Goal: Task Accomplishment & Management: Manage account settings

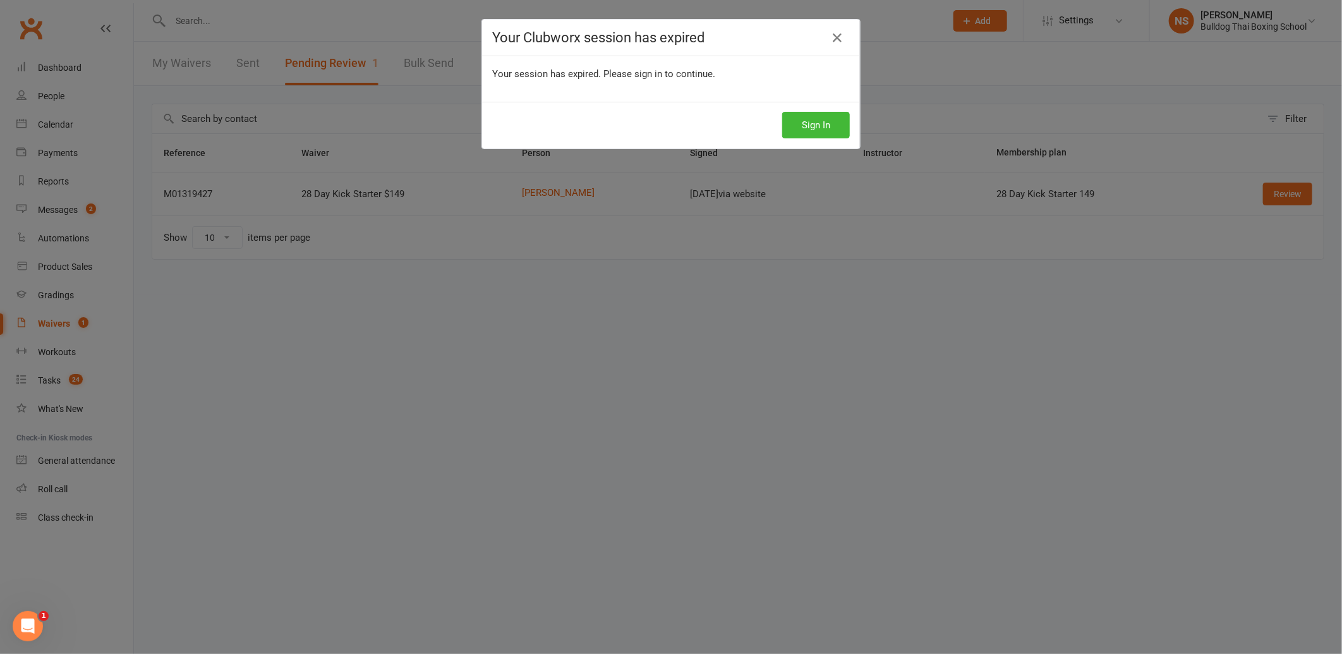
click at [801, 126] on button "Sign In" at bounding box center [816, 125] width 68 height 27
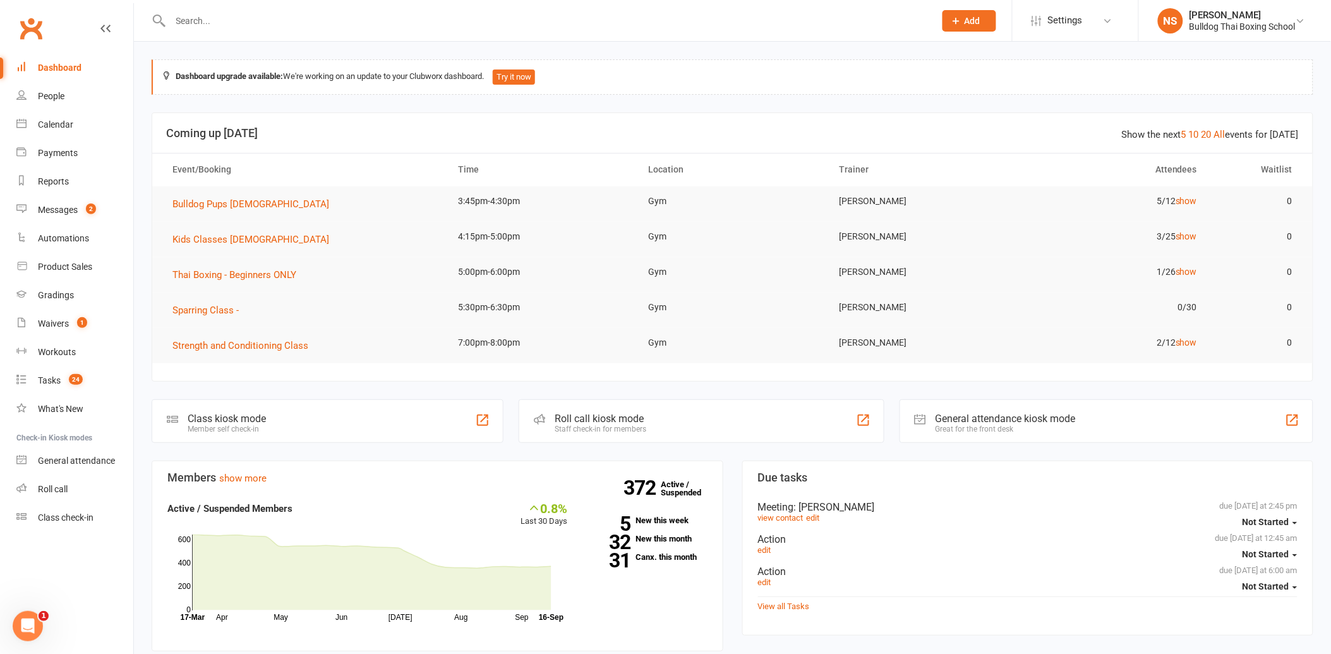
click at [176, 15] on input "text" at bounding box center [547, 21] width 760 height 18
click at [248, 23] on input "text" at bounding box center [547, 21] width 760 height 18
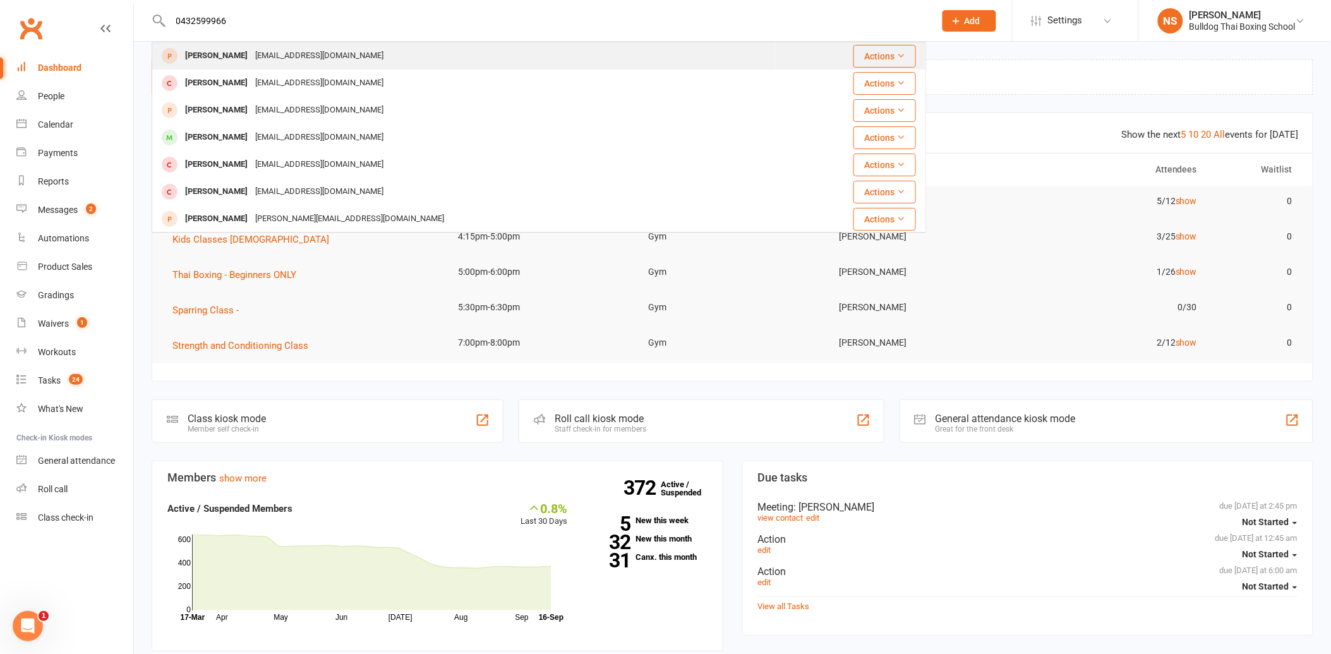
type input "0432599966"
click at [249, 54] on div "[PERSON_NAME]" at bounding box center [216, 56] width 70 height 18
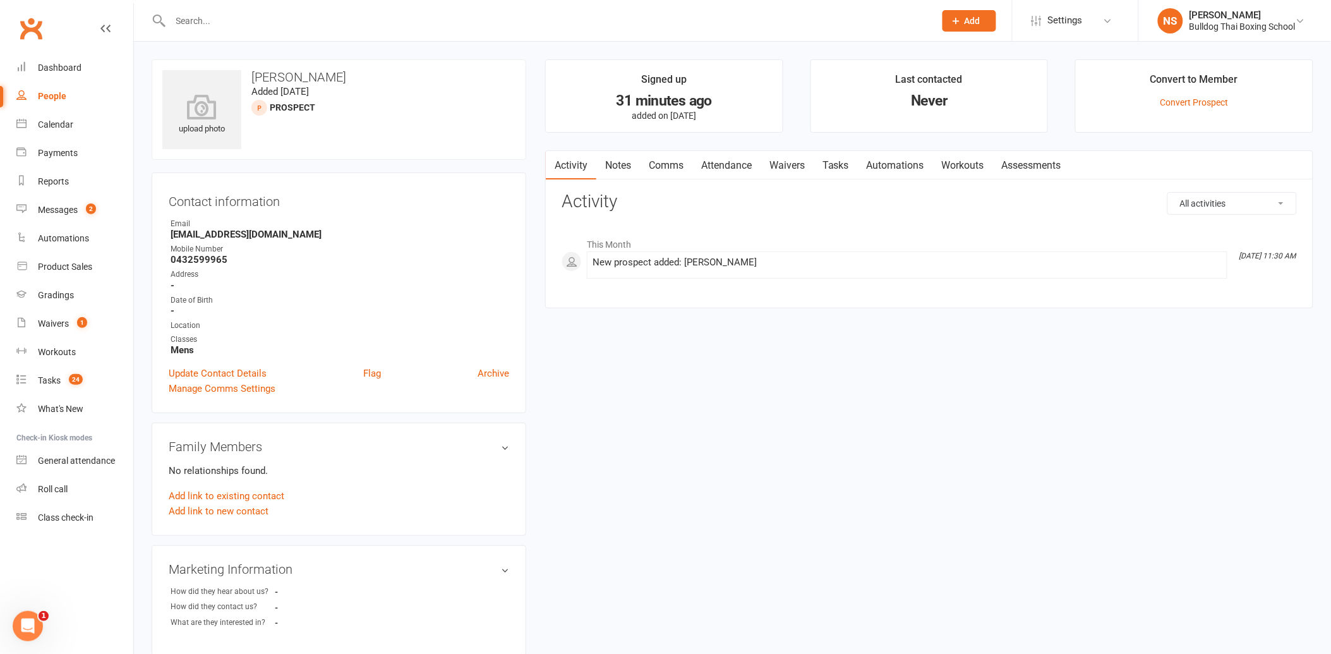
click at [204, 21] on input "text" at bounding box center [547, 21] width 760 height 18
click at [215, 22] on input "text" at bounding box center [547, 21] width 760 height 18
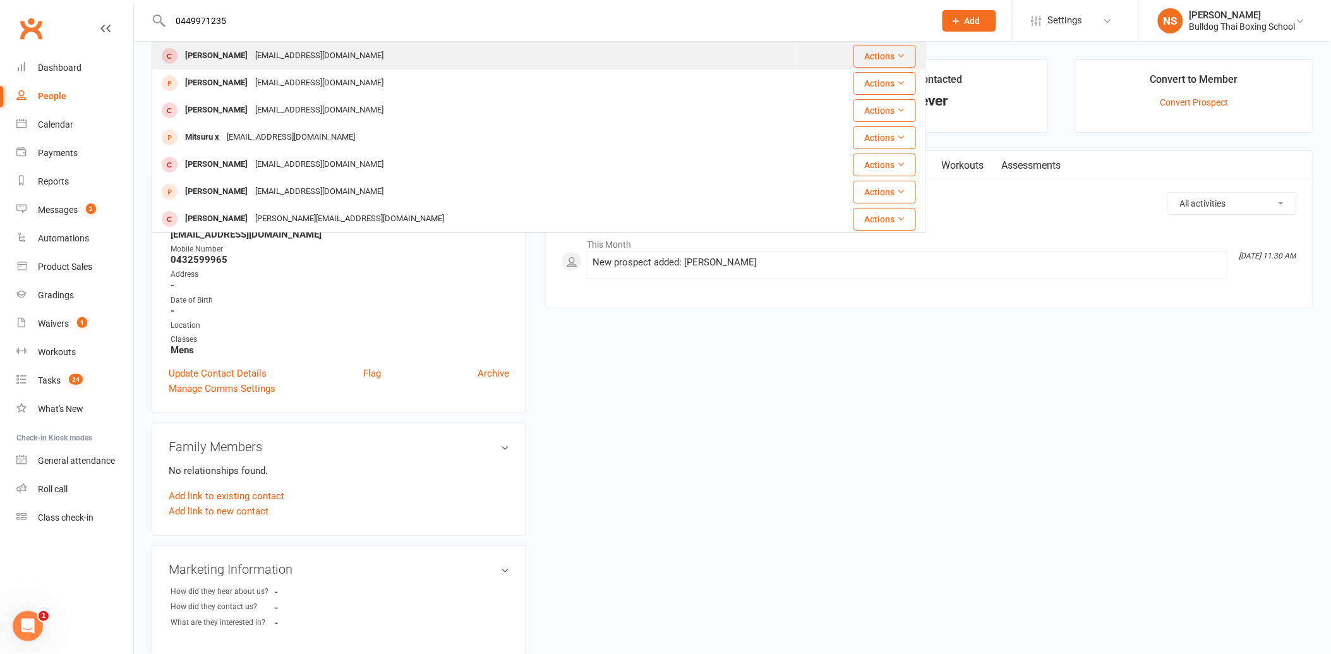
type input "0449971235"
click at [252, 56] on div "[EMAIL_ADDRESS][DOMAIN_NAME]" at bounding box center [320, 56] width 136 height 18
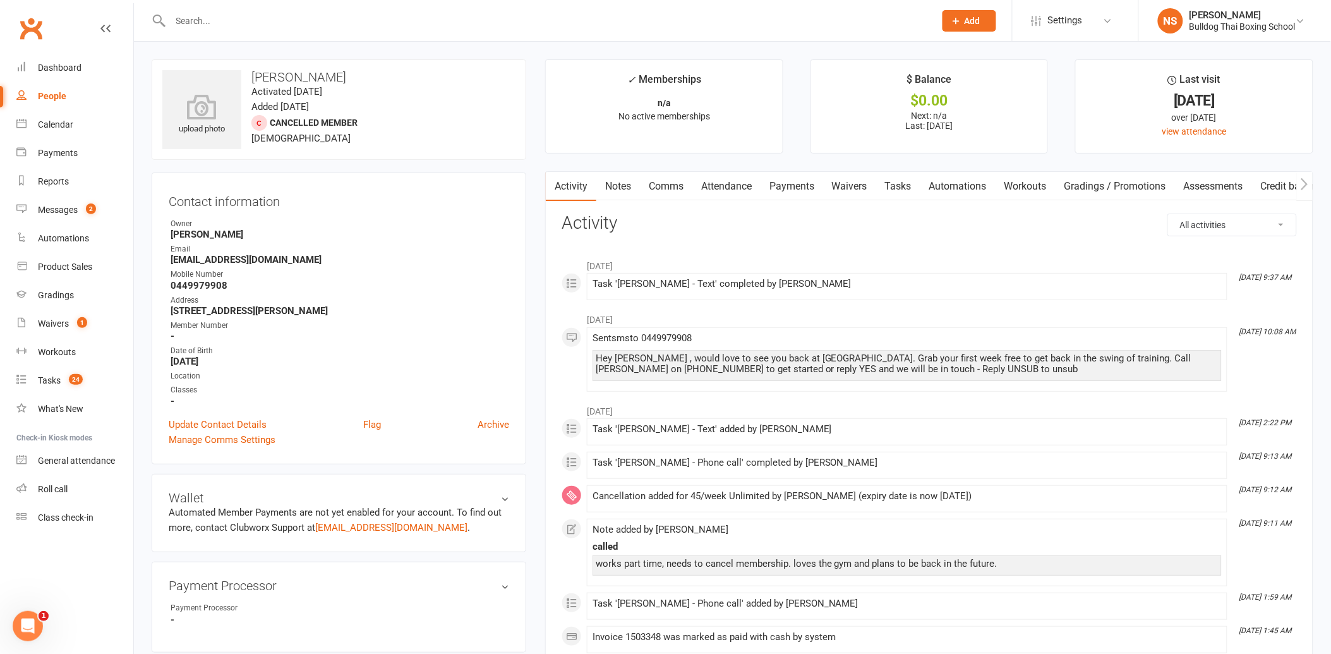
click at [203, 192] on h3 "Contact information" at bounding box center [339, 199] width 341 height 19
click at [49, 375] on div "Tasks" at bounding box center [49, 380] width 23 height 10
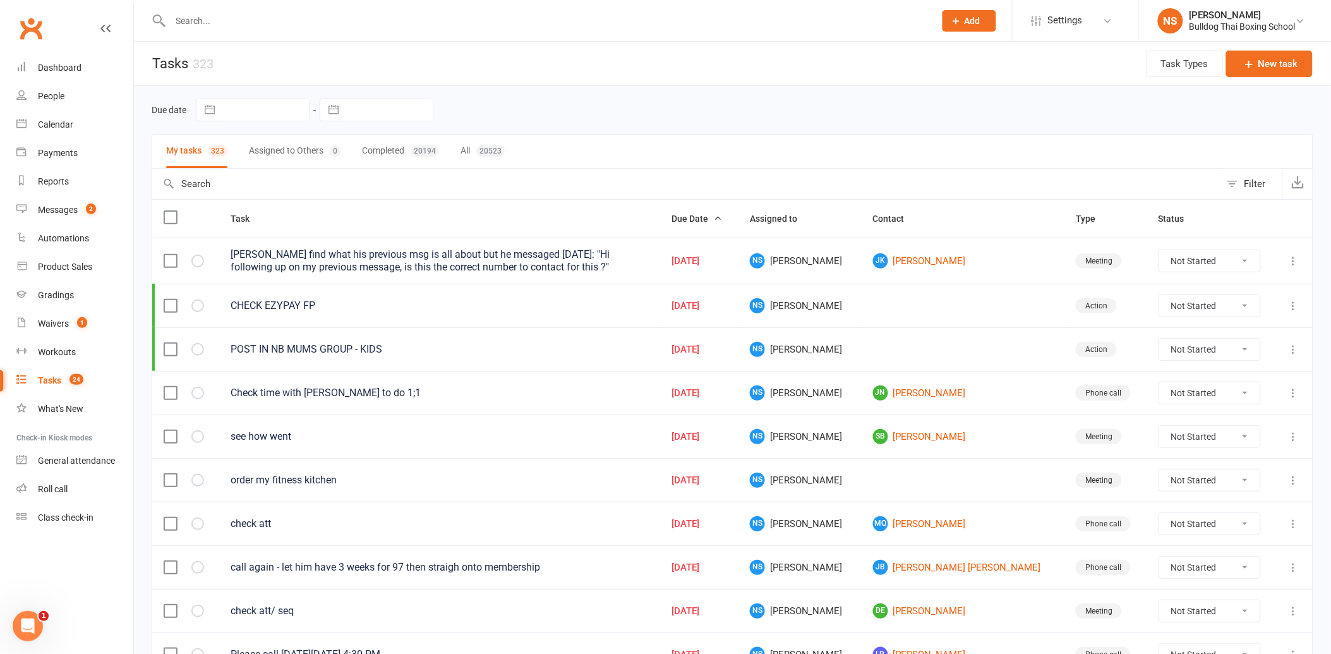
select select "7"
select select "2025"
select select "8"
select select "2025"
select select "9"
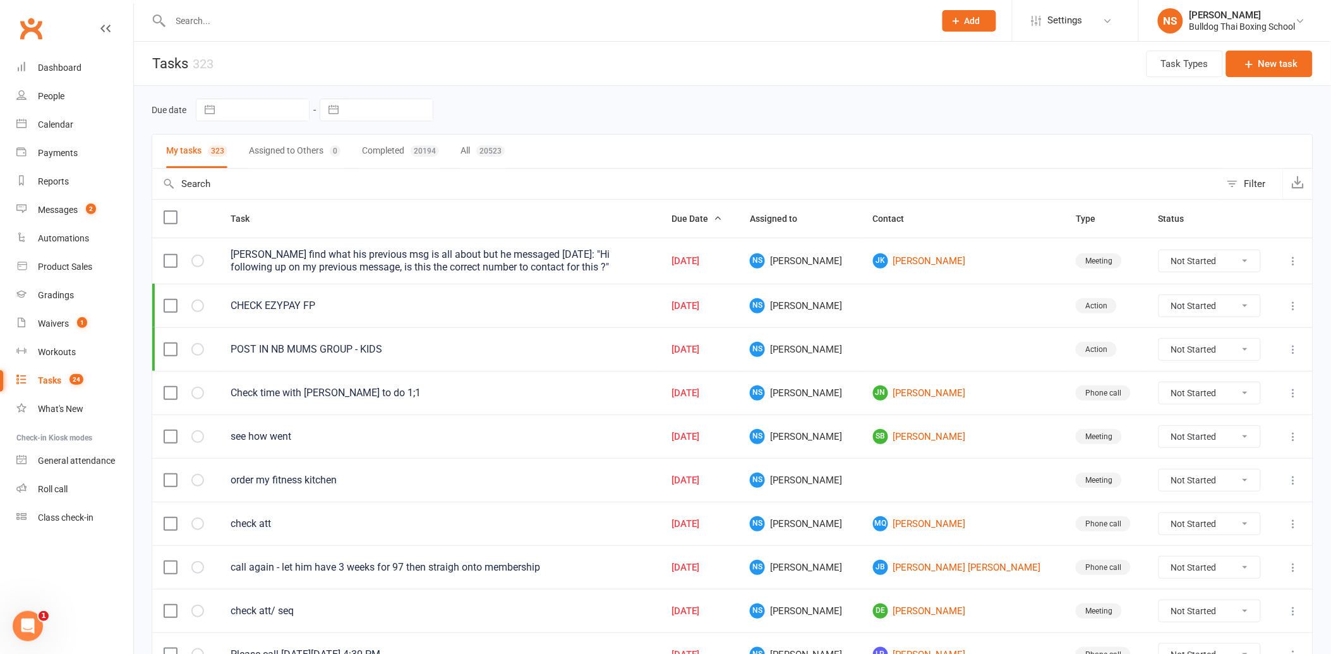
select select "2025"
click at [374, 108] on input "text" at bounding box center [389, 109] width 88 height 21
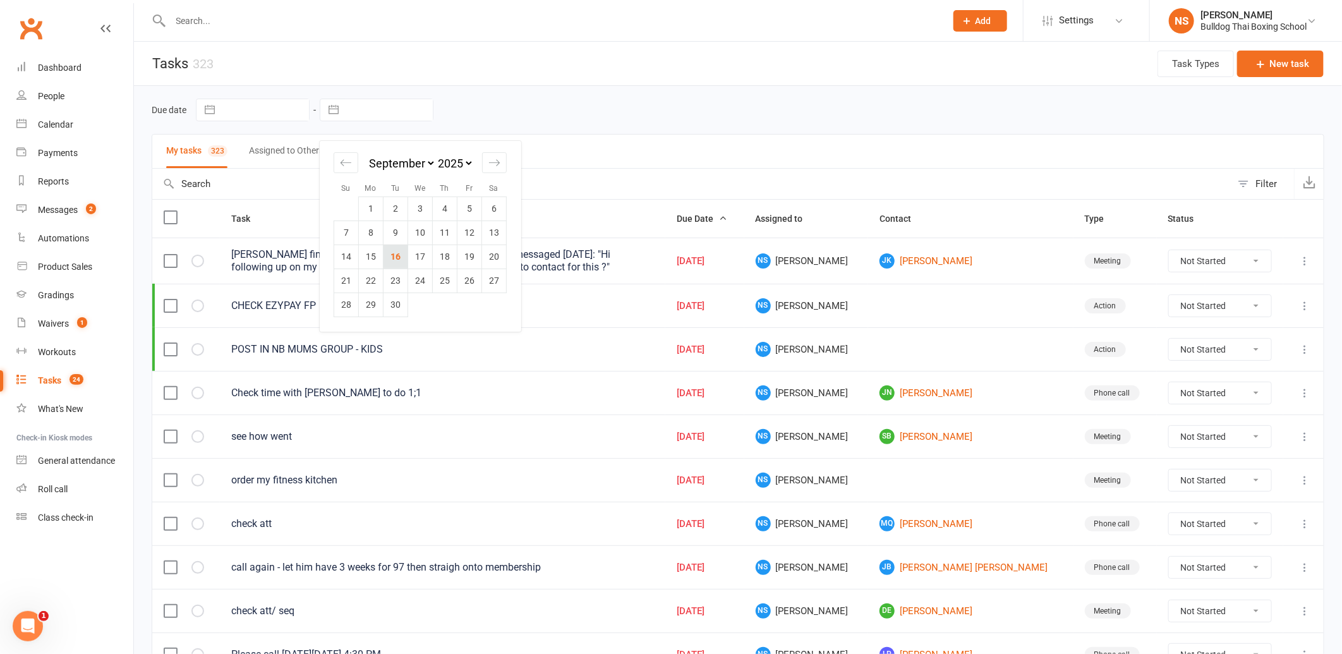
click at [399, 254] on td "16" at bounding box center [396, 257] width 25 height 24
type input "[DATE]"
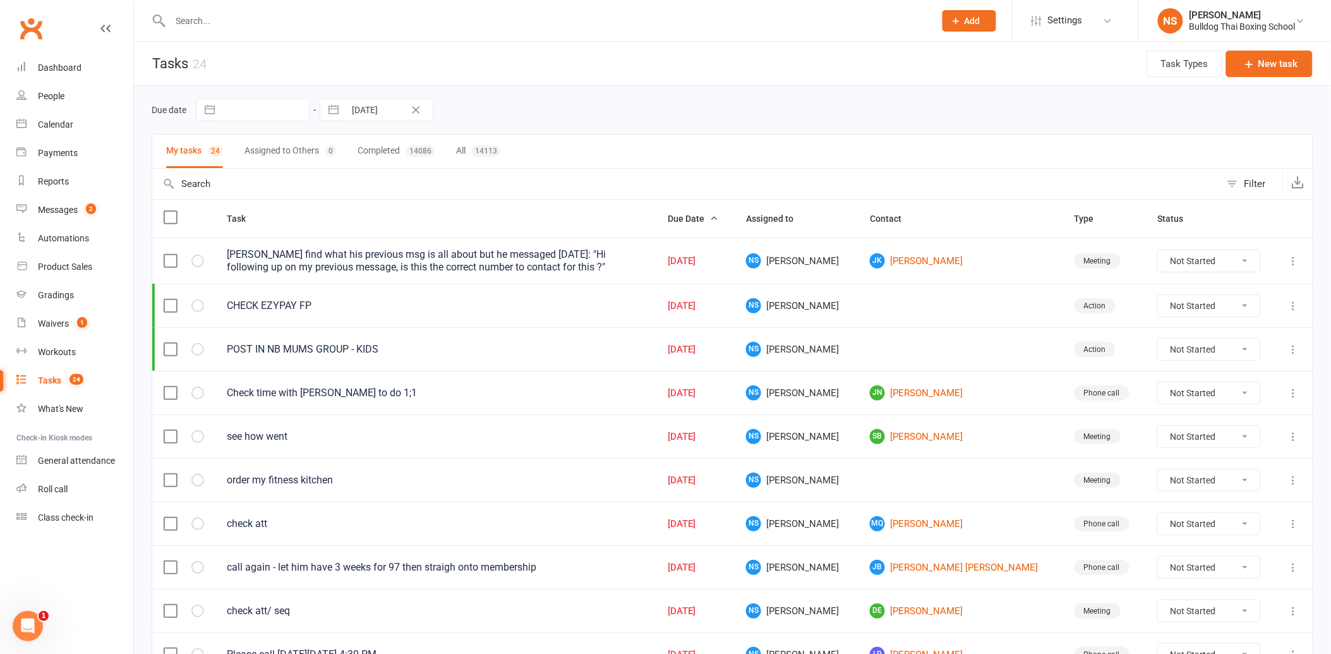
click at [197, 23] on input "text" at bounding box center [547, 21] width 760 height 18
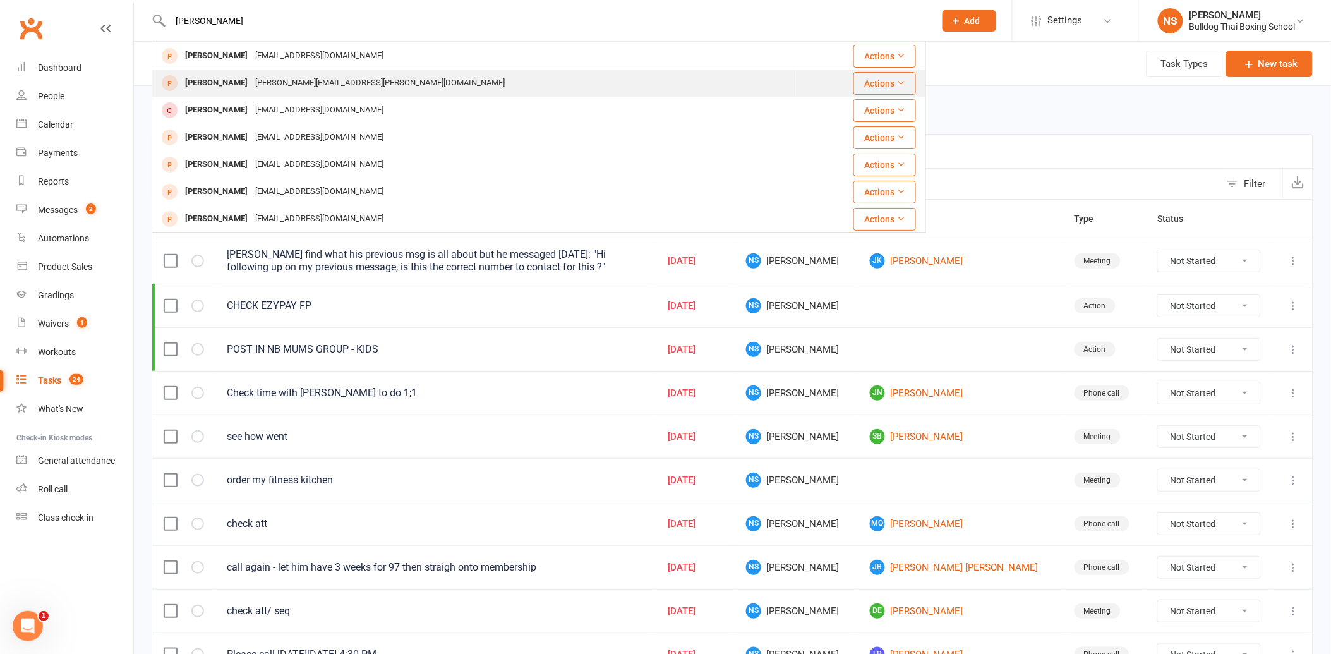
type input "[PERSON_NAME]"
click at [243, 82] on div "[PERSON_NAME]" at bounding box center [216, 83] width 70 height 18
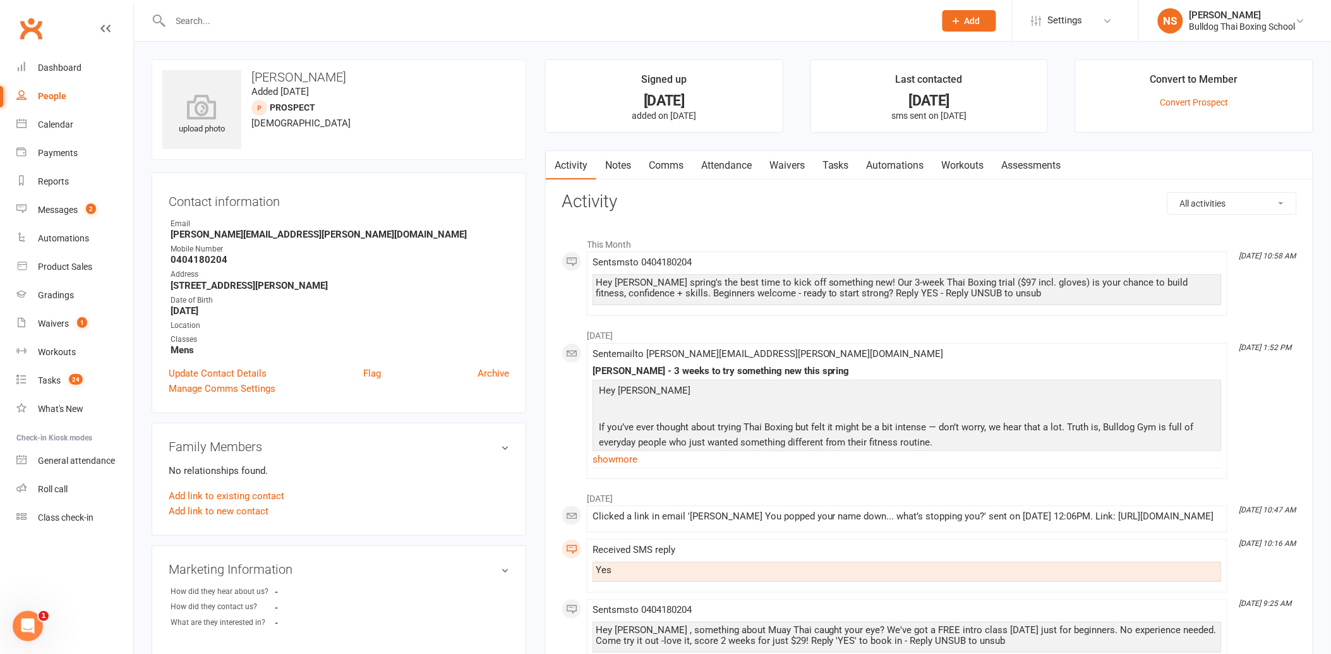
click at [717, 165] on link "Attendance" at bounding box center [727, 165] width 68 height 29
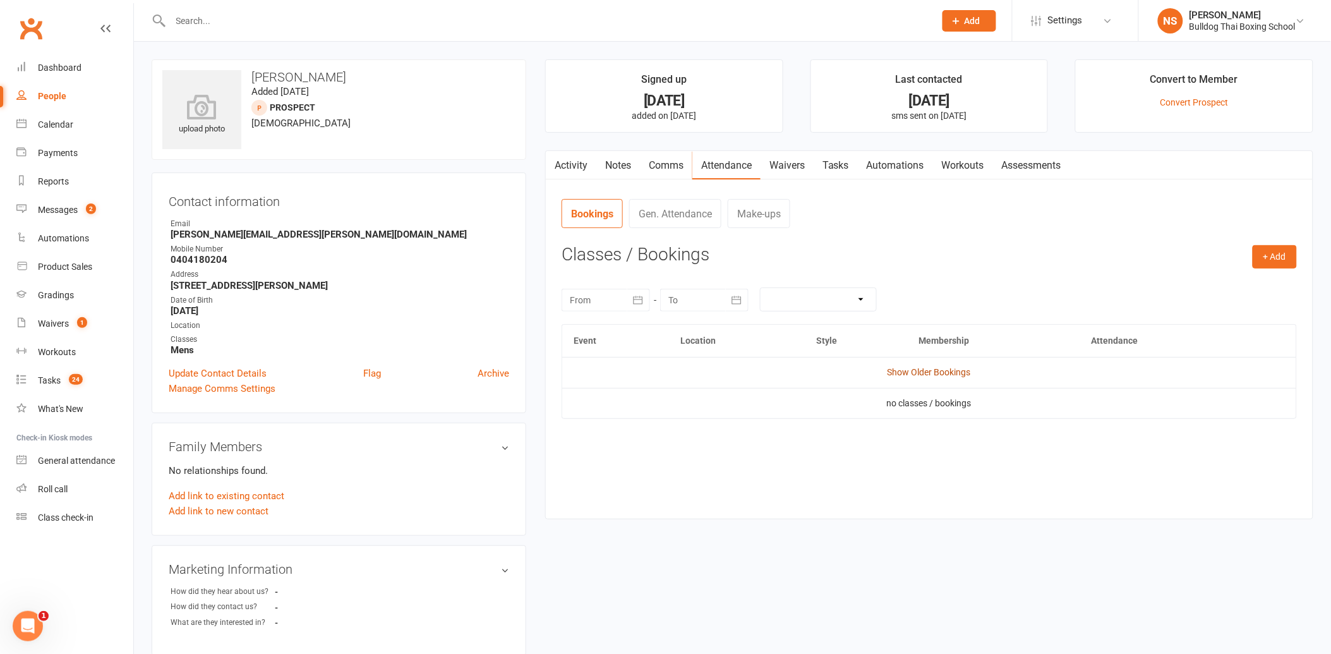
click at [915, 375] on link "Show Older Bookings" at bounding box center [929, 372] width 83 height 10
drag, startPoint x: 179, startPoint y: 15, endPoint x: 169, endPoint y: 11, distance: 11.0
click at [175, 12] on input "text" at bounding box center [547, 21] width 760 height 18
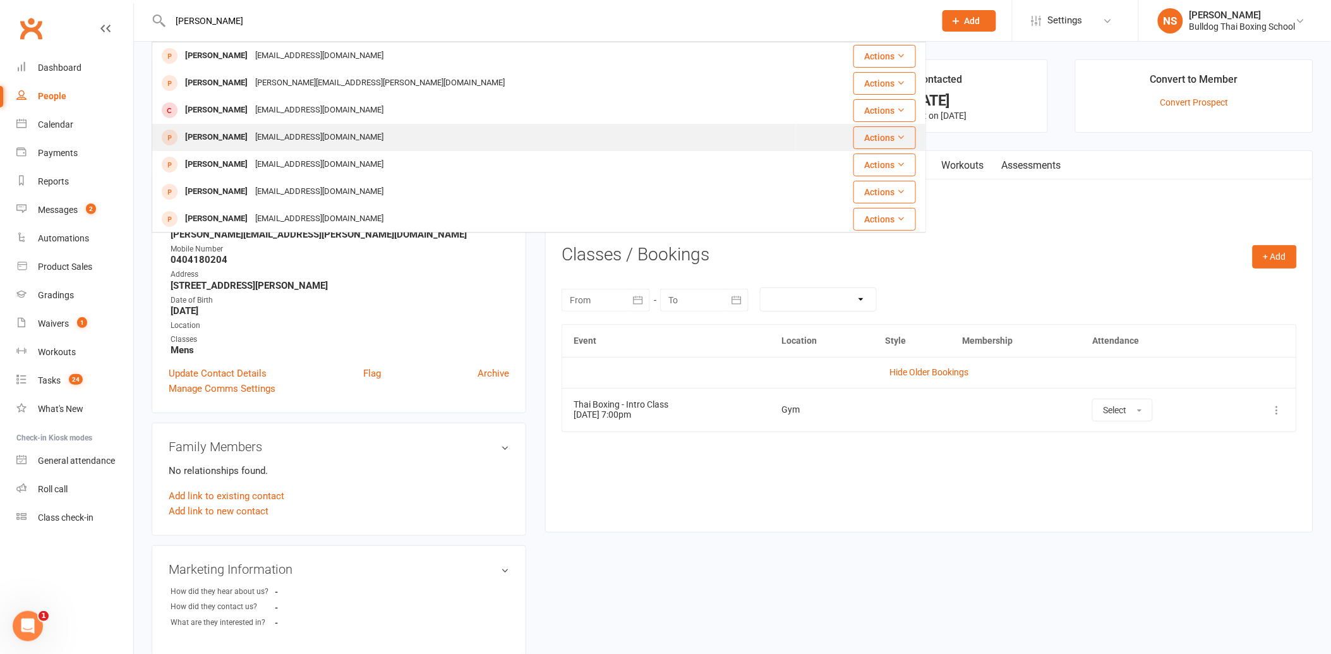
type input "[PERSON_NAME]"
click at [301, 133] on div "[EMAIL_ADDRESS][DOMAIN_NAME]" at bounding box center [320, 137] width 136 height 18
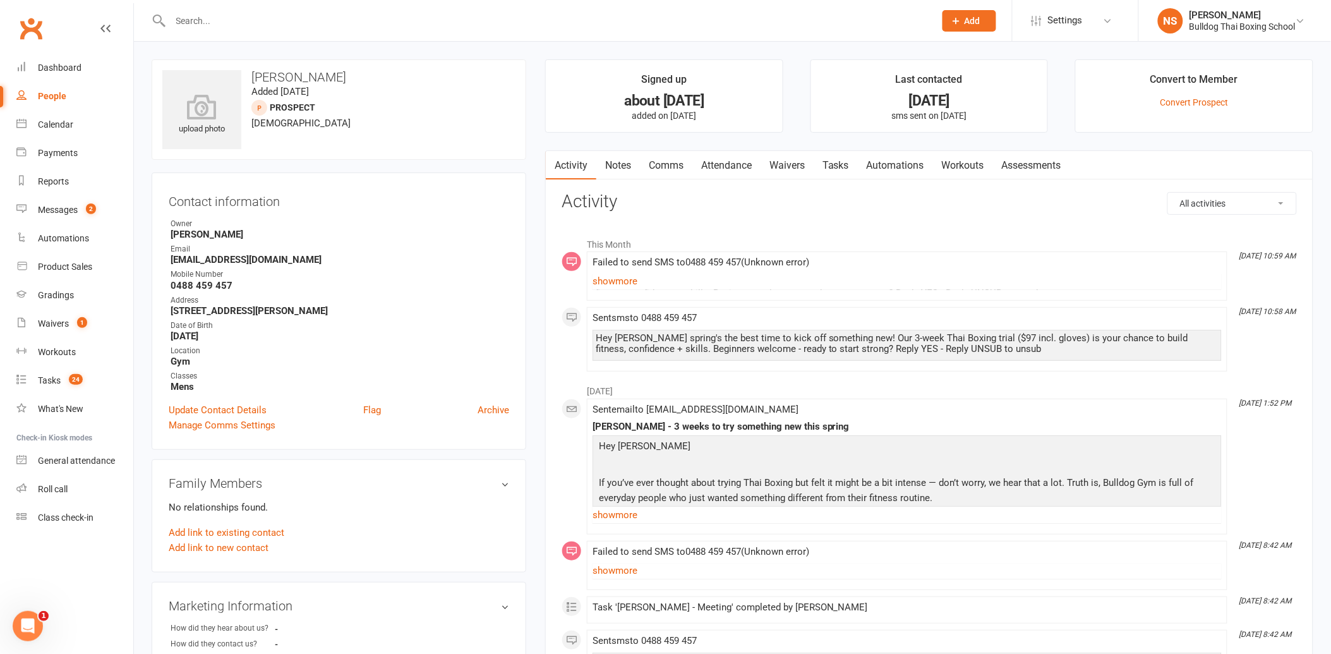
click at [740, 162] on link "Attendance" at bounding box center [727, 165] width 68 height 29
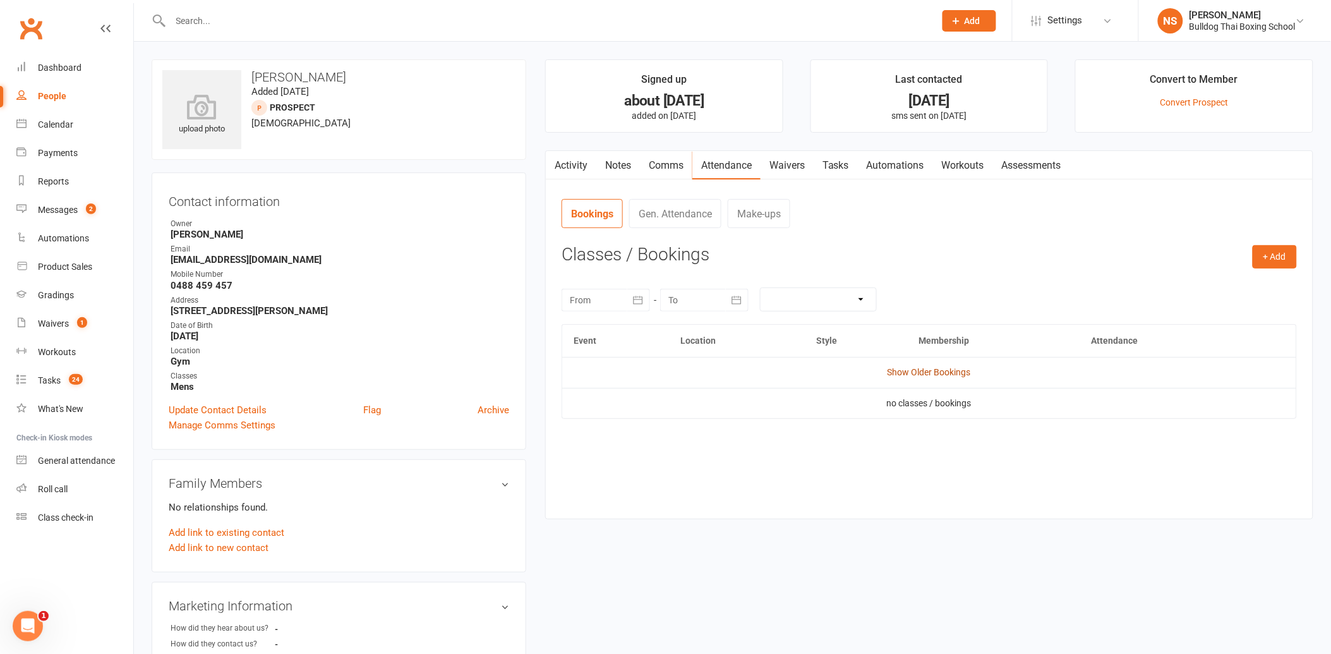
click at [931, 373] on link "Show Older Bookings" at bounding box center [929, 372] width 83 height 10
click at [623, 159] on link "Notes" at bounding box center [619, 165] width 44 height 29
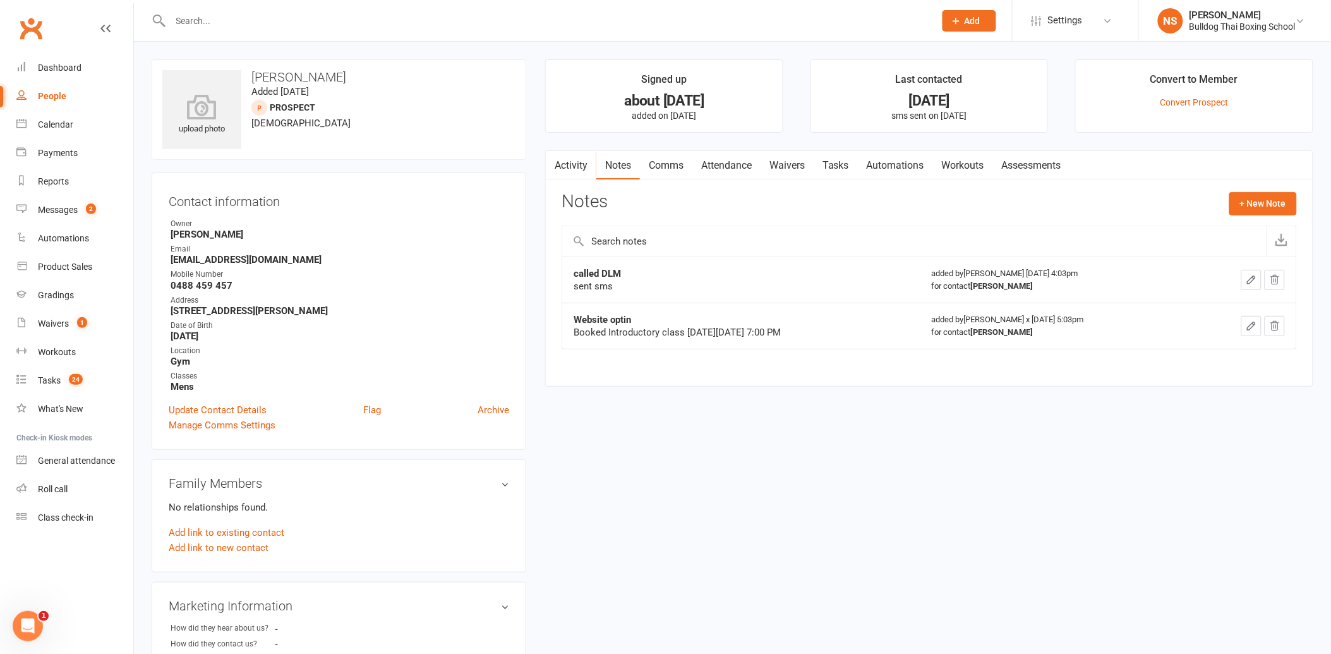
click at [213, 18] on input "text" at bounding box center [547, 21] width 760 height 18
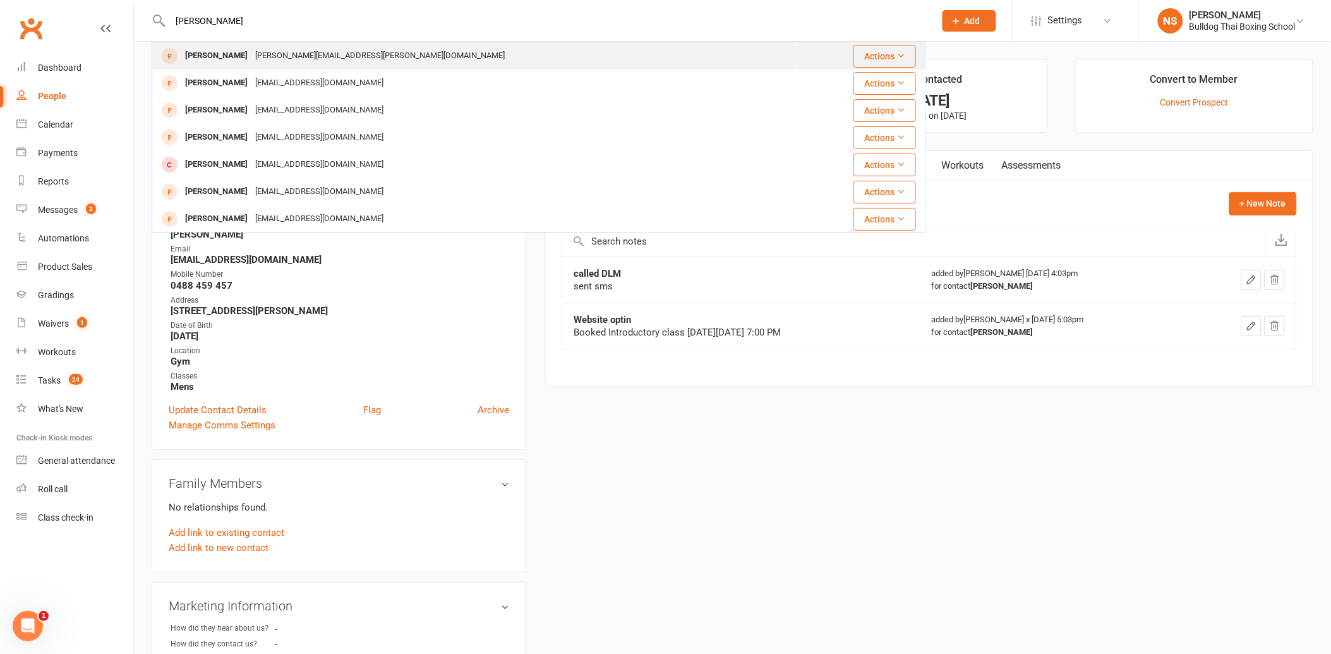
type input "[PERSON_NAME]"
click at [295, 58] on div "[PERSON_NAME][EMAIL_ADDRESS][PERSON_NAME][DOMAIN_NAME]" at bounding box center [380, 56] width 257 height 18
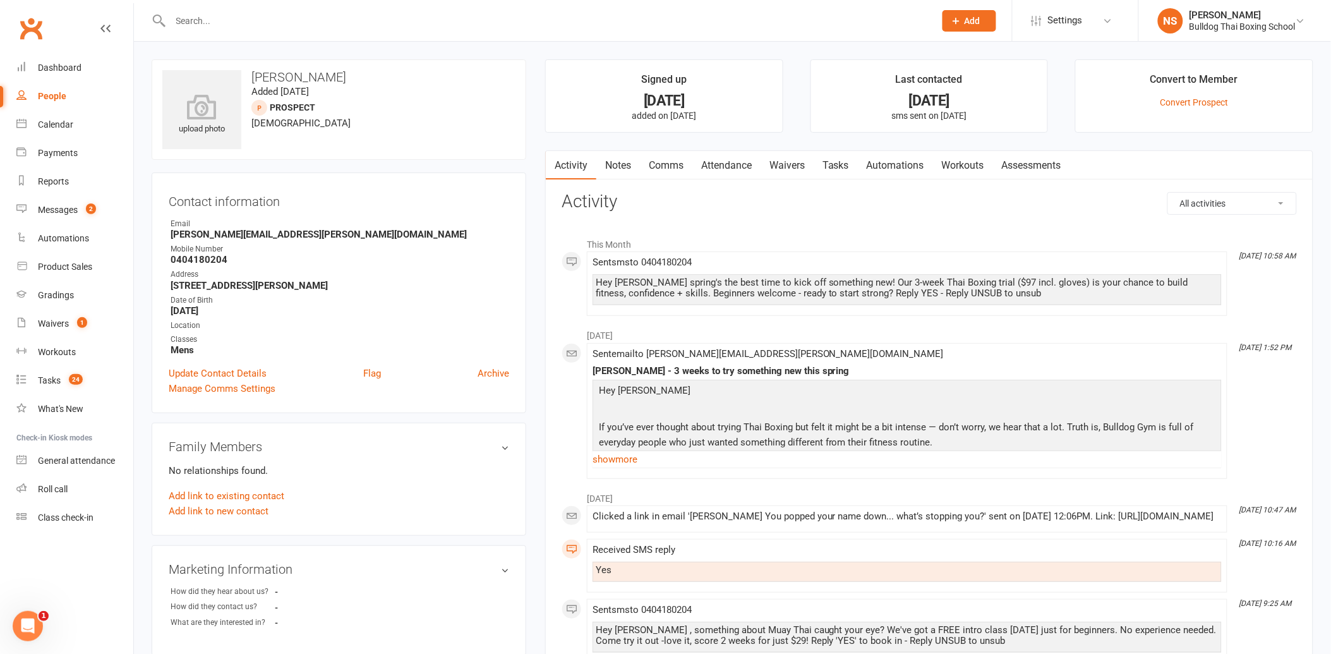
click at [194, 21] on input "text" at bounding box center [547, 21] width 760 height 18
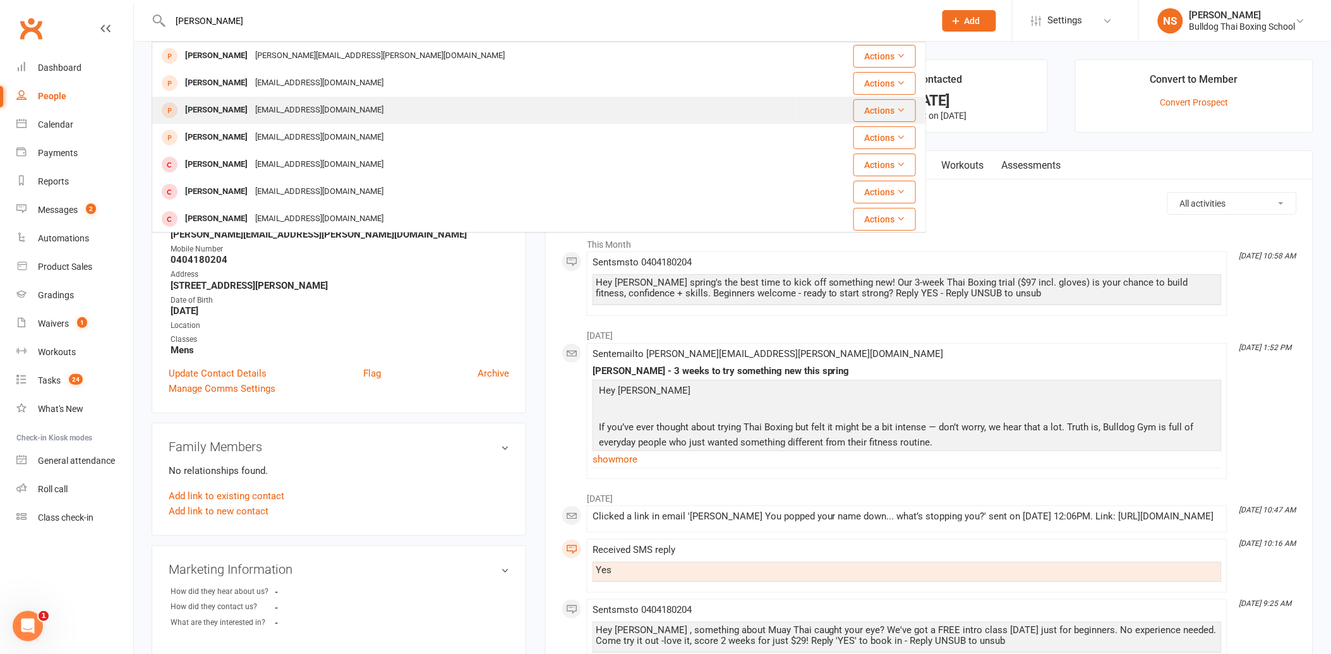
type input "[PERSON_NAME]"
click at [282, 106] on div "[EMAIL_ADDRESS][DOMAIN_NAME]" at bounding box center [320, 110] width 136 height 18
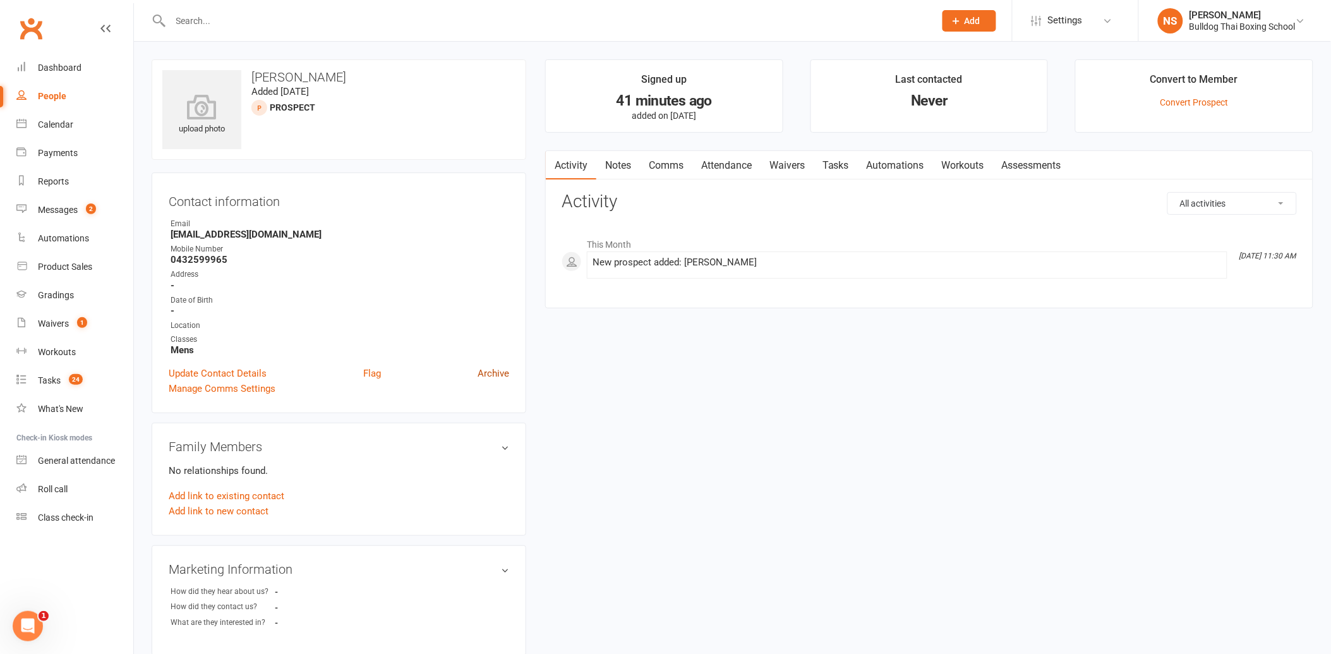
click at [493, 371] on link "Archive" at bounding box center [494, 373] width 32 height 15
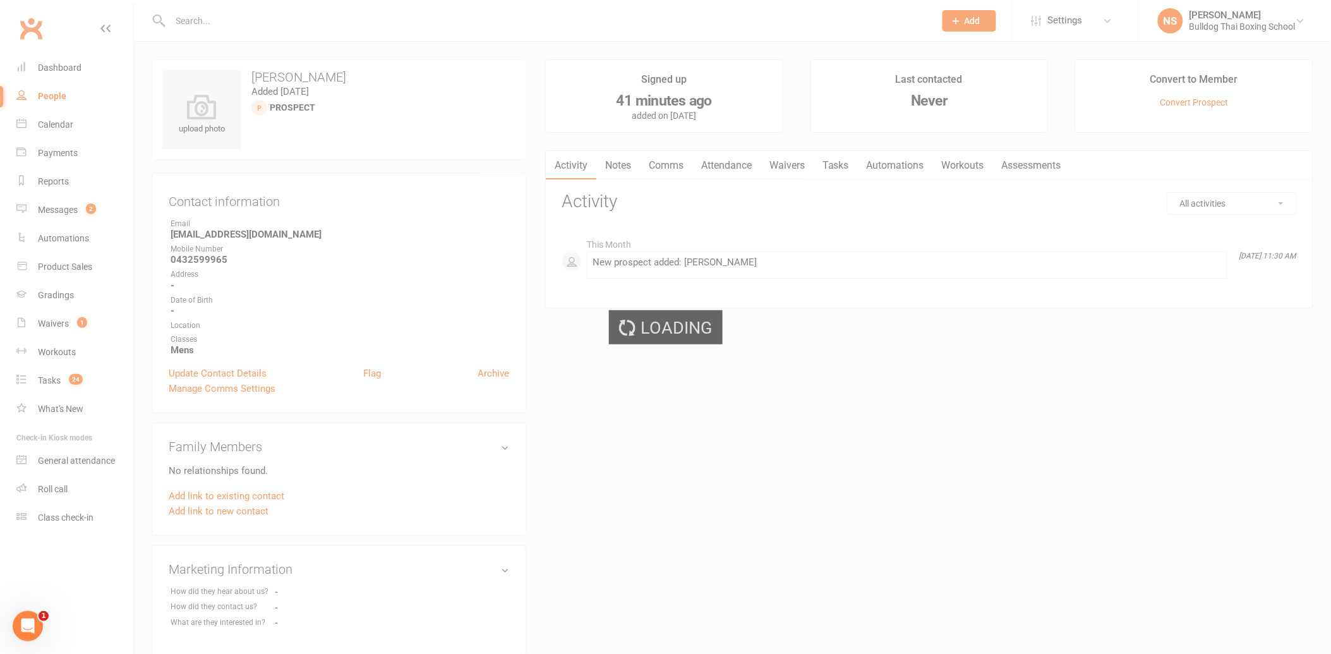
select select "100"
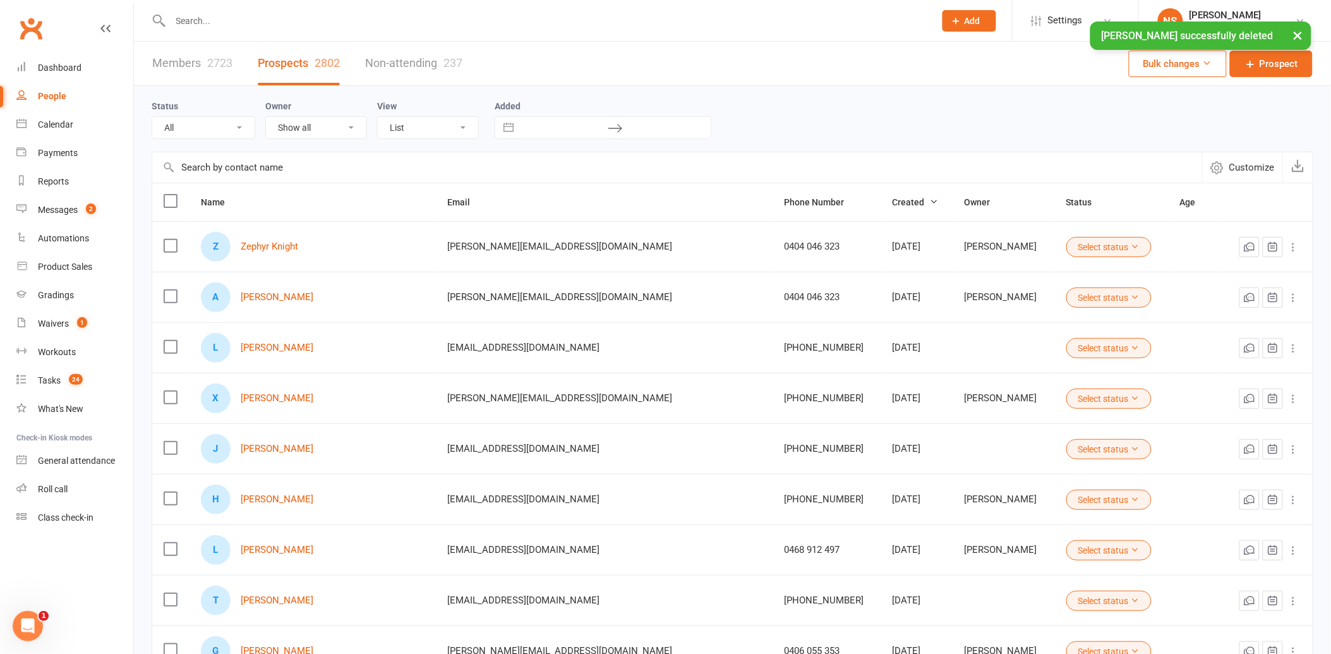
click at [199, 20] on input "text" at bounding box center [547, 21] width 760 height 18
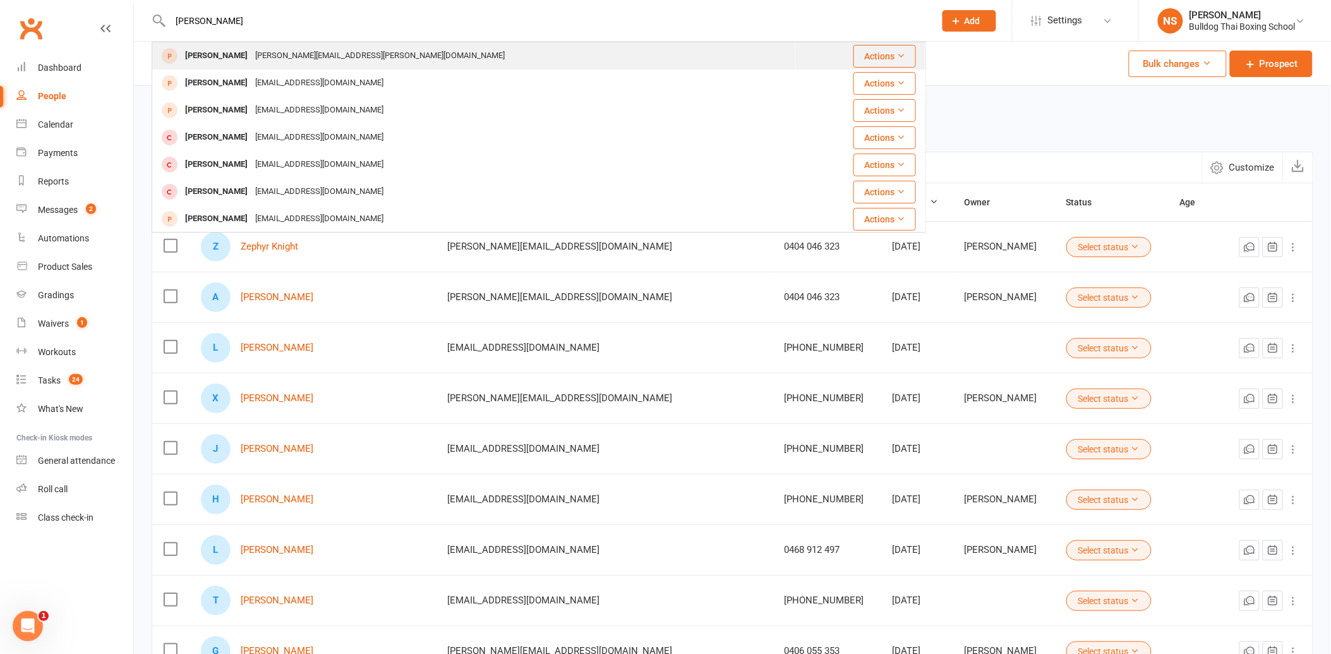
type input "[PERSON_NAME]"
click at [252, 57] on div "[PERSON_NAME]" at bounding box center [216, 56] width 70 height 18
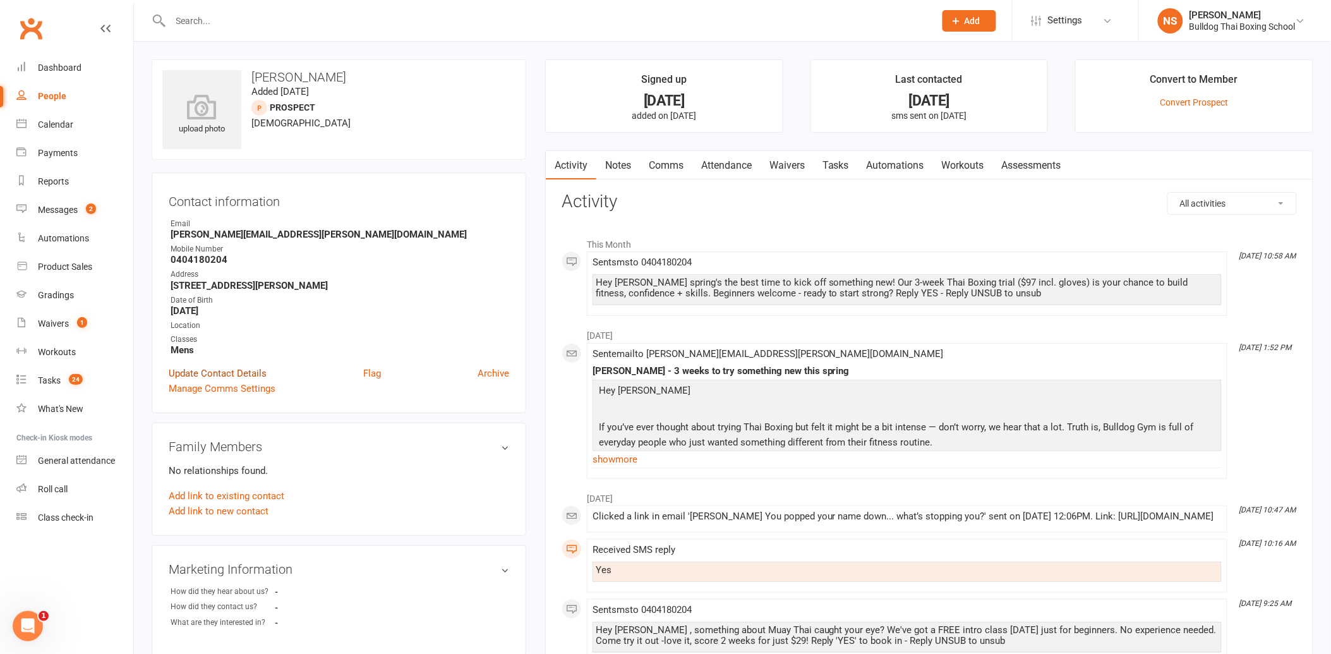
click at [226, 373] on link "Update Contact Details" at bounding box center [218, 373] width 98 height 15
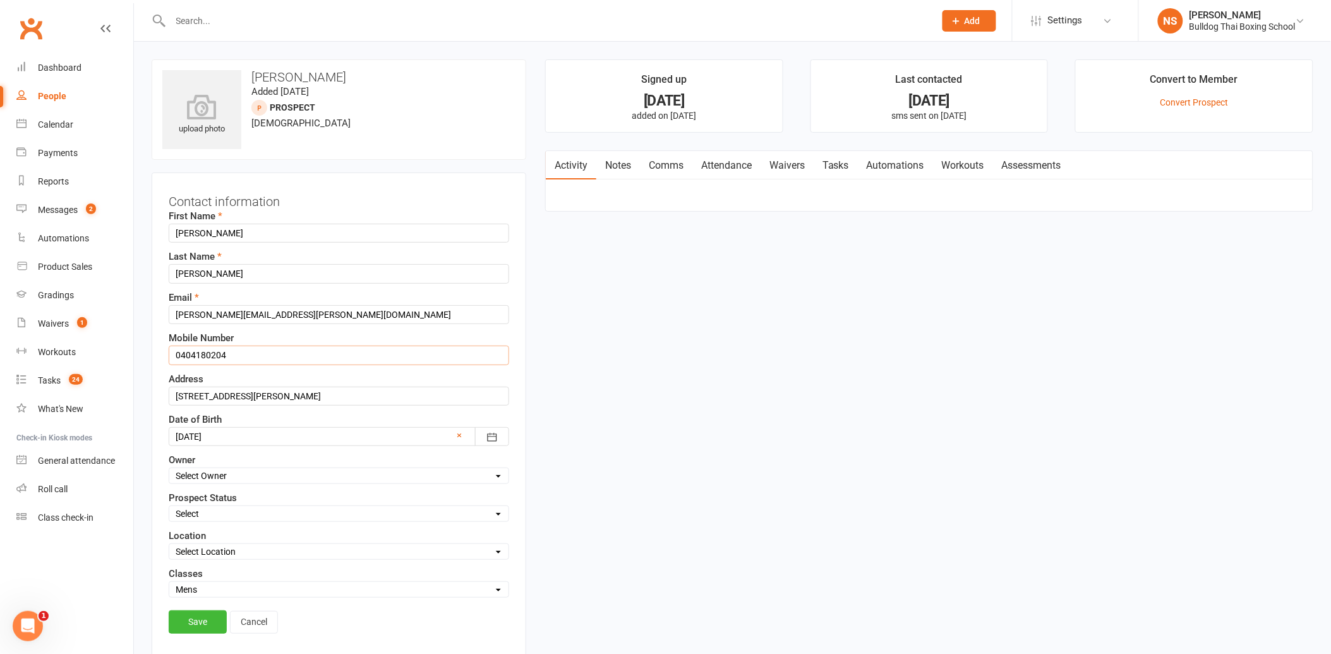
drag, startPoint x: 239, startPoint y: 353, endPoint x: 152, endPoint y: 351, distance: 86.6
click at [152, 351] on div "Contact information First Name [PERSON_NAME] Last Name [PERSON_NAME] Email [PER…" at bounding box center [339, 415] width 375 height 485
type input "0470272507"
click at [175, 395] on input "[STREET_ADDRESS][PERSON_NAME]" at bounding box center [339, 396] width 341 height 19
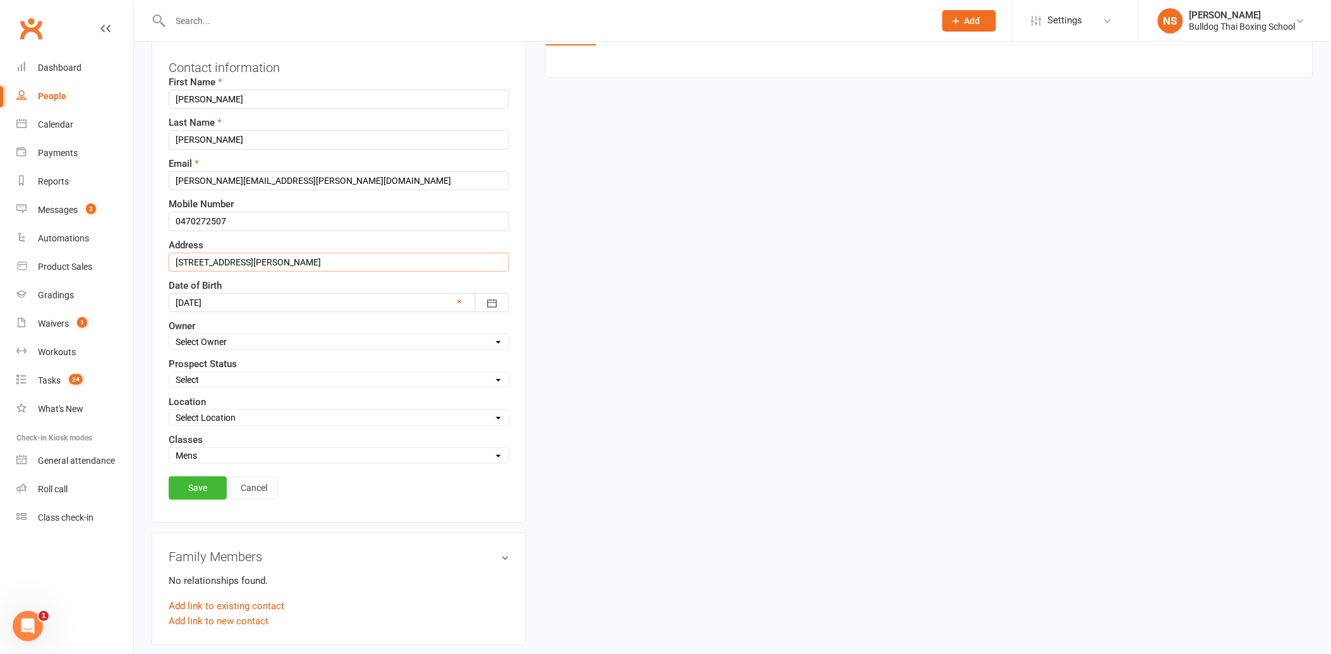
scroll to position [140, 0]
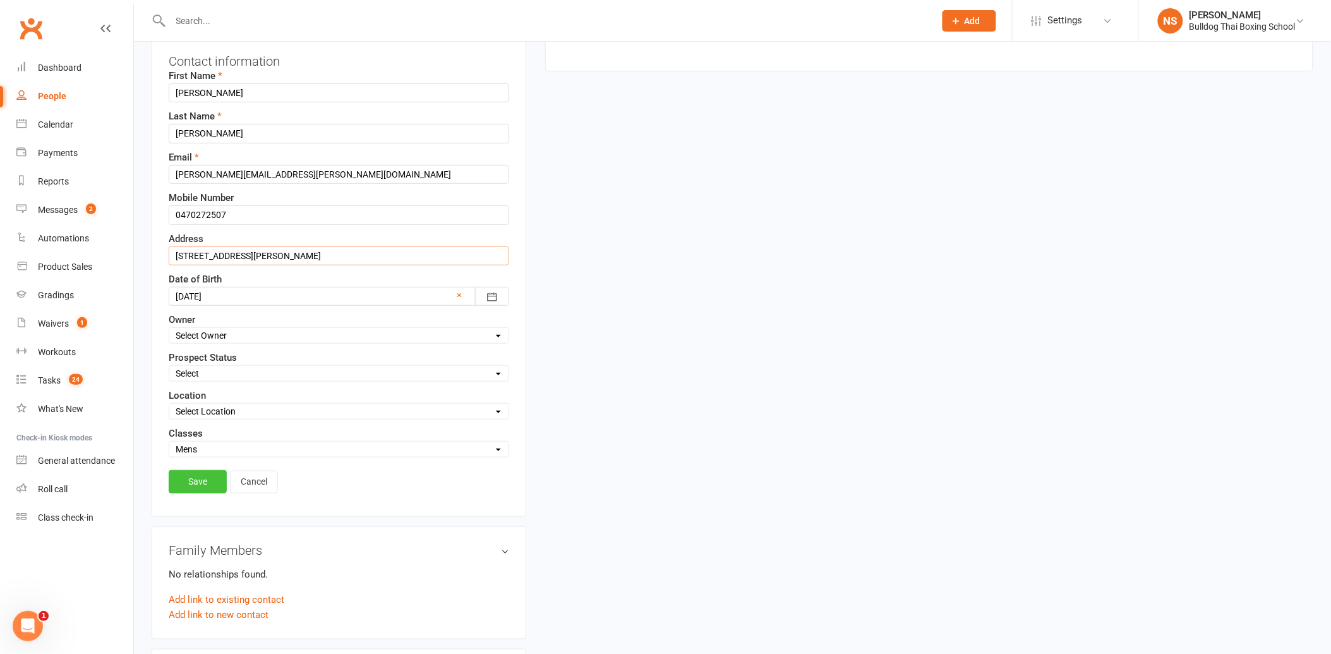
type input "[STREET_ADDRESS][PERSON_NAME]"
click at [198, 484] on link "Save" at bounding box center [198, 481] width 58 height 23
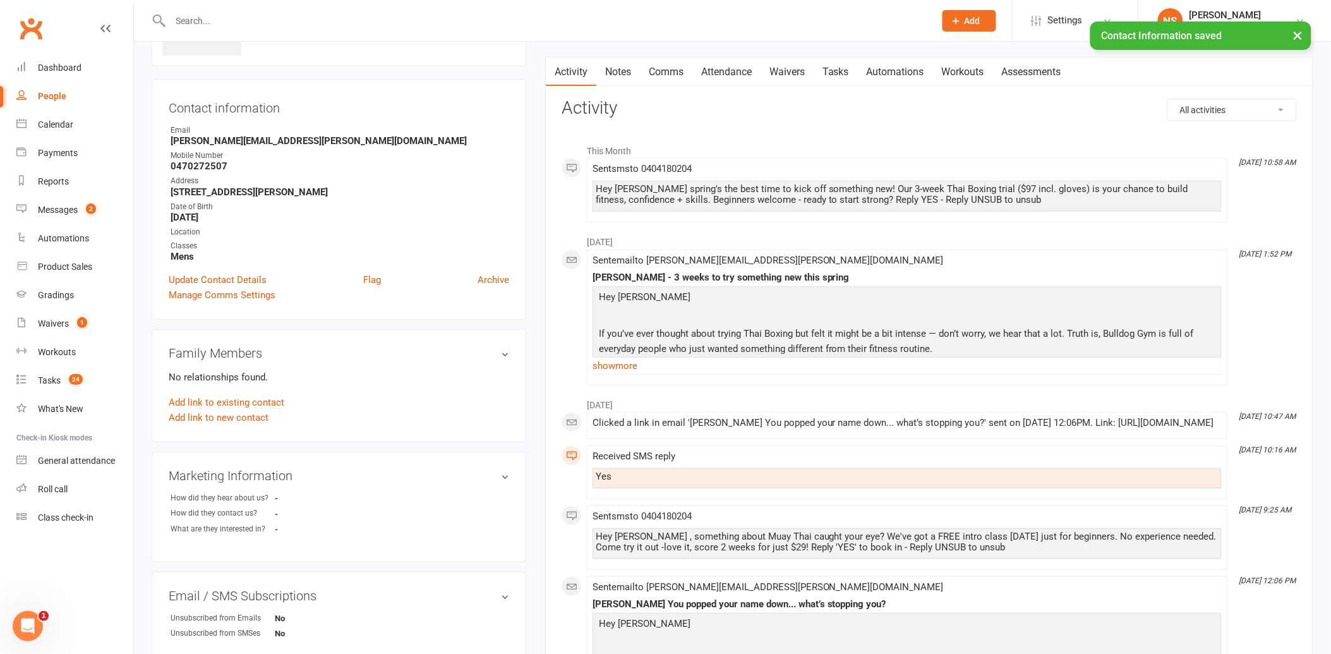
scroll to position [0, 0]
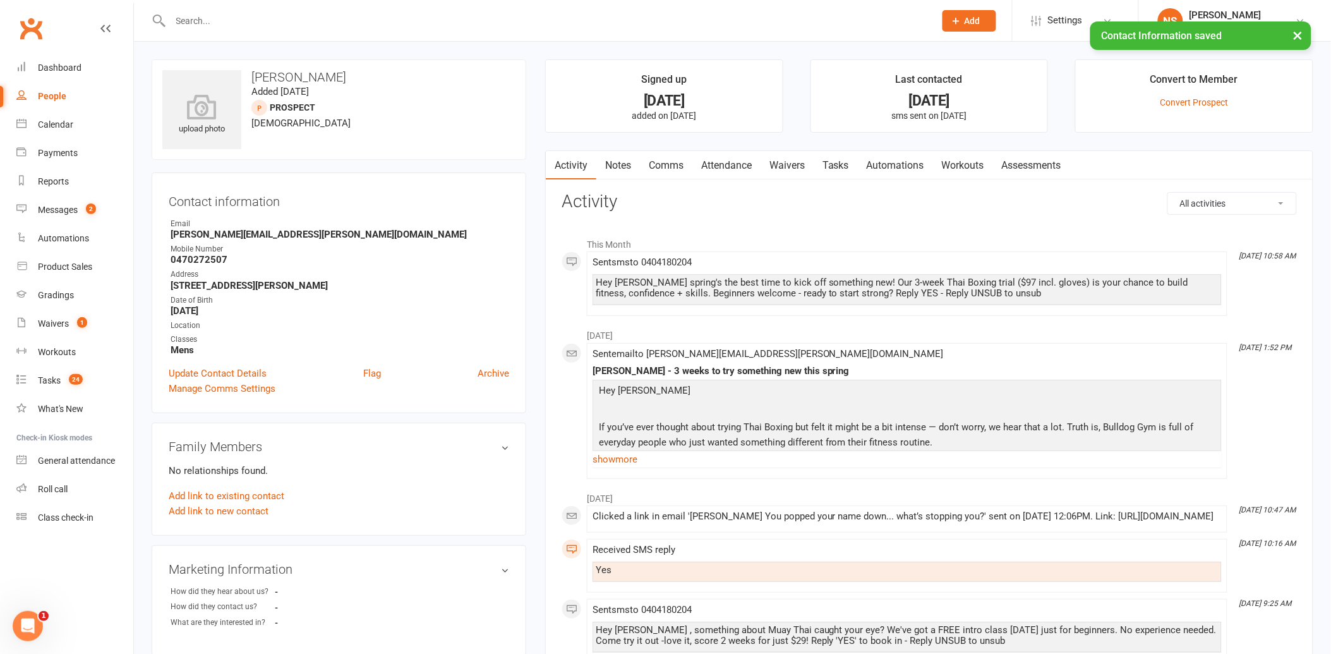
click at [615, 167] on link "Notes" at bounding box center [619, 165] width 44 height 29
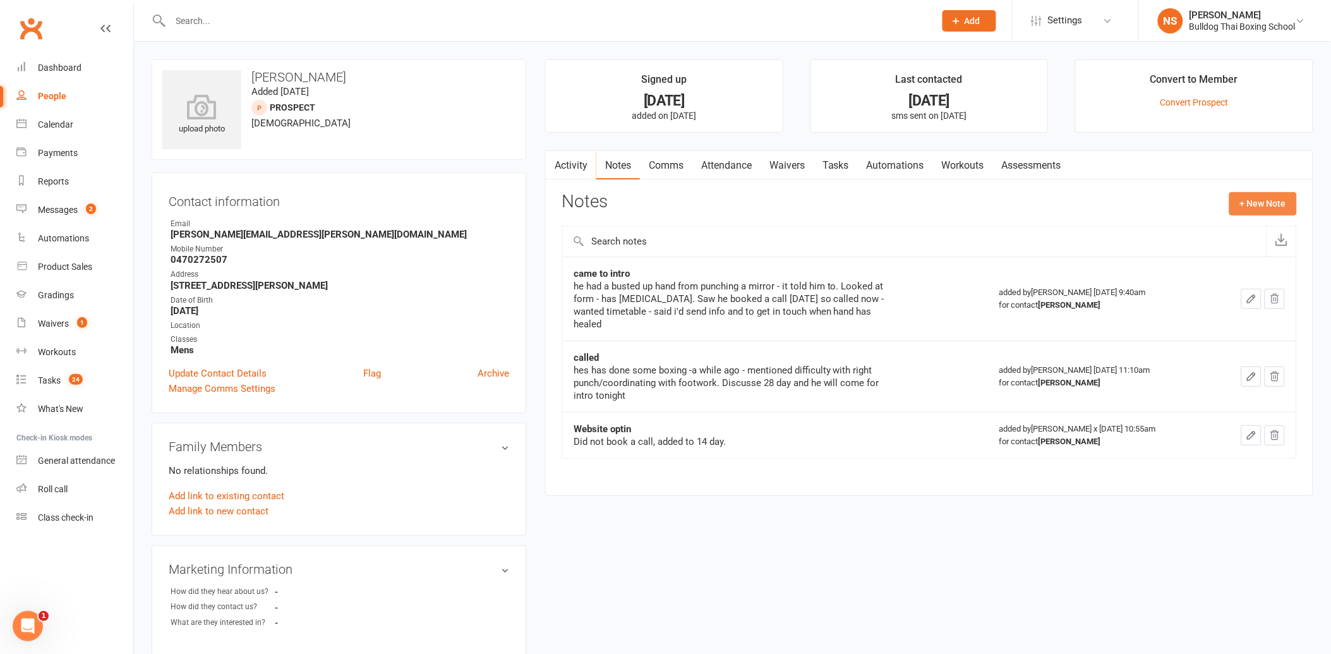
click at [1263, 202] on button "+ New Note" at bounding box center [1264, 203] width 68 height 23
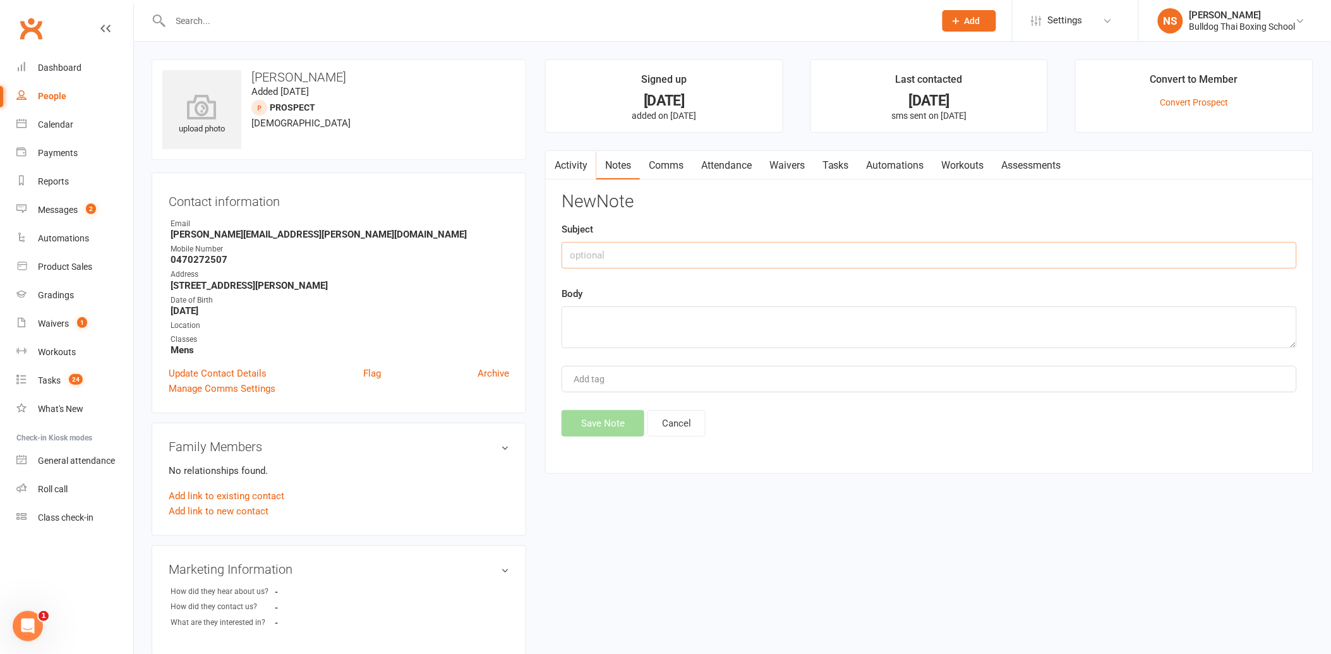
click at [609, 256] on input "text" at bounding box center [930, 255] width 736 height 27
type input "[PERSON_NAME] carer called me"
drag, startPoint x: 609, startPoint y: 311, endPoint x: 600, endPoint y: 307, distance: 9.0
click at [607, 311] on textarea at bounding box center [930, 327] width 736 height 42
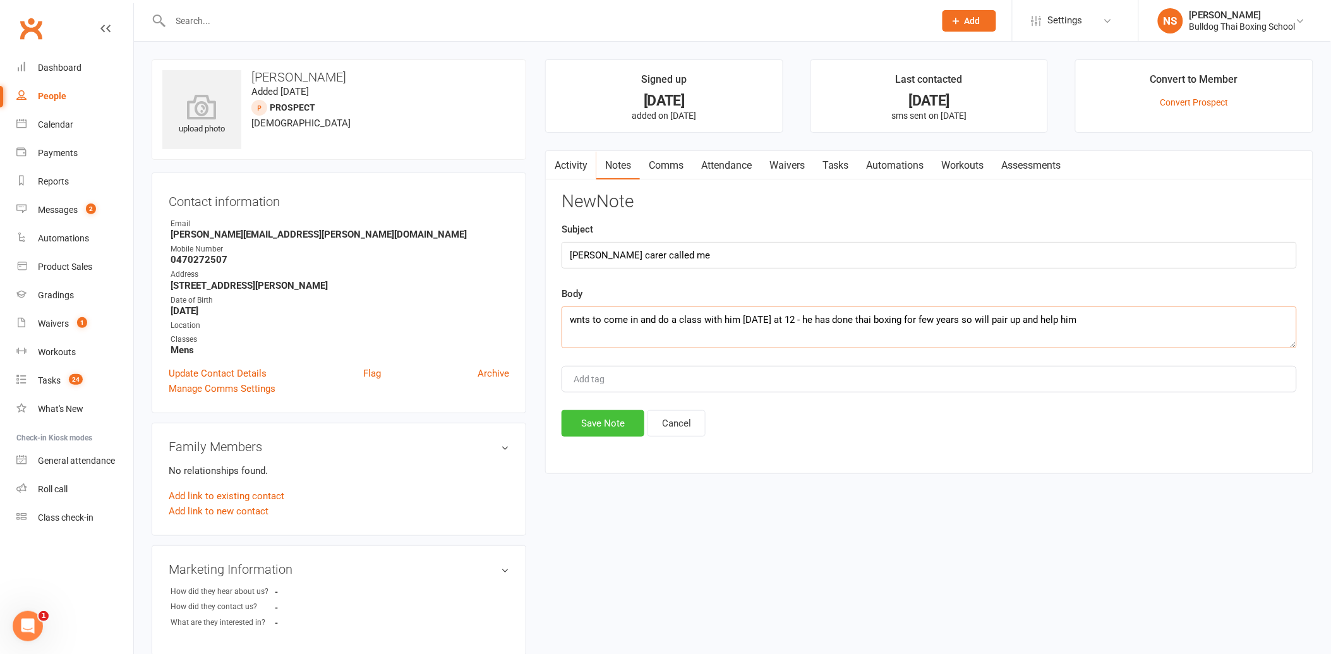
type textarea "wnts to come in and do a class with him [DATE] at 12 - he has done thai boxing …"
click at [602, 420] on button "Save Note" at bounding box center [603, 423] width 83 height 27
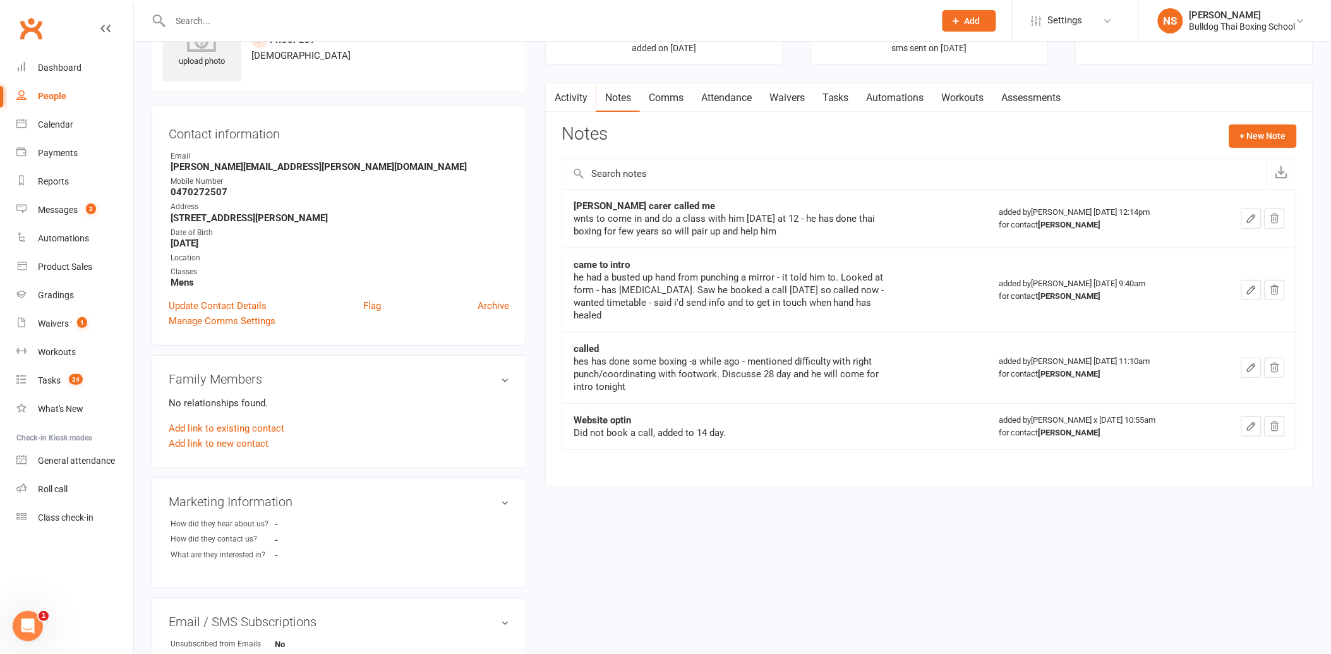
scroll to position [70, 0]
click at [193, 440] on link "Add link to new contact" at bounding box center [219, 440] width 100 height 15
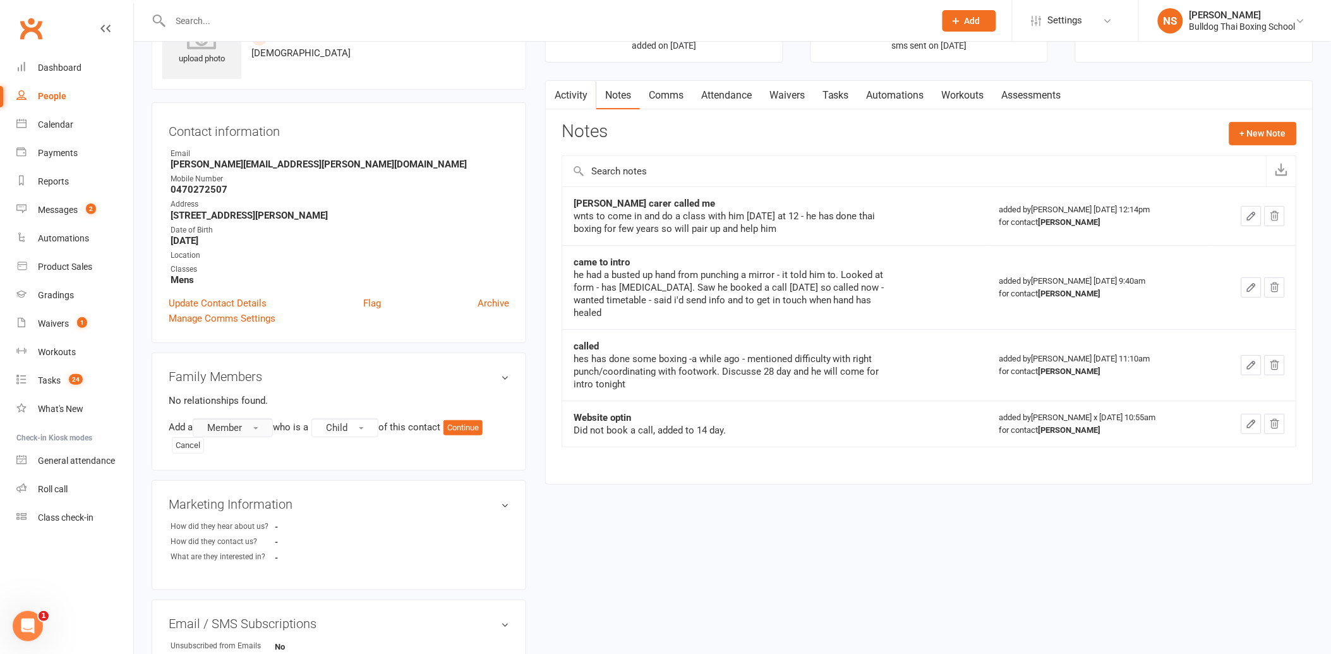
click at [221, 428] on span "Member" at bounding box center [224, 427] width 35 height 11
click at [231, 477] on span "Prospect" at bounding box center [222, 479] width 38 height 11
click at [367, 424] on button "Child" at bounding box center [348, 427] width 67 height 19
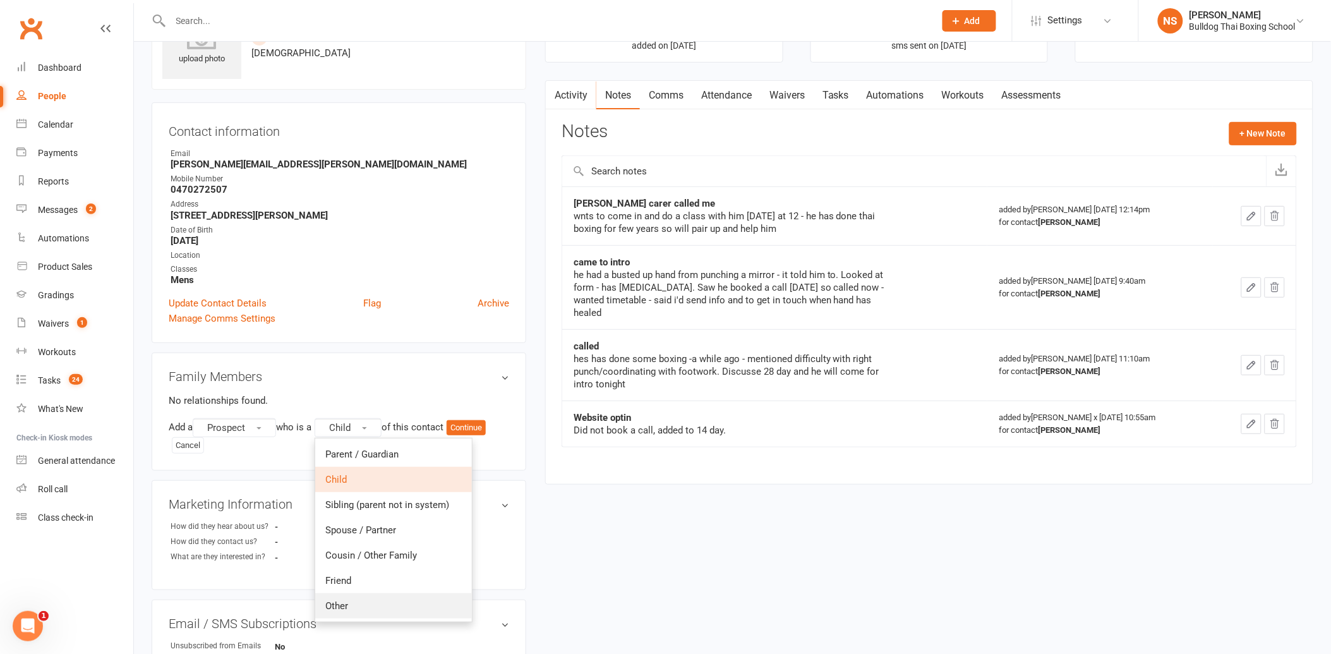
click at [345, 610] on span "Other" at bounding box center [336, 605] width 23 height 11
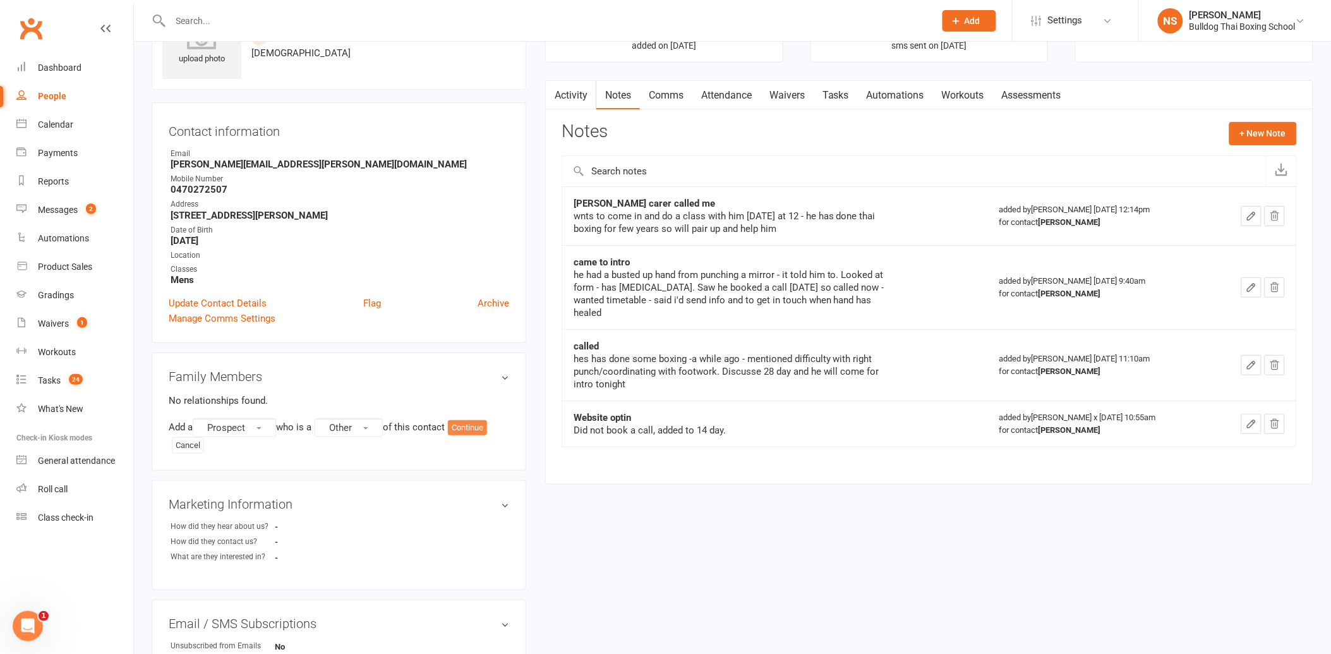
click at [476, 430] on button "Continue" at bounding box center [467, 427] width 39 height 15
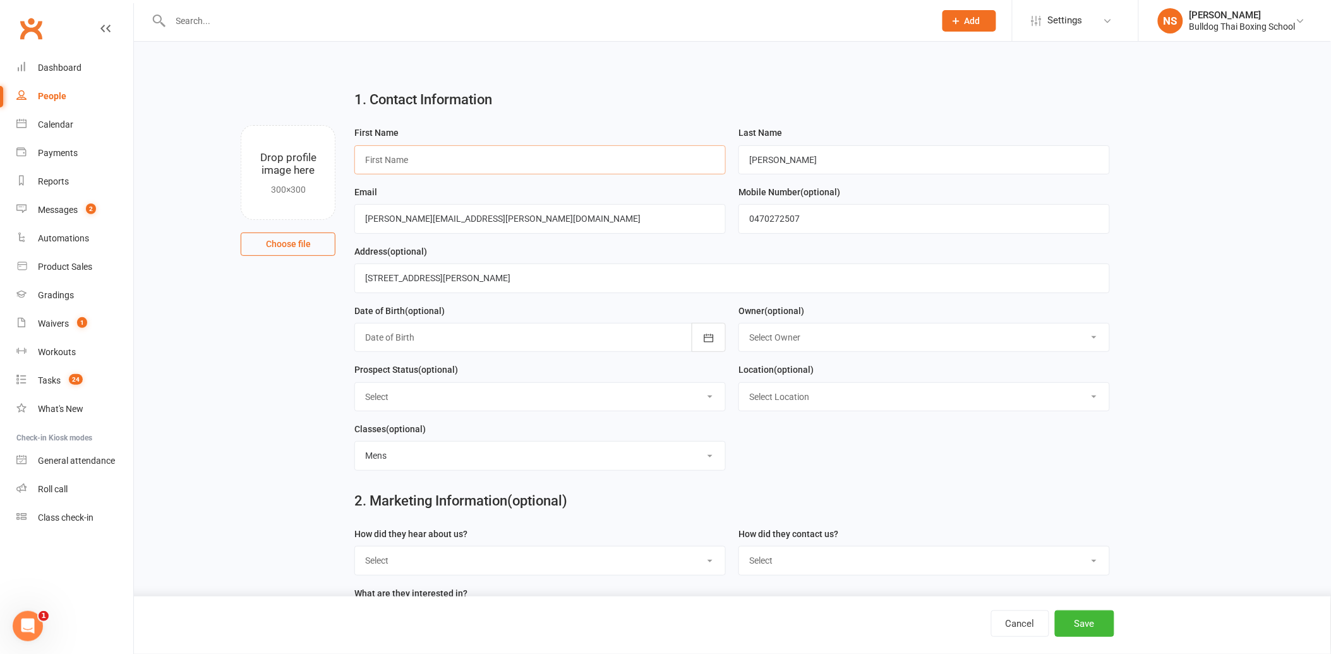
click at [426, 156] on input "text" at bounding box center [541, 159] width 372 height 29
type input "[PERSON_NAME]"
drag, startPoint x: 772, startPoint y: 157, endPoint x: 736, endPoint y: 155, distance: 36.1
click at [746, 157] on input "[PERSON_NAME]" at bounding box center [925, 159] width 372 height 29
type input "J"
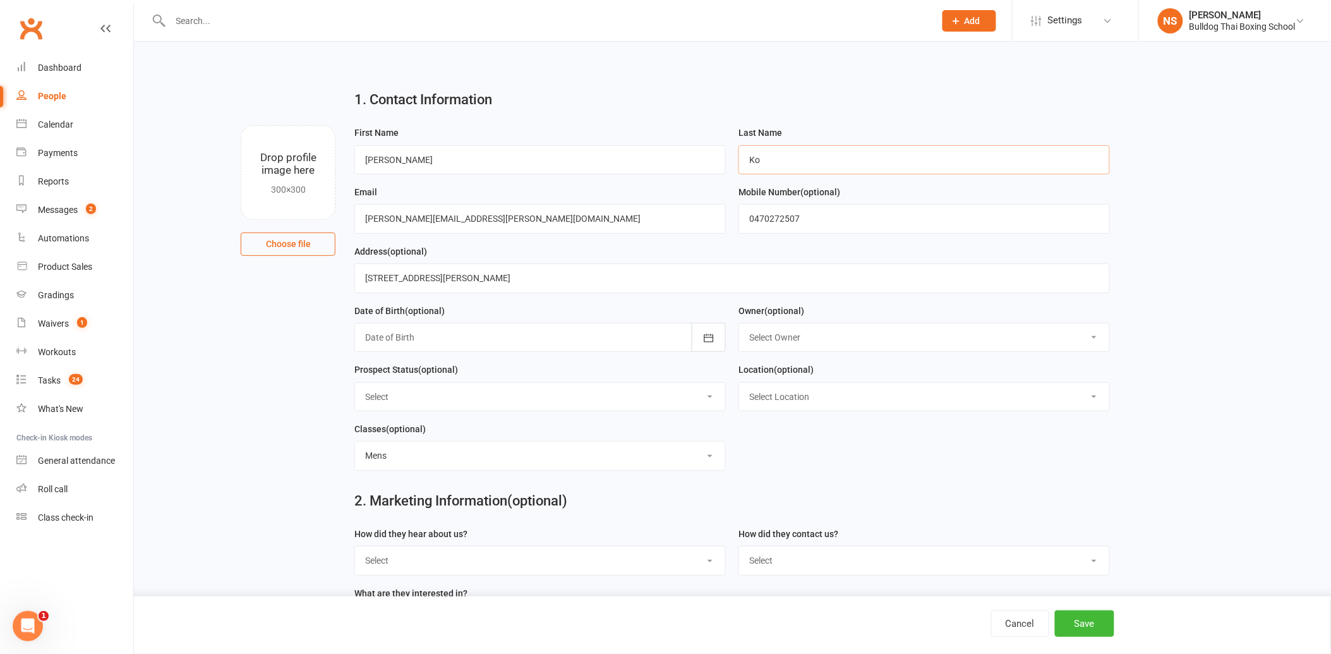
type input "Ko"
drag, startPoint x: 519, startPoint y: 216, endPoint x: 325, endPoint y: 218, distance: 194.6
click at [325, 125] on div "Drop profile image here 300×300 Choose file First Name [PERSON_NAME] Last Name …" at bounding box center [733, 125] width 1162 height 0
type input "[EMAIL_ADDRESS][DOMAIN_NAME]"
drag, startPoint x: 808, startPoint y: 214, endPoint x: 694, endPoint y: 215, distance: 113.8
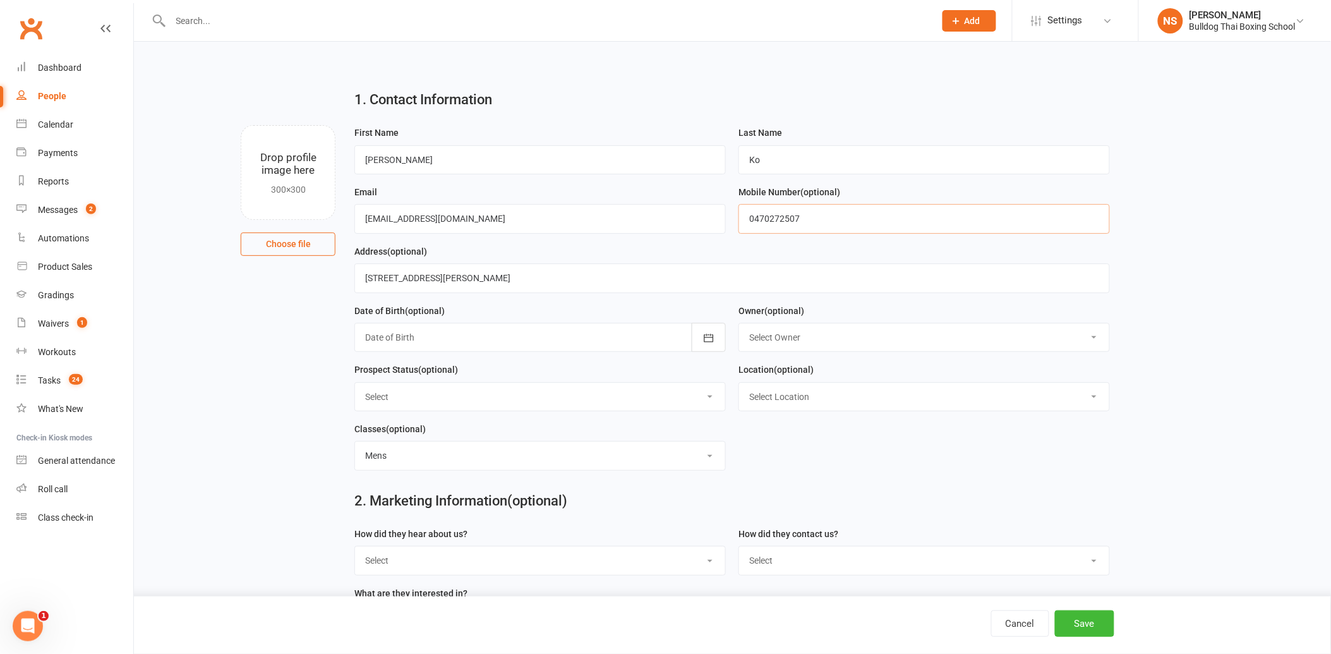
click at [700, 217] on form "First Name [PERSON_NAME] Last Name Ko Email [EMAIL_ADDRESS][DOMAIN_NAME] Mobile…" at bounding box center [732, 303] width 768 height 356
type input "0432599966"
click at [1083, 626] on button "Save" at bounding box center [1084, 623] width 59 height 27
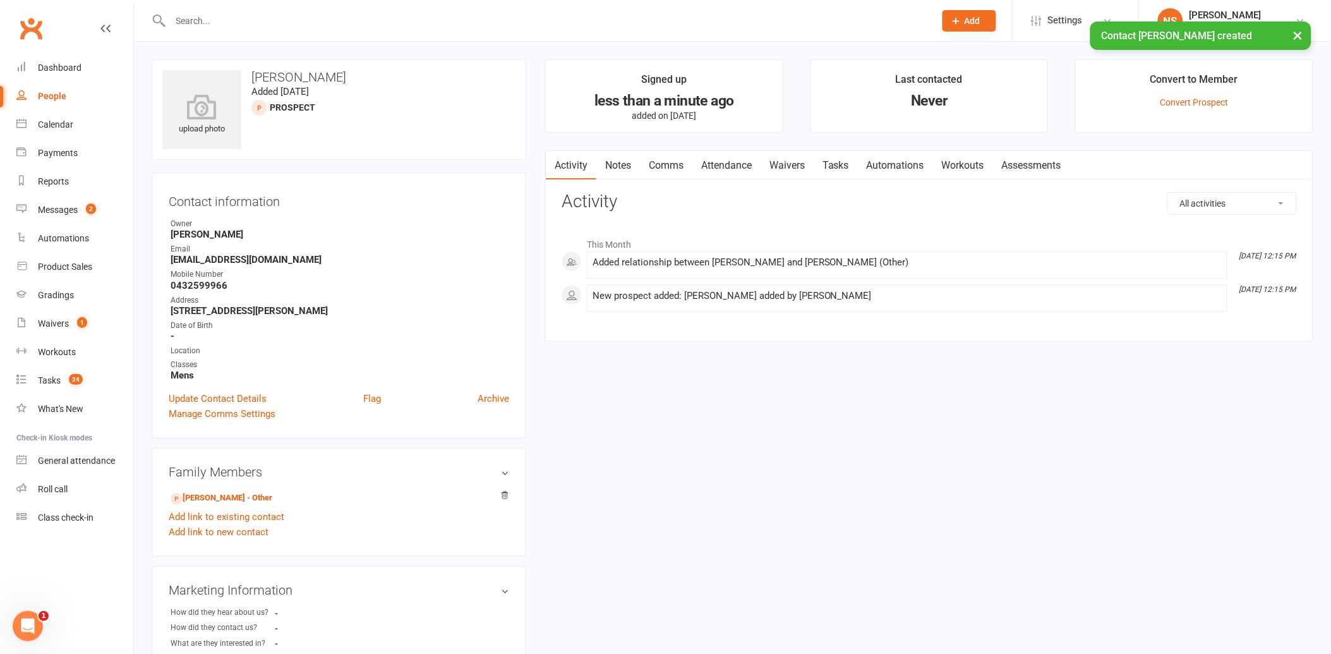
click at [795, 161] on link "Waivers" at bounding box center [787, 165] width 53 height 29
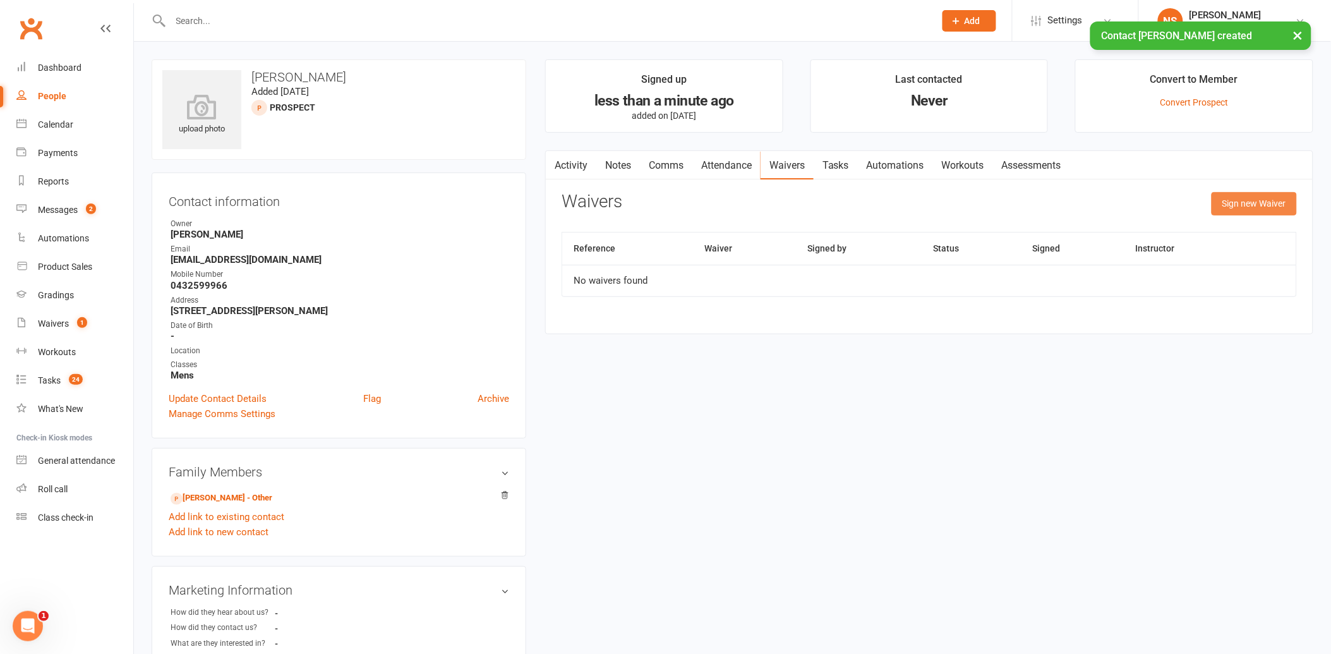
click at [1230, 206] on button "Sign new Waiver" at bounding box center [1254, 203] width 85 height 23
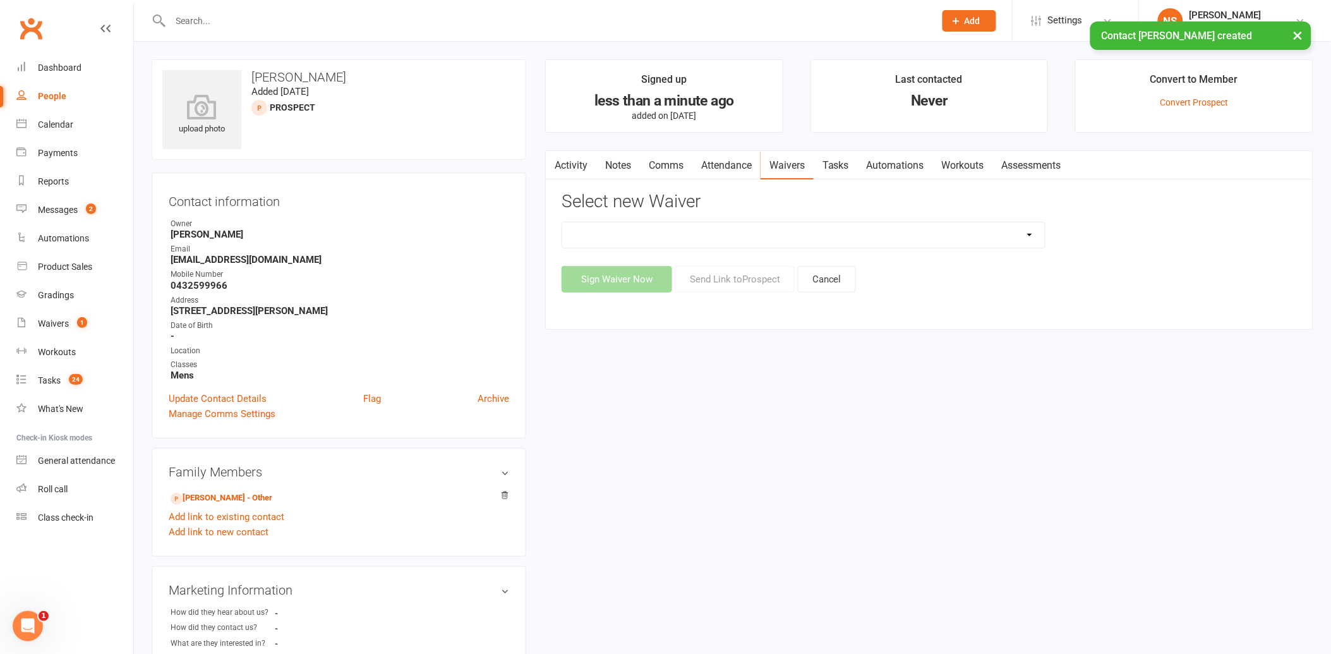
click at [694, 237] on select "12 Month Contract 14 Day Kick Off 21 Day Kick Starter 28 Day 99 and RO 35 28 Da…" at bounding box center [803, 234] width 483 height 25
select select "1375"
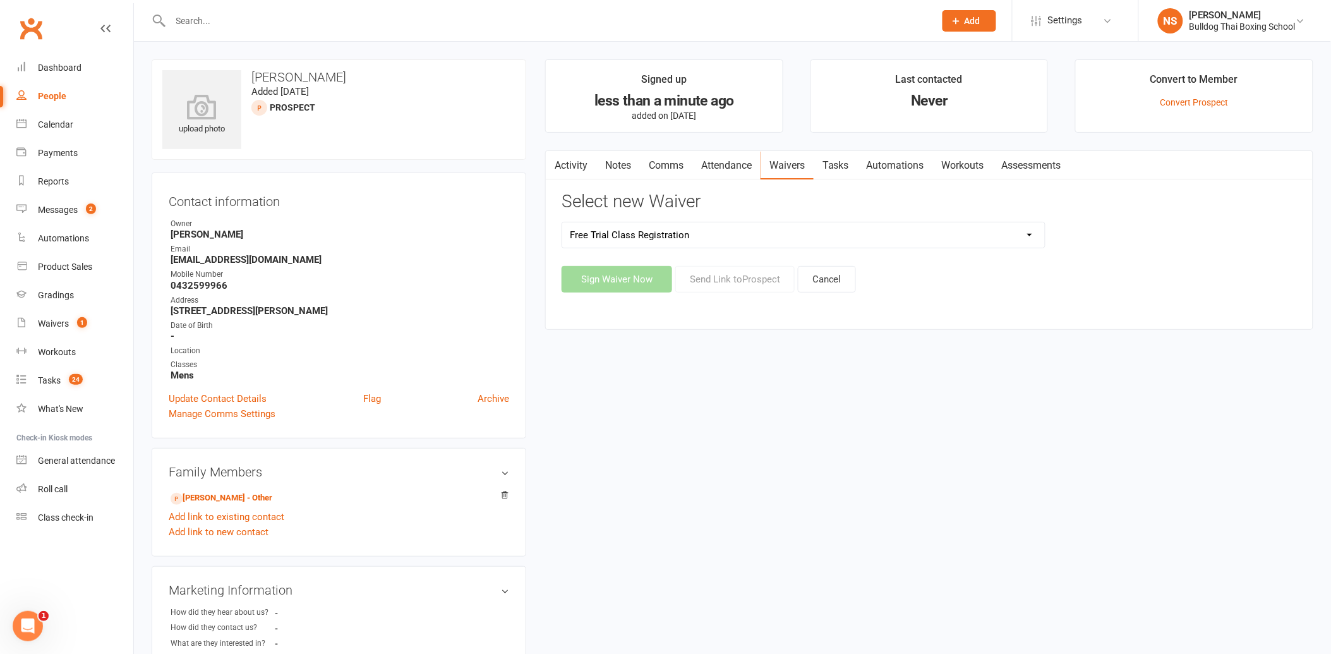
click at [562, 222] on select "12 Month Contract 14 Day Kick Off 21 Day Kick Starter 28 Day 99 and RO 35 28 Da…" at bounding box center [803, 234] width 483 height 25
click at [722, 282] on button "Send Link to [GEOGRAPHIC_DATA]" at bounding box center [735, 279] width 119 height 27
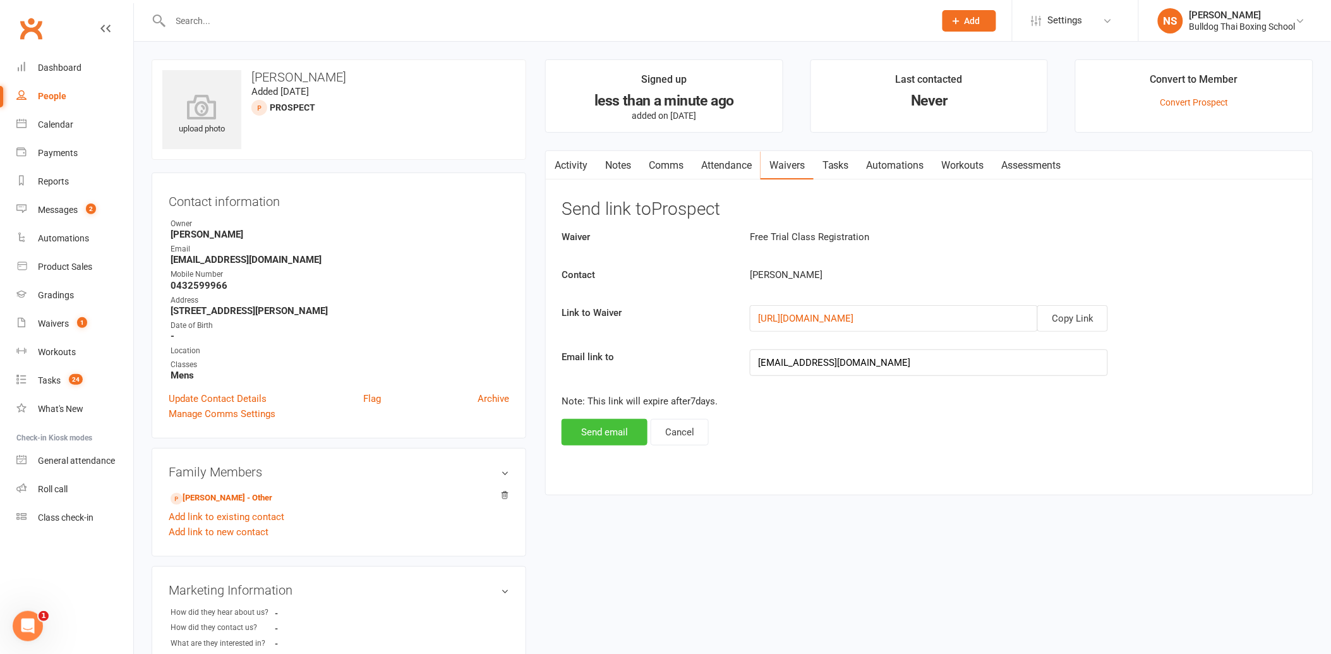
click at [597, 430] on button "Send email" at bounding box center [605, 432] width 86 height 27
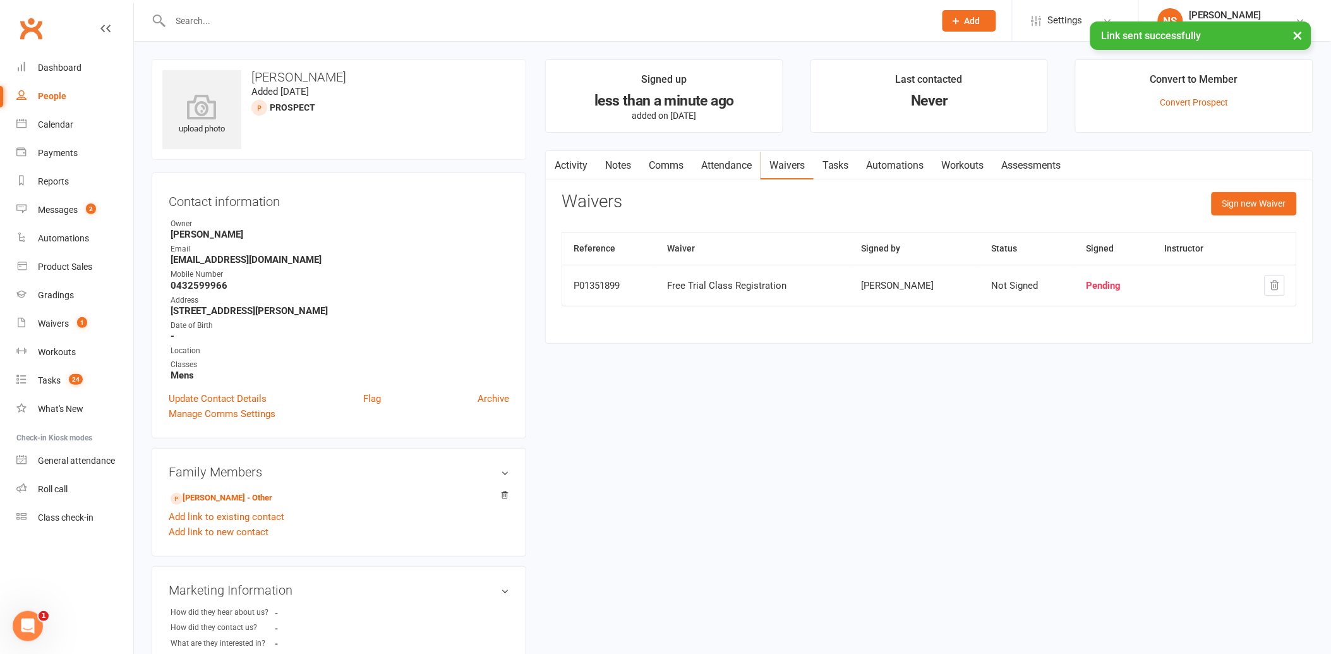
click at [737, 161] on link "Attendance" at bounding box center [727, 165] width 68 height 29
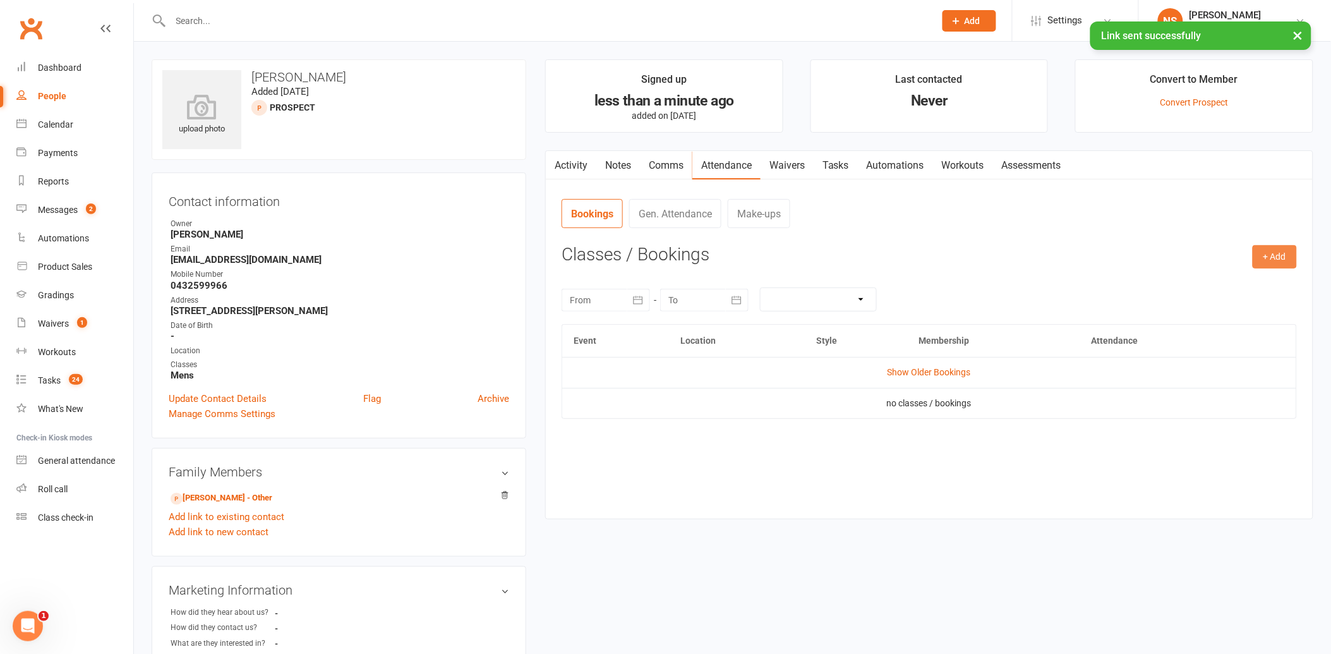
drag, startPoint x: 1280, startPoint y: 253, endPoint x: 1262, endPoint y: 269, distance: 24.1
click at [1278, 255] on button "+ Add" at bounding box center [1275, 256] width 44 height 23
click at [1256, 276] on link "Book Event" at bounding box center [1234, 285] width 125 height 25
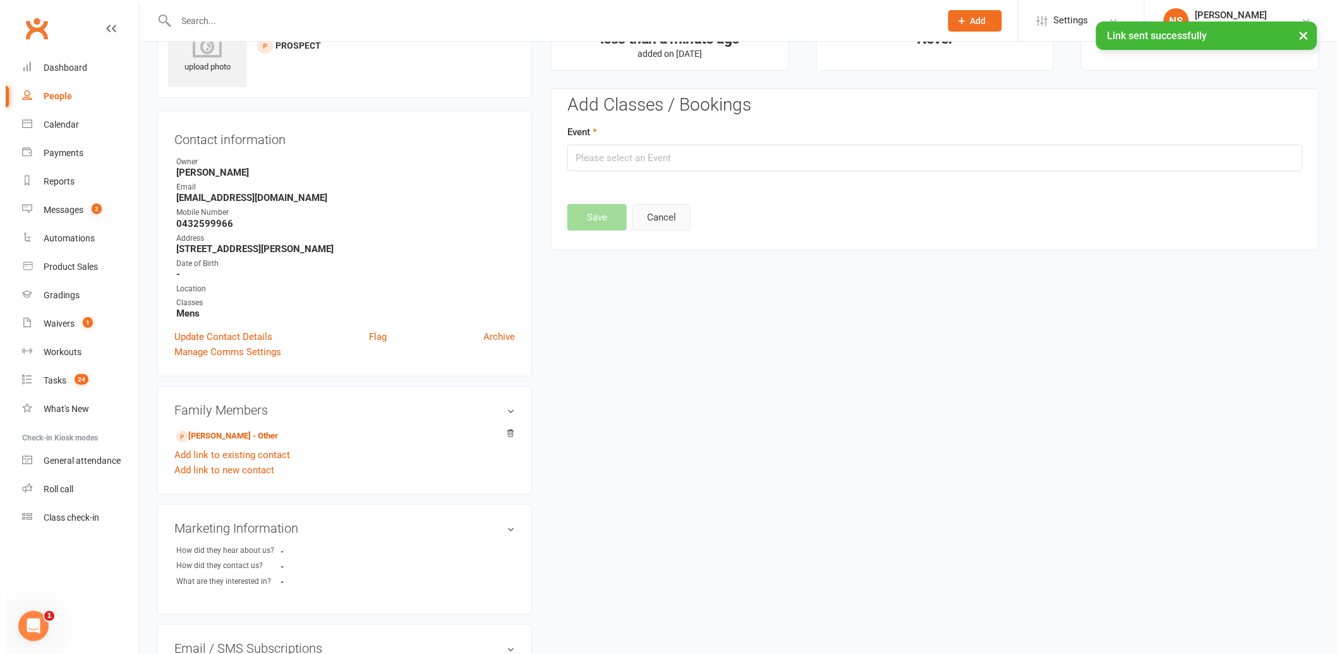
scroll to position [87, 0]
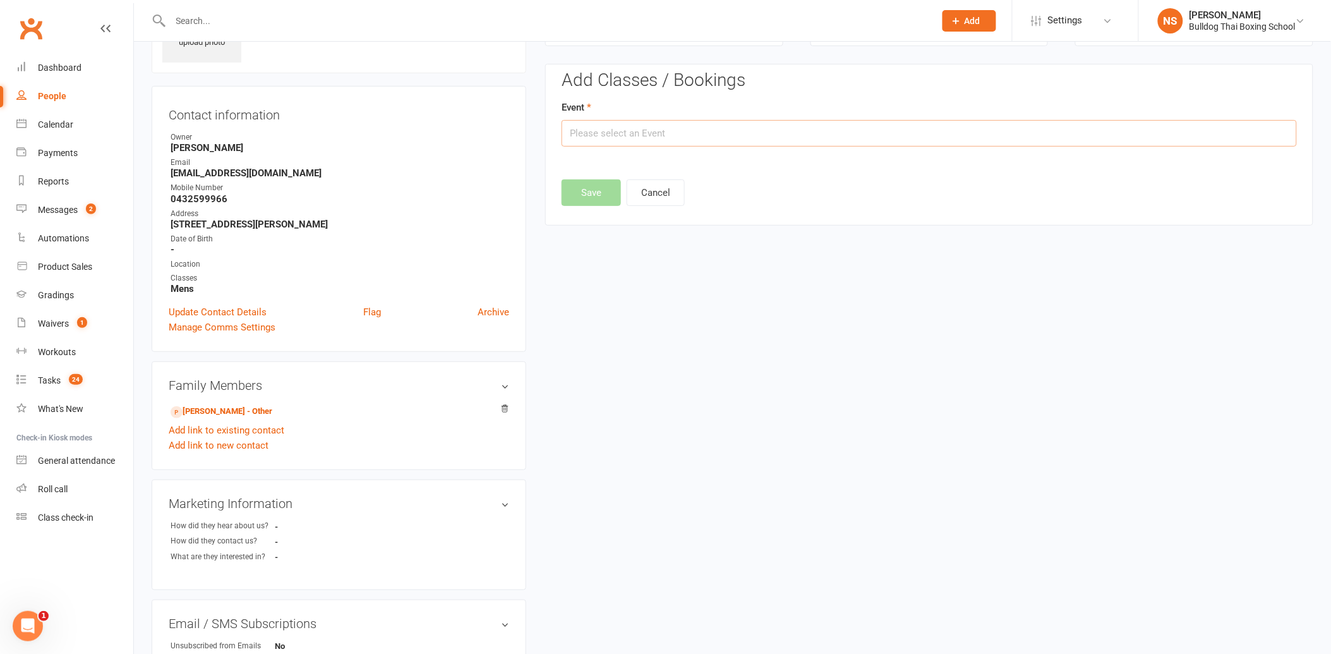
click at [622, 133] on input "text" at bounding box center [930, 133] width 736 height 27
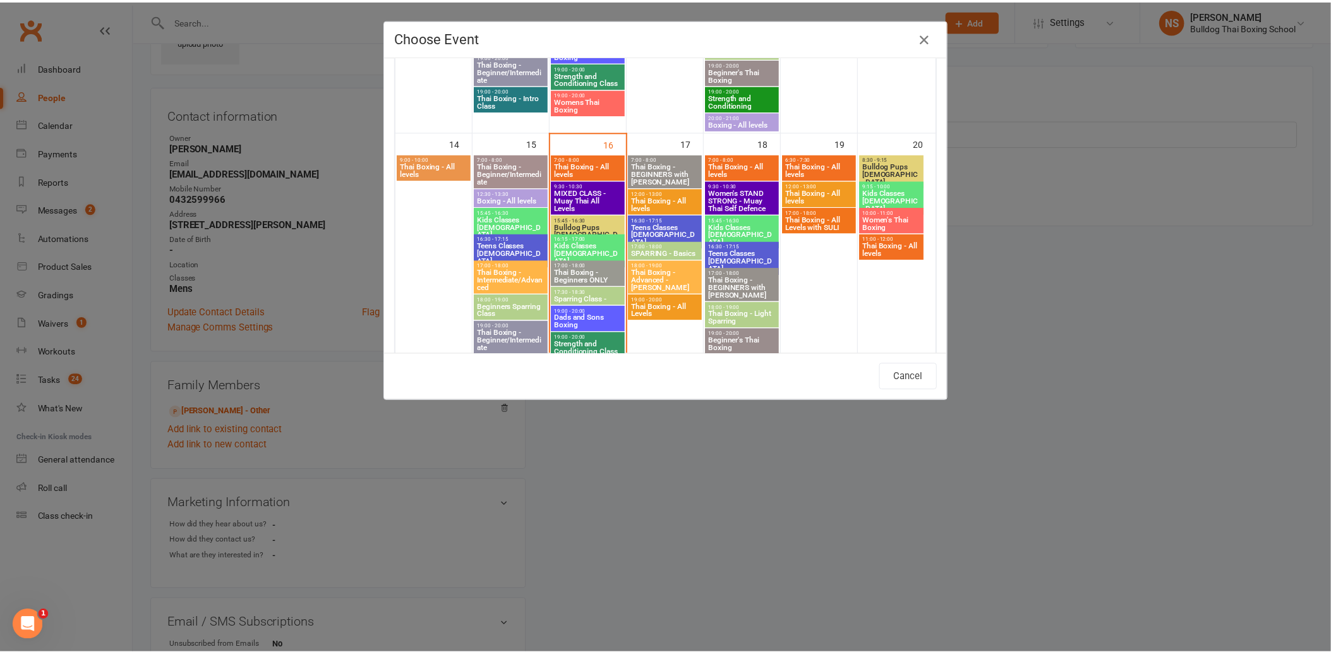
scroll to position [561, 0]
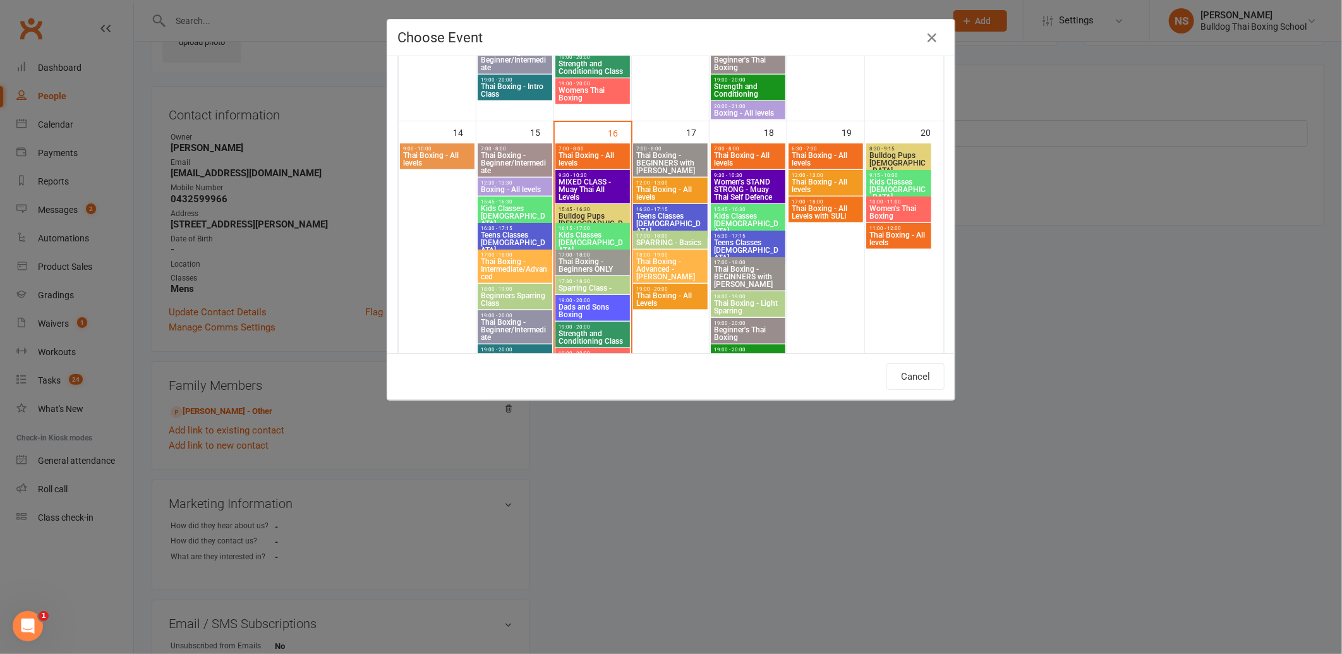
click at [658, 190] on span "Thai Boxing - All levels" at bounding box center [671, 193] width 70 height 15
type input "Thai Boxing - All levels - [DATE] 12:00:00 PM"
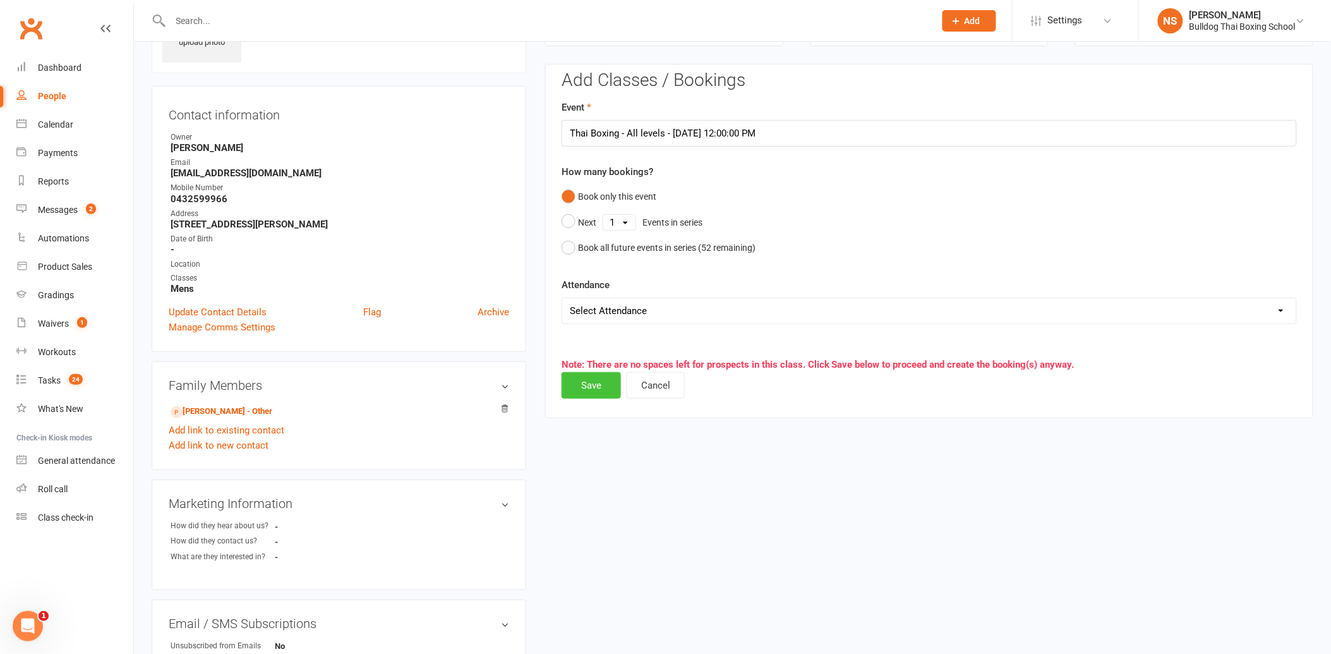
click at [589, 386] on button "Save" at bounding box center [591, 385] width 59 height 27
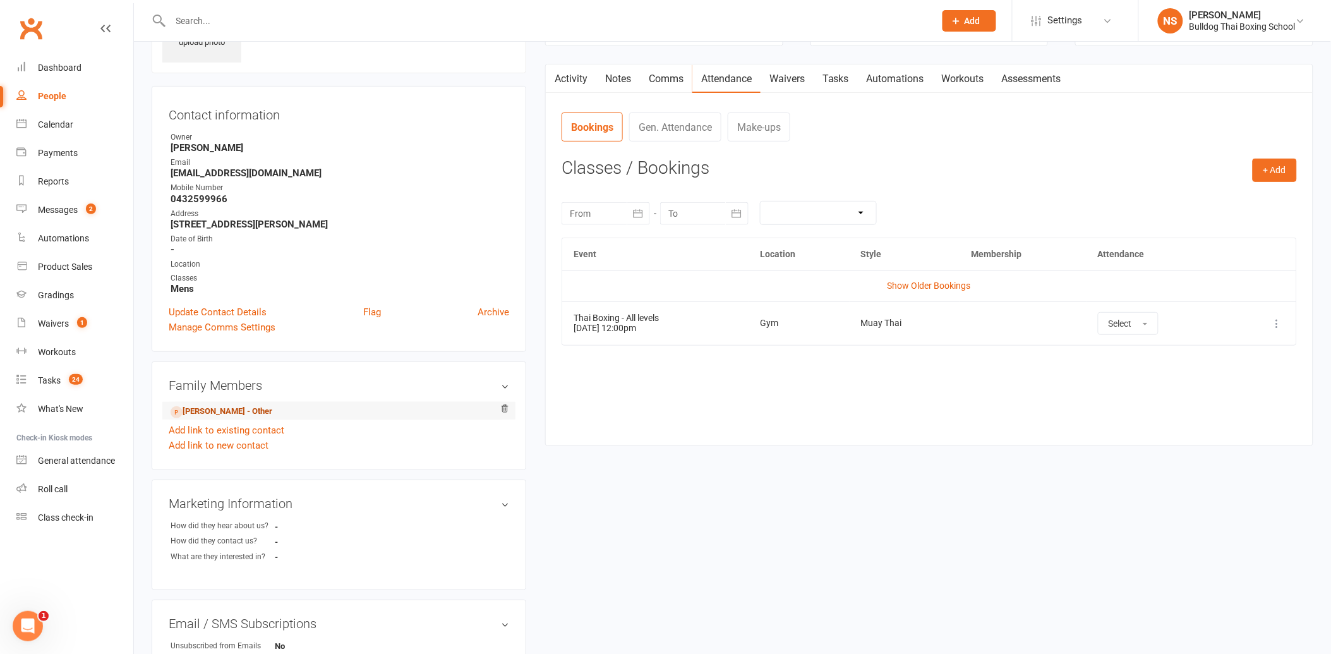
click at [264, 411] on link "[PERSON_NAME] - Other" at bounding box center [222, 411] width 102 height 13
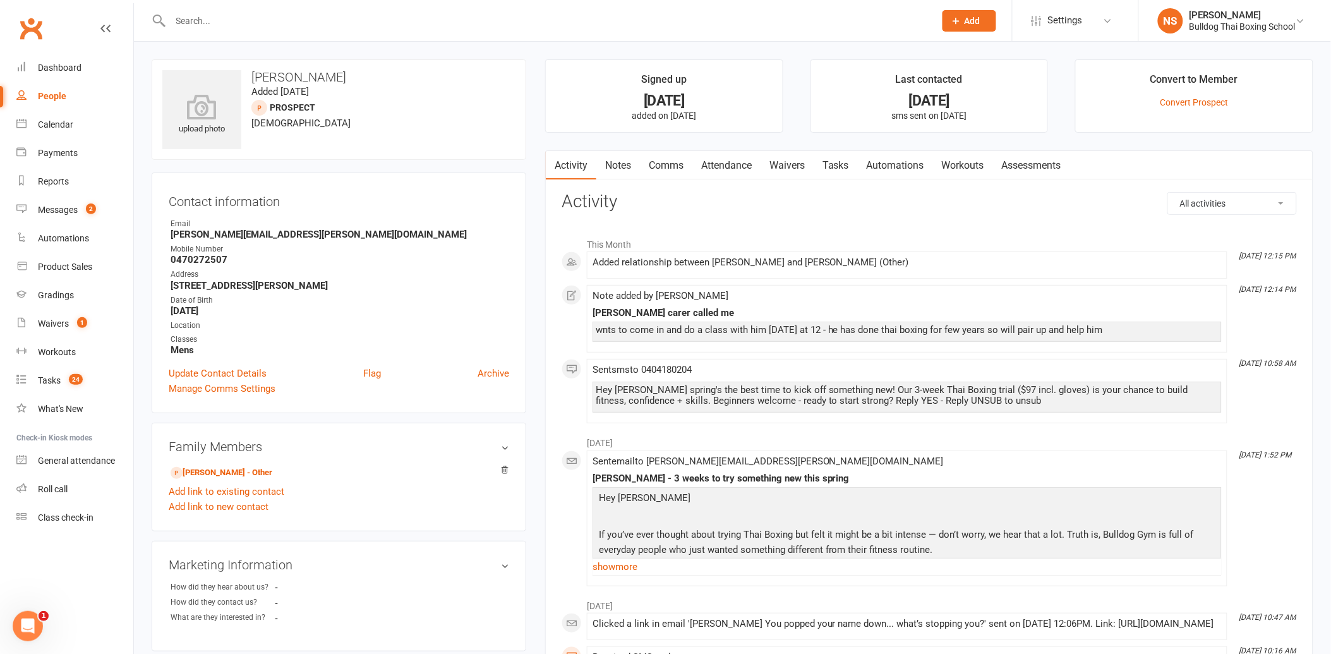
click at [790, 165] on link "Waivers" at bounding box center [787, 165] width 53 height 29
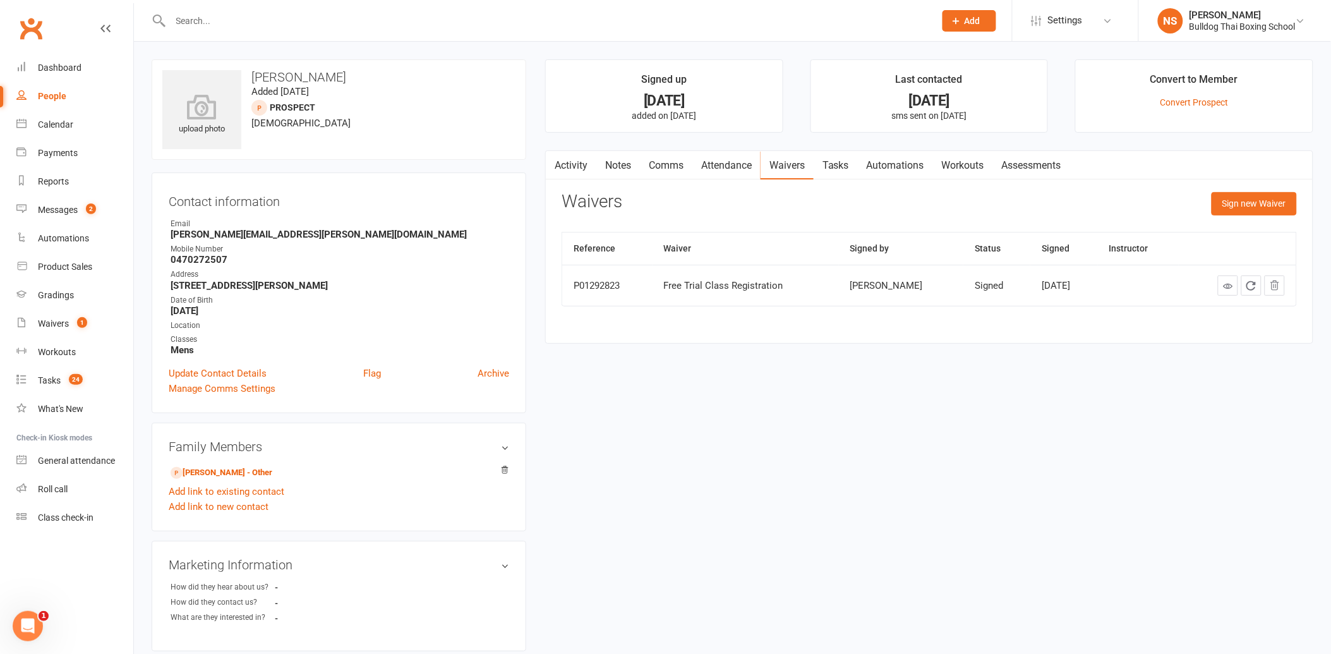
drag, startPoint x: 736, startPoint y: 164, endPoint x: 756, endPoint y: 179, distance: 24.9
click at [735, 164] on link "Attendance" at bounding box center [727, 165] width 68 height 29
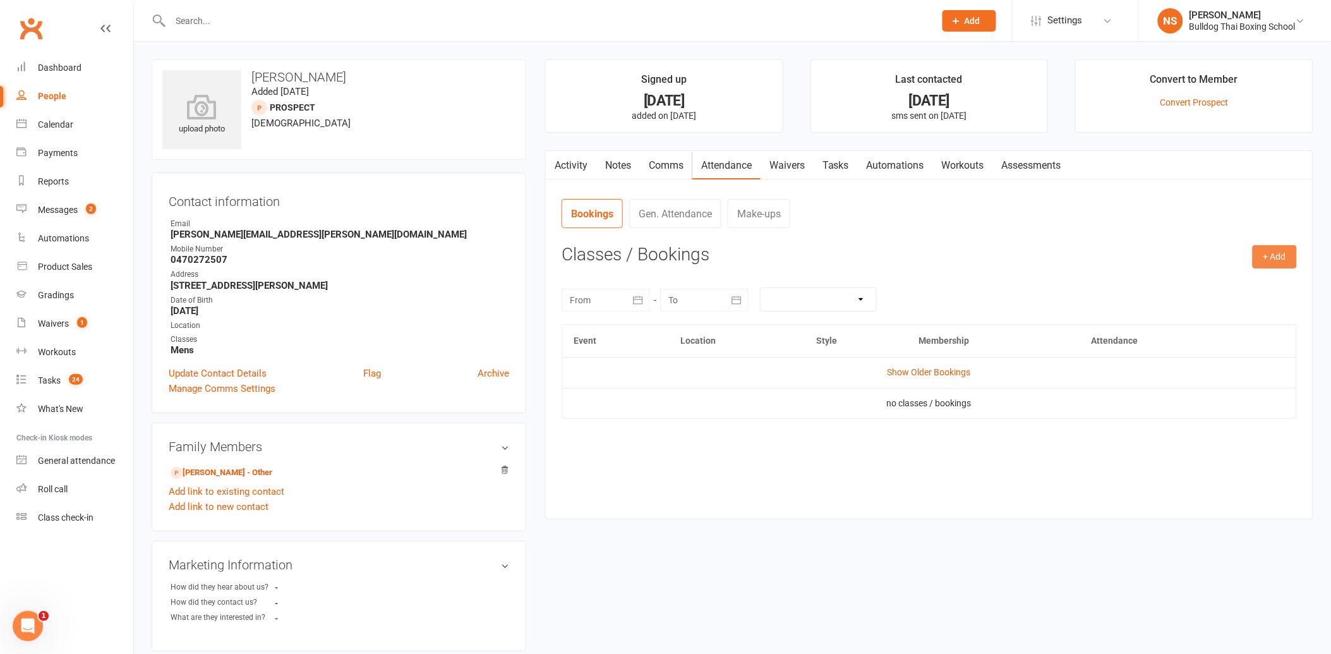
click at [1266, 255] on button "+ Add" at bounding box center [1275, 256] width 44 height 23
click at [1248, 285] on link "Book Event" at bounding box center [1234, 285] width 125 height 25
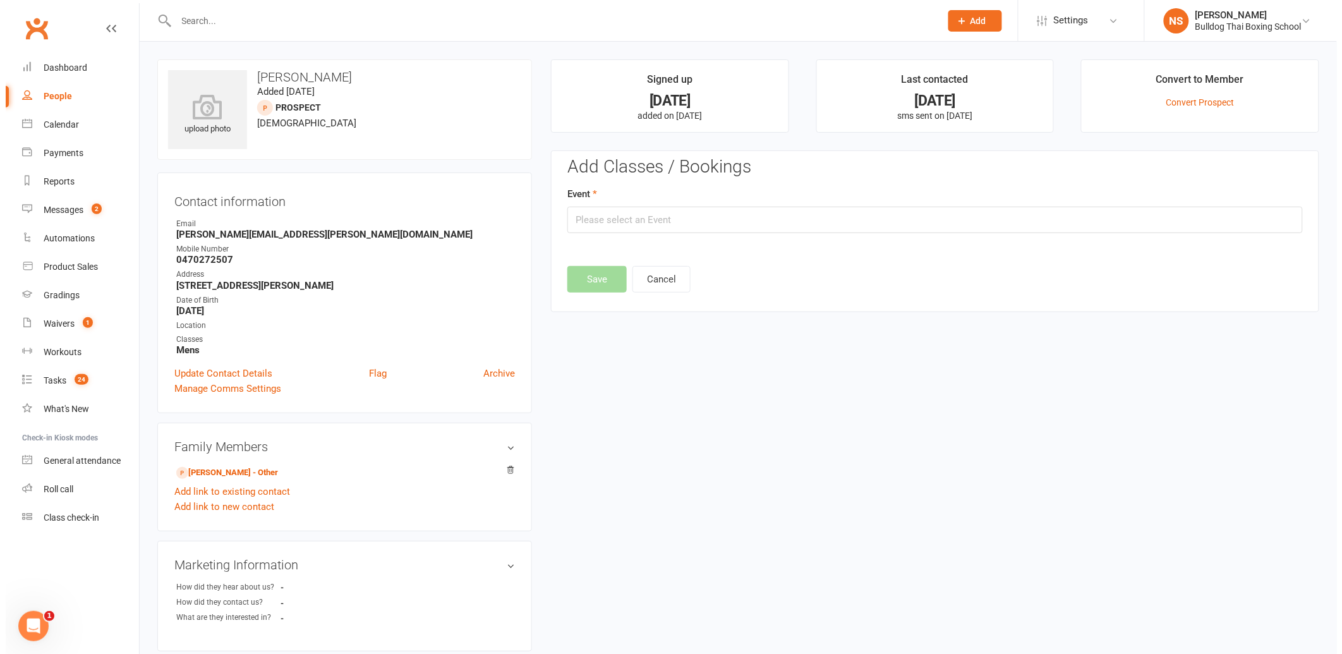
scroll to position [87, 0]
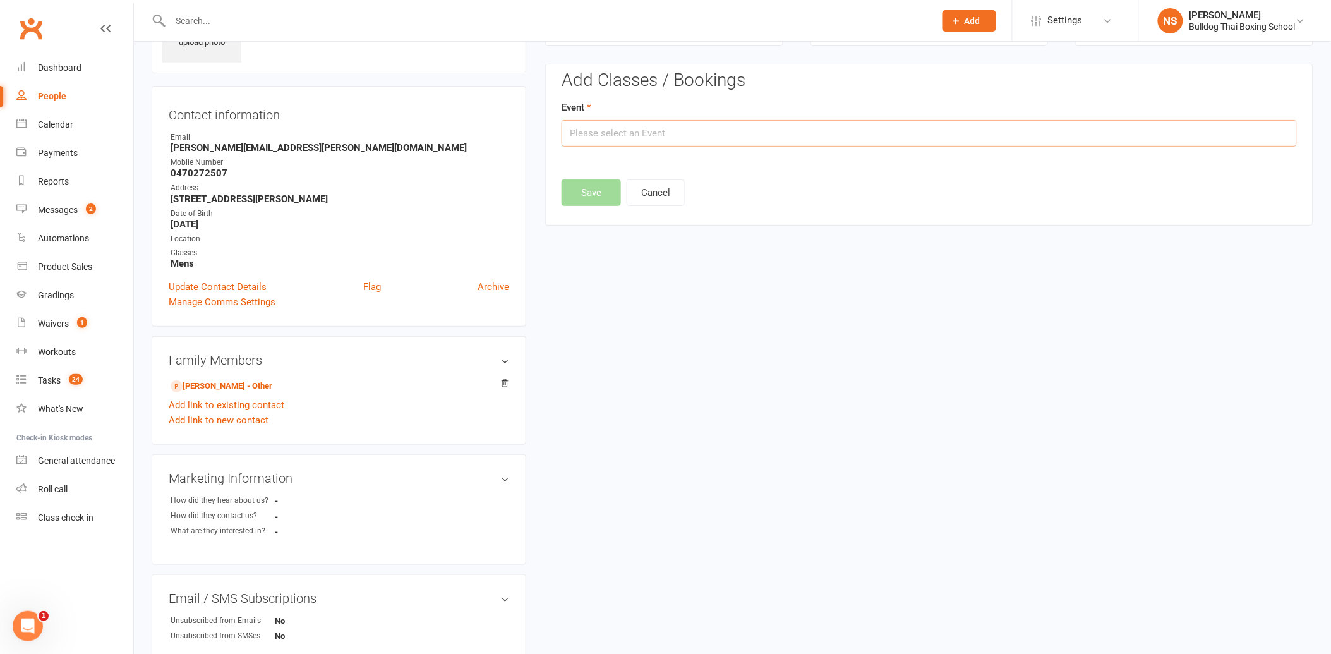
click at [636, 129] on input "text" at bounding box center [930, 133] width 736 height 27
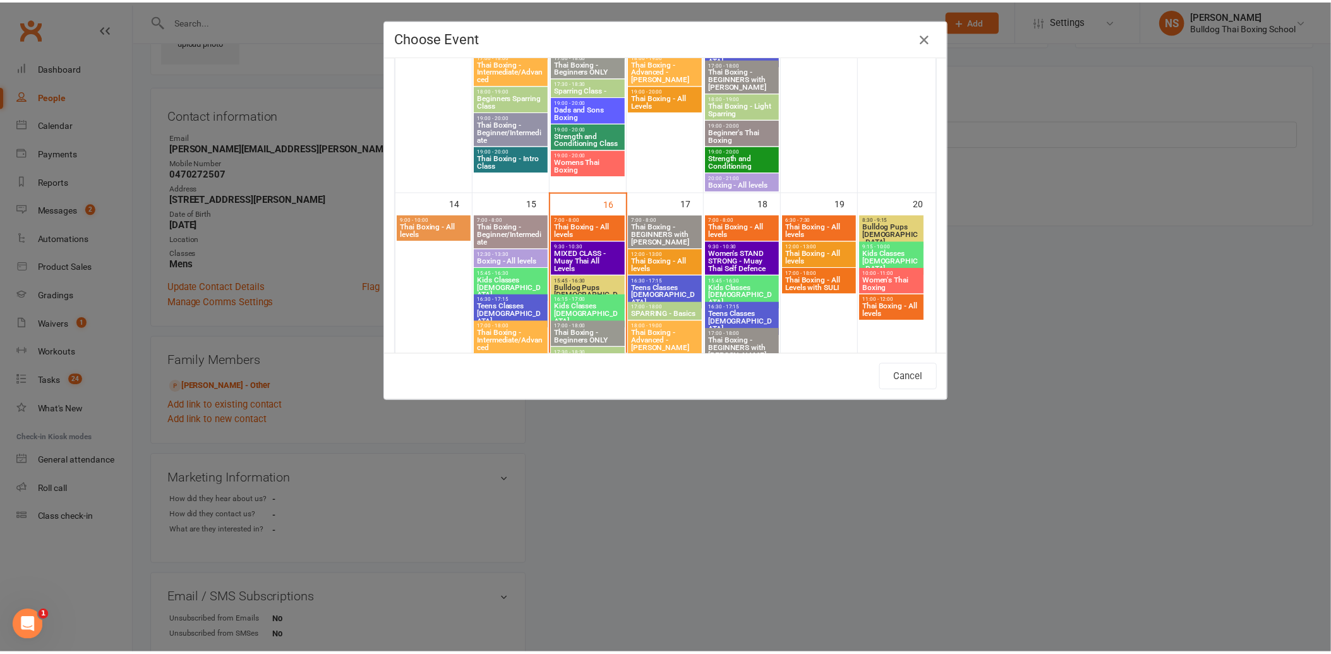
scroll to position [491, 0]
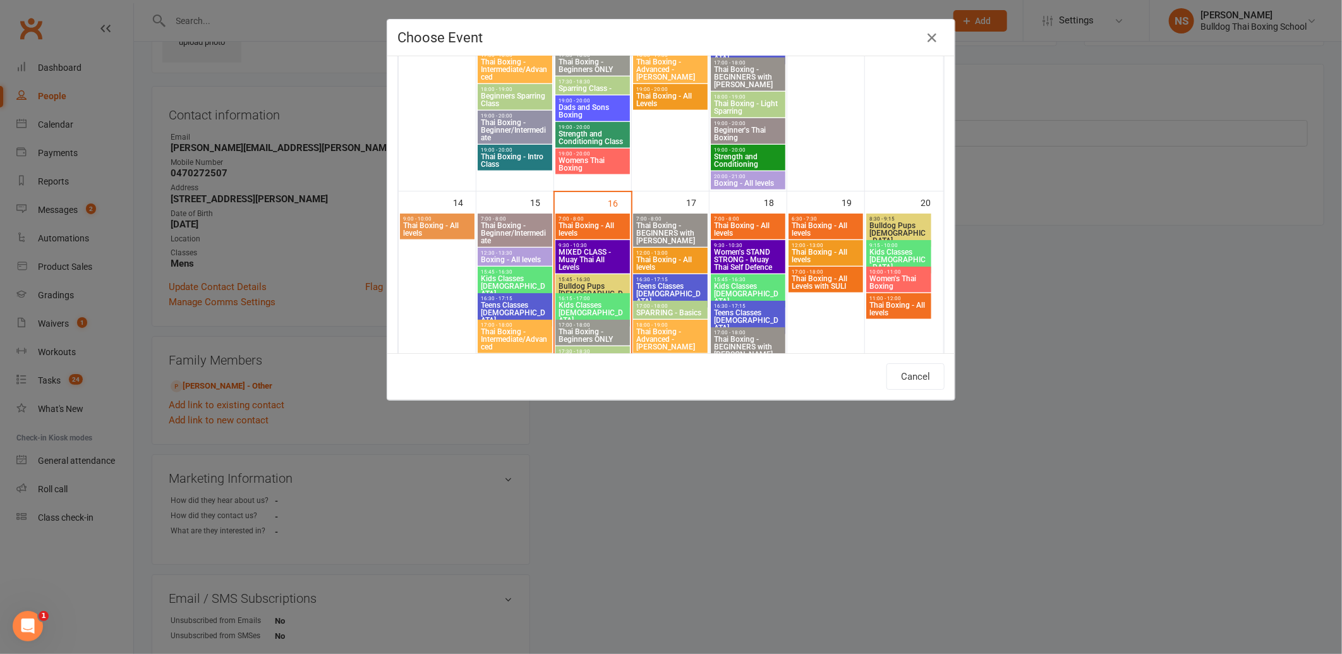
click at [662, 258] on span "Thai Boxing - All levels" at bounding box center [671, 263] width 70 height 15
type input "Thai Boxing - All levels - [DATE] 12:00:00 PM"
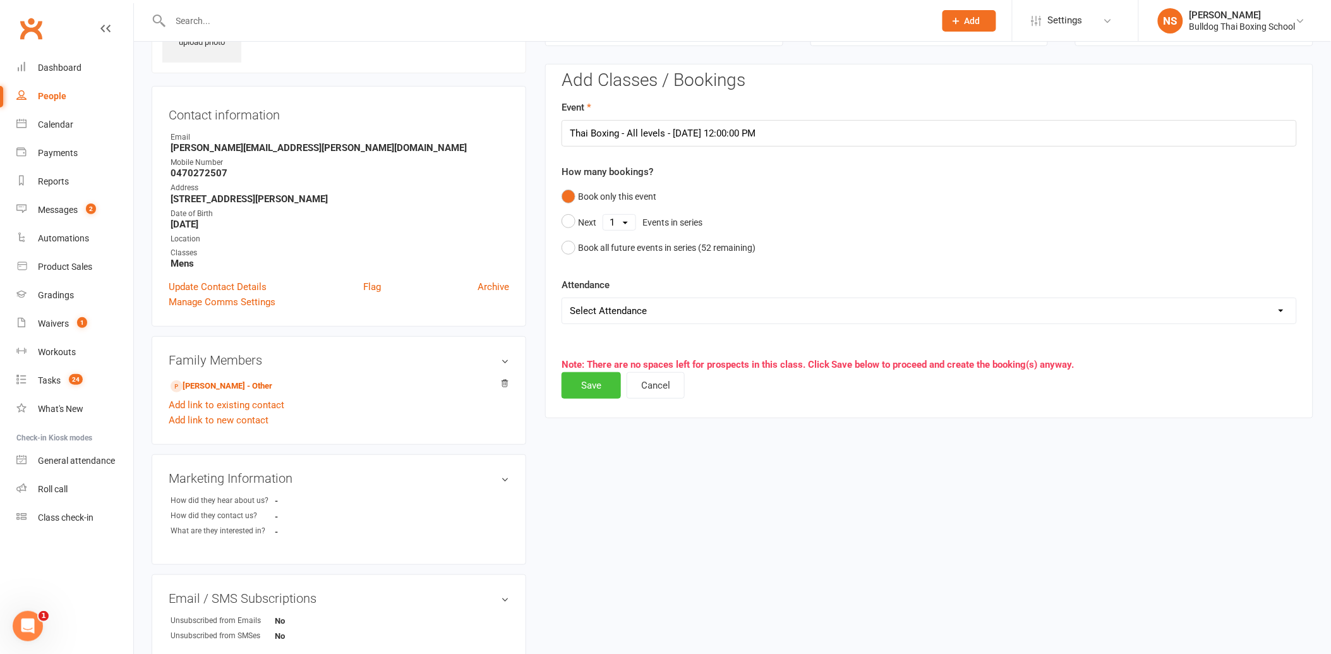
click at [590, 382] on button "Save" at bounding box center [591, 385] width 59 height 27
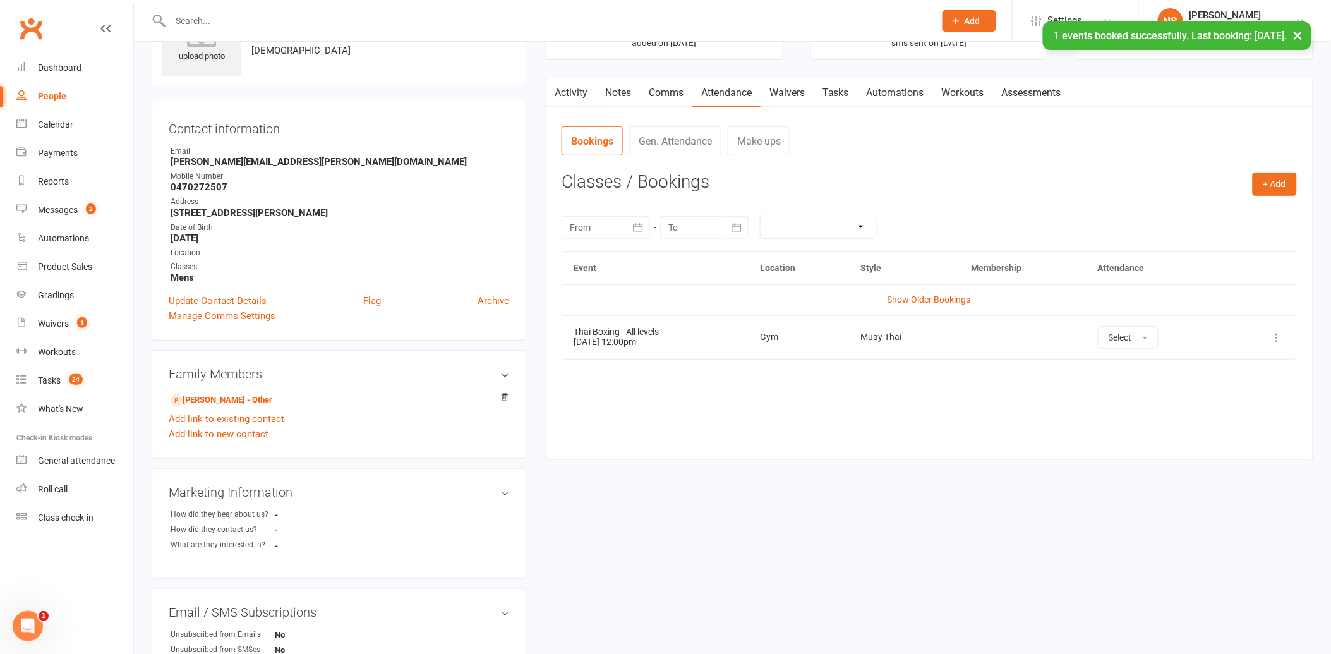
scroll to position [140, 0]
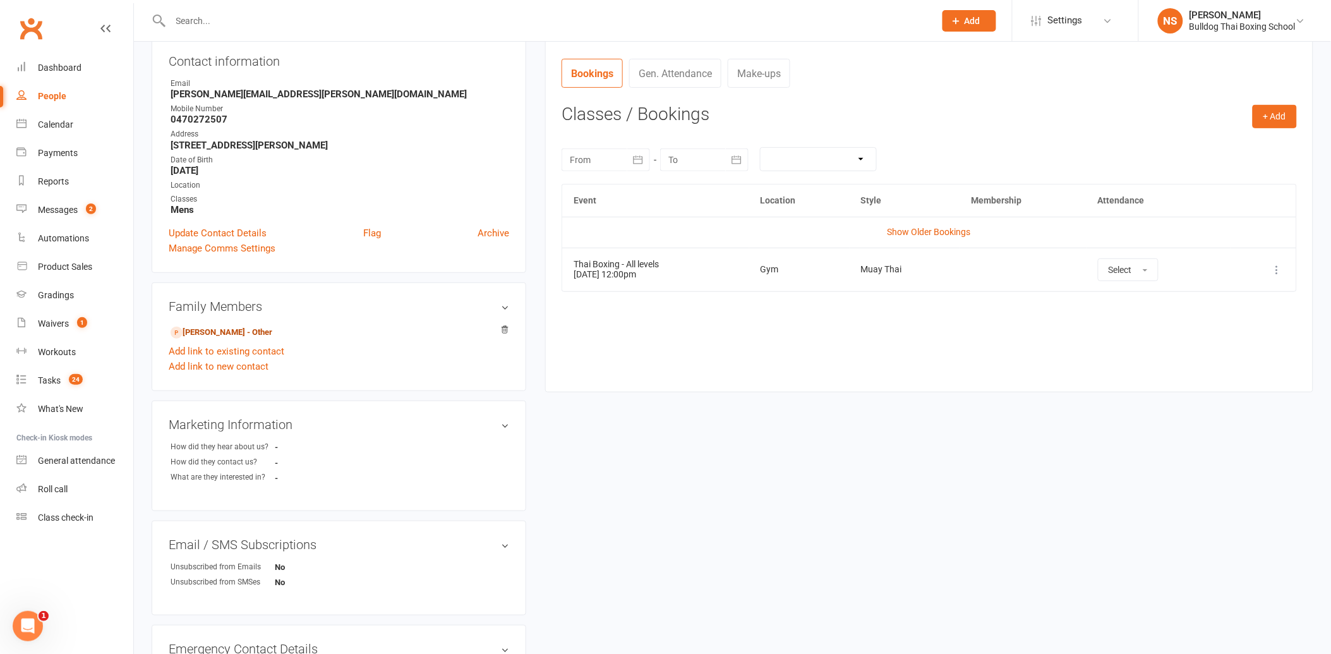
click at [228, 335] on link "[PERSON_NAME] - Other" at bounding box center [222, 332] width 102 height 13
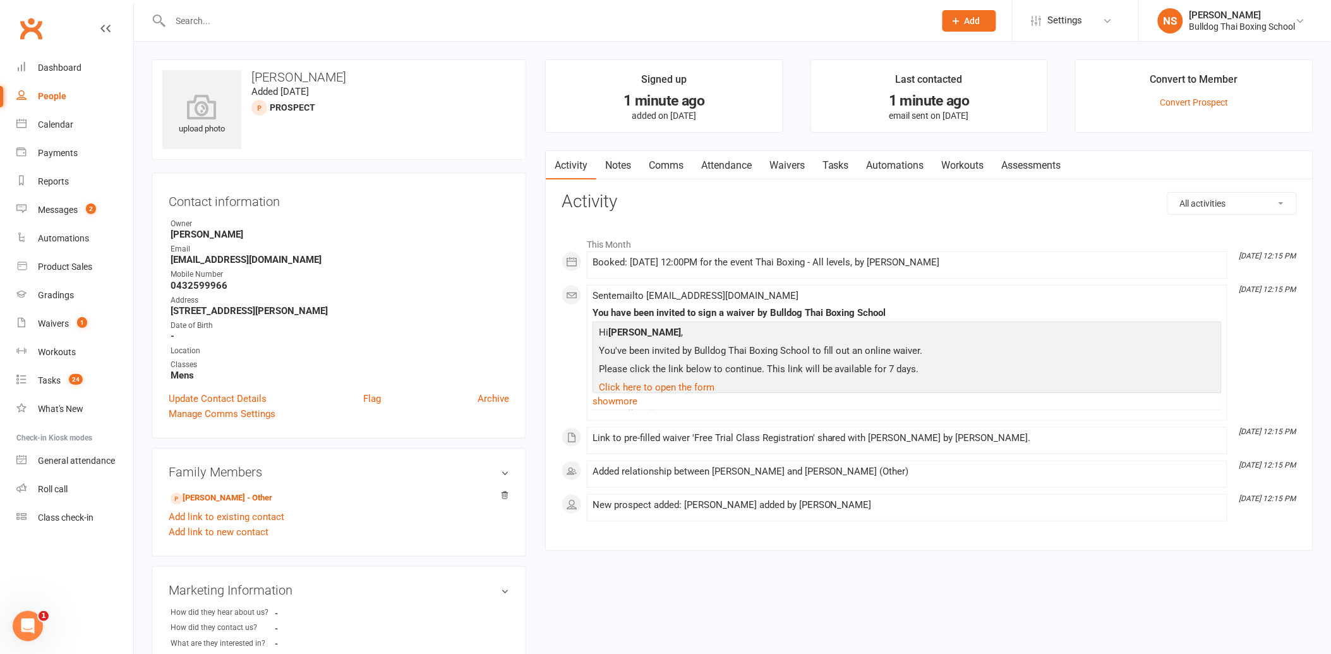
click at [856, 160] on link "Tasks" at bounding box center [836, 165] width 44 height 29
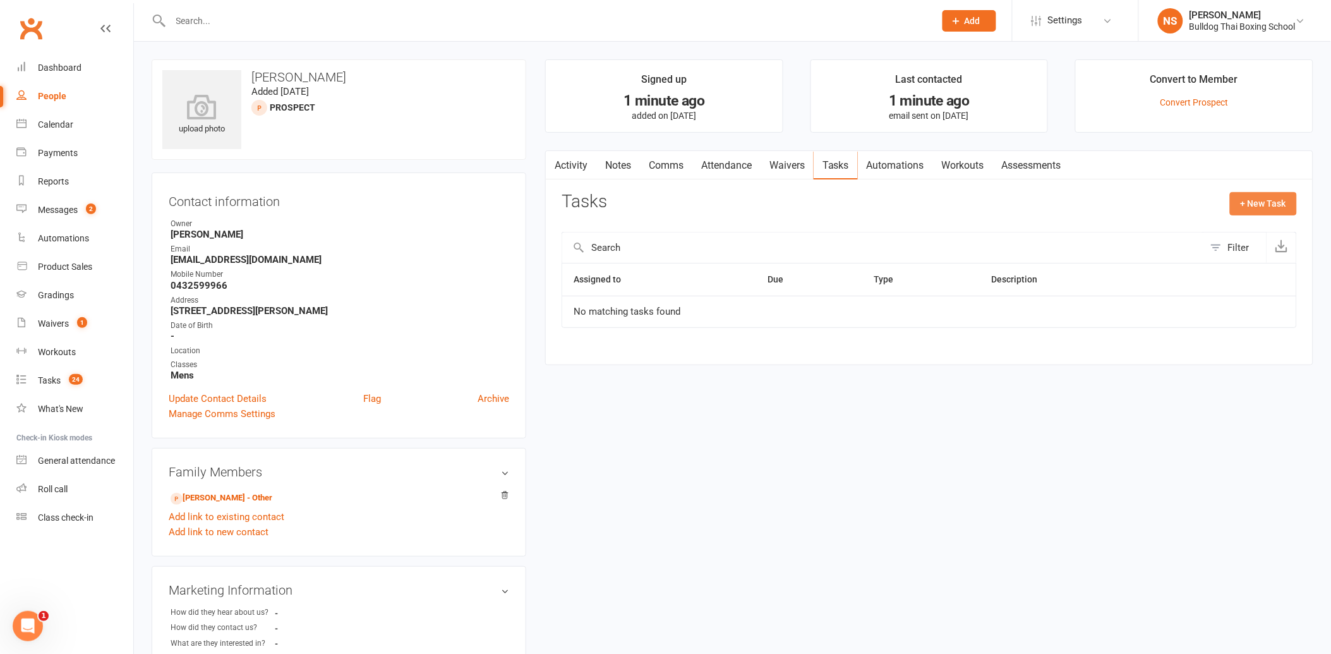
click at [1256, 198] on button "+ New Task" at bounding box center [1263, 203] width 67 height 23
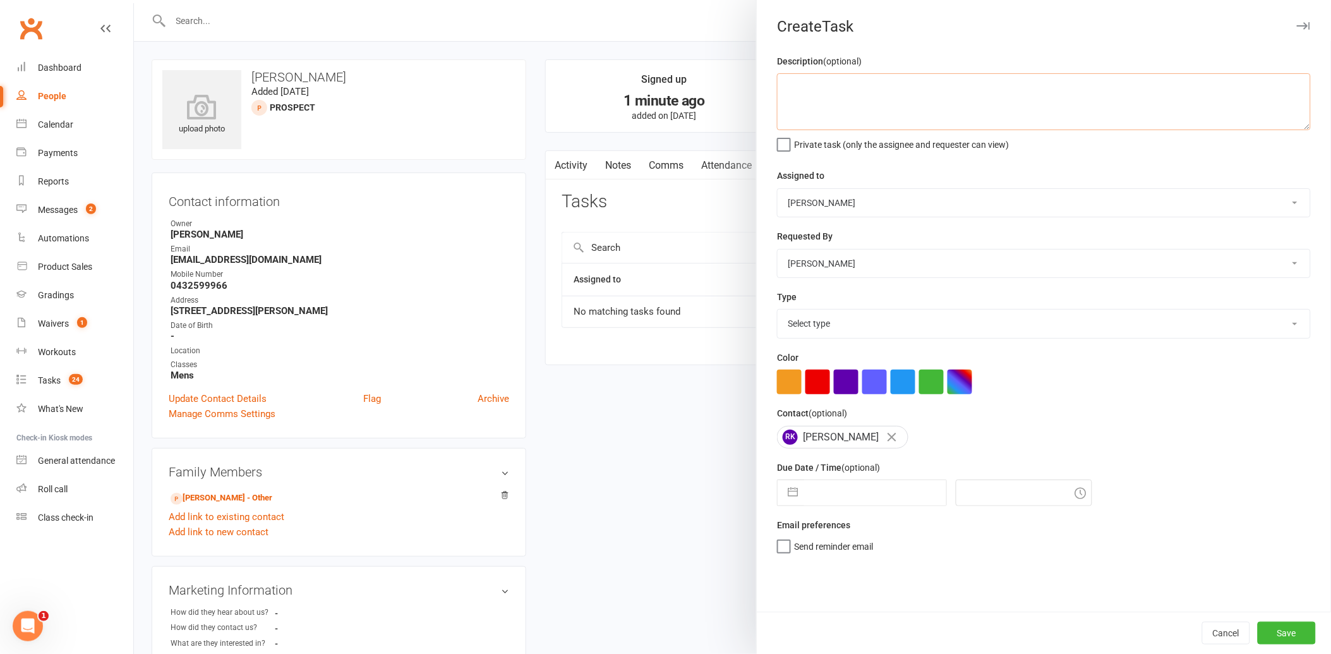
click at [855, 106] on textarea at bounding box center [1044, 101] width 534 height 57
type textarea "follow up"
click at [794, 322] on select "Select type Action E-mail Meeting Phone call Text Add new task type" at bounding box center [1044, 324] width 533 height 28
select select "12048"
click at [778, 310] on select "Select type Action E-mail Meeting Phone call Text Add new task type" at bounding box center [1044, 324] width 533 height 28
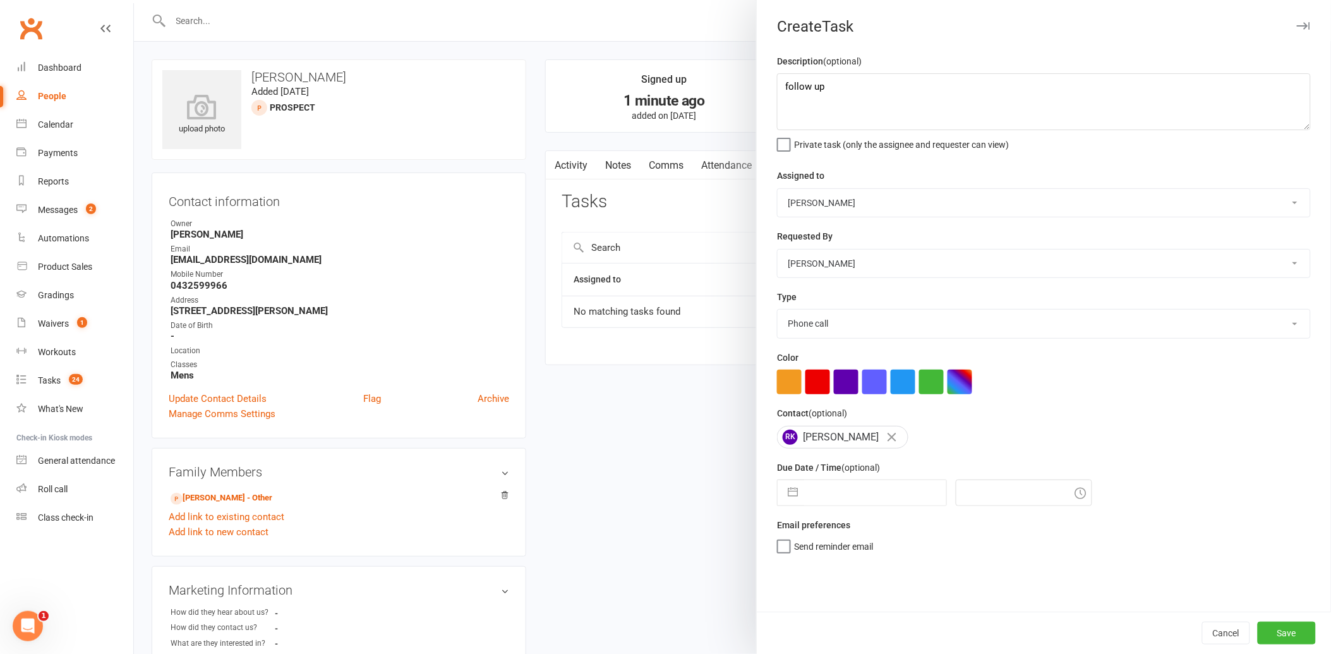
select select "7"
select select "2025"
select select "8"
select select "2025"
select select "9"
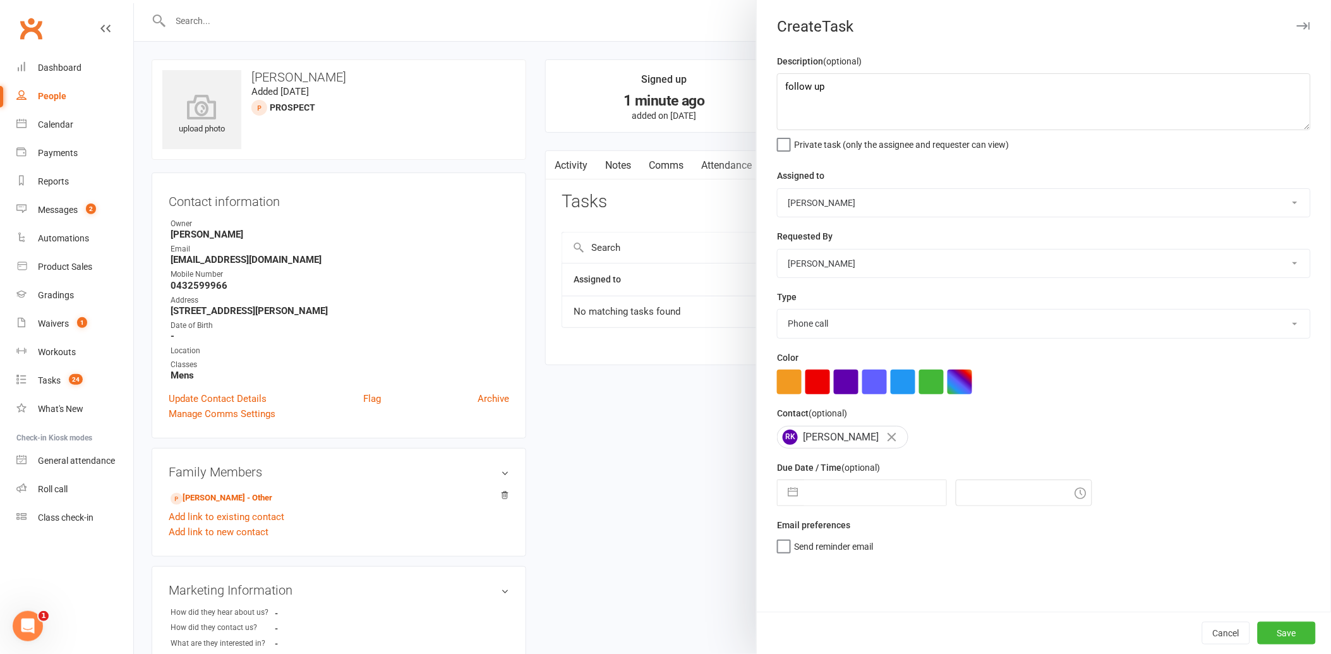
select select "2025"
click at [837, 494] on input "text" at bounding box center [875, 492] width 142 height 25
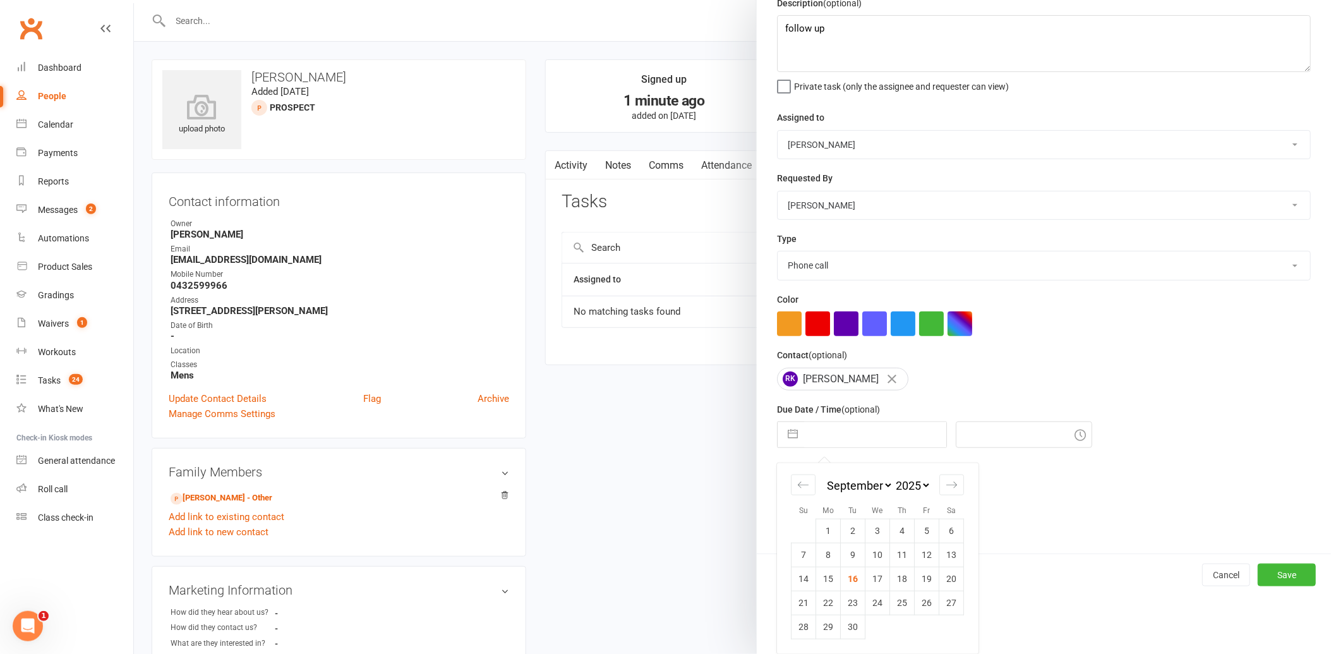
click at [899, 581] on td "18" at bounding box center [902, 579] width 25 height 24
type input "[DATE]"
type input "12:30pm"
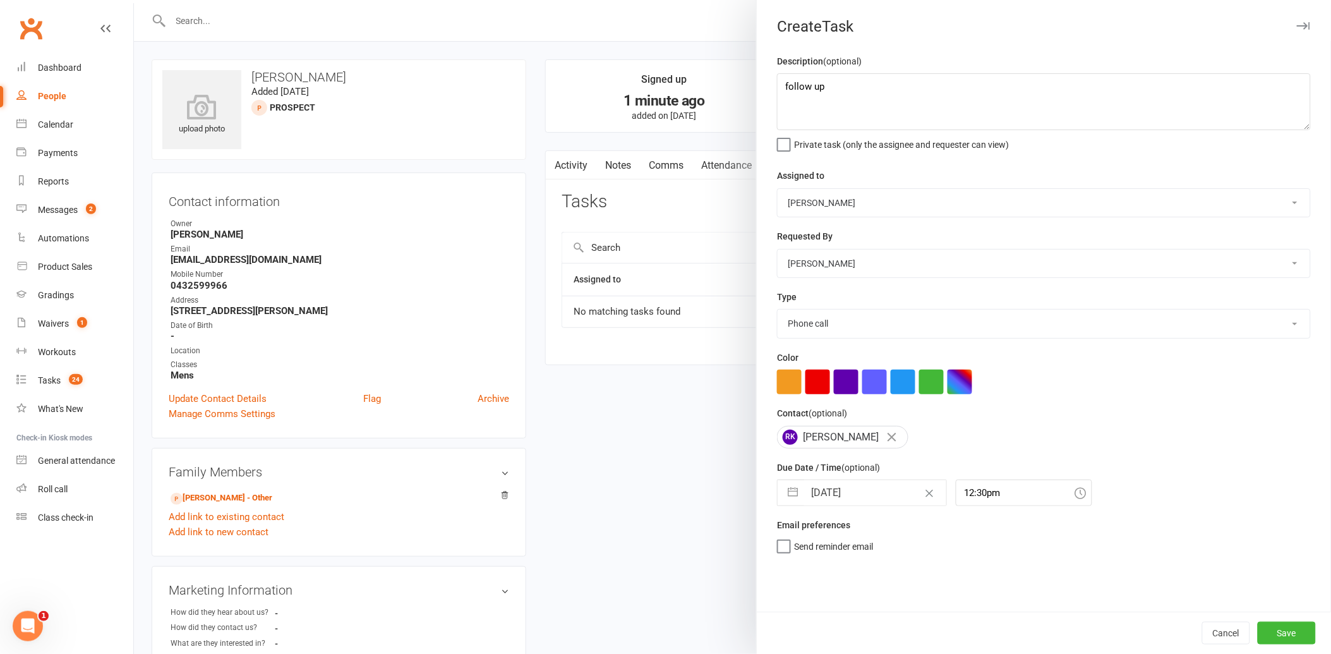
scroll to position [0, 0]
click at [1273, 634] on button "Save" at bounding box center [1287, 633] width 58 height 23
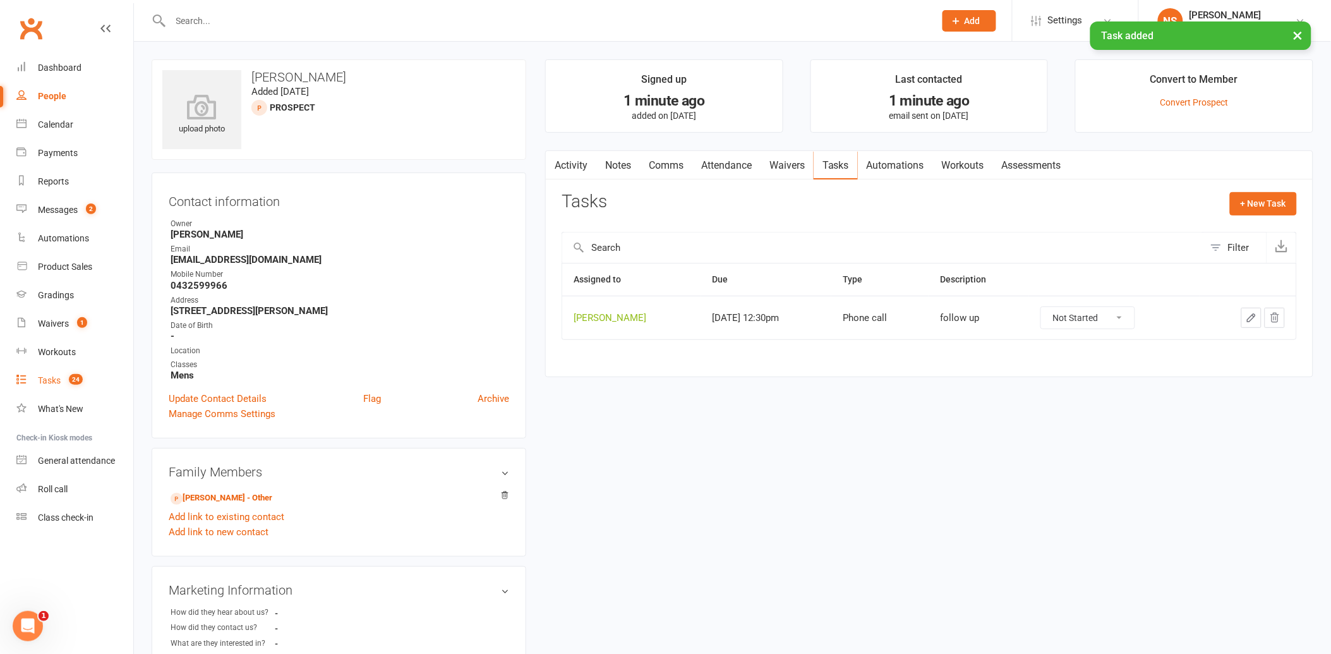
click at [56, 381] on div "Tasks" at bounding box center [49, 380] width 23 height 10
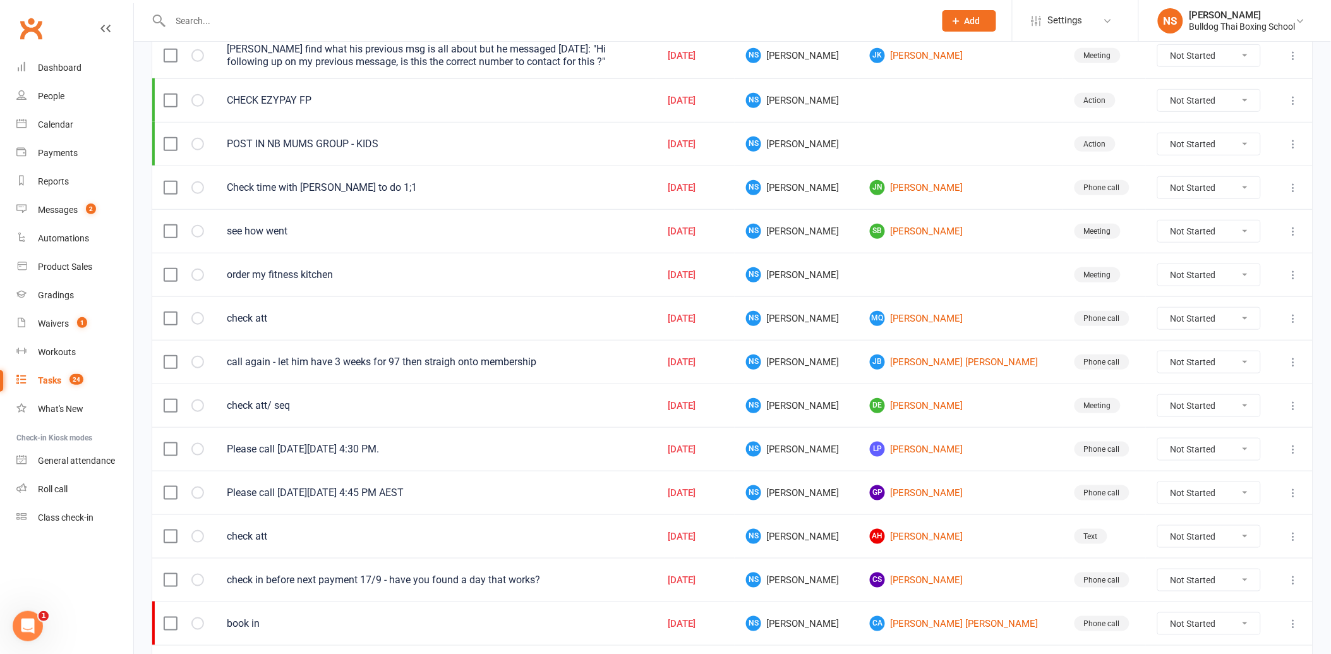
scroll to position [210, 0]
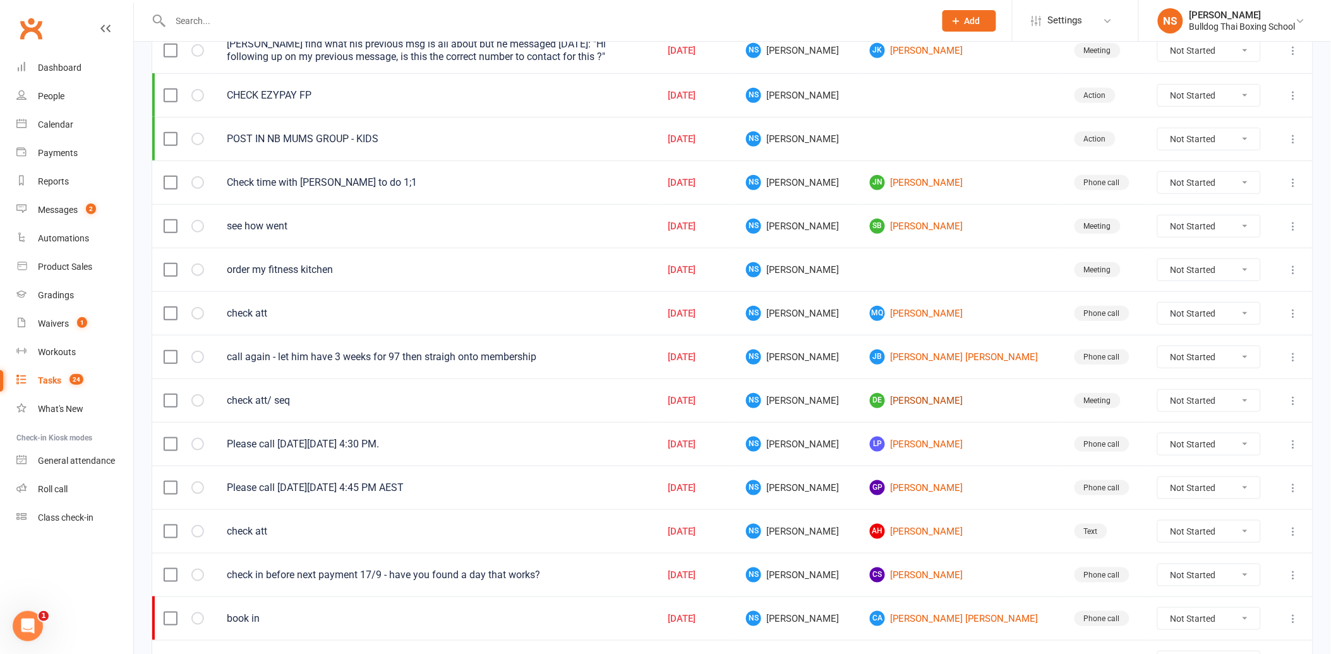
click at [924, 404] on link "DE [PERSON_NAME]" at bounding box center [960, 400] width 181 height 15
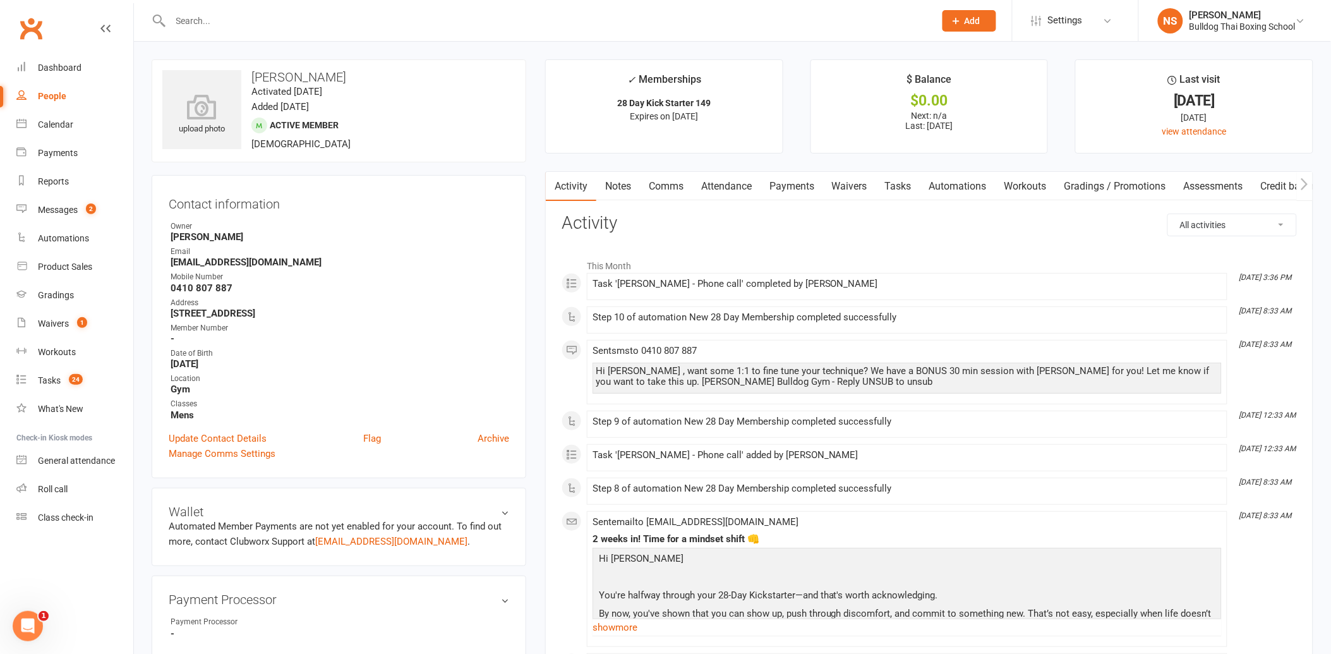
click at [900, 186] on link "Tasks" at bounding box center [898, 186] width 44 height 29
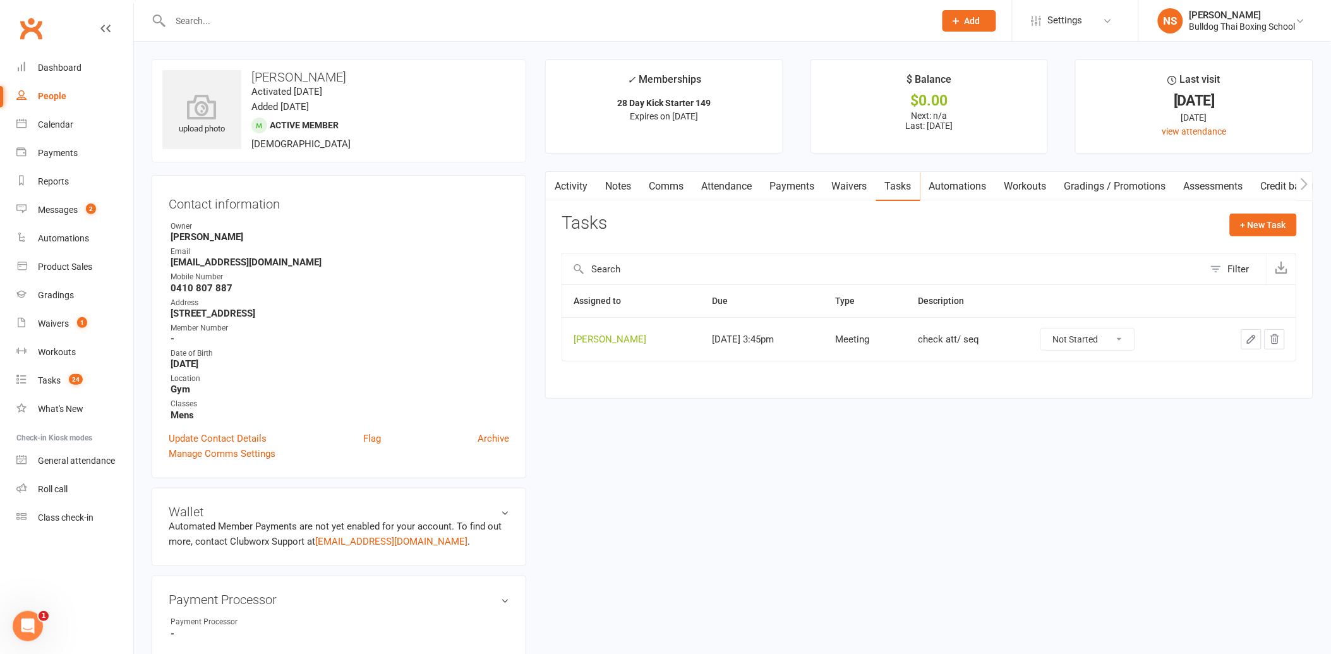
click at [1252, 339] on icon "button" at bounding box center [1251, 339] width 11 height 11
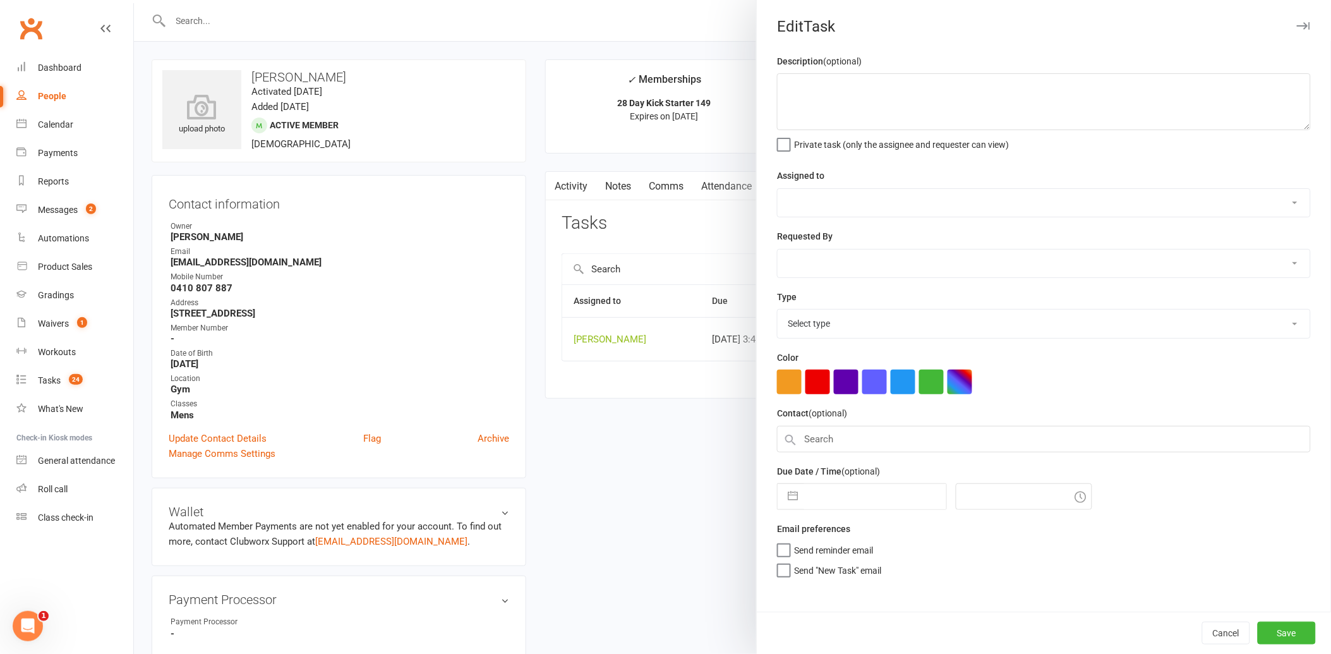
type textarea "check att/ seq"
select select "12940"
type input "[DATE]"
type input "3:45pm"
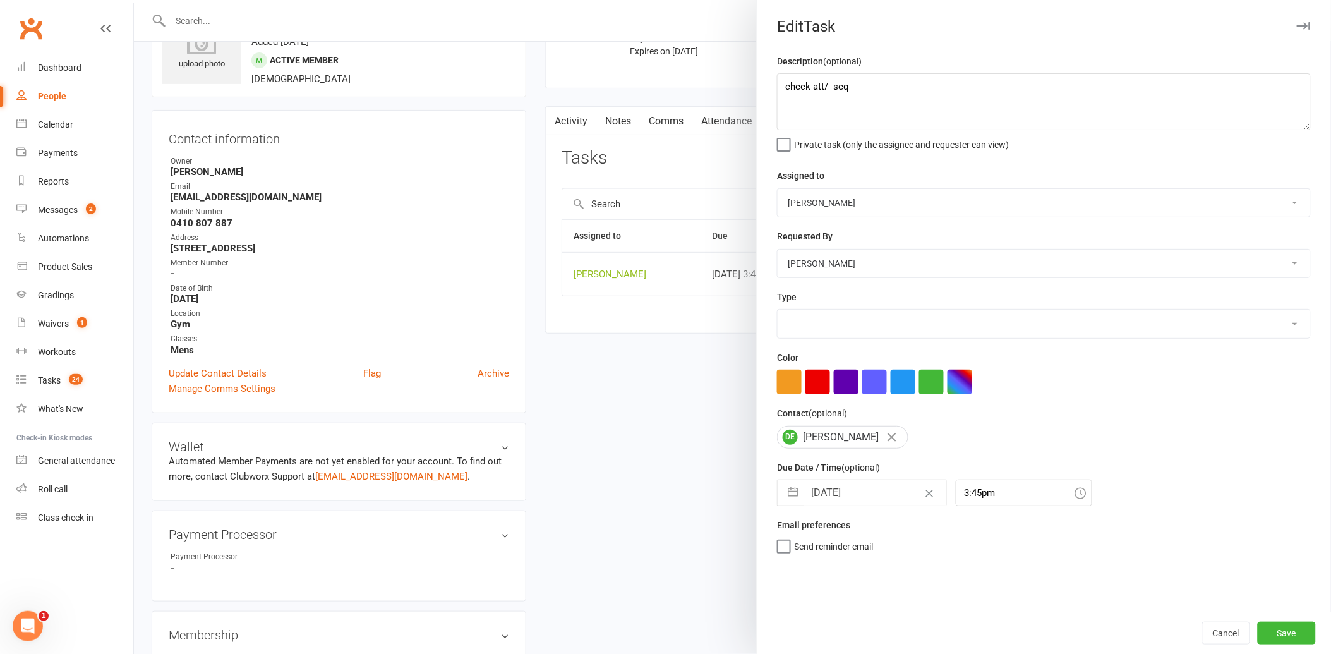
select select "12049"
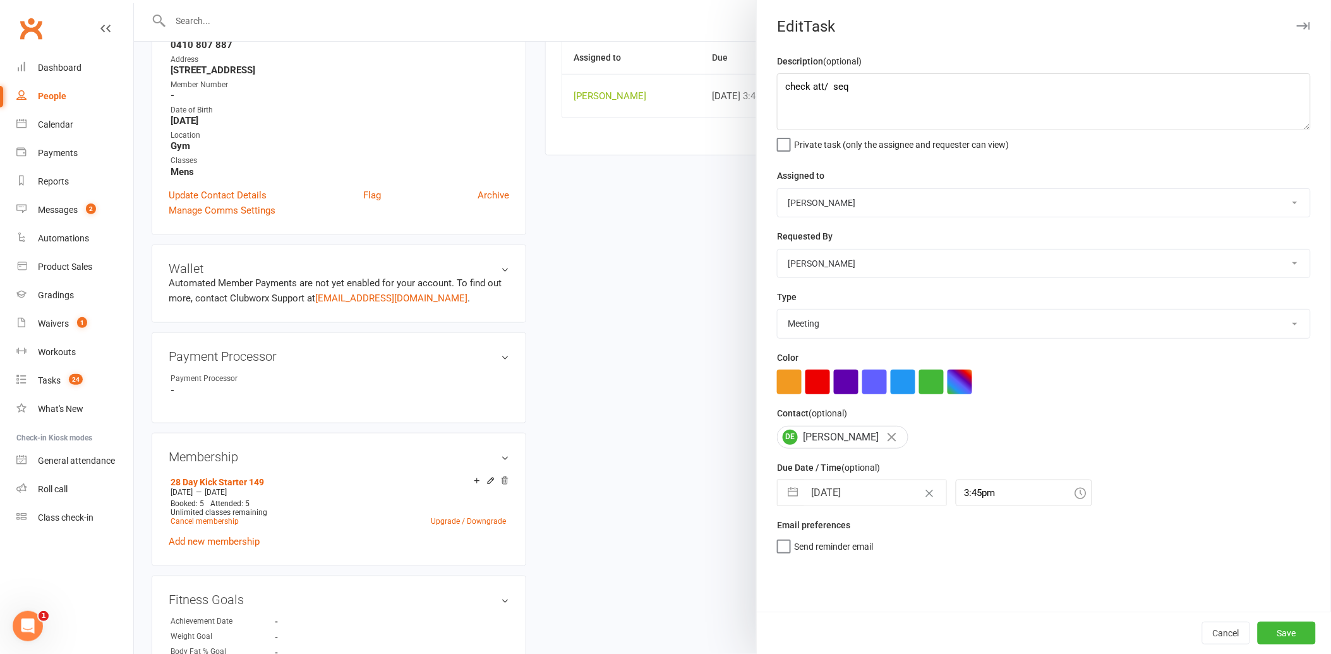
scroll to position [281, 0]
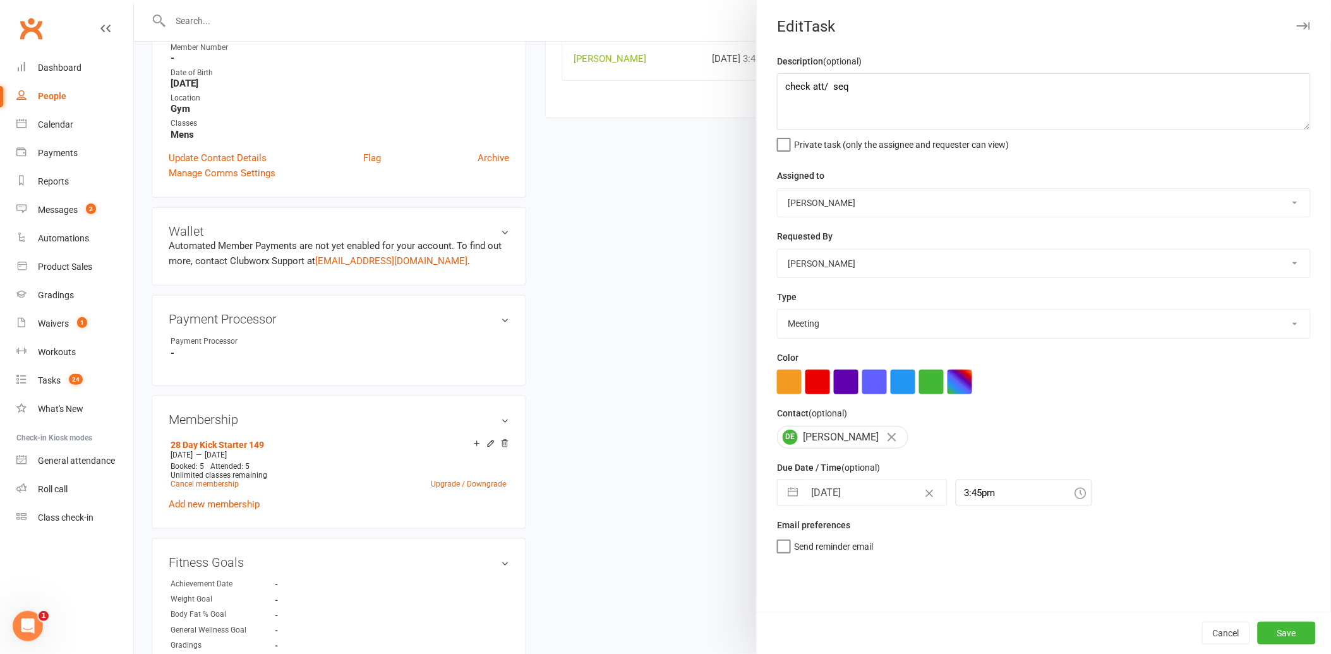
click at [873, 489] on input "[DATE]" at bounding box center [875, 492] width 142 height 25
select select "7"
select select "2025"
select select "8"
select select "2025"
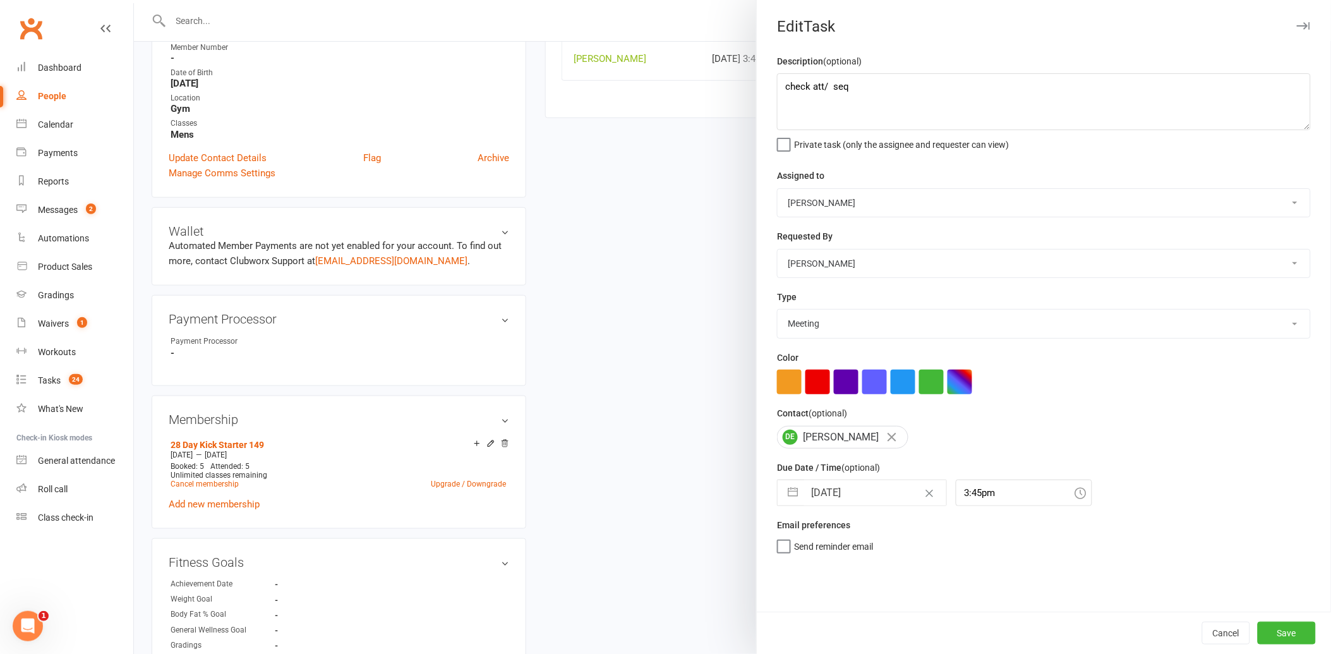
select select "9"
select select "2025"
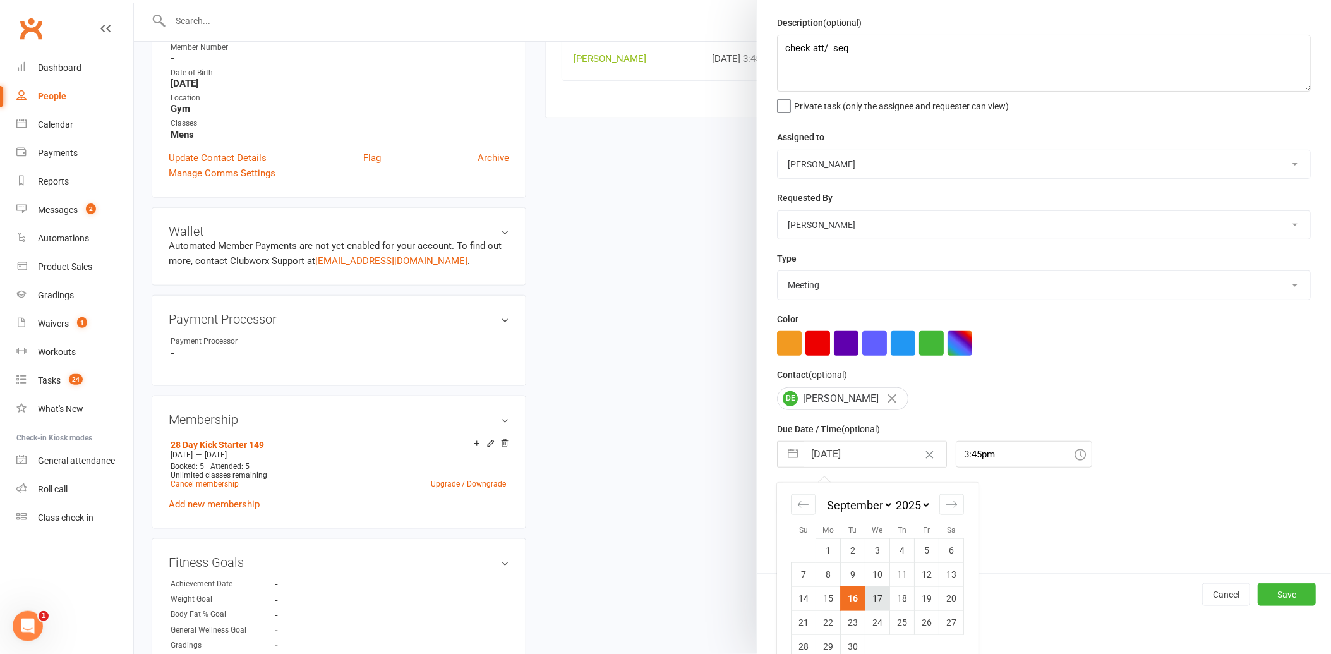
scroll to position [58, 0]
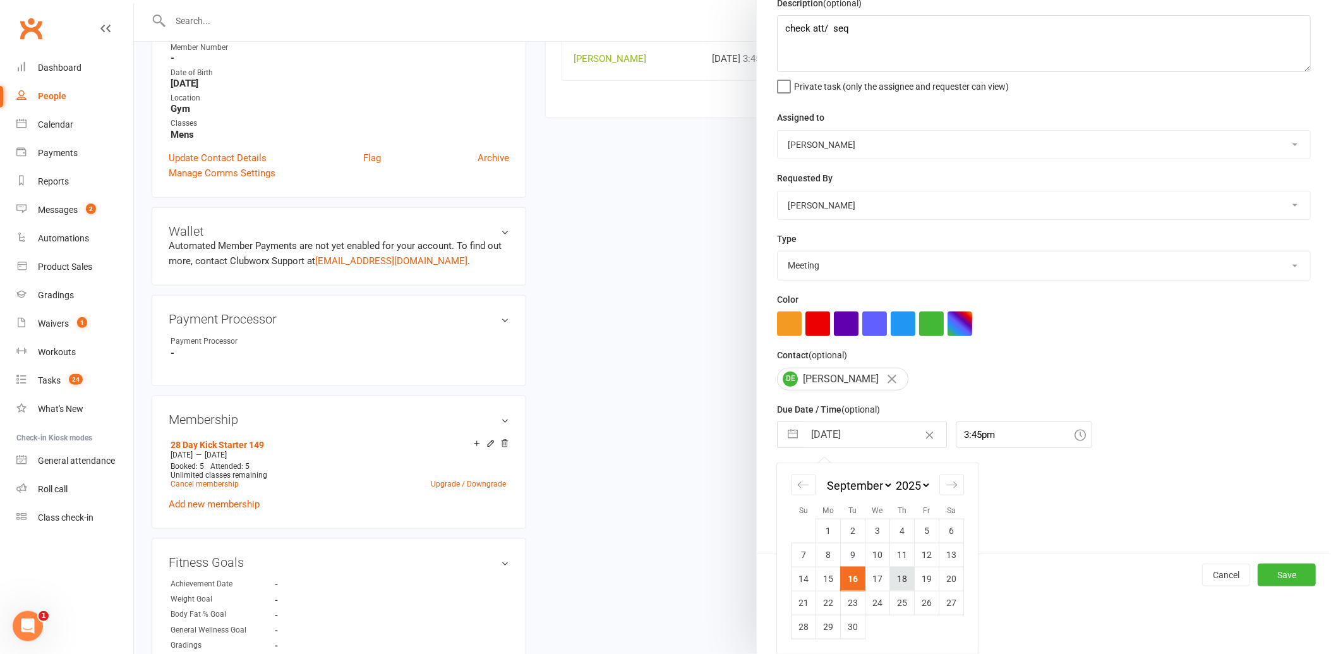
click at [899, 579] on td "18" at bounding box center [902, 579] width 25 height 24
type input "[DATE]"
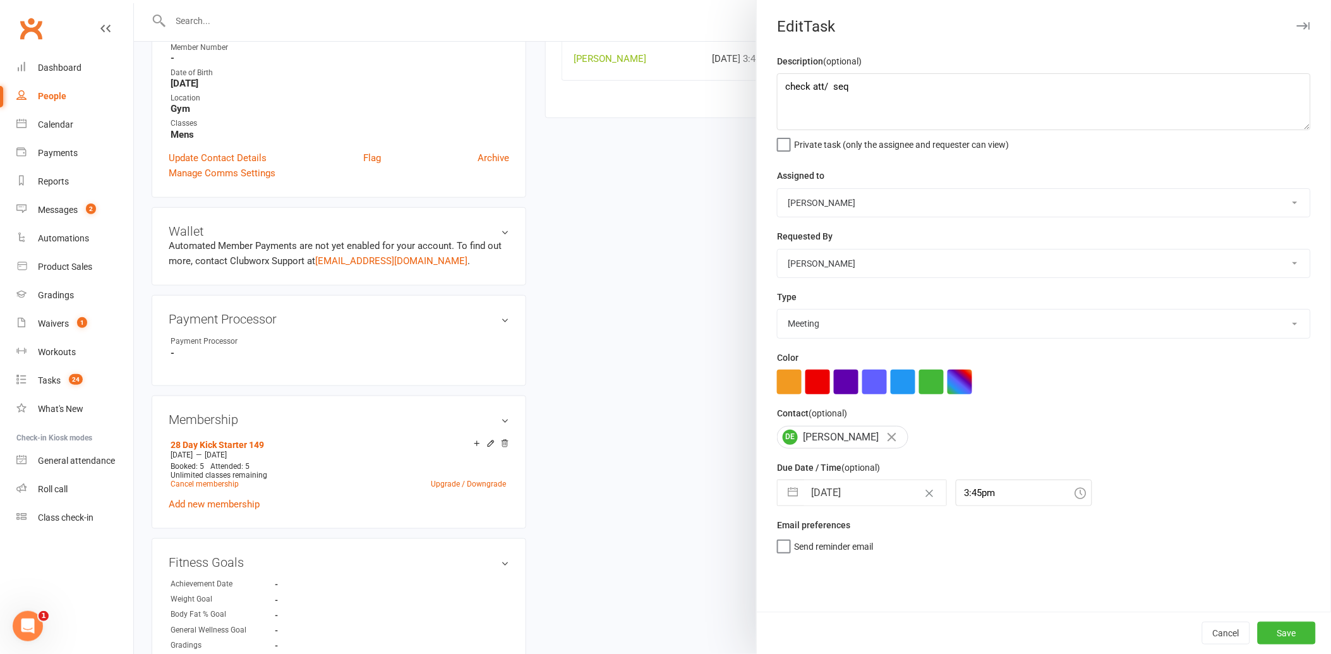
scroll to position [0, 0]
drag, startPoint x: 1278, startPoint y: 624, endPoint x: 1267, endPoint y: 617, distance: 13.7
click at [1278, 624] on button "Save" at bounding box center [1287, 633] width 58 height 23
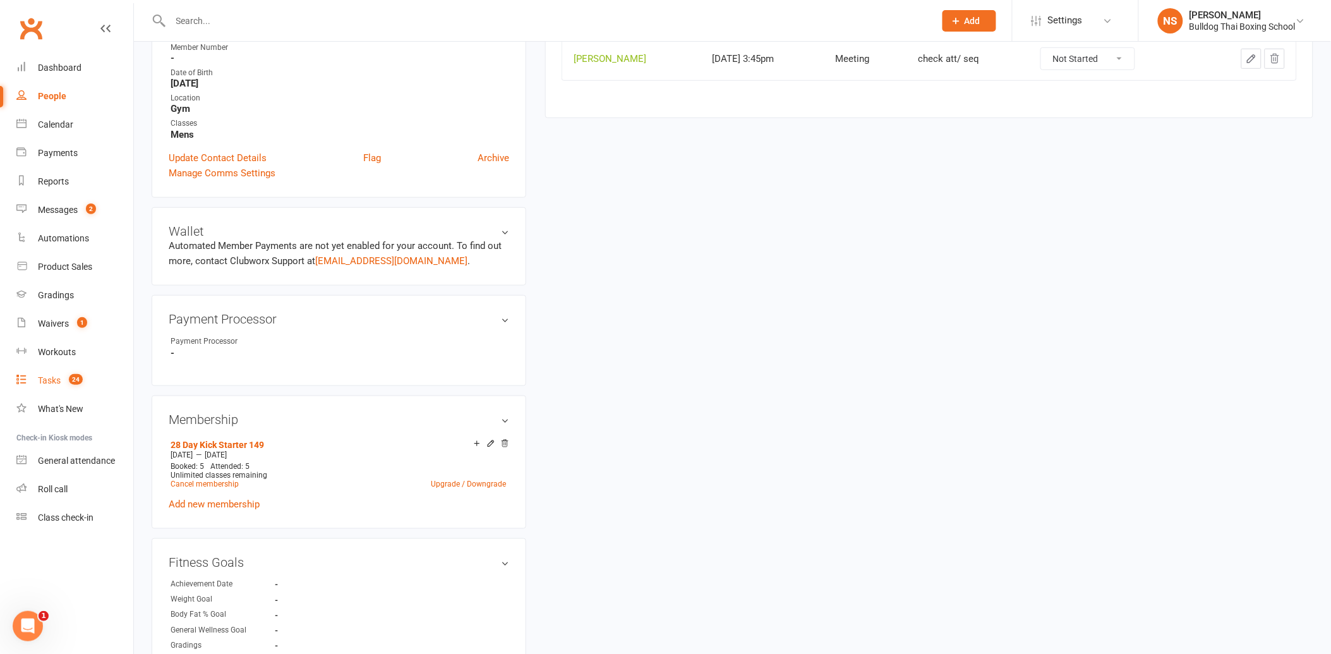
click at [49, 380] on div "Tasks" at bounding box center [49, 380] width 23 height 10
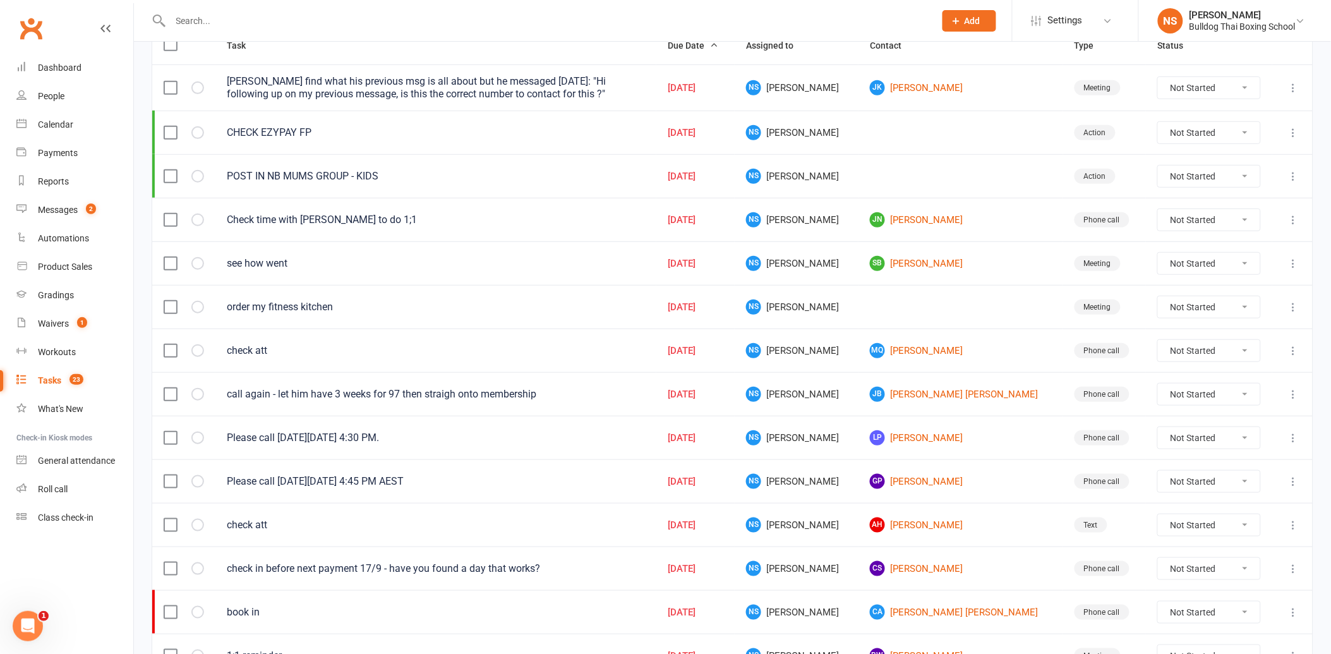
scroll to position [210, 0]
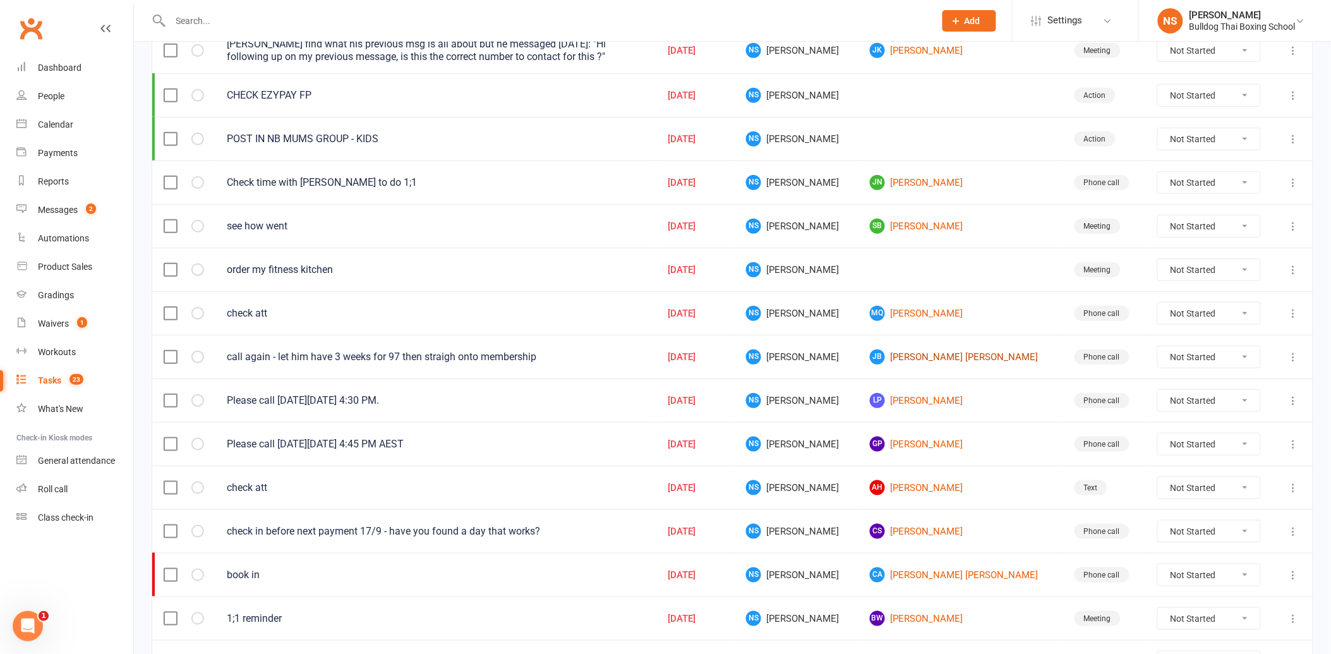
click at [919, 365] on link "[PERSON_NAME]" at bounding box center [960, 356] width 181 height 15
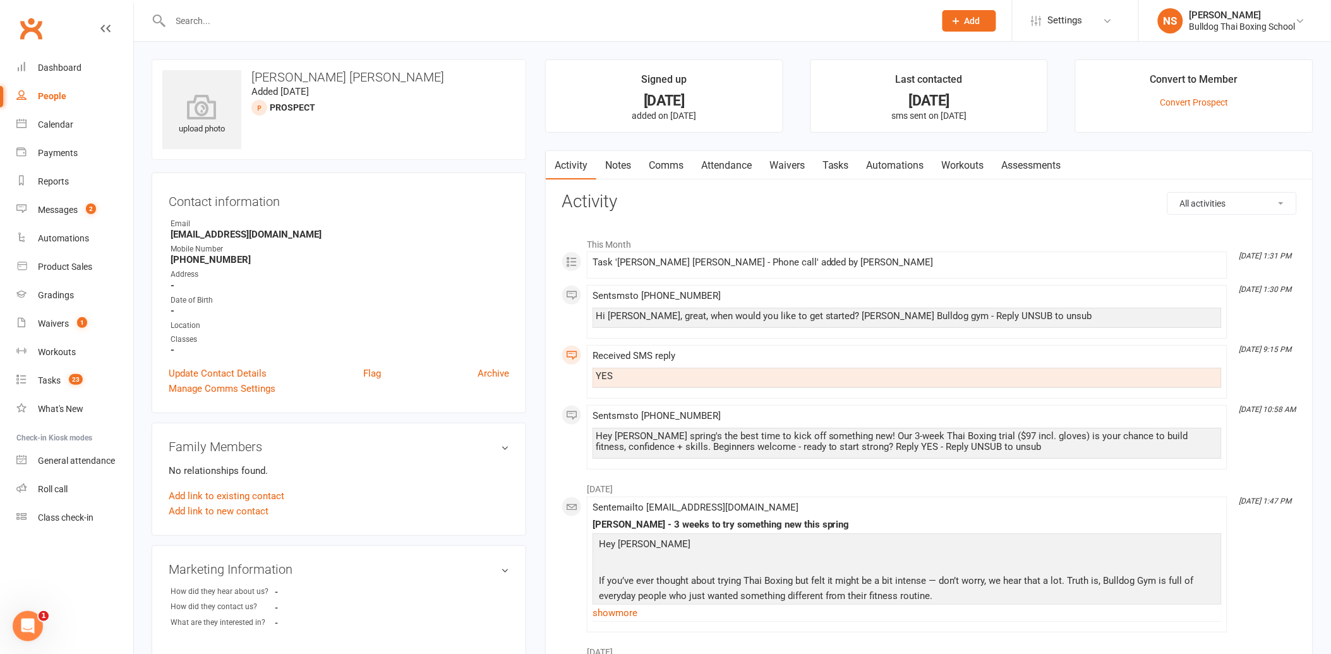
click at [835, 161] on link "Tasks" at bounding box center [836, 165] width 44 height 29
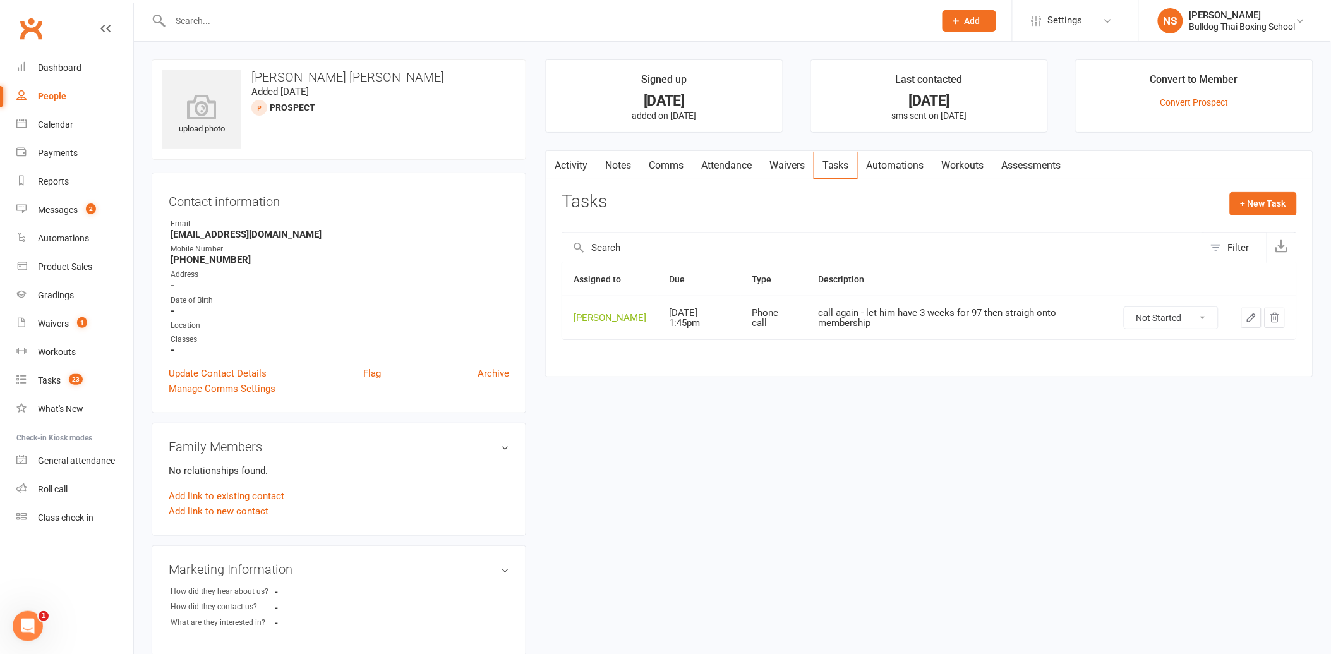
click at [1253, 324] on icon "button" at bounding box center [1251, 317] width 11 height 11
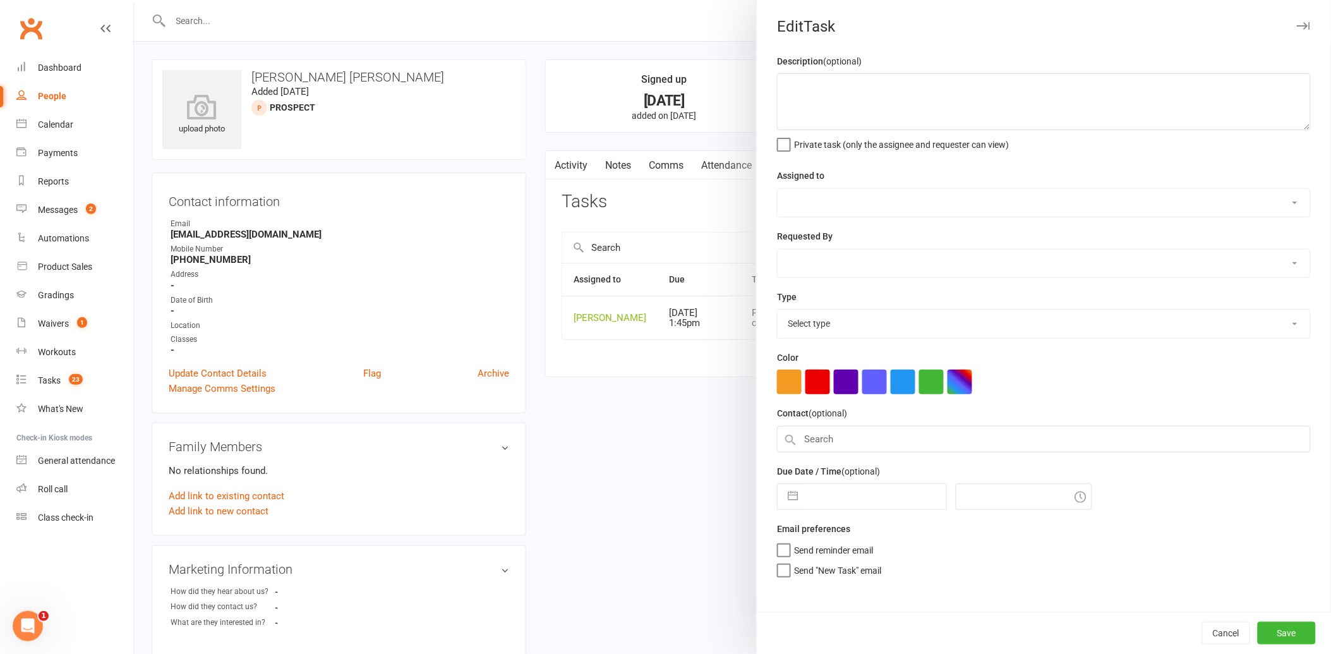
type textarea "call again - let him have 3 weeks for 97 then straigh onto membership"
select select "12940"
type input "[DATE]"
type input "1:45pm"
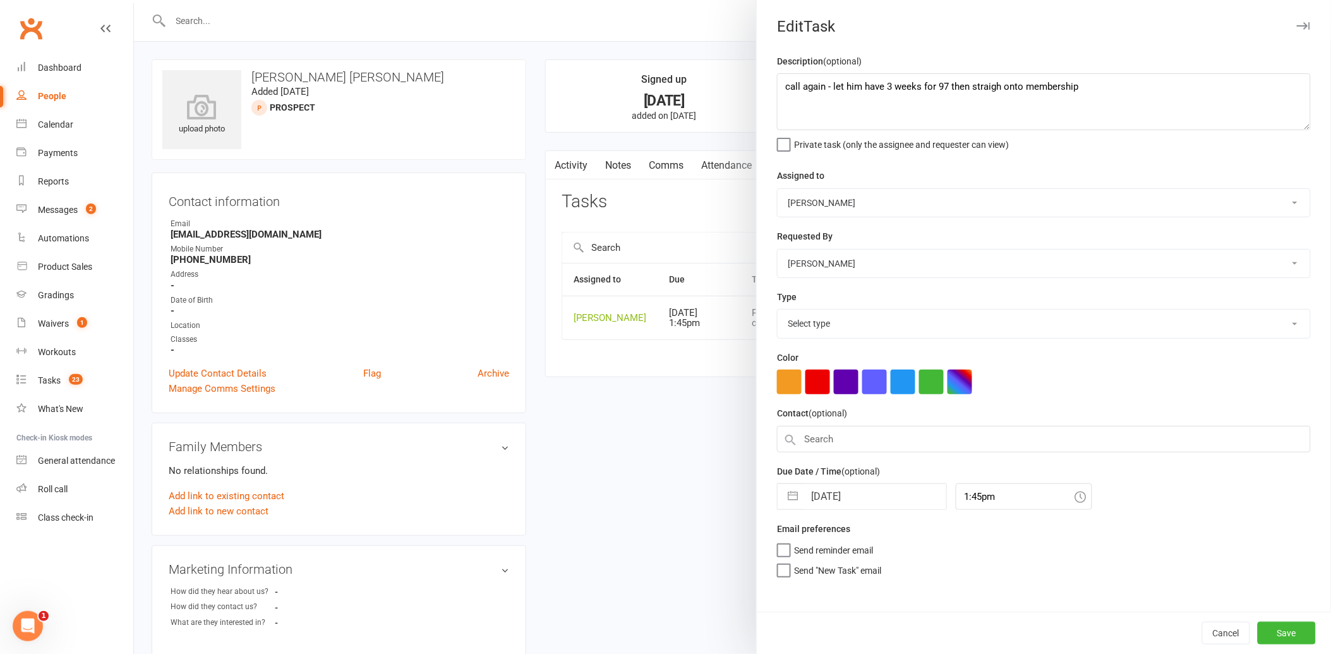
select select "12048"
click at [965, 493] on input "1:45pm" at bounding box center [1024, 493] width 136 height 27
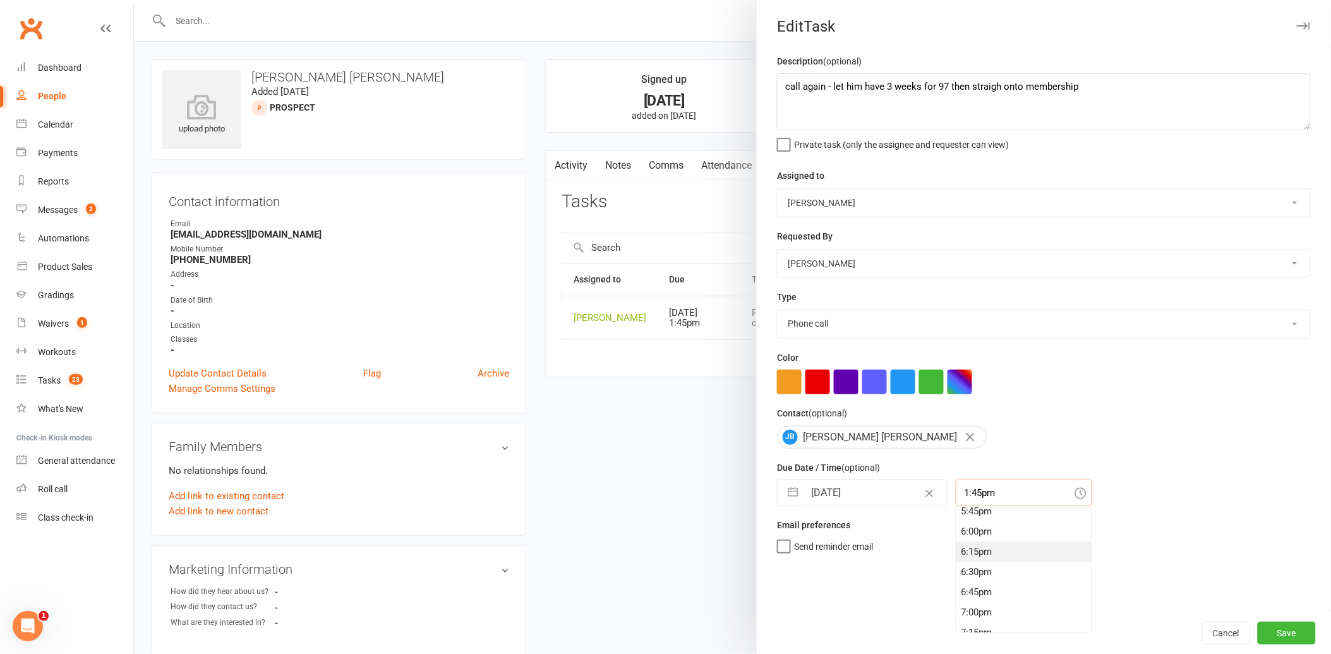
click at [974, 550] on div "6:15pm" at bounding box center [1024, 552] width 135 height 20
type input "6:15pm"
click at [1271, 634] on button "Save" at bounding box center [1287, 633] width 58 height 23
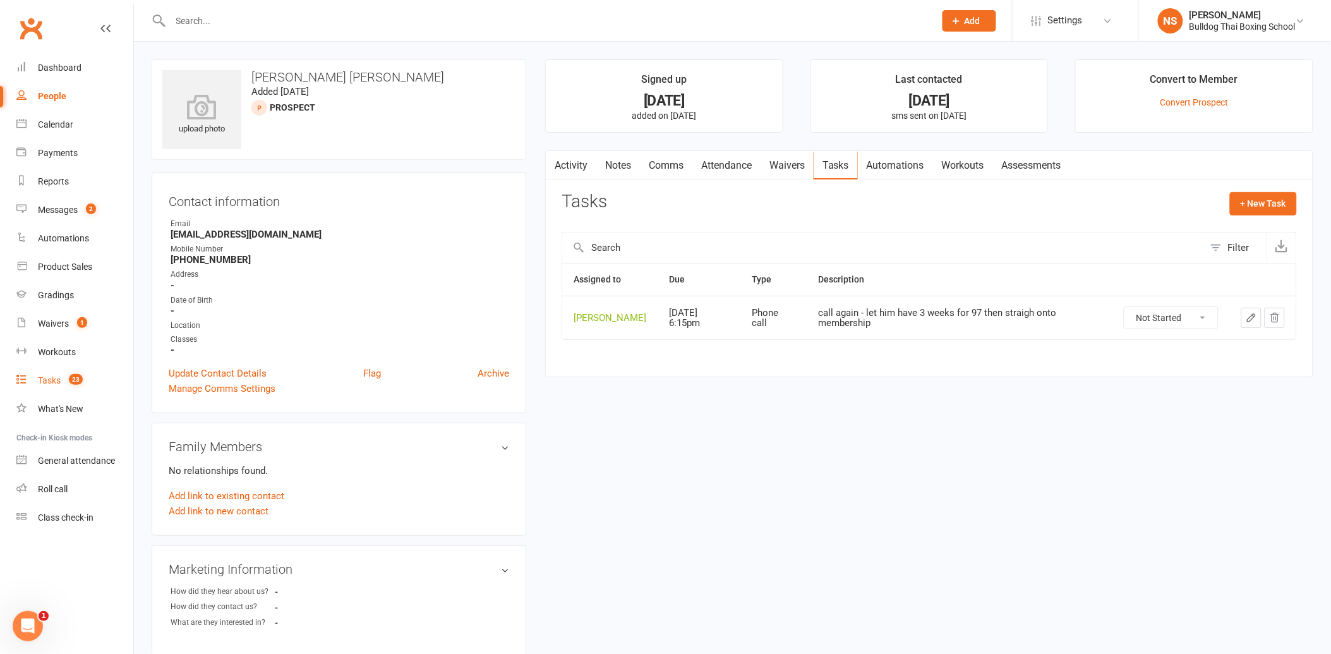
click at [42, 379] on div "Tasks" at bounding box center [49, 380] width 23 height 10
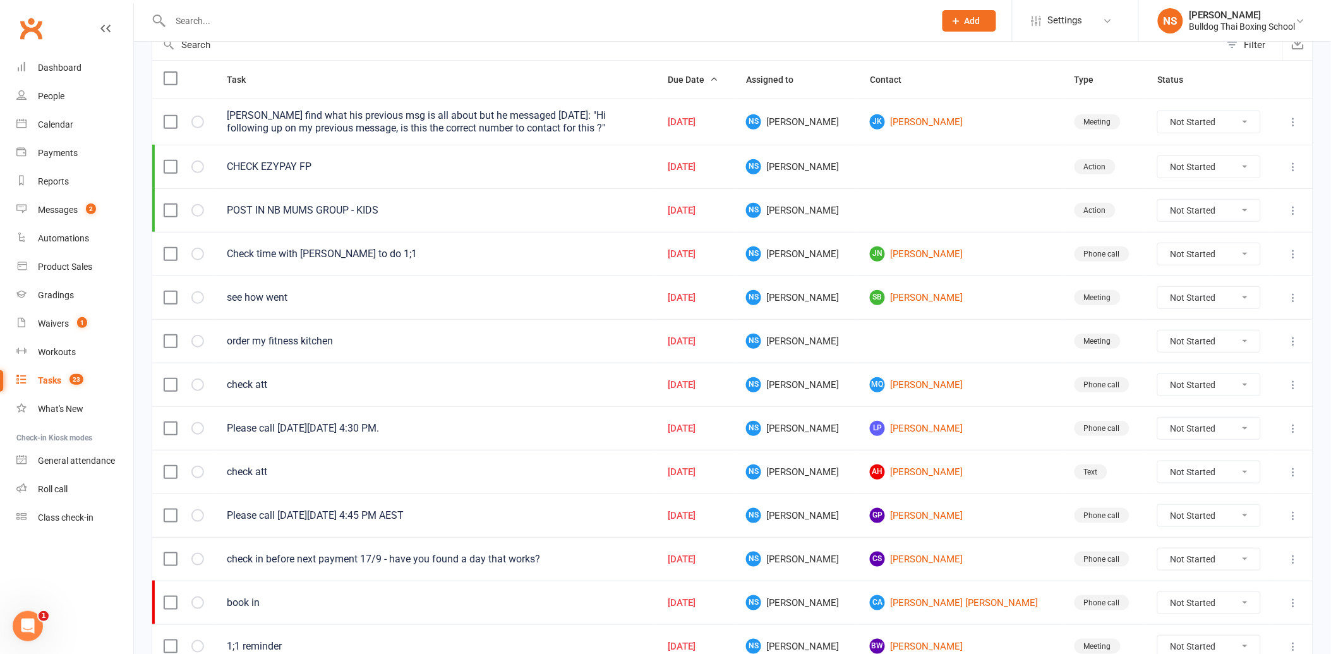
scroll to position [140, 0]
click at [921, 471] on link "AH [PERSON_NAME]" at bounding box center [960, 470] width 181 height 15
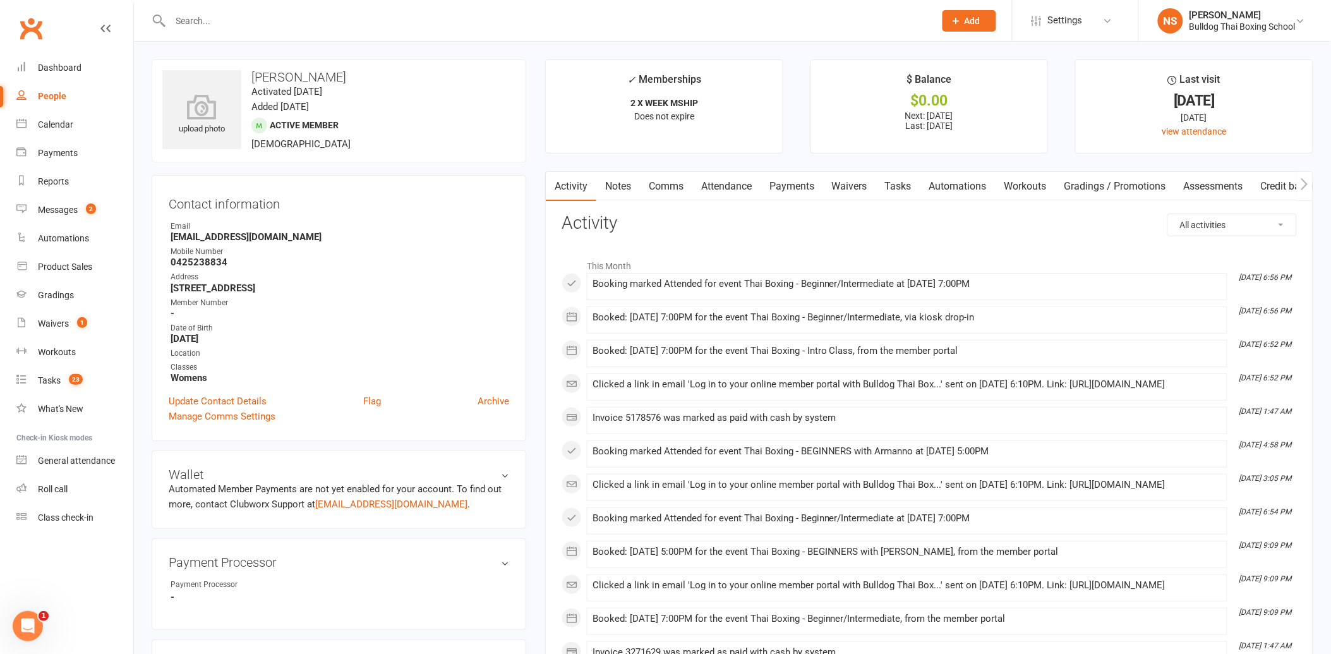
click at [906, 190] on link "Tasks" at bounding box center [898, 186] width 44 height 29
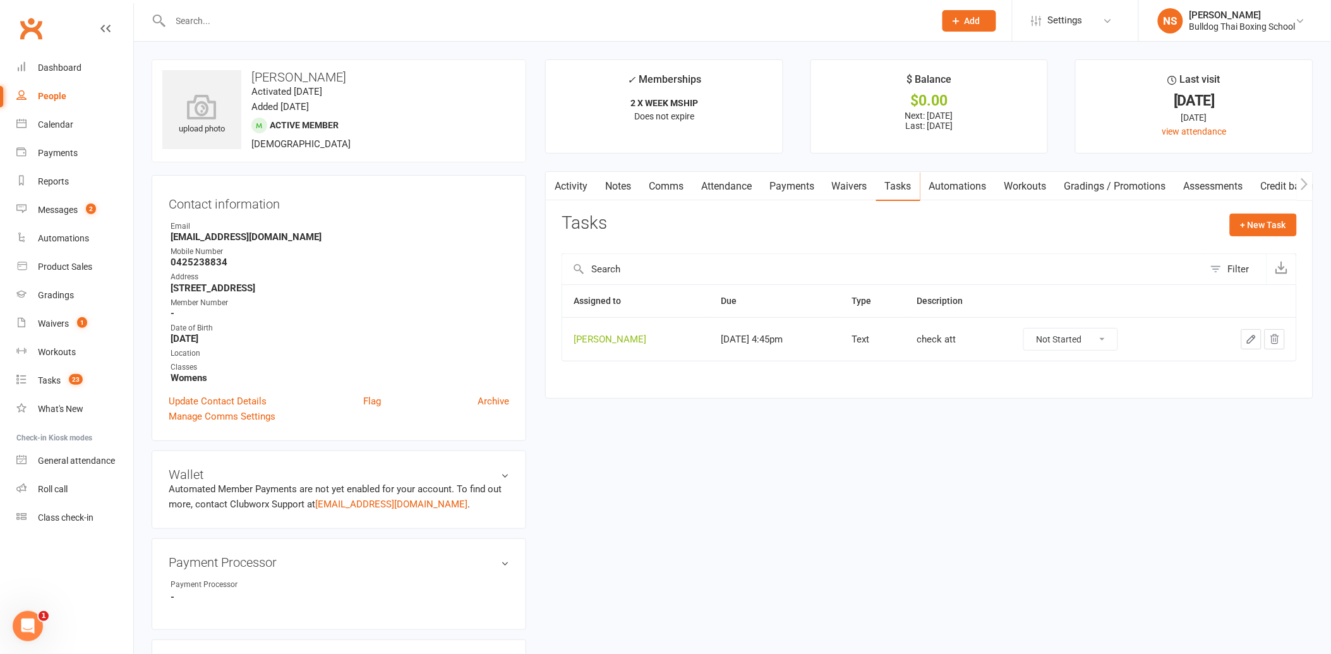
click at [1254, 338] on icon "button" at bounding box center [1252, 340] width 8 height 8
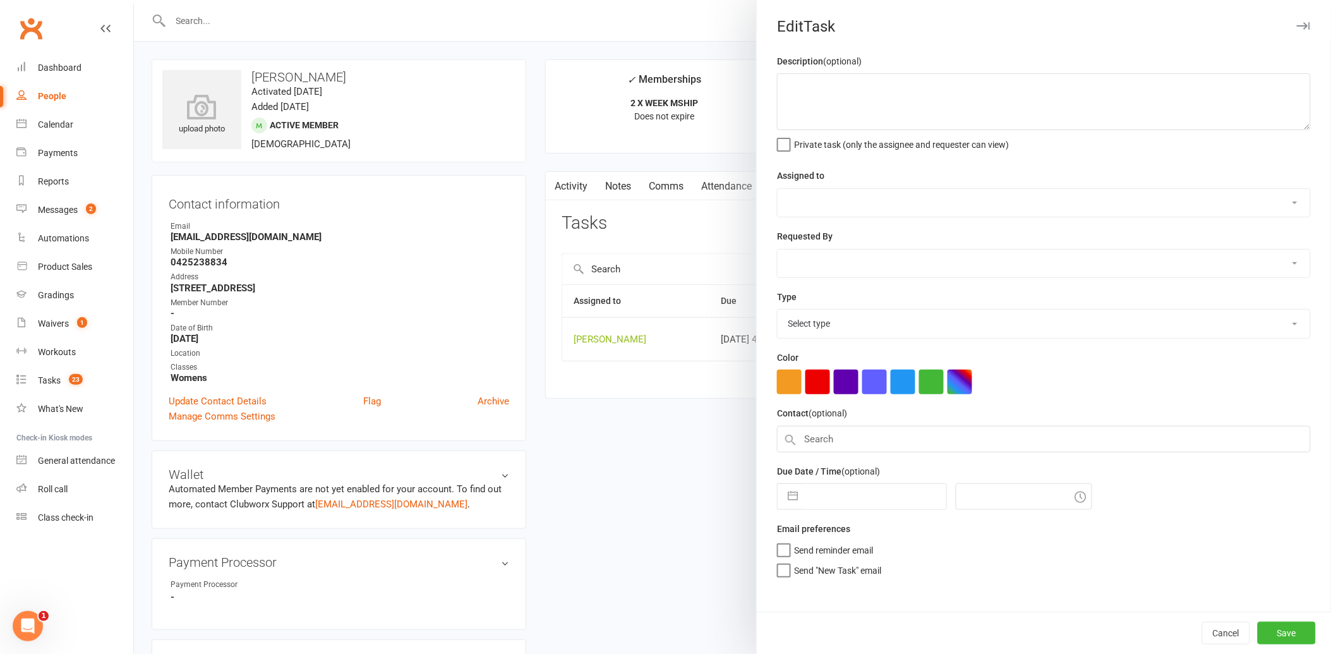
type textarea "check att"
select select "12940"
type input "[DATE]"
type input "4:45pm"
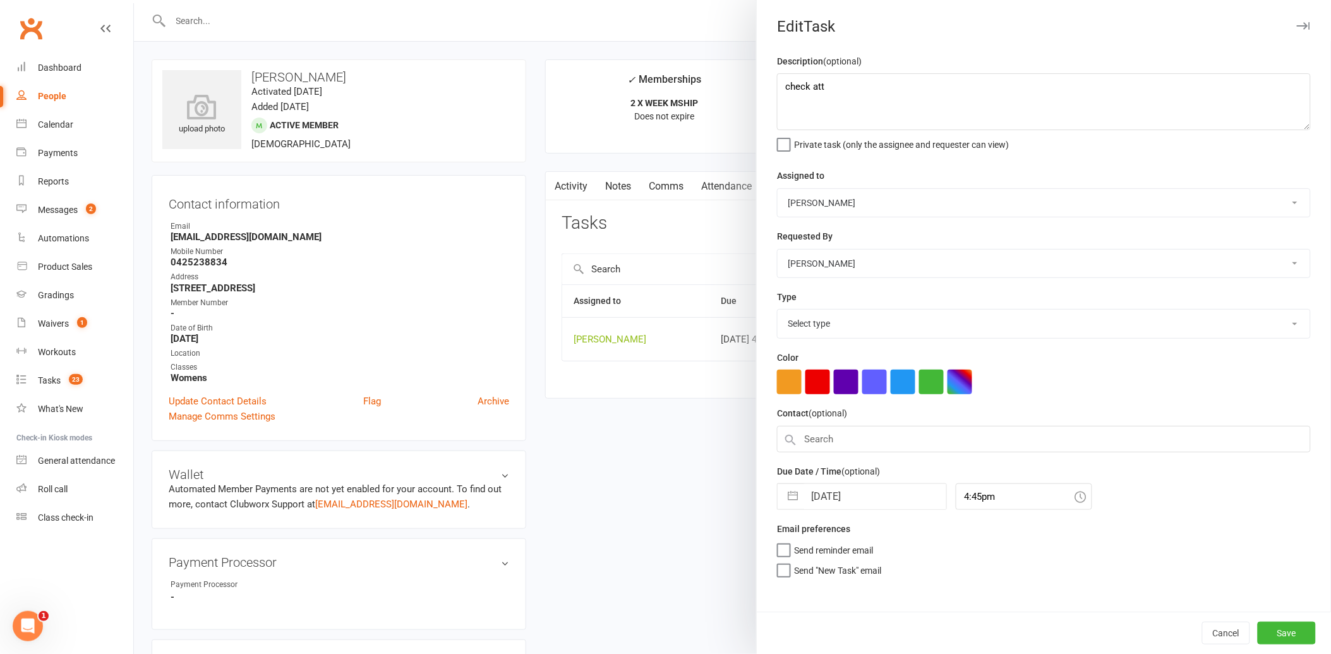
select select "13825"
select select "7"
select select "2025"
select select "8"
select select "2025"
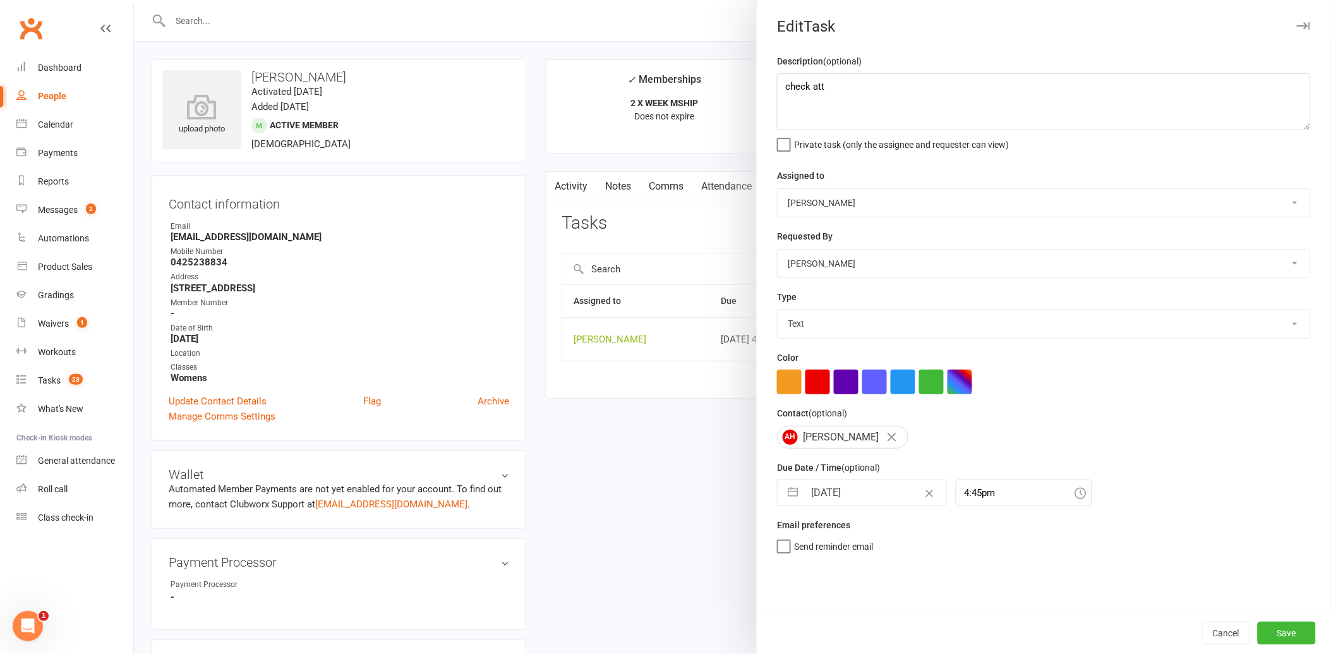
select select "9"
select select "2025"
click at [874, 491] on input "[DATE]" at bounding box center [875, 492] width 142 height 25
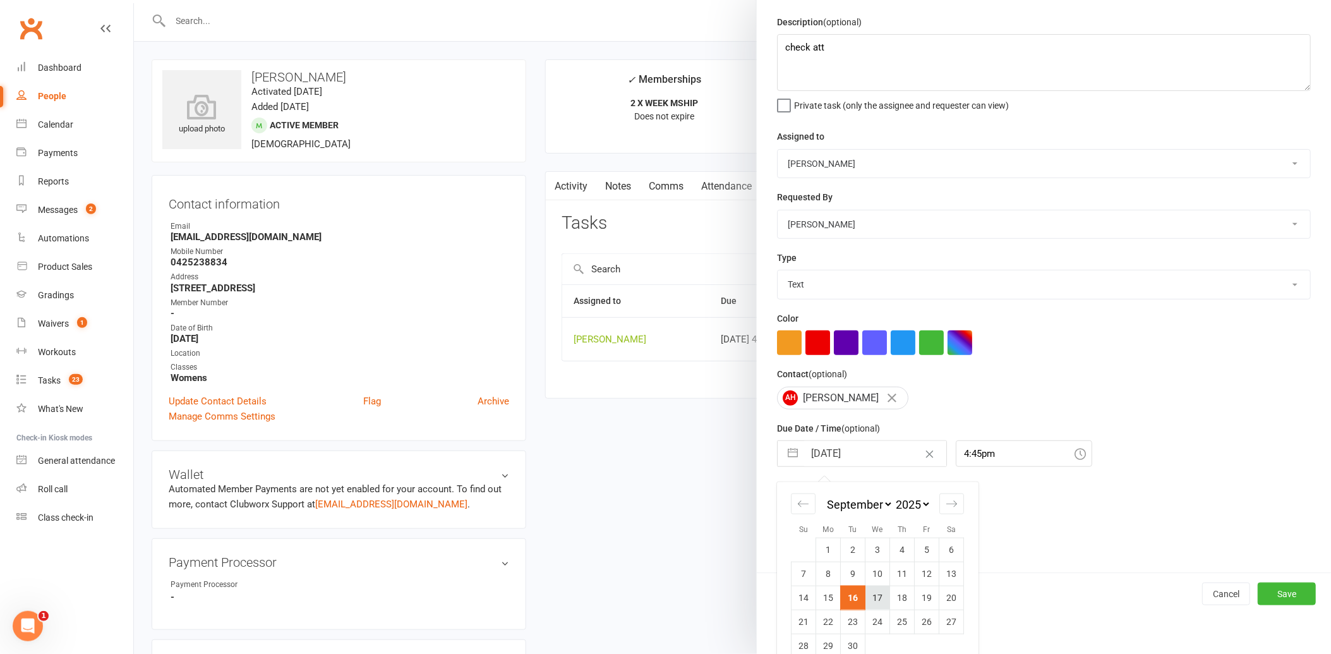
scroll to position [58, 0]
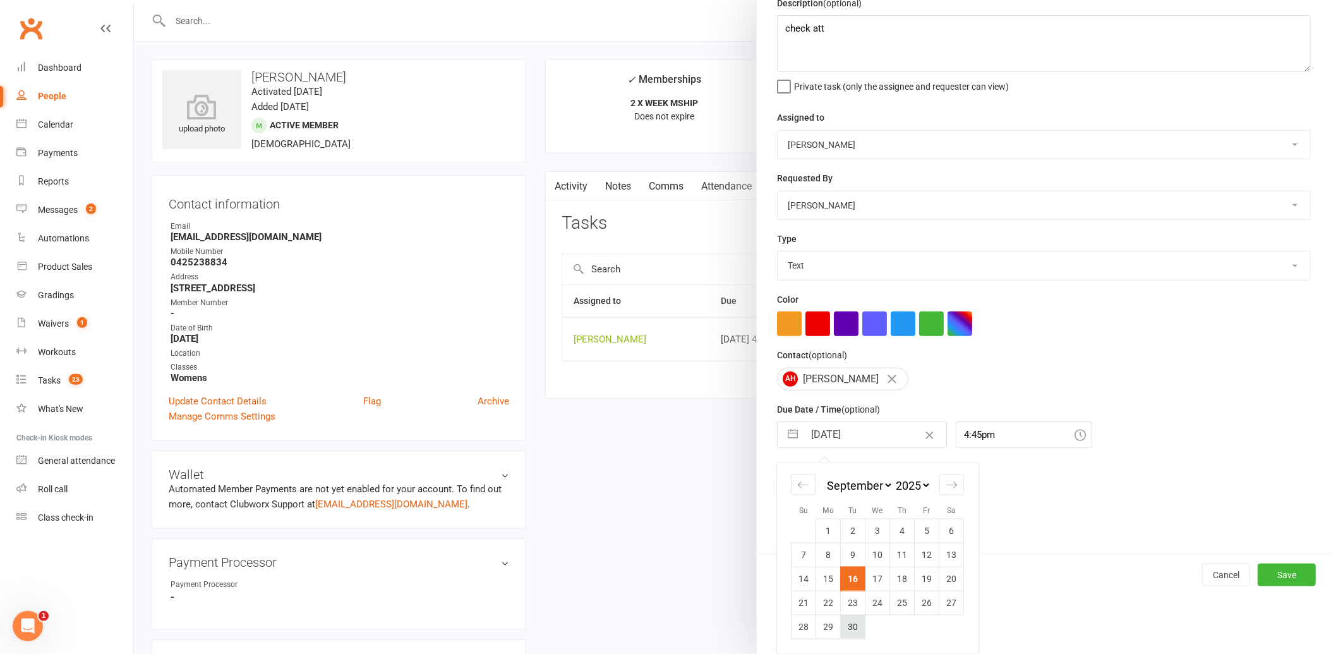
click at [850, 624] on td "30" at bounding box center [853, 627] width 25 height 24
type input "[DATE]"
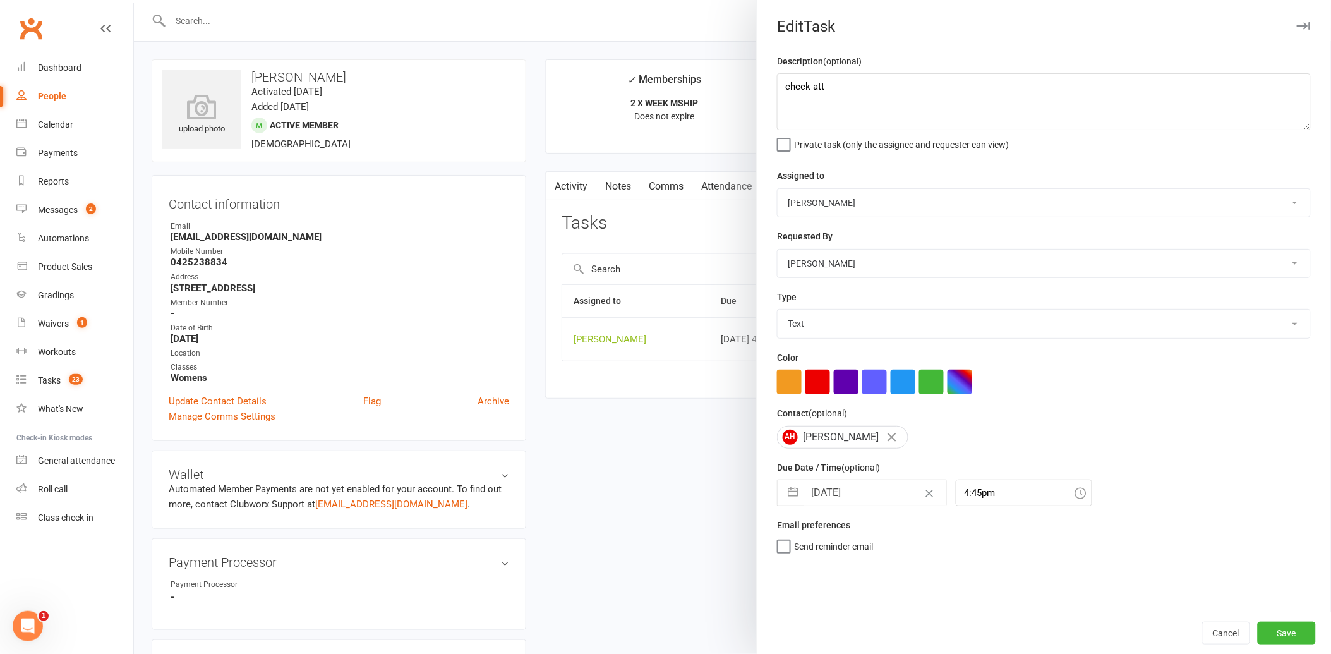
scroll to position [0, 0]
click at [1275, 628] on button "Save" at bounding box center [1287, 633] width 58 height 23
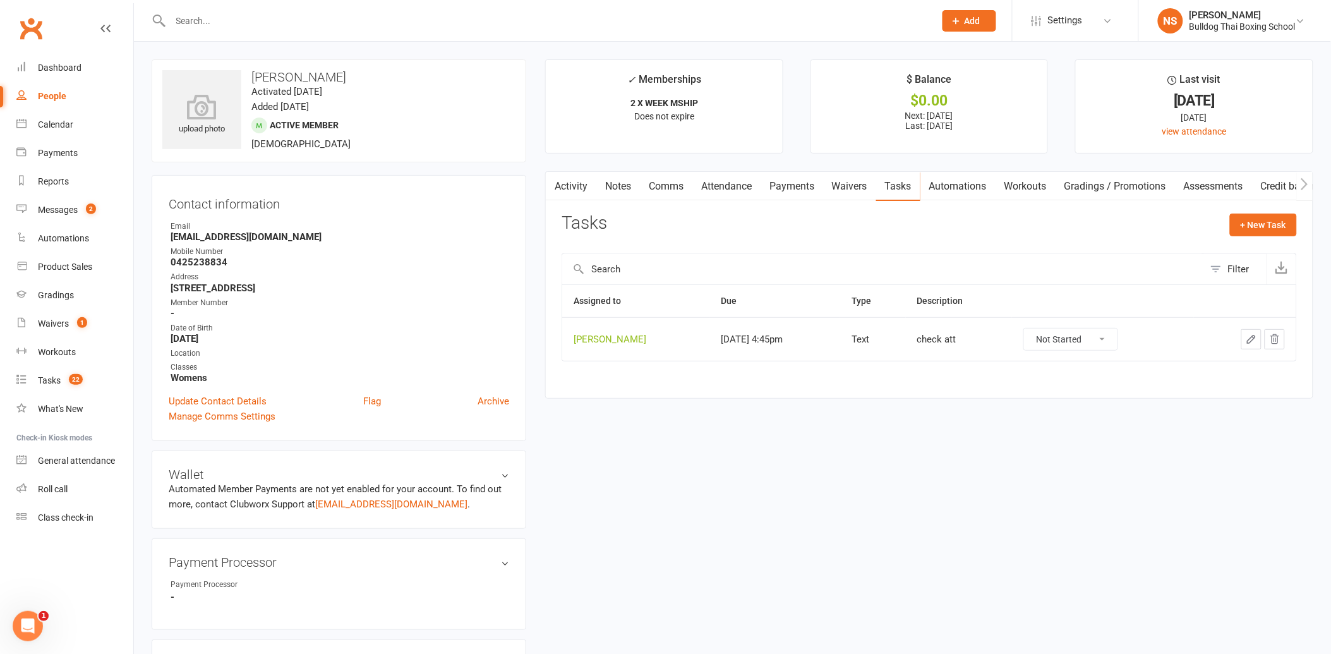
click at [257, 40] on div "Prospect Member Non-attending contact Class / event Appointment Grading event T…" at bounding box center [665, 21] width 1331 height 42
drag, startPoint x: 257, startPoint y: 39, endPoint x: 236, endPoint y: 17, distance: 30.4
click at [236, 17] on input "text" at bounding box center [547, 21] width 760 height 18
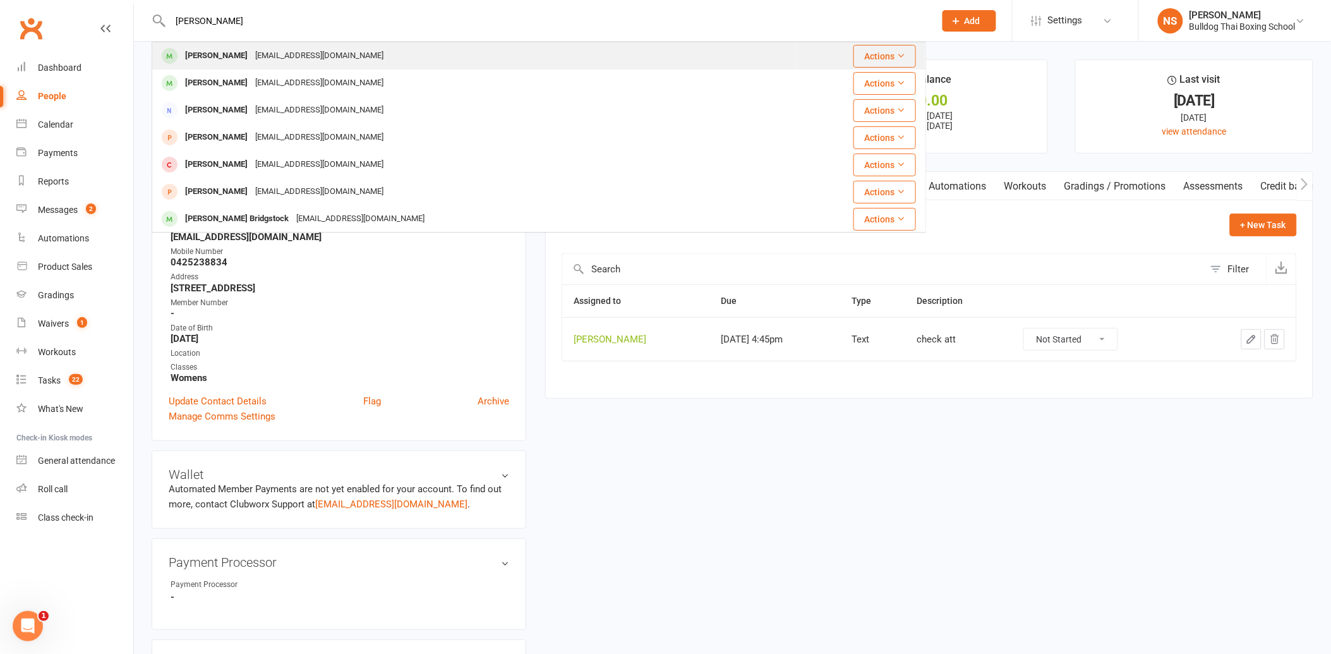
type input "[PERSON_NAME]"
click at [269, 54] on div "[EMAIL_ADDRESS][DOMAIN_NAME]" at bounding box center [320, 56] width 136 height 18
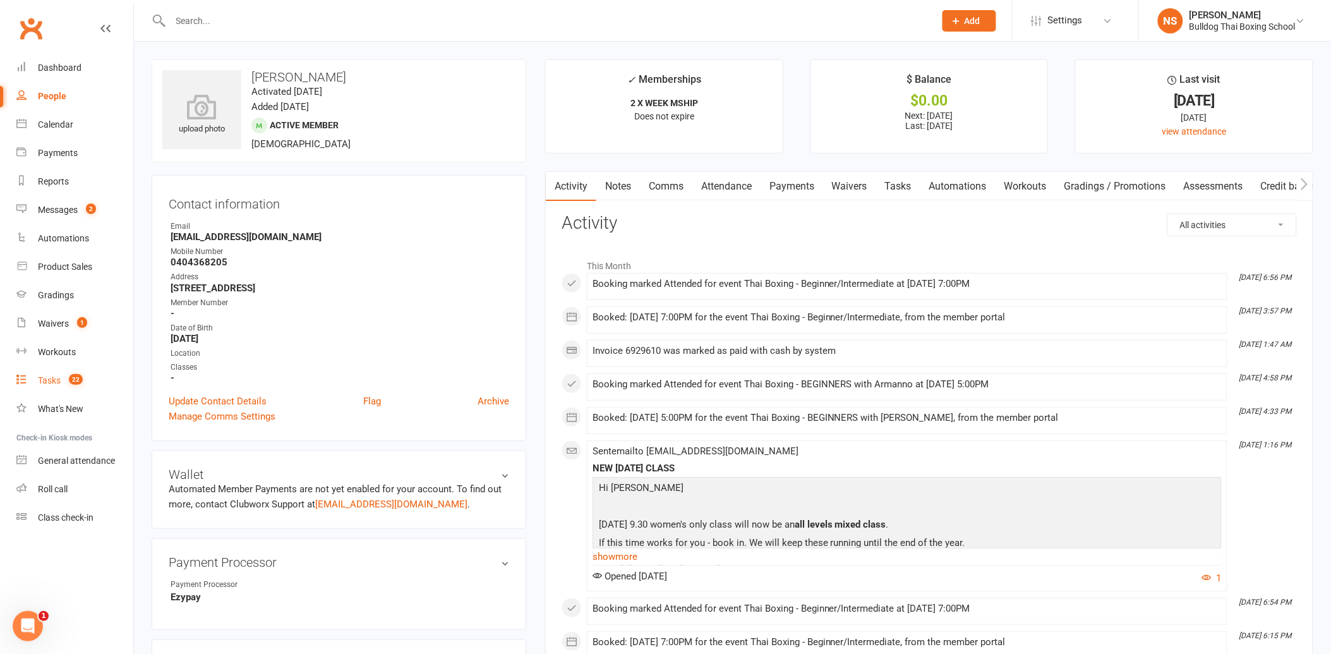
click at [51, 381] on div "Tasks" at bounding box center [49, 380] width 23 height 10
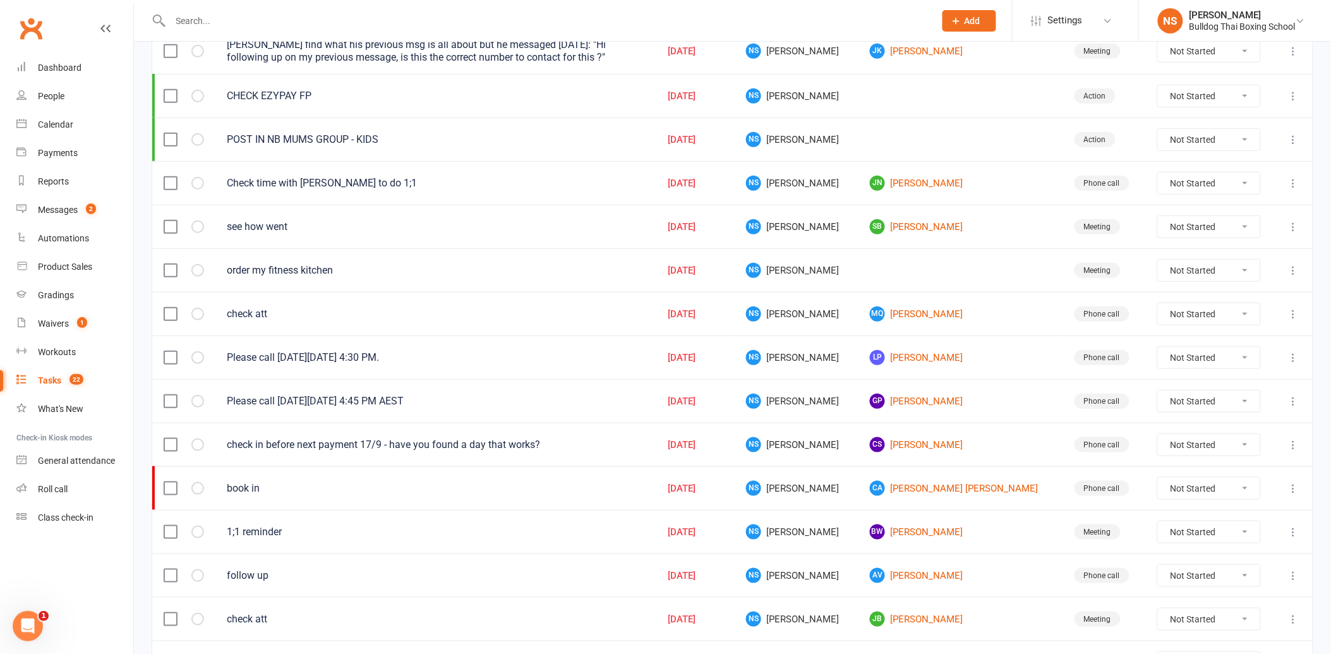
scroll to position [210, 0]
click at [912, 446] on link "CS [PERSON_NAME]" at bounding box center [960, 444] width 181 height 15
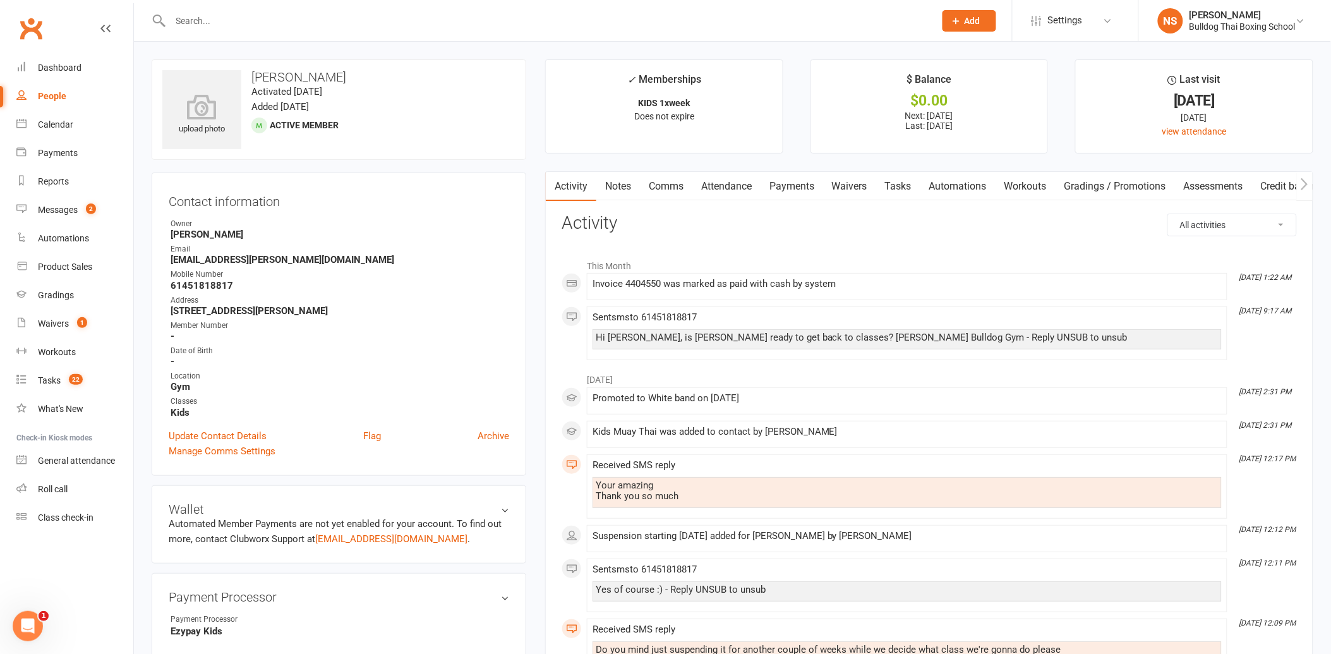
click at [904, 184] on link "Tasks" at bounding box center [898, 186] width 44 height 29
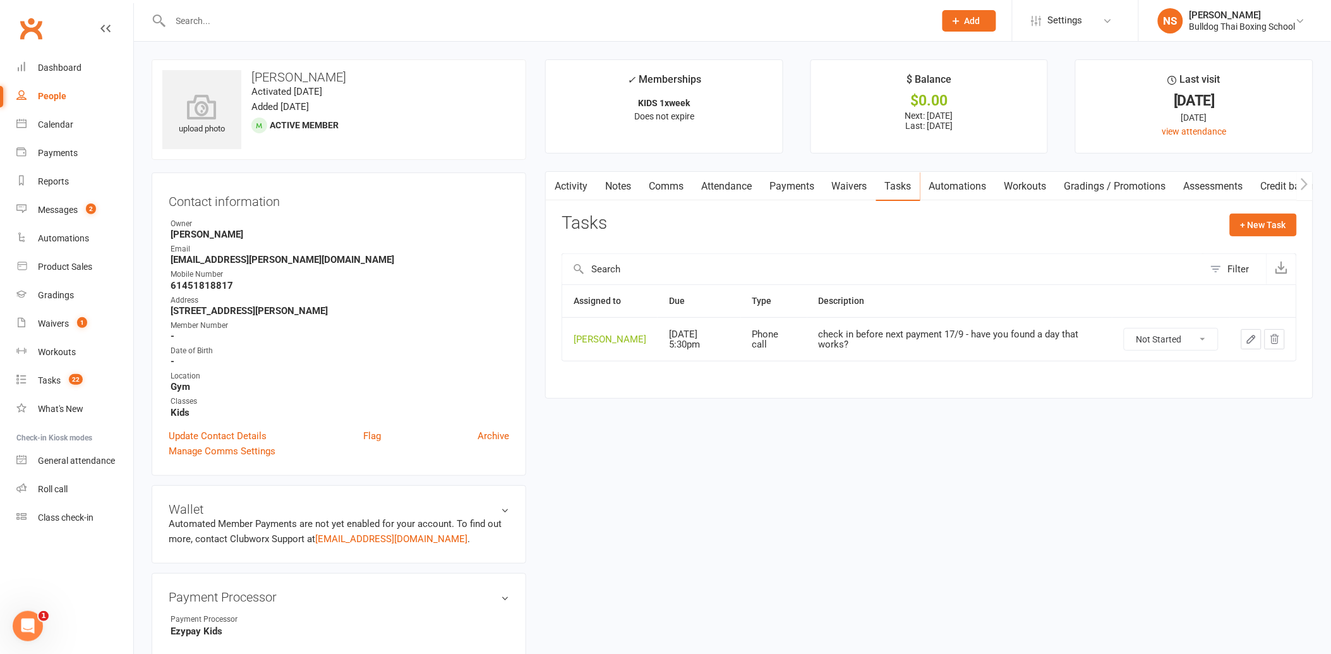
click at [1256, 344] on icon "button" at bounding box center [1251, 339] width 11 height 11
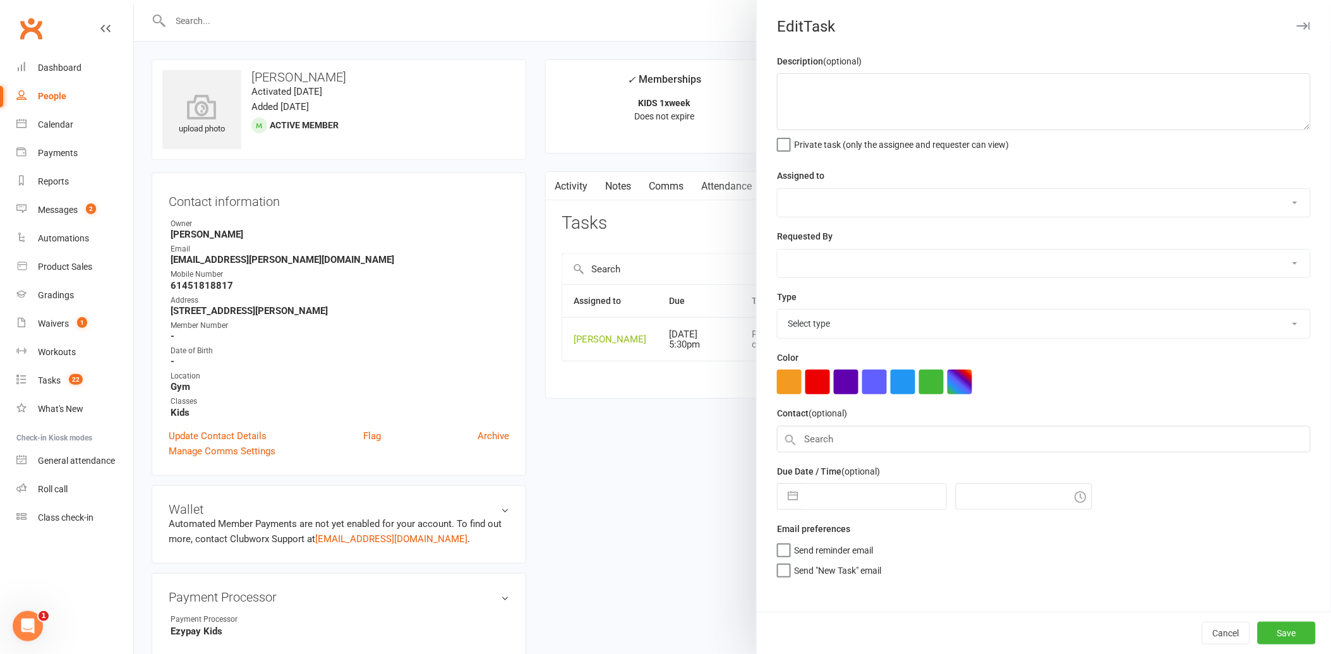
type textarea "check in before next payment 17/9 - have you found a day that works?"
select select "12940"
type input "[DATE]"
type input "5:30pm"
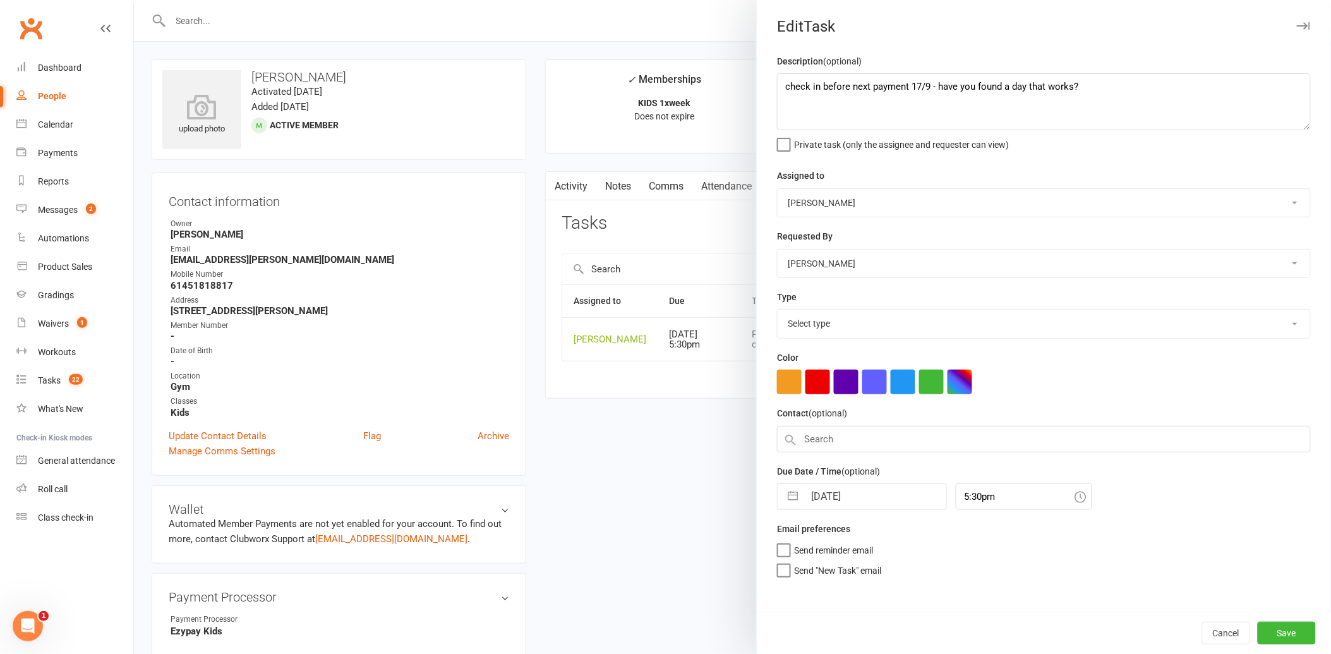
select select "12048"
click at [914, 83] on textarea "check in before next payment 17/9 - have you found a day that works?" at bounding box center [1044, 101] width 534 height 57
drag, startPoint x: 1072, startPoint y: 80, endPoint x: 934, endPoint y: 80, distance: 138.4
click at [934, 80] on textarea "check in before next payment 23/9 - have you found a day that works?" at bounding box center [1044, 101] width 534 height 57
type textarea "check in before next payment 23/9 - cancel if no response"
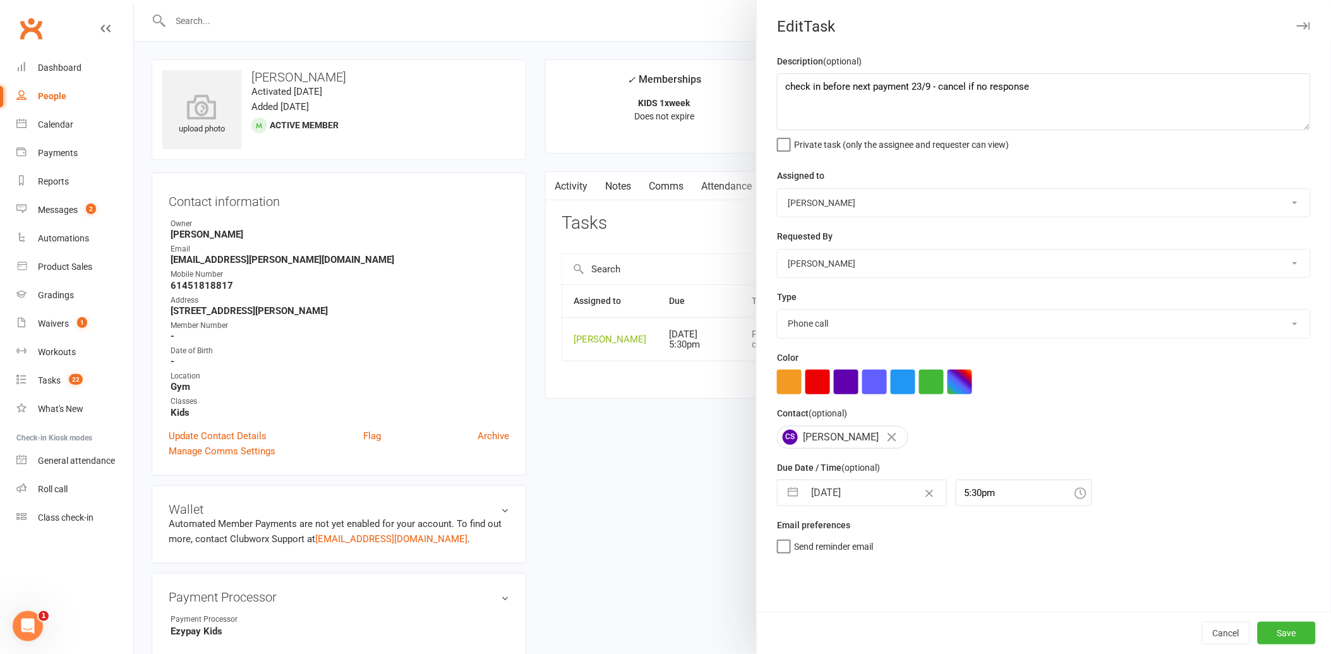
click at [883, 495] on input "[DATE]" at bounding box center [875, 492] width 142 height 25
select select "7"
select select "2025"
select select "8"
select select "2025"
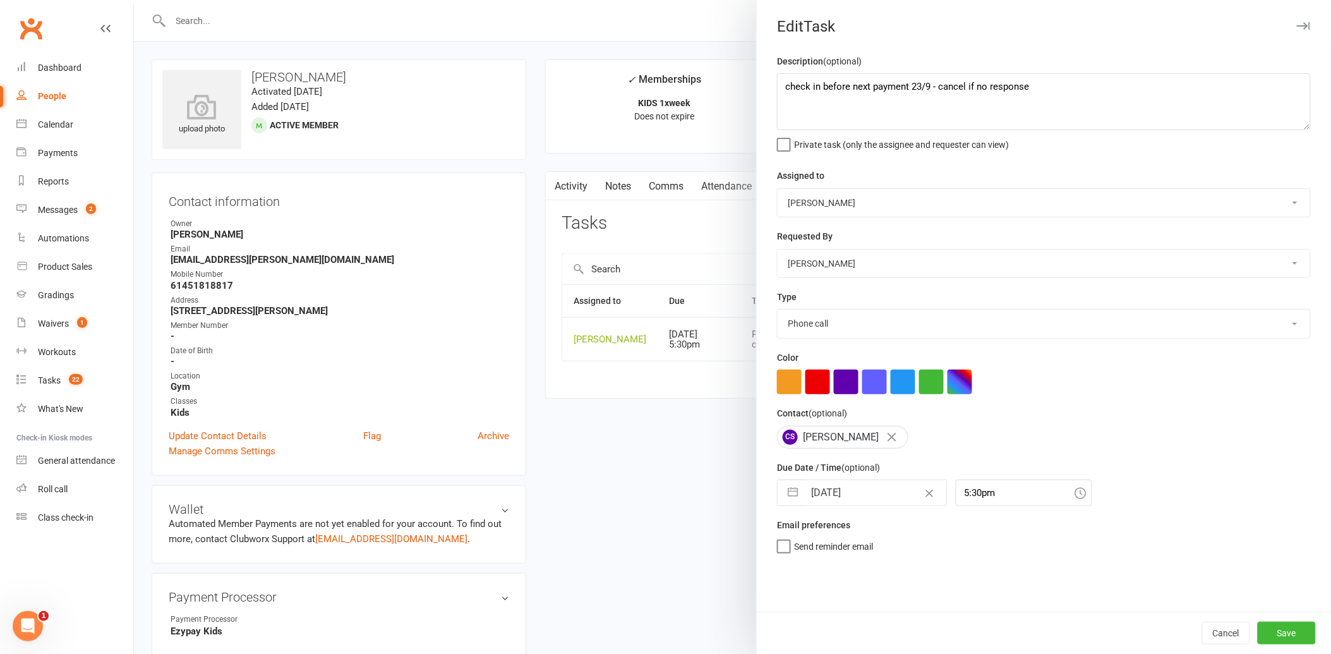
select select "9"
select select "2025"
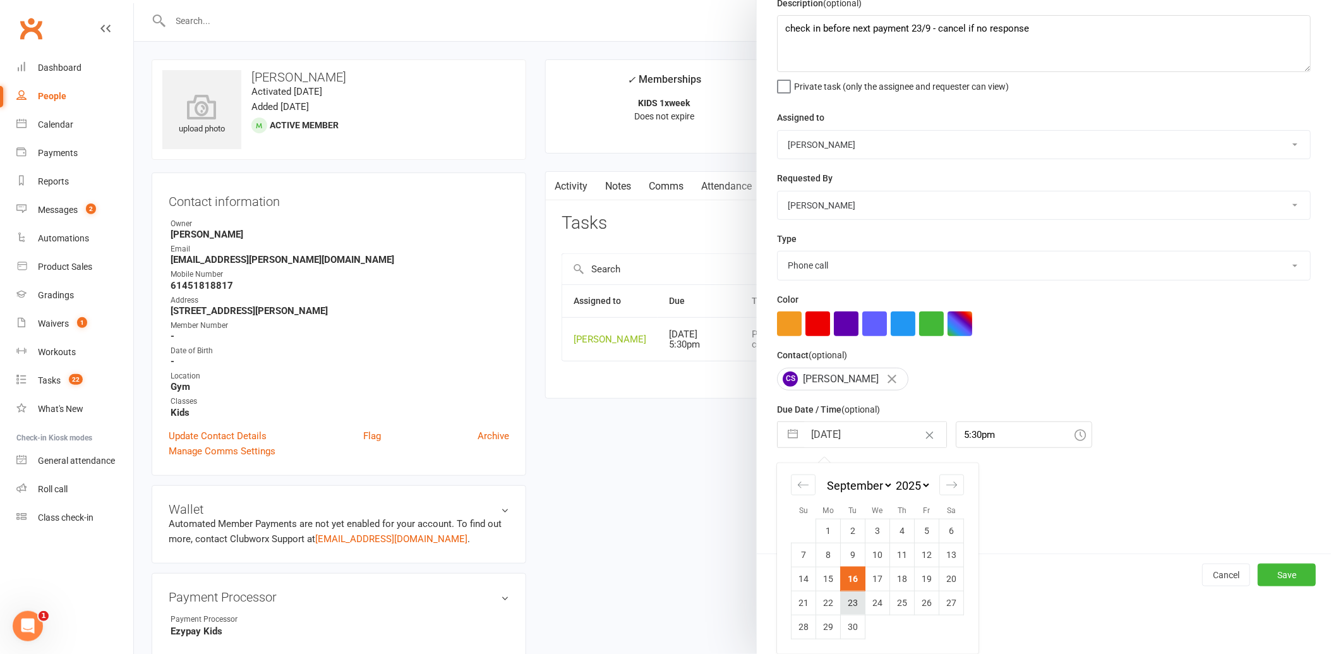
click at [844, 602] on td "23" at bounding box center [853, 603] width 25 height 24
type input "[DATE]"
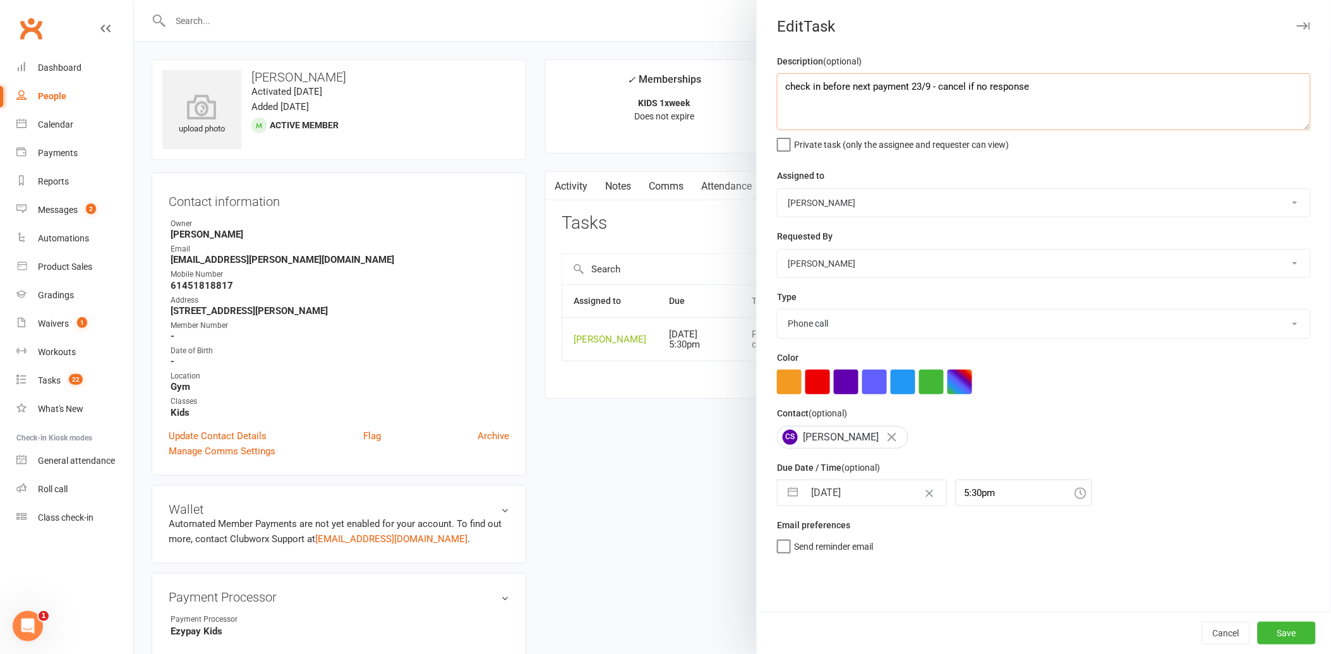
click at [917, 83] on textarea "check in before next payment 23/9 - cancel if no response" at bounding box center [1044, 101] width 534 height 57
type textarea "check in before next payment 24/9 - cancel if no response"
click at [1258, 627] on button "Save" at bounding box center [1287, 633] width 58 height 23
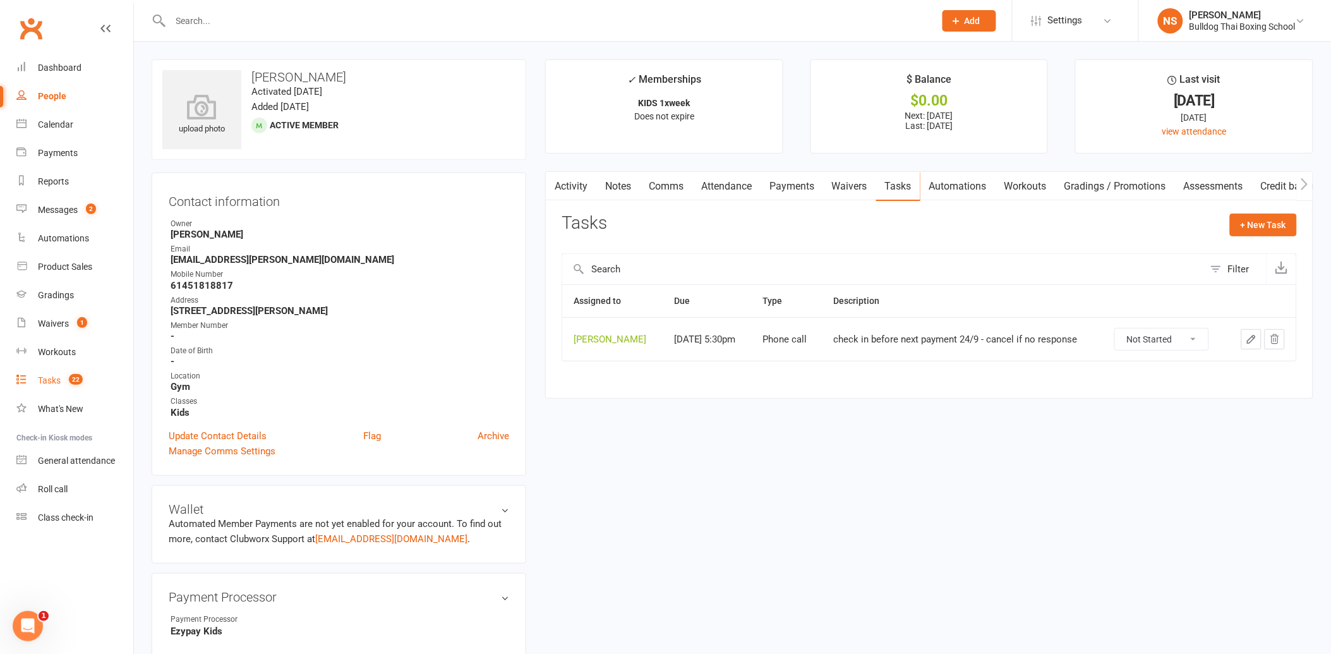
click at [42, 380] on div "Tasks" at bounding box center [49, 380] width 23 height 10
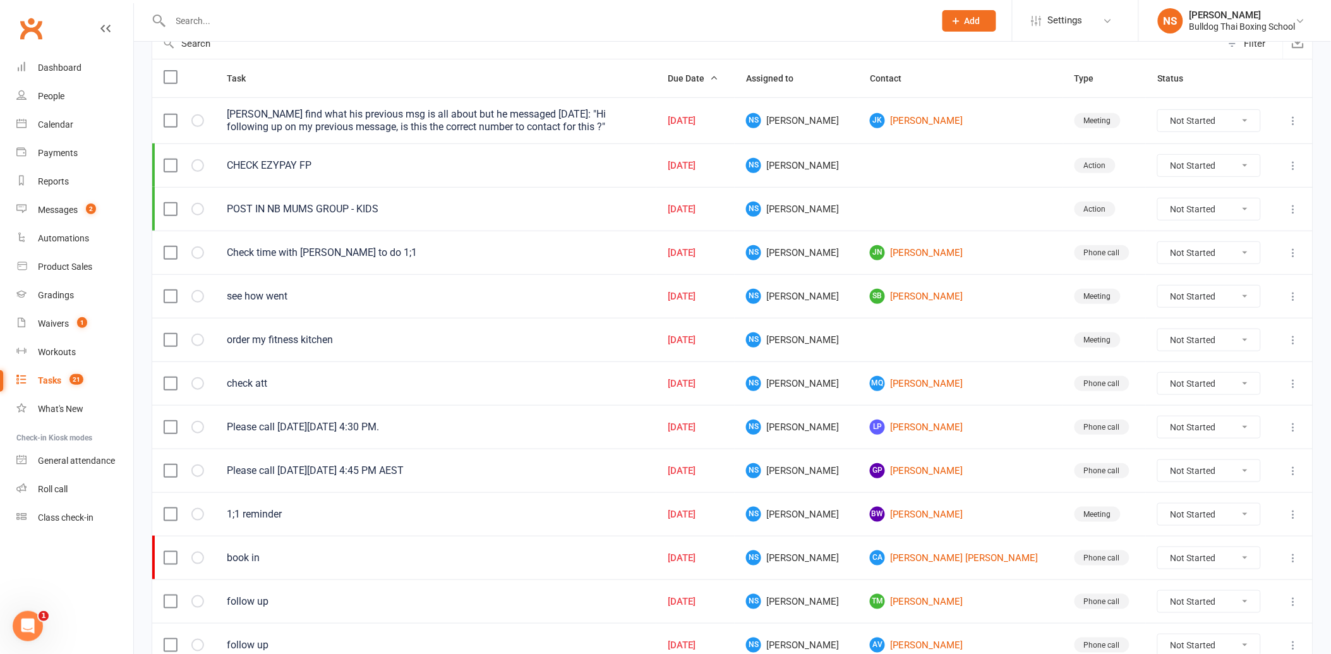
scroll to position [210, 0]
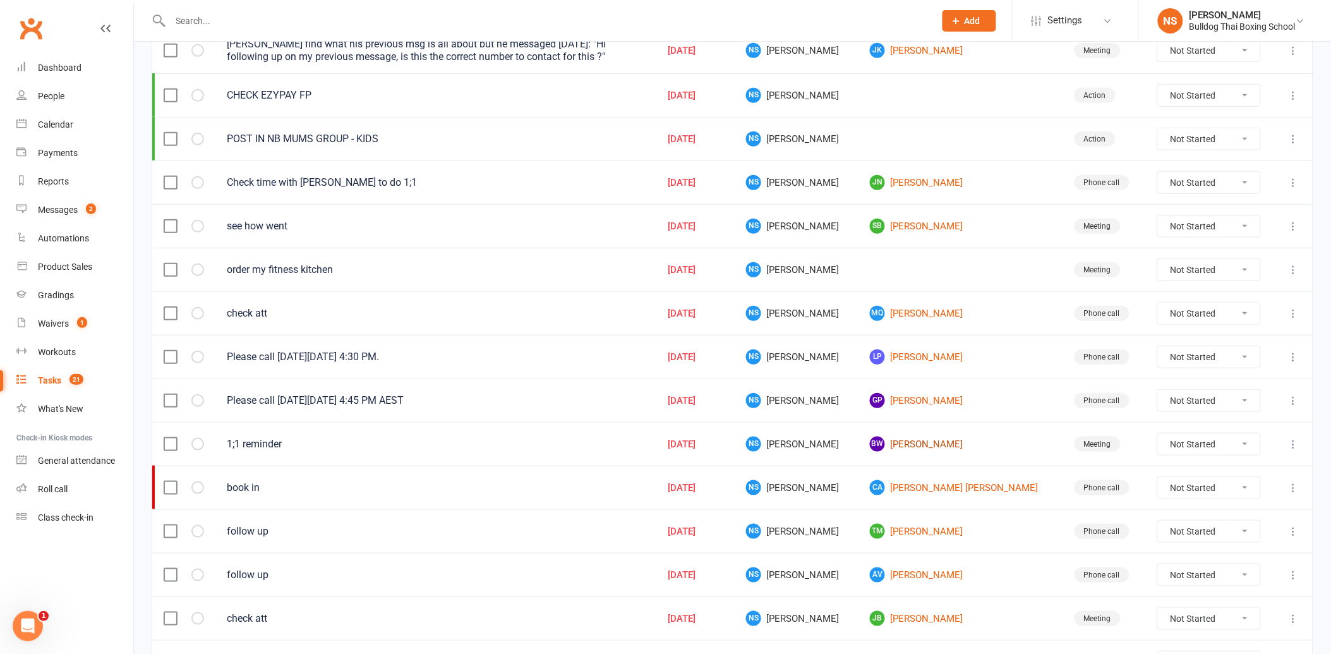
click at [932, 447] on link "BW [PERSON_NAME]" at bounding box center [960, 444] width 181 height 15
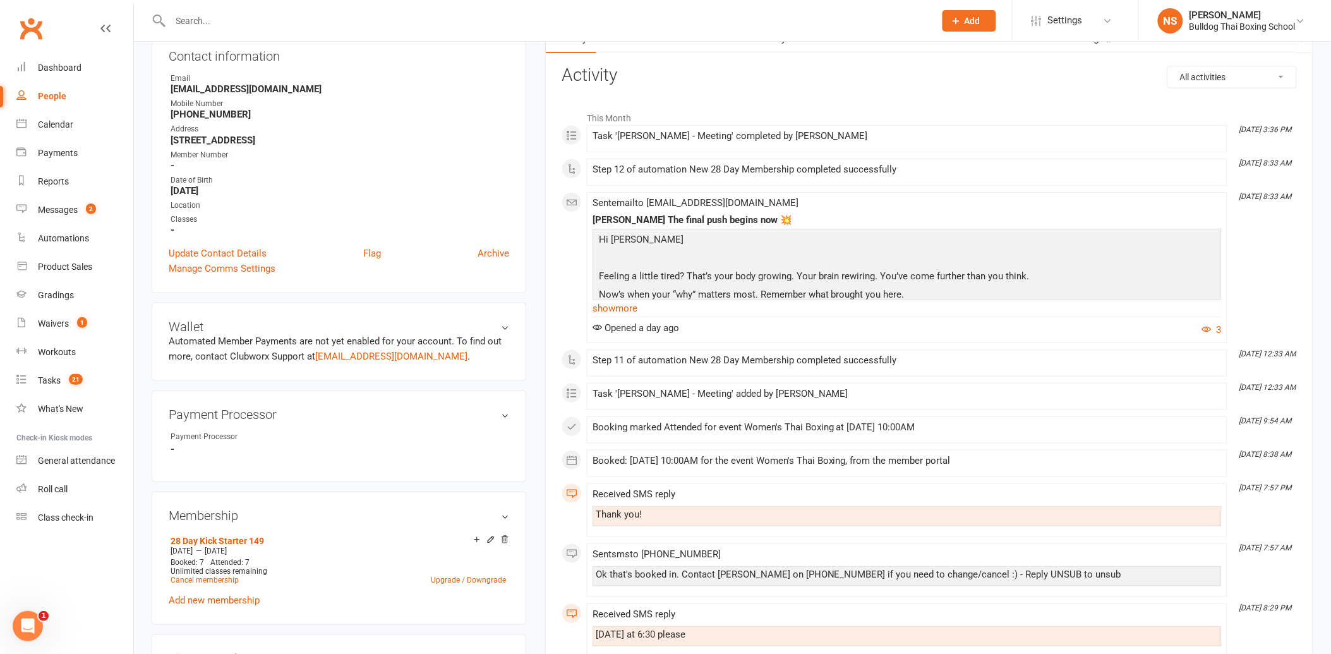
scroll to position [140, 0]
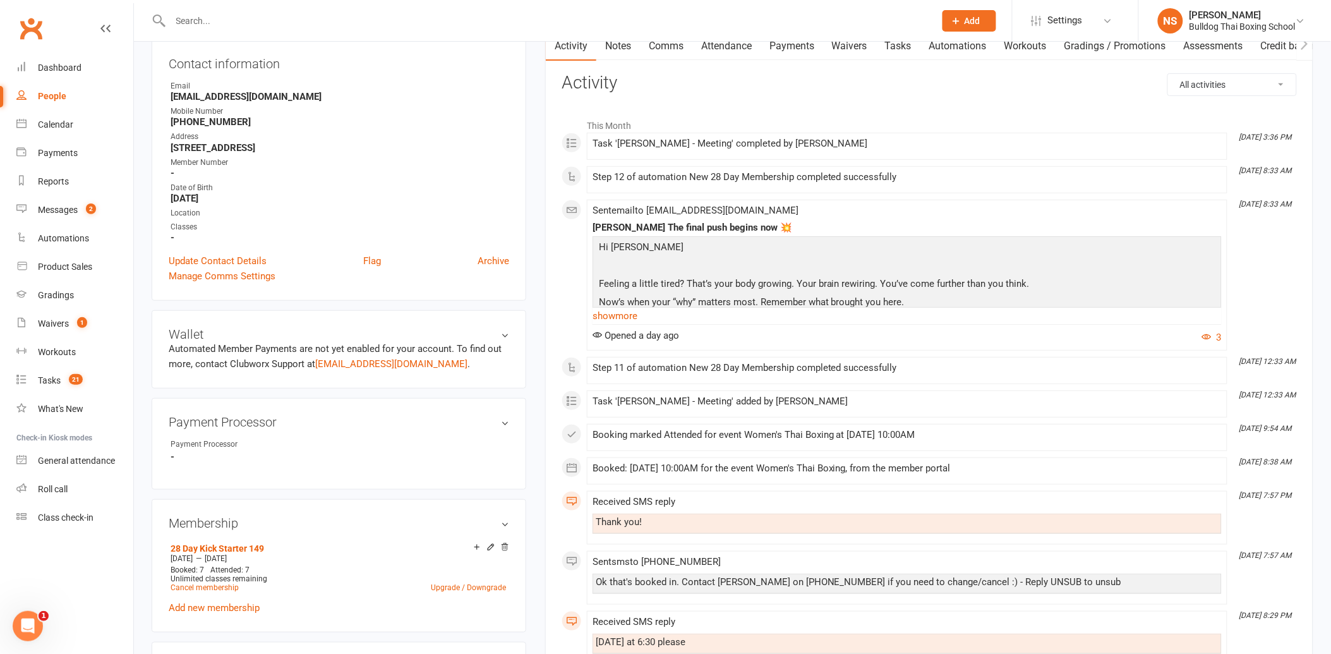
click at [680, 44] on link "Comms" at bounding box center [666, 46] width 52 height 29
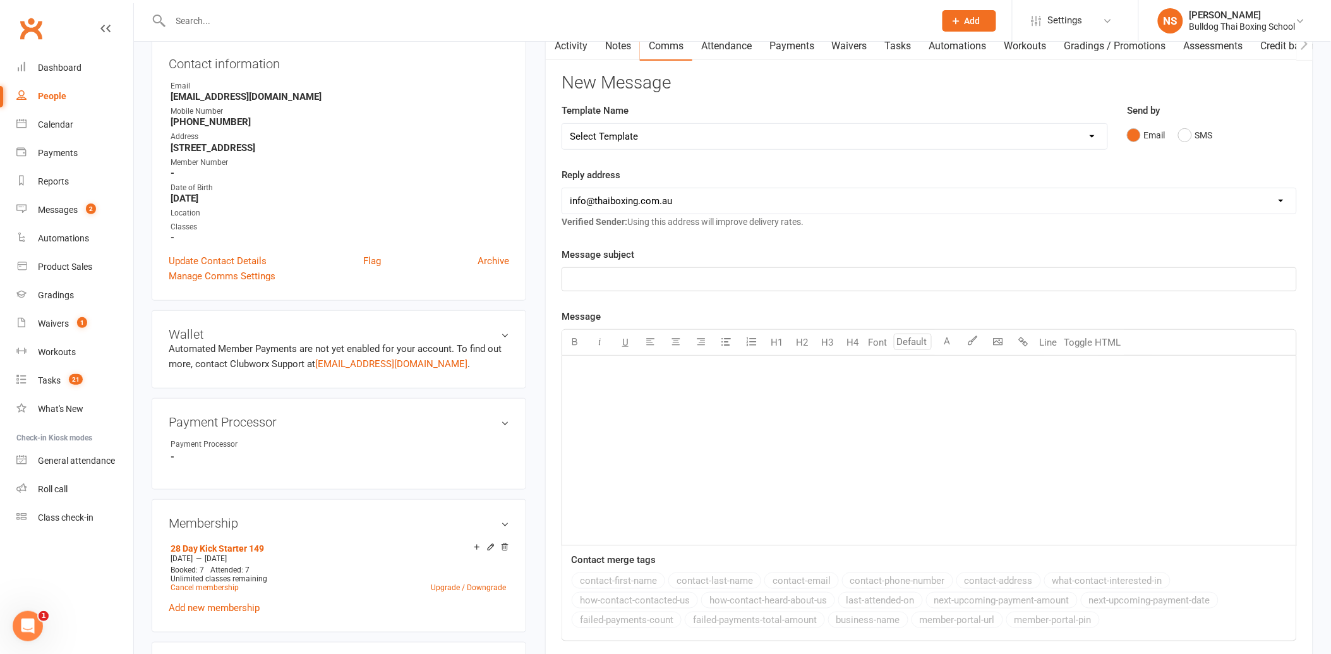
click at [617, 137] on select "Select Template [Email] Price Increase 28 Day Kick starter [SMS] 10 Pass Check …" at bounding box center [834, 136] width 545 height 25
select select "59"
click at [562, 124] on select "Select Template [Email] Price Increase 28 Day Kick starter [SMS] 10 Pass Check …" at bounding box center [834, 136] width 545 height 25
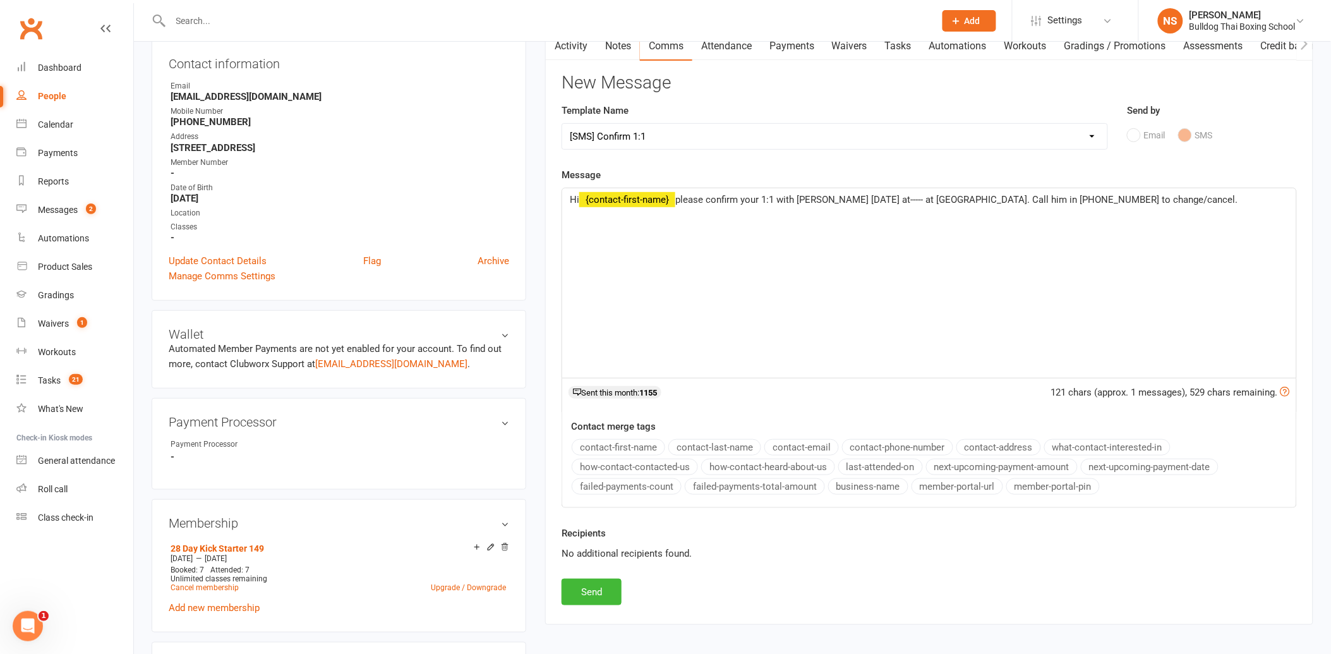
drag, startPoint x: 888, startPoint y: 200, endPoint x: 889, endPoint y: 193, distance: 6.4
click at [888, 196] on span "please confirm your 1:1 with [PERSON_NAME] [DATE] at----- at [GEOGRAPHIC_DATA].…" at bounding box center [957, 199] width 563 height 11
drag, startPoint x: 1165, startPoint y: 199, endPoint x: 1161, endPoint y: 191, distance: 8.8
click at [1144, 195] on p "Hi ﻿ {contact-first-name} please confirm your 1:1 with [PERSON_NAME] [DATE] at …" at bounding box center [929, 199] width 719 height 15
click at [1172, 197] on p "Hi ﻿ {contact-first-name} please confirm your 1:1 with [PERSON_NAME] [DATE] at …" at bounding box center [929, 199] width 719 height 15
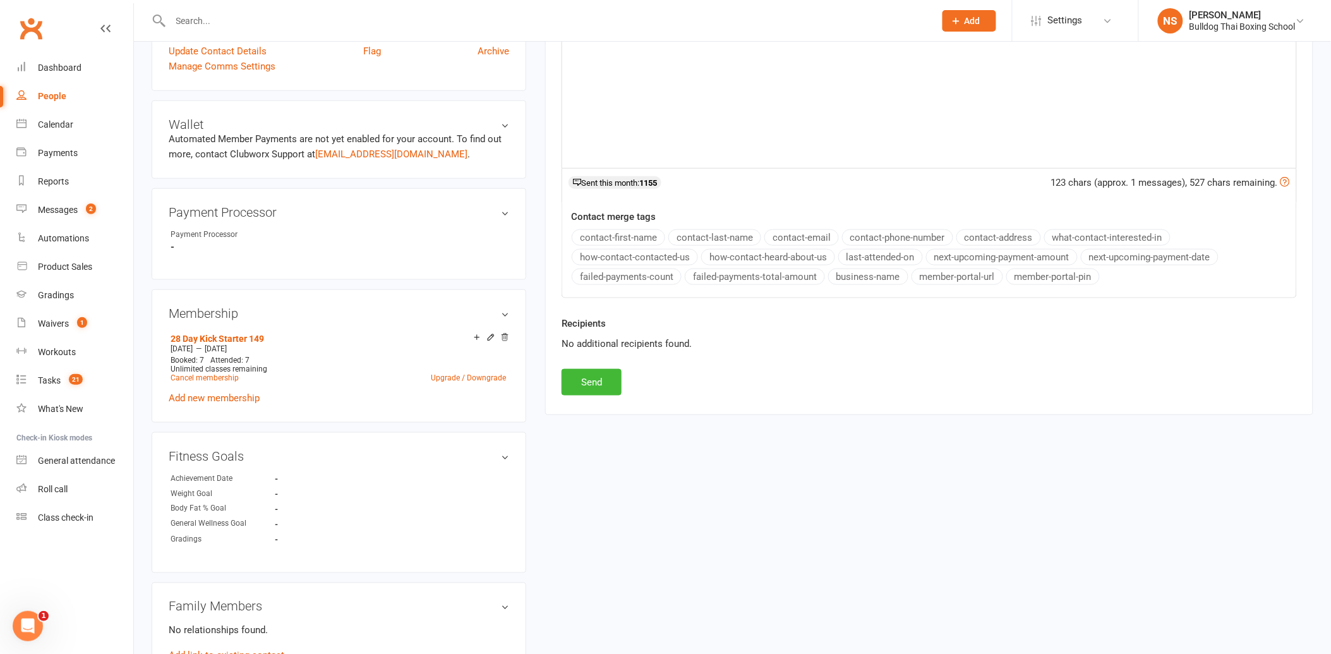
scroll to position [351, 0]
click at [598, 384] on button "Send" at bounding box center [592, 381] width 60 height 27
select select
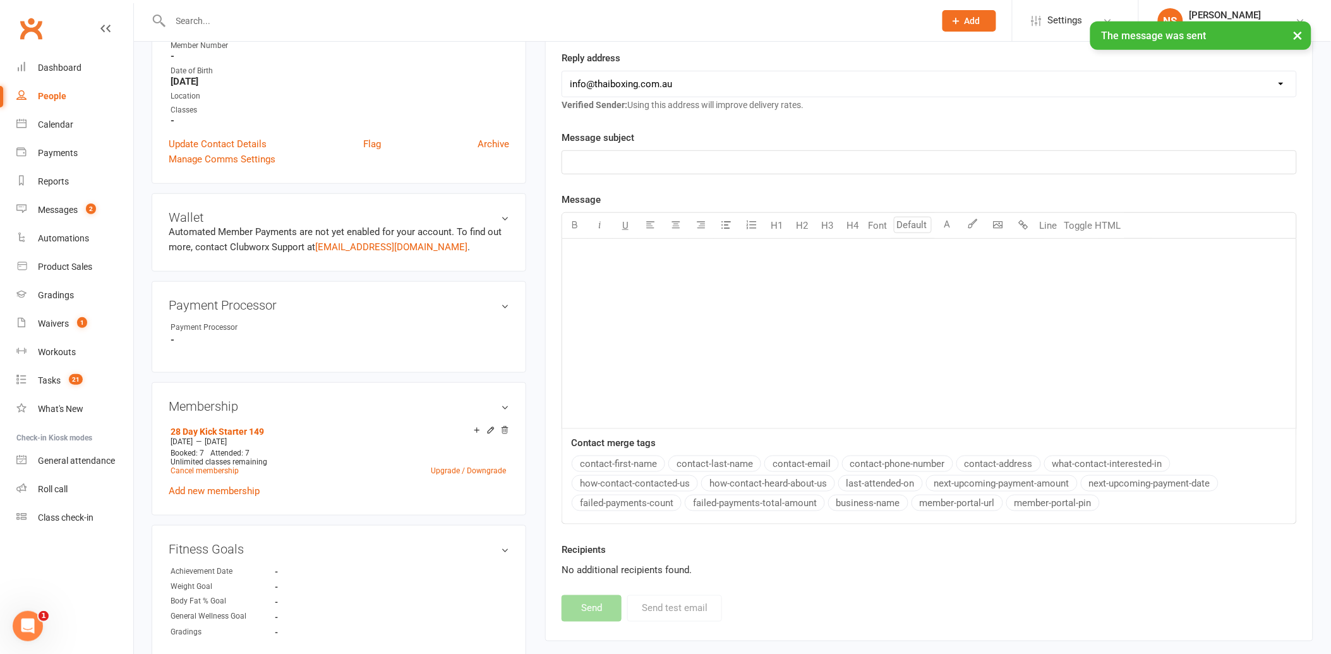
scroll to position [0, 0]
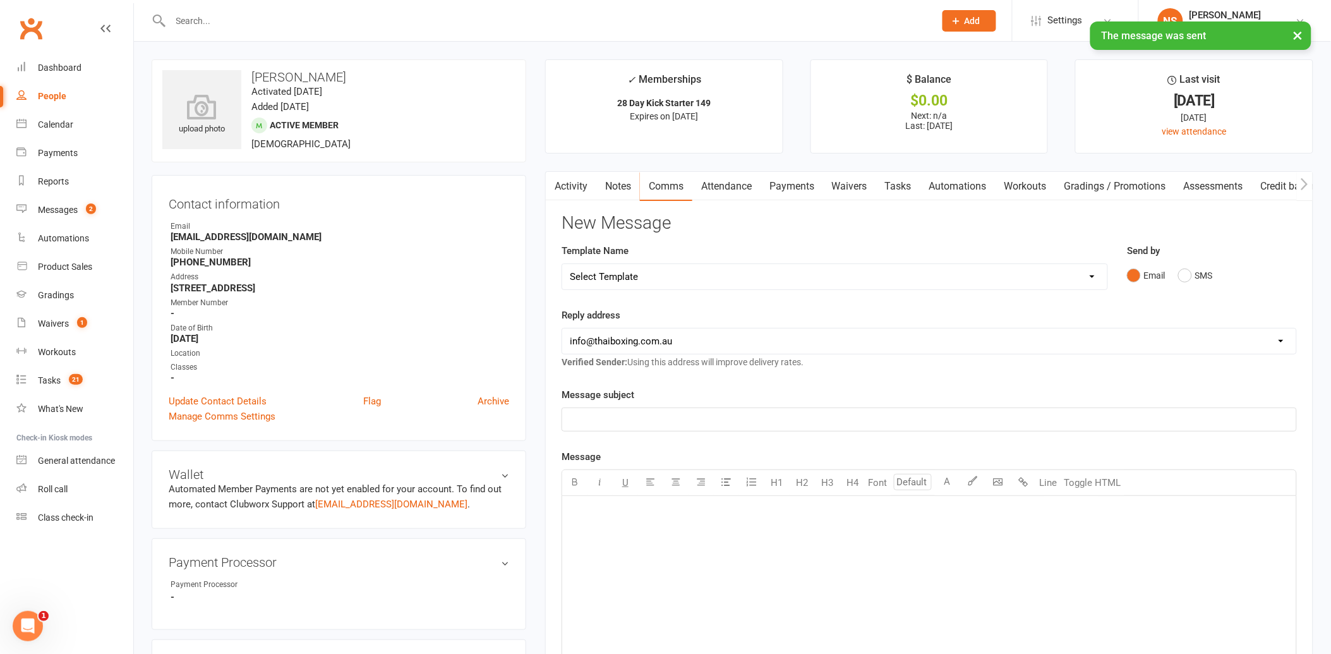
click at [906, 185] on link "Tasks" at bounding box center [898, 186] width 44 height 29
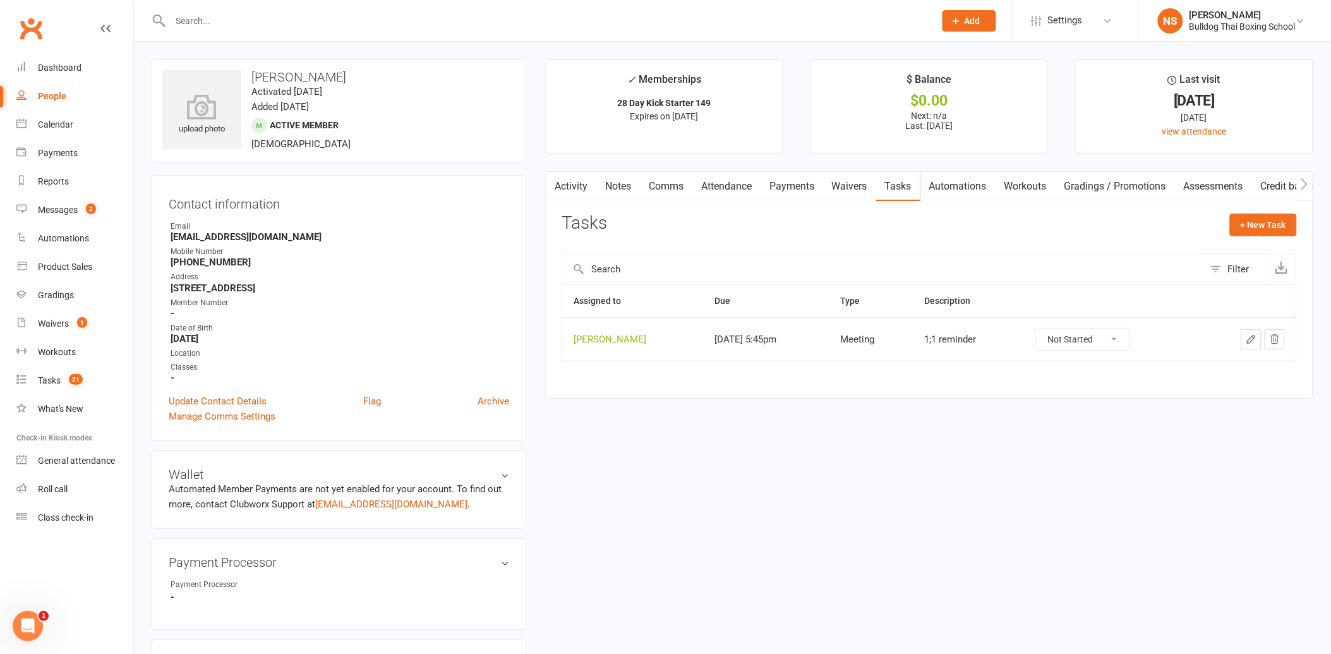
click at [1260, 339] on button "button" at bounding box center [1252, 339] width 20 height 20
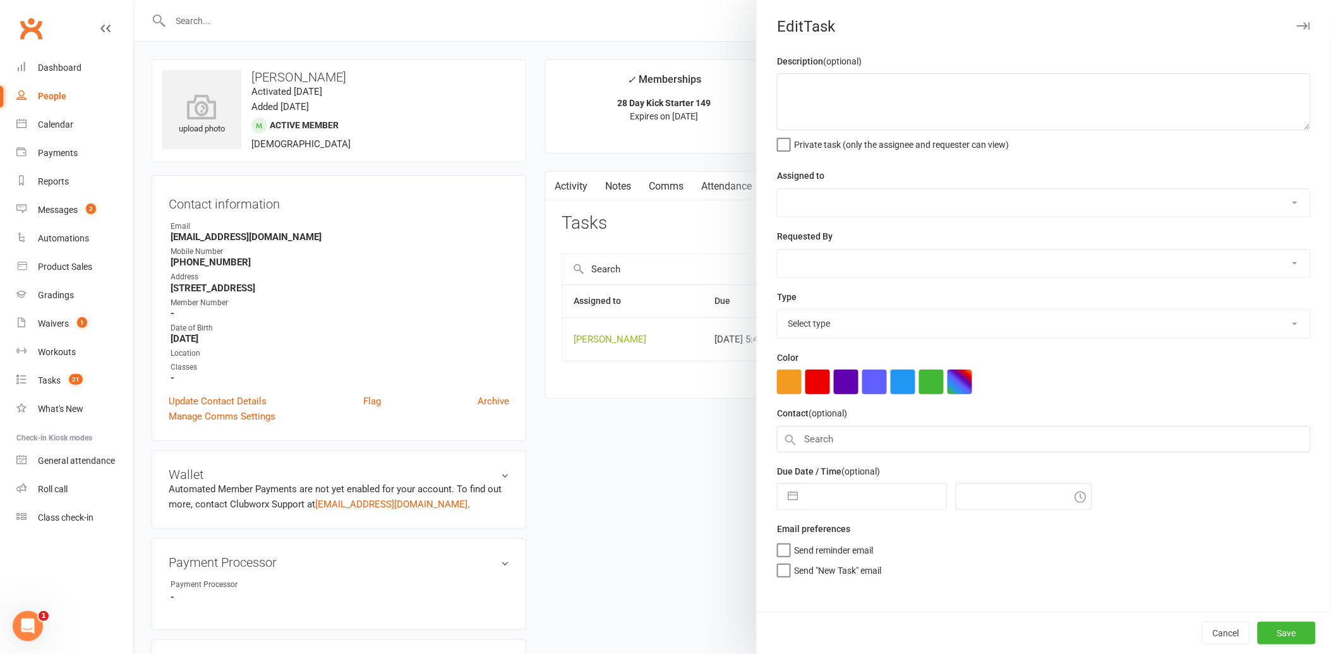
type textarea "1;1 reminder"
select select "12940"
select select "45795"
type input "[DATE]"
type input "5:45pm"
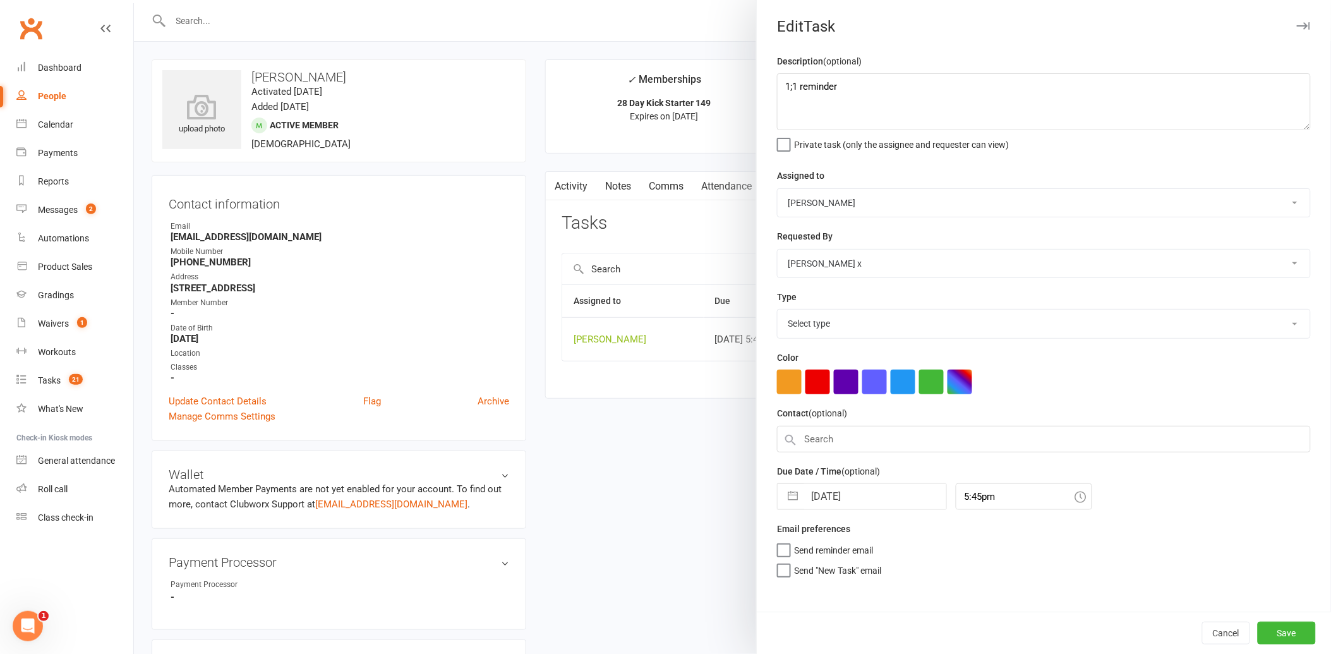
select select "12049"
drag, startPoint x: 864, startPoint y: 85, endPoint x: 710, endPoint y: 70, distance: 155.0
click at [134, 0] on react-component "Edit Task Description (optional) 1;1 reminder Private task (only the assignee a…" at bounding box center [134, 0] width 0 height 0
type textarea "28 day ends"
select select "7"
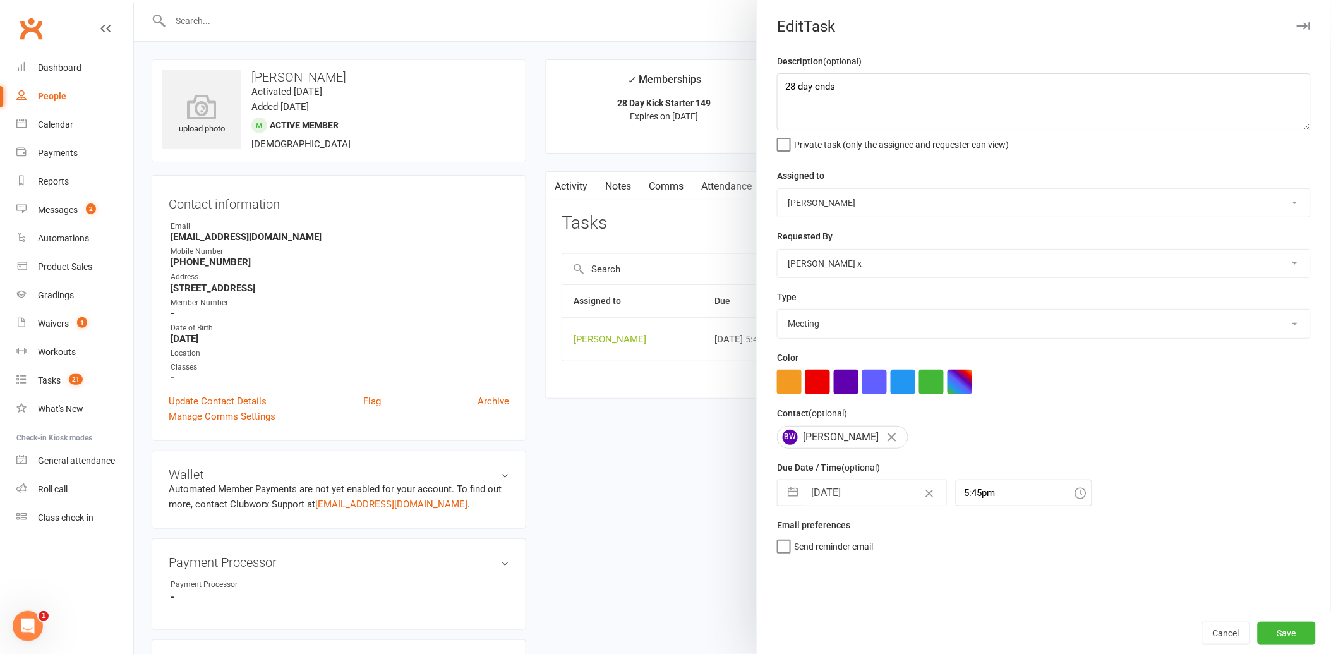
select select "2025"
select select "8"
select select "2025"
select select "9"
select select "2025"
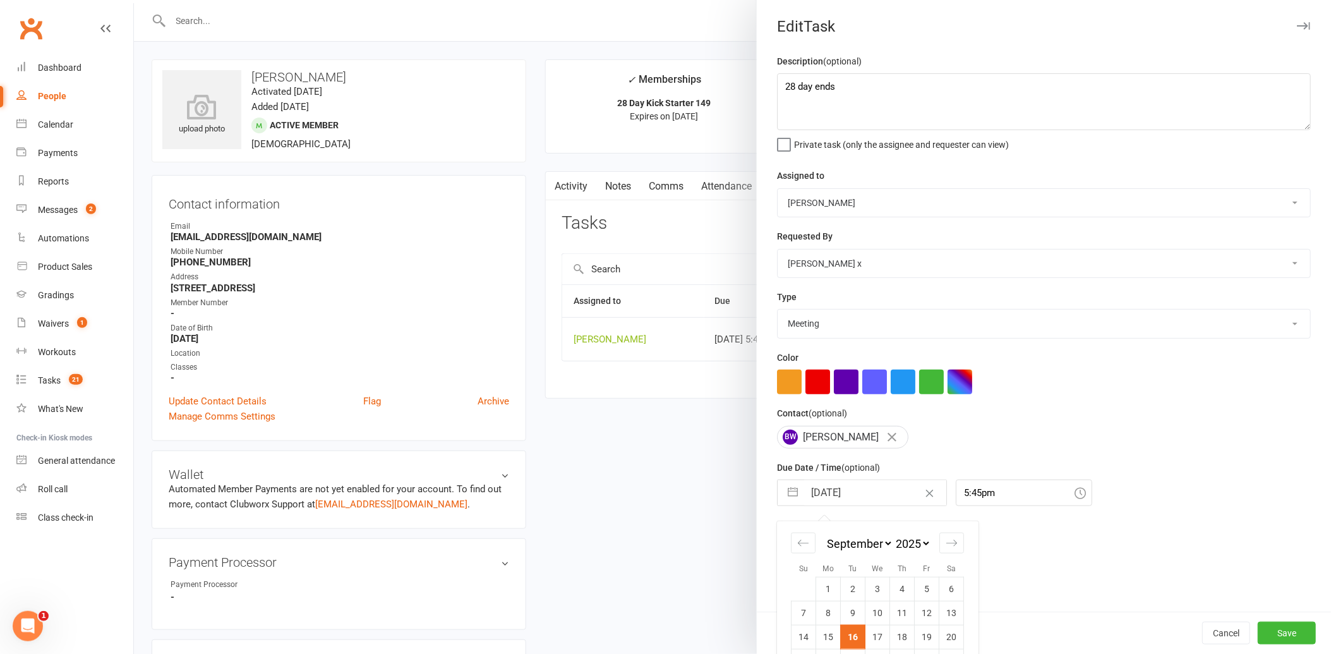
click at [859, 495] on input "[DATE]" at bounding box center [875, 492] width 142 height 25
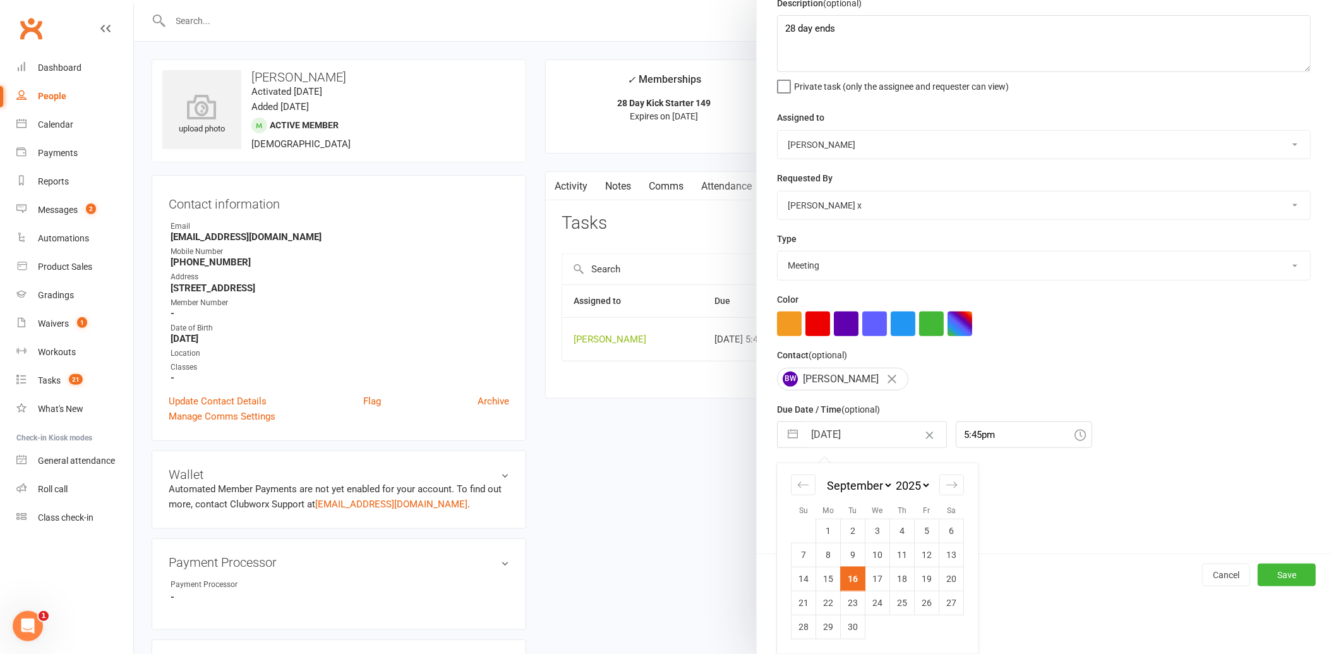
click at [952, 580] on td "20" at bounding box center [952, 579] width 25 height 24
type input "[DATE]"
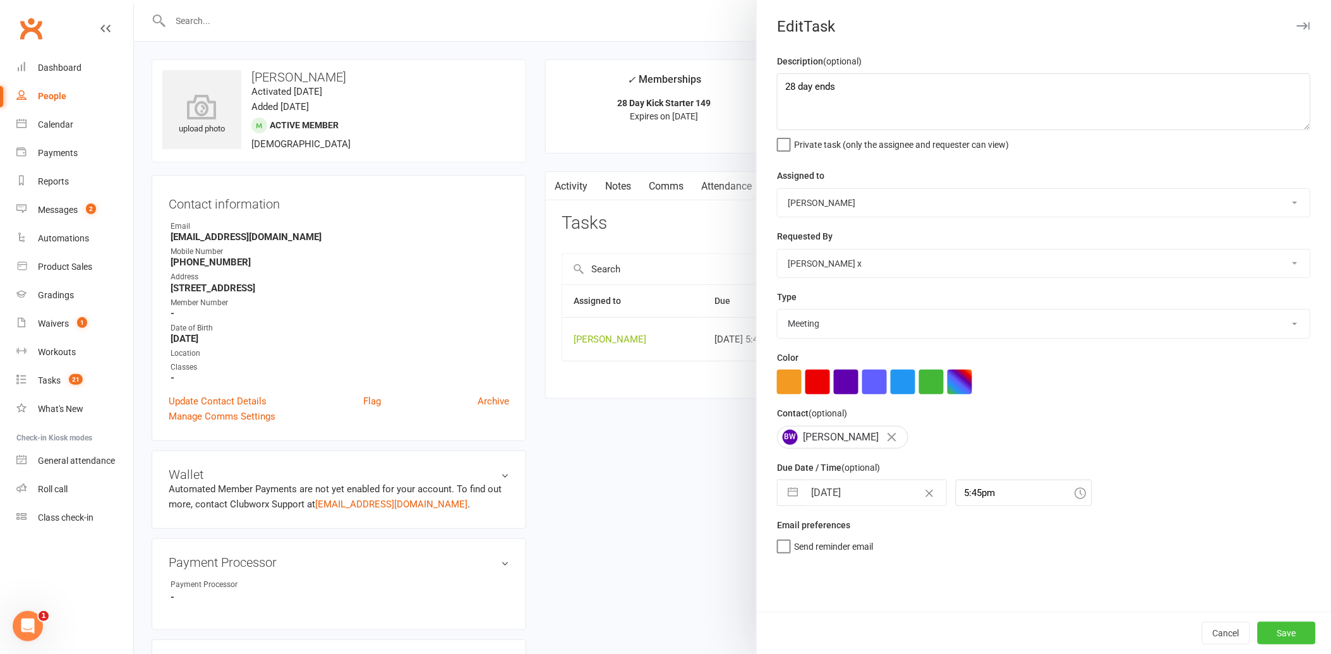
drag, startPoint x: 1275, startPoint y: 630, endPoint x: 1265, endPoint y: 624, distance: 11.6
click at [1269, 627] on button "Save" at bounding box center [1287, 633] width 58 height 23
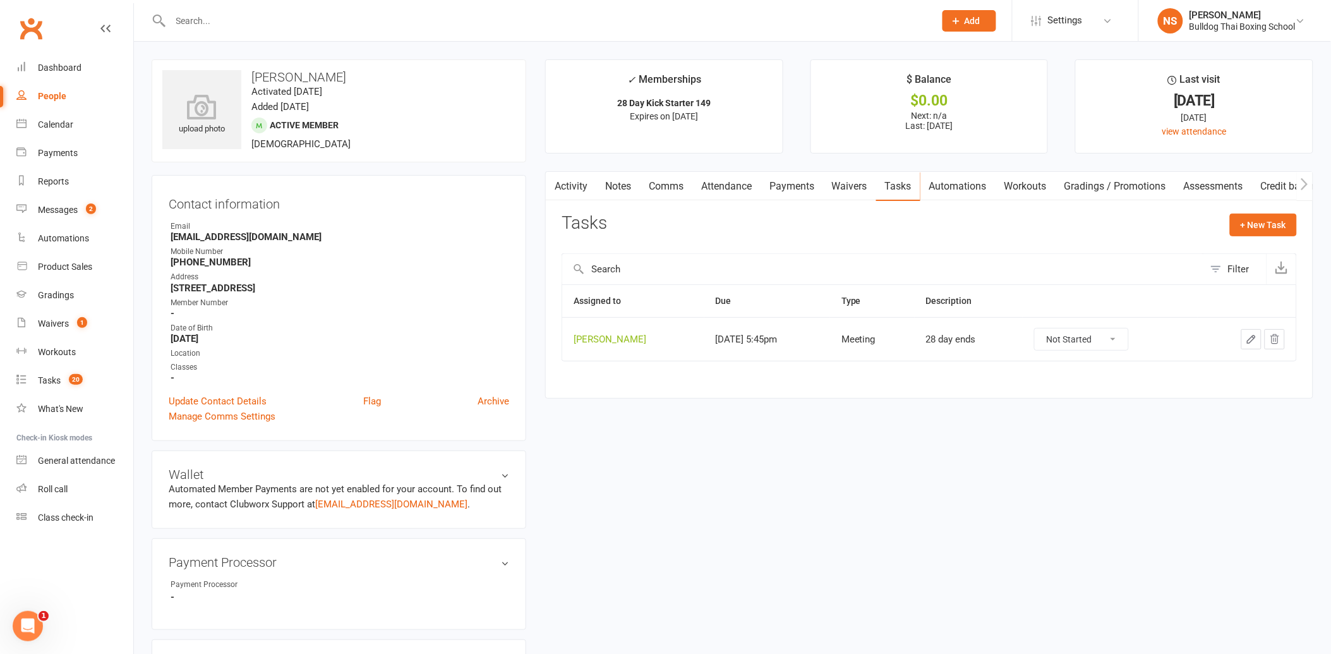
click at [577, 181] on link "Activity" at bounding box center [571, 186] width 51 height 29
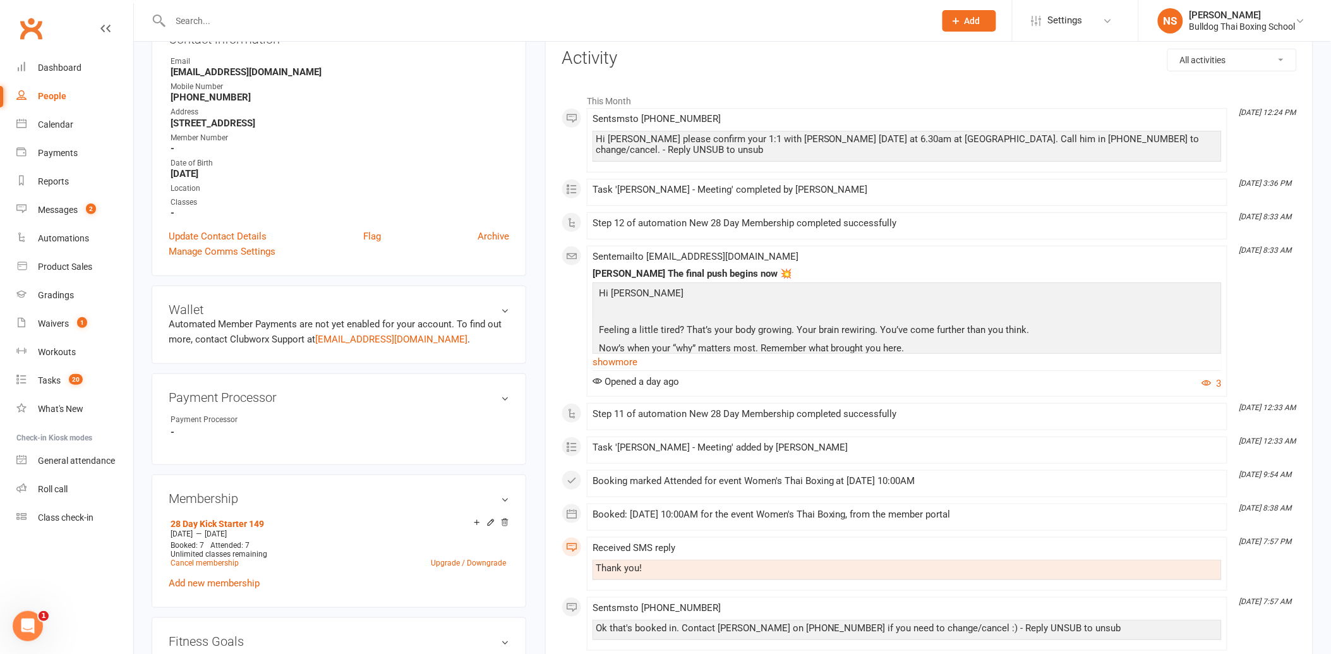
scroll to position [140, 0]
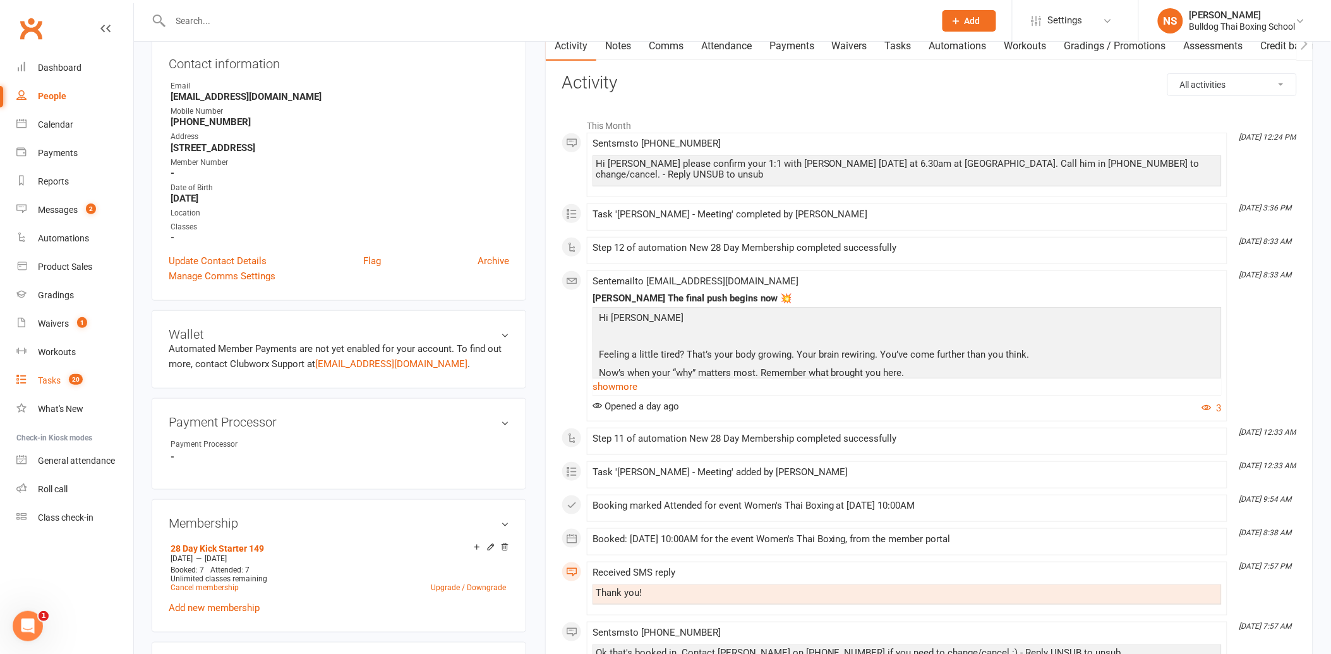
click at [49, 380] on div "Tasks" at bounding box center [49, 380] width 23 height 10
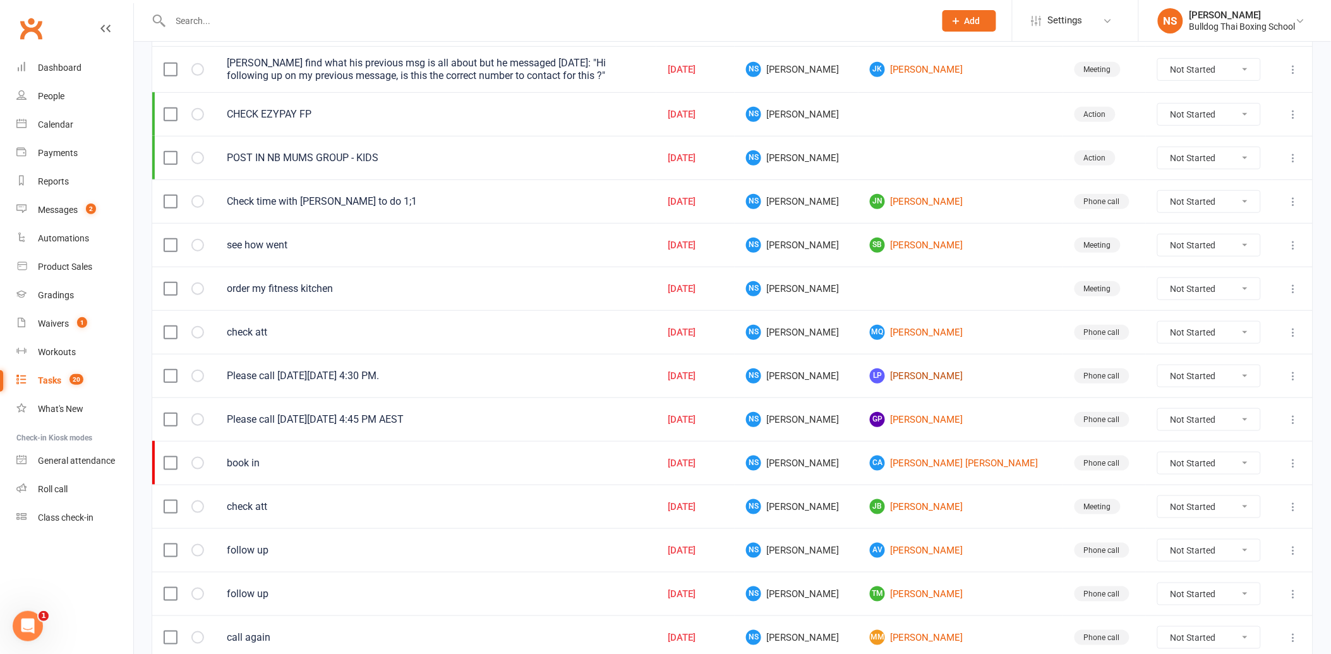
scroll to position [281, 0]
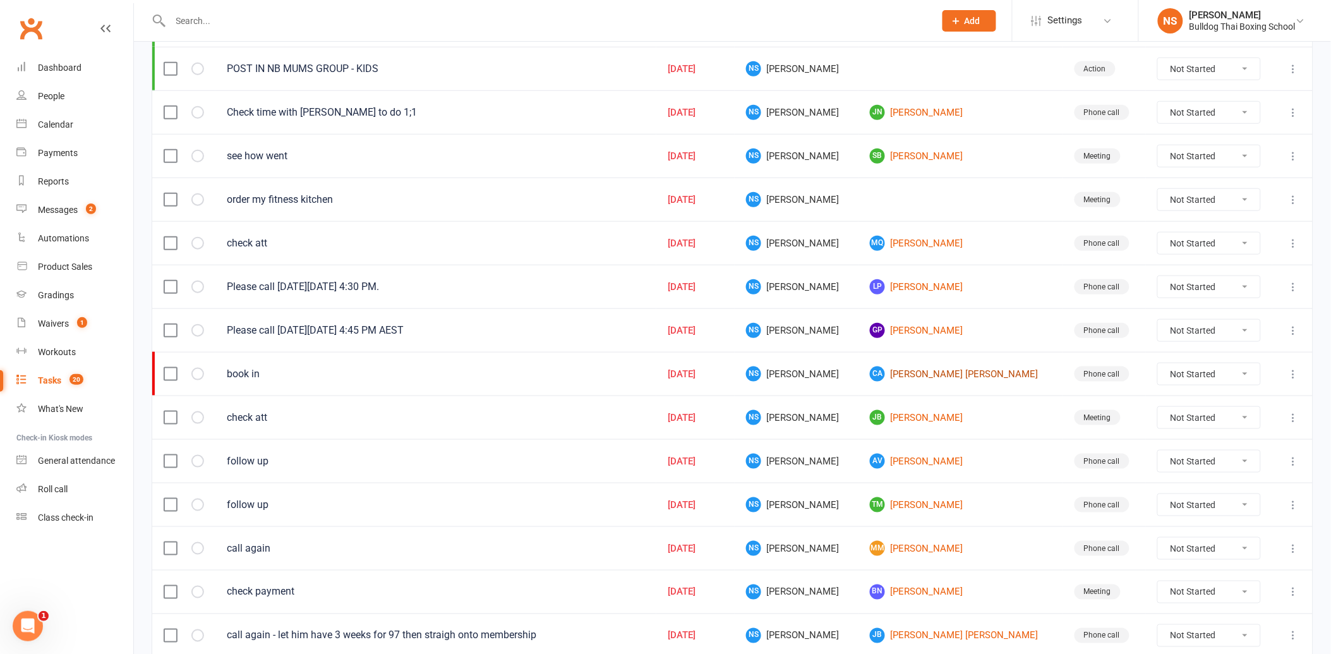
click at [945, 377] on link "CA [PERSON_NAME] [PERSON_NAME]" at bounding box center [960, 374] width 181 height 15
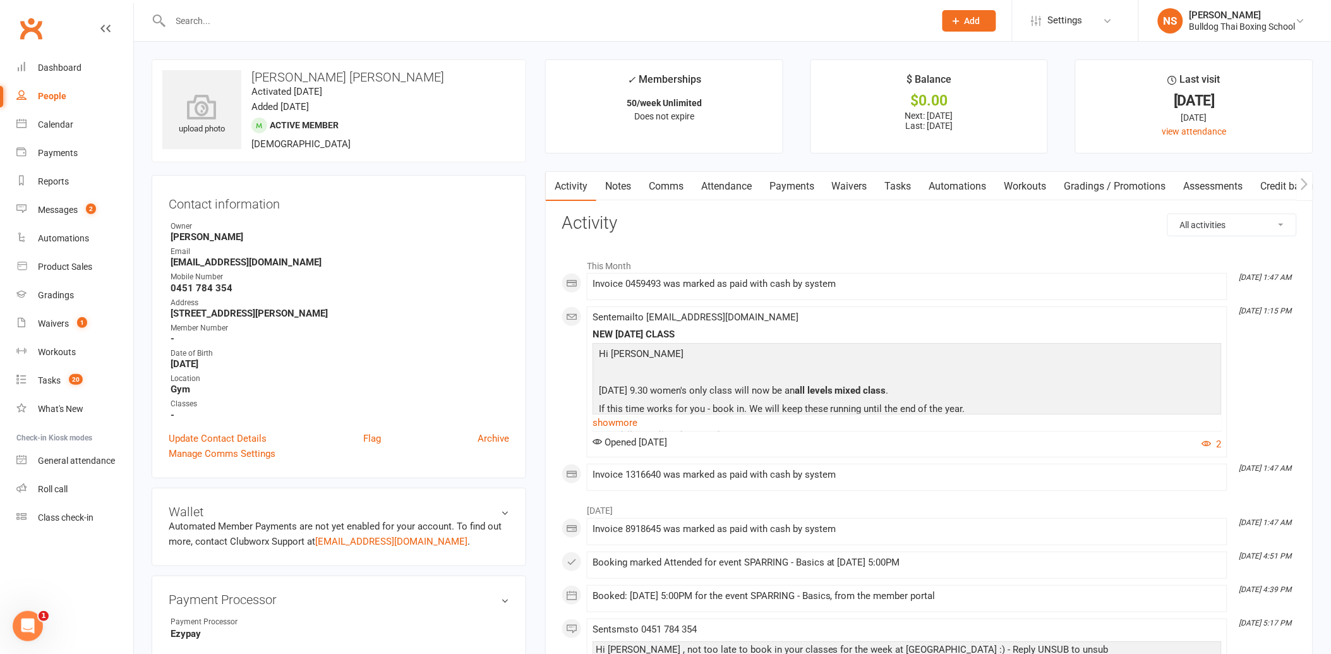
click at [908, 183] on link "Tasks" at bounding box center [898, 186] width 44 height 29
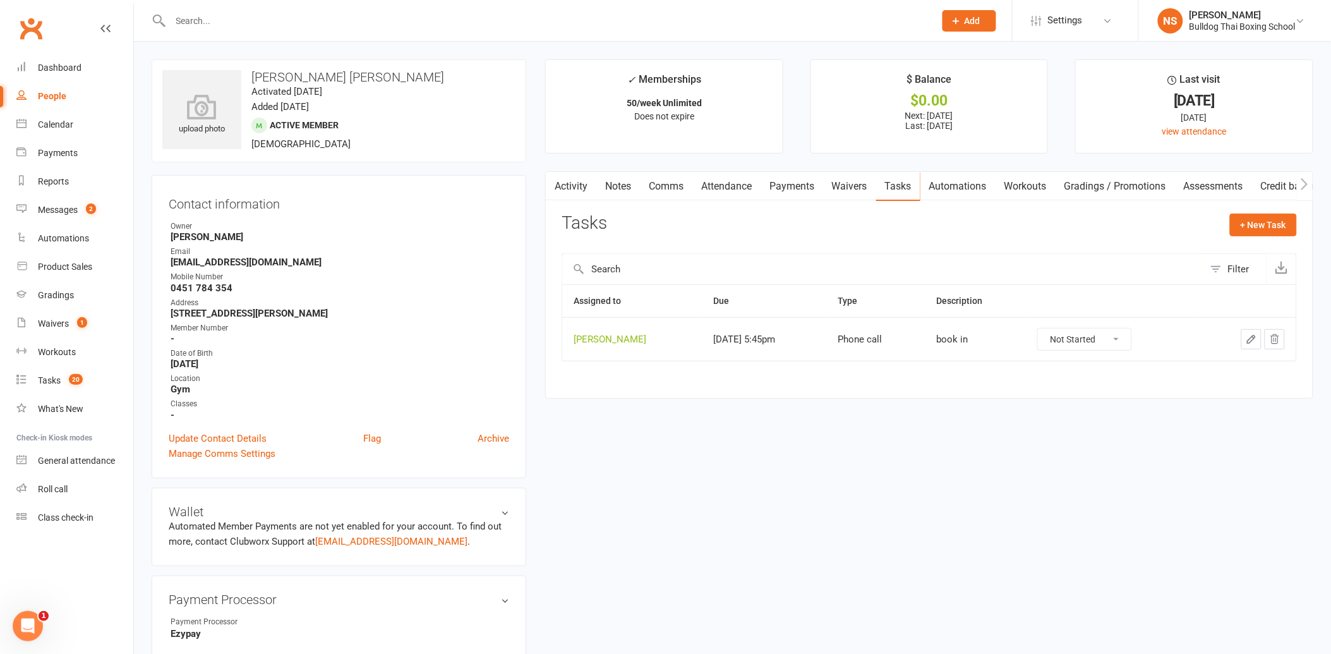
click at [1255, 332] on button "button" at bounding box center [1252, 339] width 20 height 20
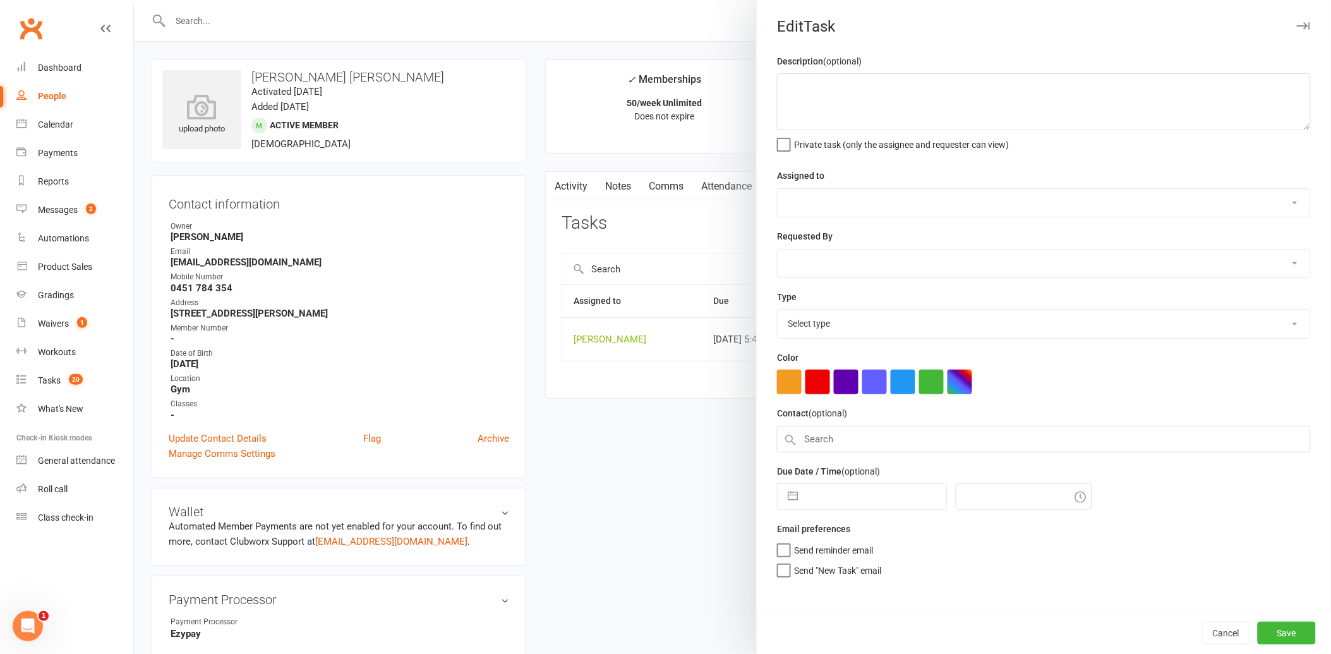
type textarea "book in"
select select "12940"
type input "[DATE]"
type input "5:45pm"
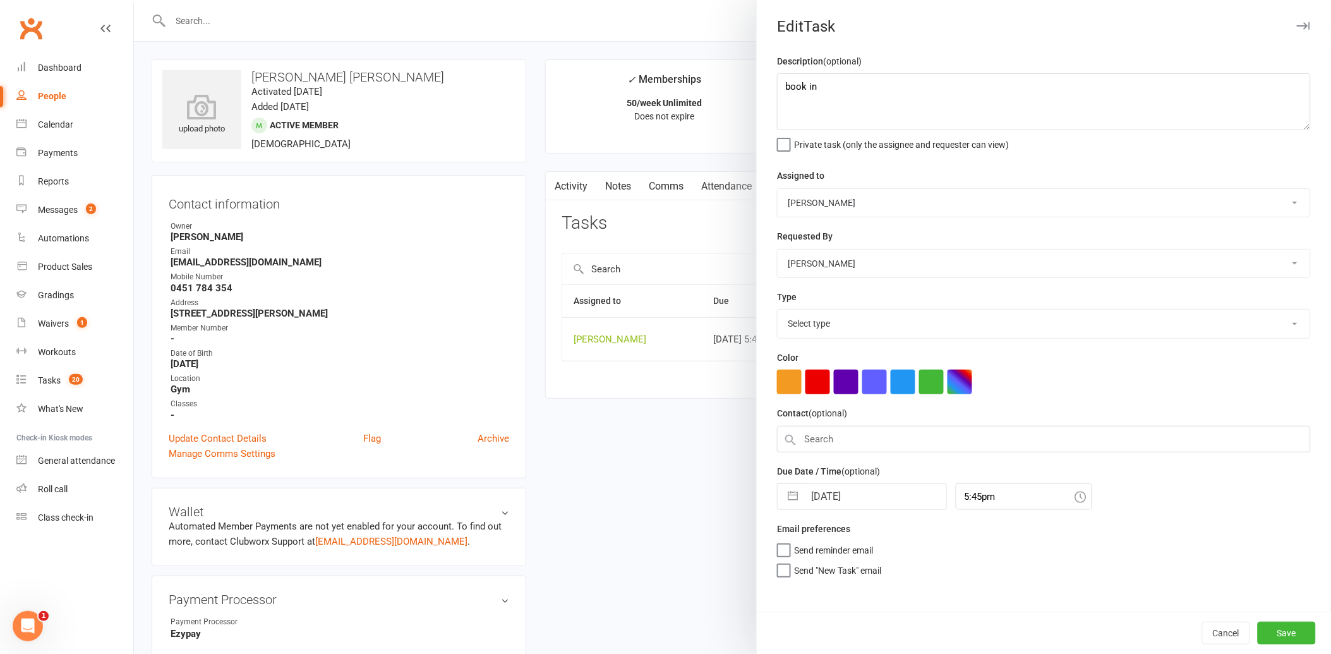
select select "12048"
drag, startPoint x: 806, startPoint y: 85, endPoint x: 734, endPoint y: 87, distance: 72.7
click at [134, 0] on react-component "Edit Task Description (optional) book in Private task (only the assignee and re…" at bounding box center [134, 0] width 0 height 0
type textarea "send lock in classes sms with link/pin"
click at [868, 492] on input "[DATE]" at bounding box center [875, 492] width 142 height 25
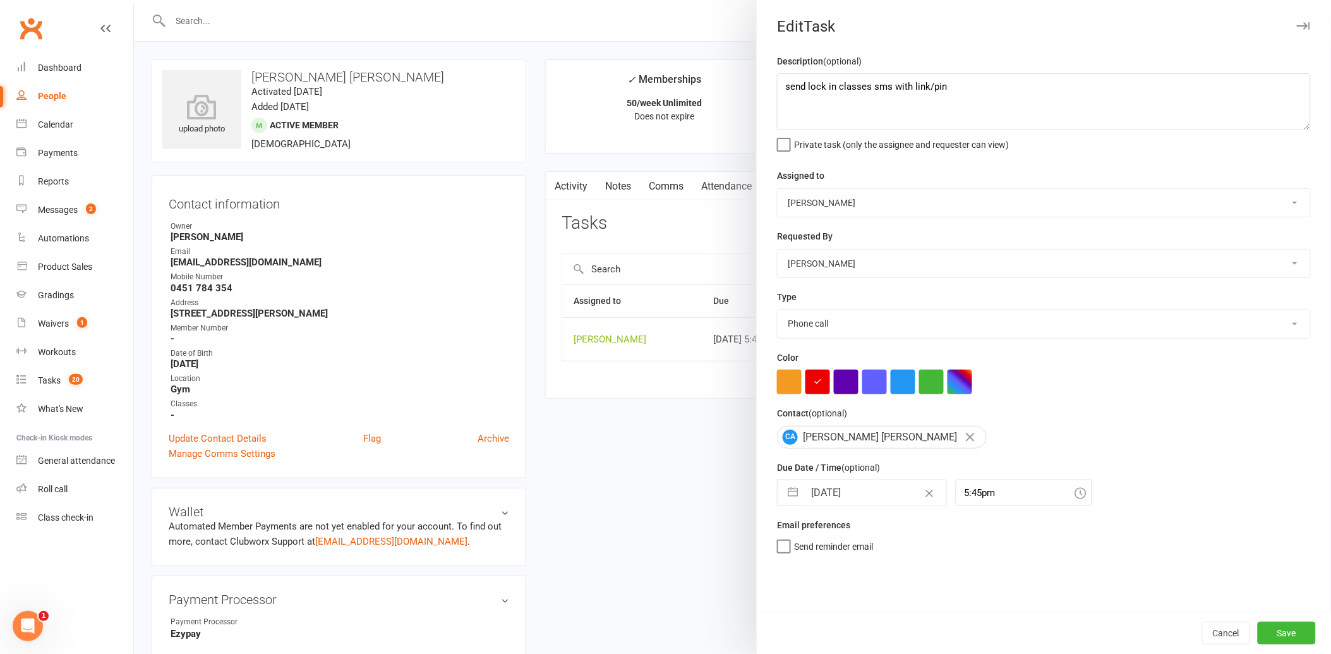
select select "7"
select select "2025"
select select "8"
select select "2025"
select select "9"
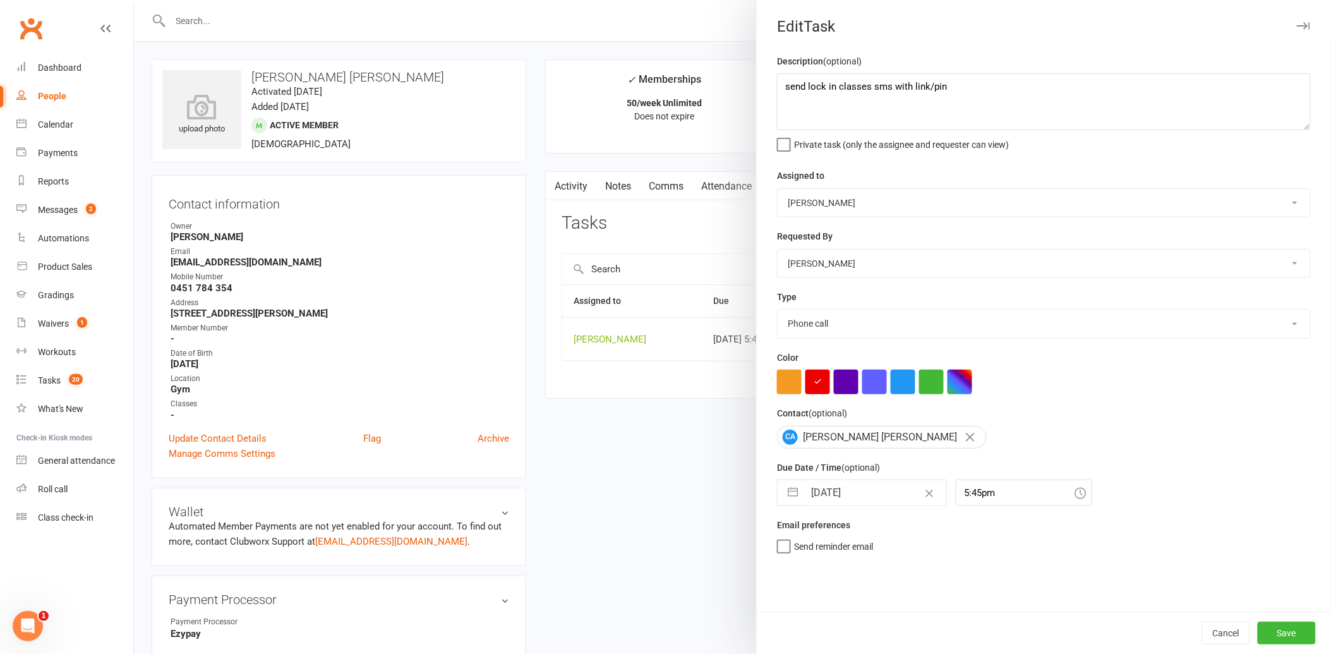
select select "2025"
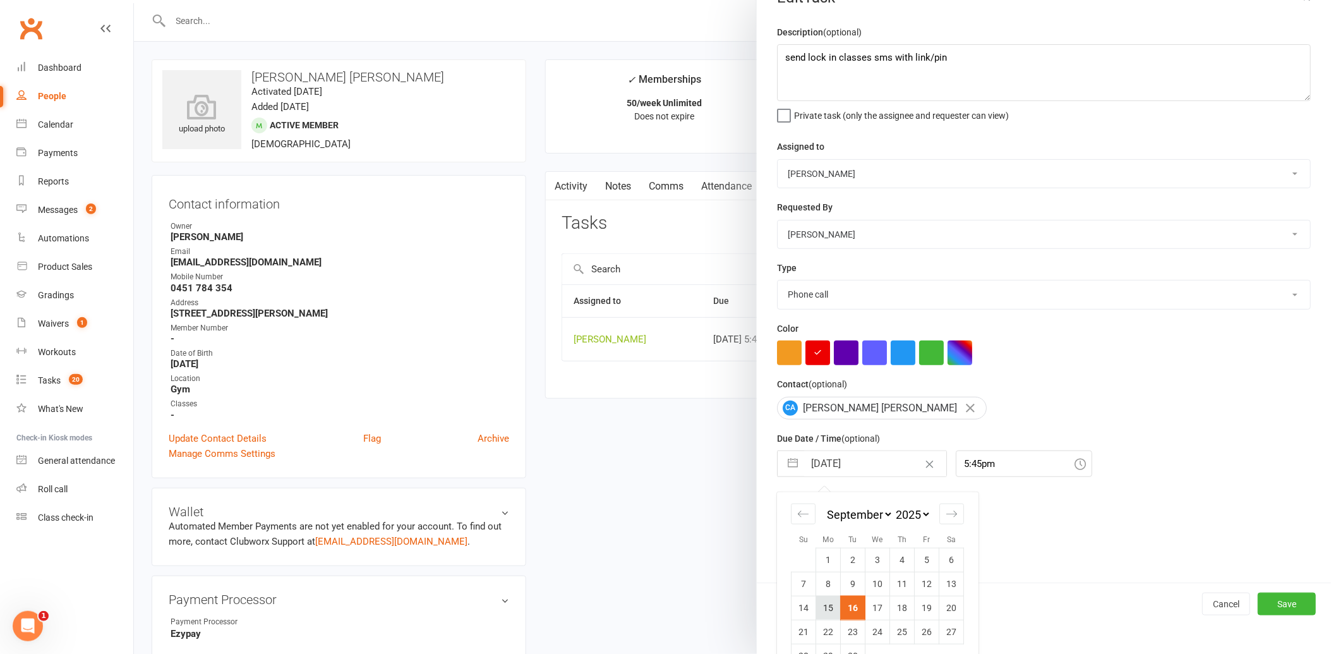
scroll to position [58, 0]
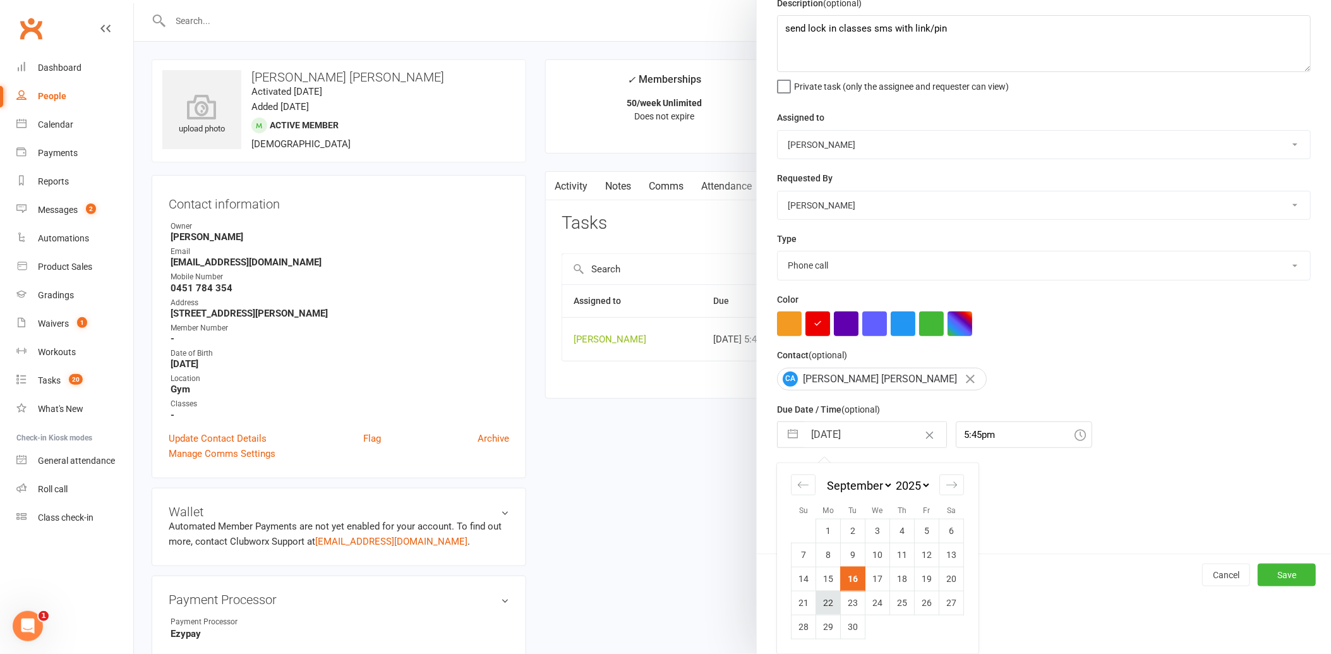
click at [824, 598] on td "22" at bounding box center [828, 603] width 25 height 24
type input "[DATE]"
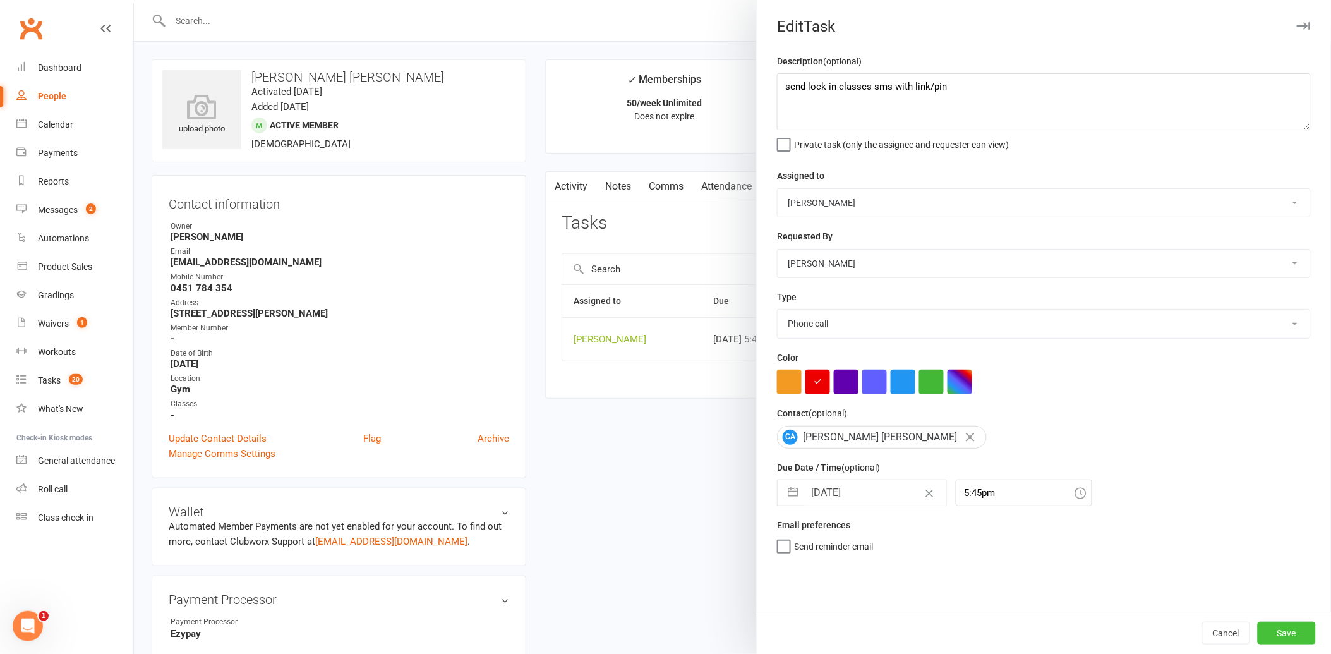
click at [1278, 634] on button "Save" at bounding box center [1287, 633] width 58 height 23
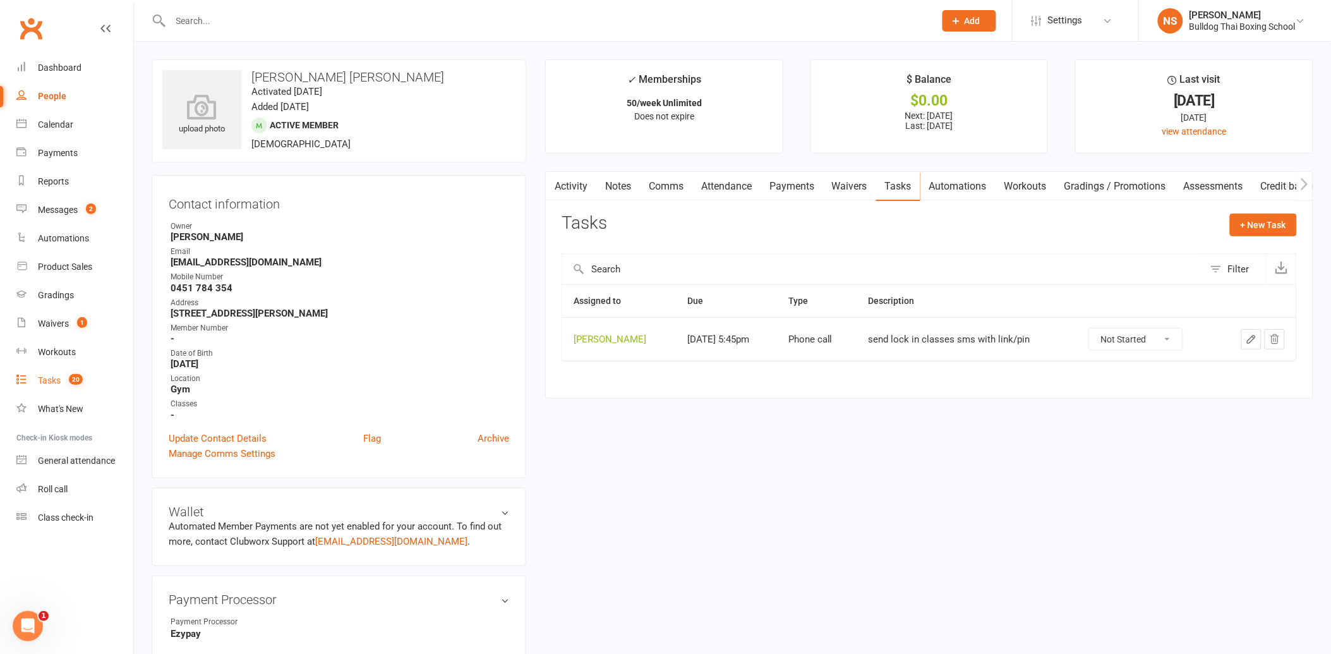
click at [39, 379] on div "Tasks" at bounding box center [49, 380] width 23 height 10
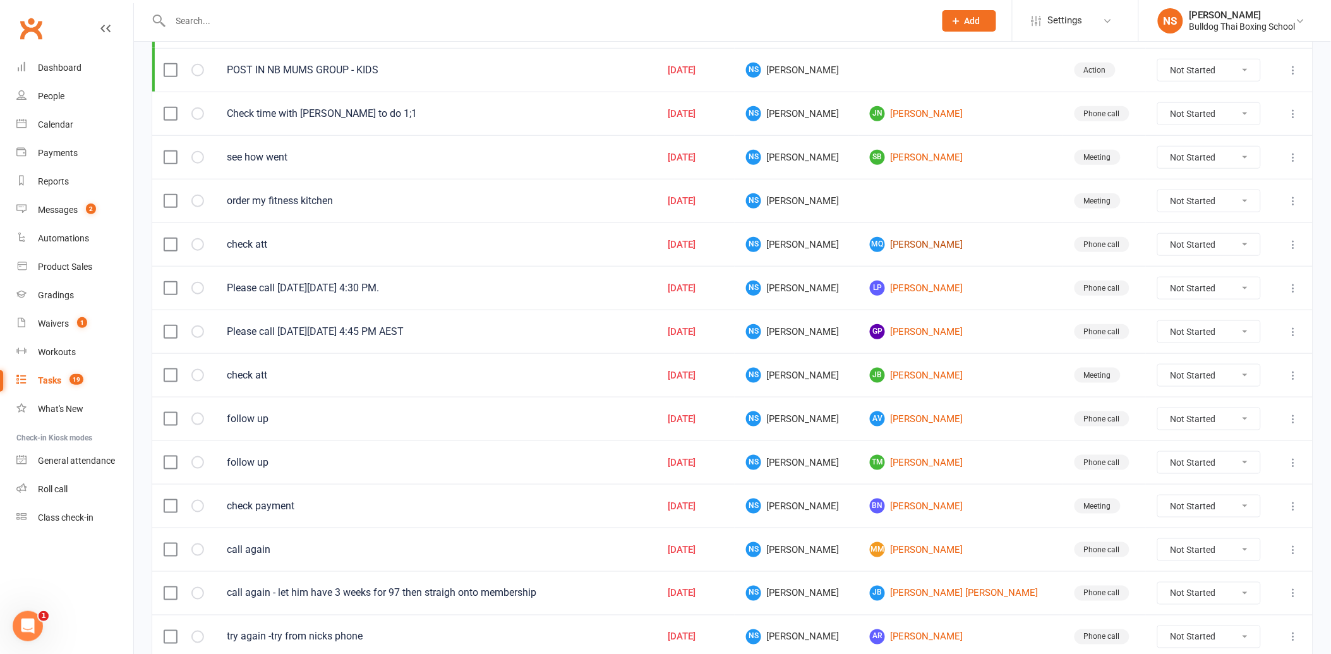
scroll to position [281, 0]
click at [916, 381] on link "[PERSON_NAME]" at bounding box center [960, 374] width 181 height 15
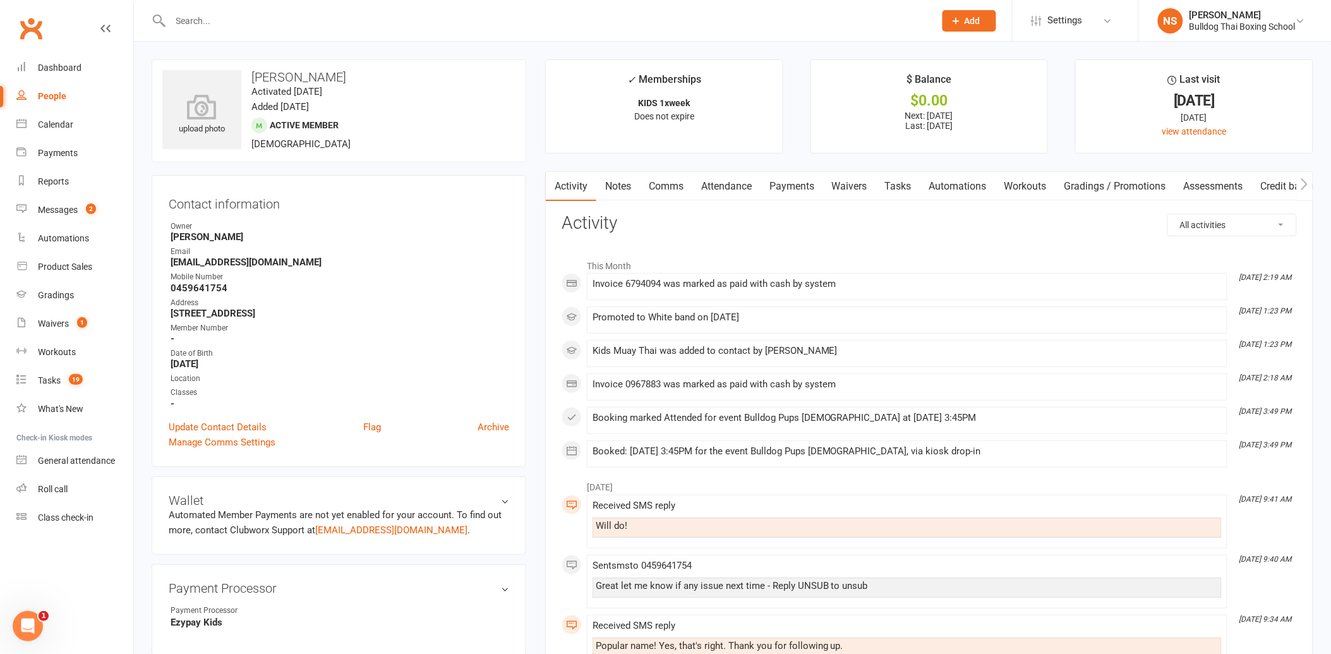
click at [672, 190] on link "Comms" at bounding box center [666, 186] width 52 height 29
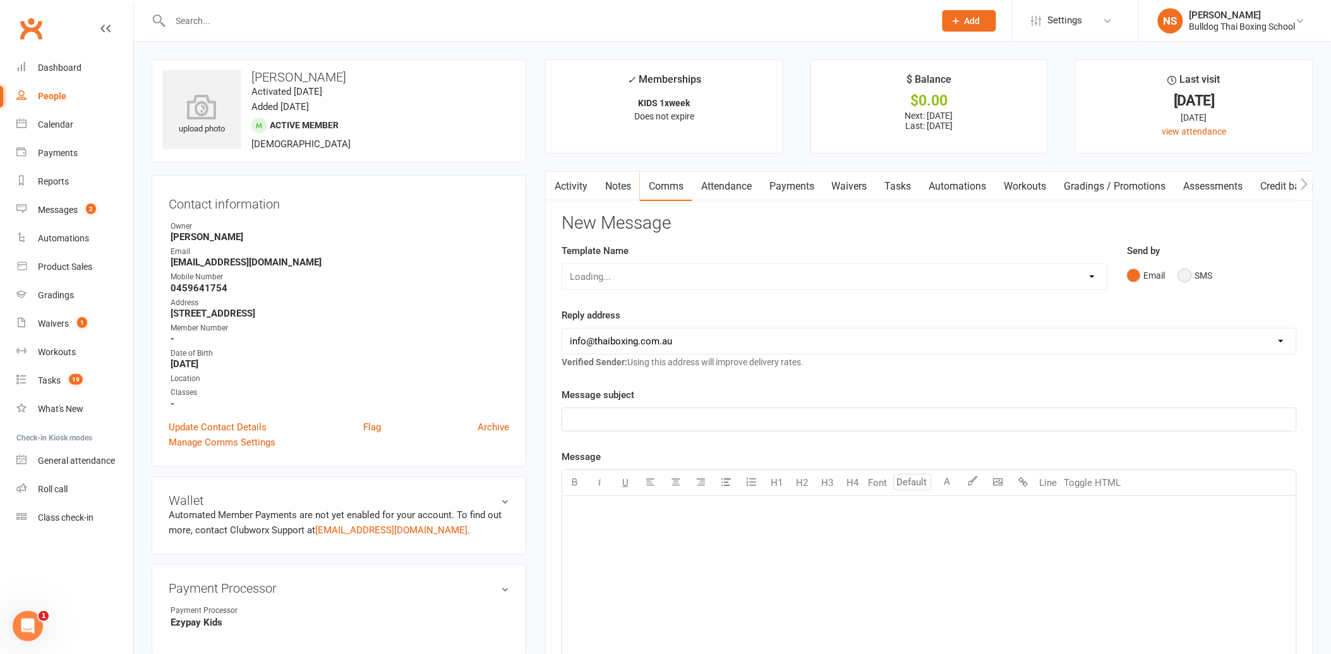
click at [1186, 274] on button "SMS" at bounding box center [1196, 276] width 34 height 24
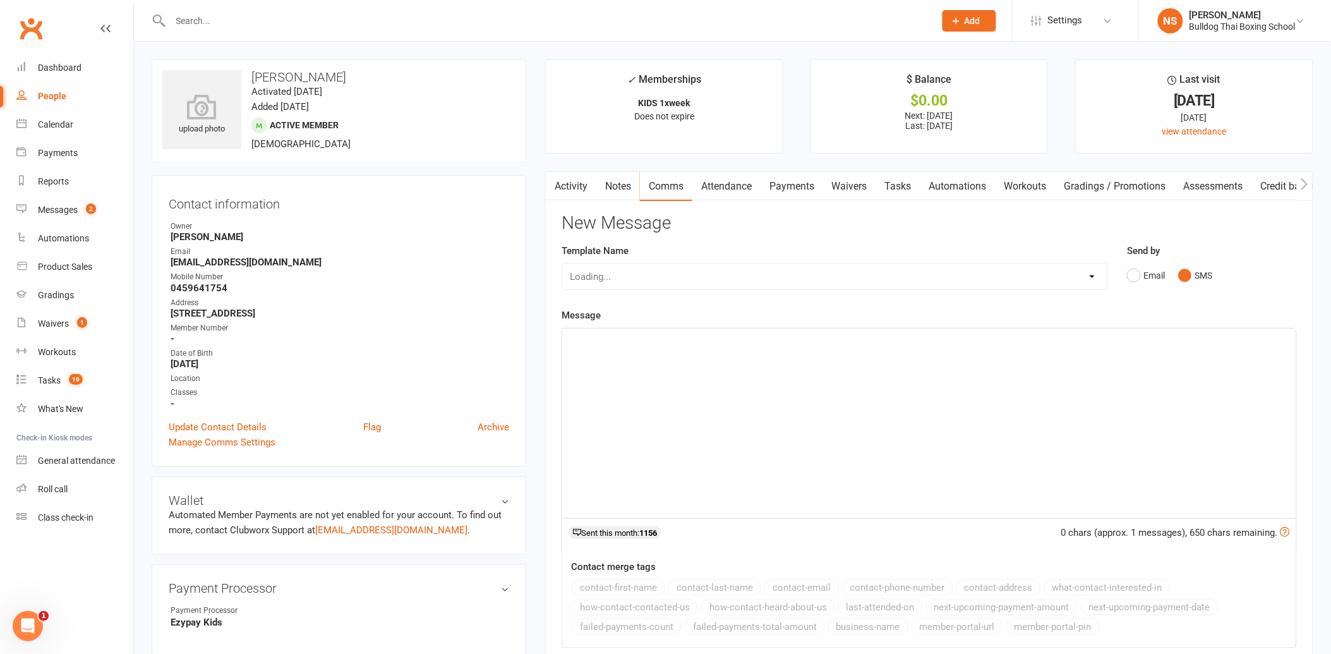
click at [619, 276] on div "Loading..." at bounding box center [835, 277] width 547 height 27
click at [52, 385] on link "Tasks 19" at bounding box center [74, 381] width 117 height 28
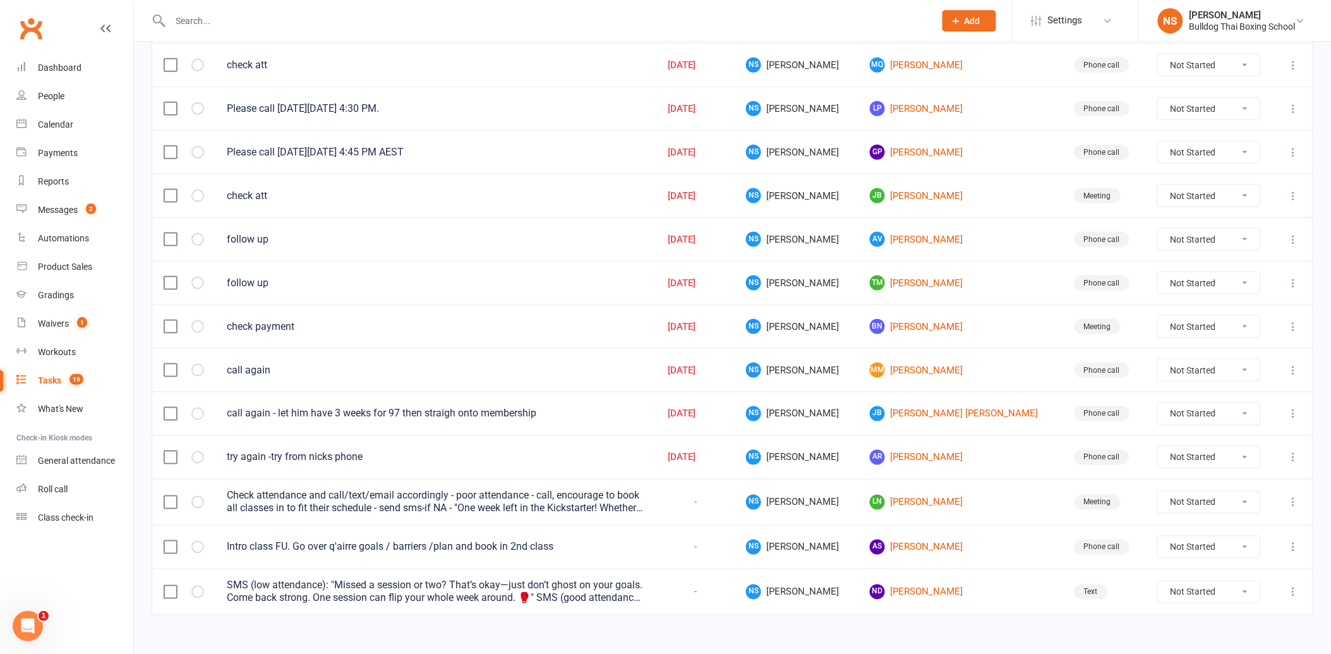
scroll to position [478, 0]
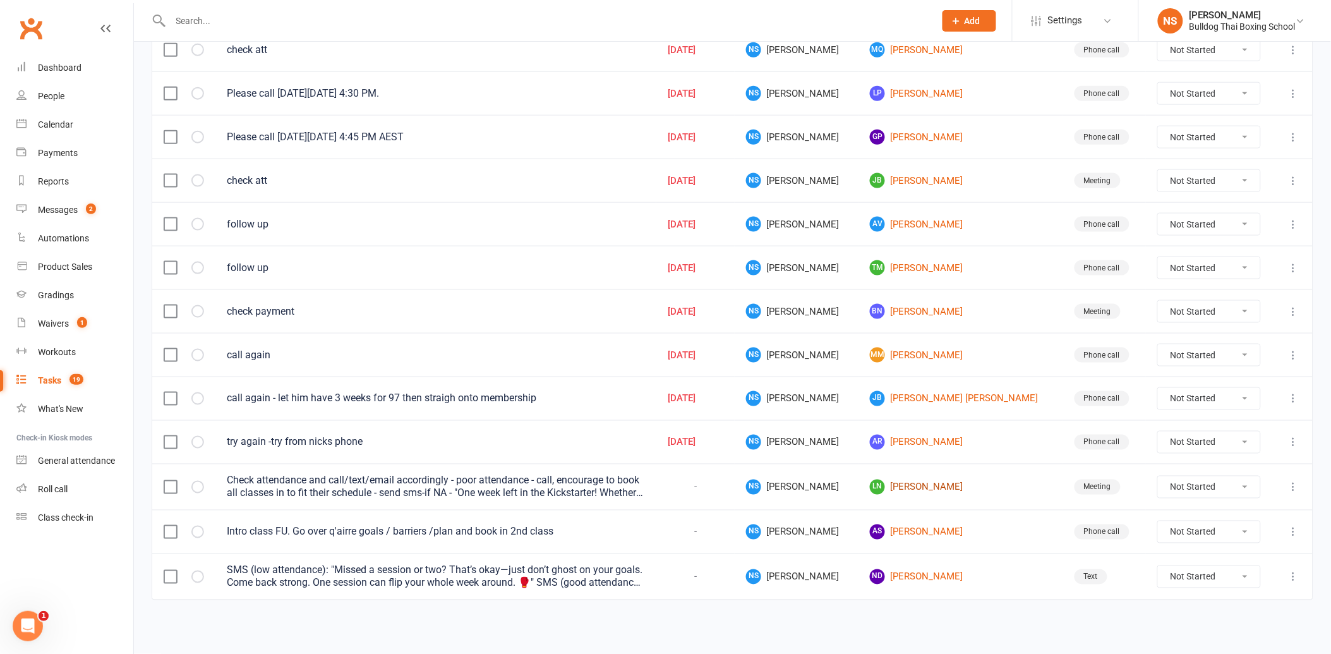
click at [919, 490] on link "LN [PERSON_NAME]" at bounding box center [960, 487] width 181 height 15
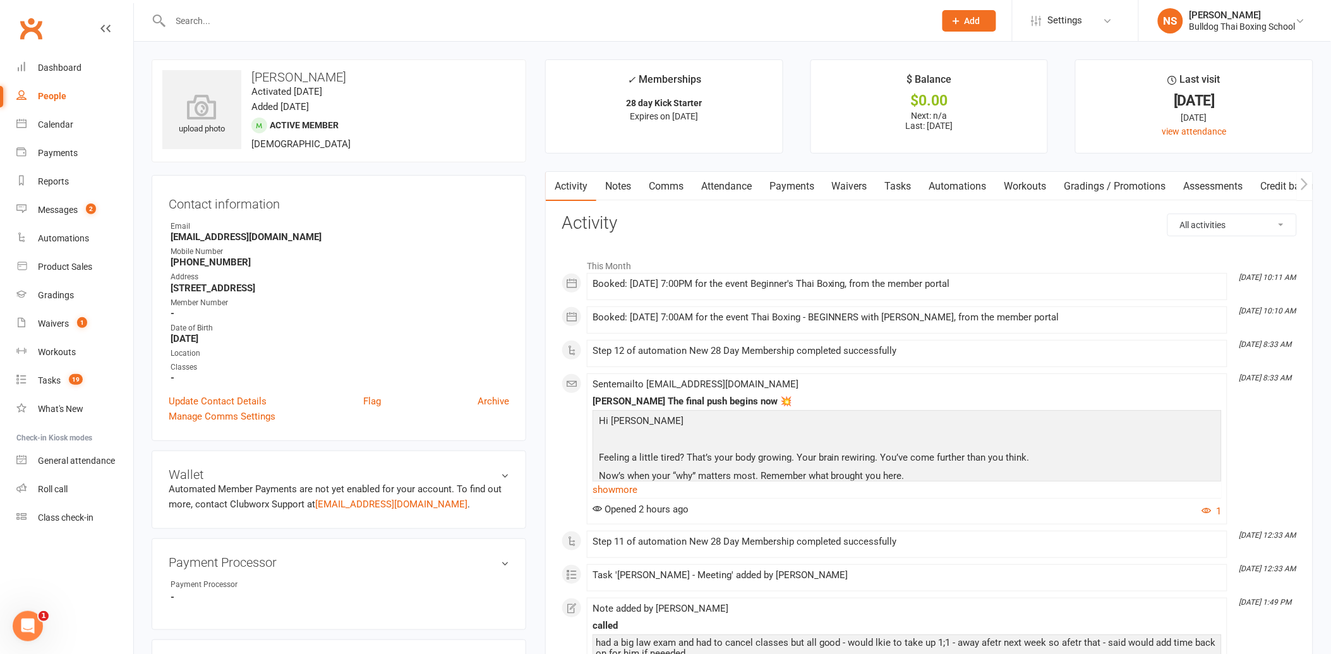
click at [906, 186] on link "Tasks" at bounding box center [898, 186] width 44 height 29
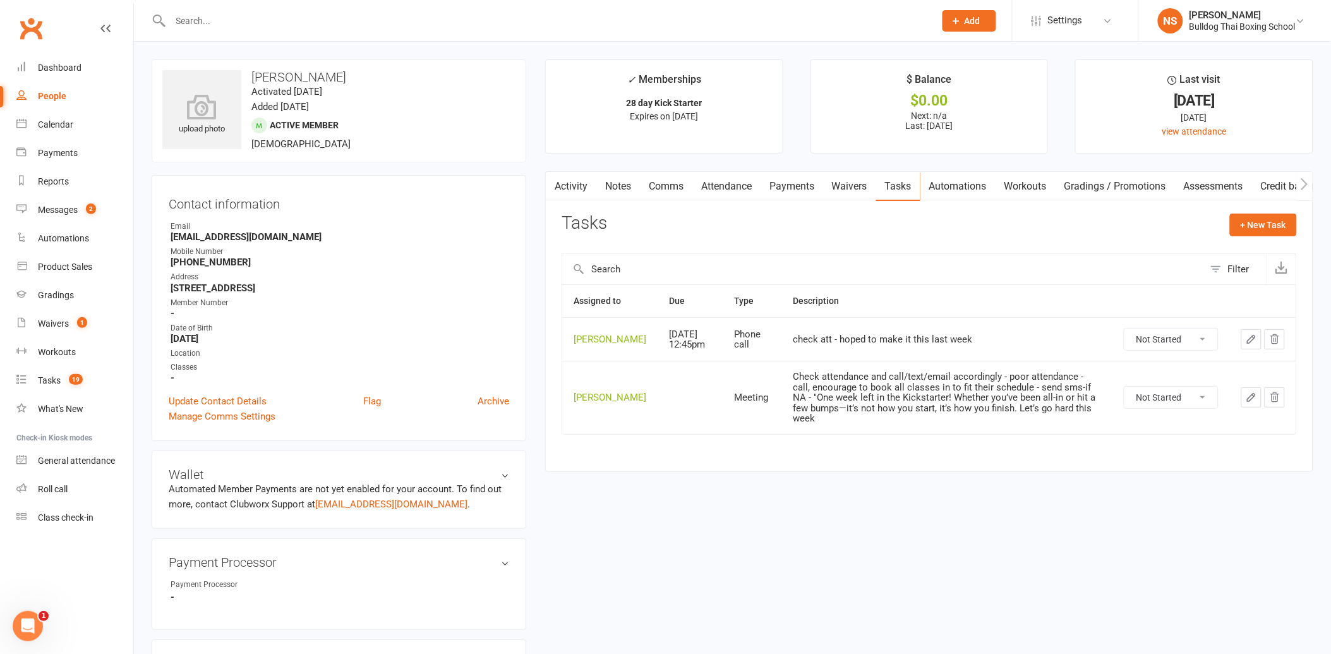
click at [1205, 408] on select "Not Started In Progress Waiting Complete" at bounding box center [1172, 397] width 94 height 21
click at [1125, 400] on select "Not Started In Progress Waiting Complete" at bounding box center [1172, 397] width 94 height 21
select select "unstarted"
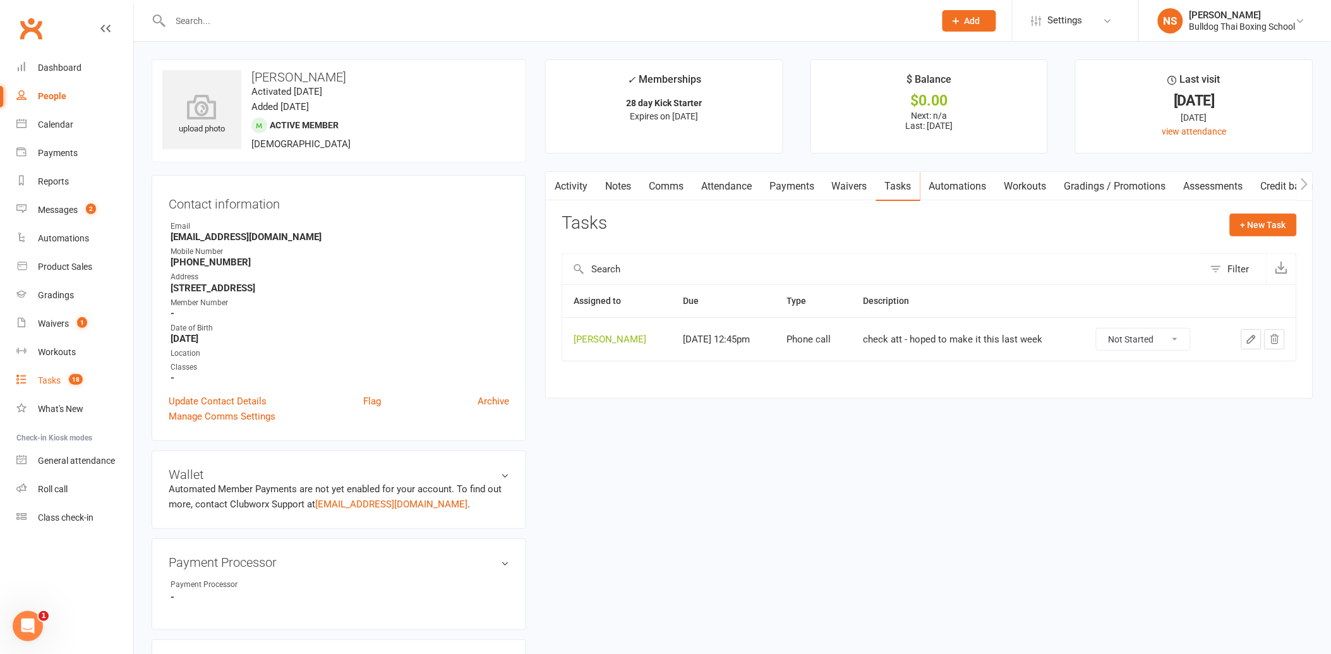
click at [58, 380] on div "Tasks" at bounding box center [49, 380] width 23 height 10
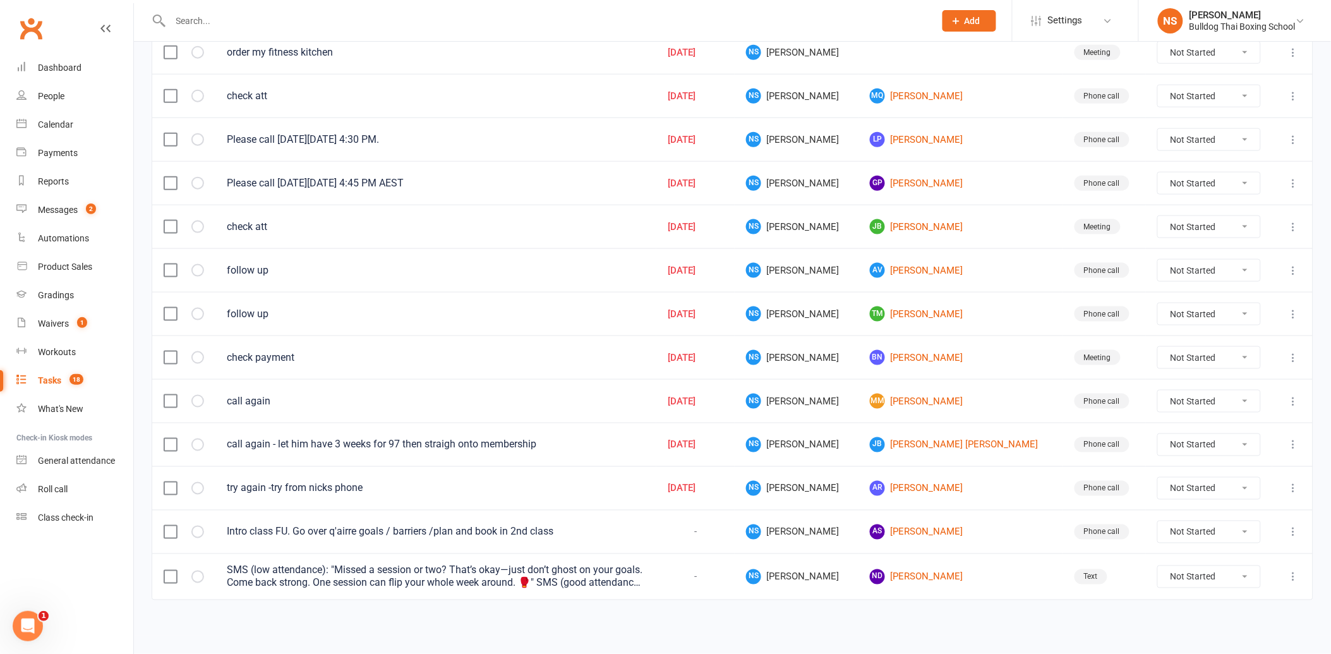
scroll to position [432, 0]
click at [935, 530] on link "AS [PERSON_NAME]" at bounding box center [960, 531] width 181 height 15
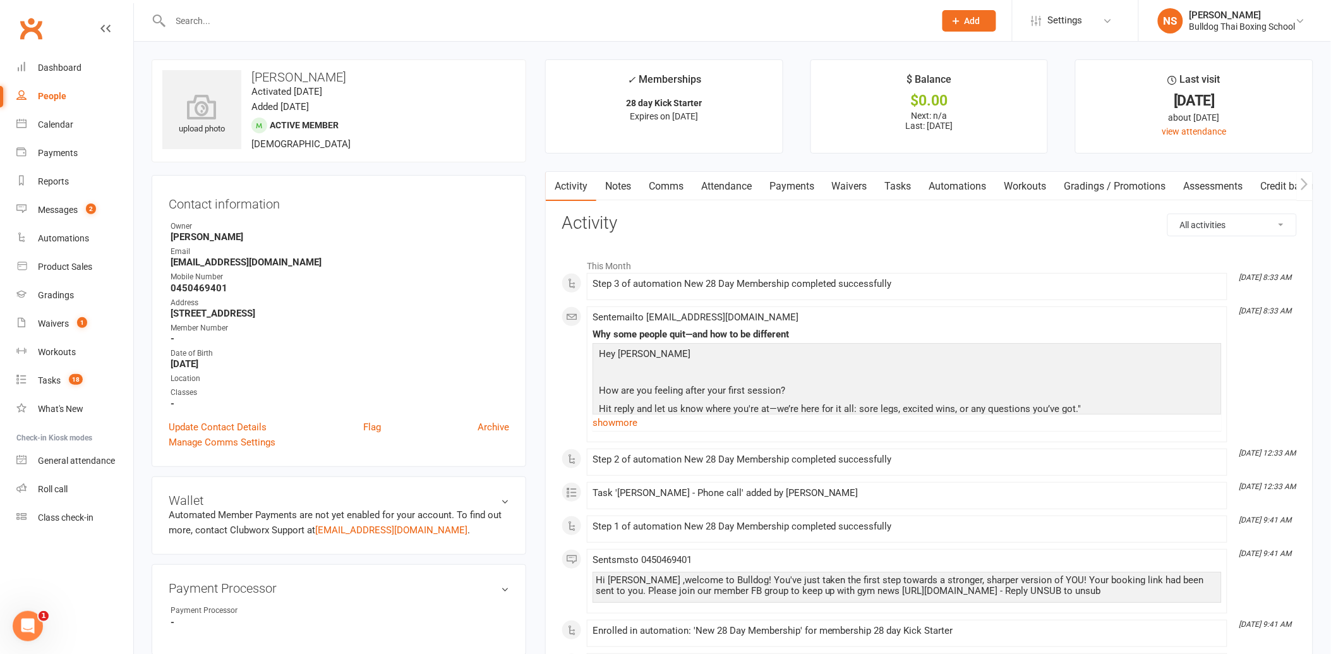
click at [899, 186] on link "Tasks" at bounding box center [898, 186] width 44 height 29
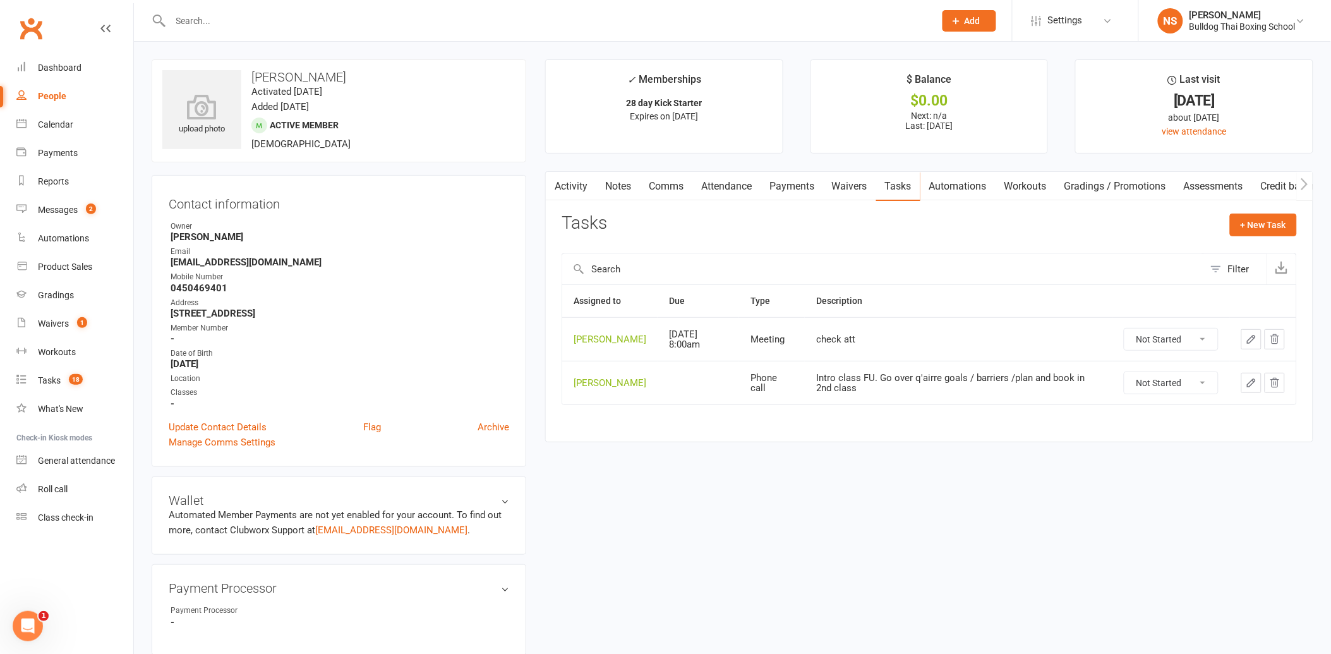
click at [1206, 394] on select "Not Started In Progress Waiting Complete" at bounding box center [1172, 382] width 94 height 21
click at [1125, 382] on select "Not Started In Progress Waiting Complete" at bounding box center [1172, 382] width 94 height 21
select select "unstarted"
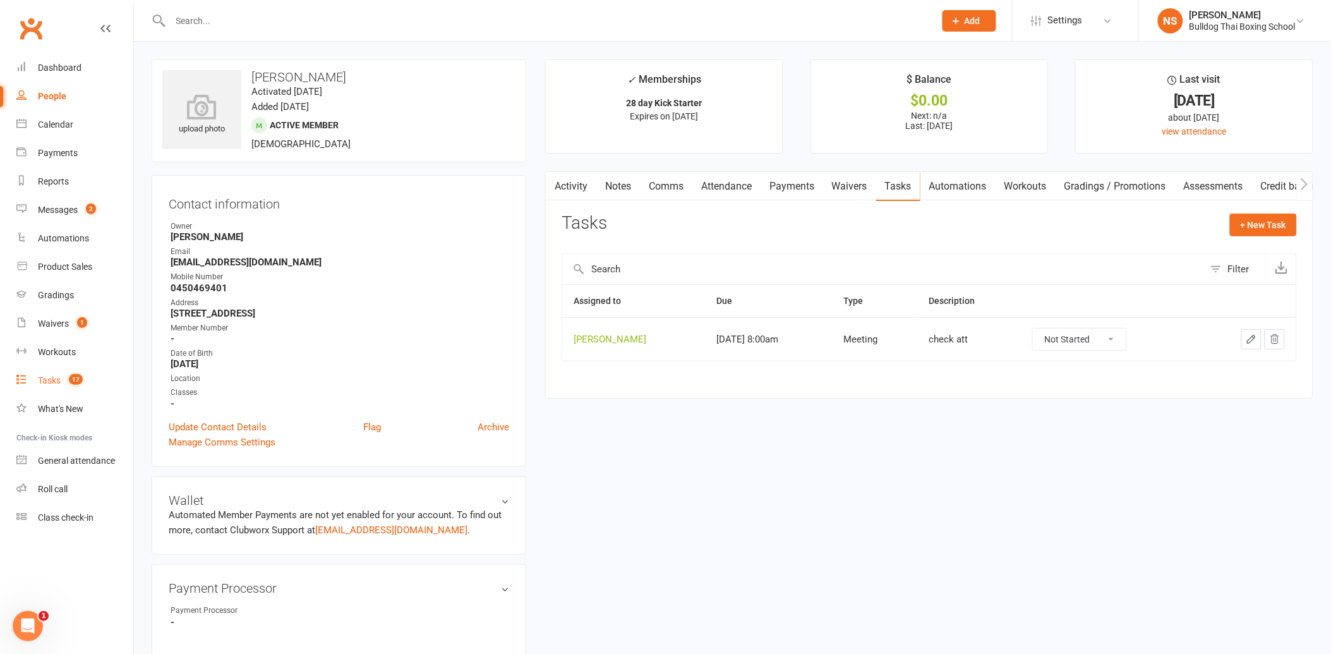
drag, startPoint x: 58, startPoint y: 378, endPoint x: 54, endPoint y: 383, distance: 6.7
click at [58, 378] on div "Tasks" at bounding box center [49, 380] width 23 height 10
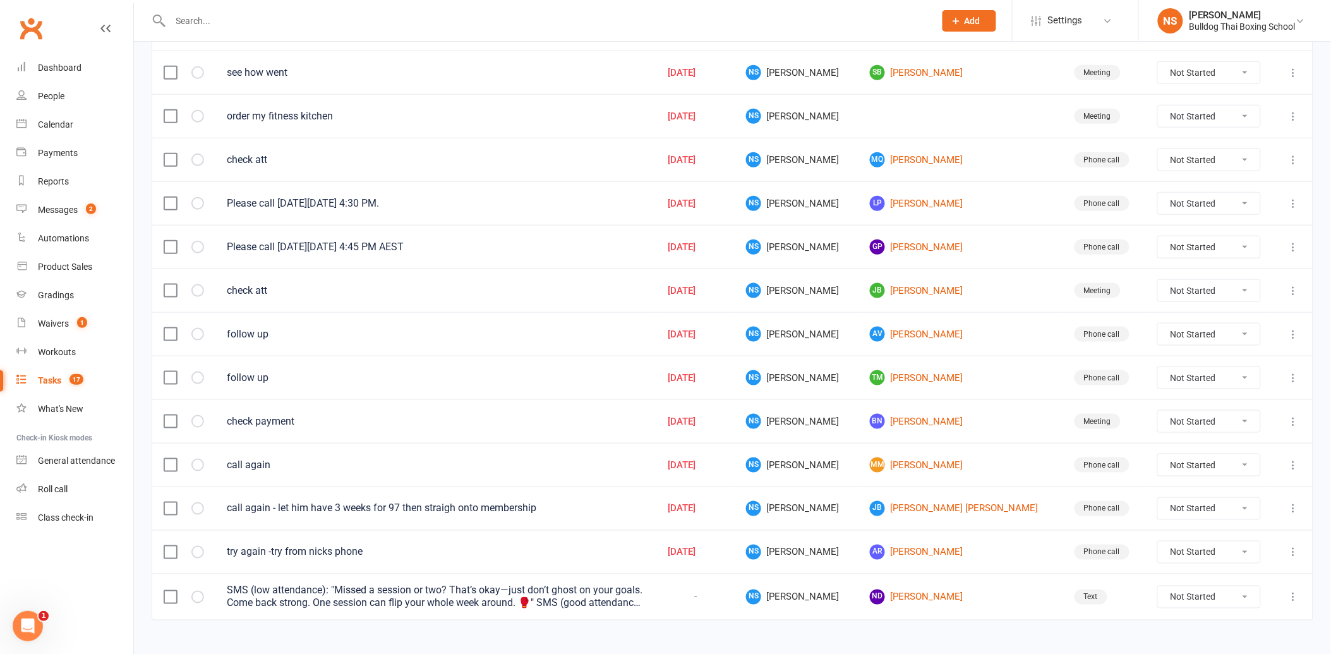
scroll to position [388, 0]
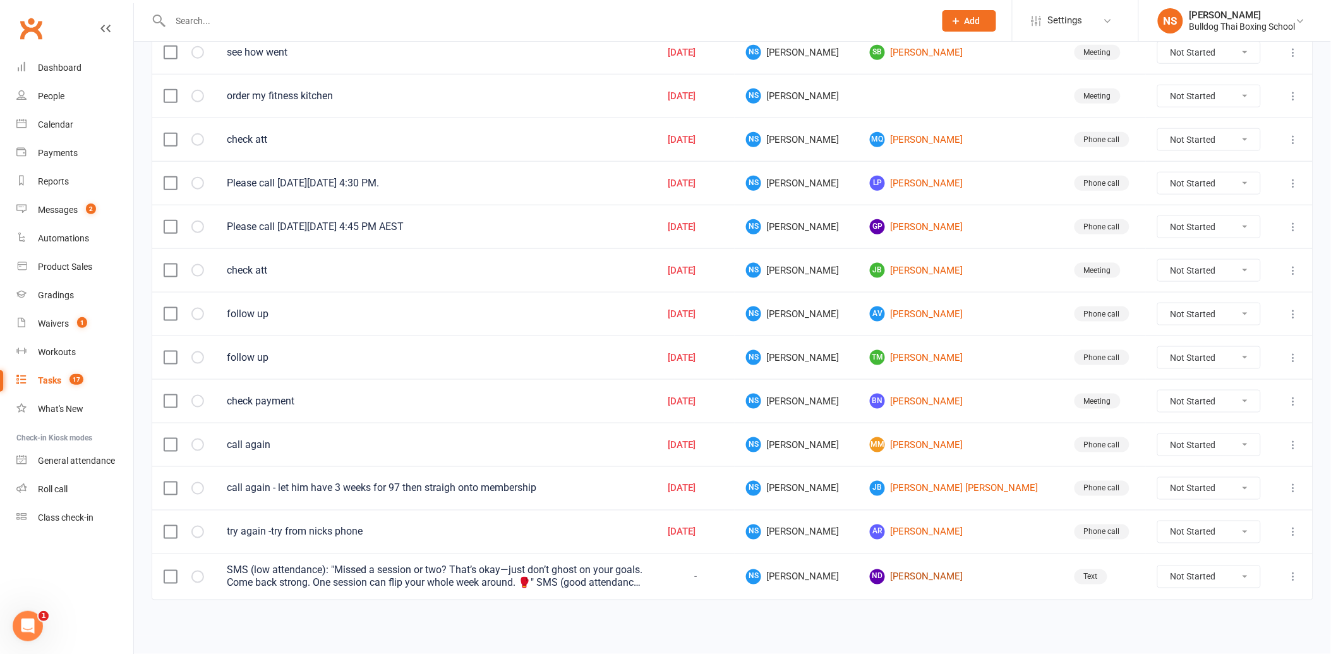
click at [953, 577] on link "ND [PERSON_NAME]" at bounding box center [960, 576] width 181 height 15
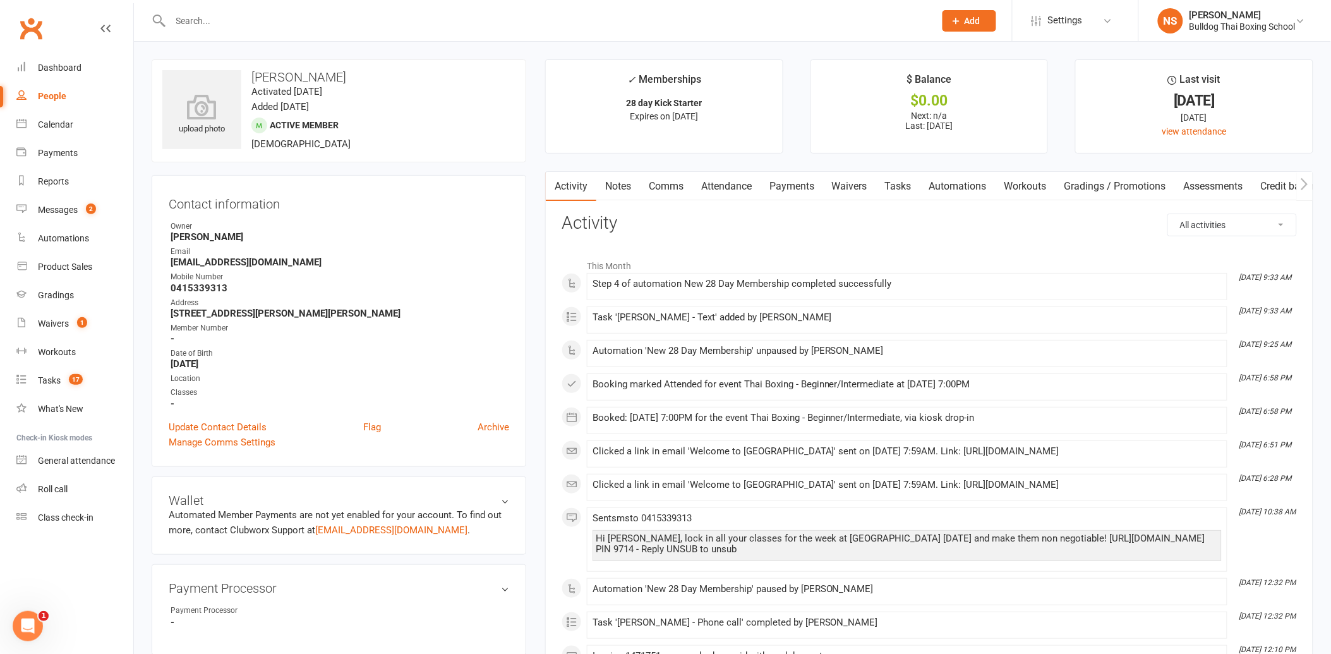
click at [901, 180] on link "Tasks" at bounding box center [898, 186] width 44 height 29
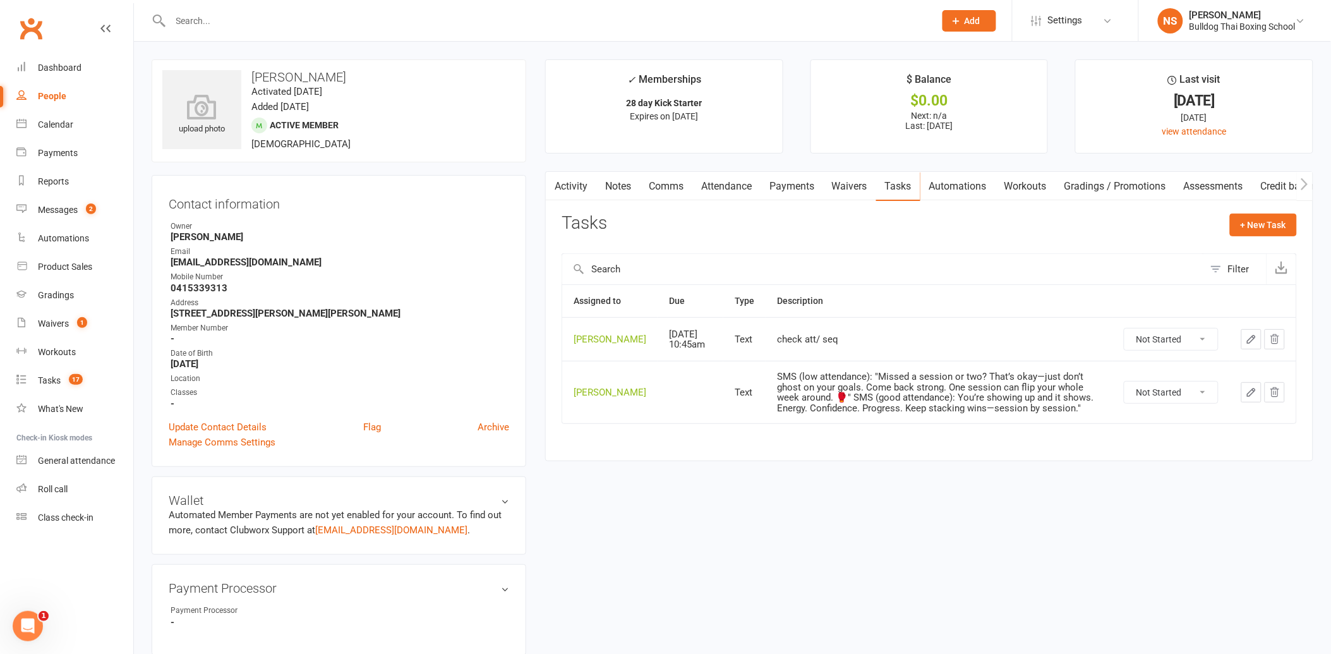
click at [1202, 403] on select "Not Started In Progress Waiting Complete" at bounding box center [1172, 392] width 94 height 21
click at [1125, 400] on select "Not Started In Progress Waiting Complete" at bounding box center [1172, 392] width 94 height 21
select select "unstarted"
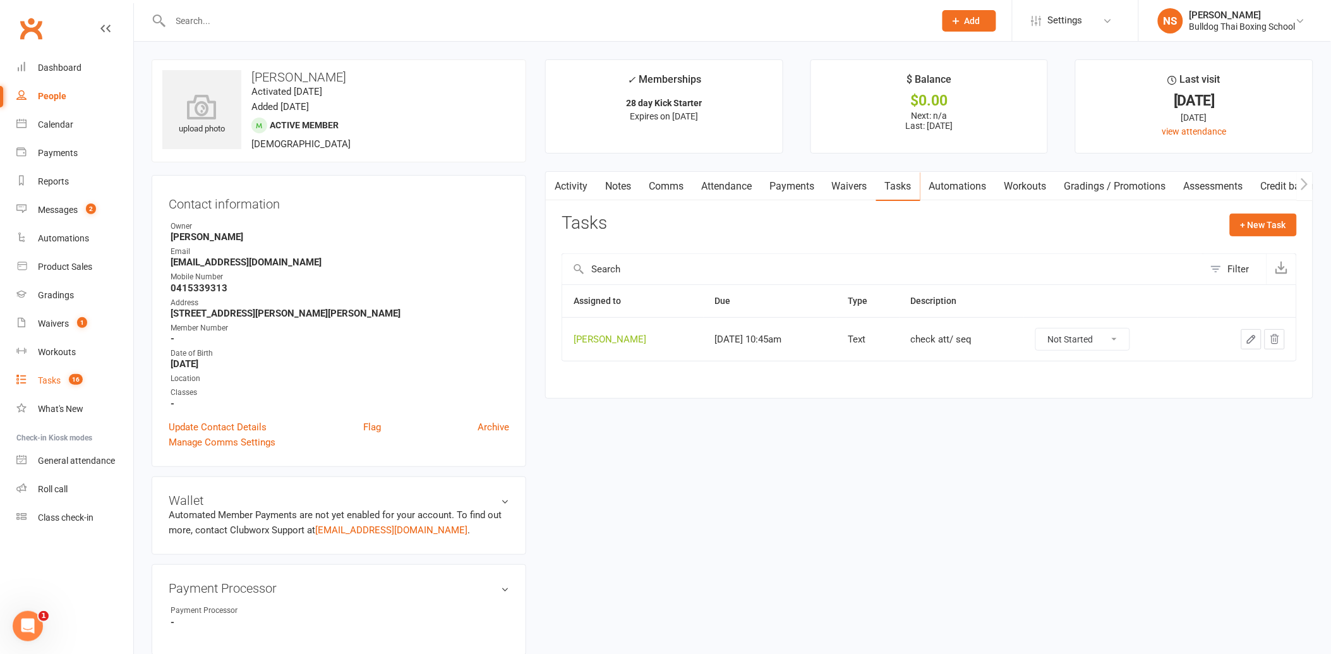
click at [46, 378] on div "Tasks" at bounding box center [49, 380] width 23 height 10
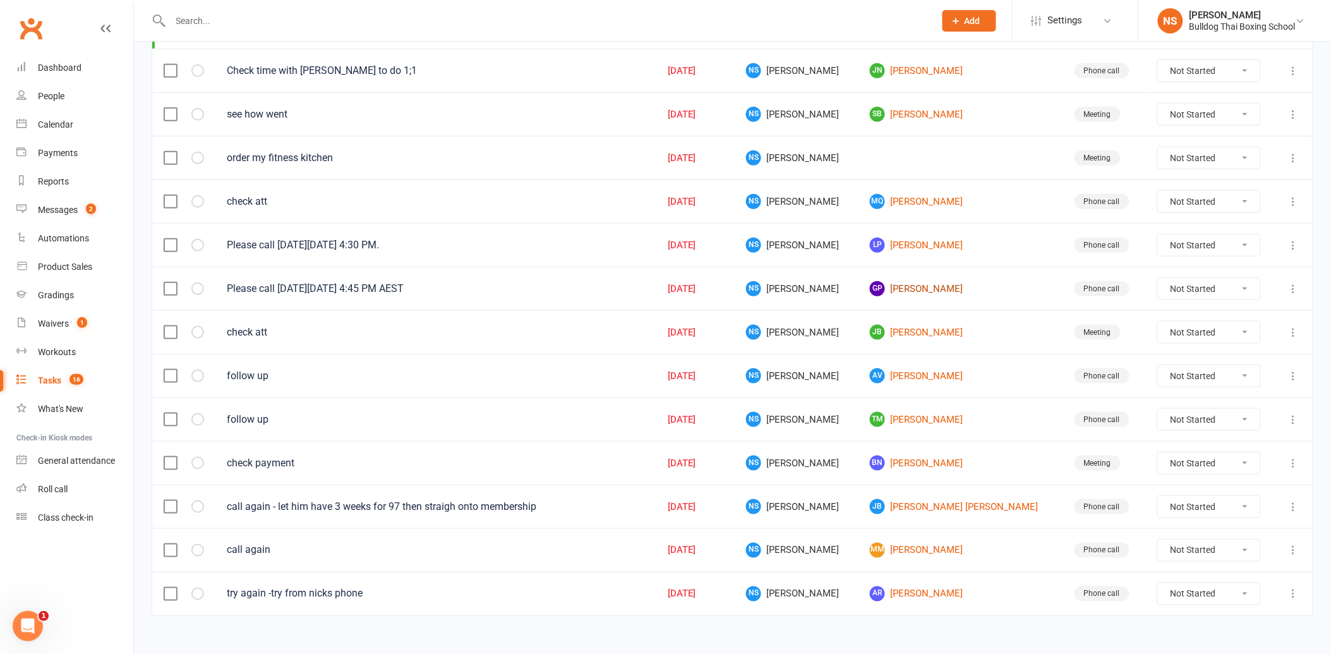
scroll to position [342, 0]
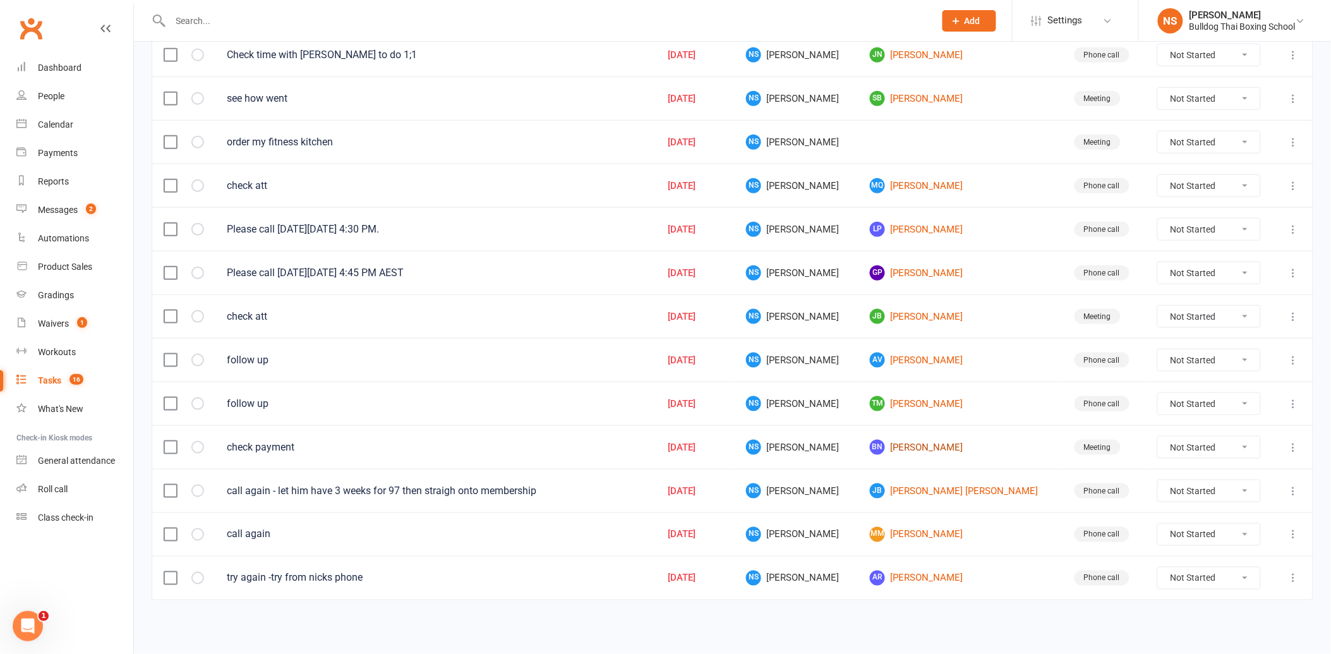
click at [912, 447] on link "BN [PERSON_NAME]" at bounding box center [960, 447] width 181 height 15
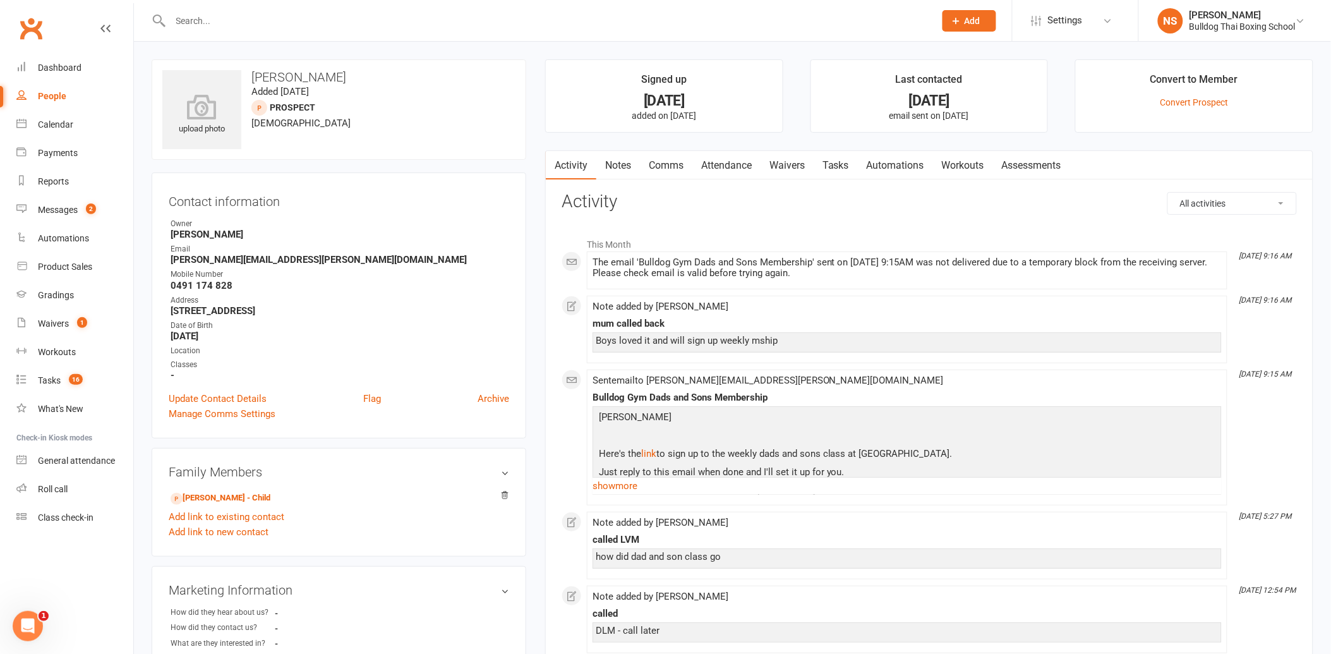
click at [667, 160] on link "Comms" at bounding box center [666, 165] width 52 height 29
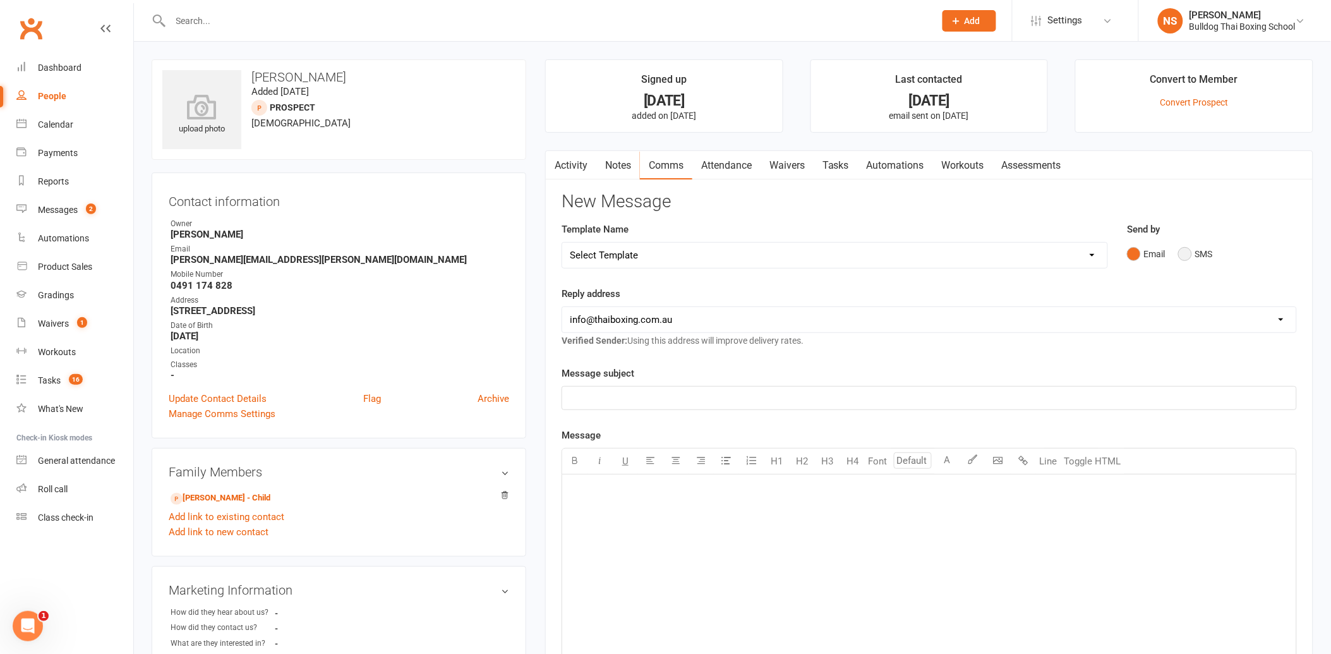
click at [1189, 253] on button "SMS" at bounding box center [1196, 254] width 34 height 24
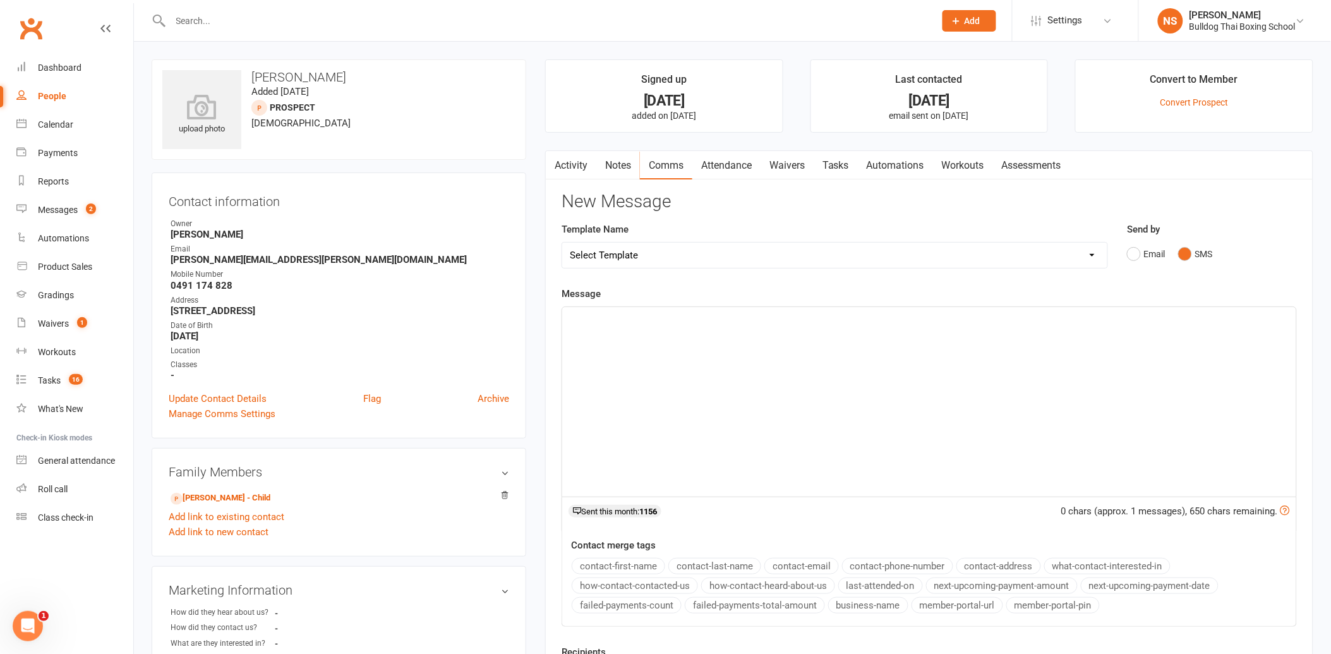
drag, startPoint x: 671, startPoint y: 339, endPoint x: 603, endPoint y: 367, distance: 73.5
click at [665, 343] on div "﻿" at bounding box center [929, 402] width 734 height 190
drag, startPoint x: 636, startPoint y: 262, endPoint x: 636, endPoint y: 270, distance: 8.2
click at [636, 262] on select "Select Template [Email] Price Increase 28 Day Kick starter [SMS] 10 Pass Check …" at bounding box center [834, 255] width 545 height 25
select select "142"
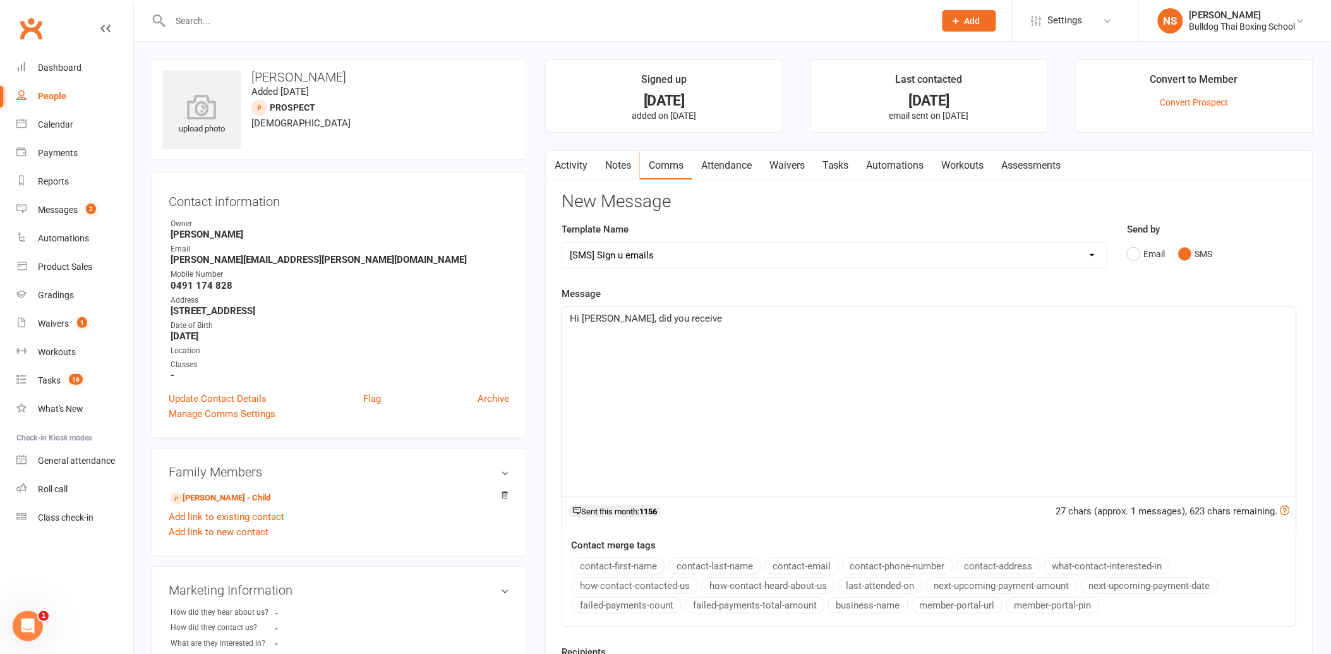
click at [562, 243] on select "Select Template [Email] Price Increase 28 Day Kick starter [SMS] 10 Pass Check …" at bounding box center [834, 255] width 545 height 25
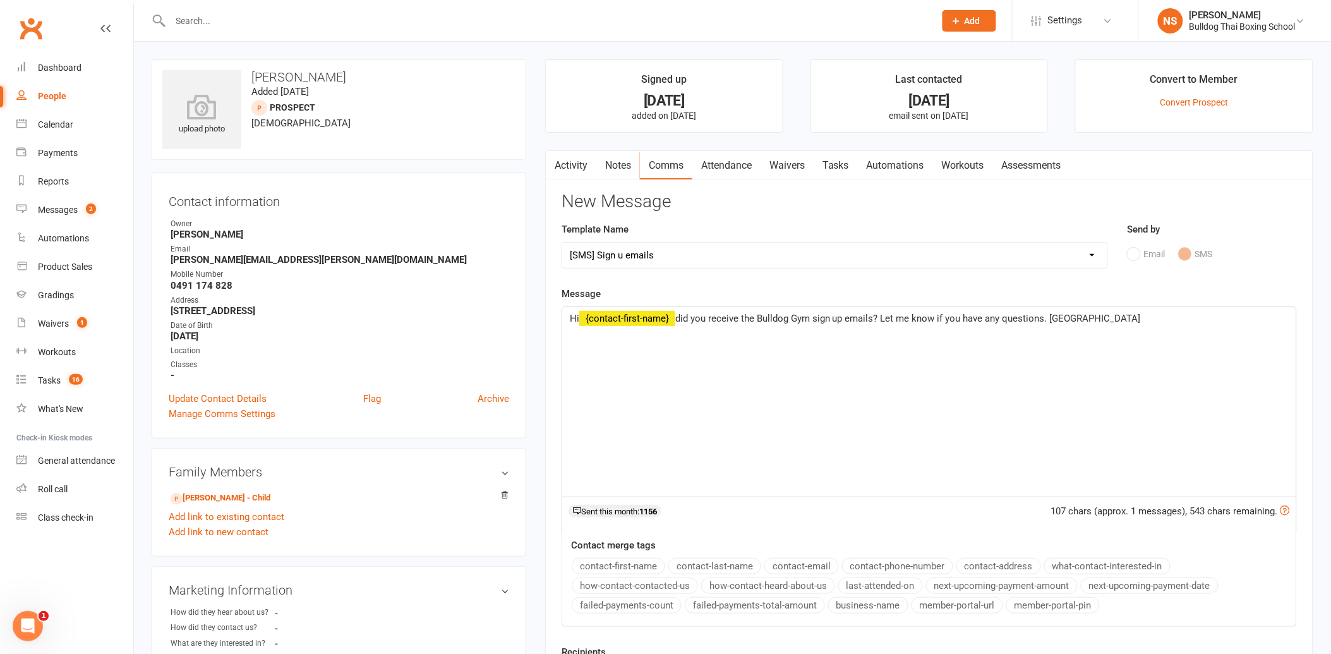
click at [879, 316] on span "did you receive the Bulldog Gym sign up emails? Let me know if you have any que…" at bounding box center [909, 318] width 466 height 11
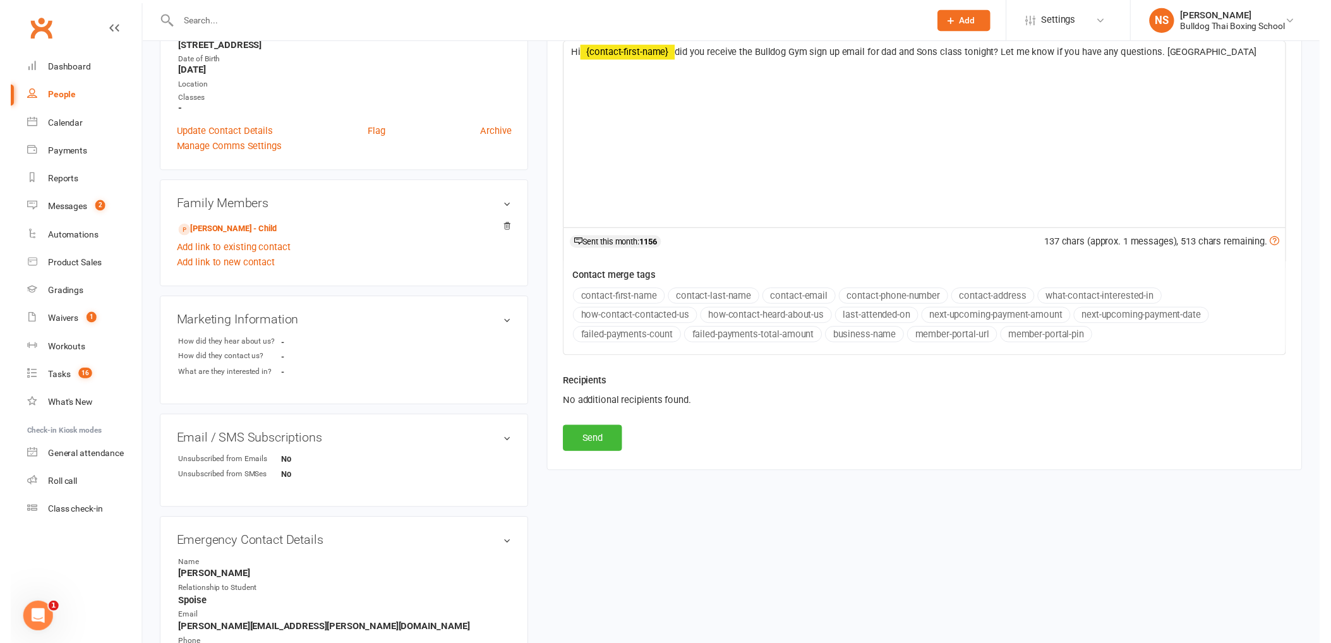
scroll to position [281, 0]
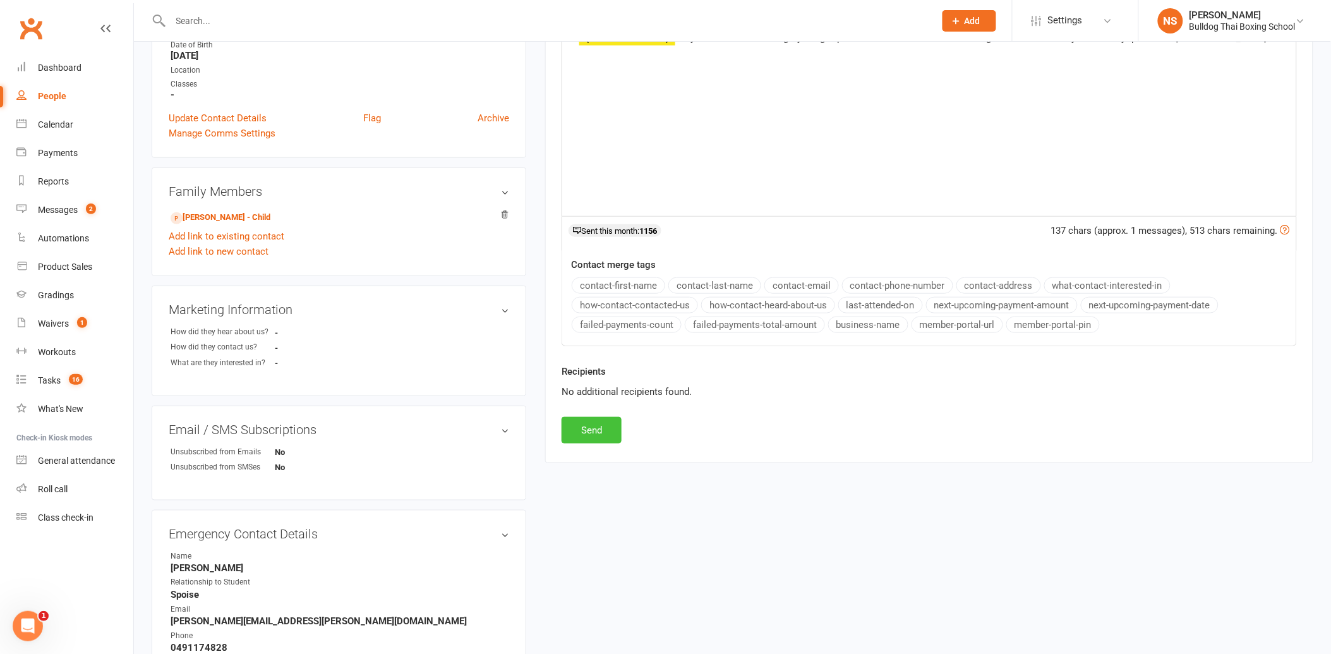
click at [599, 420] on button "Send" at bounding box center [592, 430] width 60 height 27
select select
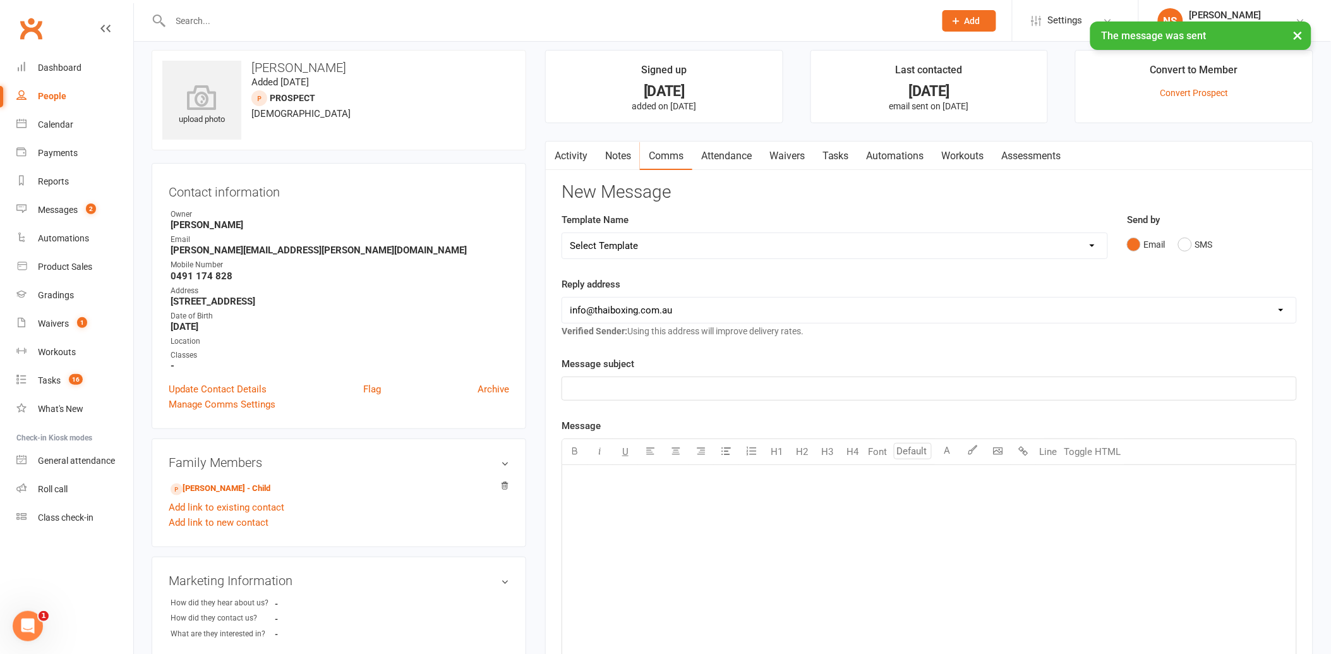
scroll to position [0, 0]
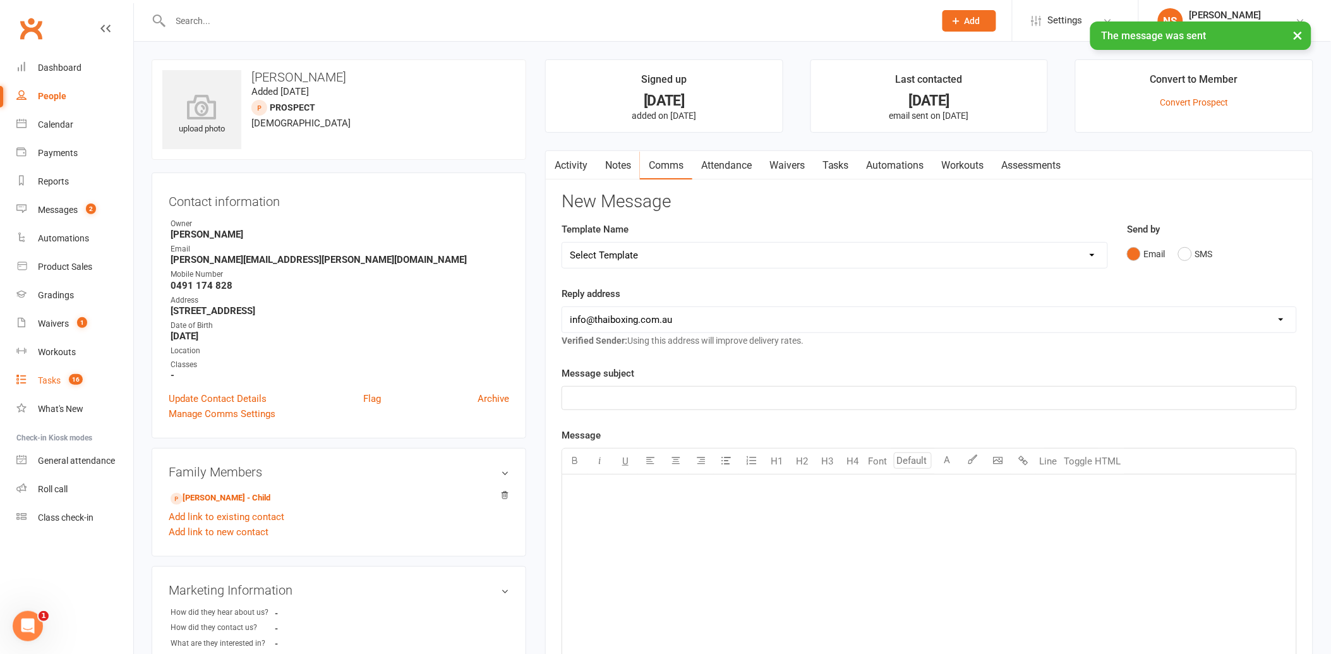
click at [52, 382] on div "Tasks" at bounding box center [49, 380] width 23 height 10
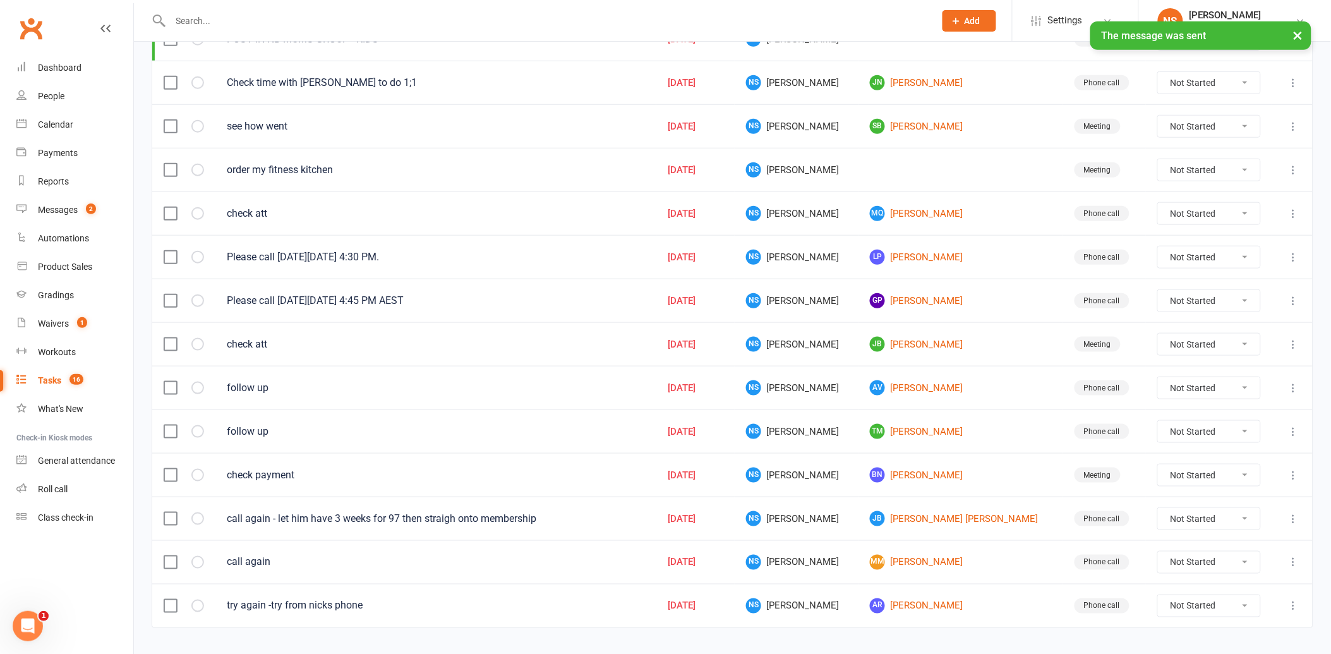
scroll to position [342, 0]
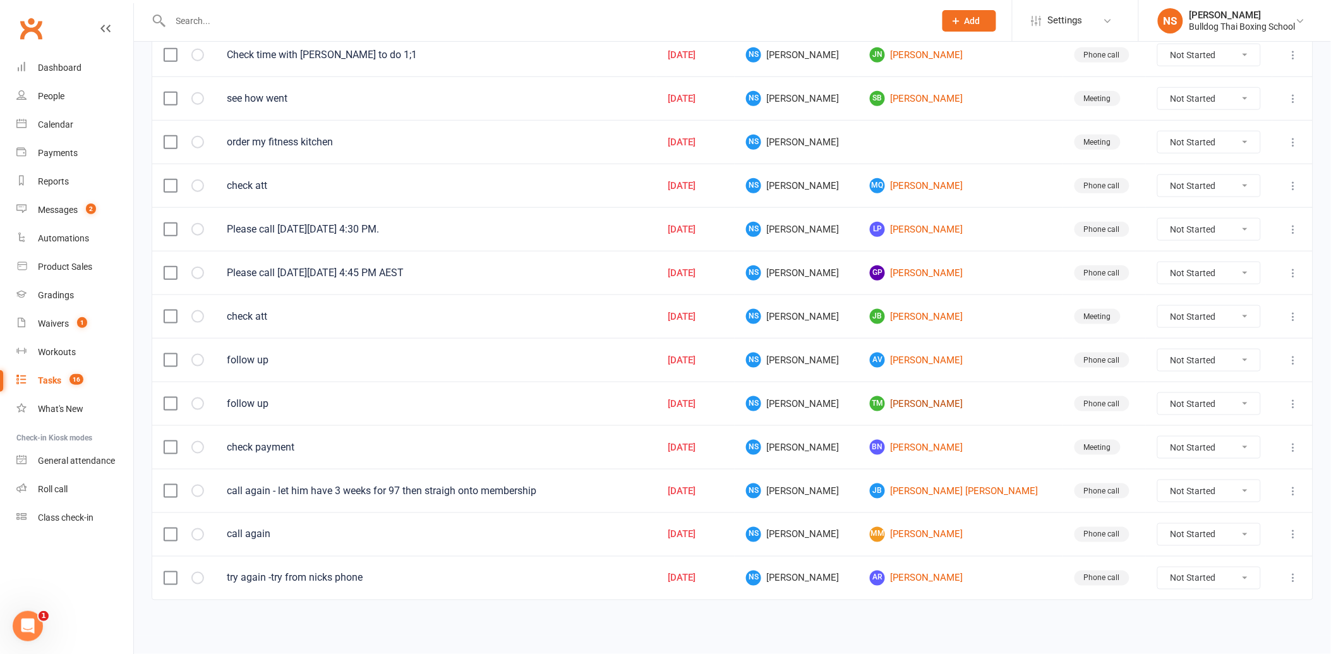
click at [930, 407] on link "TM [PERSON_NAME]" at bounding box center [960, 403] width 181 height 15
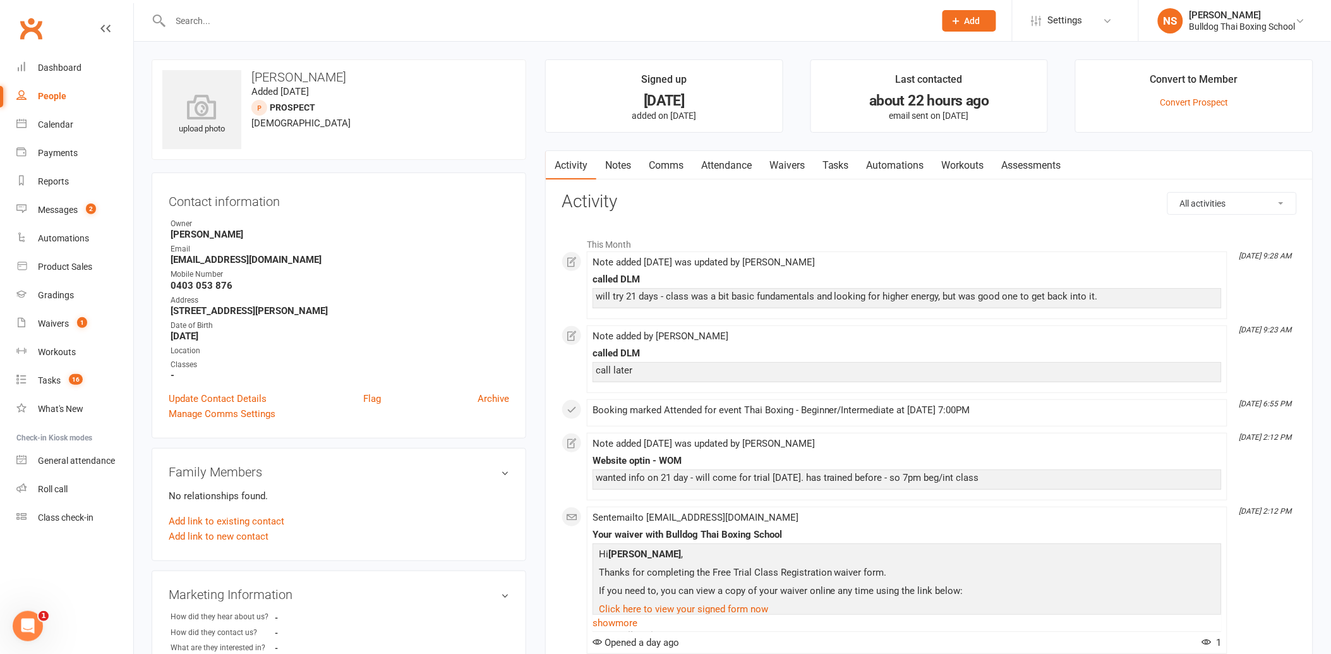
click at [677, 167] on link "Comms" at bounding box center [666, 165] width 52 height 29
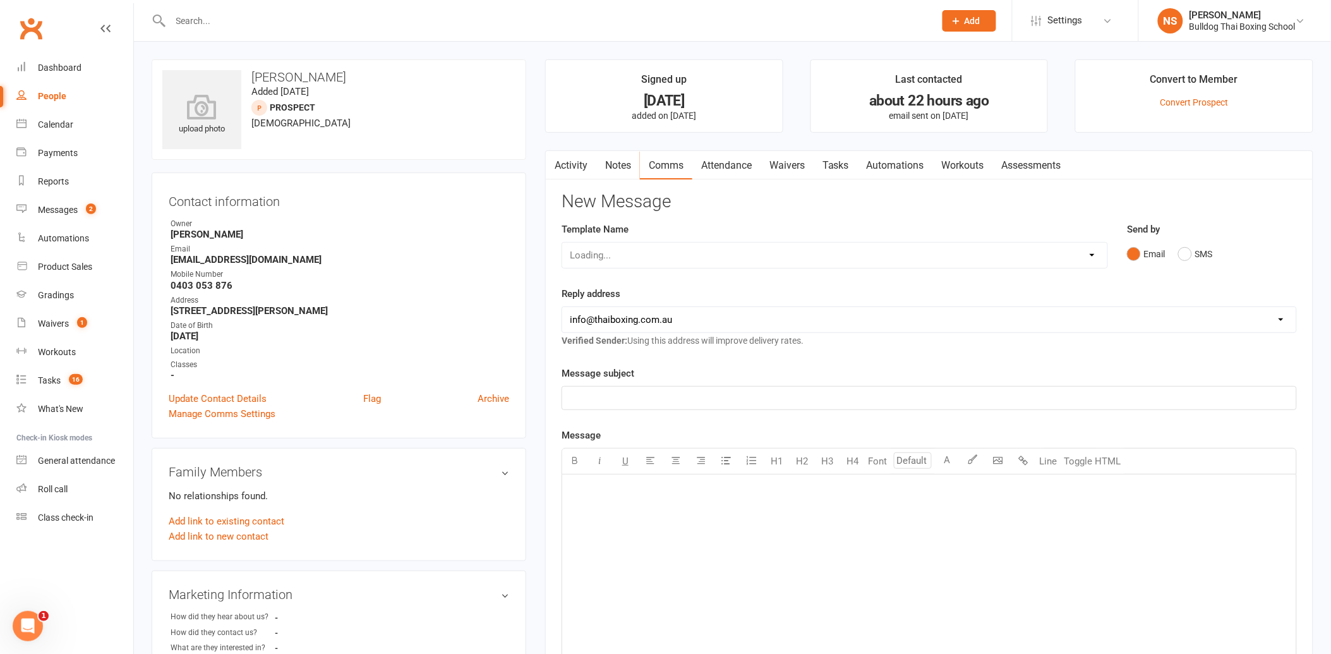
click at [631, 258] on div "Loading..." at bounding box center [835, 255] width 547 height 27
click at [620, 162] on link "Notes" at bounding box center [619, 165] width 44 height 29
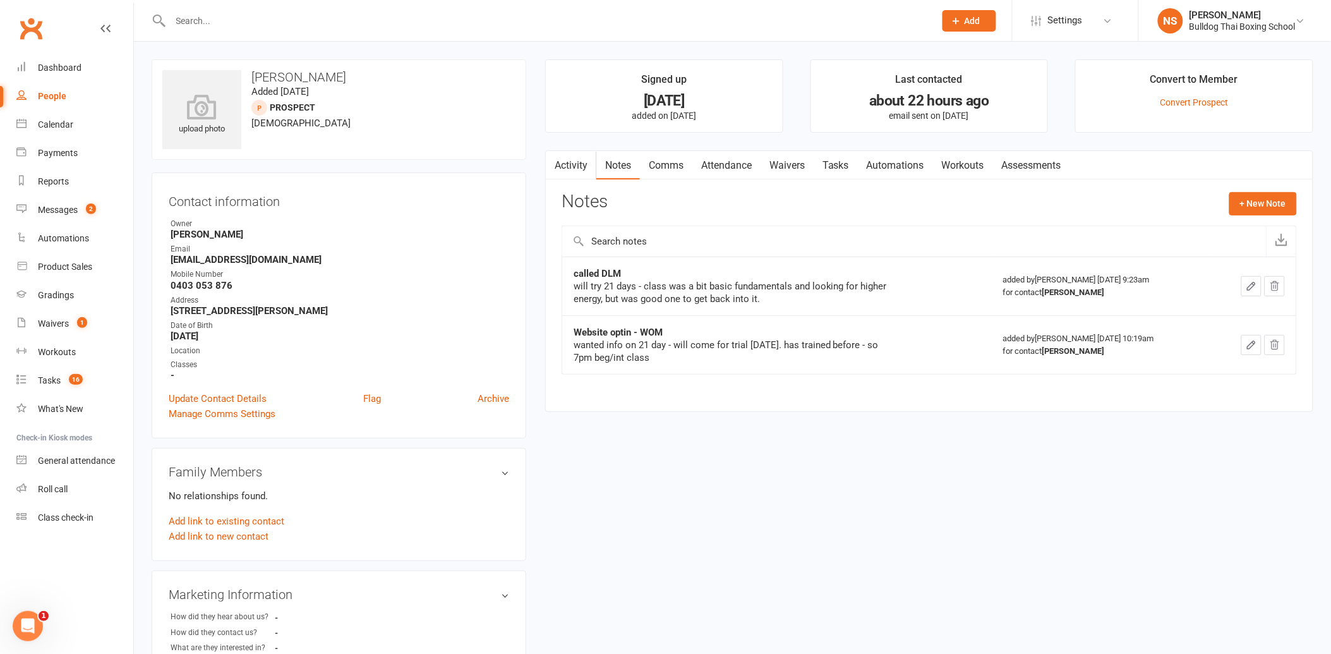
click at [661, 162] on link "Comms" at bounding box center [666, 165] width 52 height 29
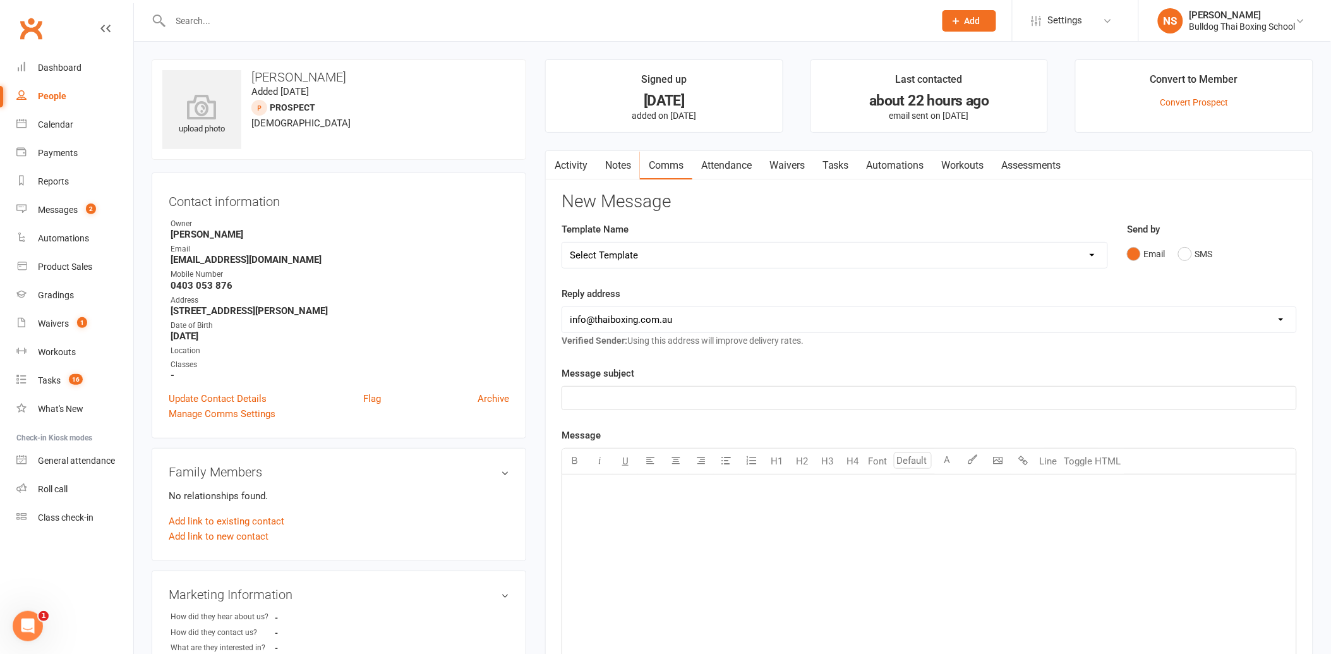
click at [672, 253] on select "Select Template [Email] Price Increase 28 Day Kick starter [SMS] 10 Pass Check …" at bounding box center [834, 255] width 545 height 25
select select "20"
click at [562, 243] on select "Select Template [Email] Price Increase 28 Day Kick starter [SMS] 10 Pass Check …" at bounding box center [834, 255] width 545 height 25
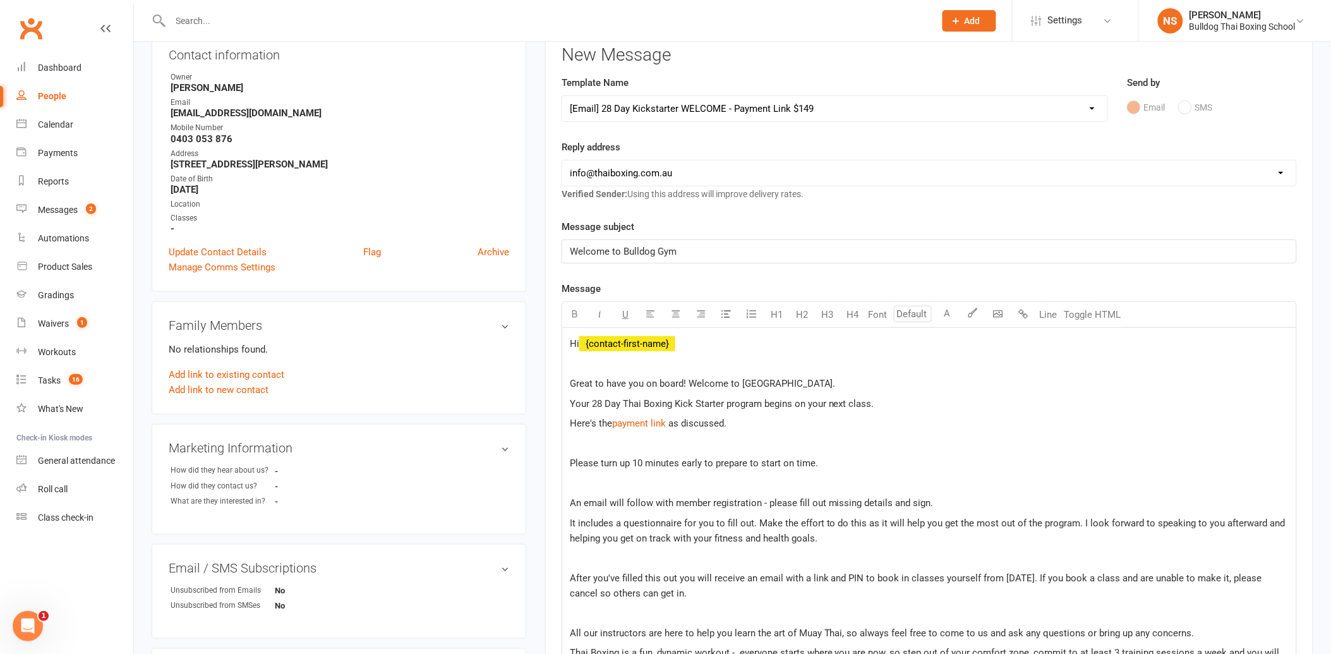
scroll to position [210, 0]
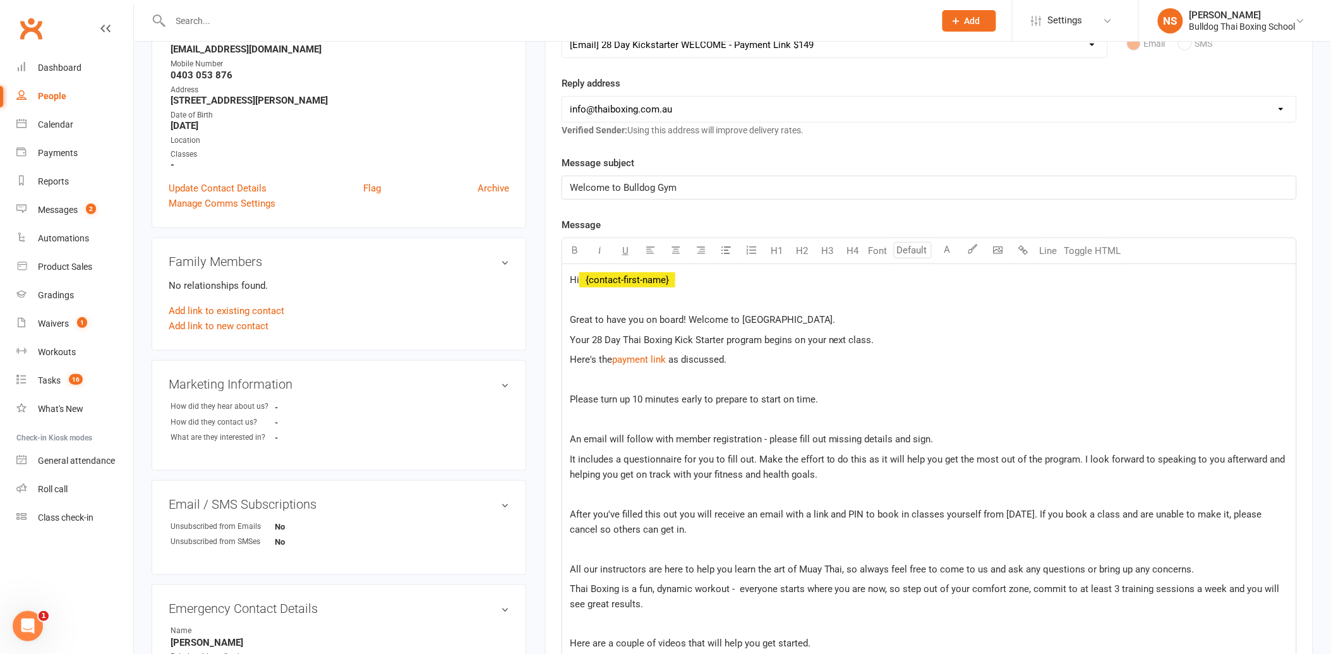
click at [603, 338] on span "Your 28 Day Thai Boxing Kick Starter program begins on your next class." at bounding box center [722, 339] width 305 height 11
click at [674, 358] on span "as discussed." at bounding box center [698, 359] width 58 height 11
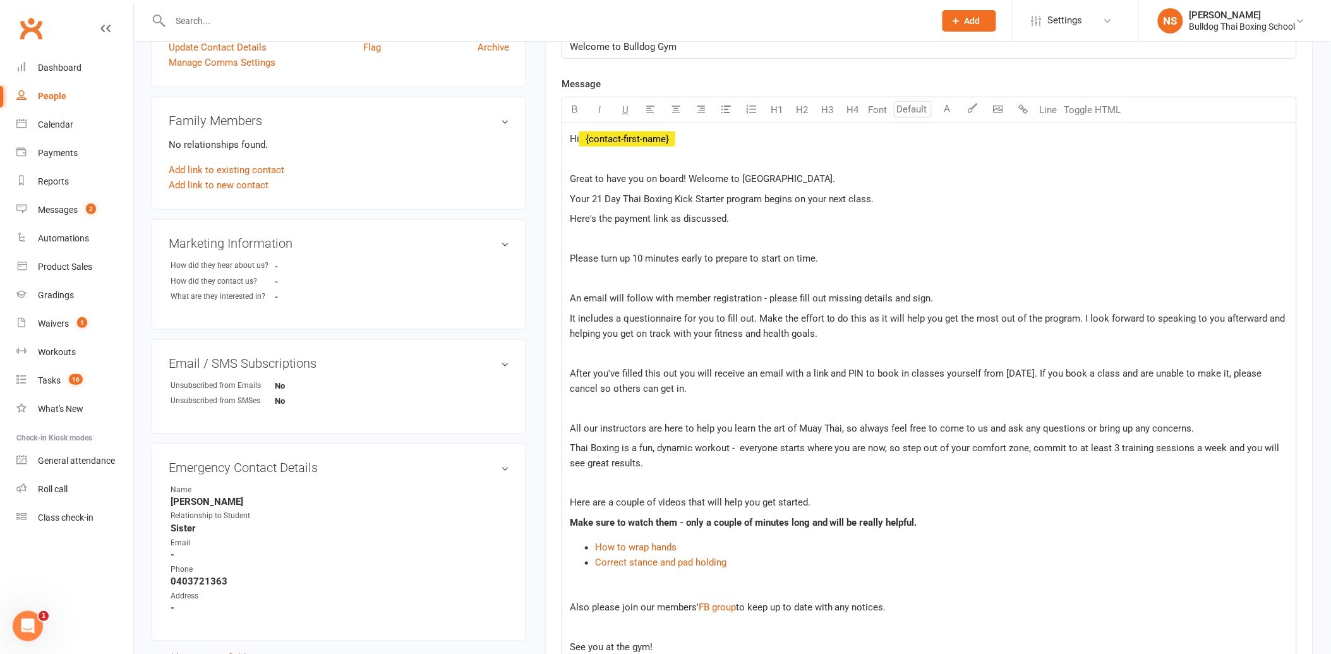
scroll to position [351, 0]
drag, startPoint x: 664, startPoint y: 216, endPoint x: 612, endPoint y: 220, distance: 52.6
click at [612, 220] on span "Here's the payment link a" at bounding box center [623, 219] width 106 height 11
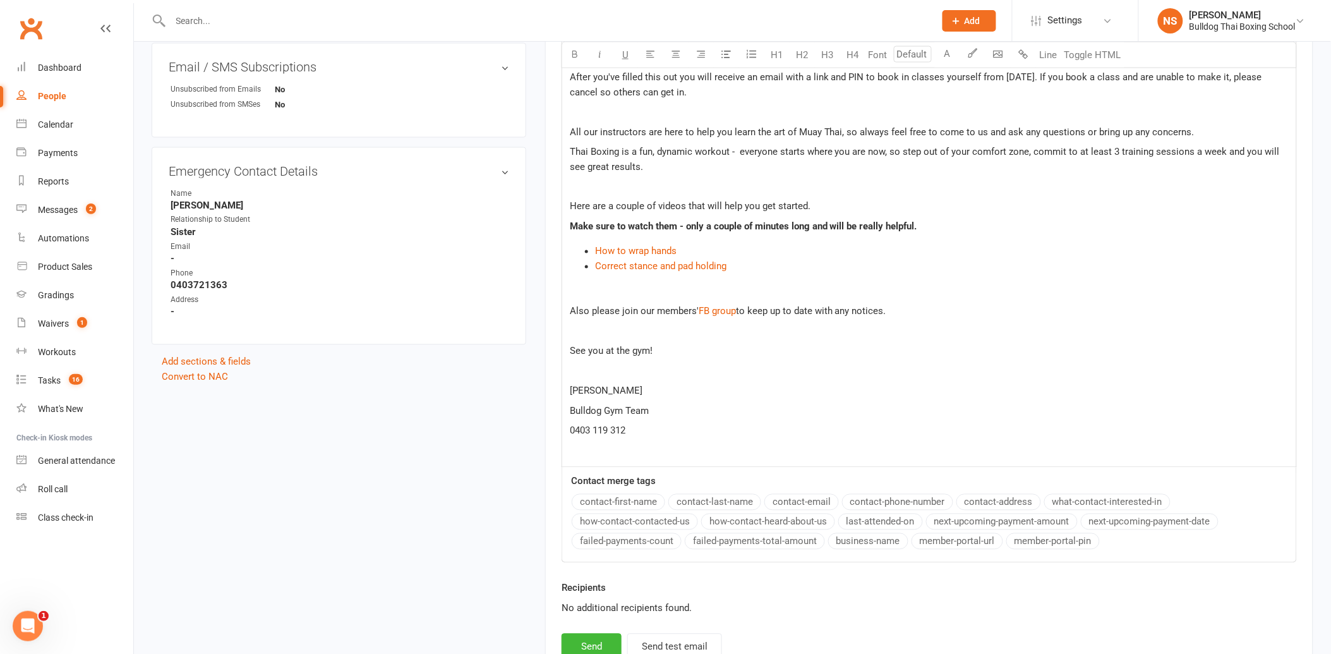
scroll to position [702, 0]
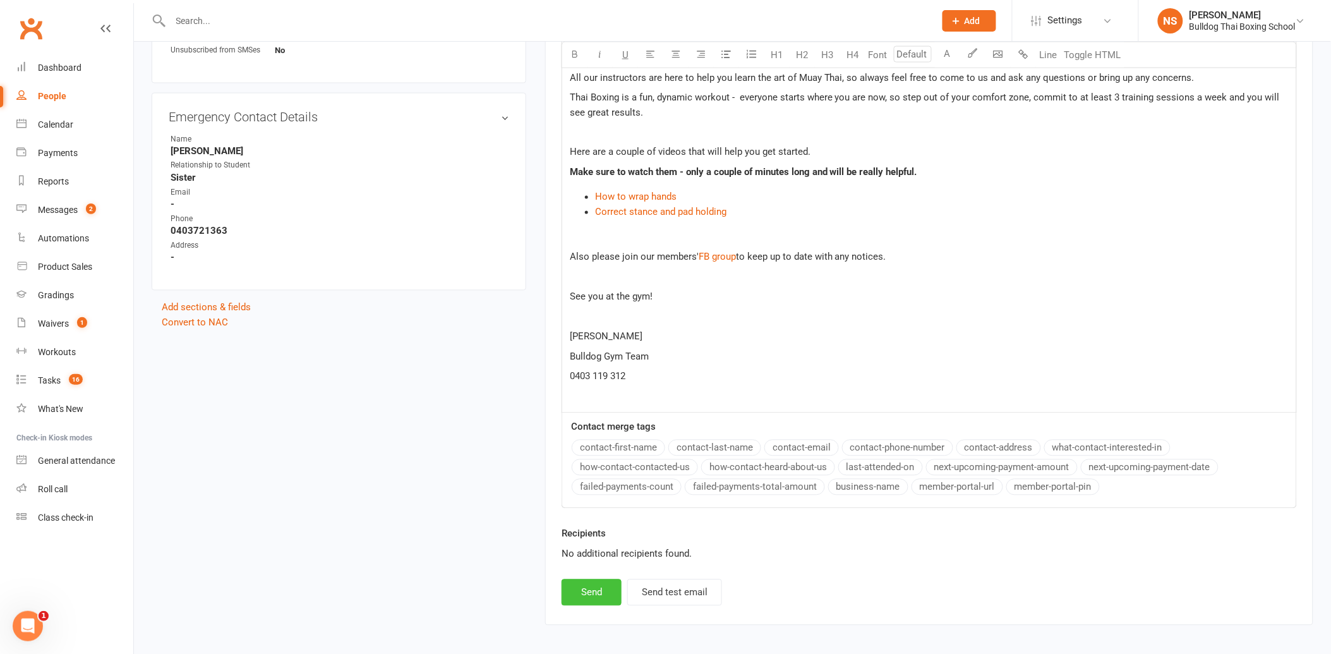
click at [600, 588] on button "Send" at bounding box center [592, 592] width 60 height 27
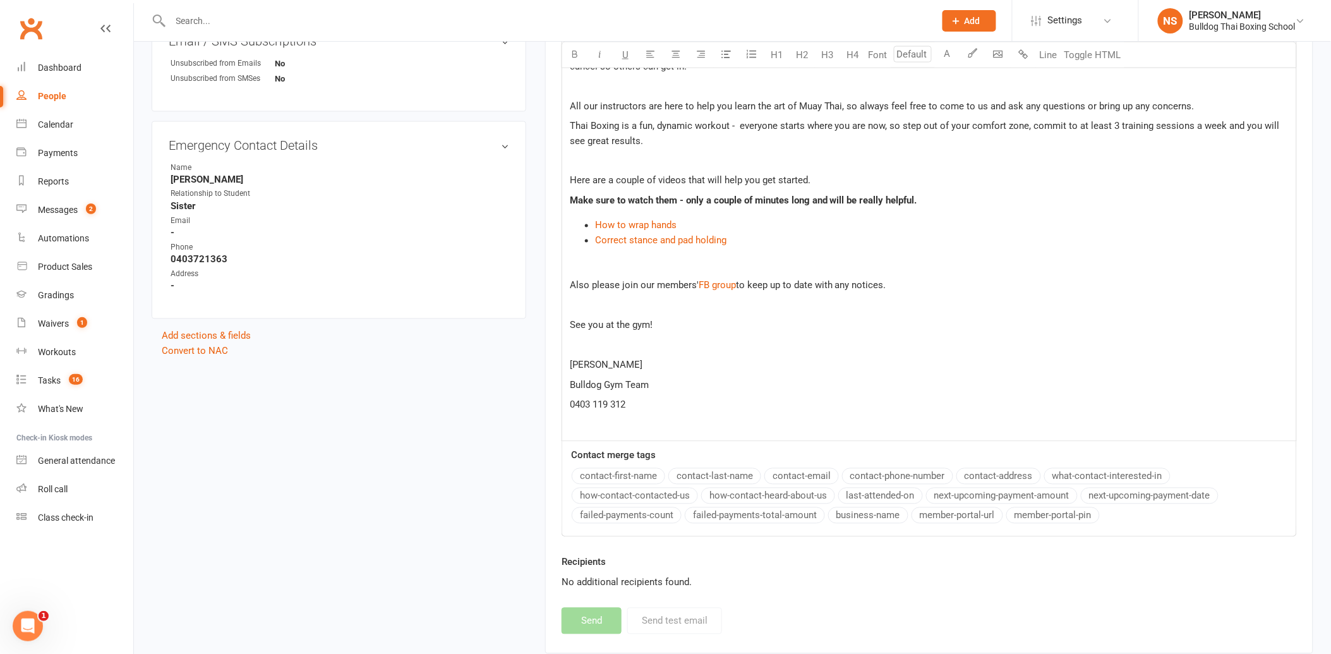
select select
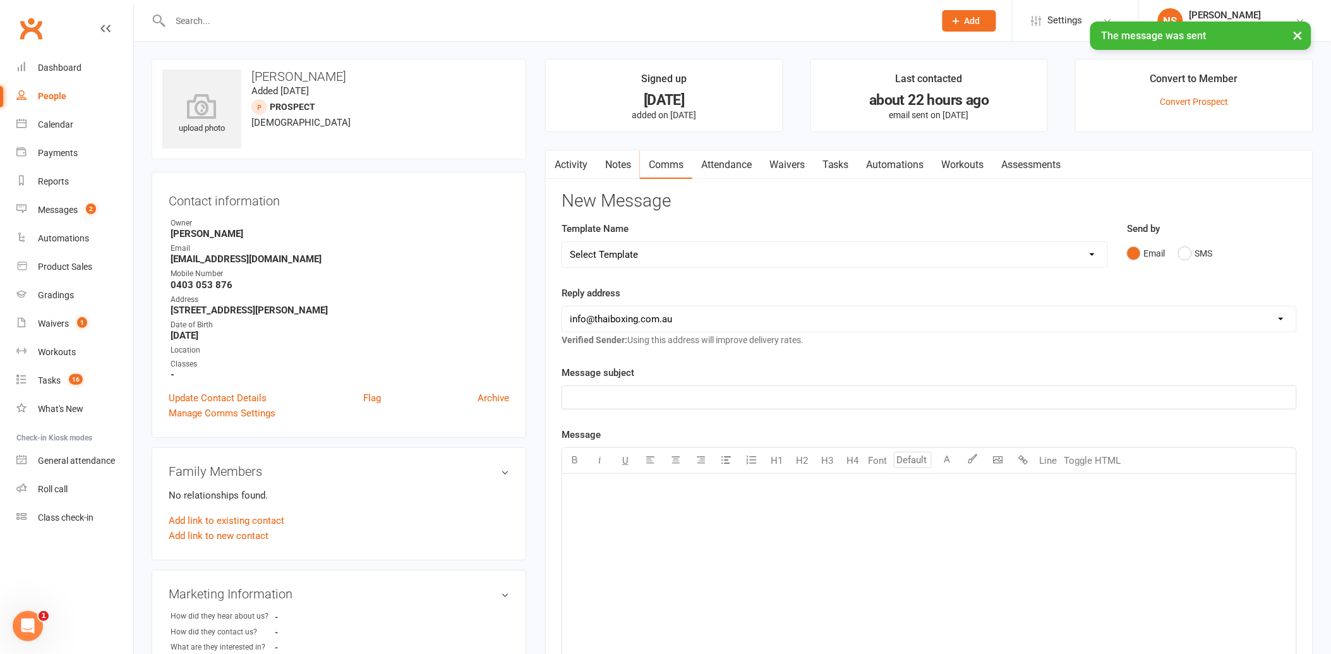
scroll to position [0, 0]
click at [787, 166] on link "Waivers" at bounding box center [787, 165] width 53 height 29
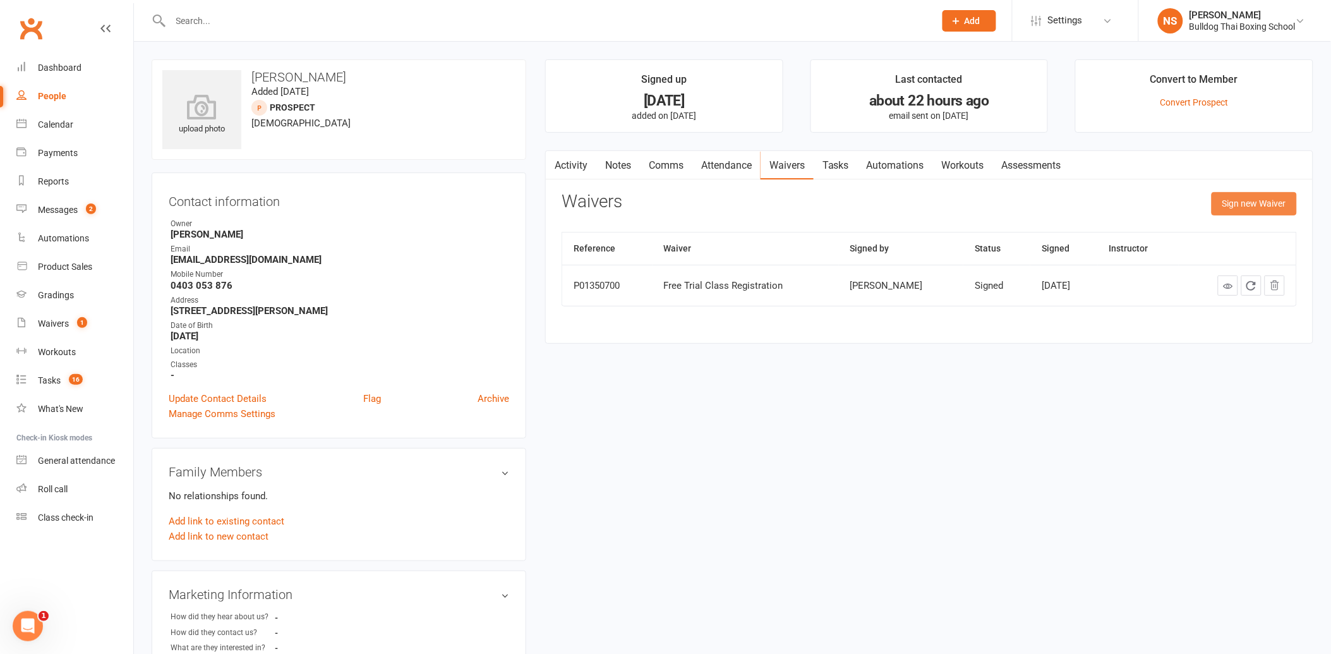
click at [1242, 206] on button "Sign new Waiver" at bounding box center [1254, 203] width 85 height 23
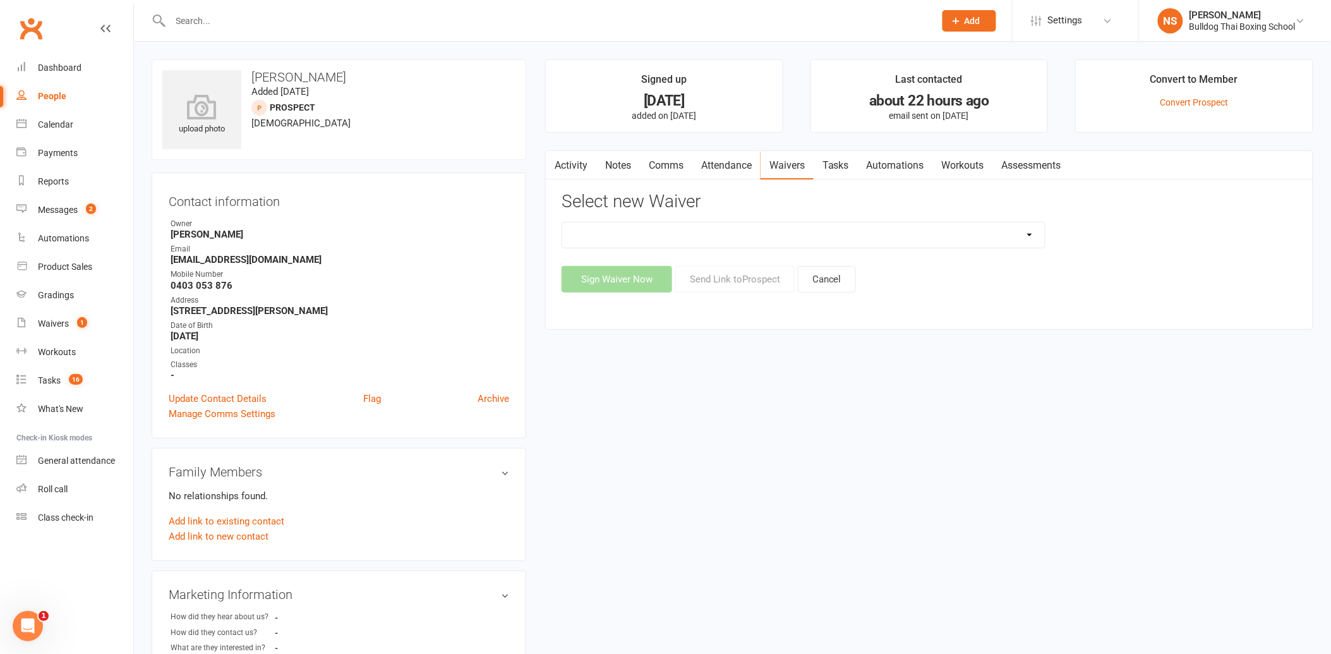
click at [714, 243] on select "12 Month Contract 14 Day Kick Off 21 Day Kick Starter 28 Day 99 and RO 35 28 Da…" at bounding box center [803, 234] width 483 height 25
select select "14712"
click at [562, 222] on select "12 Month Contract 14 Day Kick Off 21 Day Kick Starter 28 Day 99 and RO 35 28 Da…" at bounding box center [803, 234] width 483 height 25
click at [1057, 20] on span "Settings" at bounding box center [1065, 20] width 35 height 28
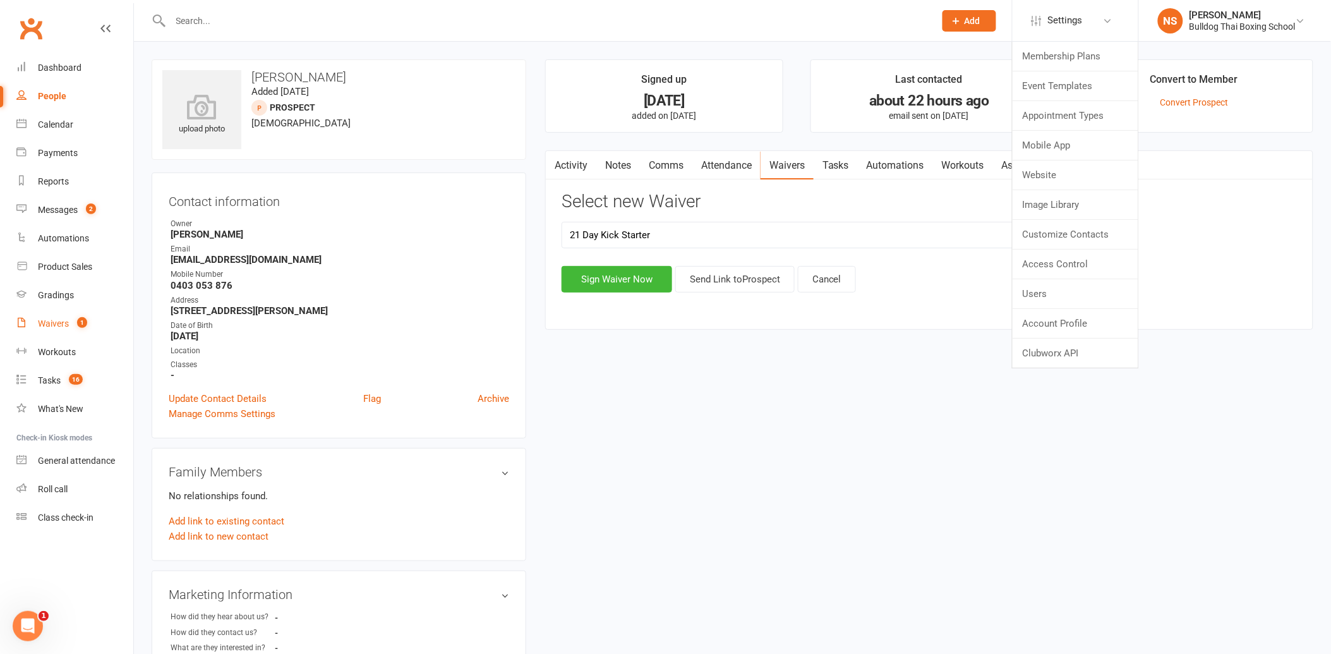
click at [58, 322] on div "Waivers" at bounding box center [53, 323] width 31 height 10
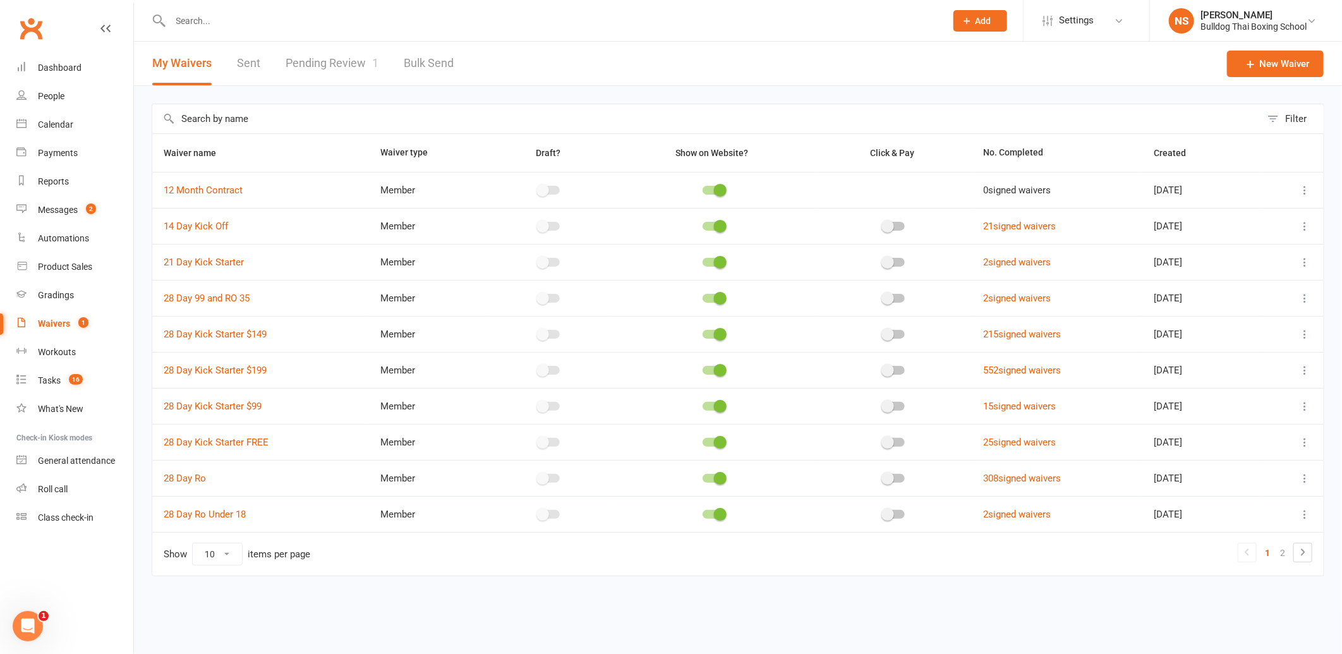
click at [1303, 264] on icon at bounding box center [1305, 262] width 13 height 13
click at [1272, 289] on link "Edit waiver" at bounding box center [1237, 287] width 149 height 25
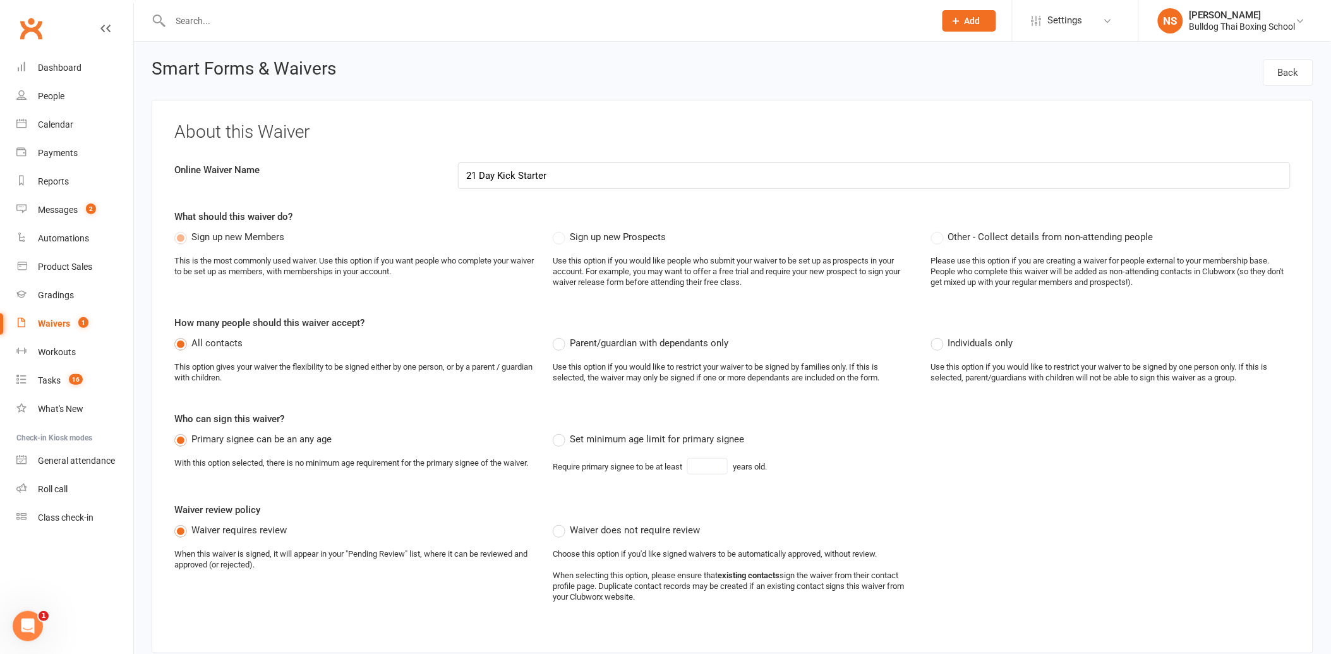
select select "applies_to_all_signees"
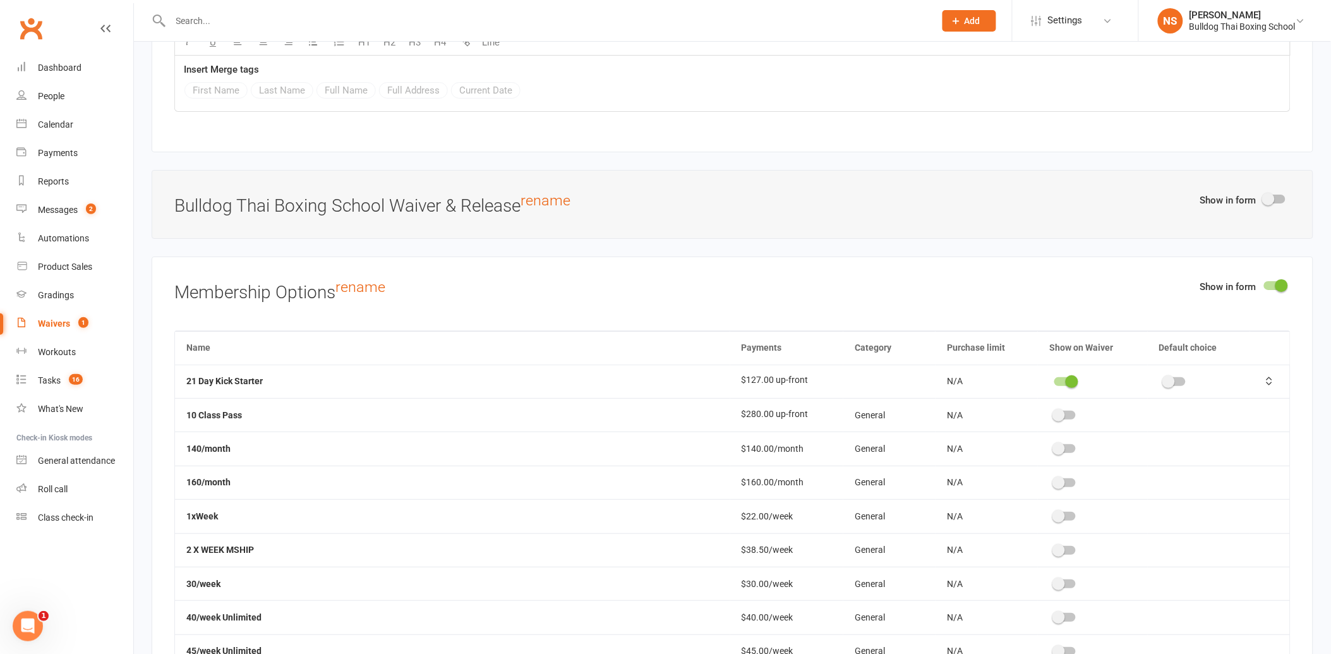
scroll to position [3370, 0]
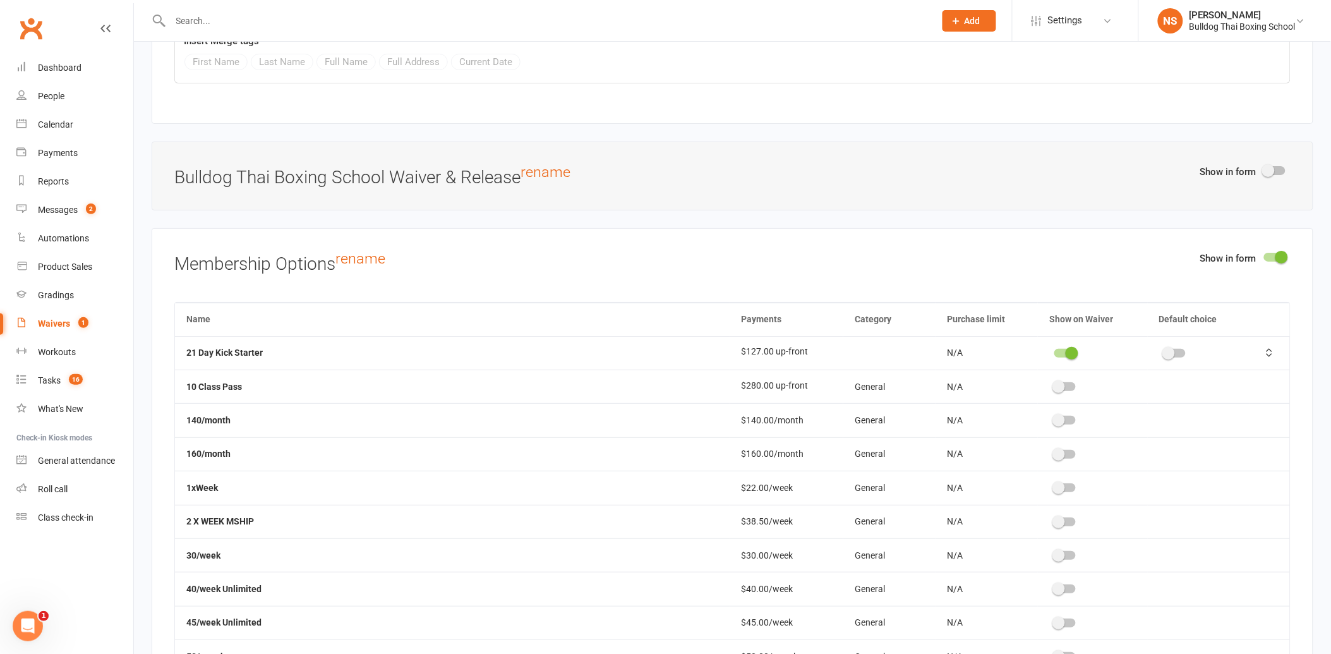
click at [1055, 358] on div at bounding box center [1065, 353] width 21 height 9
click at [1055, 351] on input "checkbox" at bounding box center [1055, 351] width 0 height 0
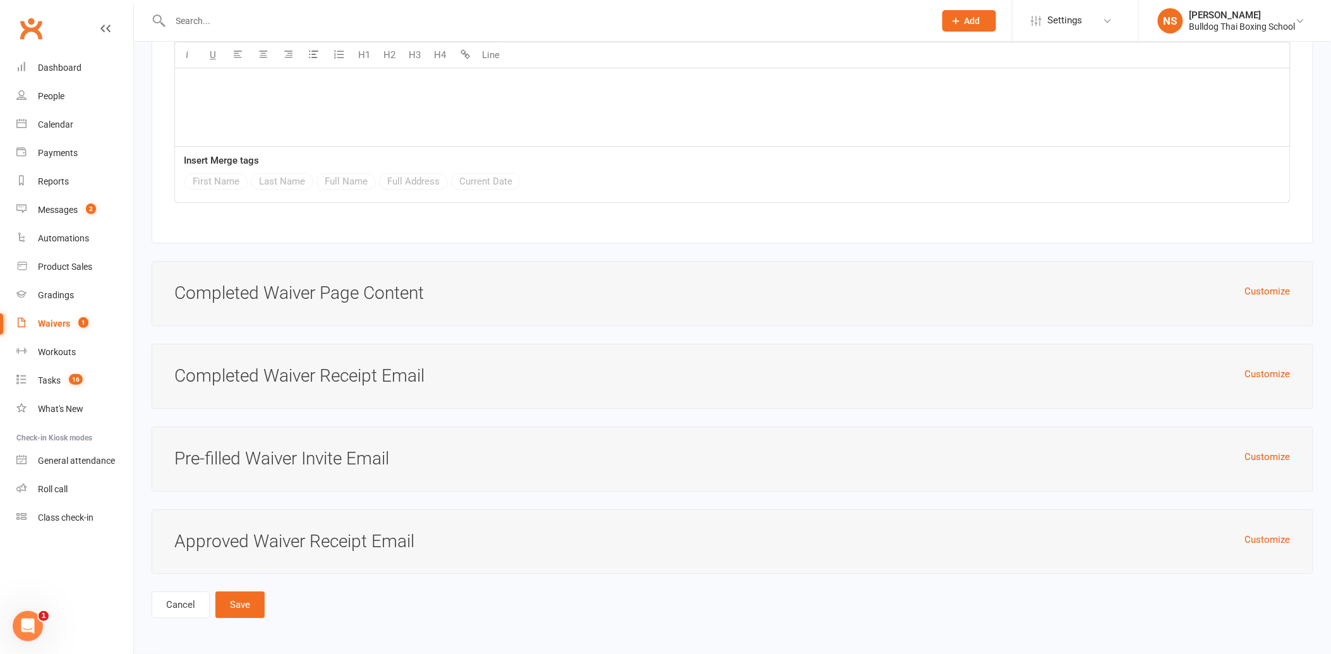
scroll to position [4659, 0]
click at [258, 596] on button "Save" at bounding box center [239, 604] width 49 height 27
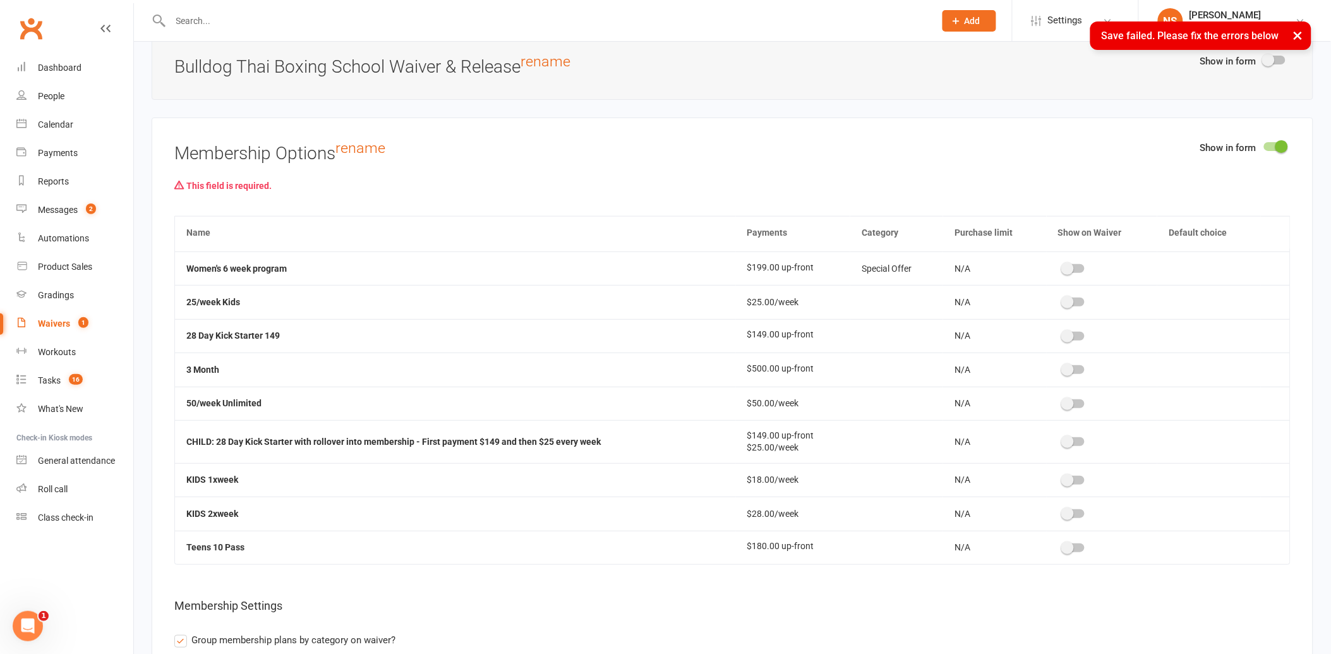
scroll to position [3472, 0]
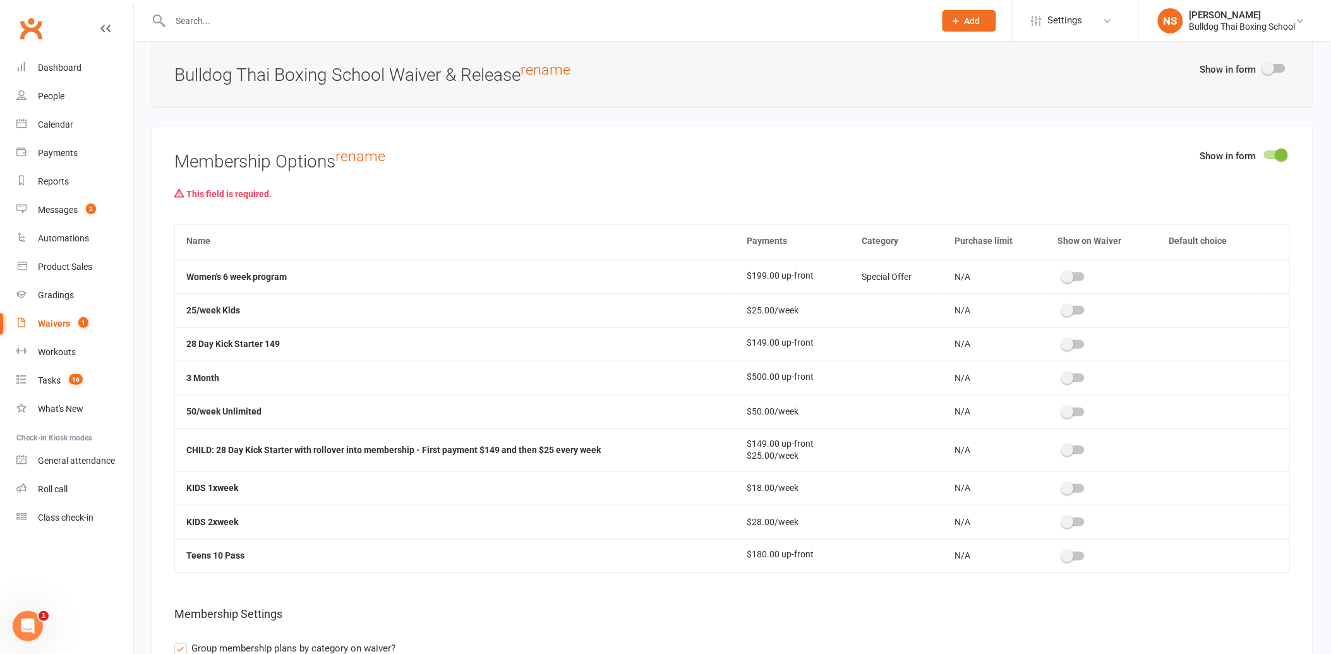
click at [230, 198] on div "This field is required." at bounding box center [732, 194] width 1117 height 24
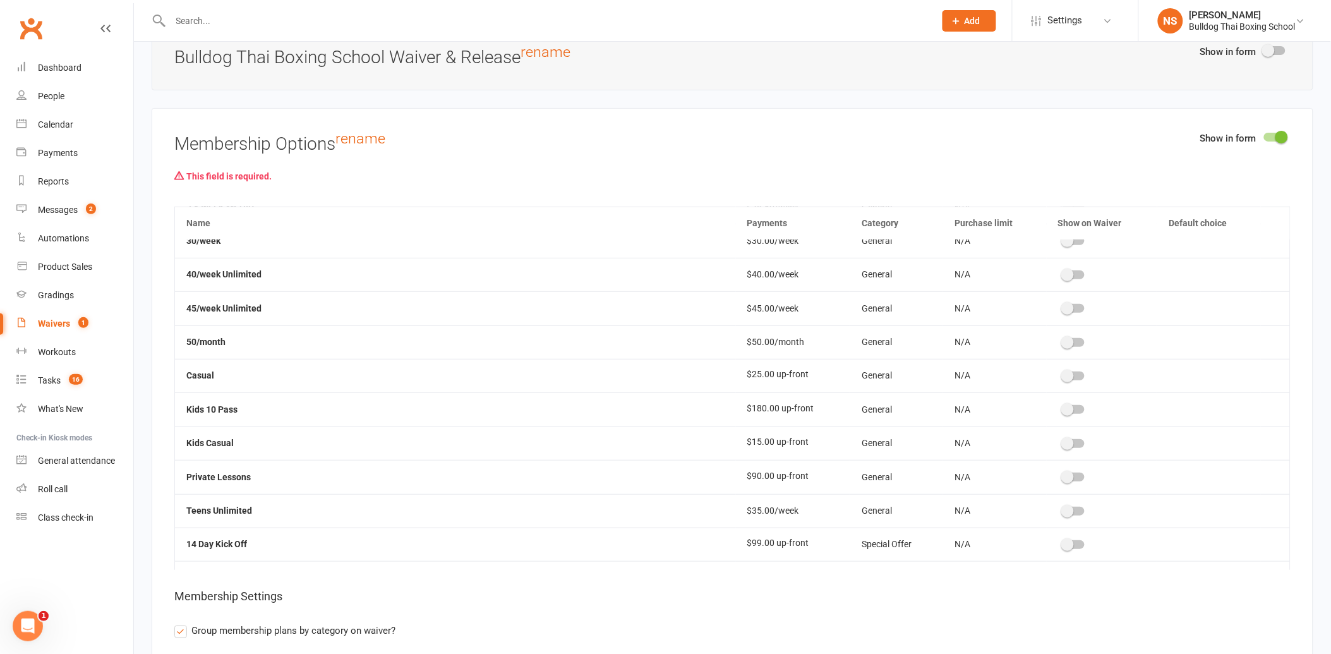
scroll to position [0, 0]
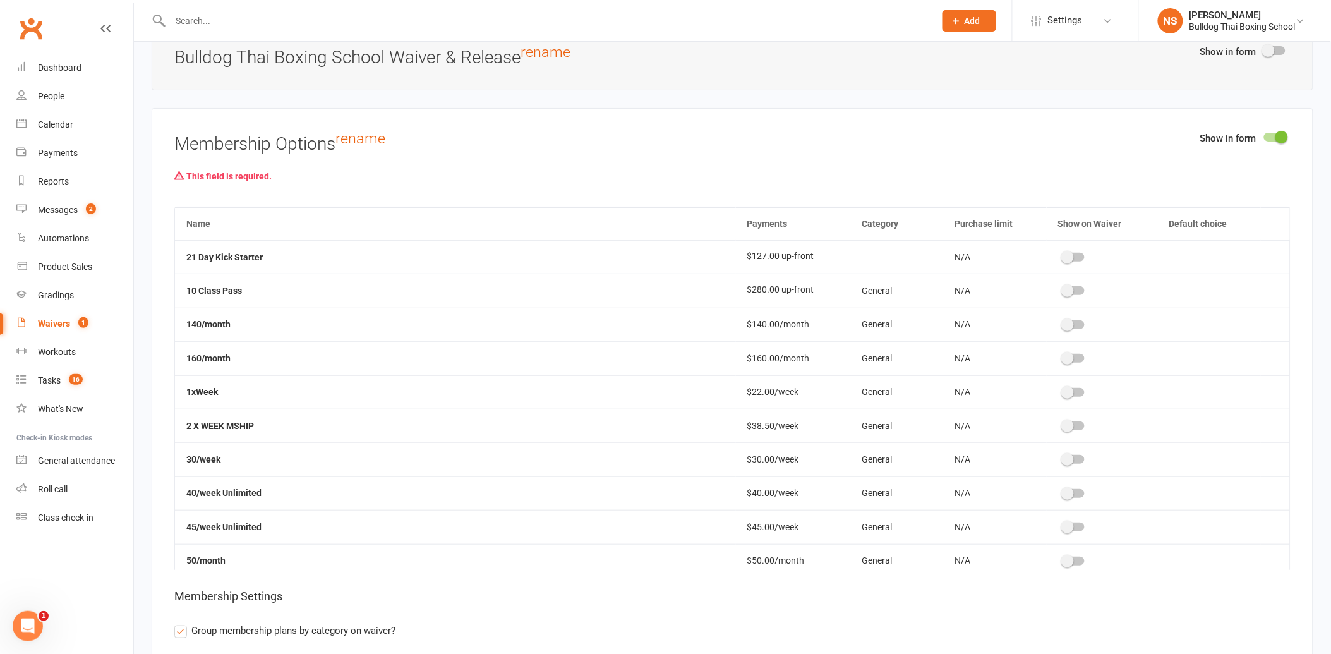
click at [1072, 262] on div at bounding box center [1074, 257] width 21 height 9
click at [1064, 255] on input "checkbox" at bounding box center [1064, 255] width 0 height 0
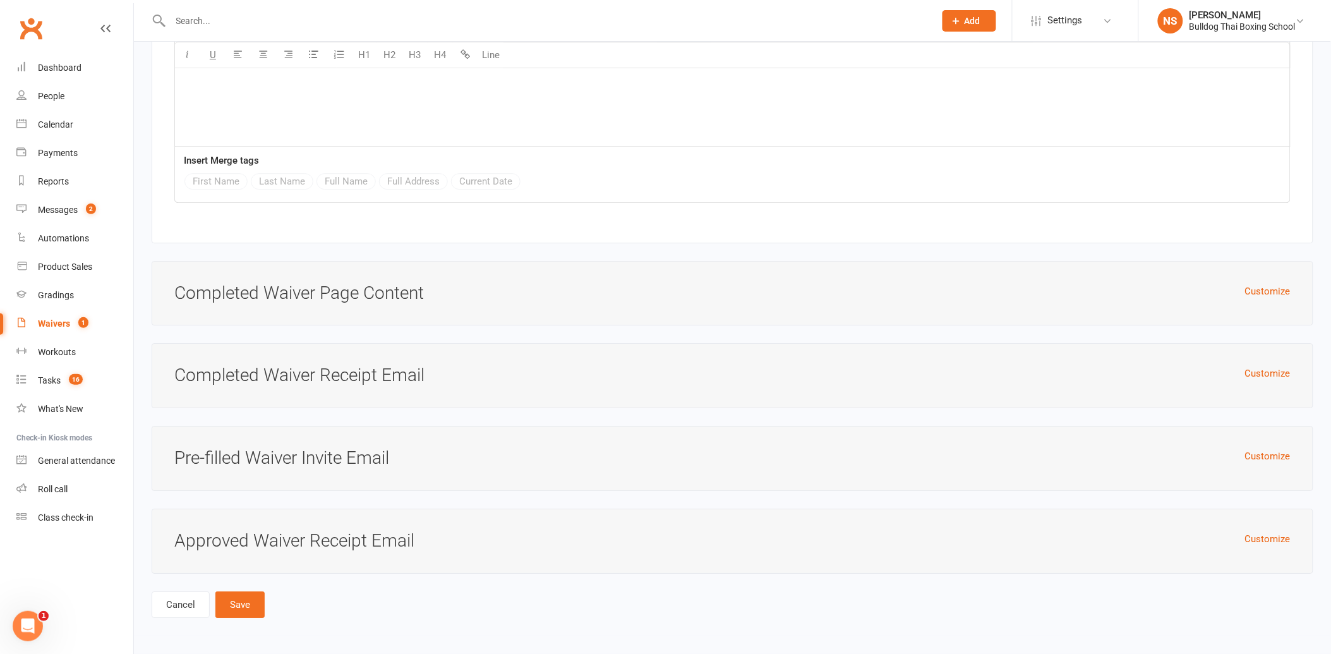
scroll to position [4684, 0]
click at [243, 603] on button "Save" at bounding box center [239, 604] width 49 height 27
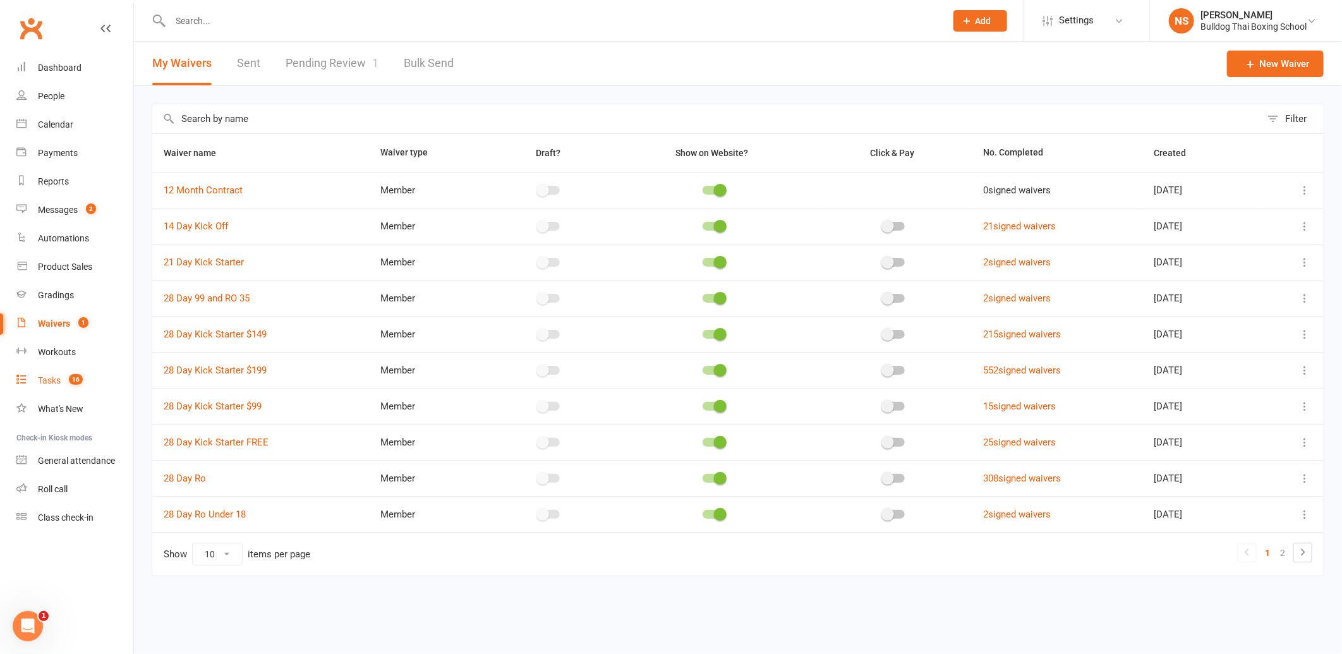
click at [47, 378] on div "Tasks" at bounding box center [49, 380] width 23 height 10
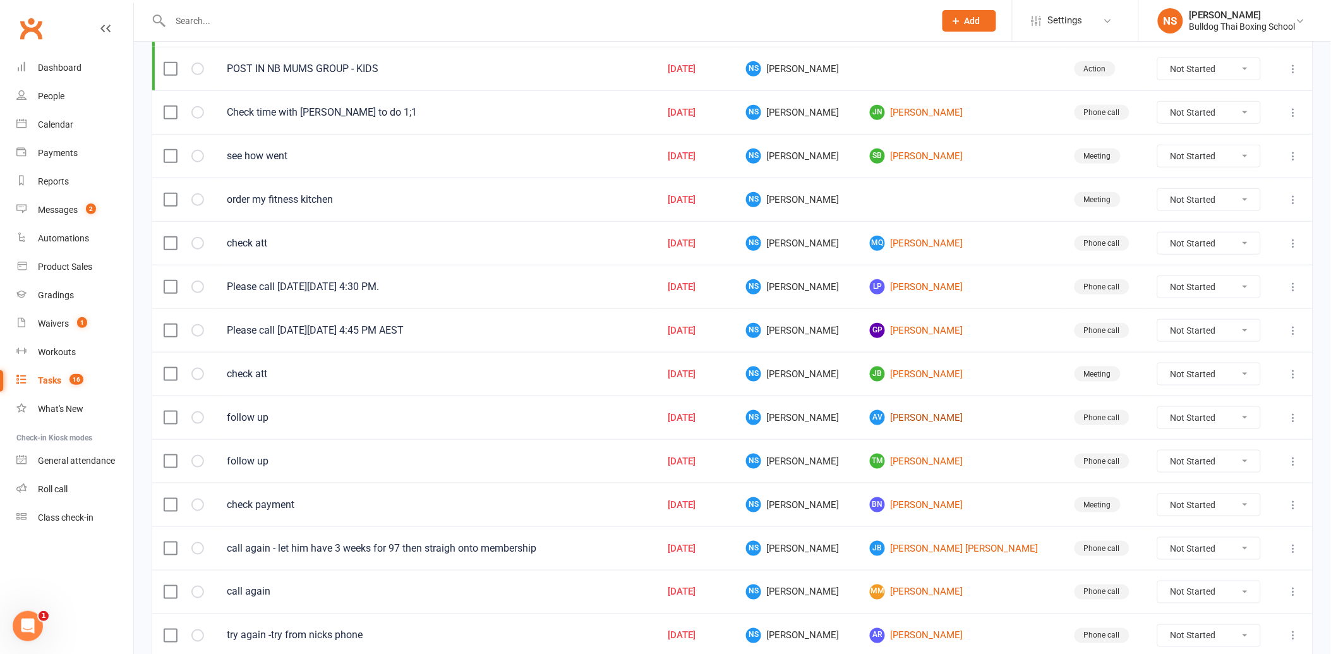
scroll to position [342, 0]
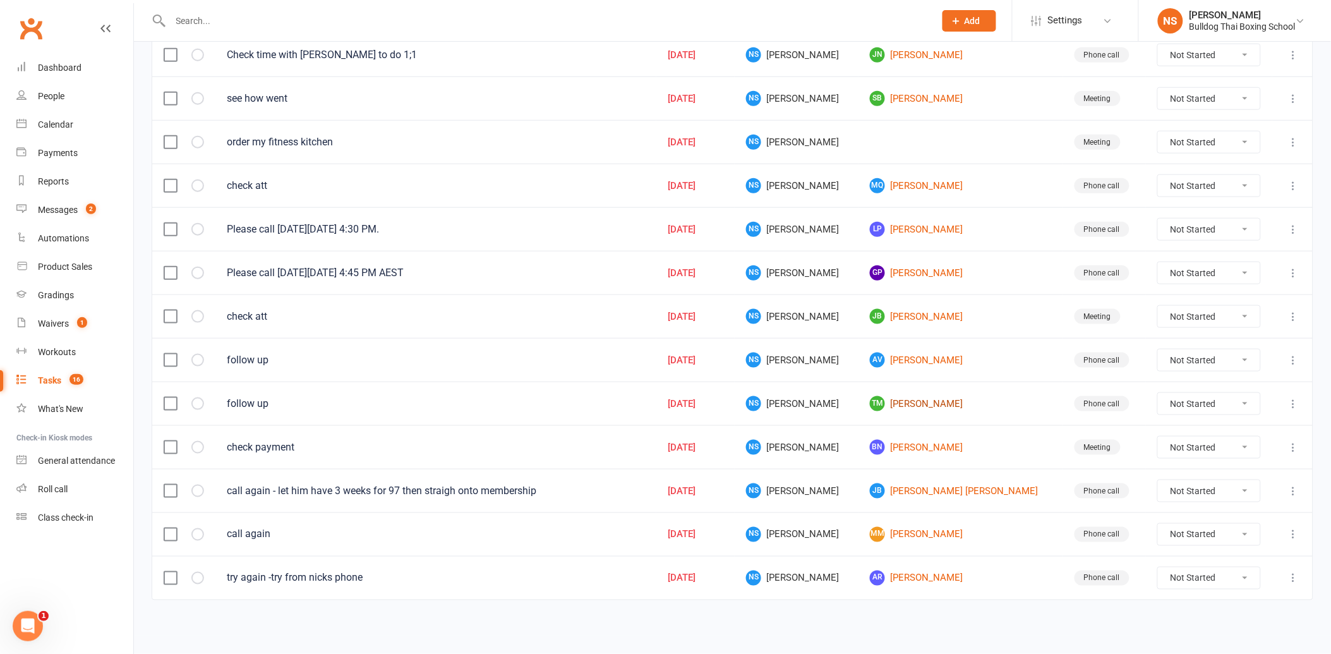
click at [927, 404] on link "TM [PERSON_NAME]" at bounding box center [960, 403] width 181 height 15
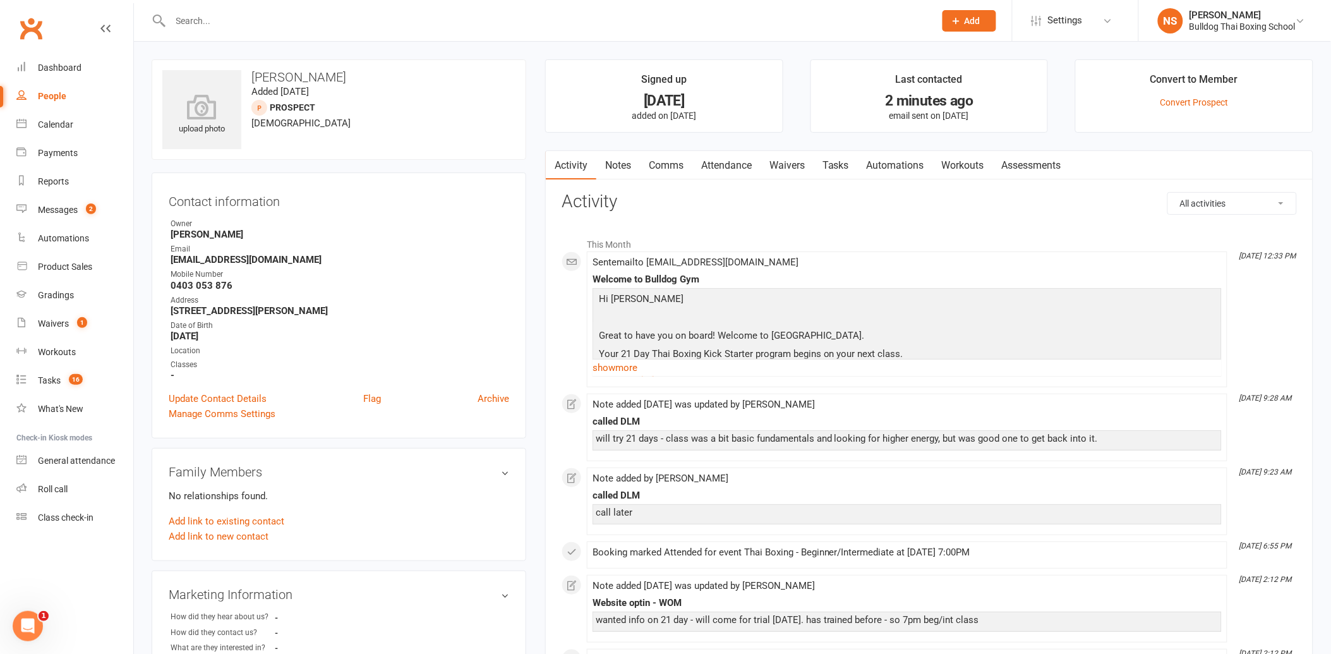
click at [792, 164] on link "Waivers" at bounding box center [787, 165] width 53 height 29
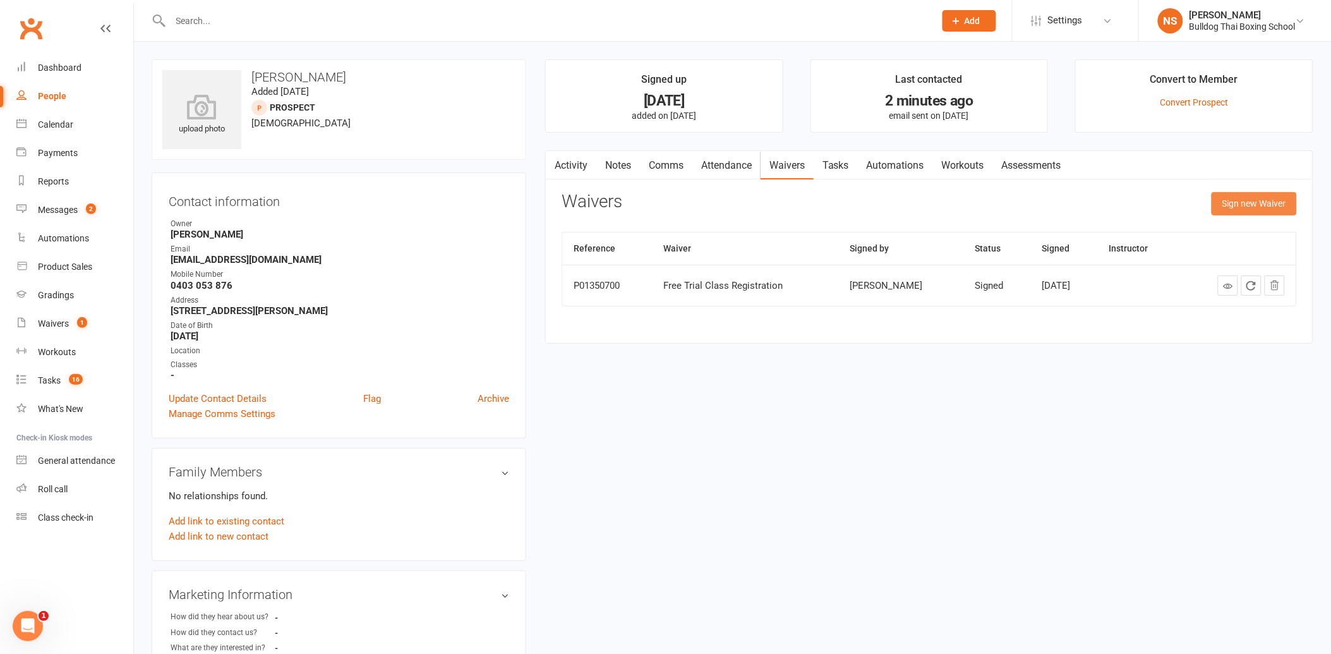
click at [1230, 200] on button "Sign new Waiver" at bounding box center [1254, 203] width 85 height 23
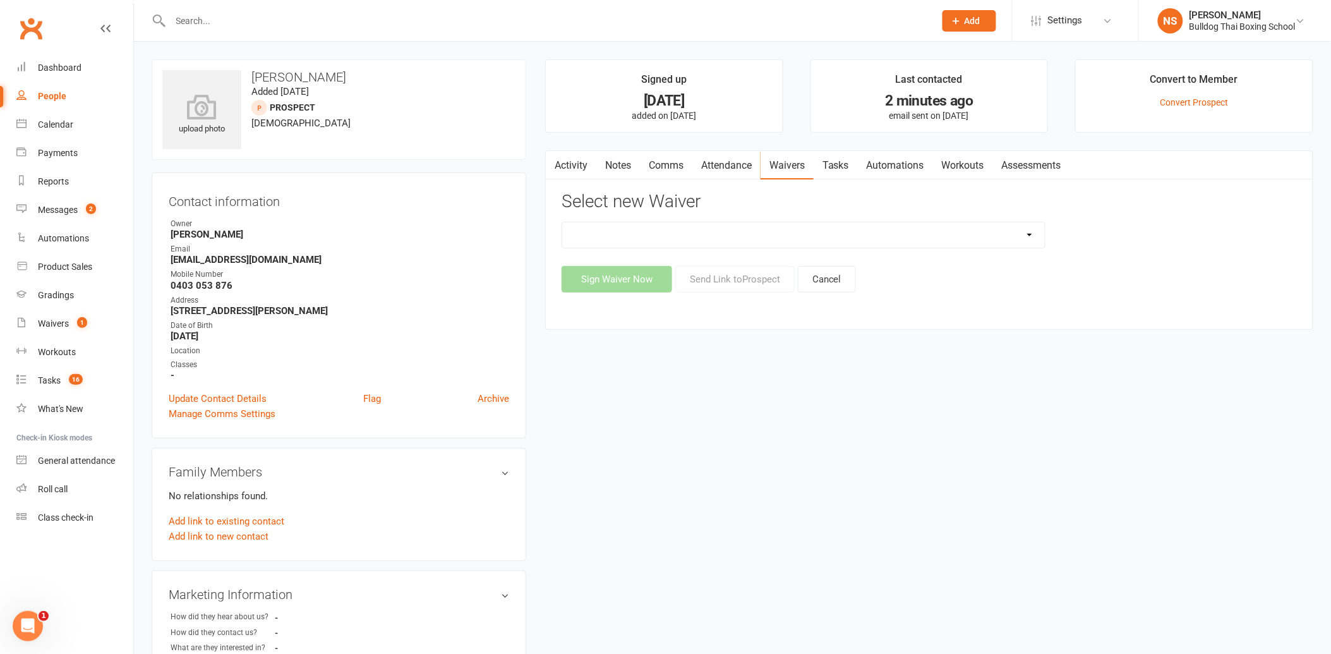
click at [765, 231] on select "12 Month Contract 14 Day Kick Off 21 Day Kick Starter 28 Day 99 and RO 35 28 Da…" at bounding box center [803, 234] width 483 height 25
select select "14712"
click at [562, 222] on select "12 Month Contract 14 Day Kick Off 21 Day Kick Starter 28 Day 99 and RO 35 28 Da…" at bounding box center [803, 234] width 483 height 25
click at [704, 275] on button "Send Link to [GEOGRAPHIC_DATA]" at bounding box center [735, 279] width 119 height 27
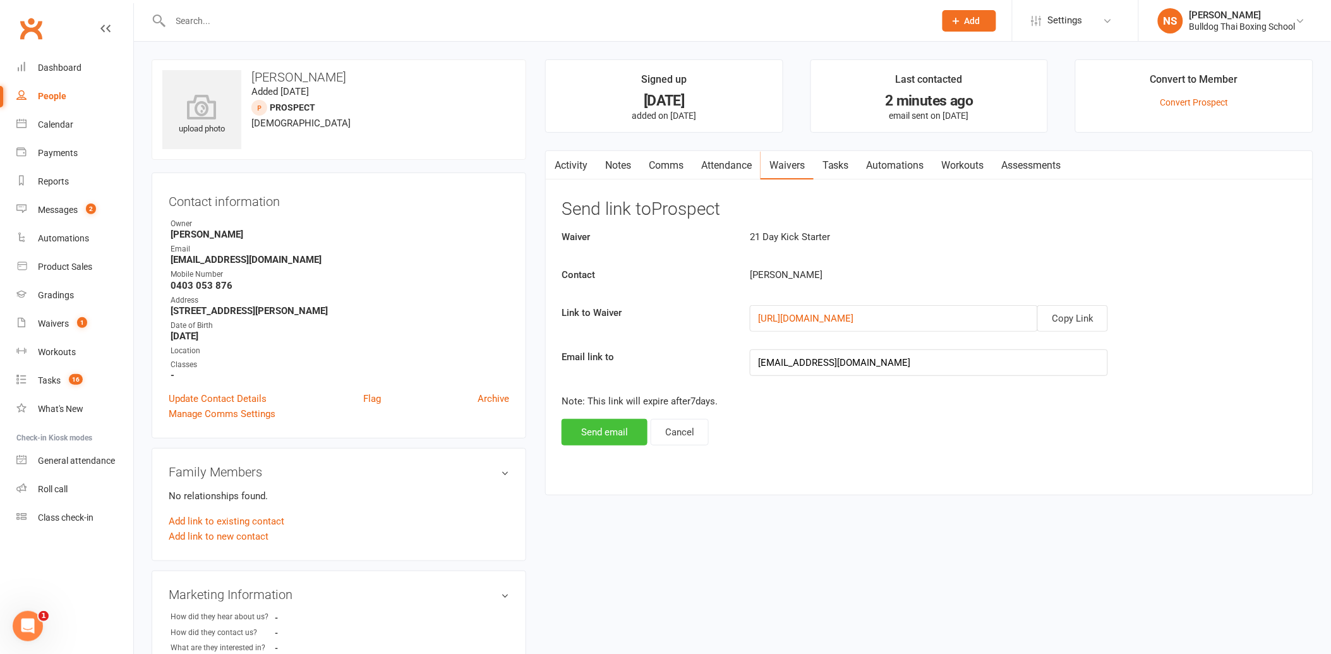
click at [585, 426] on button "Send email" at bounding box center [605, 432] width 86 height 27
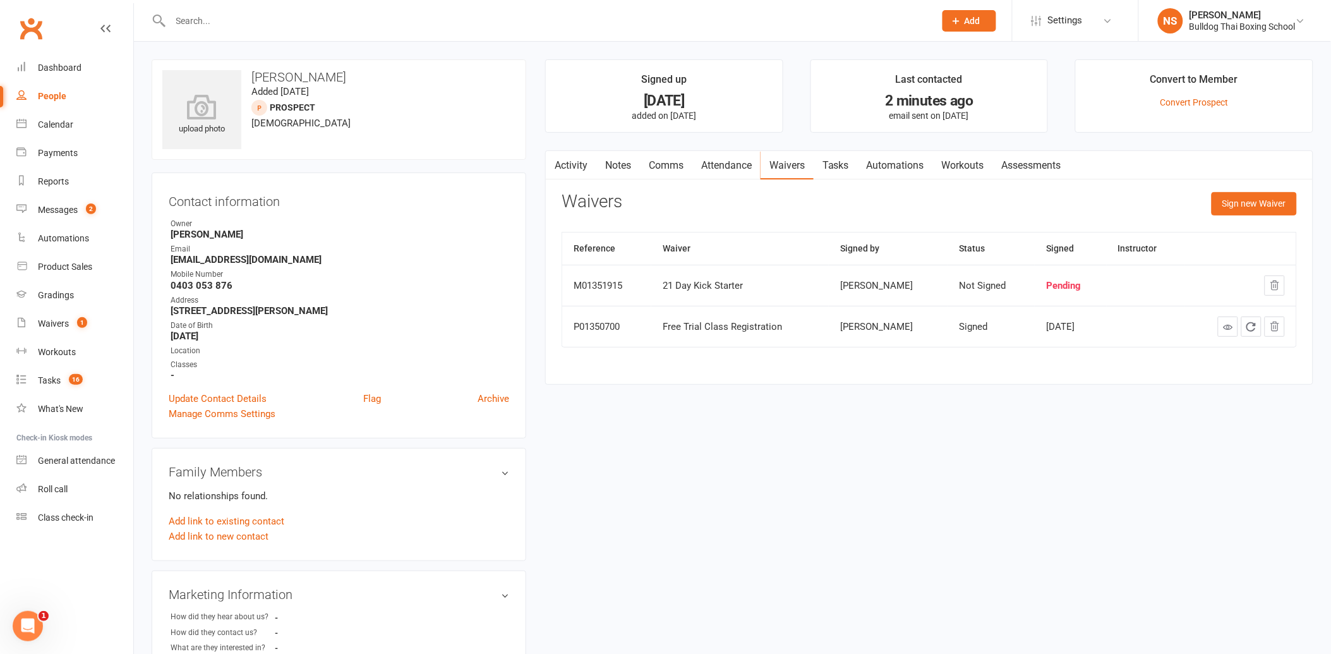
click at [838, 163] on link "Tasks" at bounding box center [836, 165] width 44 height 29
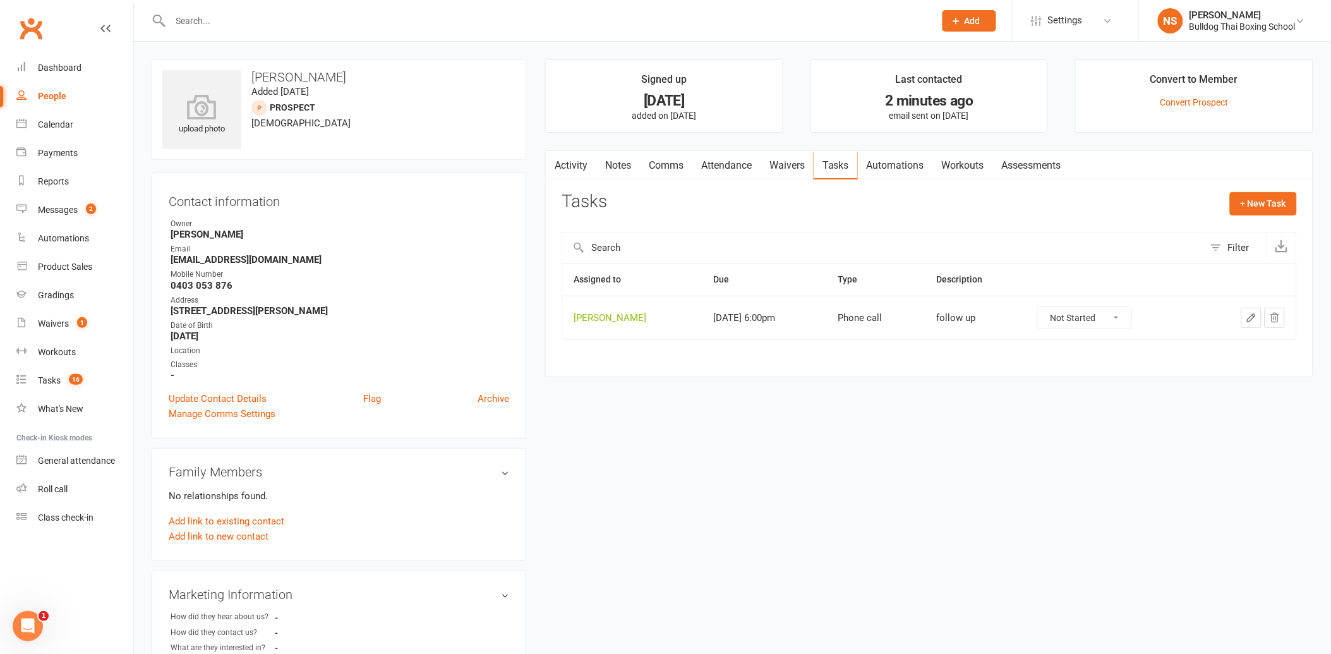
click at [1258, 317] on icon "button" at bounding box center [1251, 317] width 11 height 11
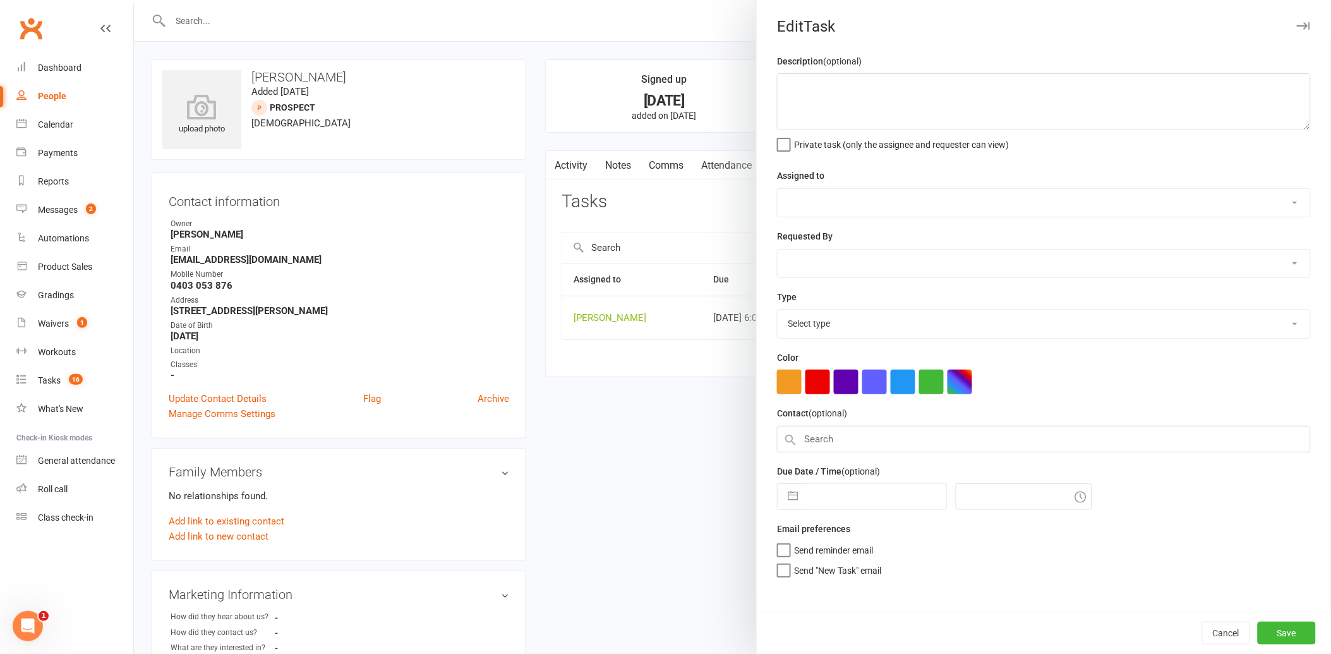
type textarea "follow up"
select select "12940"
type input "[DATE]"
type input "6:00pm"
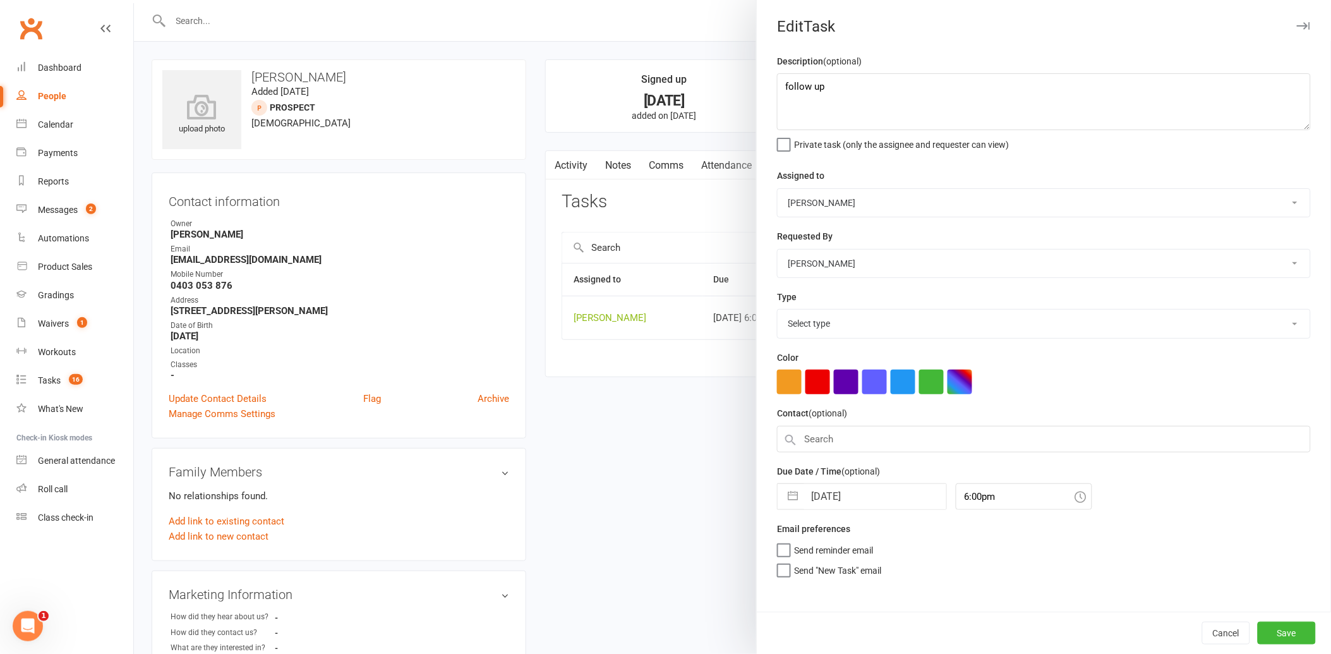
select select "12048"
drag, startPoint x: 873, startPoint y: 96, endPoint x: 735, endPoint y: 76, distance: 139.1
click at [134, 0] on react-component "Edit Task Description (optional) follow up Private task (only the assignee and …" at bounding box center [134, 0] width 0 height 0
type textarea "check payment"
click at [880, 489] on input "[DATE]" at bounding box center [875, 492] width 142 height 25
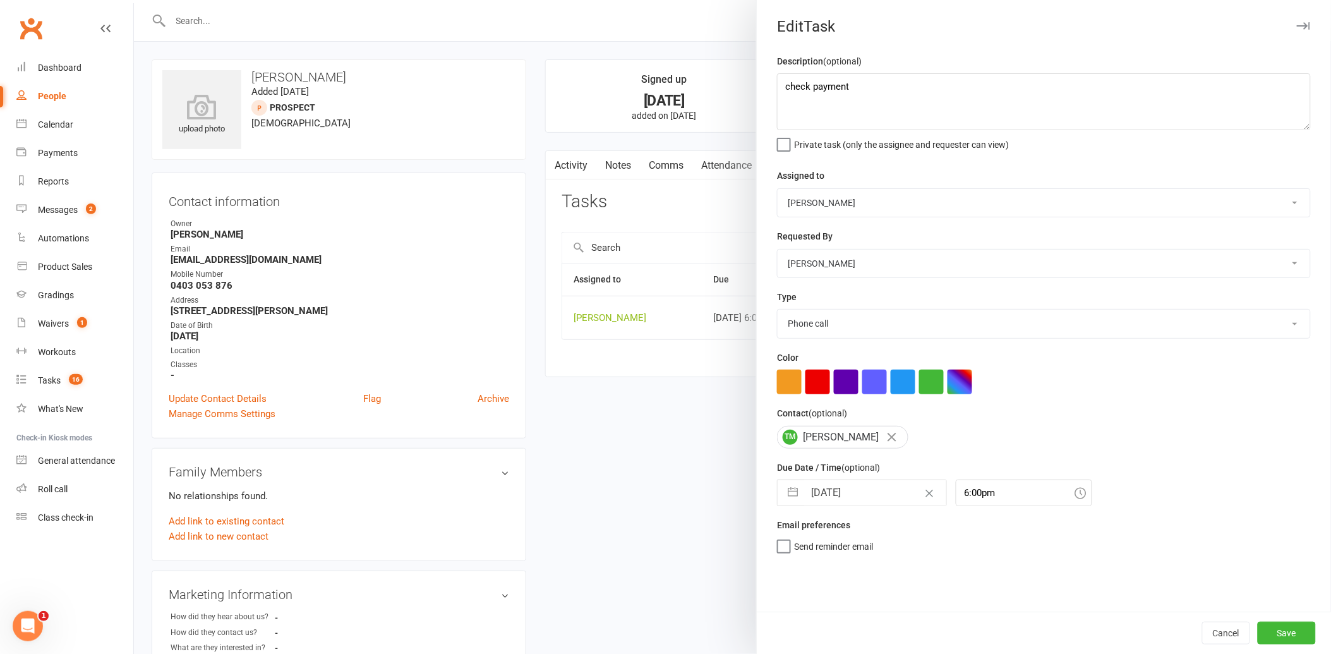
select select "7"
select select "2025"
select select "8"
select select "2025"
select select "9"
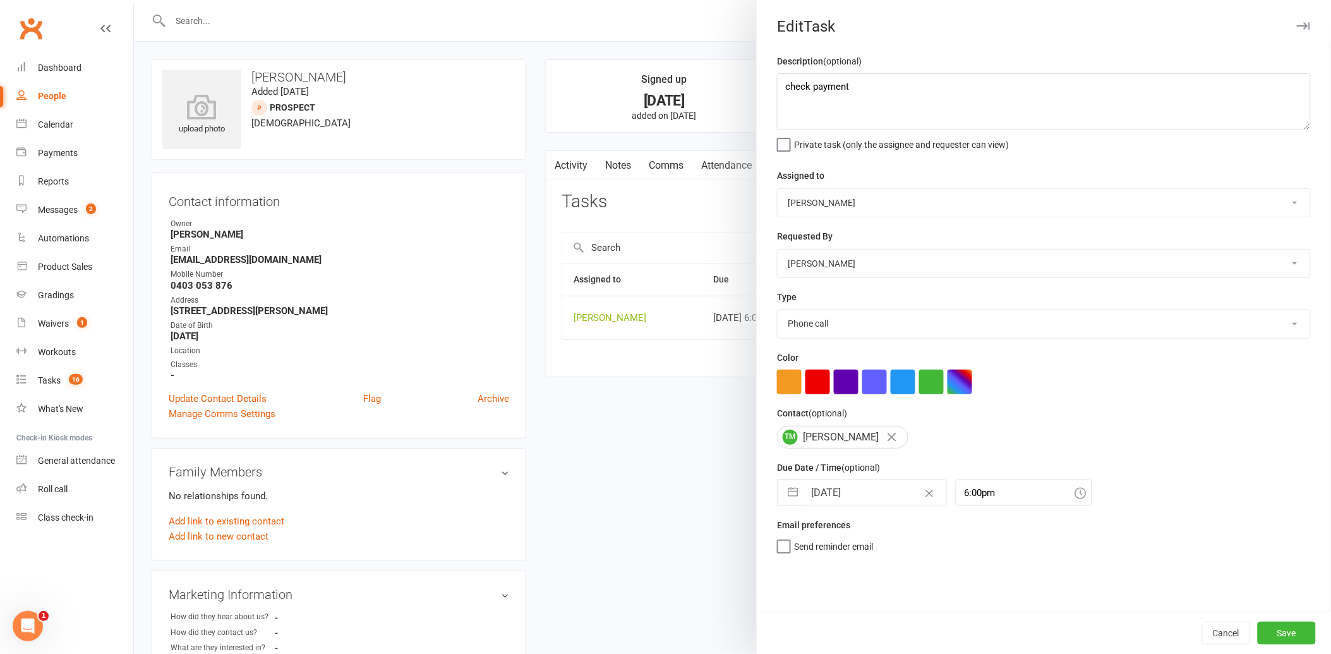
select select "2025"
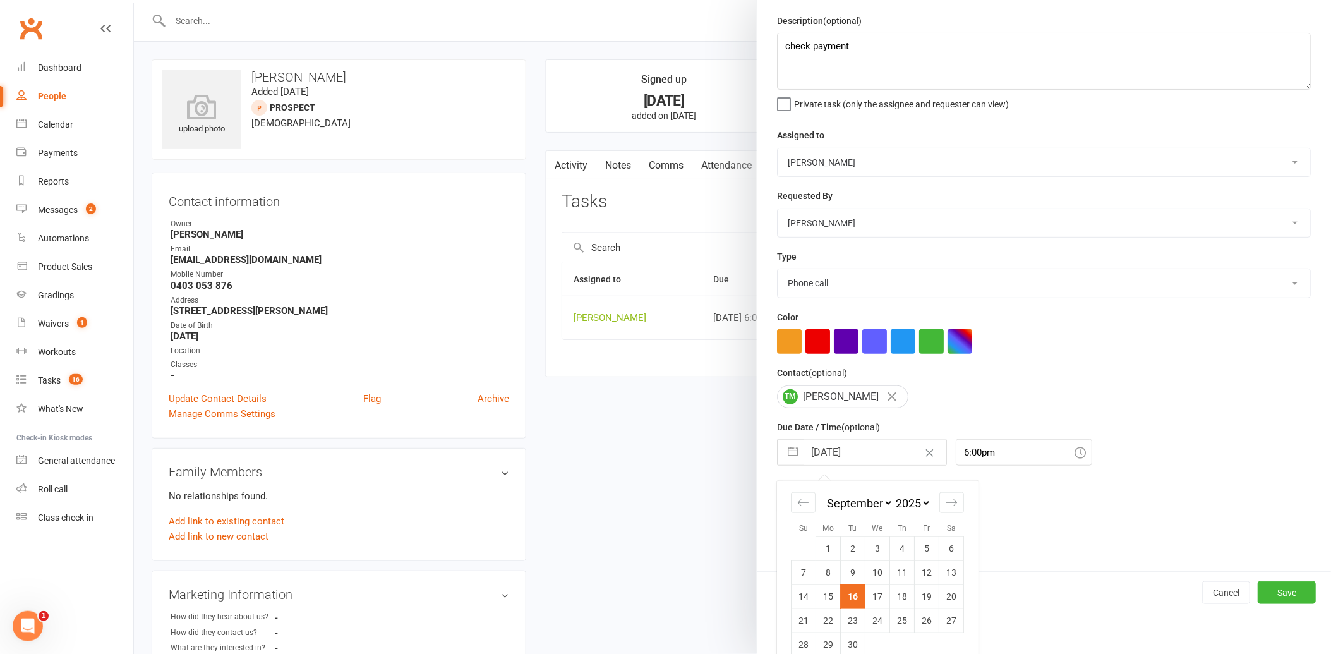
scroll to position [58, 0]
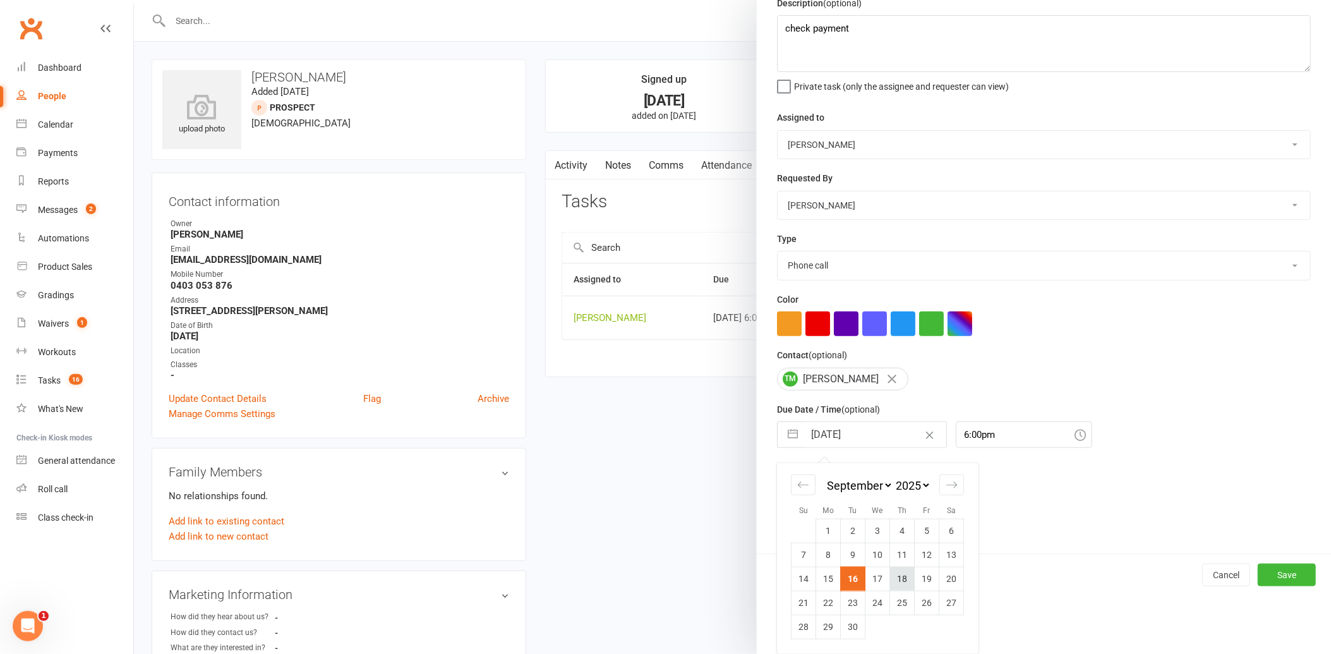
click at [897, 578] on td "18" at bounding box center [902, 579] width 25 height 24
type input "[DATE]"
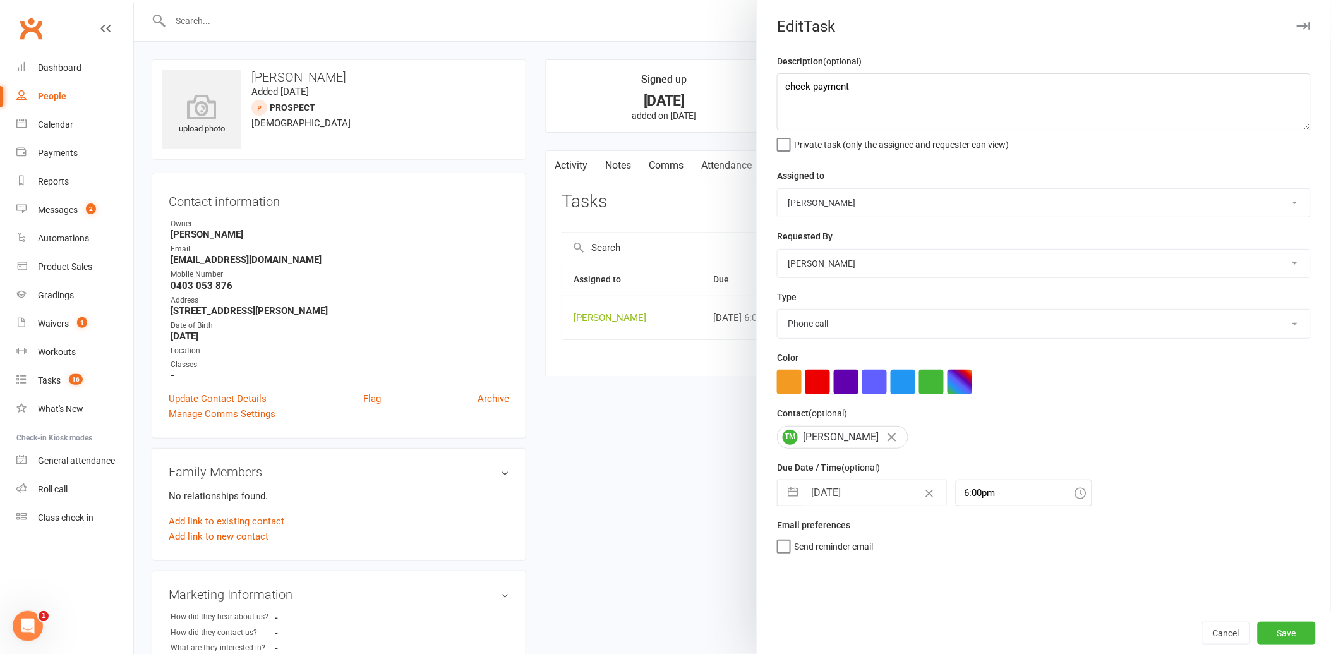
scroll to position [0, 0]
click at [1279, 626] on button "Save" at bounding box center [1287, 633] width 58 height 23
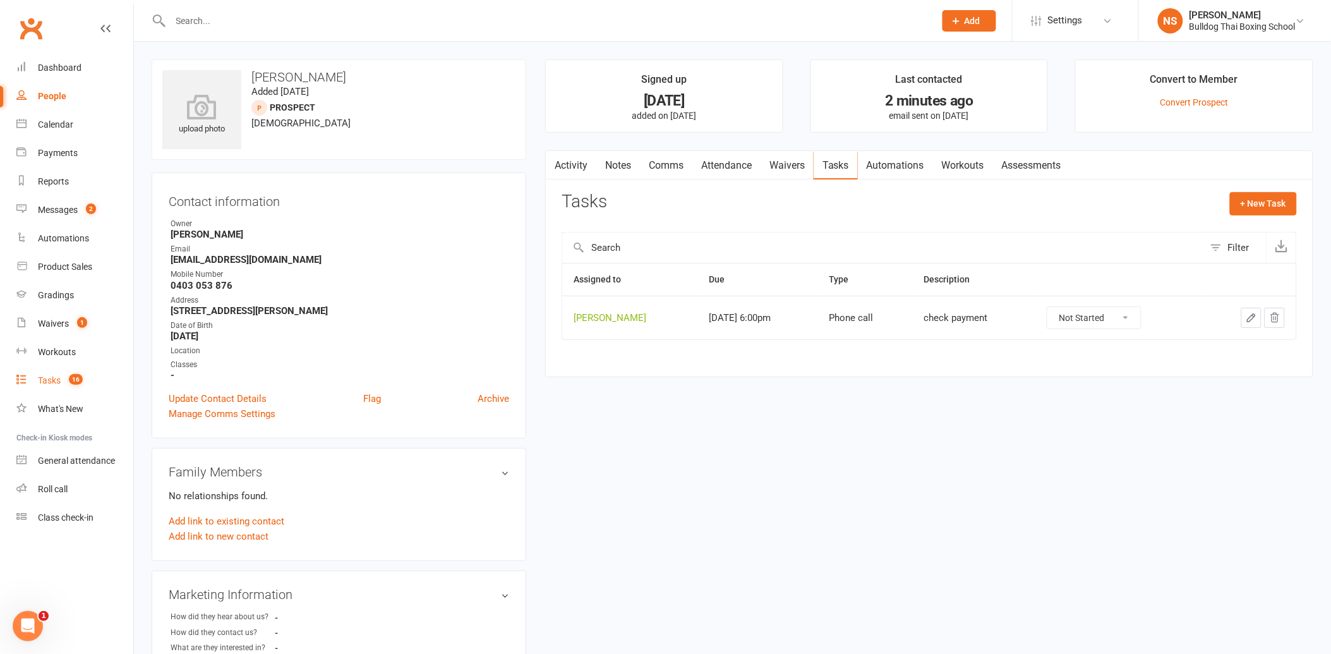
click at [56, 379] on div "Tasks" at bounding box center [49, 380] width 23 height 10
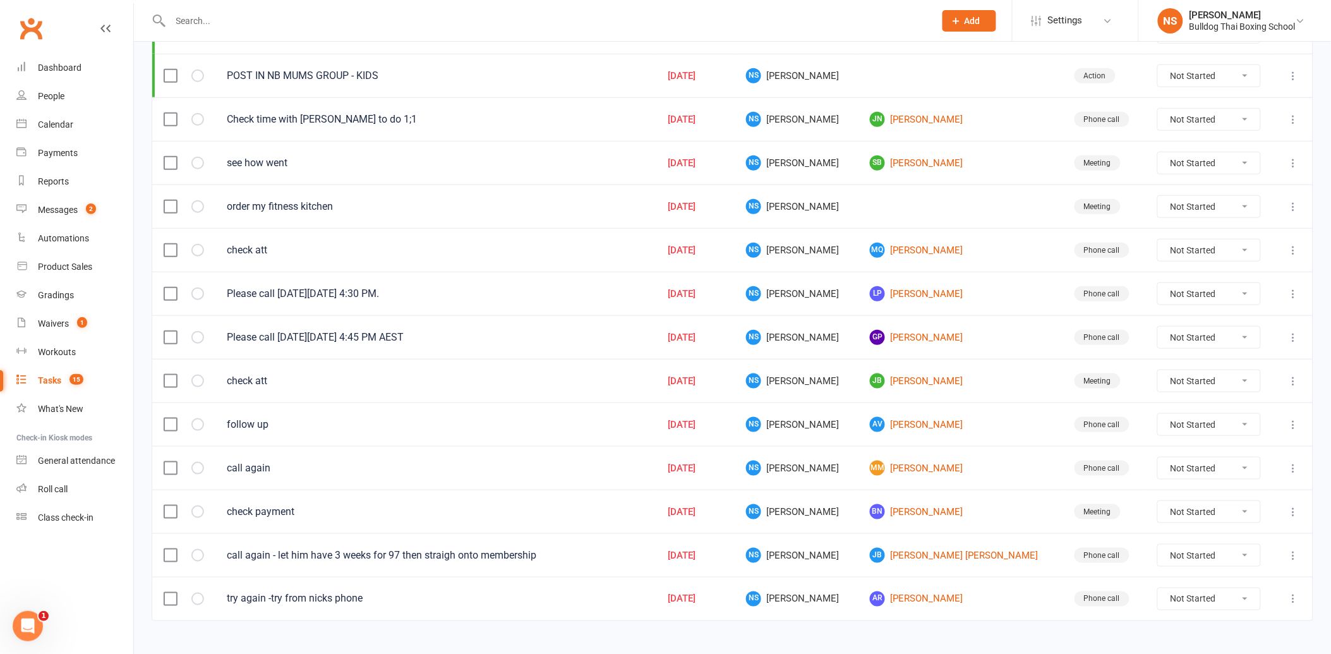
scroll to position [281, 0]
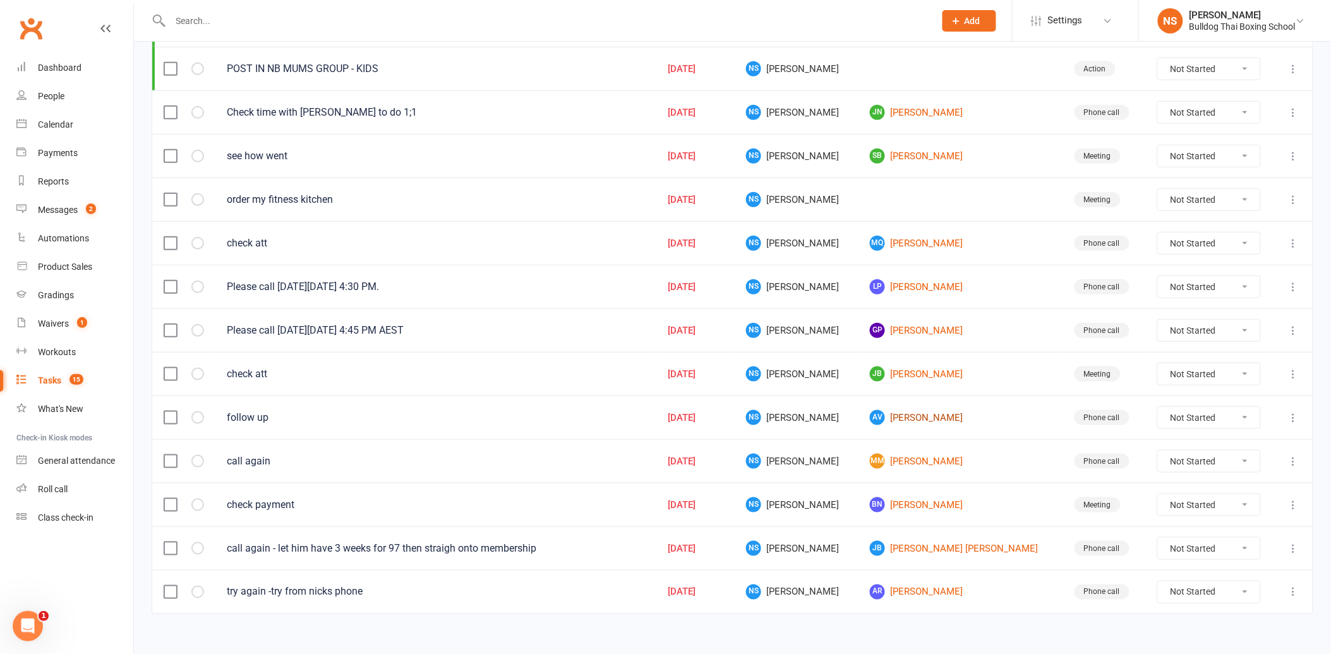
click at [931, 421] on link "AV [PERSON_NAME]" at bounding box center [960, 417] width 181 height 15
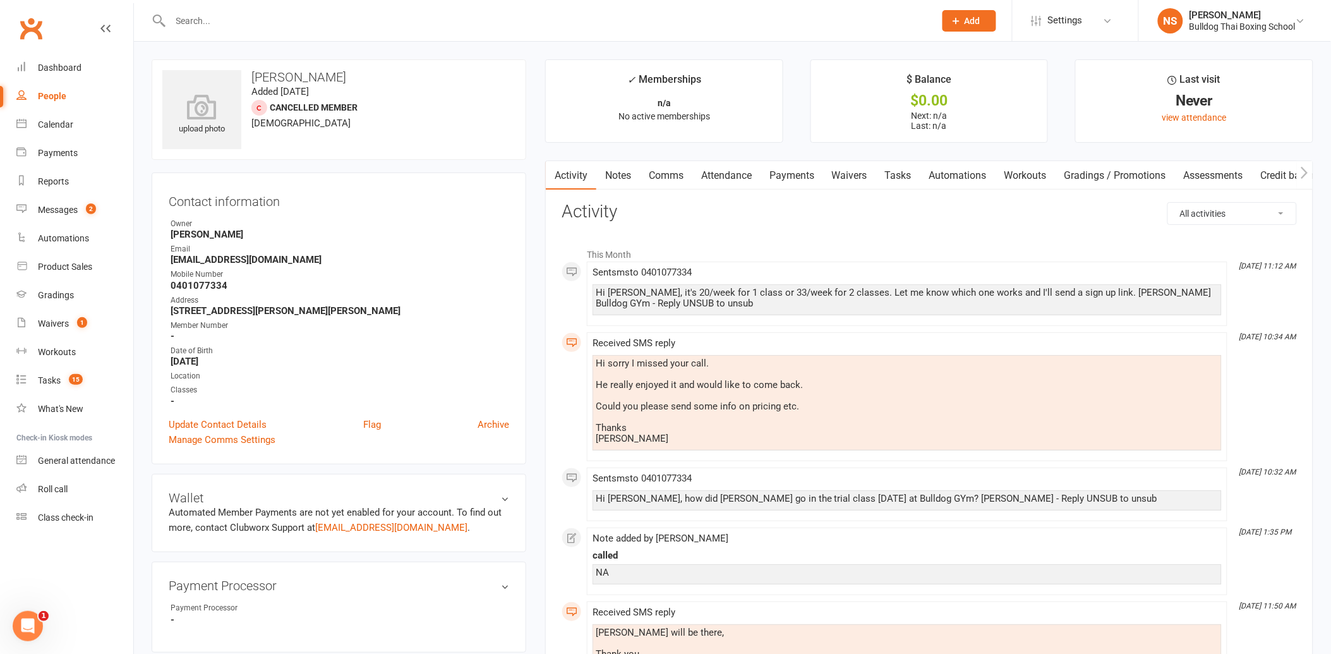
click at [911, 173] on link "Tasks" at bounding box center [898, 175] width 44 height 29
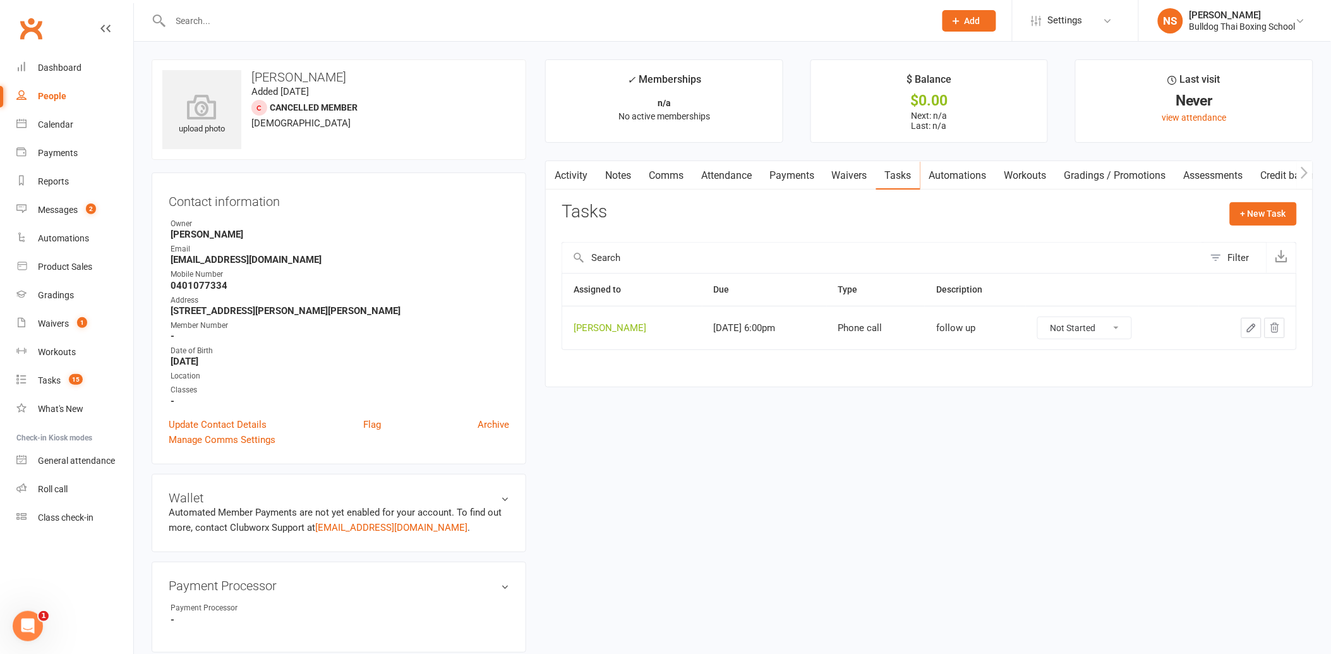
click at [1252, 327] on icon "button" at bounding box center [1251, 327] width 11 height 11
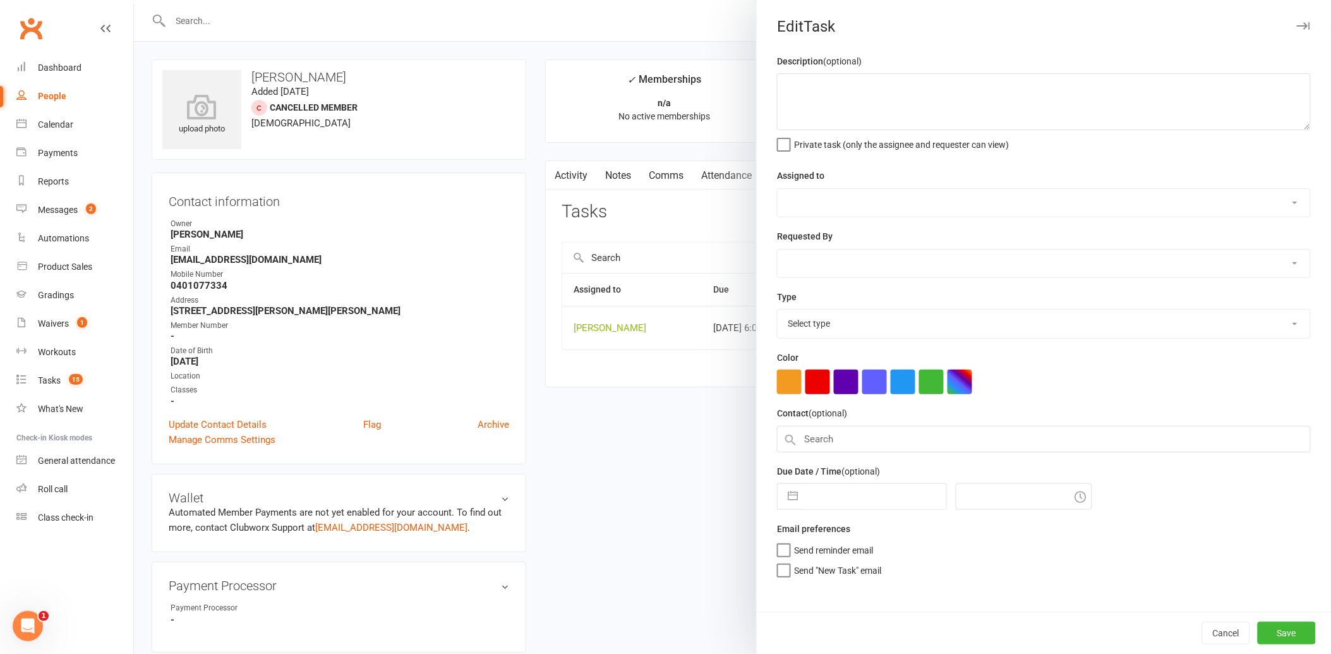
type textarea "follow up"
select select "12940"
type input "[DATE]"
type input "6:00pm"
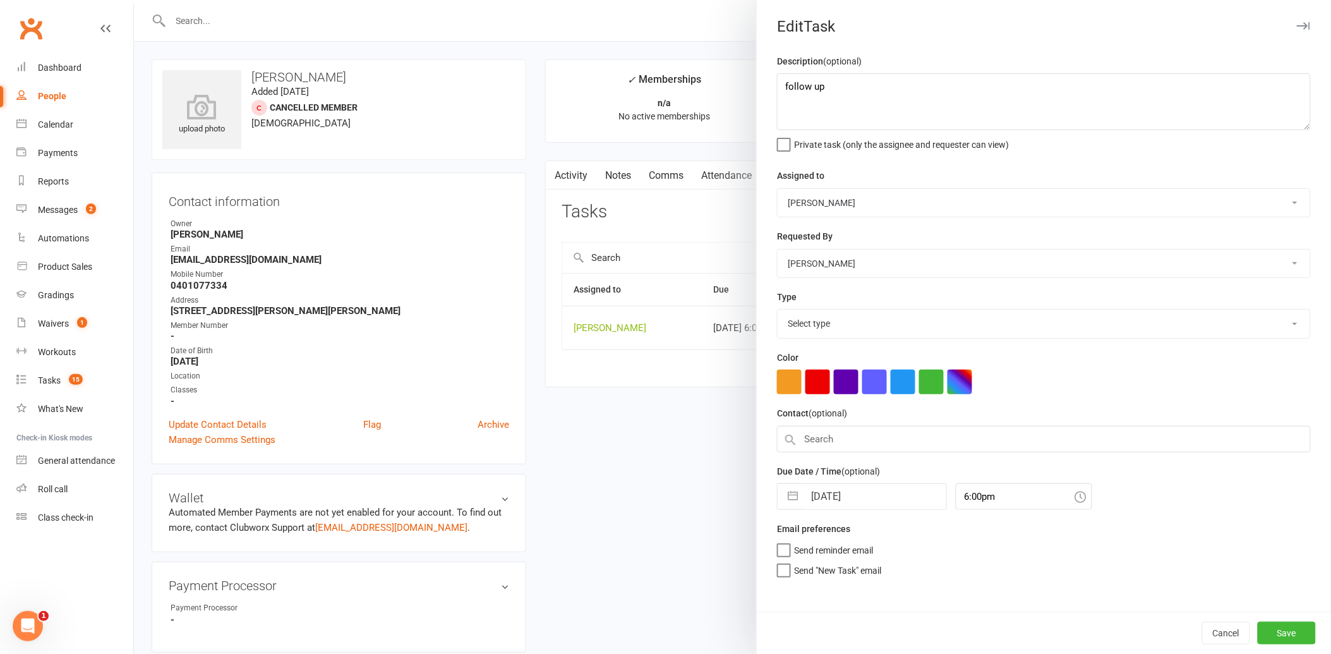
select select "12048"
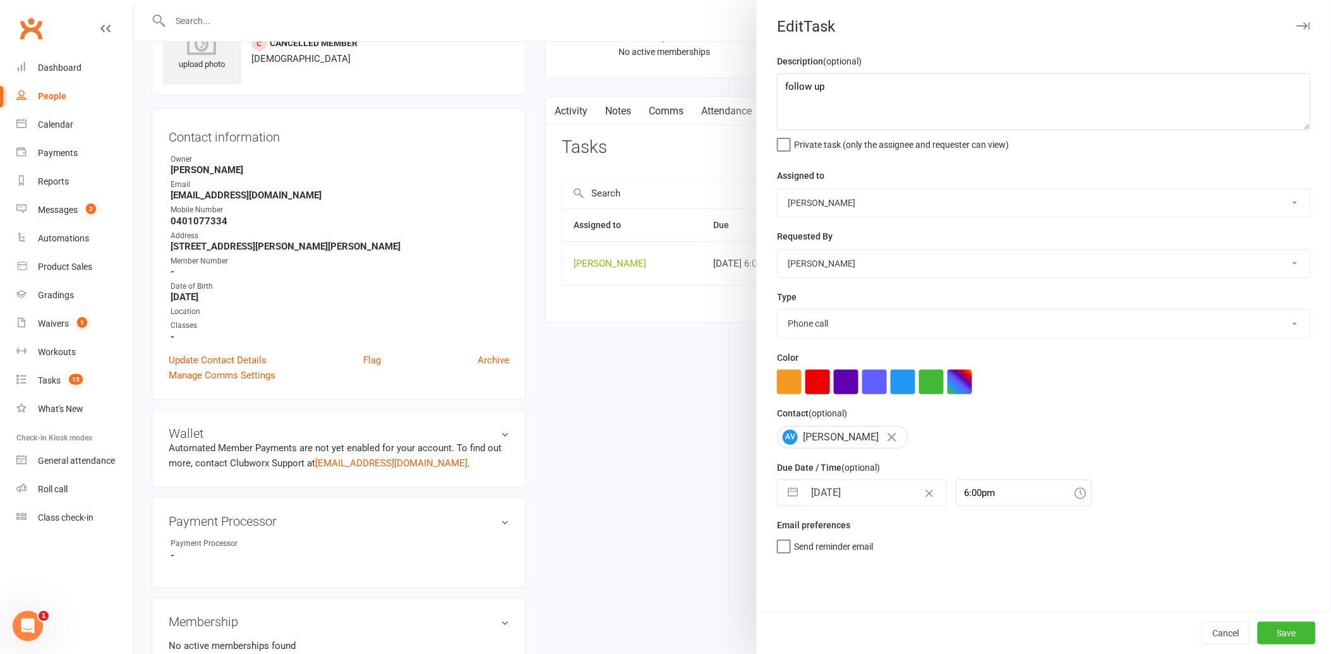
scroll to position [140, 0]
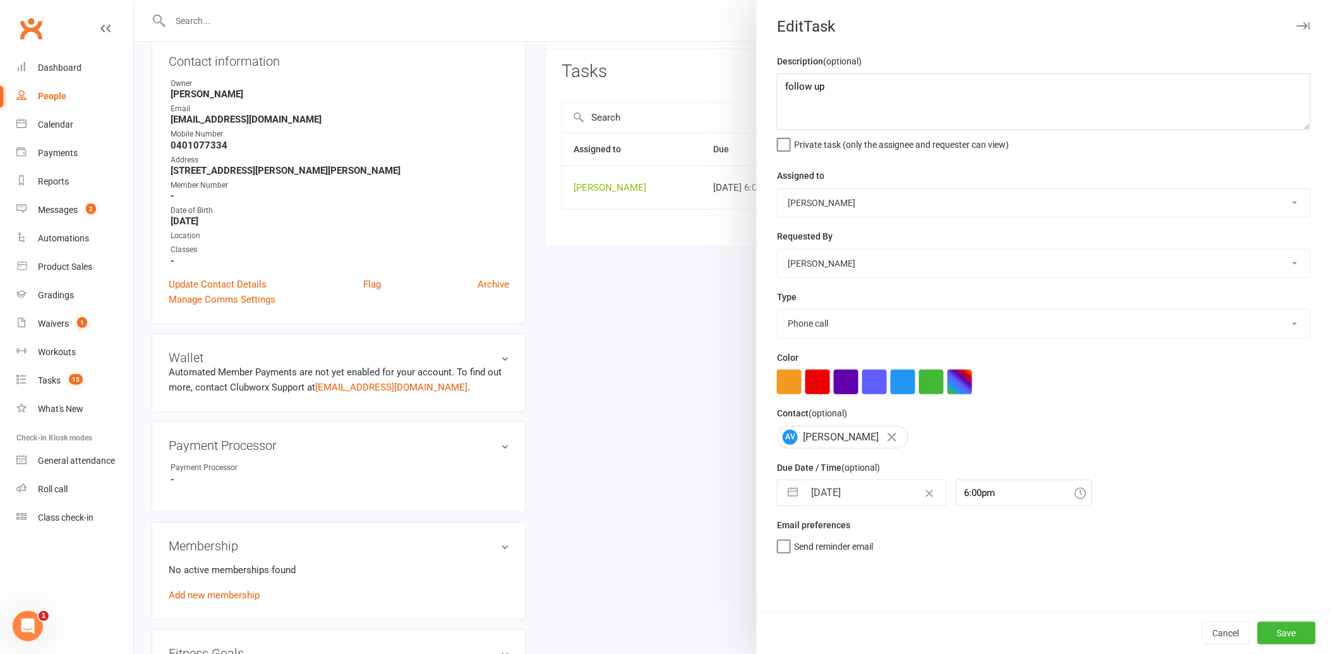
click at [870, 496] on input "[DATE]" at bounding box center [875, 492] width 142 height 25
select select "7"
select select "2025"
select select "8"
select select "2025"
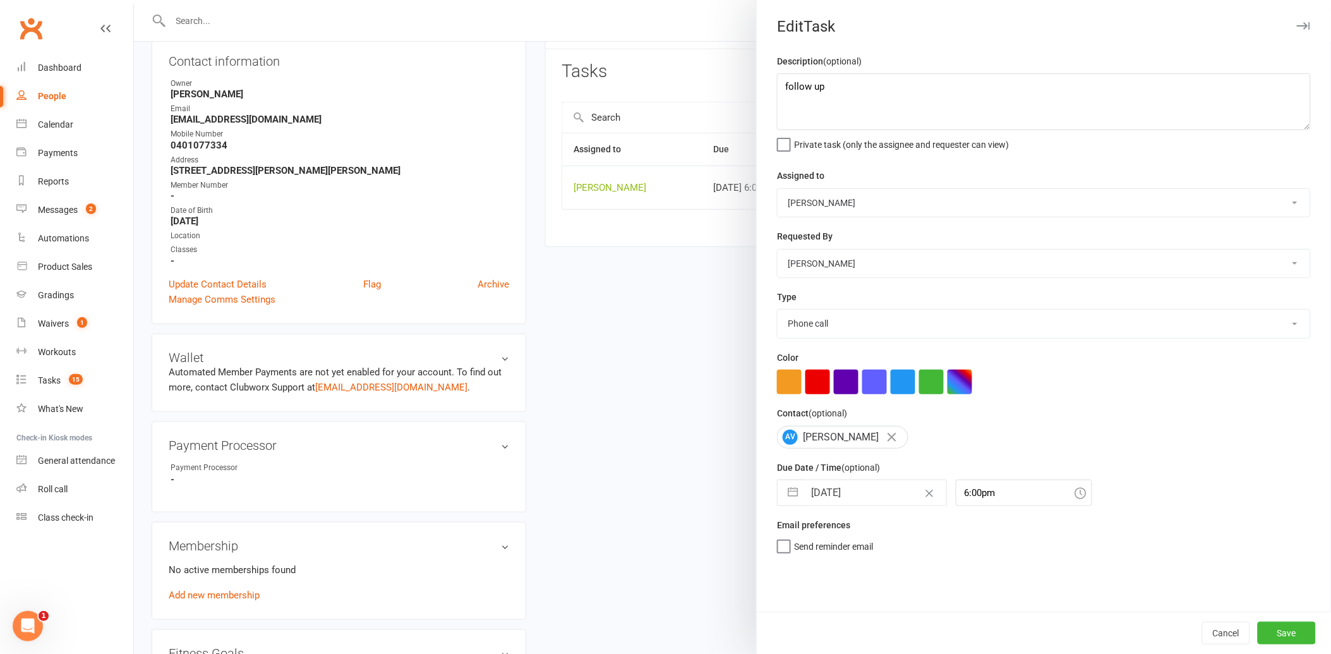
select select "9"
select select "2025"
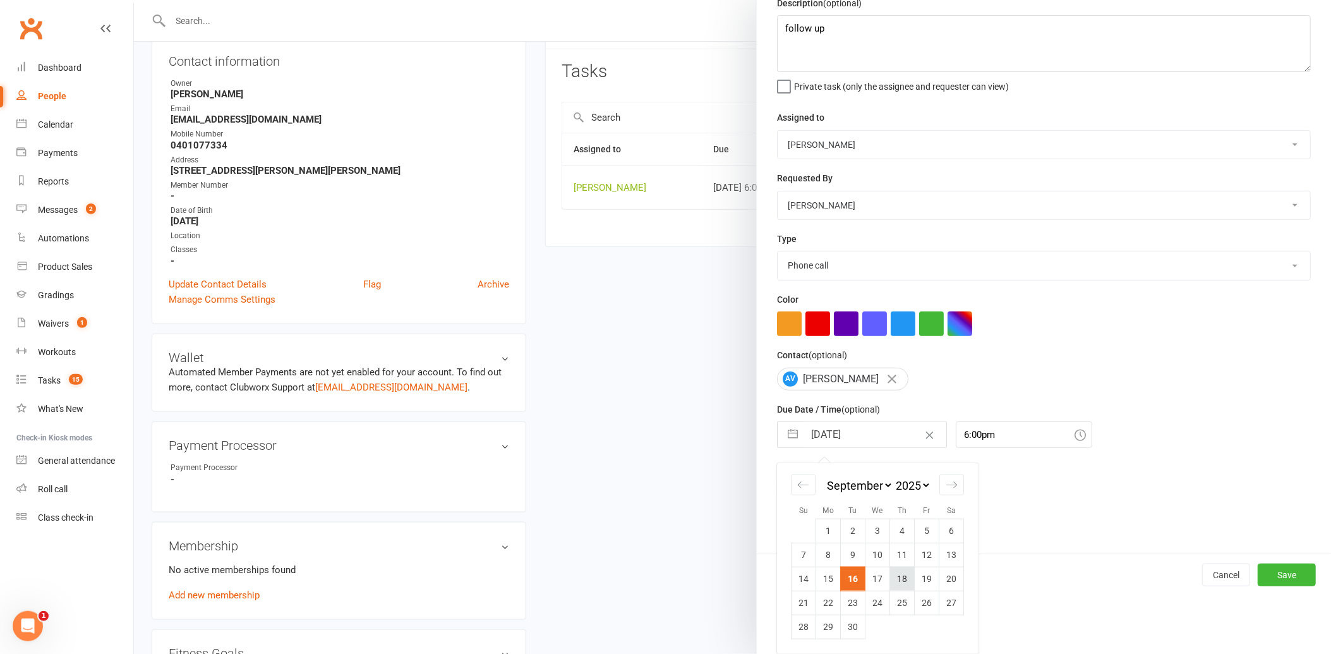
click at [895, 583] on td "18" at bounding box center [902, 579] width 25 height 24
type input "[DATE]"
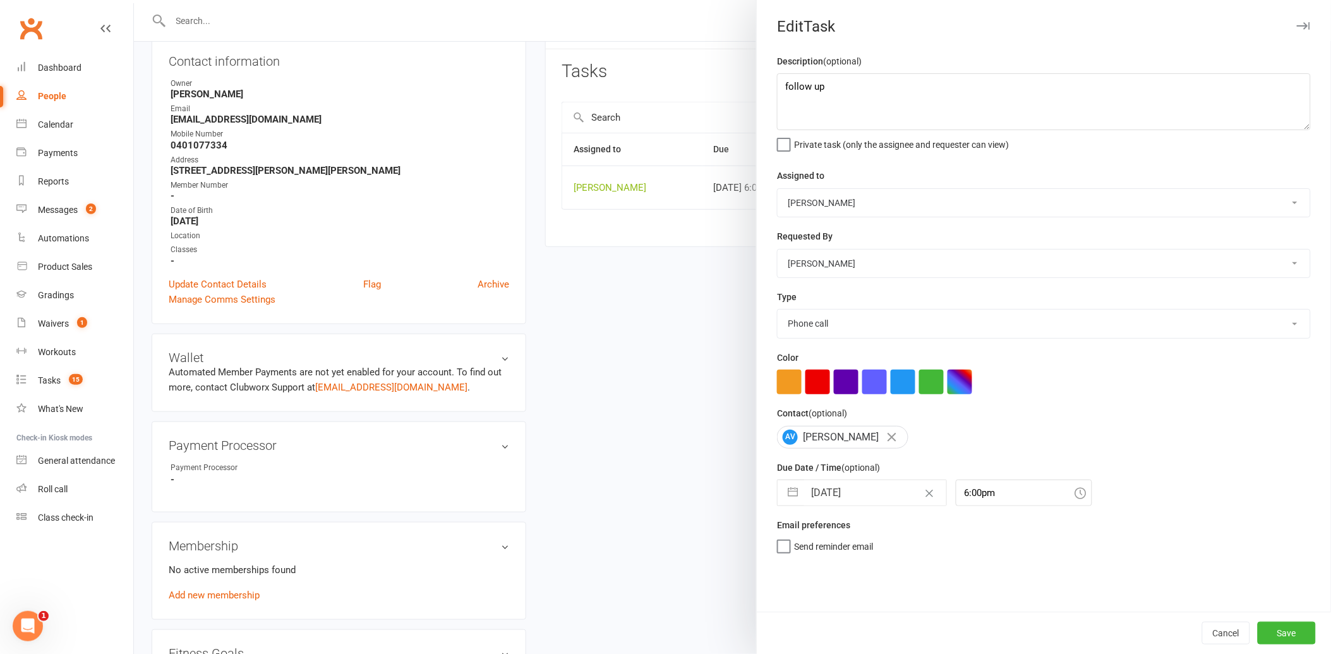
scroll to position [0, 0]
click at [1268, 626] on button "Save" at bounding box center [1287, 633] width 58 height 23
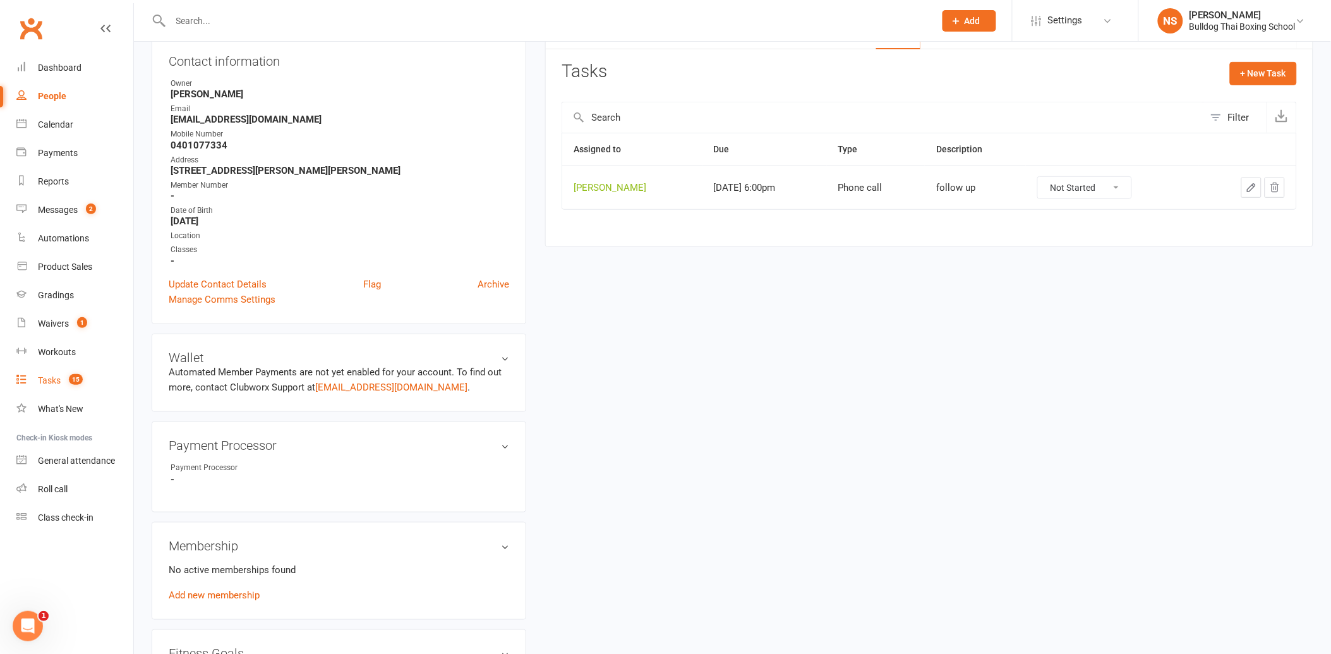
click at [44, 377] on div "Tasks" at bounding box center [49, 380] width 23 height 10
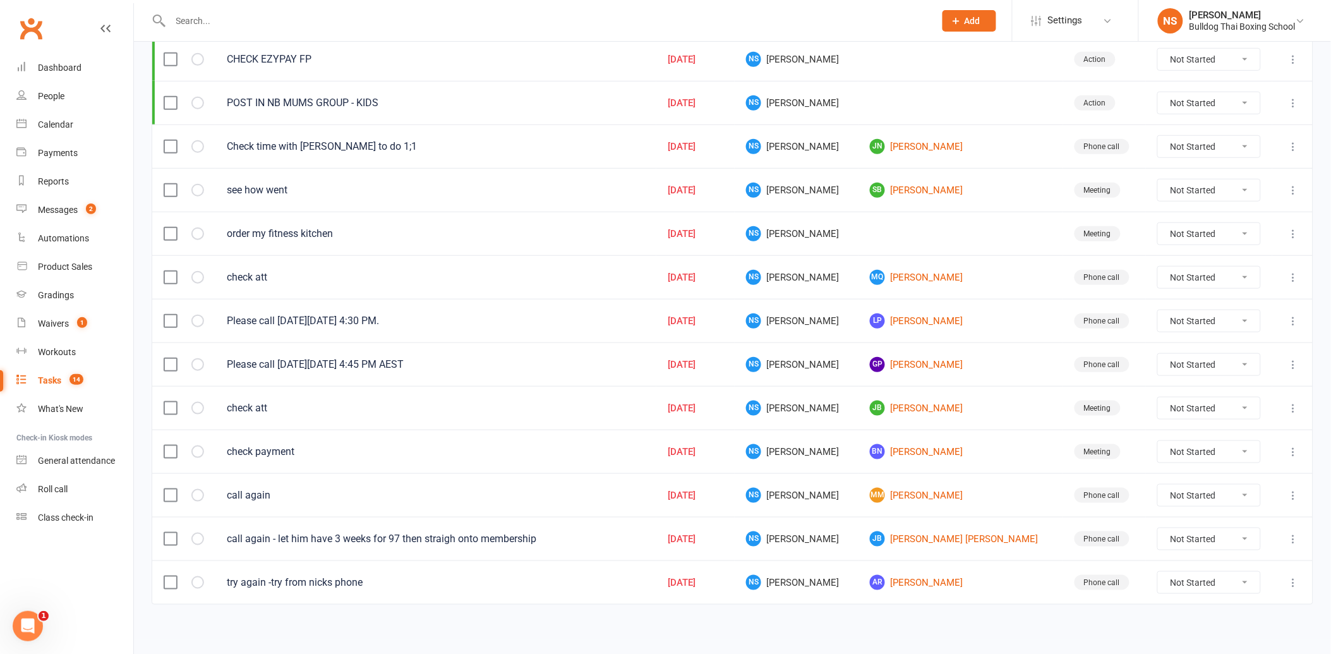
scroll to position [254, 0]
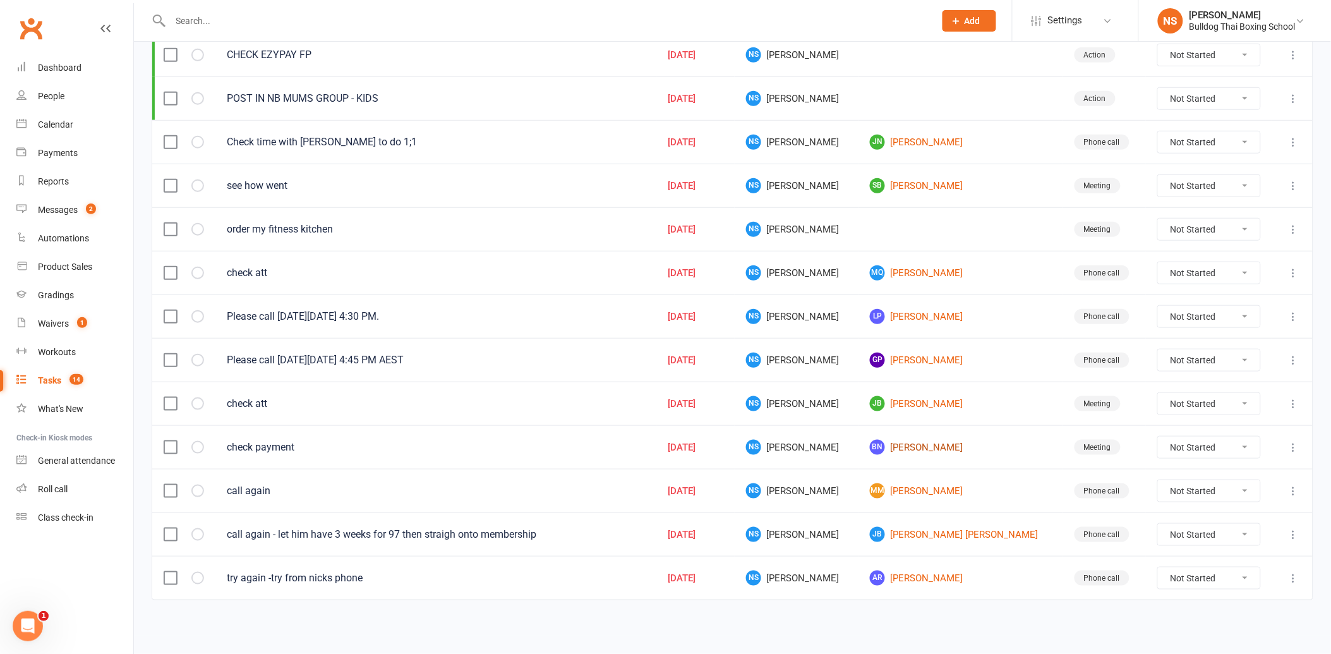
click at [913, 450] on link "BN [PERSON_NAME]" at bounding box center [960, 447] width 181 height 15
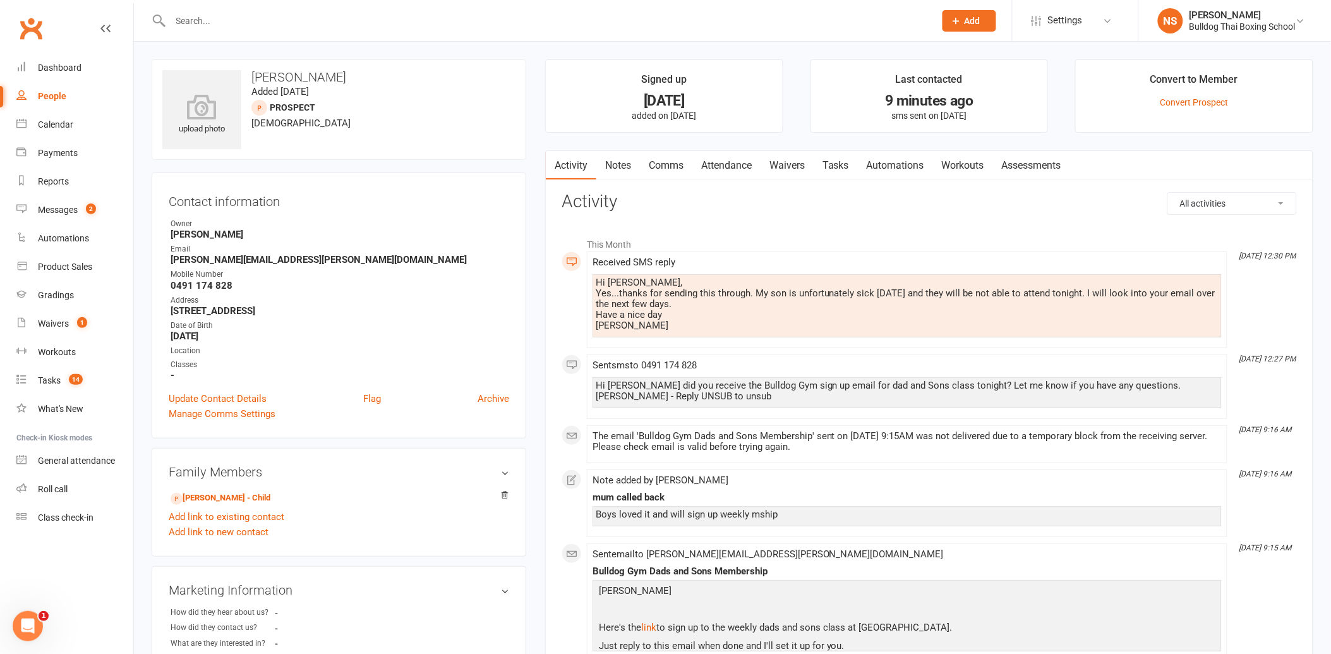
click at [666, 163] on link "Comms" at bounding box center [666, 165] width 52 height 29
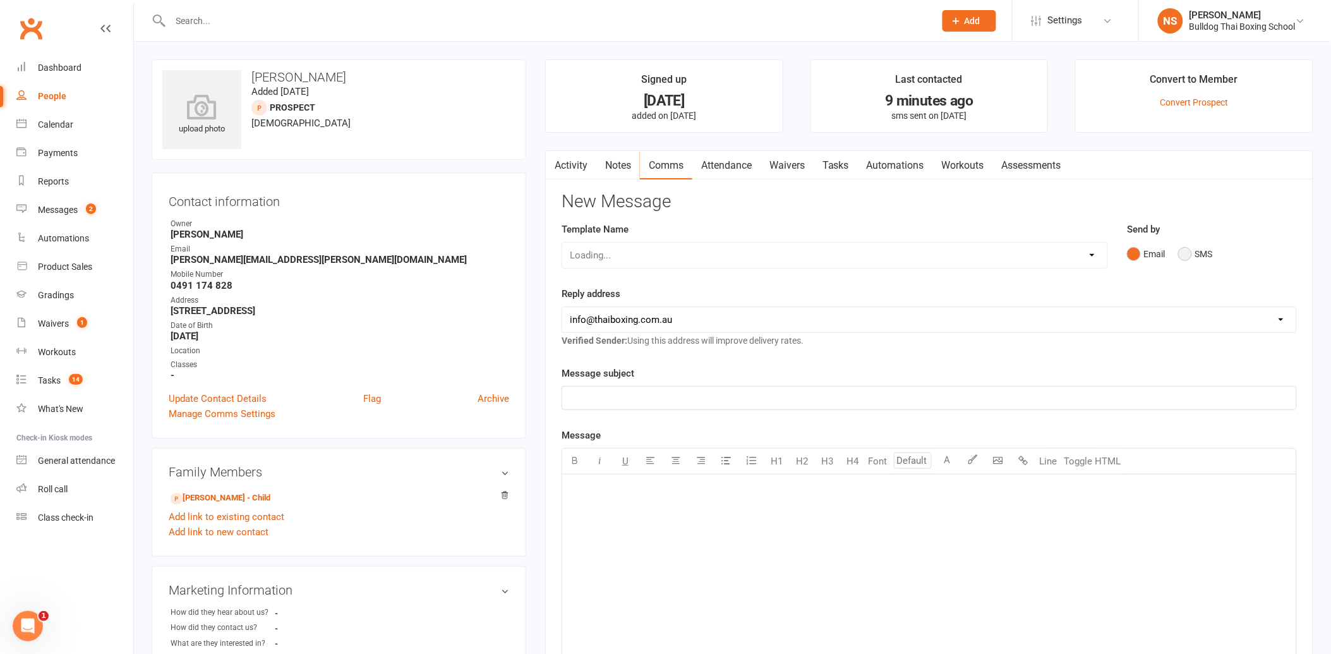
click at [1192, 248] on button "SMS" at bounding box center [1196, 254] width 34 height 24
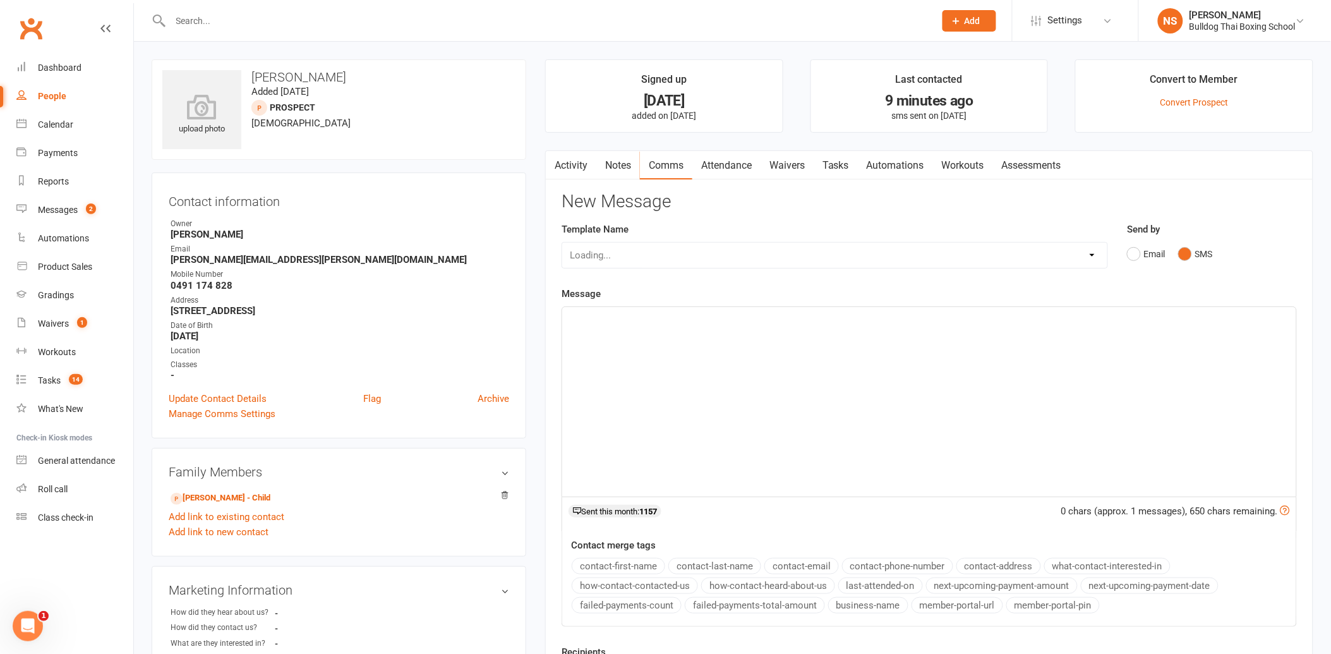
click at [645, 327] on div "﻿" at bounding box center [929, 402] width 734 height 190
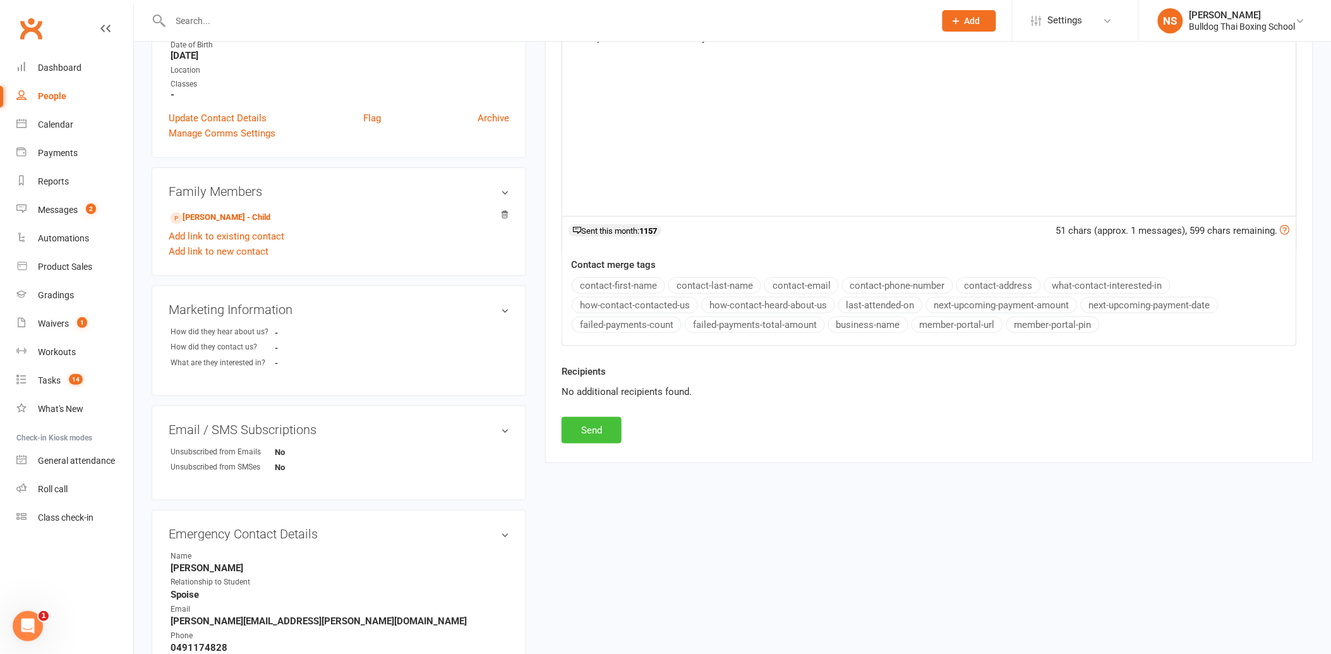
click at [597, 432] on button "Send" at bounding box center [592, 430] width 60 height 27
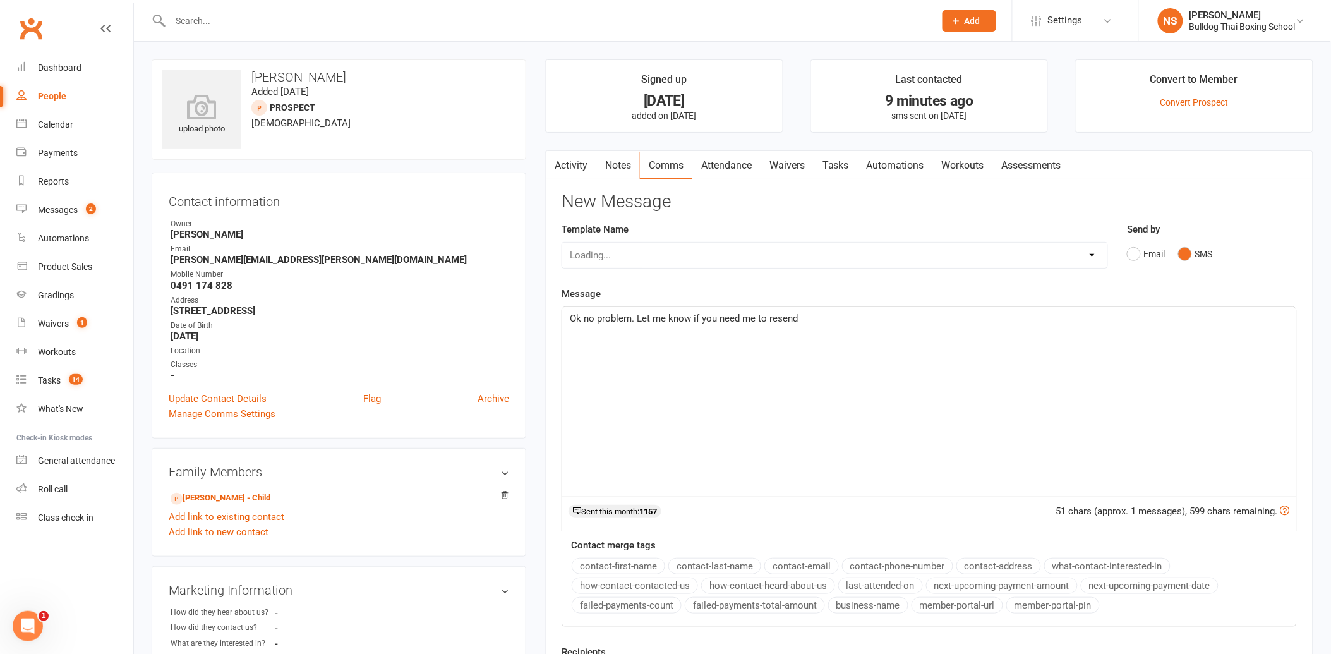
click at [843, 161] on link "Tasks" at bounding box center [836, 165] width 44 height 29
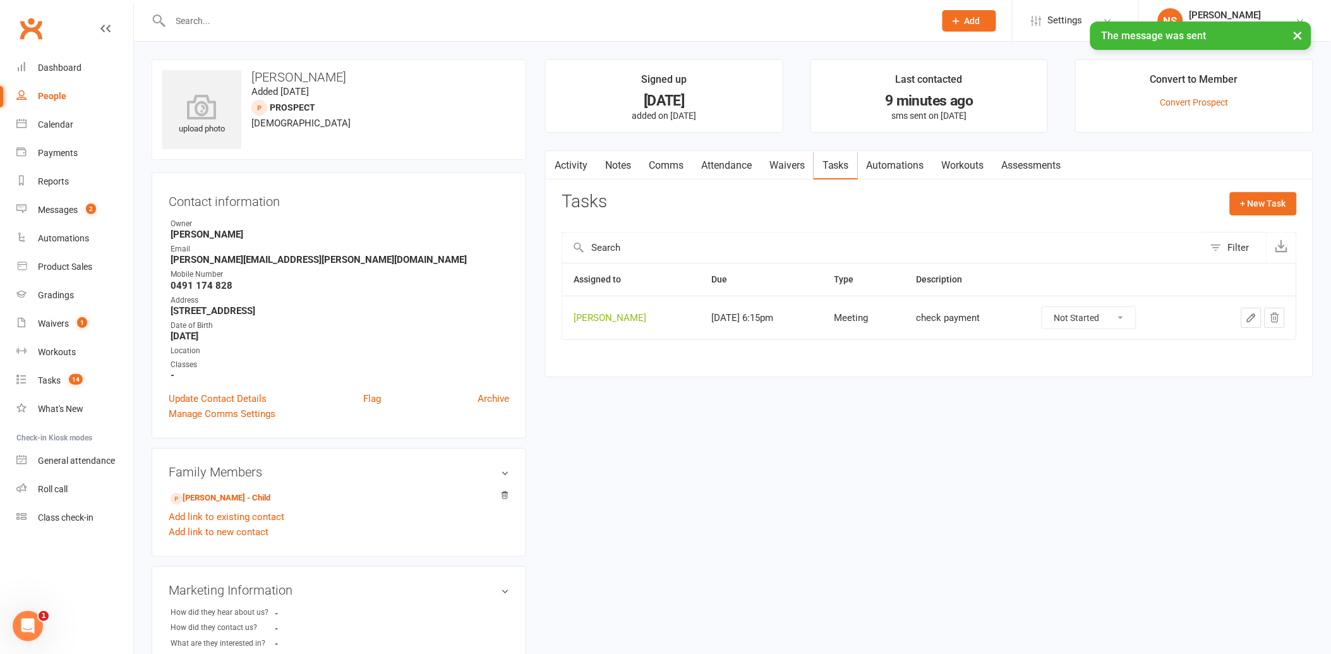
drag, startPoint x: 1252, startPoint y: 319, endPoint x: 1245, endPoint y: 319, distance: 7.0
click at [1249, 319] on icon "button" at bounding box center [1251, 317] width 11 height 11
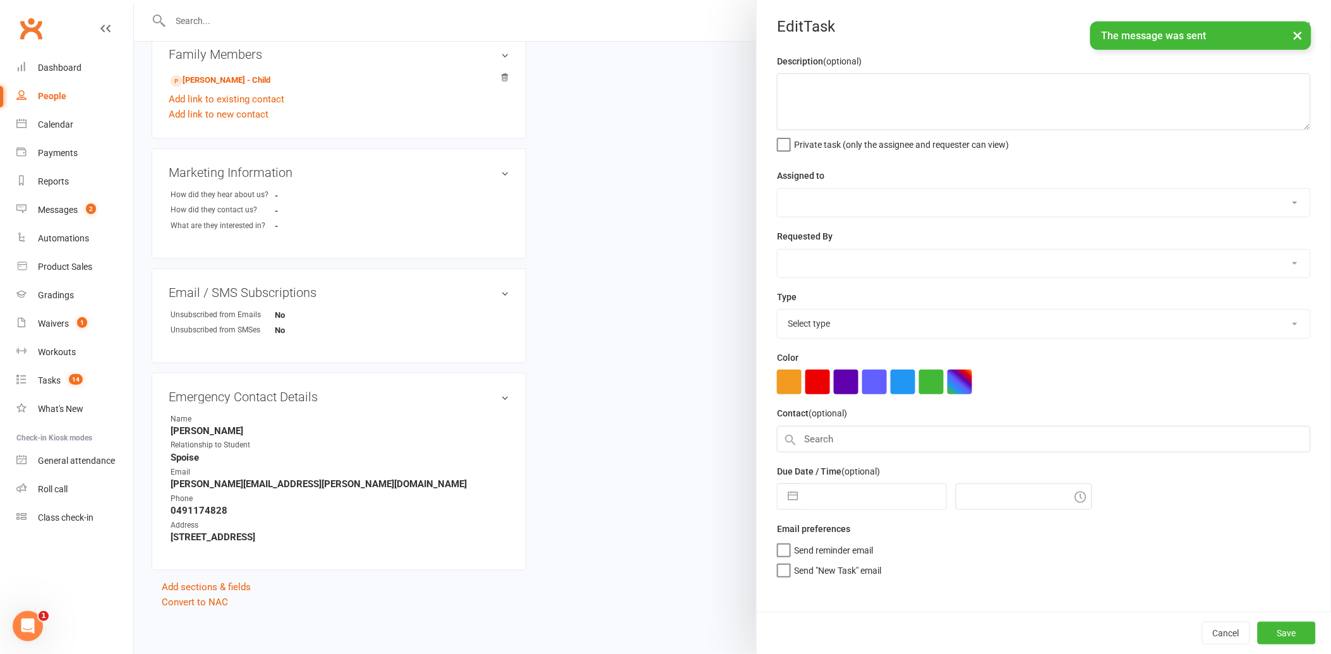
scroll to position [421, 0]
type textarea "check payment"
select select "12940"
type input "[DATE]"
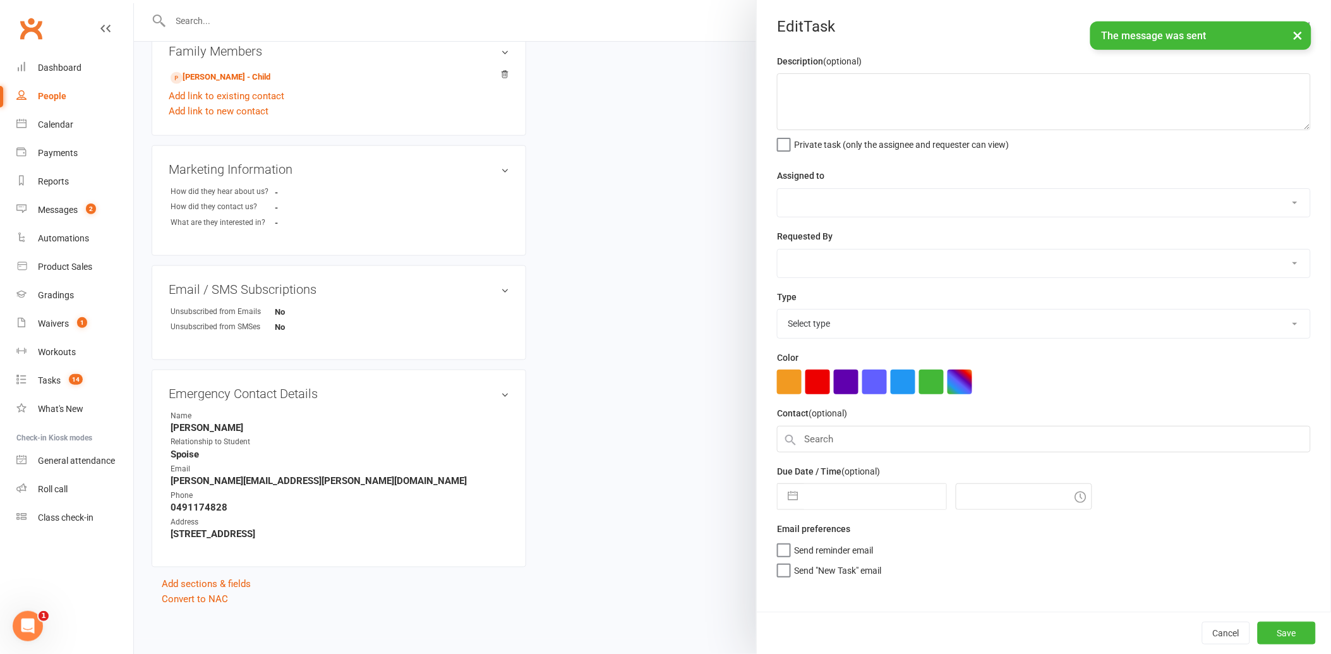
type input "6:15pm"
select select "12049"
click at [869, 487] on input "[DATE]" at bounding box center [875, 492] width 142 height 25
select select "7"
select select "2025"
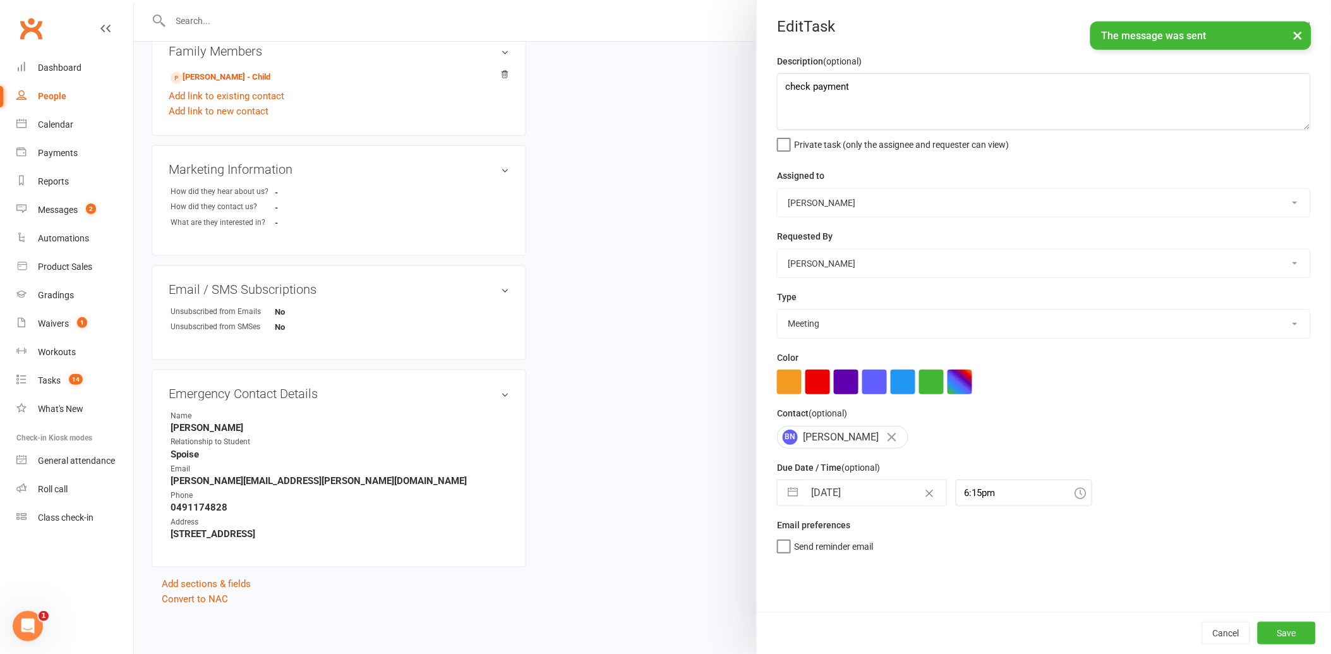
select select "8"
select select "2025"
select select "9"
select select "2025"
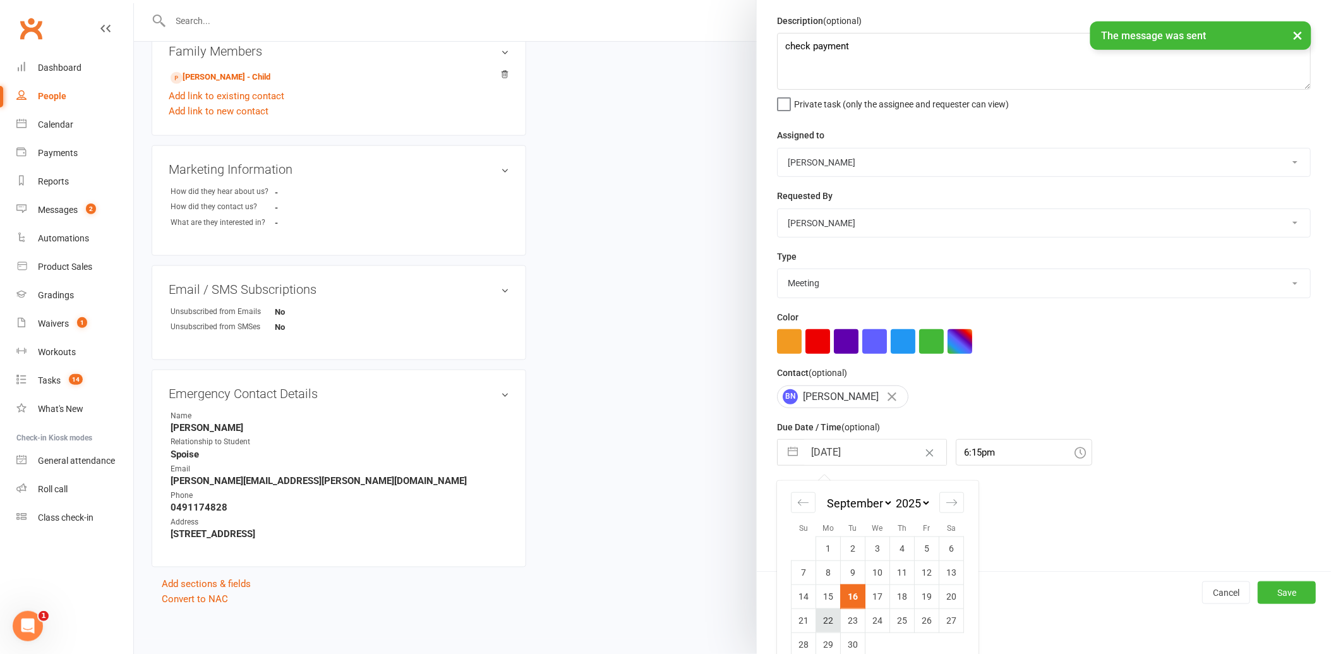
scroll to position [58, 0]
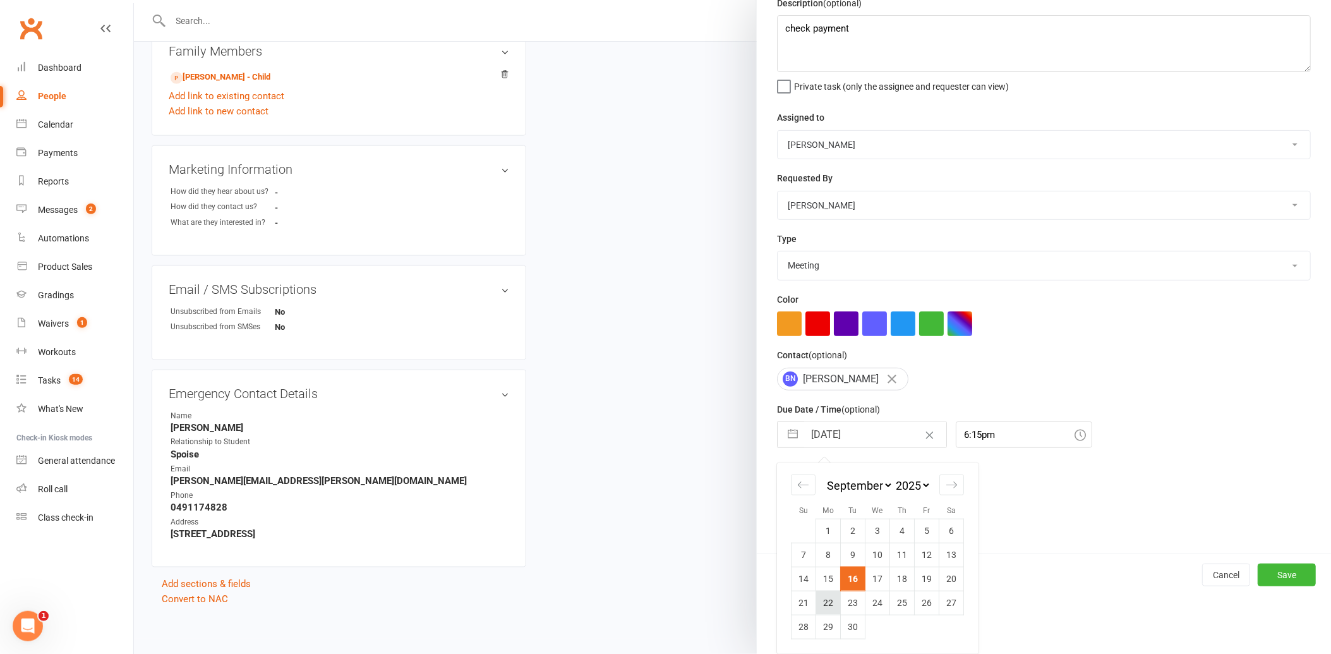
click at [822, 598] on td "22" at bounding box center [828, 603] width 25 height 24
type input "[DATE]"
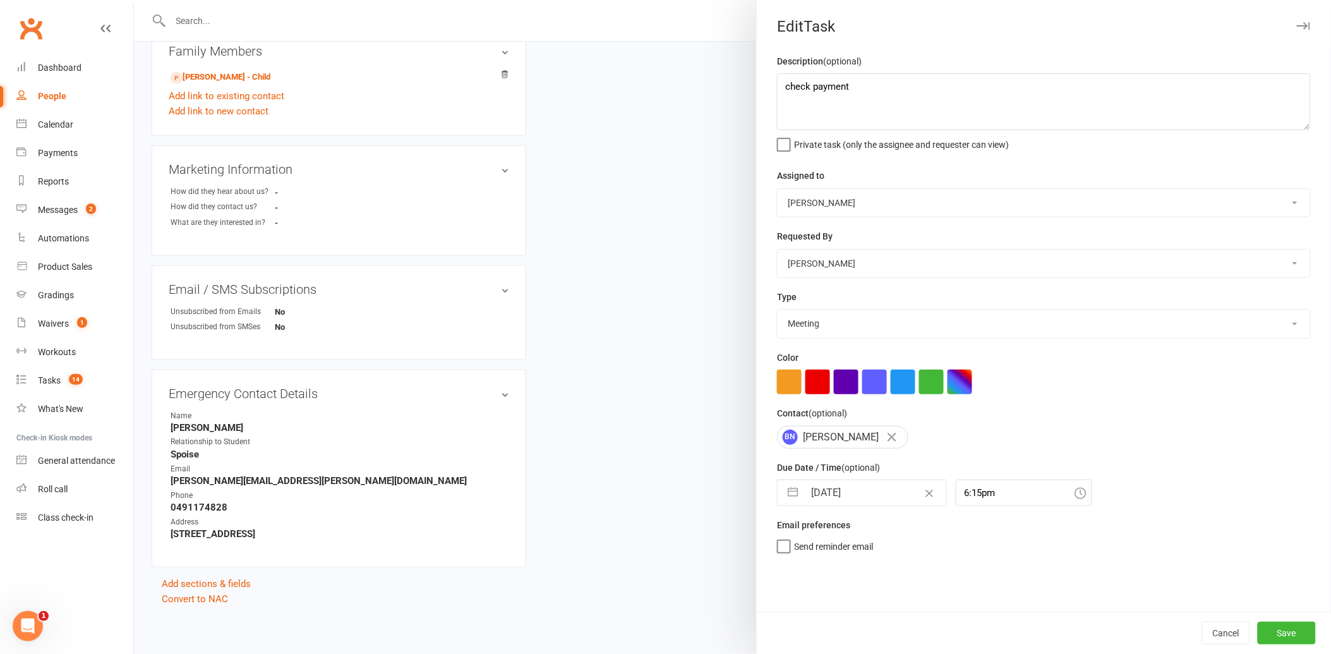
scroll to position [0, 0]
click at [1283, 633] on button "Save" at bounding box center [1287, 633] width 58 height 23
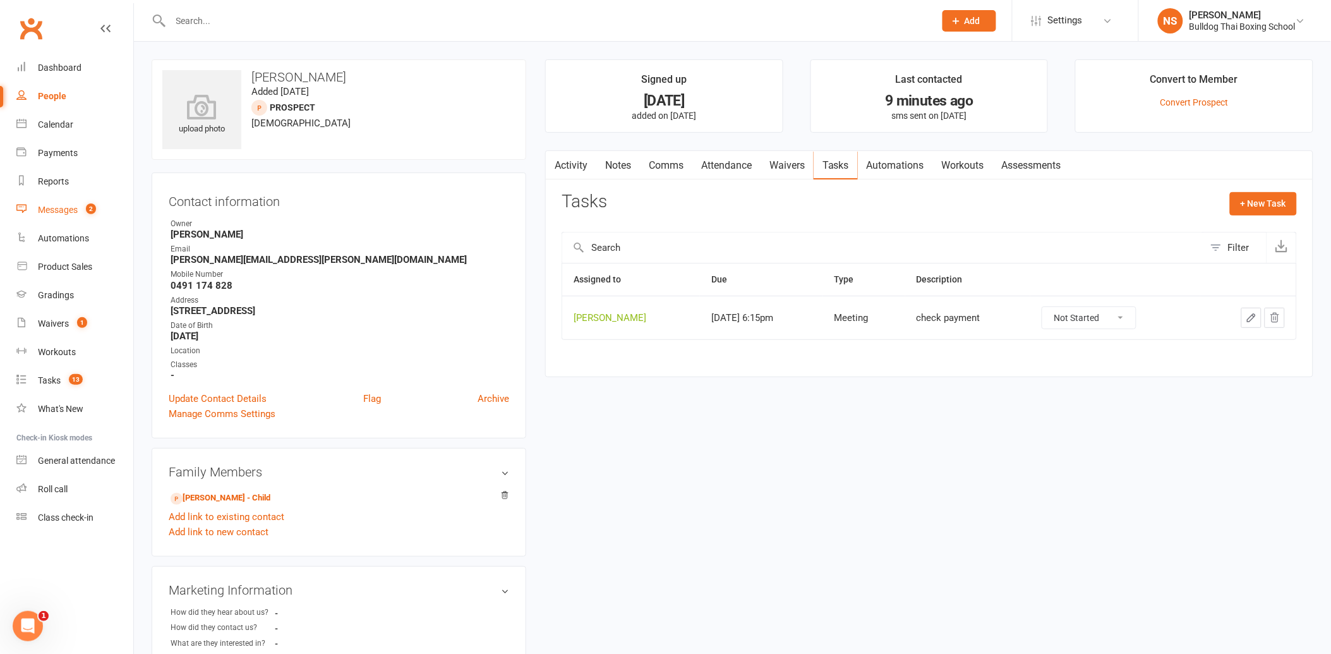
click at [65, 210] on div "Messages" at bounding box center [58, 210] width 40 height 10
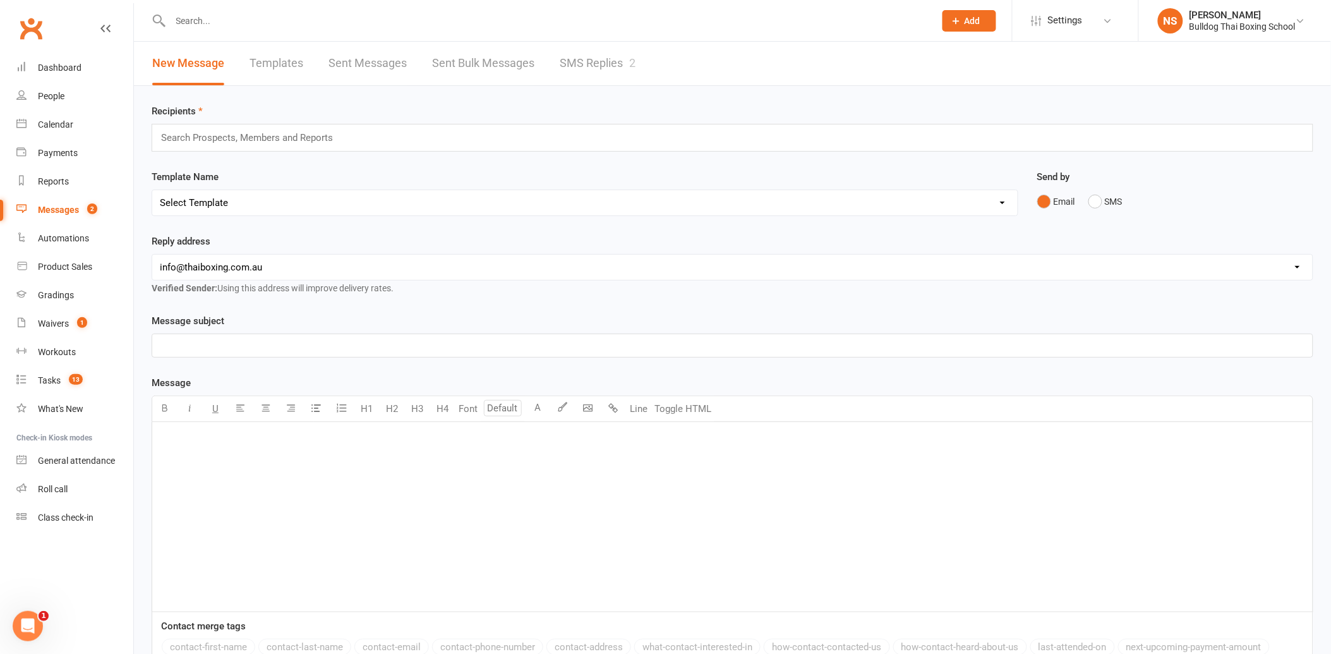
click at [629, 66] on link "SMS Replies 2" at bounding box center [598, 64] width 76 height 44
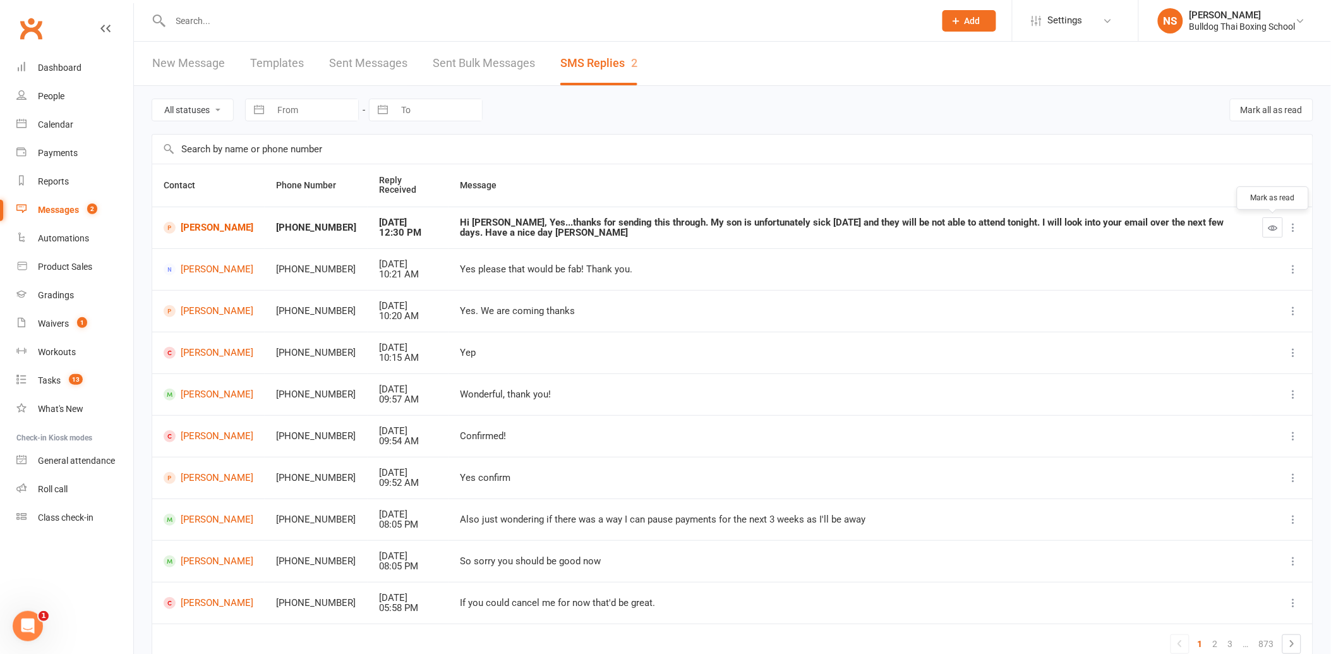
click at [1274, 224] on icon "button" at bounding box center [1273, 227] width 9 height 9
click at [48, 380] on div "Tasks" at bounding box center [49, 380] width 23 height 10
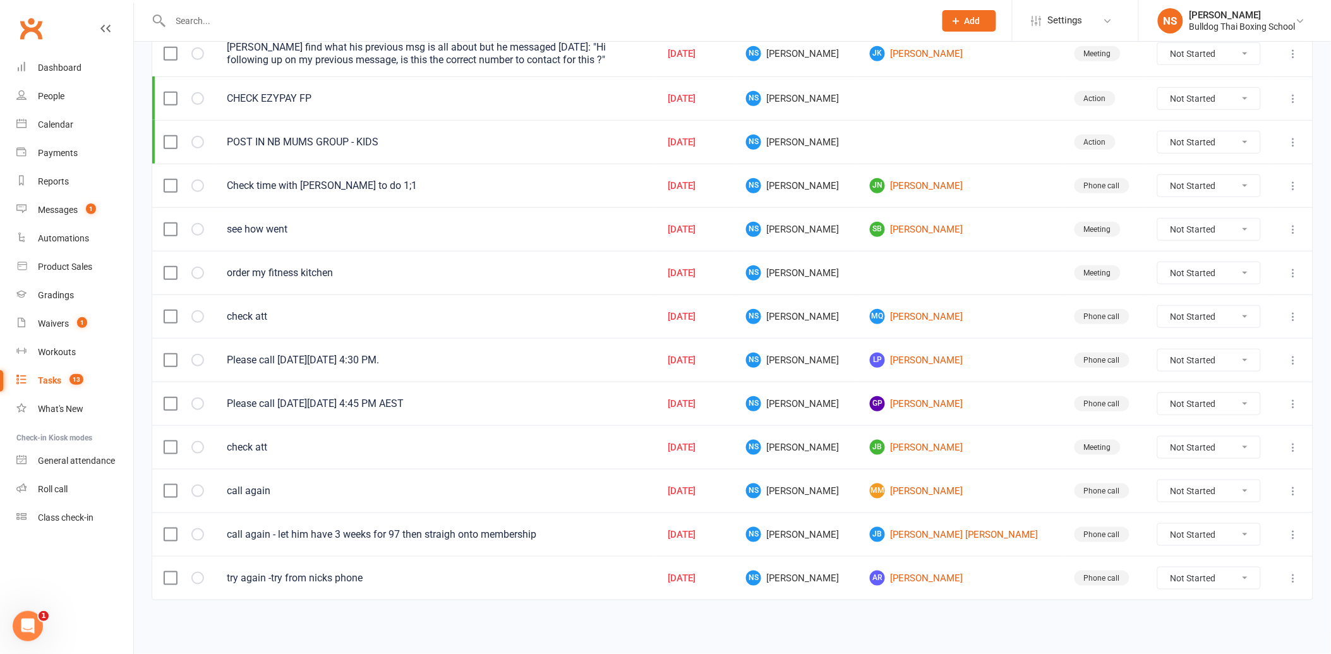
scroll to position [140, 0]
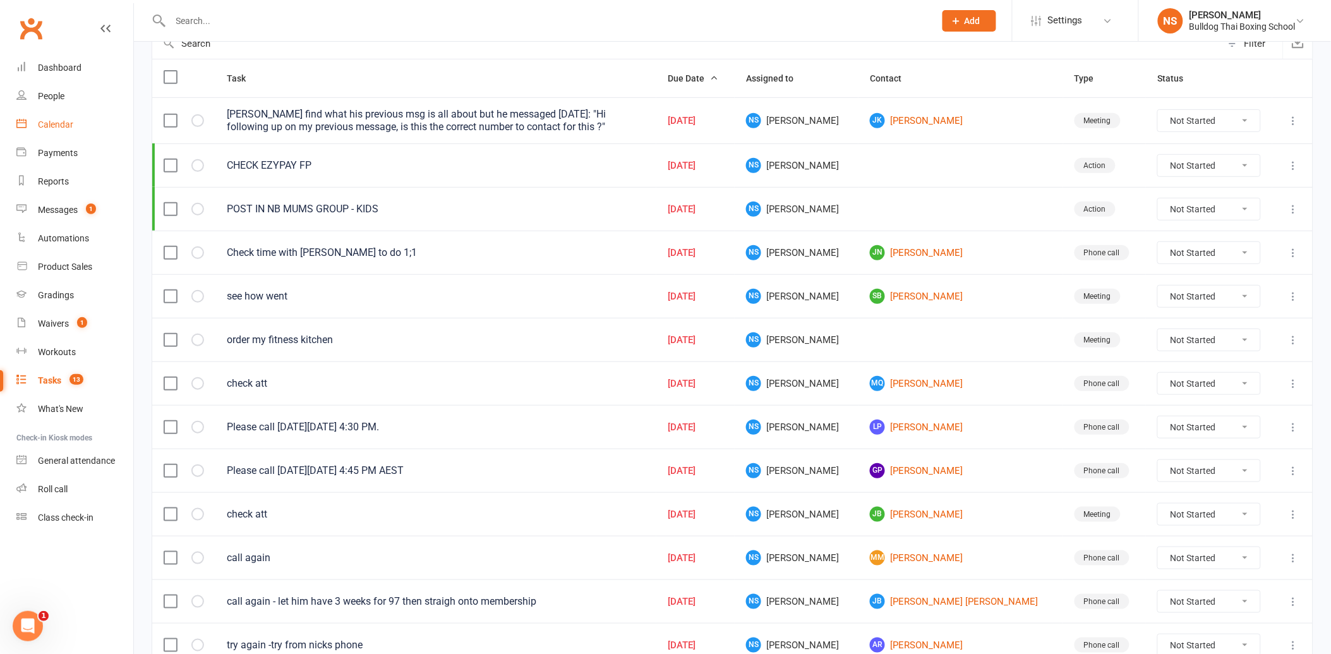
click at [51, 120] on div "Calendar" at bounding box center [55, 124] width 35 height 10
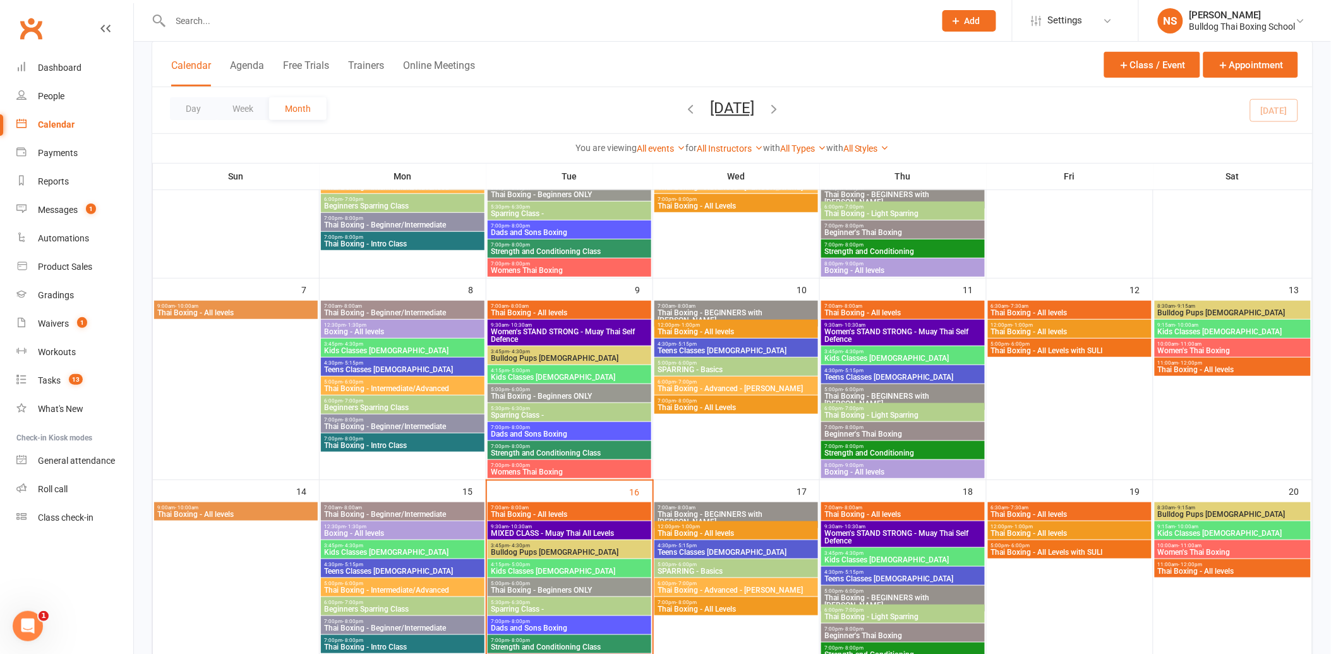
scroll to position [210, 0]
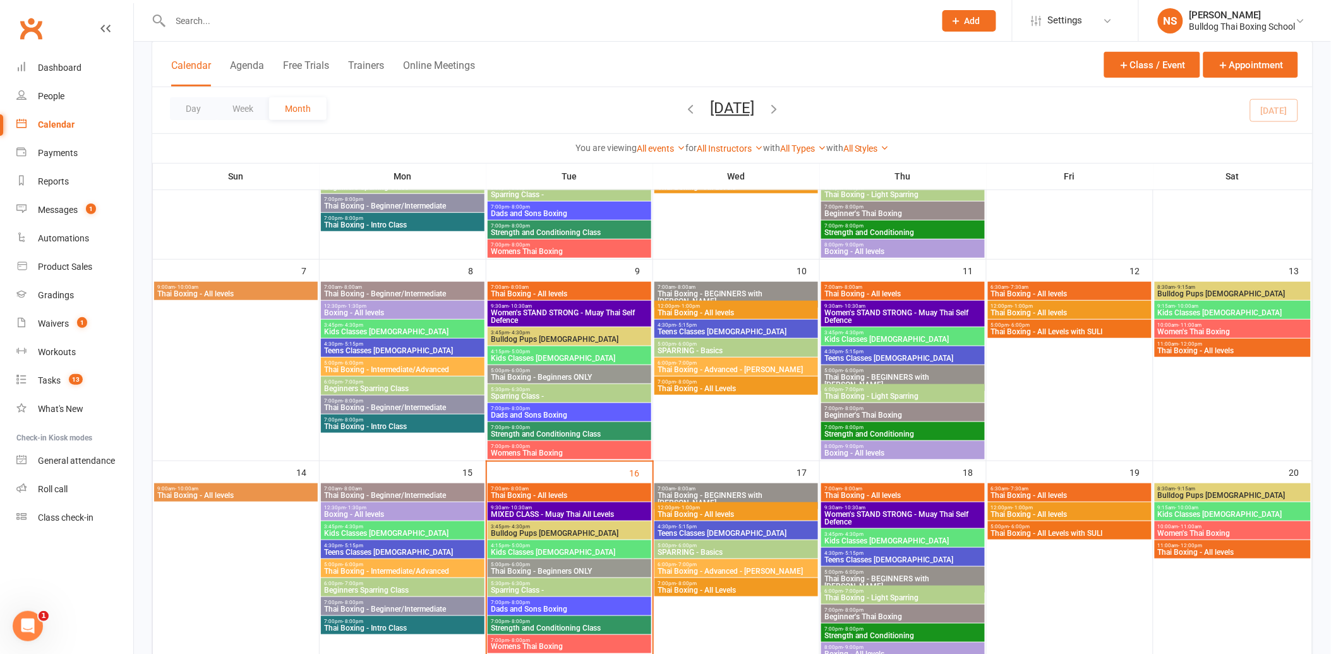
click at [406, 530] on span "Kids Classes [DEMOGRAPHIC_DATA]" at bounding box center [403, 534] width 159 height 8
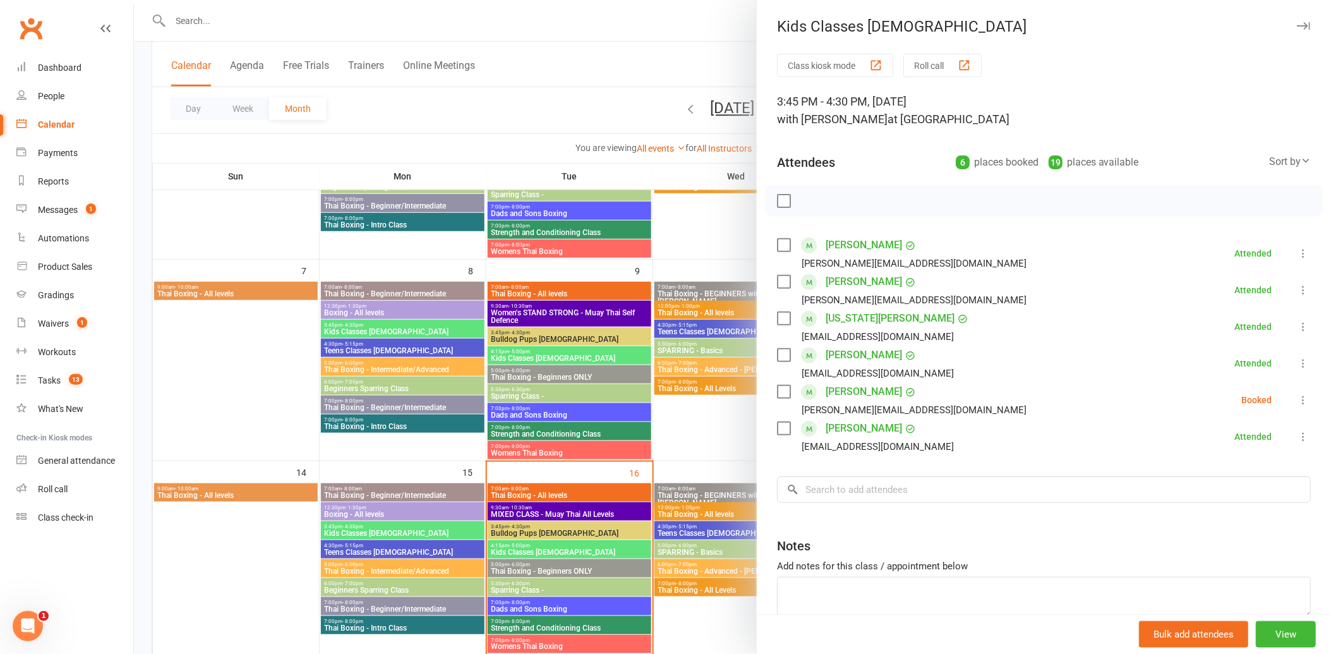
click at [387, 330] on div at bounding box center [732, 327] width 1197 height 654
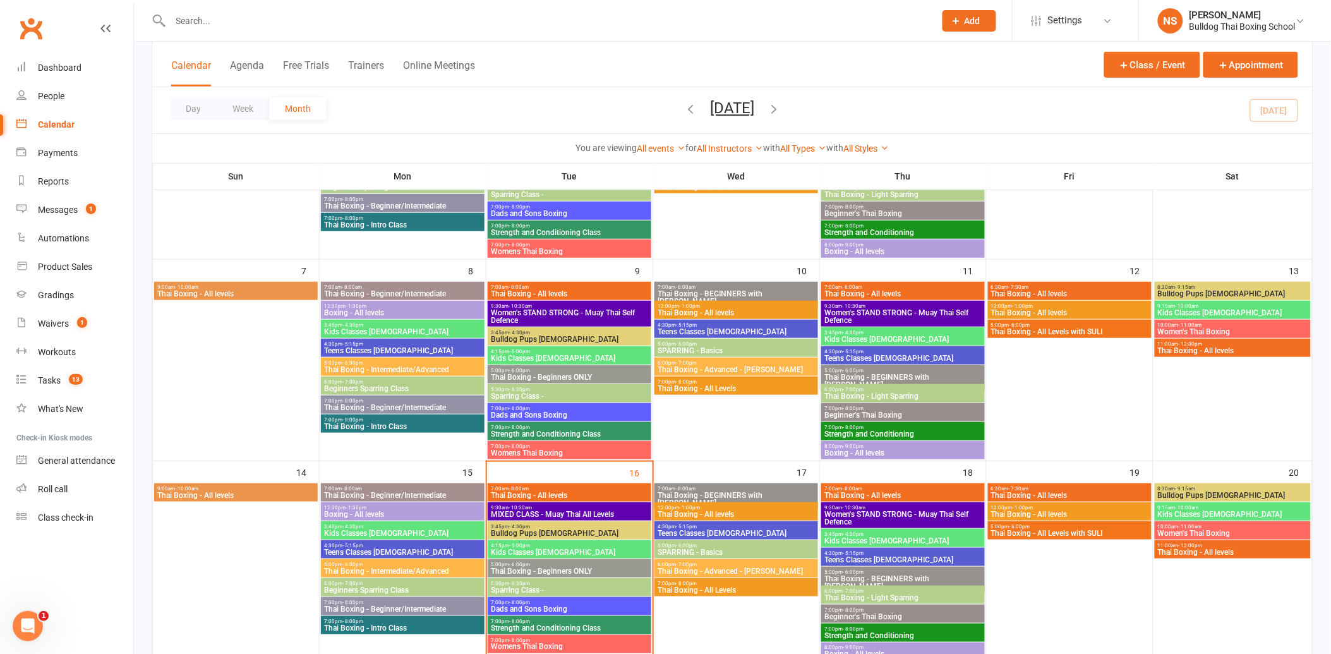
click at [403, 349] on span "Teens Classes [DEMOGRAPHIC_DATA]" at bounding box center [403, 351] width 159 height 8
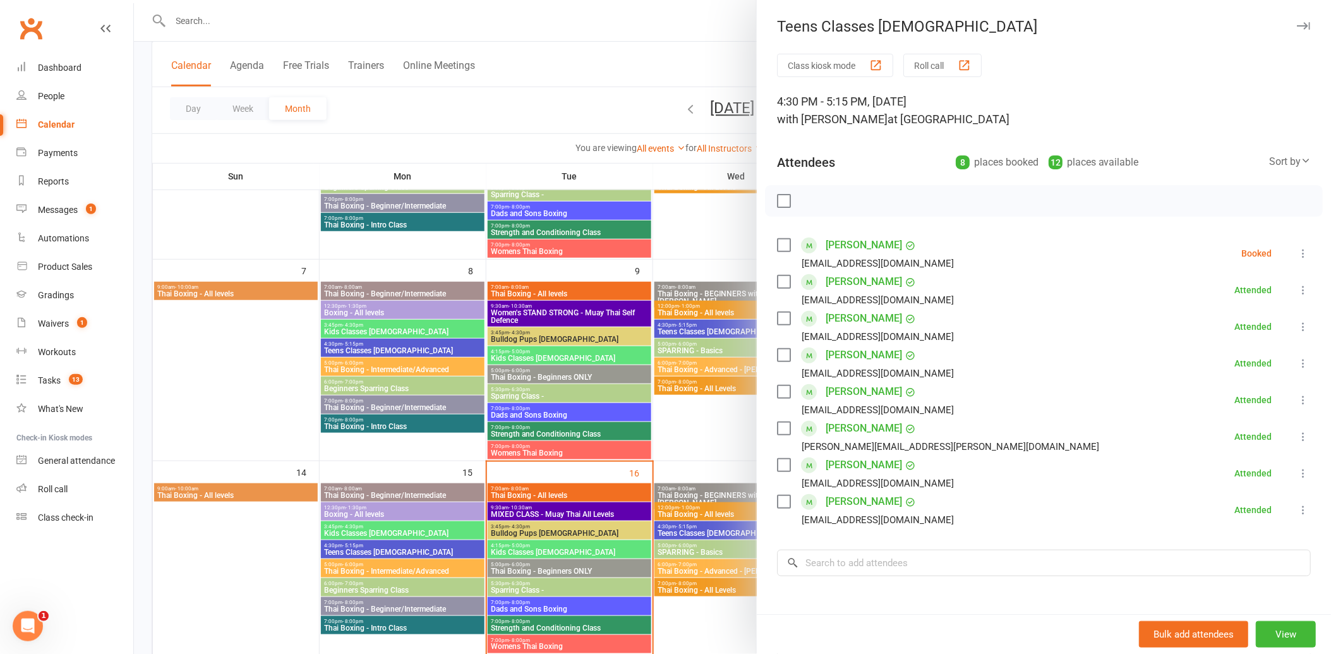
click at [401, 331] on div at bounding box center [732, 327] width 1197 height 654
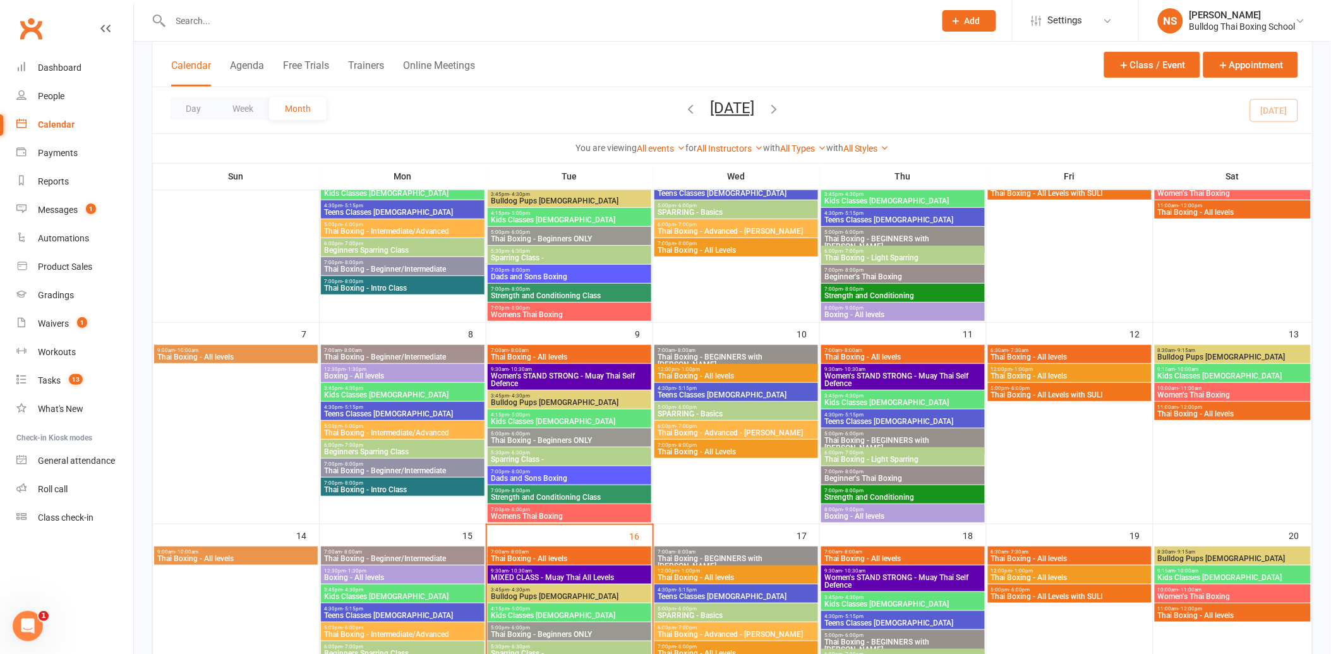
scroll to position [70, 0]
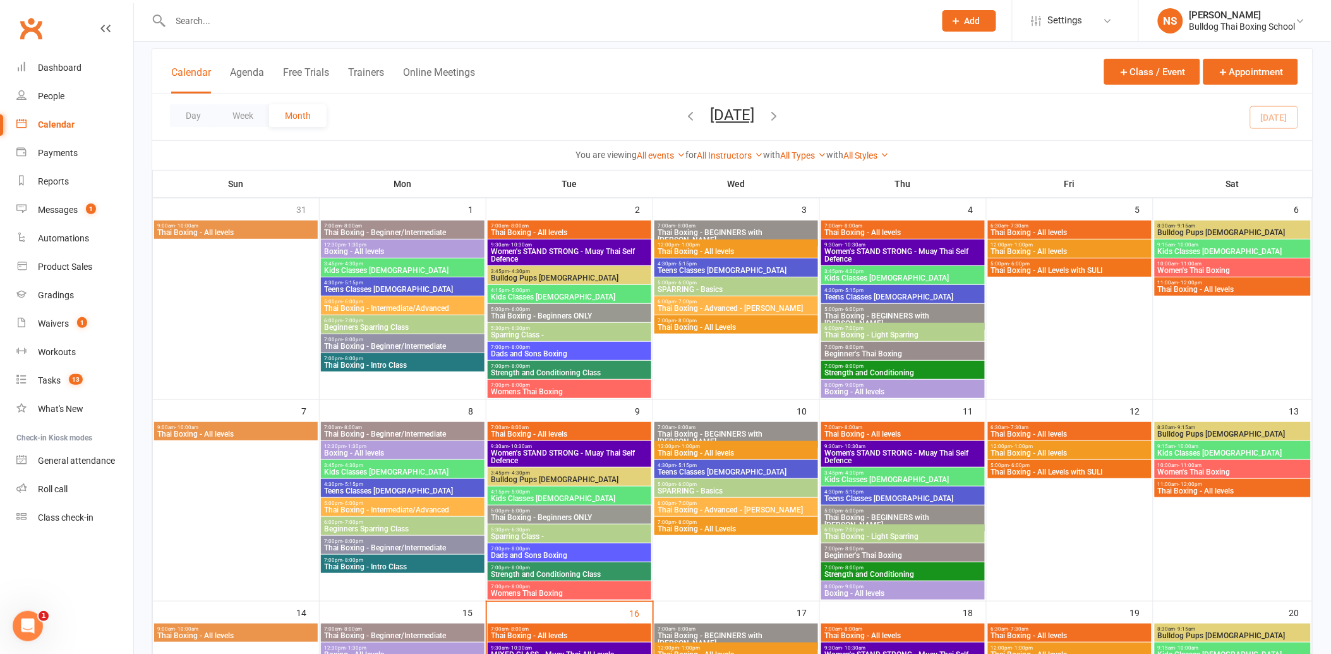
click at [389, 267] on span "Kids Classes [DEMOGRAPHIC_DATA]" at bounding box center [403, 271] width 159 height 8
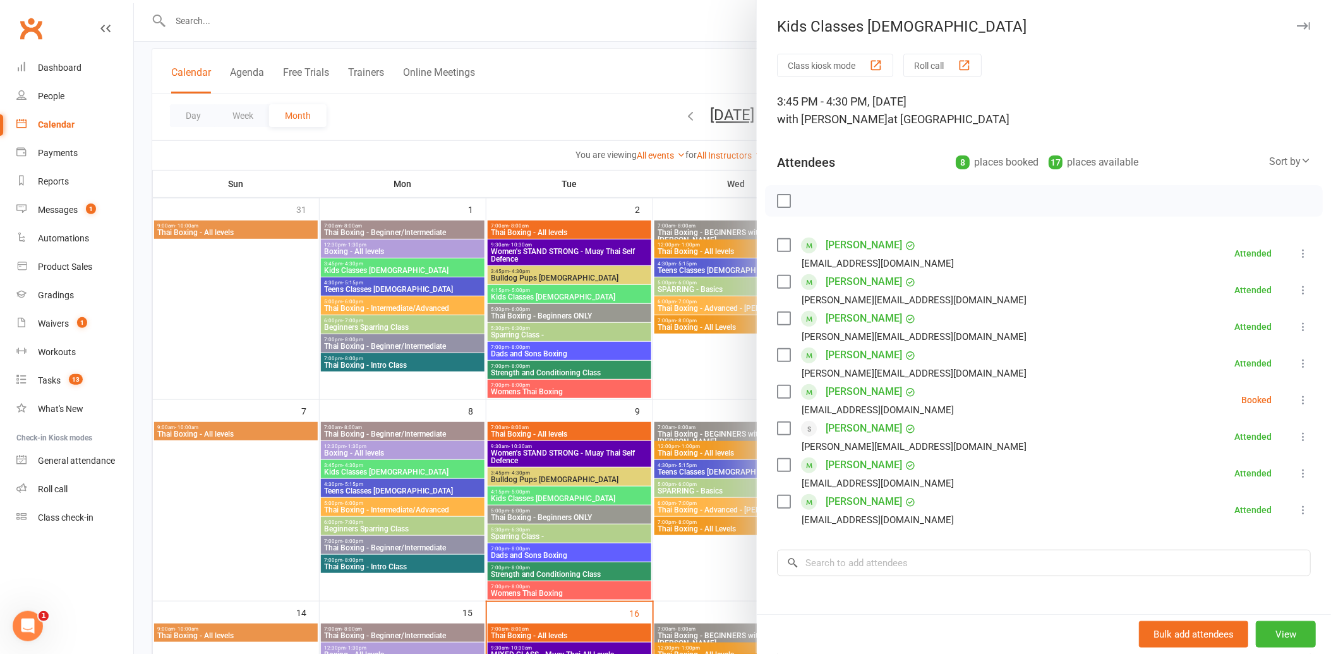
click at [523, 63] on div at bounding box center [732, 327] width 1197 height 654
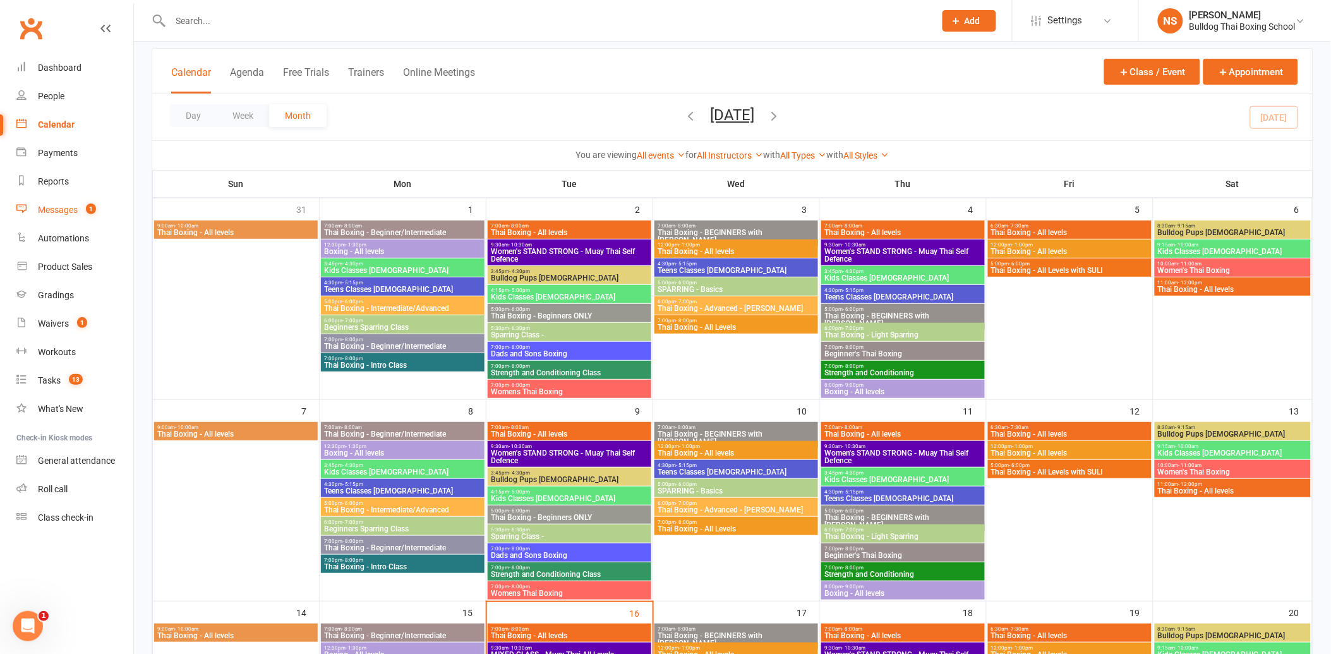
click at [51, 212] on div "Messages" at bounding box center [58, 210] width 40 height 10
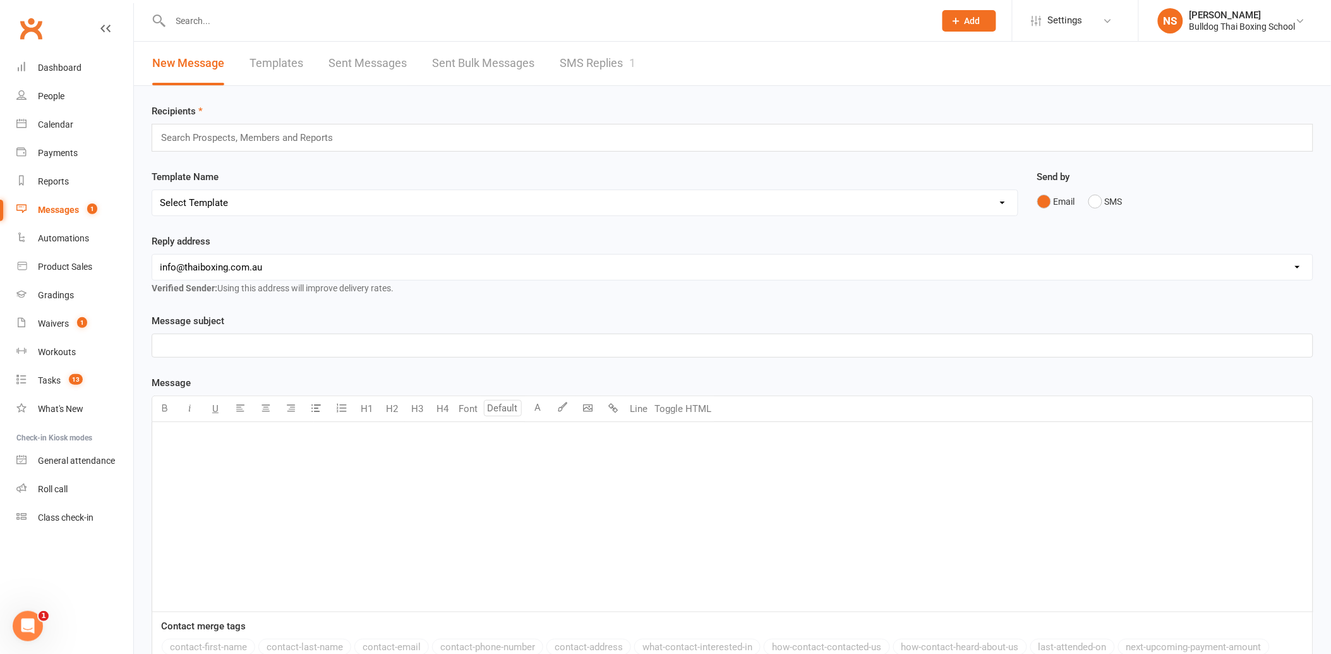
click at [614, 59] on link "SMS Replies 1" at bounding box center [598, 64] width 76 height 44
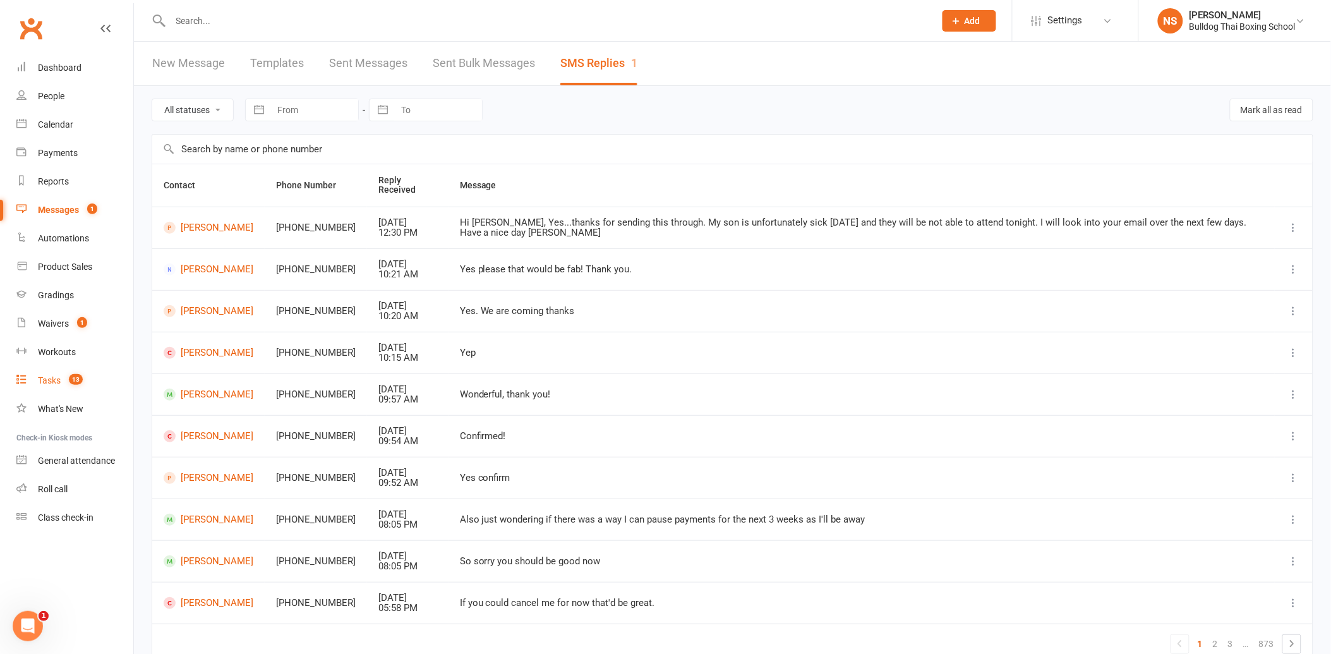
click at [58, 379] on div "Tasks" at bounding box center [49, 380] width 23 height 10
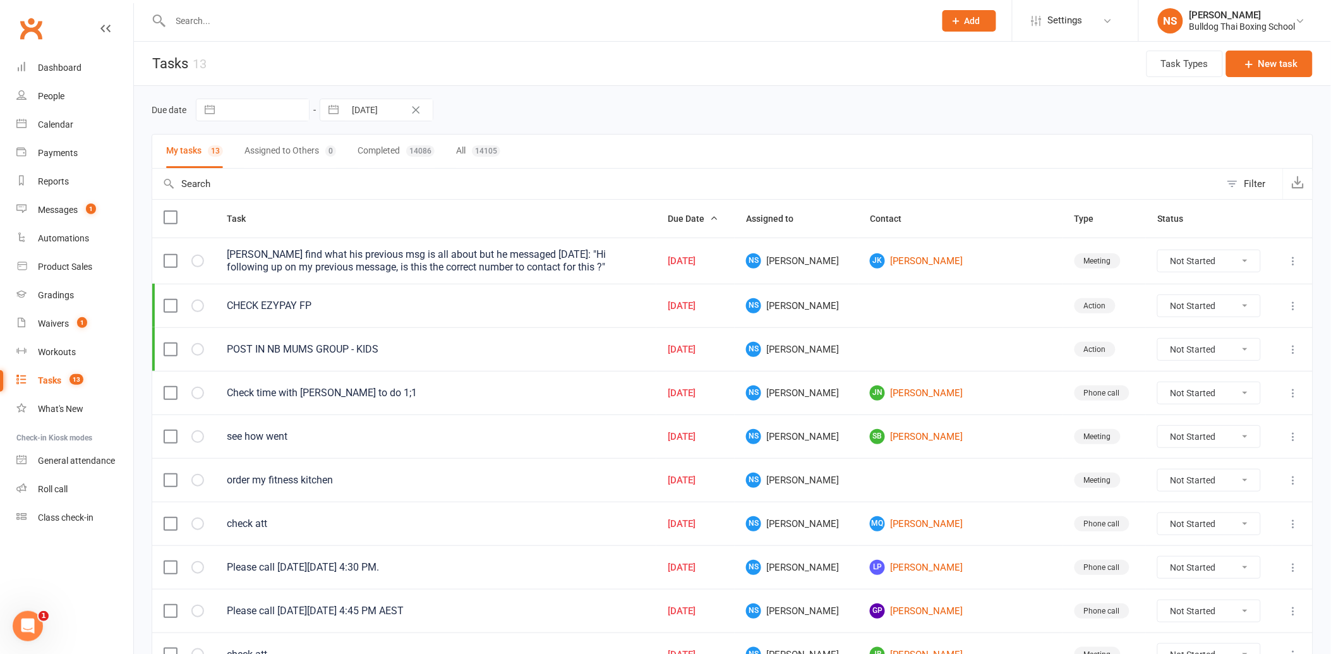
click at [186, 17] on input "text" at bounding box center [547, 21] width 760 height 18
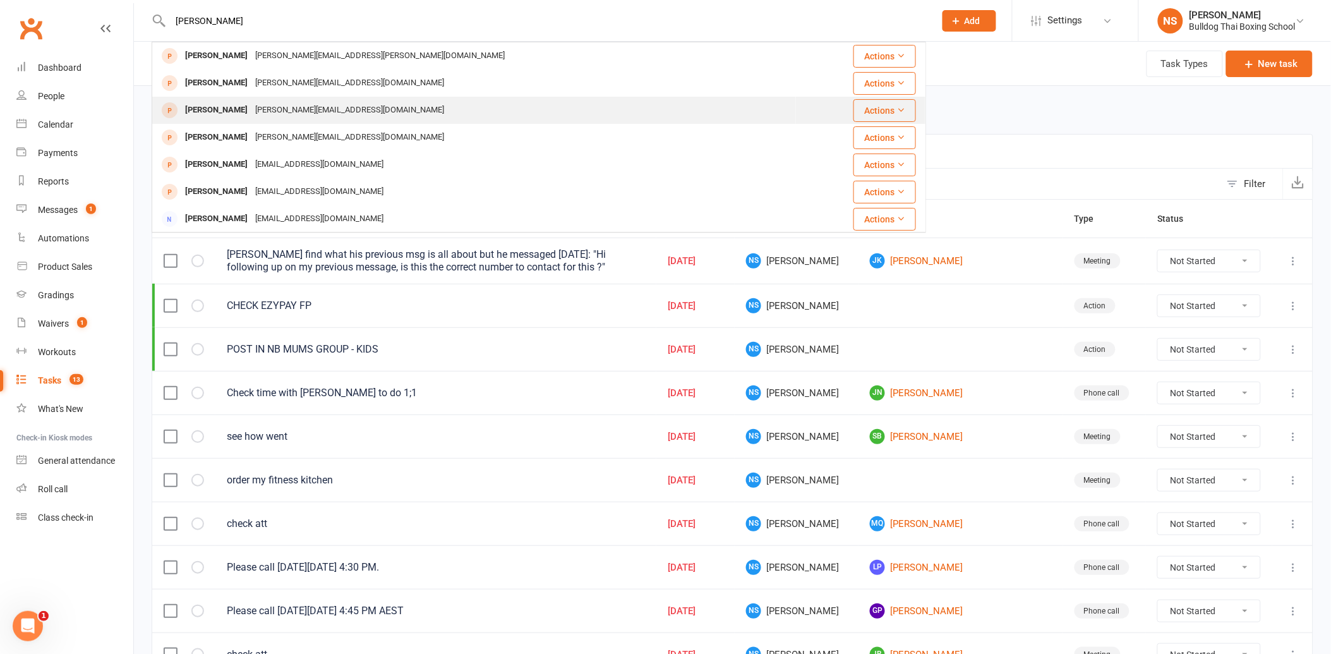
type input "[PERSON_NAME]"
click at [210, 118] on div "[PERSON_NAME]" at bounding box center [216, 110] width 70 height 18
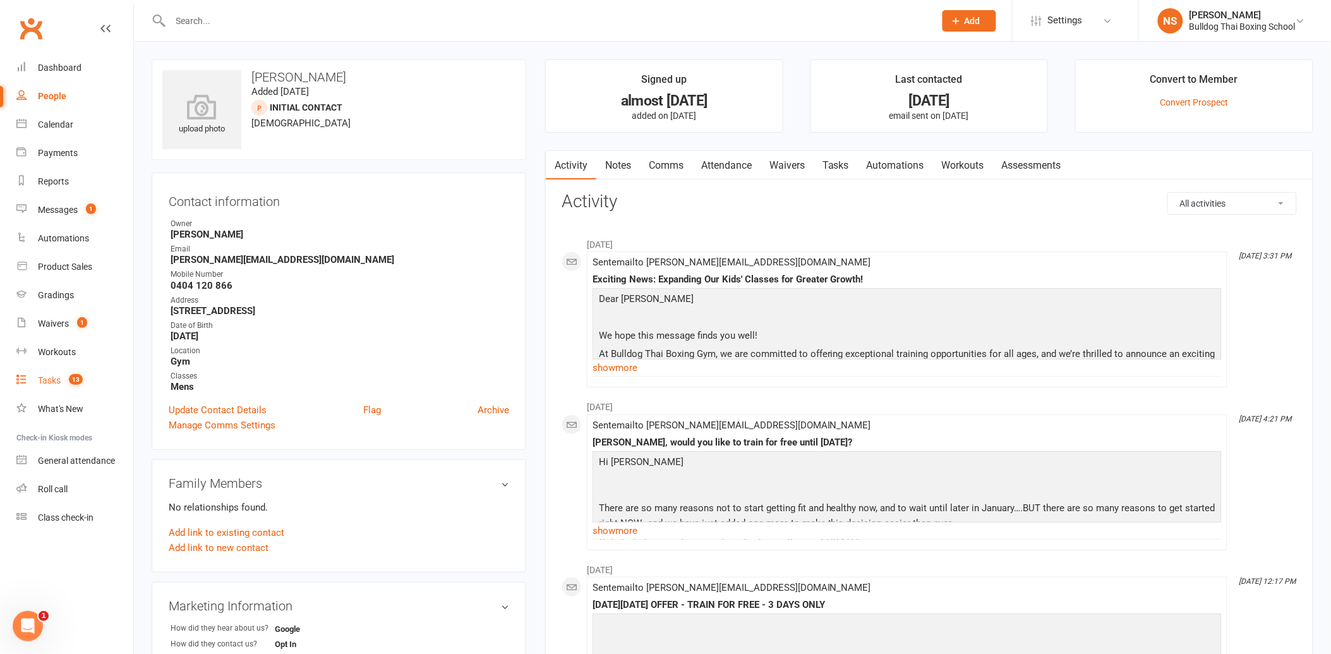
click at [49, 382] on div "Tasks" at bounding box center [49, 380] width 23 height 10
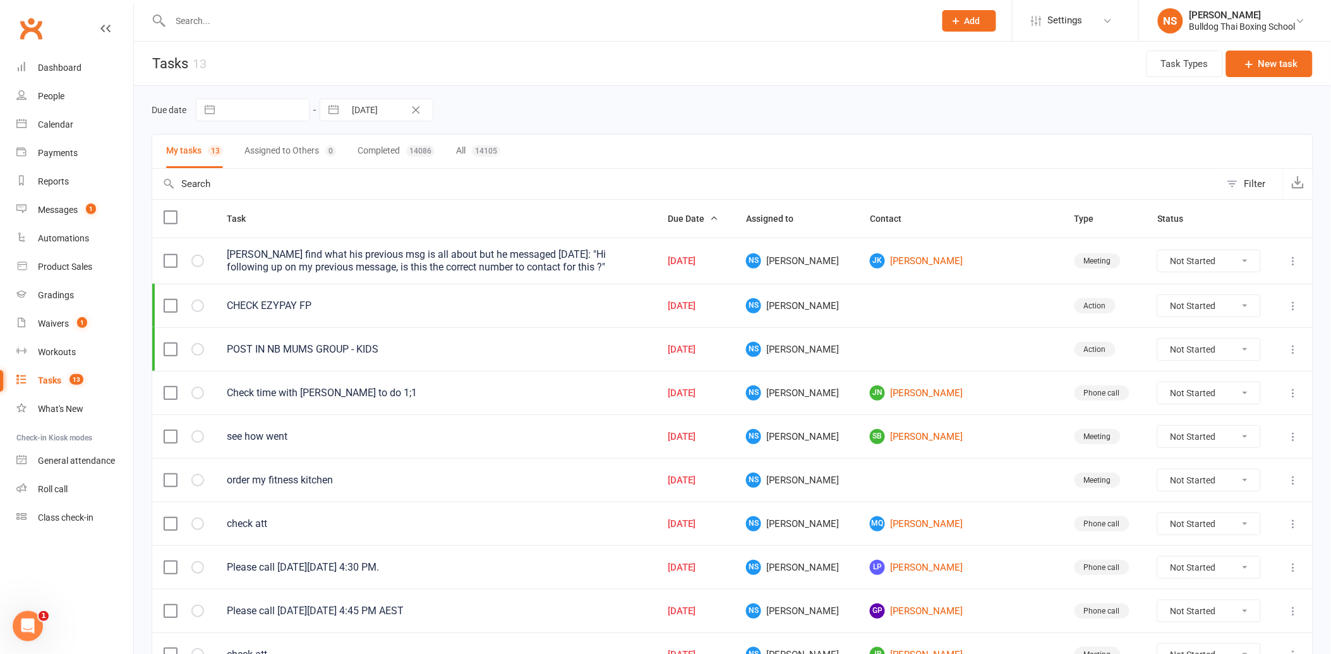
drag, startPoint x: 179, startPoint y: 19, endPoint x: 193, endPoint y: 20, distance: 14.0
click at [181, 20] on input "text" at bounding box center [547, 21] width 760 height 18
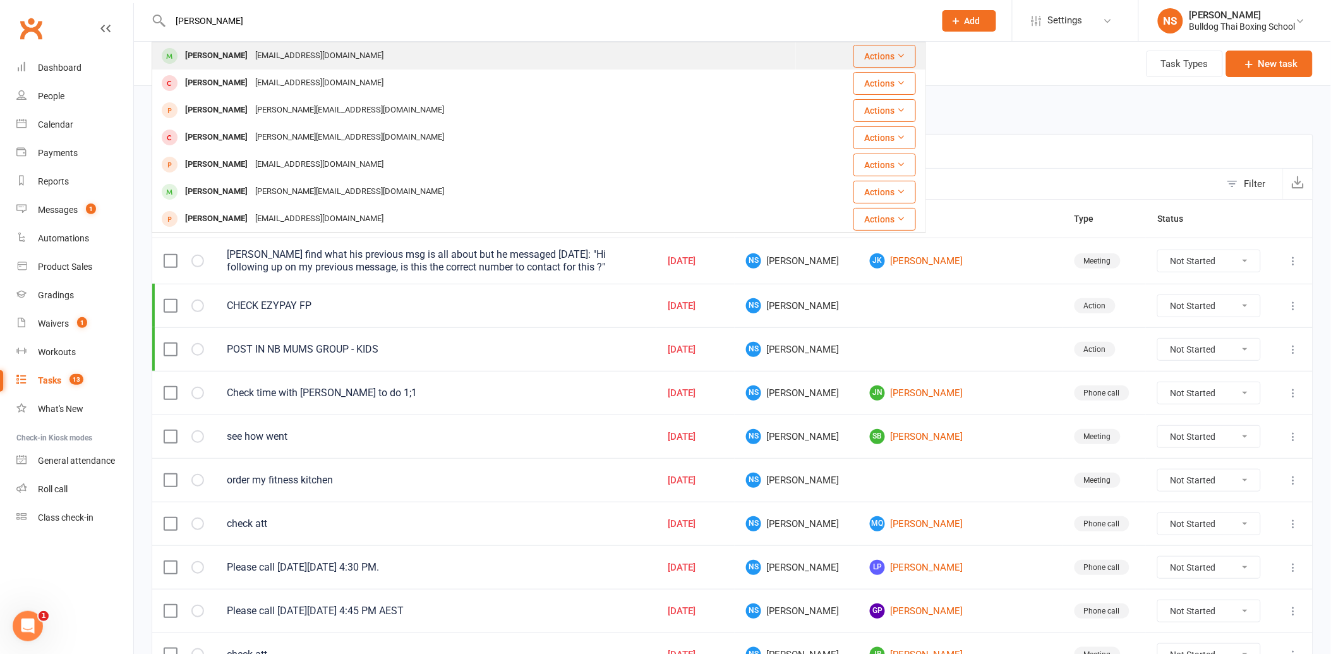
type input "[PERSON_NAME]"
click at [307, 57] on div "[EMAIL_ADDRESS][DOMAIN_NAME]" at bounding box center [320, 56] width 136 height 18
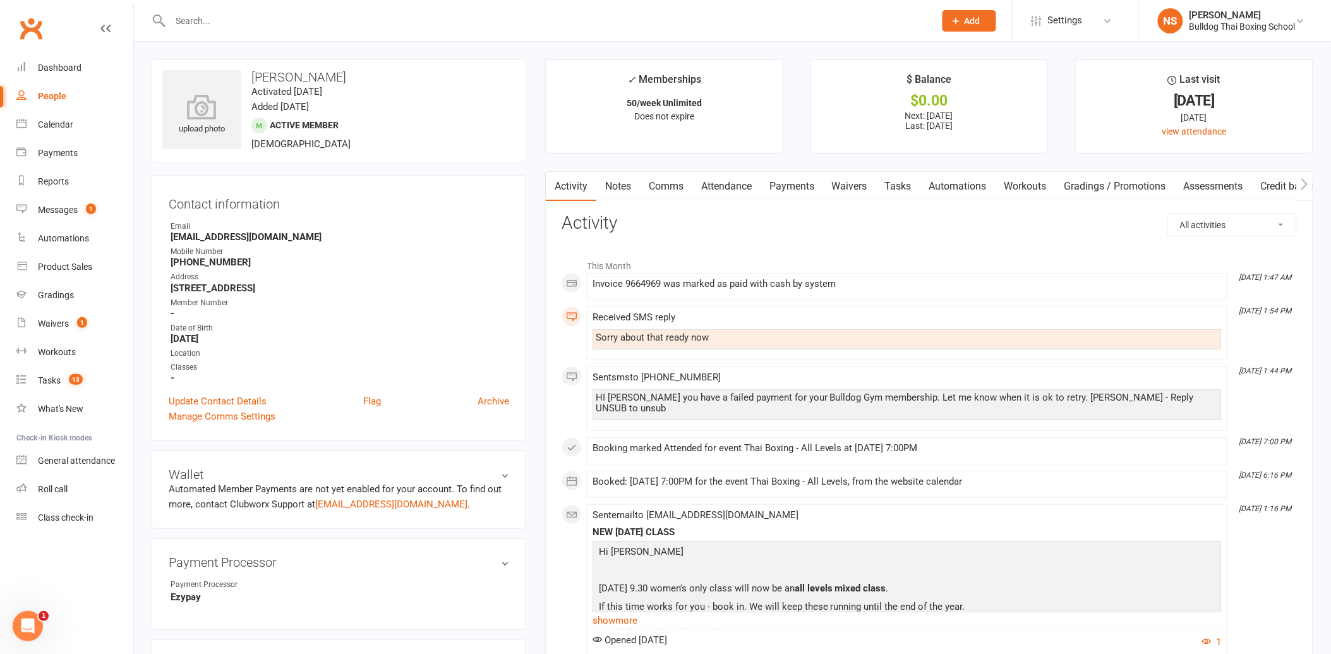
click at [662, 188] on link "Comms" at bounding box center [666, 186] width 52 height 29
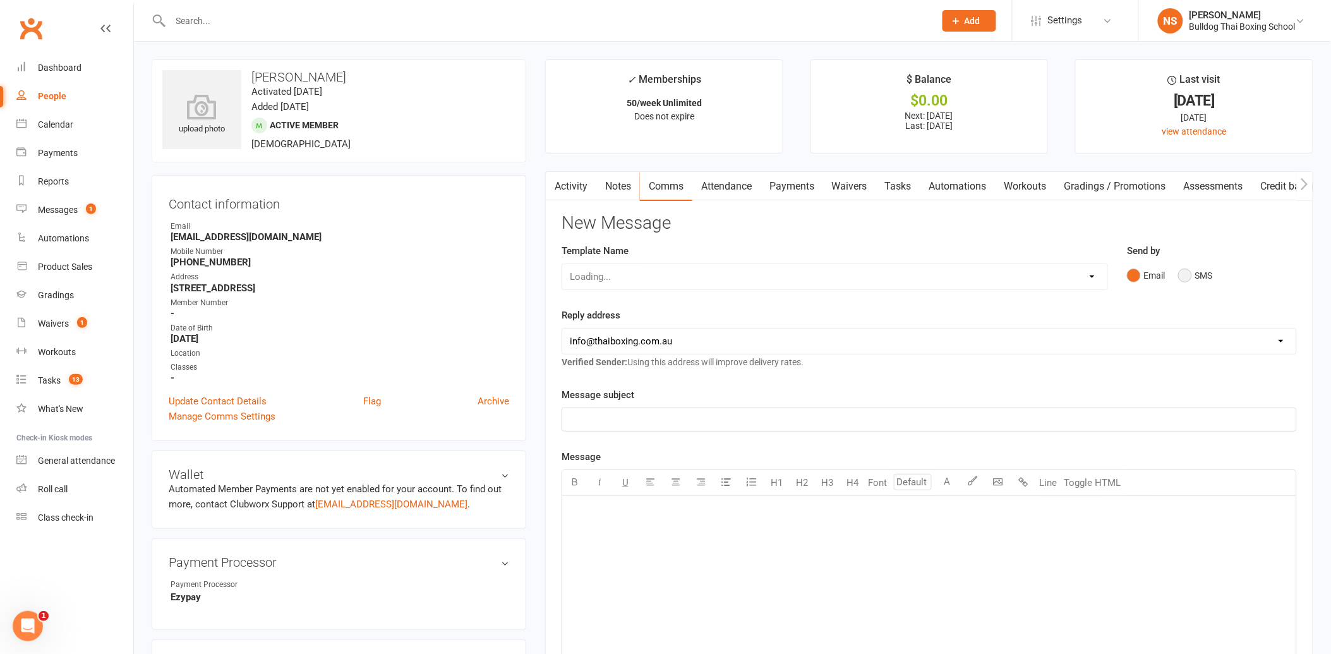
click at [1185, 275] on button "SMS" at bounding box center [1196, 276] width 34 height 24
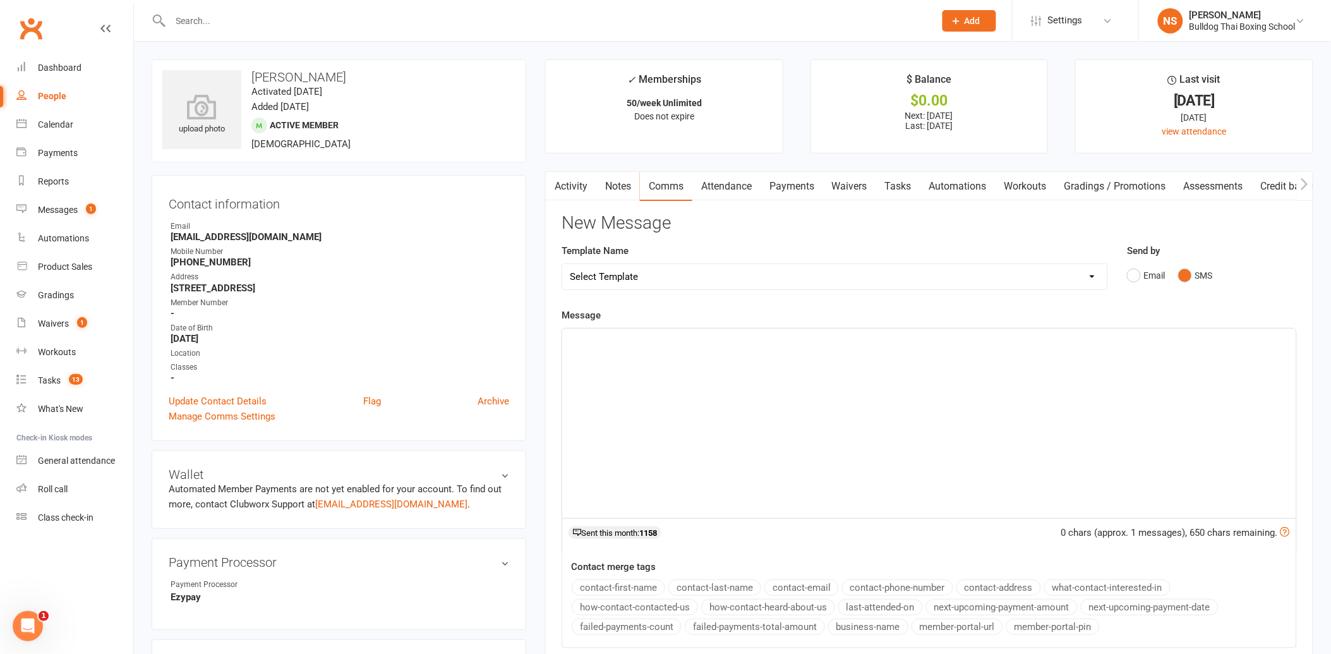
click at [651, 349] on div "﻿" at bounding box center [929, 424] width 734 height 190
click at [1049, 337] on p "Hi [PERSON_NAME] - it failed again. Every time it fails [PERSON_NAME] charge yo…" at bounding box center [929, 339] width 719 height 15
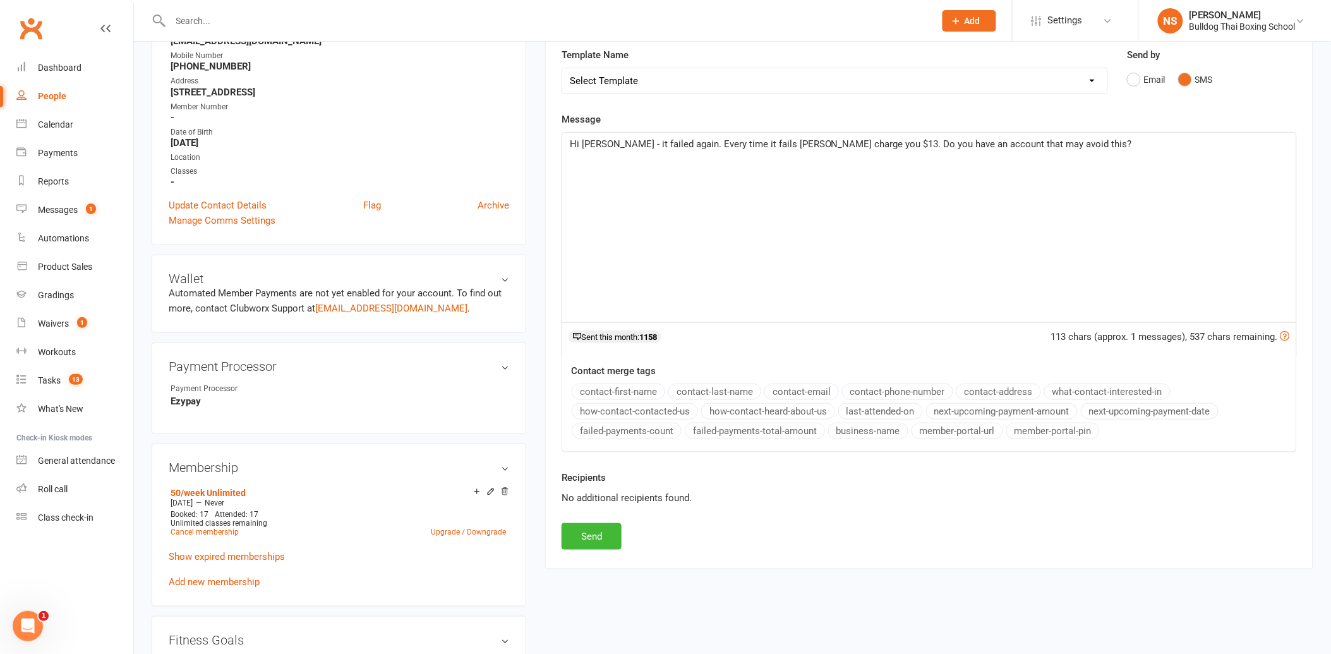
scroll to position [210, 0]
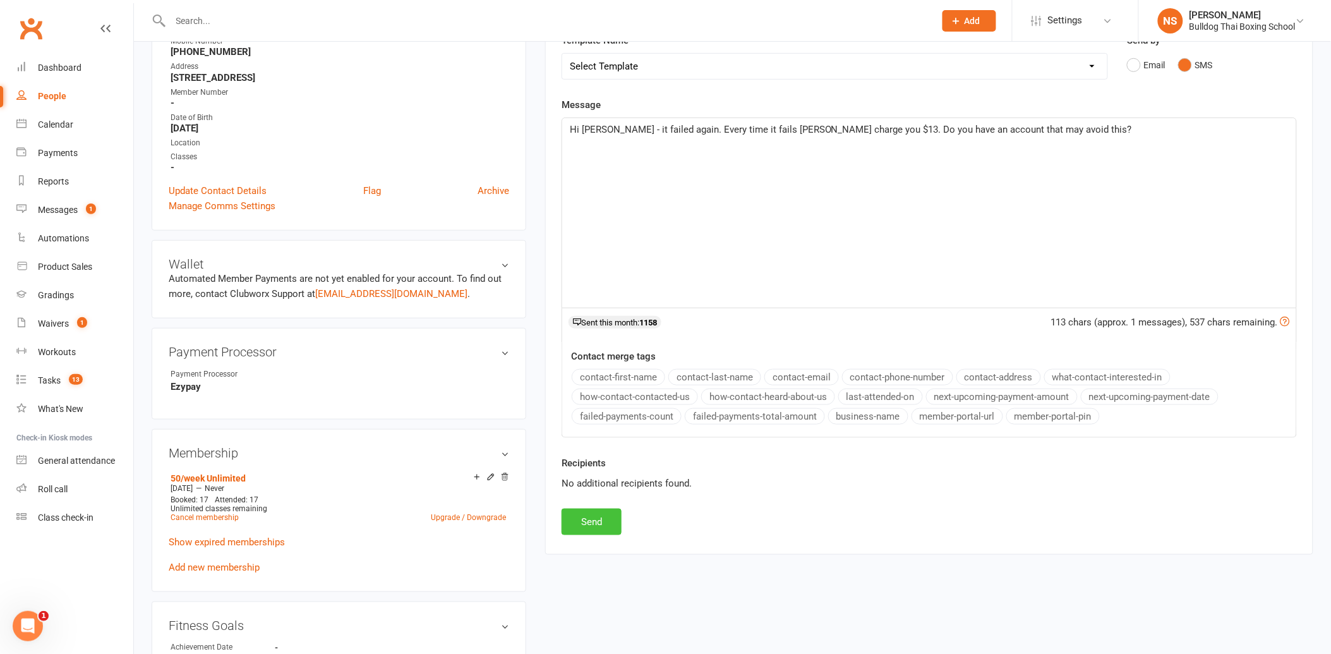
drag, startPoint x: 598, startPoint y: 518, endPoint x: 629, endPoint y: 517, distance: 31.0
click at [600, 516] on button "Send" at bounding box center [592, 522] width 60 height 27
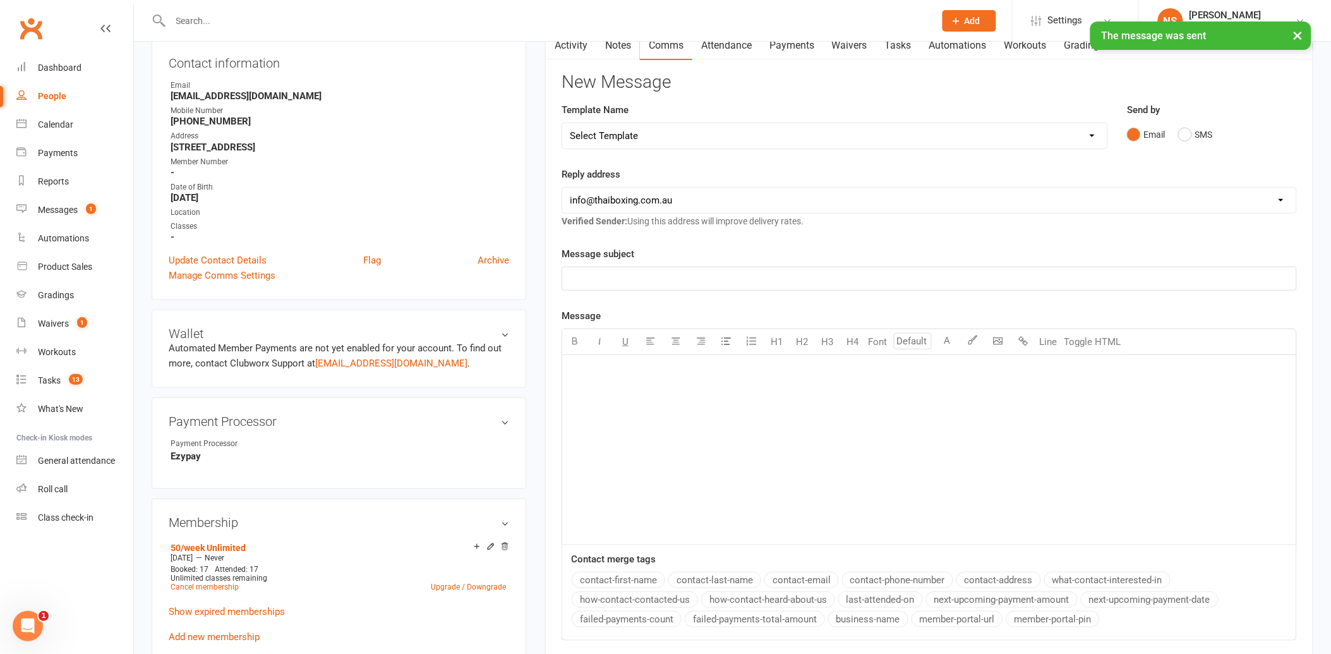
scroll to position [0, 0]
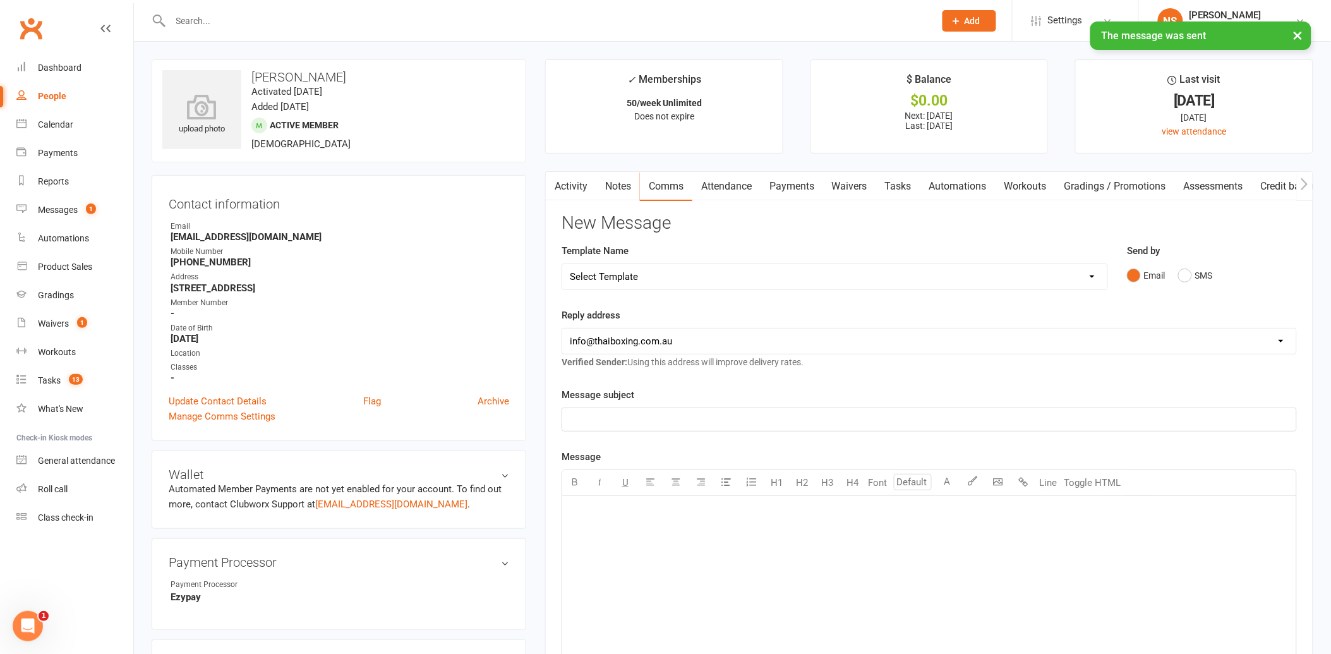
click at [900, 173] on link "Tasks" at bounding box center [898, 186] width 44 height 29
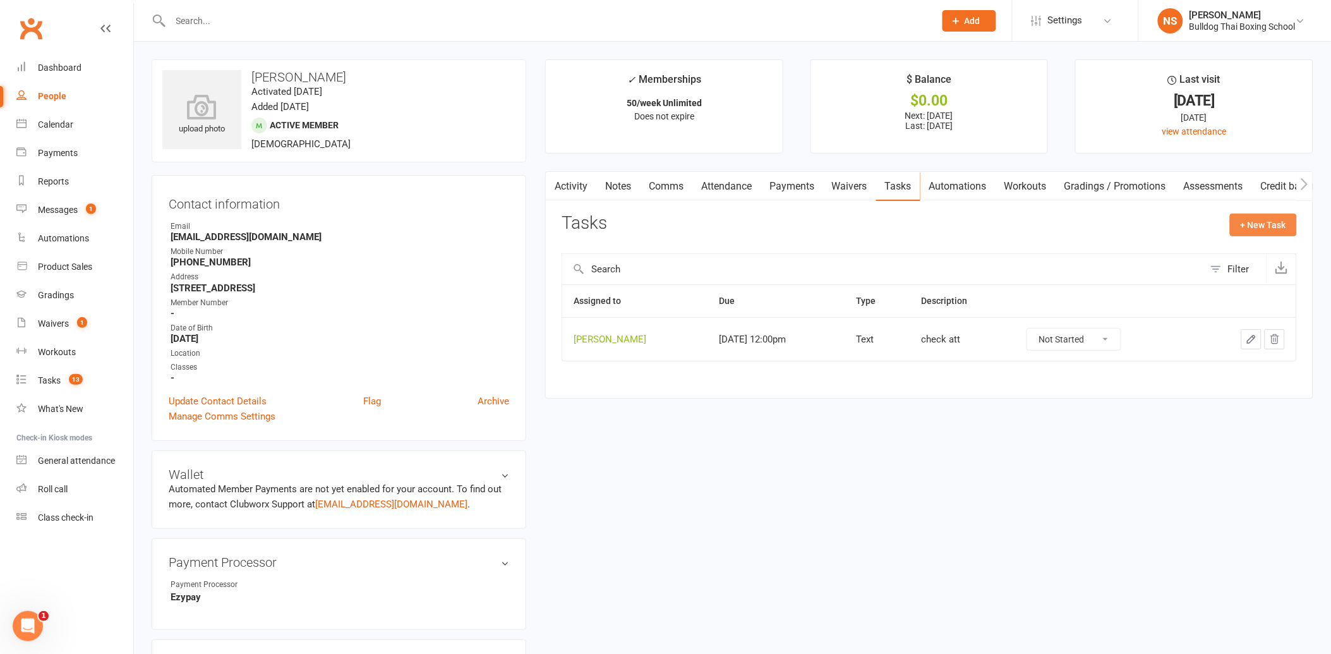
click at [1258, 221] on button "+ New Task" at bounding box center [1263, 225] width 67 height 23
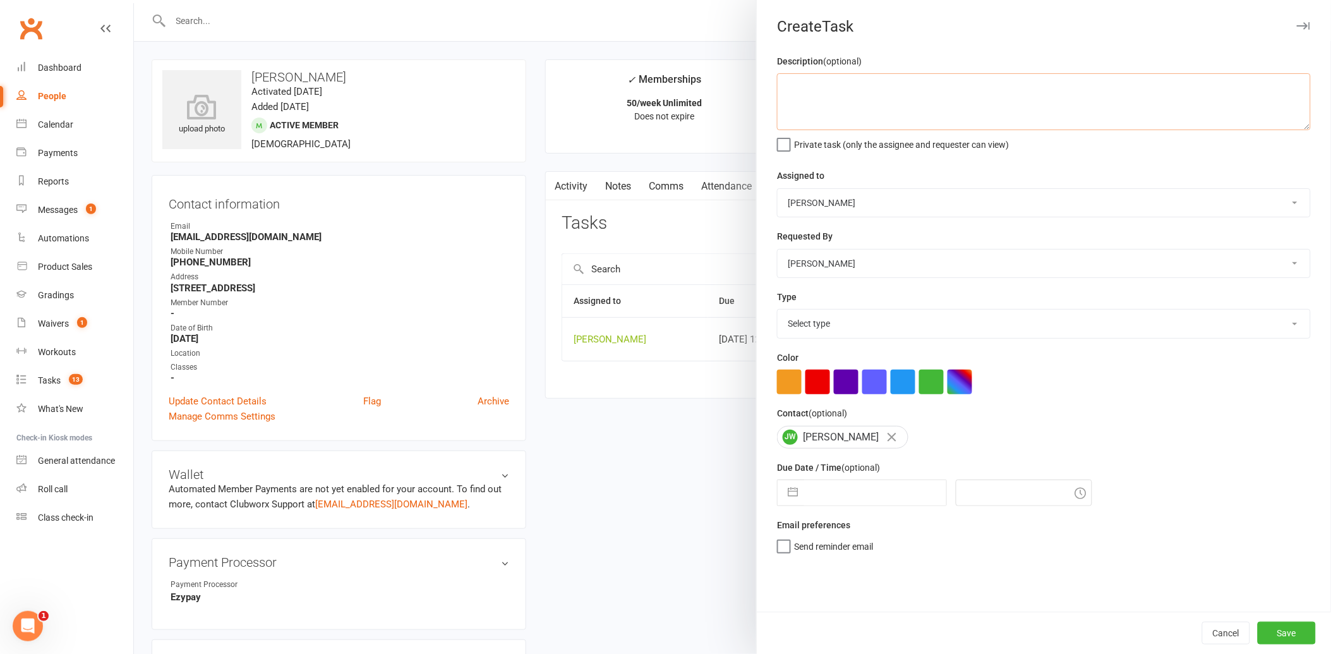
click at [799, 99] on textarea at bounding box center [1044, 101] width 534 height 57
type textarea "FP's"
click at [812, 323] on select "Select type Action E-mail Meeting Phone call Text Add new task type" at bounding box center [1044, 324] width 533 height 28
select select "12049"
click at [778, 310] on select "Select type Action E-mail Meeting Phone call Text Add new task type" at bounding box center [1044, 324] width 533 height 28
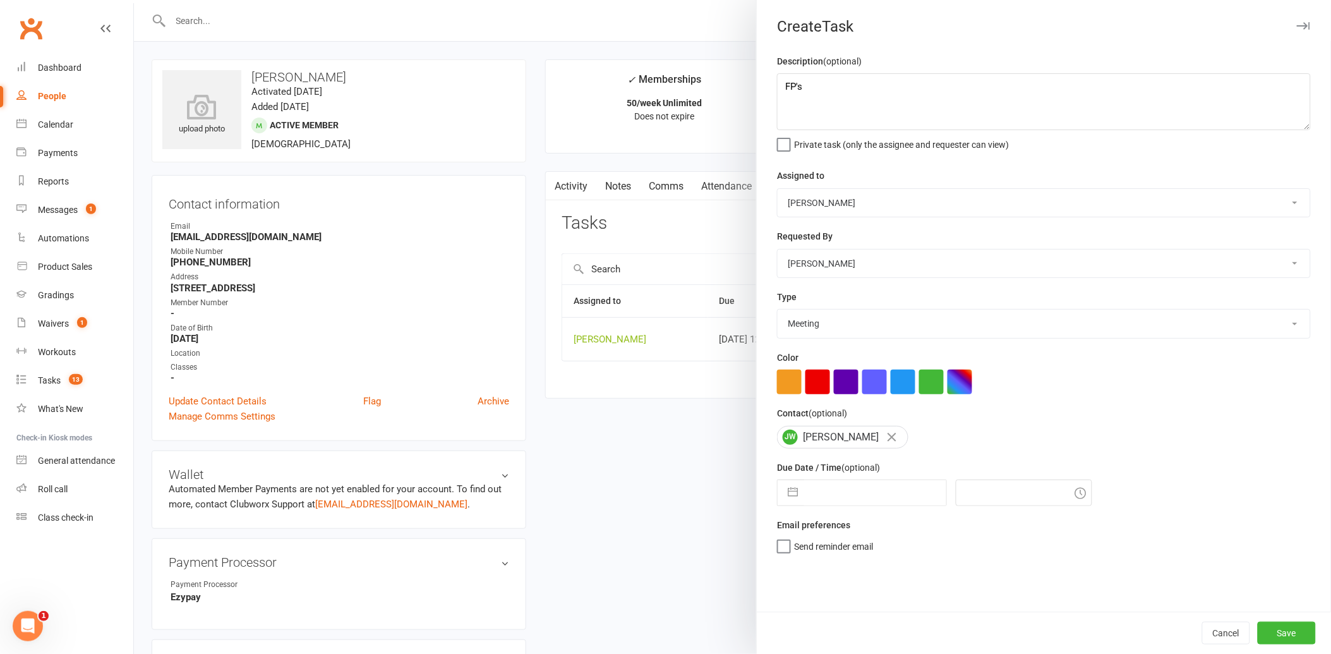
click at [856, 489] on input "text" at bounding box center [875, 492] width 142 height 25
select select "7"
select select "2025"
select select "8"
select select "2025"
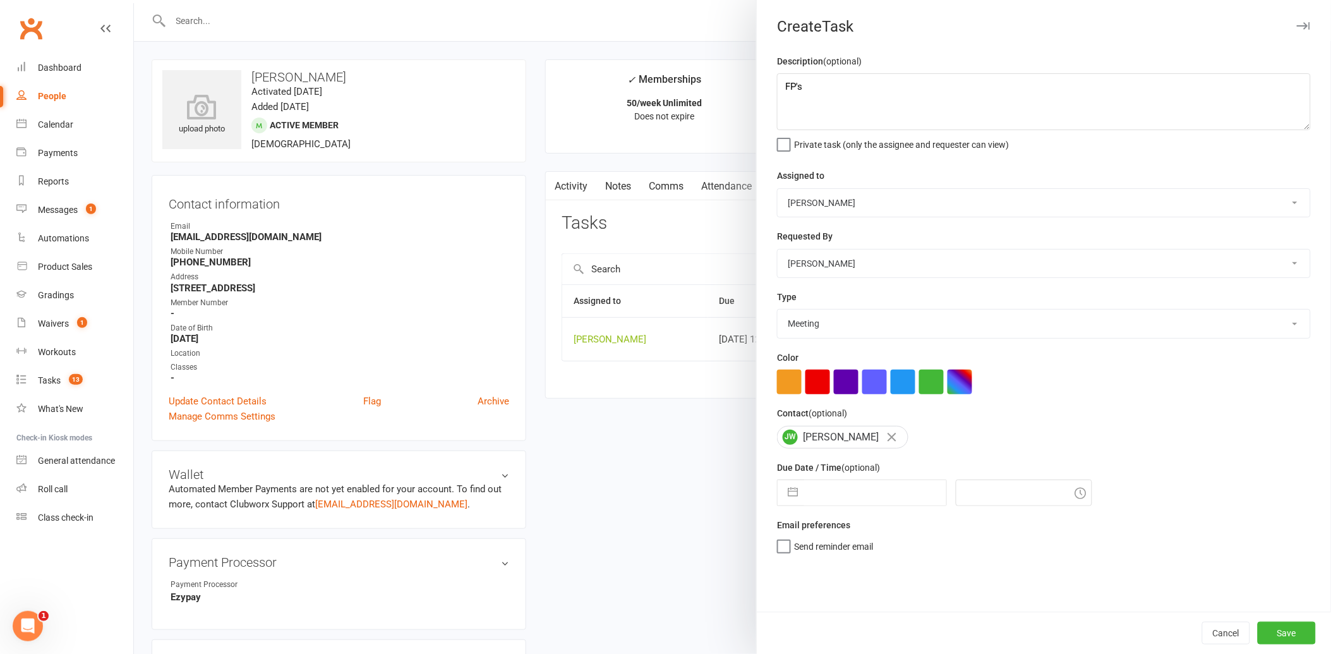
select select "9"
select select "2025"
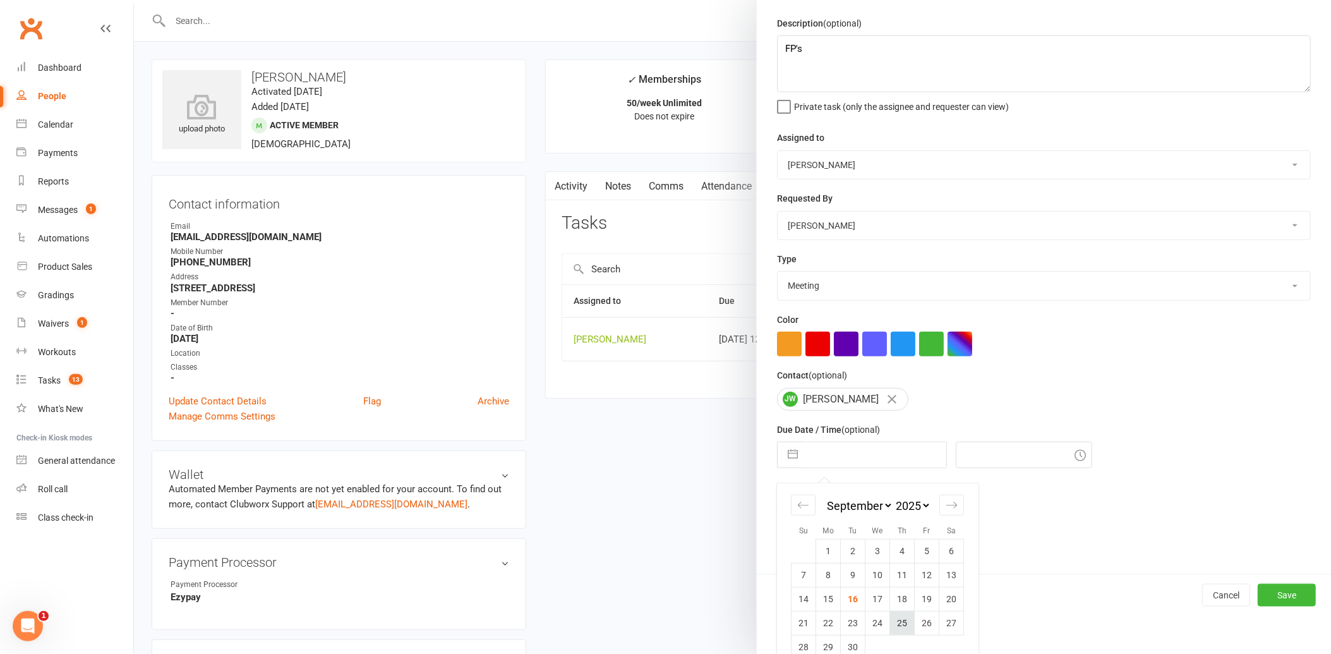
scroll to position [58, 0]
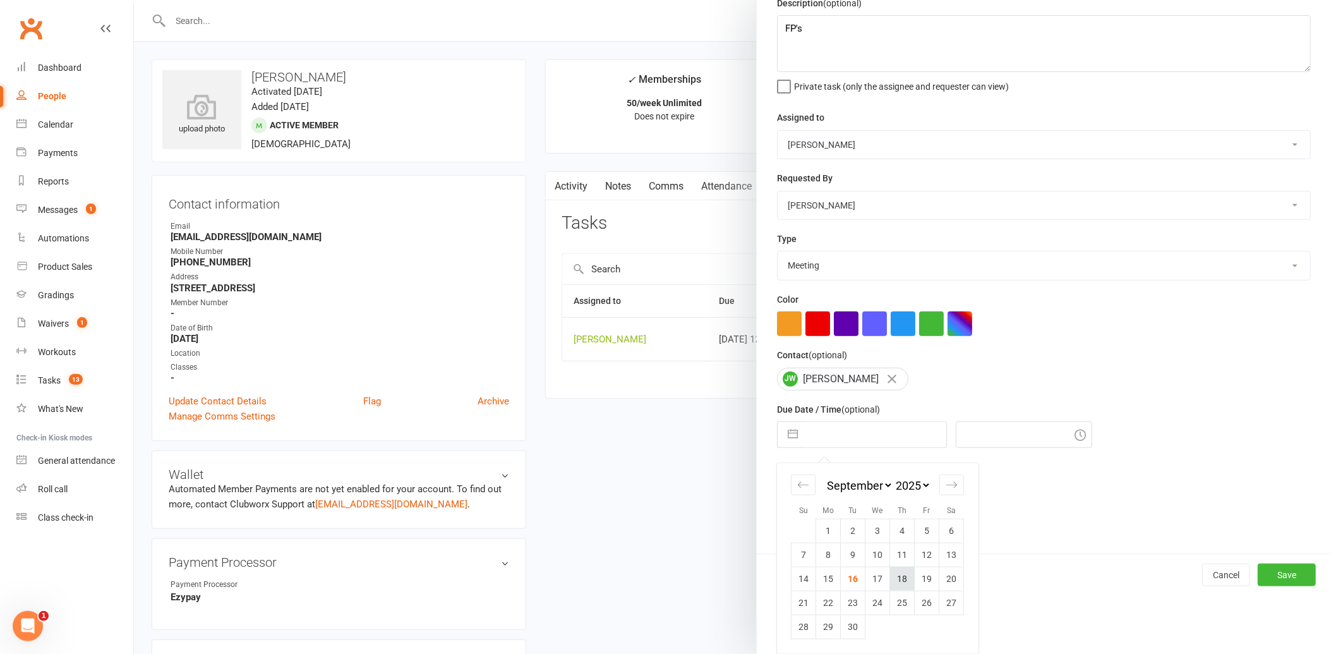
click at [899, 580] on td "18" at bounding box center [902, 579] width 25 height 24
type input "[DATE]"
type input "1:30pm"
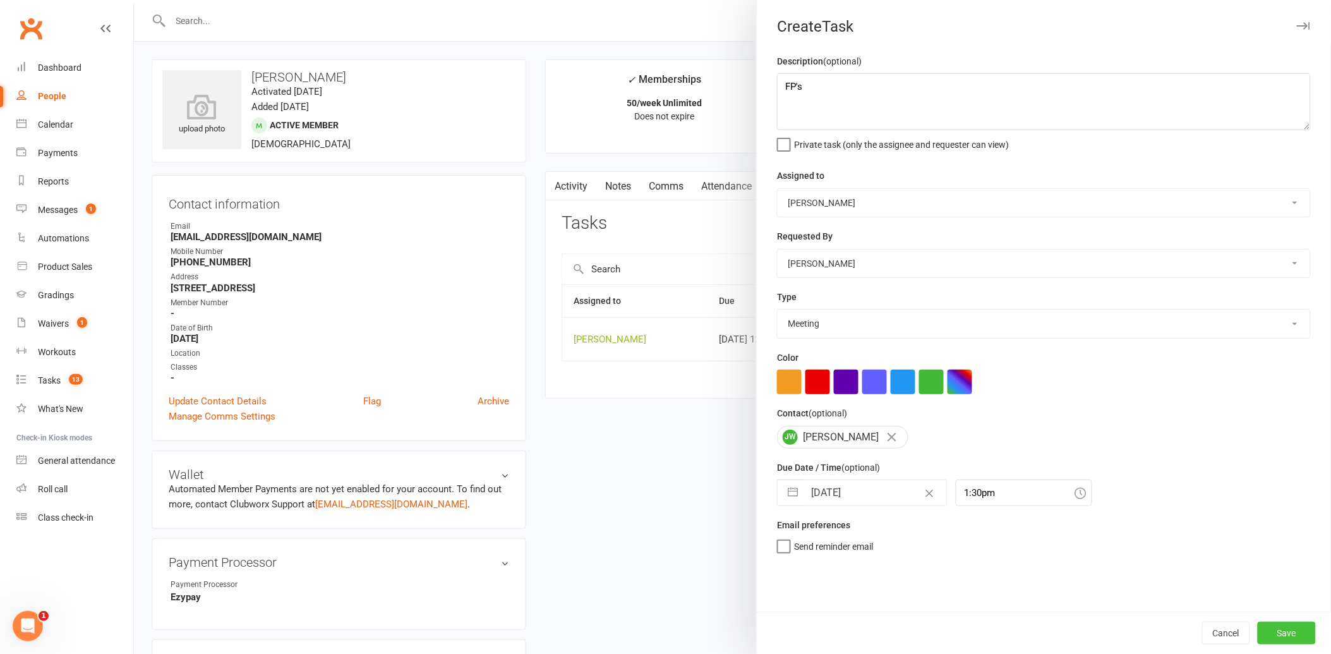
click at [1275, 639] on button "Save" at bounding box center [1287, 633] width 58 height 23
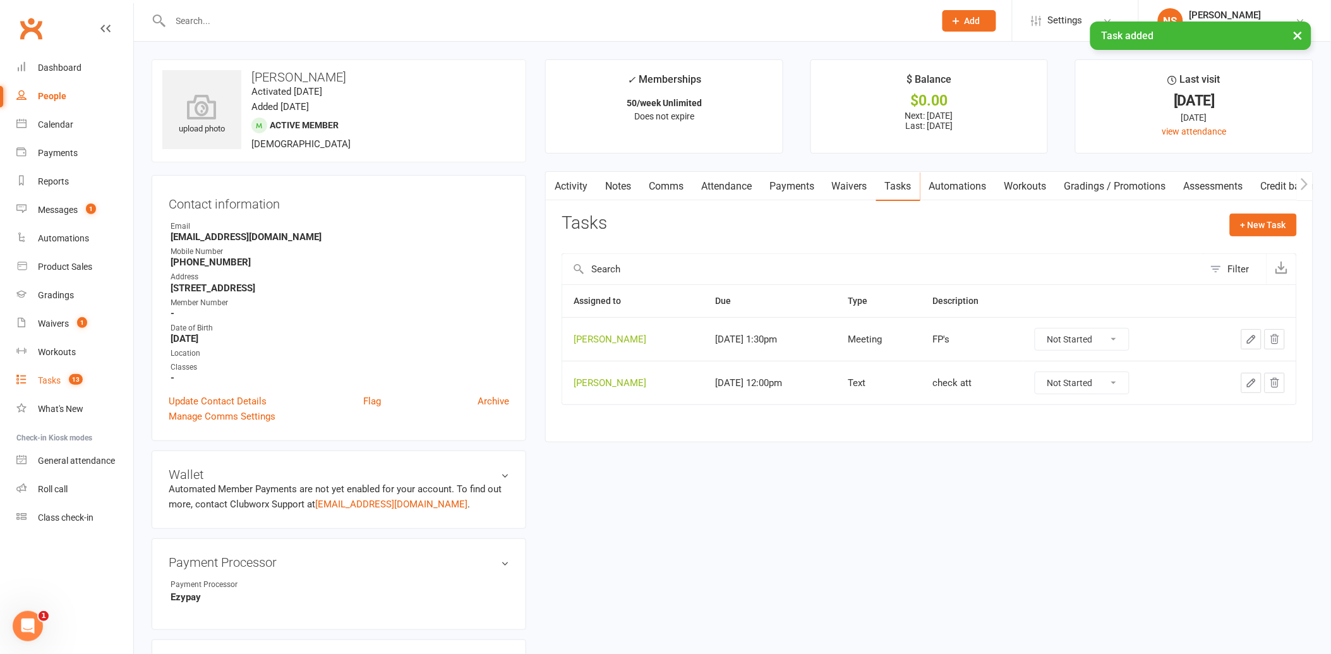
click at [51, 380] on div "Tasks" at bounding box center [49, 380] width 23 height 10
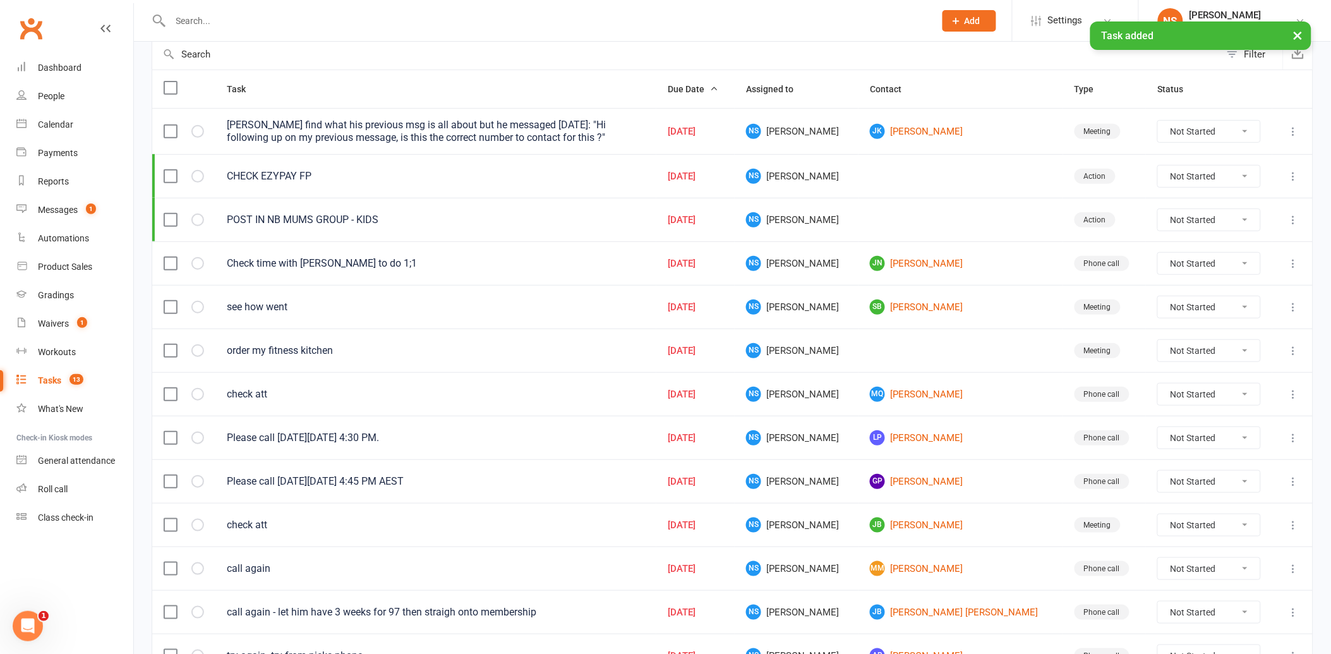
scroll to position [140, 0]
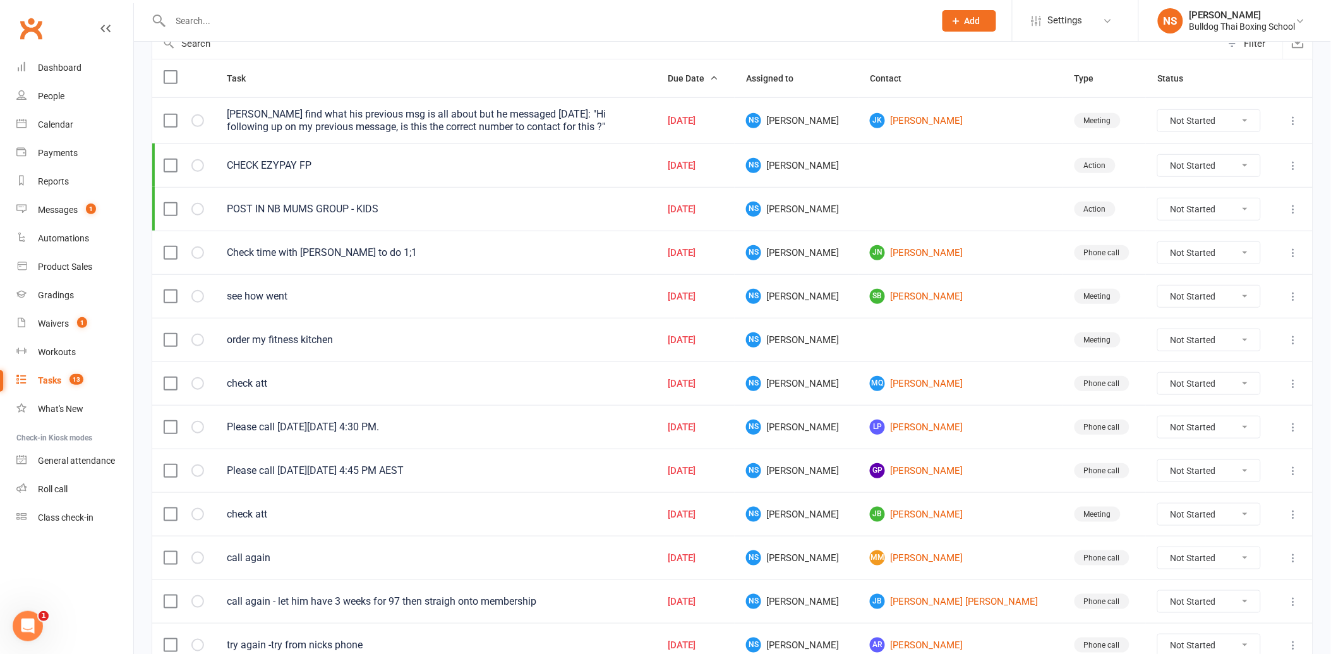
click at [227, 21] on input "text" at bounding box center [547, 21] width 760 height 18
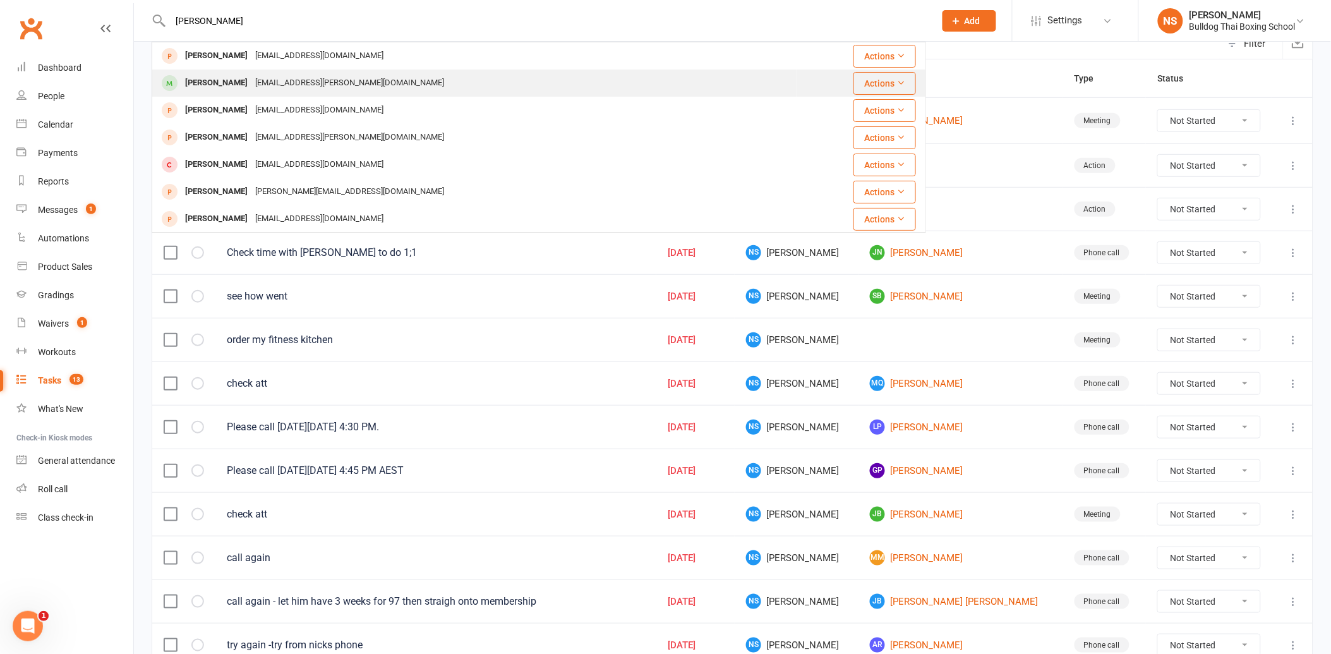
type input "[PERSON_NAME]"
click at [260, 78] on div "[EMAIL_ADDRESS][PERSON_NAME][DOMAIN_NAME]" at bounding box center [350, 83] width 197 height 18
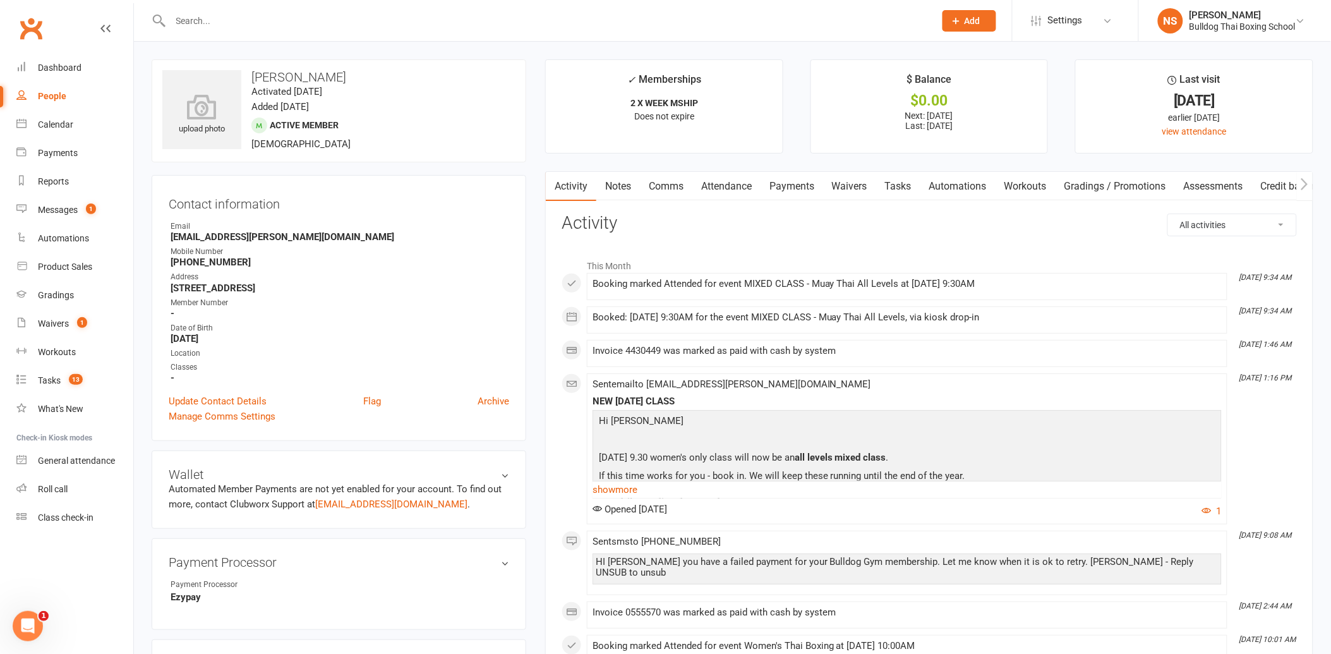
click at [664, 186] on link "Comms" at bounding box center [666, 186] width 52 height 29
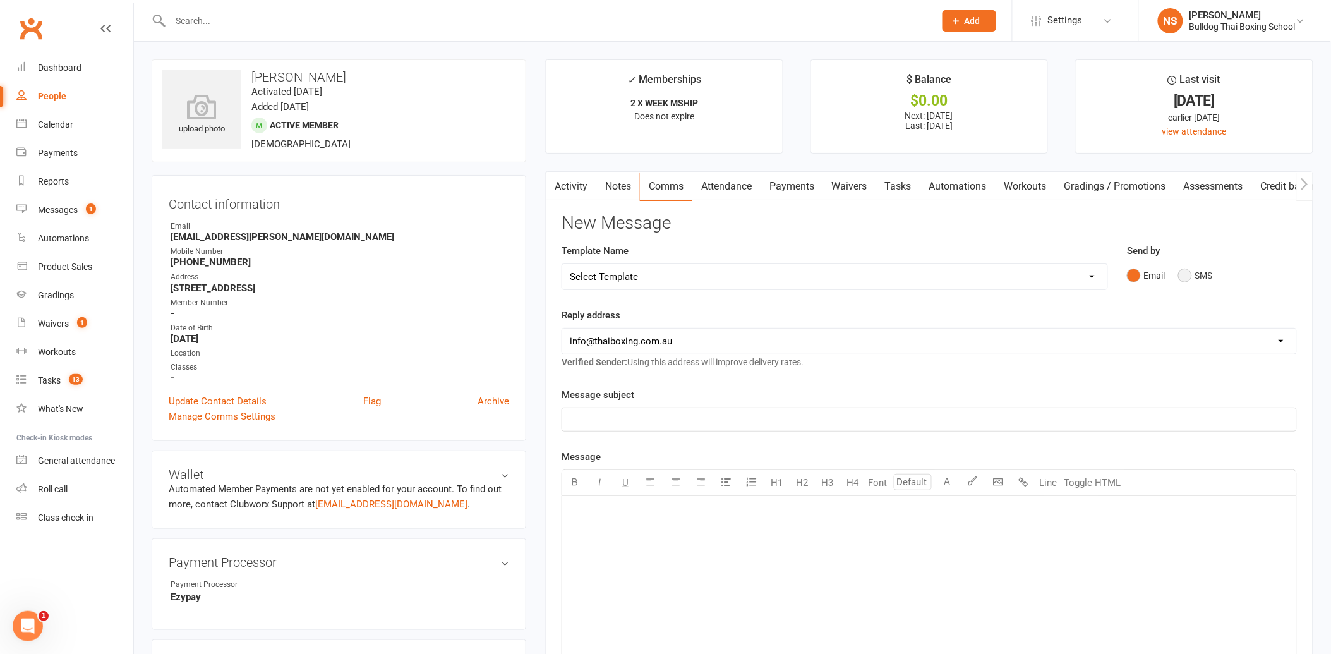
click at [1185, 273] on button "SMS" at bounding box center [1196, 276] width 34 height 24
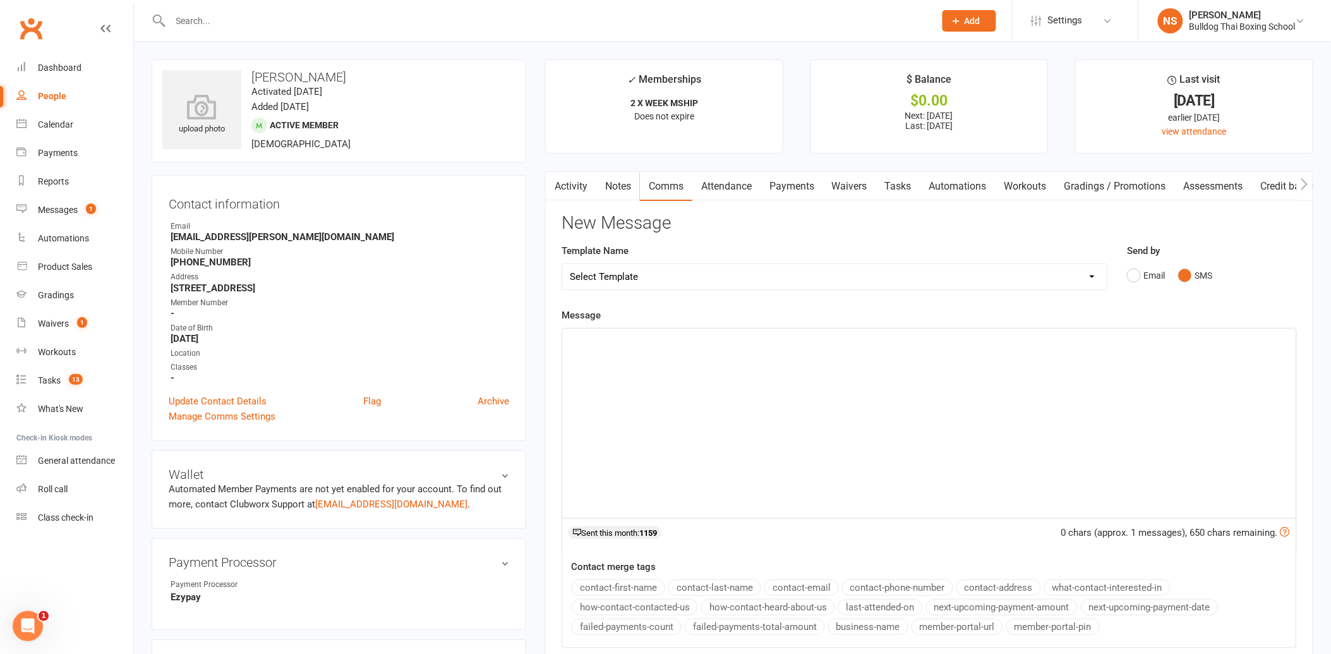
click at [595, 351] on div "﻿" at bounding box center [929, 424] width 734 height 190
click at [633, 274] on select "Select Template [Email] Price Increase 28 Day Kick starter [SMS] 10 Pass Check …" at bounding box center [834, 276] width 545 height 25
select select "70"
click at [562, 264] on select "Select Template [Email] Price Increase 28 Day Kick starter [SMS] 10 Pass Check …" at bounding box center [834, 276] width 545 height 25
drag, startPoint x: 792, startPoint y: 336, endPoint x: 801, endPoint y: 329, distance: 11.3
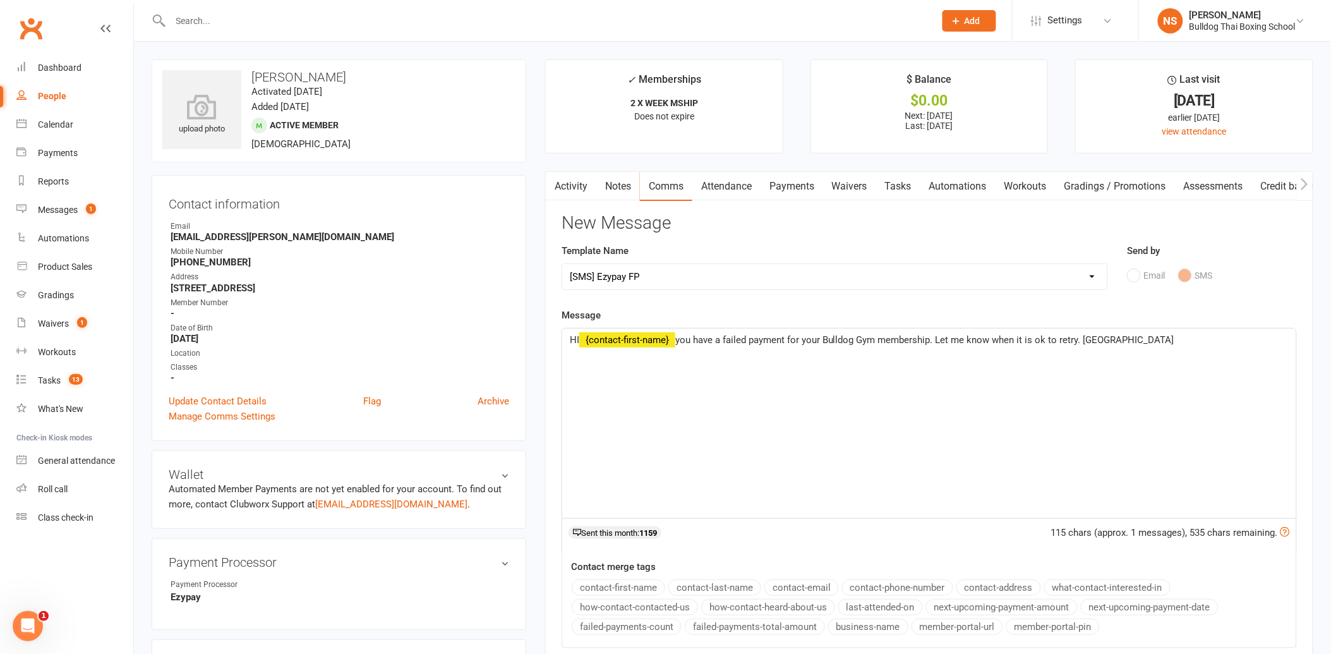
click at [794, 336] on span "you have a failed payment for your Bulldog Gym membership. Let me know when it …" at bounding box center [925, 339] width 499 height 11
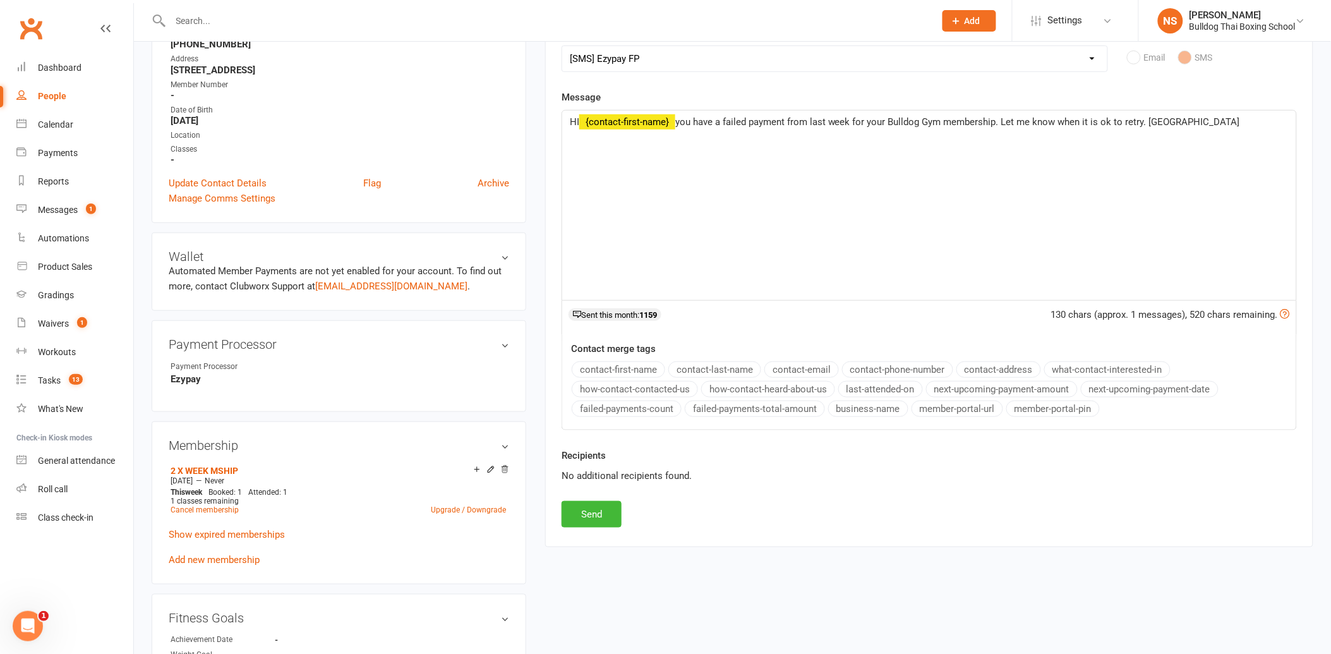
scroll to position [281, 0]
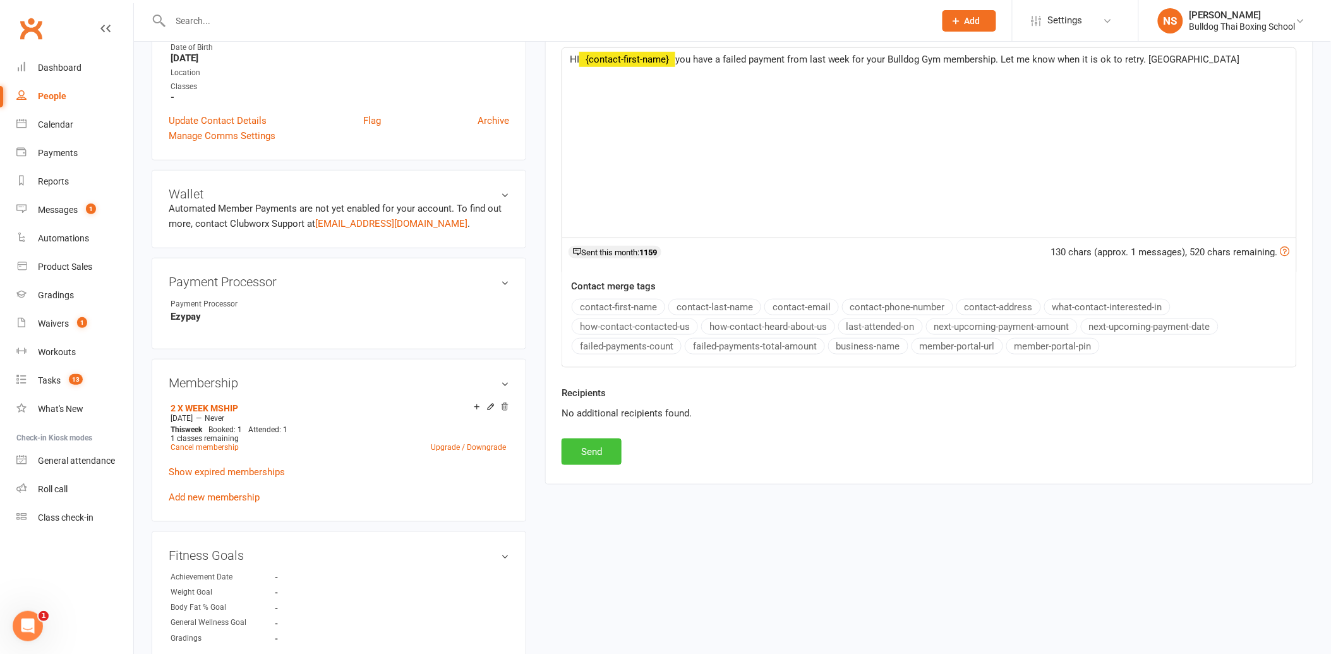
drag, startPoint x: 611, startPoint y: 452, endPoint x: 654, endPoint y: 451, distance: 43.0
click at [615, 451] on button "Send" at bounding box center [592, 452] width 60 height 27
select select
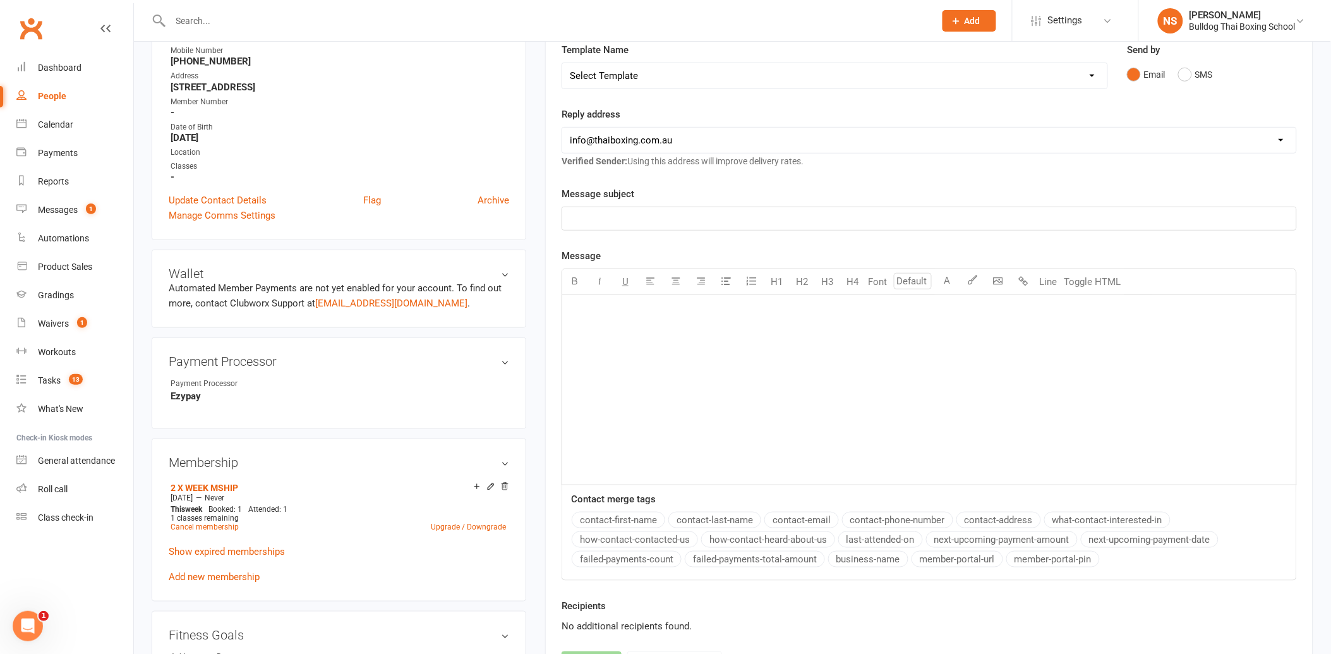
scroll to position [0, 0]
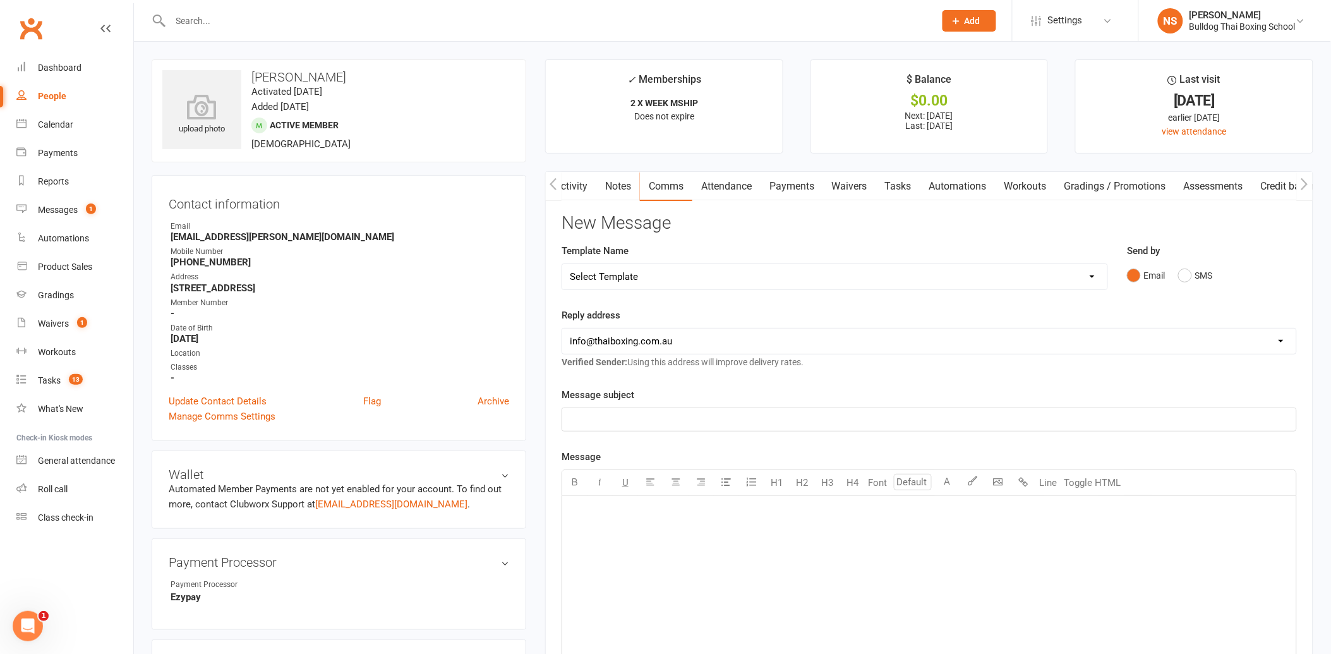
click at [905, 183] on link "Tasks" at bounding box center [898, 186] width 44 height 29
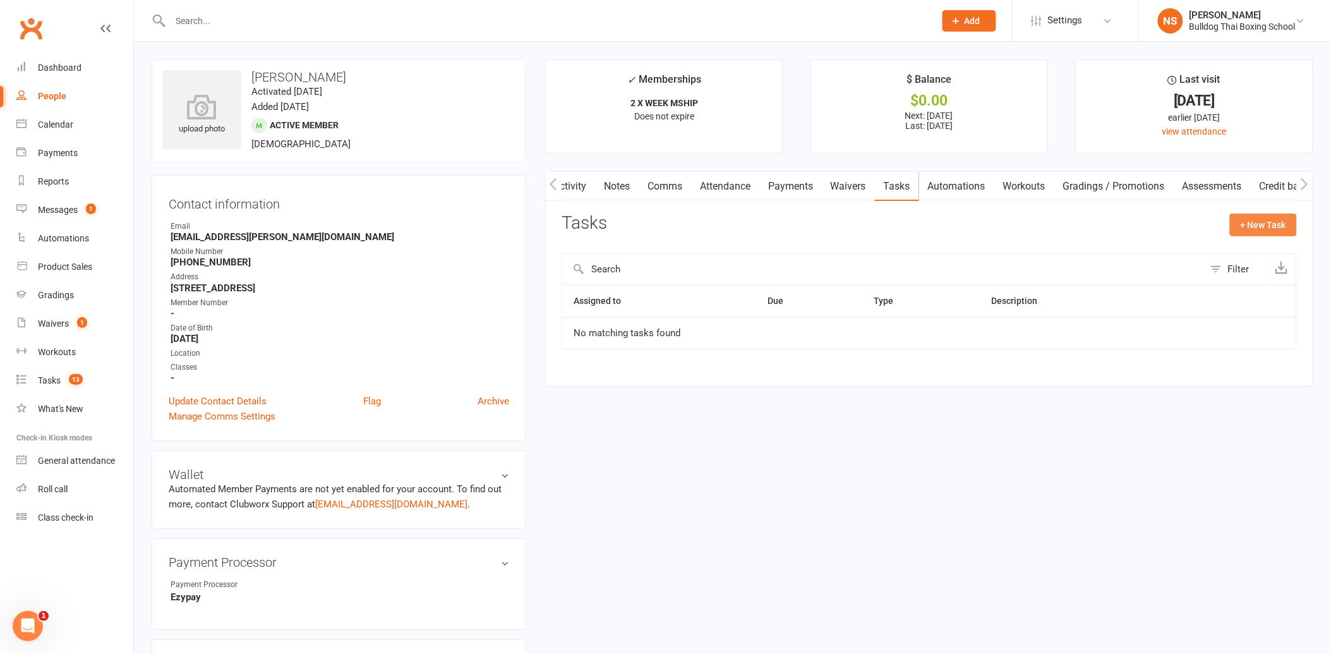
click at [1256, 222] on button "+ New Task" at bounding box center [1263, 225] width 67 height 23
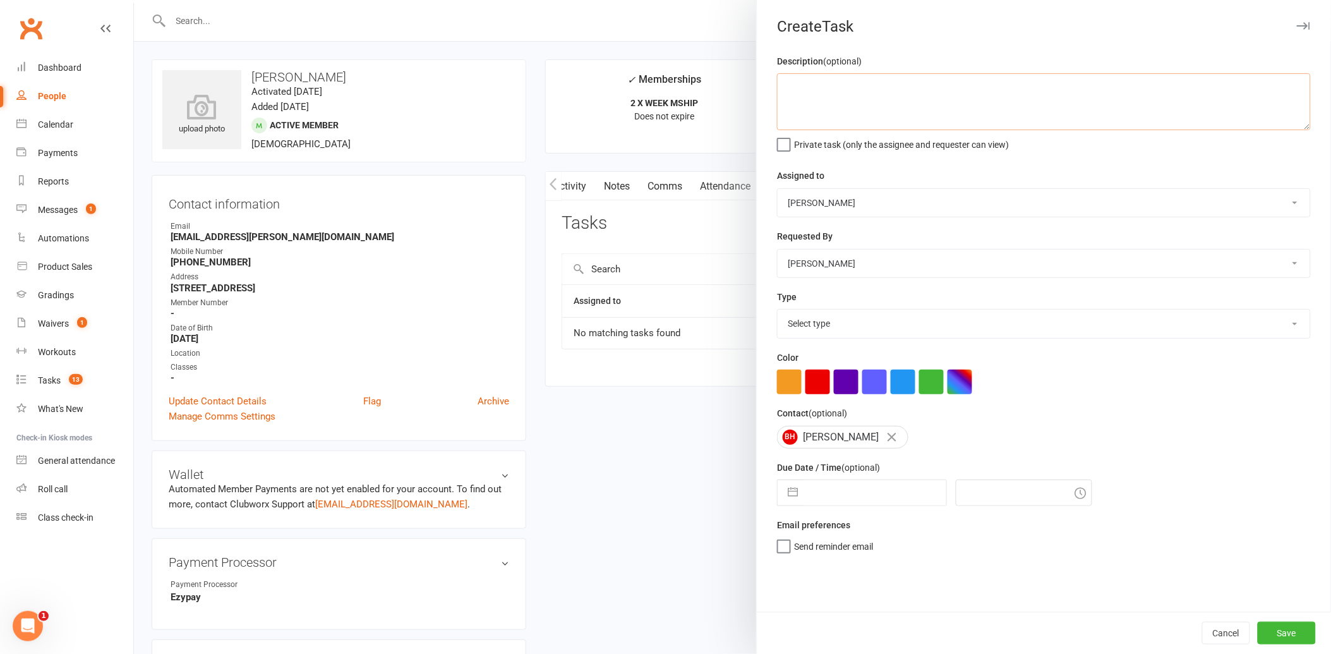
drag, startPoint x: 859, startPoint y: 103, endPoint x: 856, endPoint y: 94, distance: 10.0
click at [856, 95] on textarea at bounding box center [1044, 101] width 534 height 57
type textarea "response"
click at [872, 320] on select "Select type Action E-mail Meeting Phone call Text Add new task type" at bounding box center [1044, 324] width 533 height 28
select select "12049"
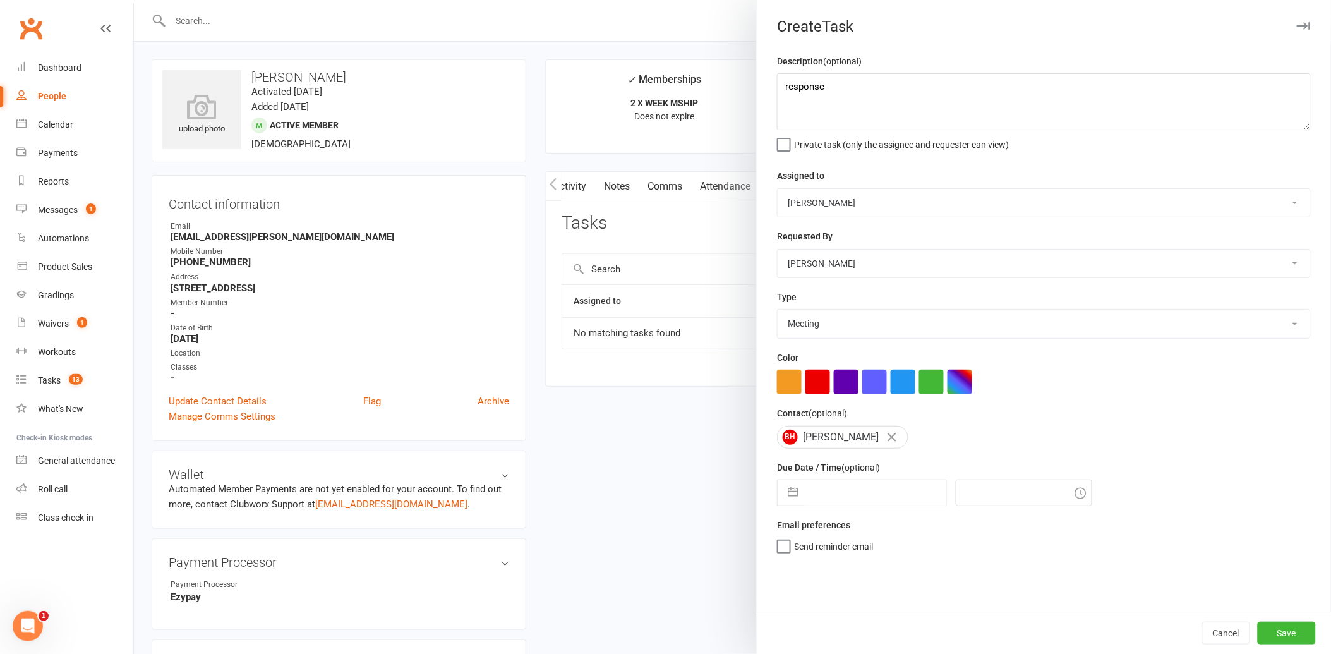
click at [778, 310] on select "Select type Action E-mail Meeting Phone call Text Add new task type" at bounding box center [1044, 324] width 533 height 28
select select "7"
select select "2025"
select select "8"
select select "2025"
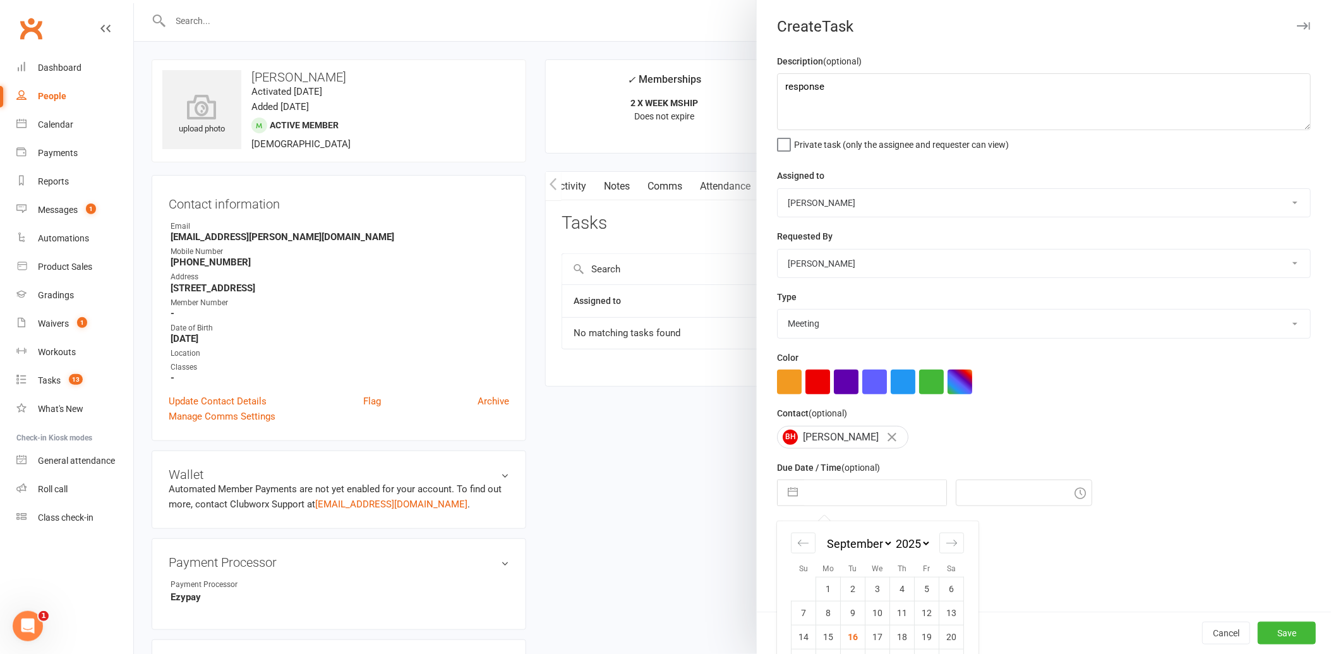
click at [839, 500] on input "text" at bounding box center [875, 492] width 142 height 25
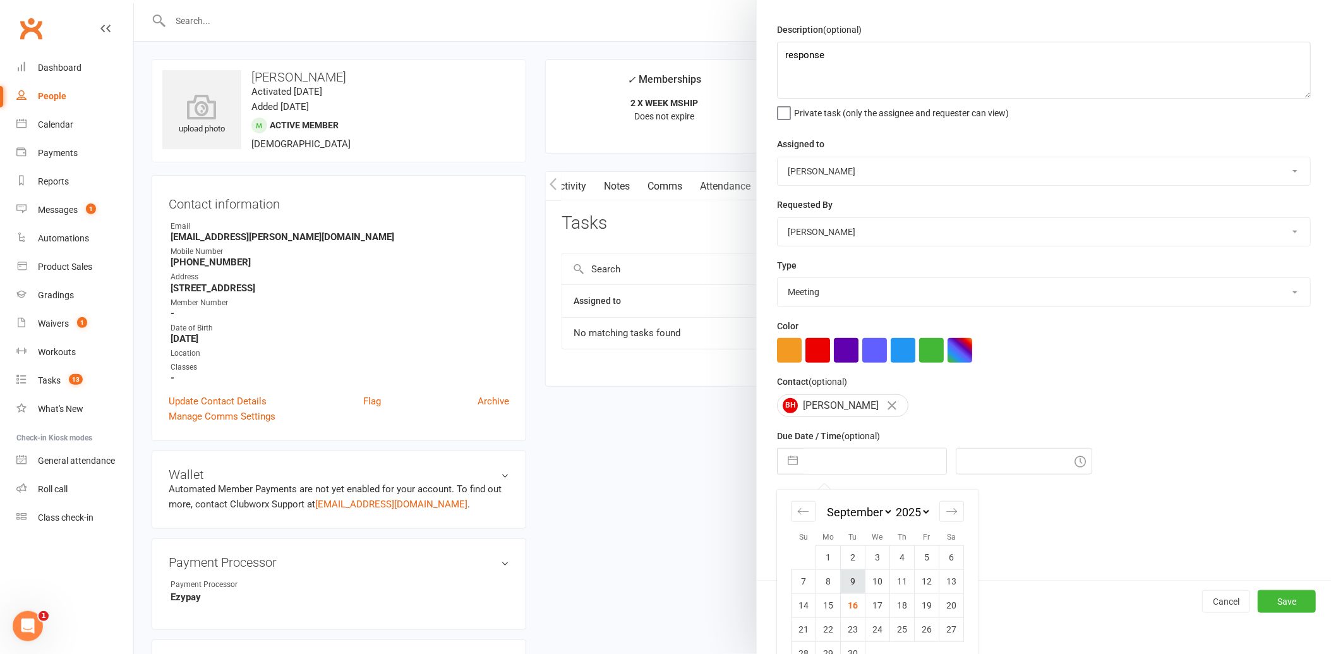
scroll to position [58, 0]
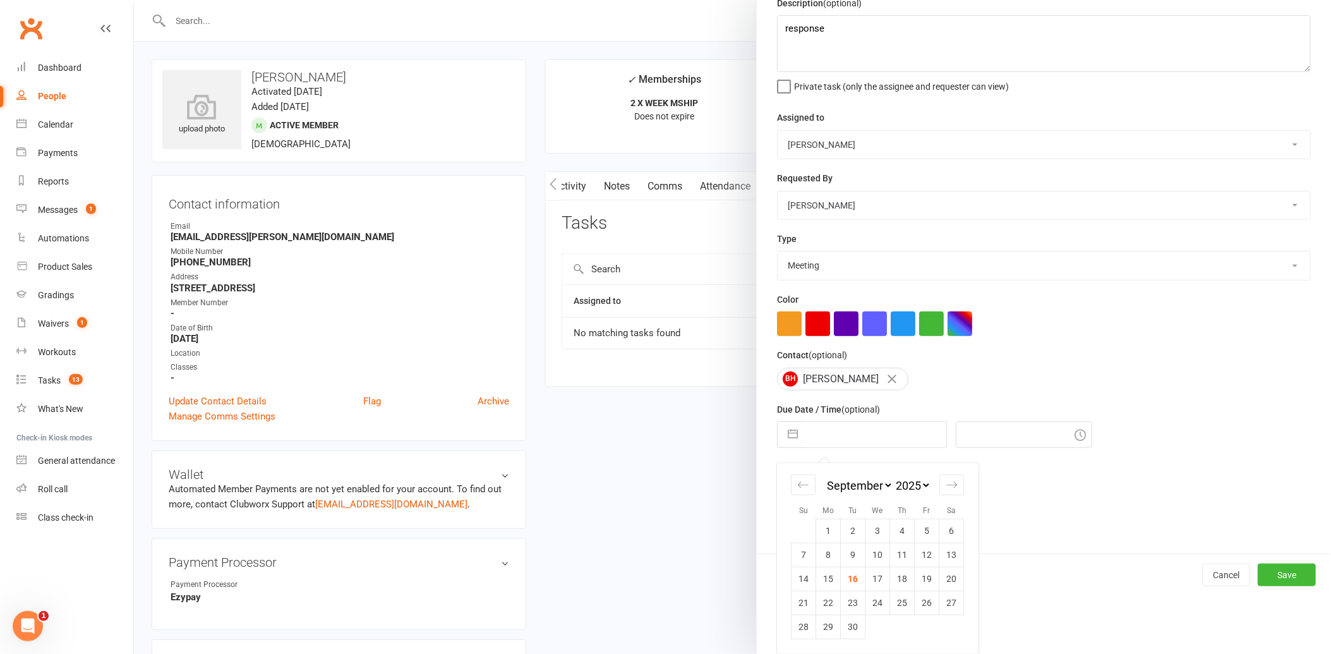
click at [928, 576] on td "19" at bounding box center [927, 579] width 25 height 24
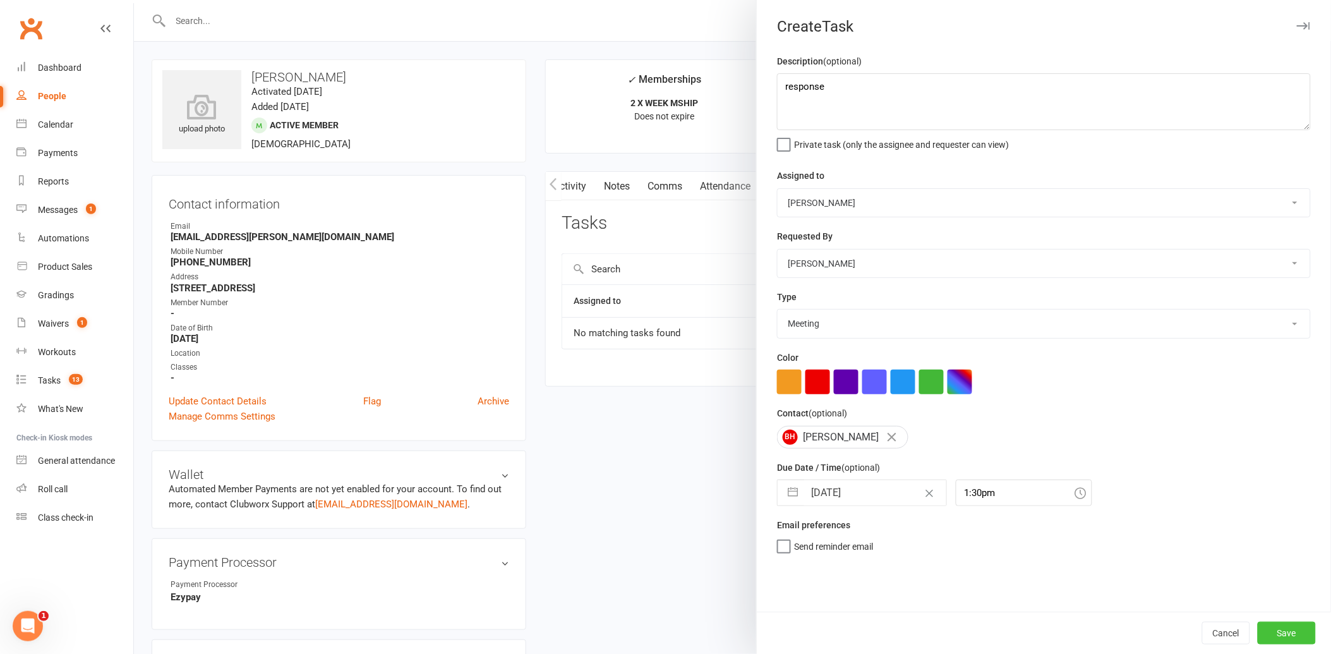
drag, startPoint x: 1264, startPoint y: 628, endPoint x: 1190, endPoint y: 590, distance: 83.4
click at [1259, 624] on button "Save" at bounding box center [1287, 633] width 58 height 23
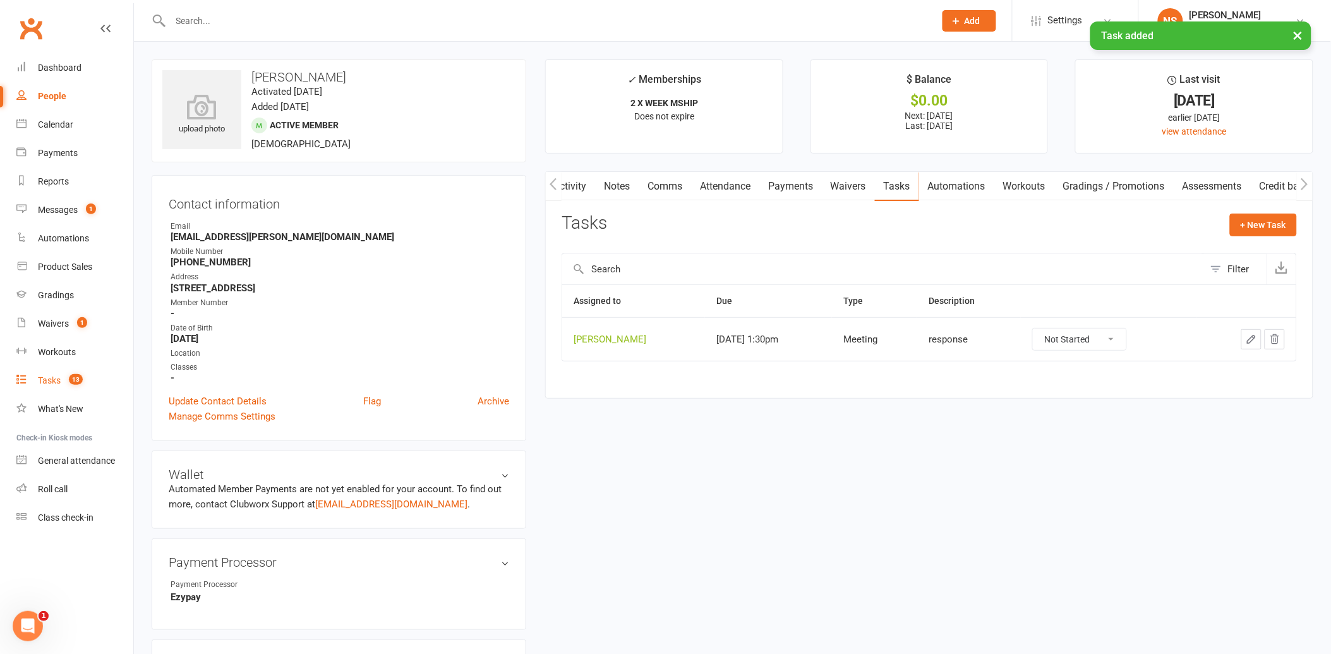
click at [58, 370] on link "Tasks 13" at bounding box center [74, 381] width 117 height 28
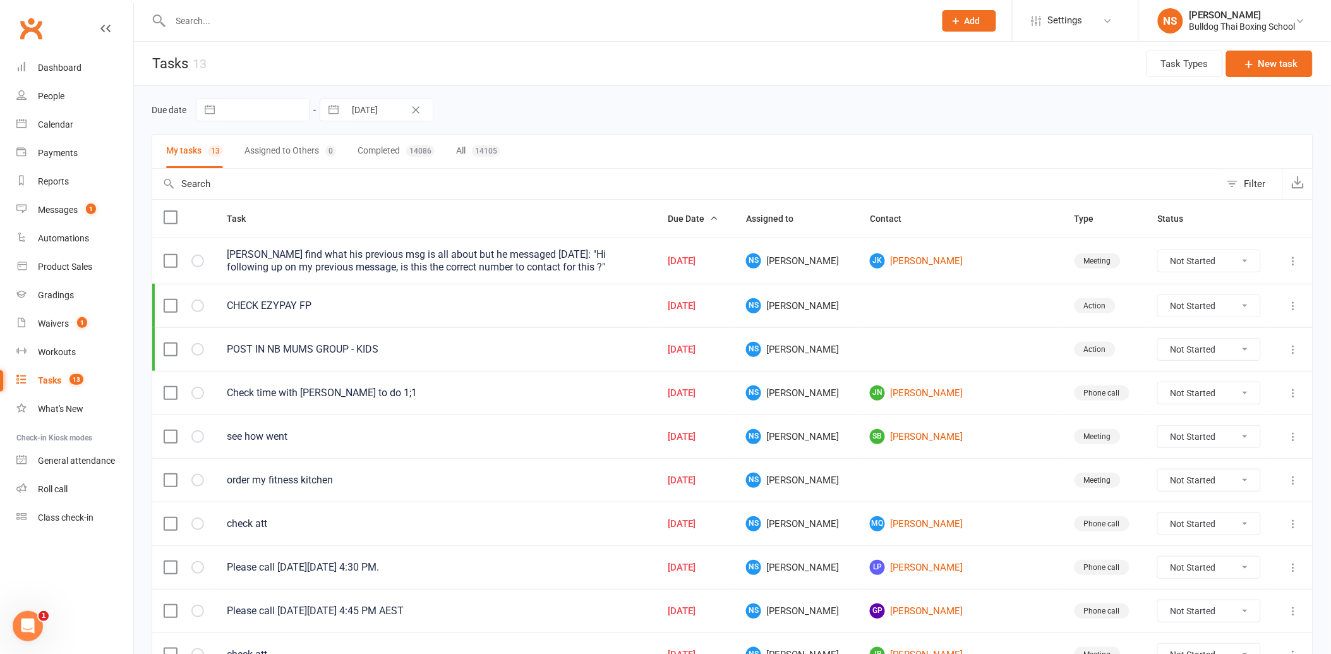
click at [202, 19] on input "text" at bounding box center [547, 21] width 760 height 18
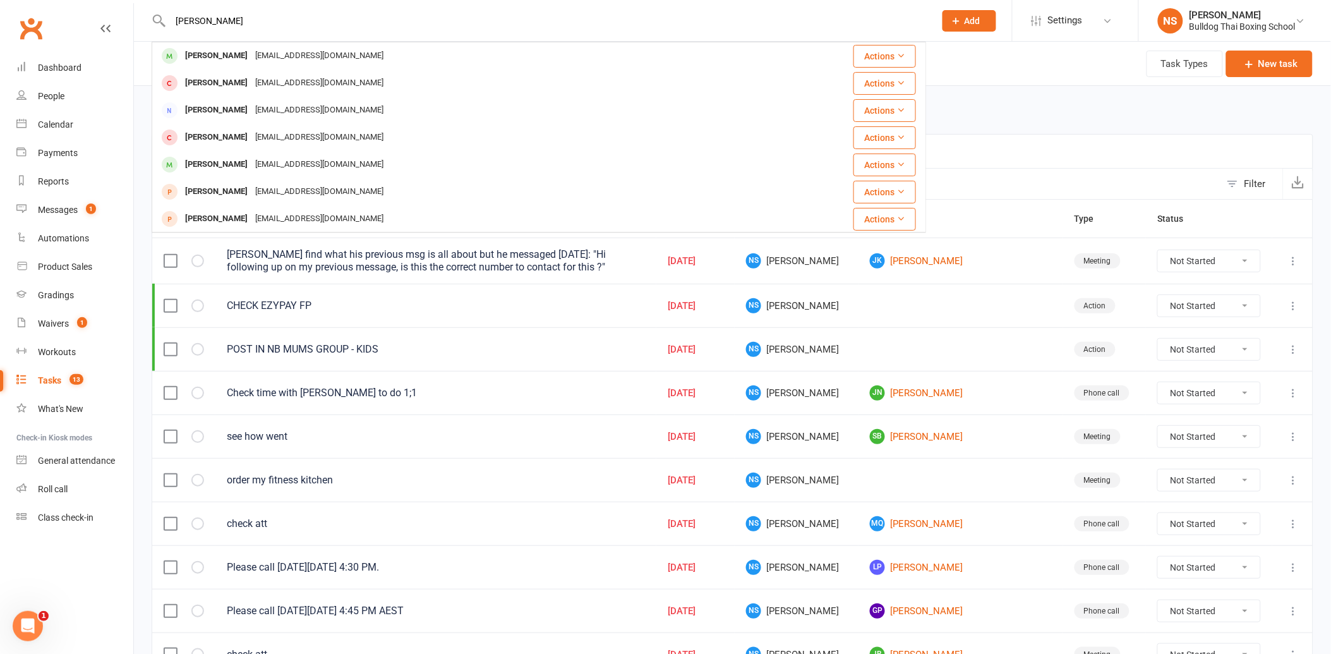
drag, startPoint x: 234, startPoint y: 58, endPoint x: 241, endPoint y: 56, distance: 7.4
click at [235, 58] on div "[PERSON_NAME]" at bounding box center [216, 56] width 70 height 18
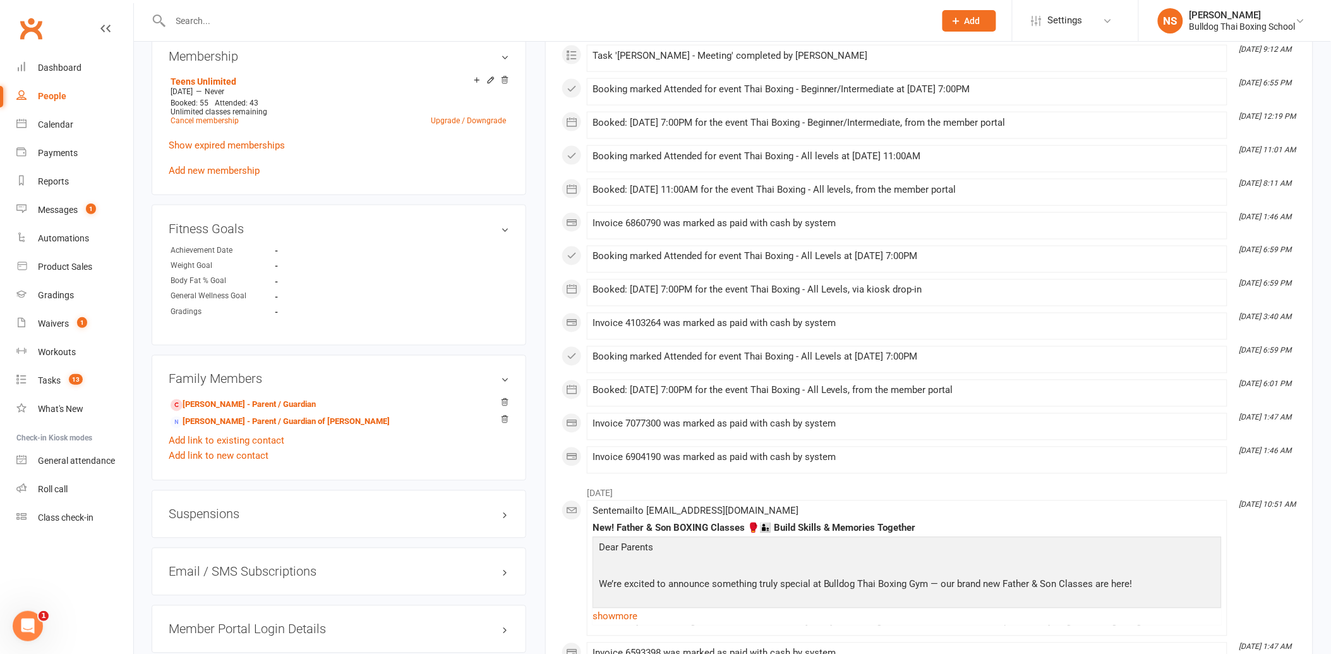
scroll to position [632, 0]
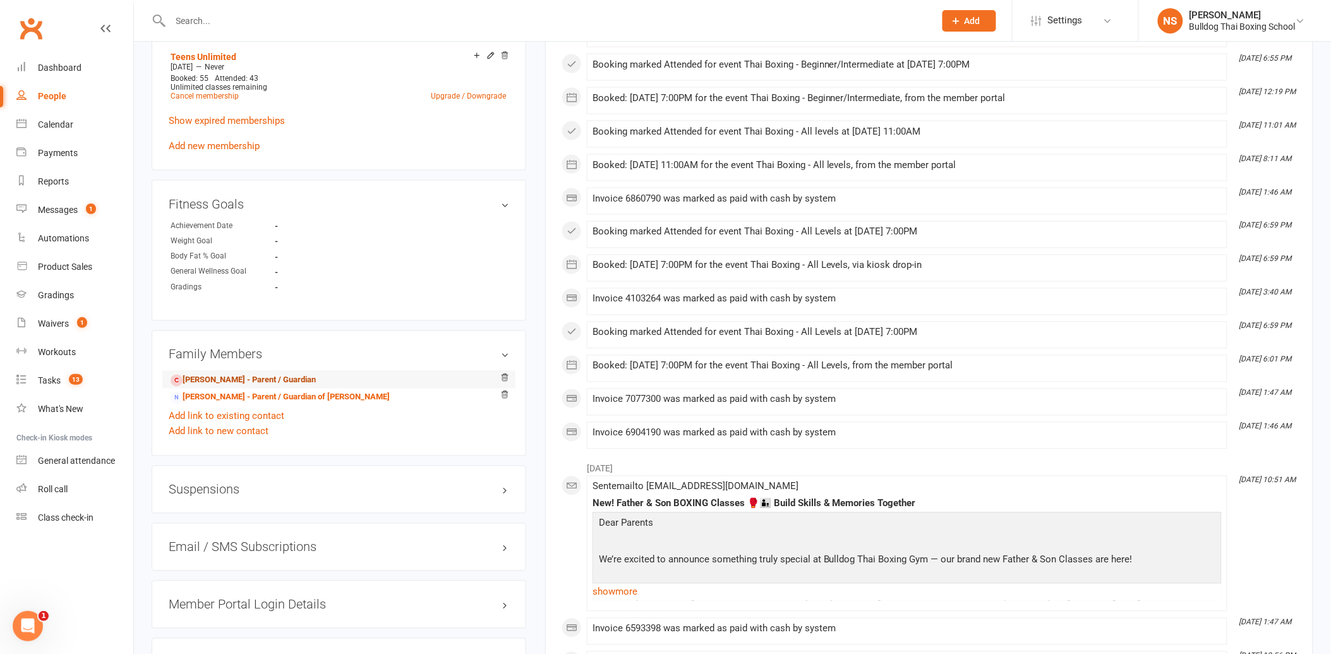
click at [228, 376] on link "[PERSON_NAME] - Parent / Guardian" at bounding box center [243, 380] width 145 height 13
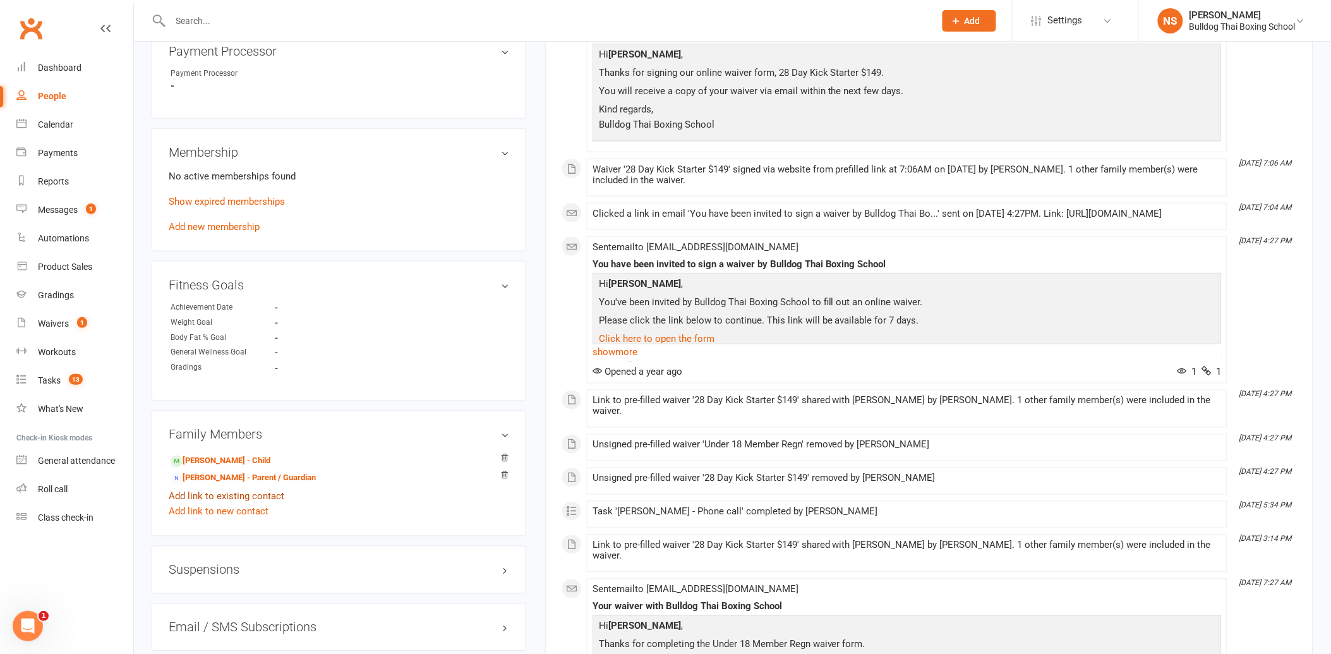
scroll to position [632, 0]
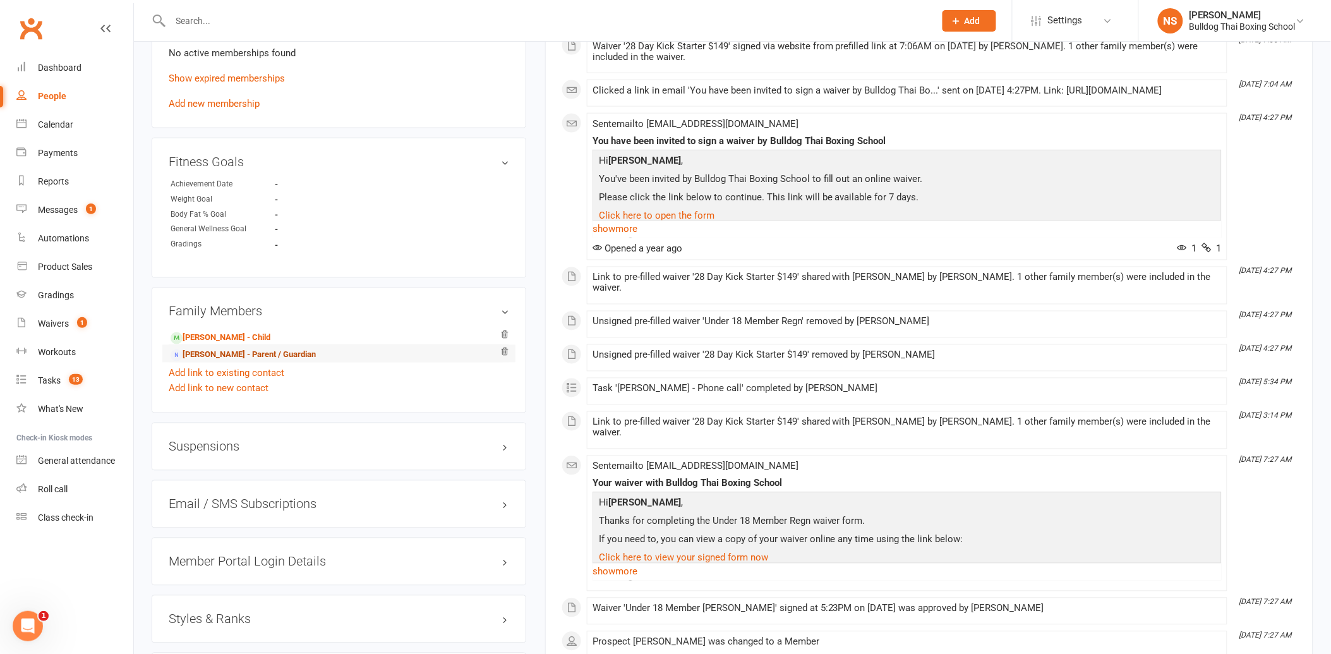
click at [243, 357] on link "[PERSON_NAME] - Parent / Guardian" at bounding box center [243, 355] width 145 height 13
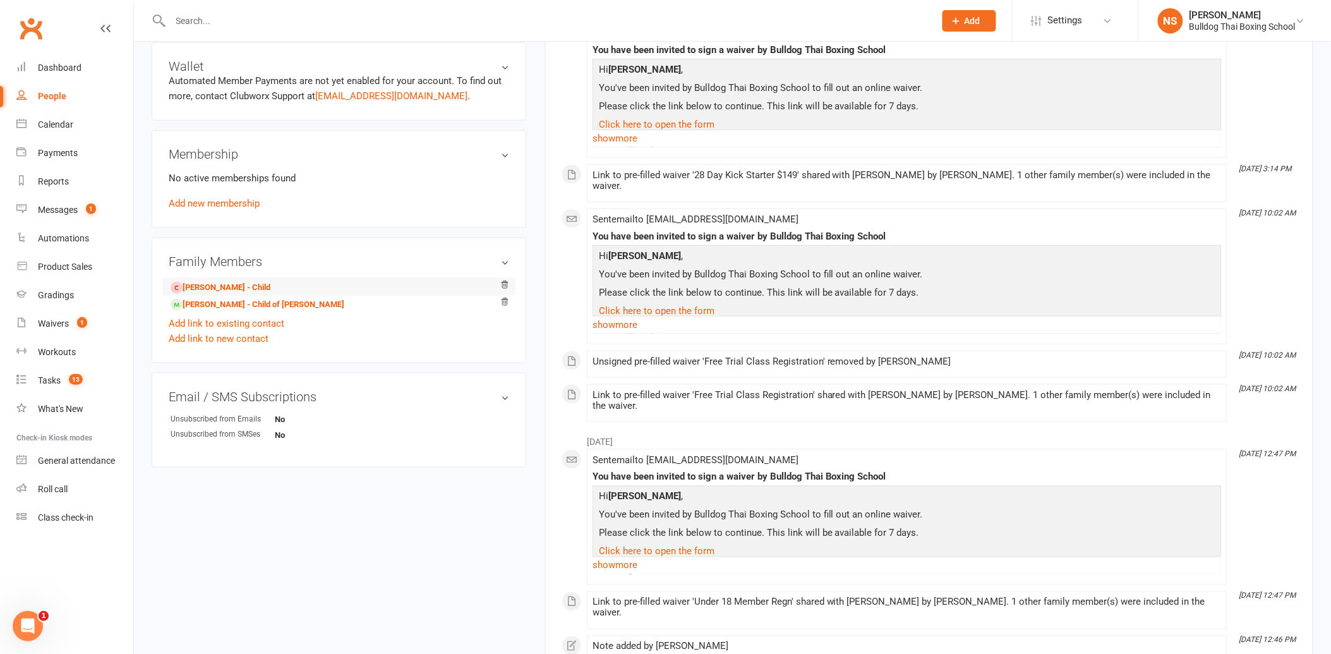
scroll to position [365, 0]
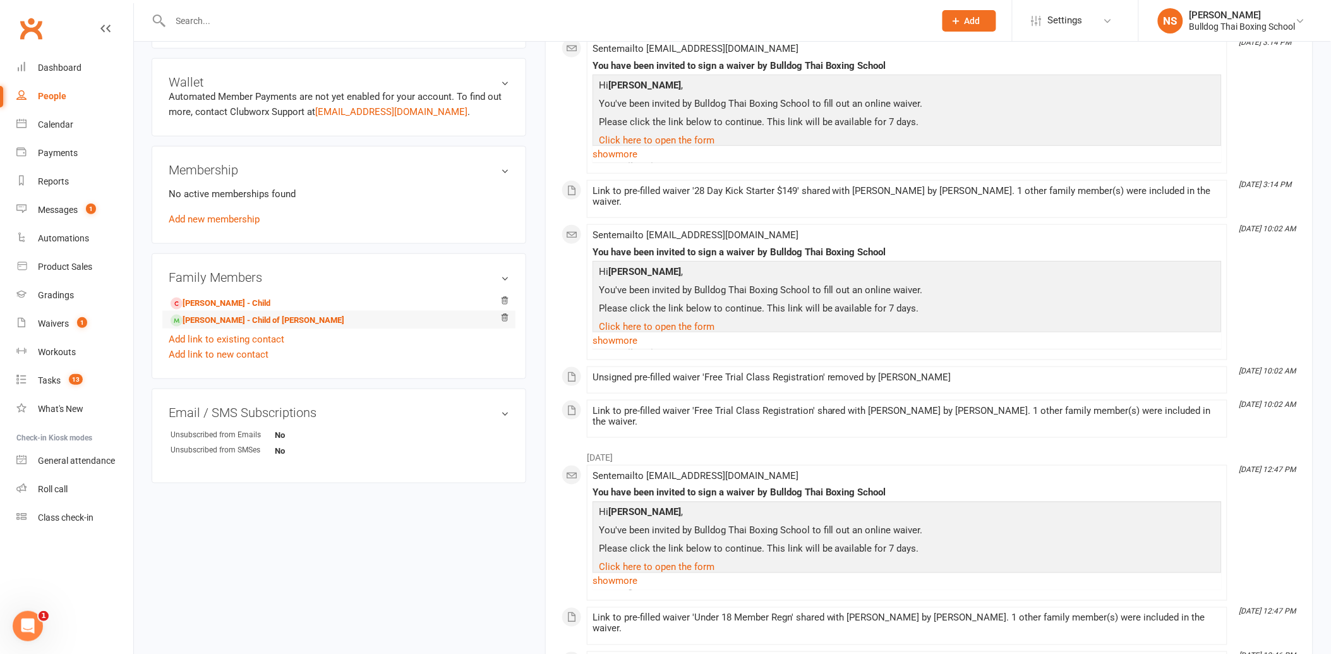
click at [220, 312] on li "[PERSON_NAME] - Child of [PERSON_NAME]" at bounding box center [339, 320] width 341 height 18
click at [224, 316] on link "[PERSON_NAME] - Child of [PERSON_NAME]" at bounding box center [258, 320] width 174 height 13
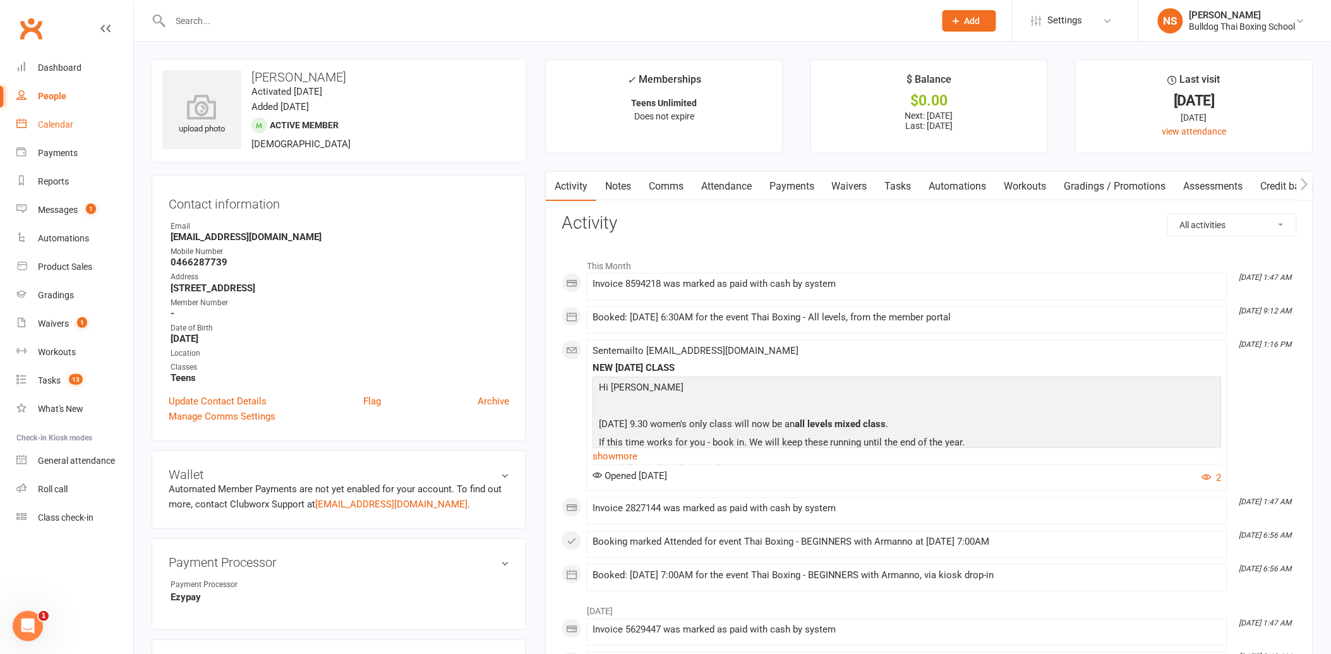
click at [63, 131] on link "Calendar" at bounding box center [74, 125] width 117 height 28
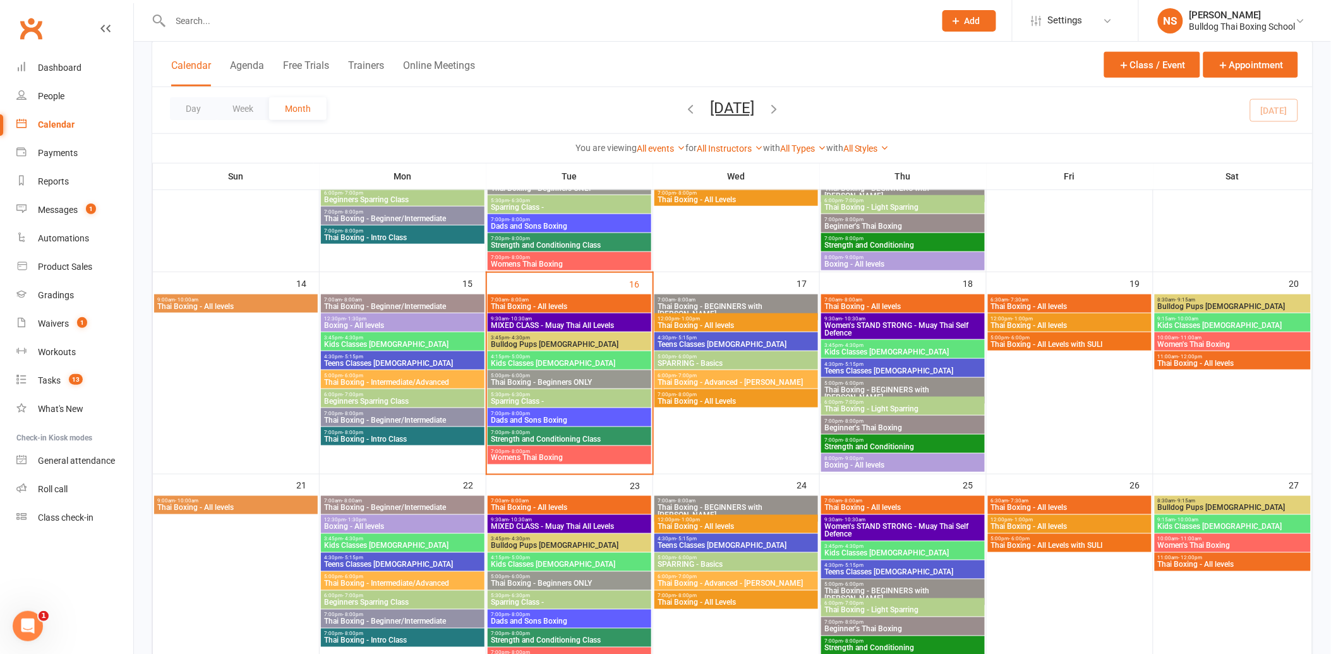
scroll to position [421, 0]
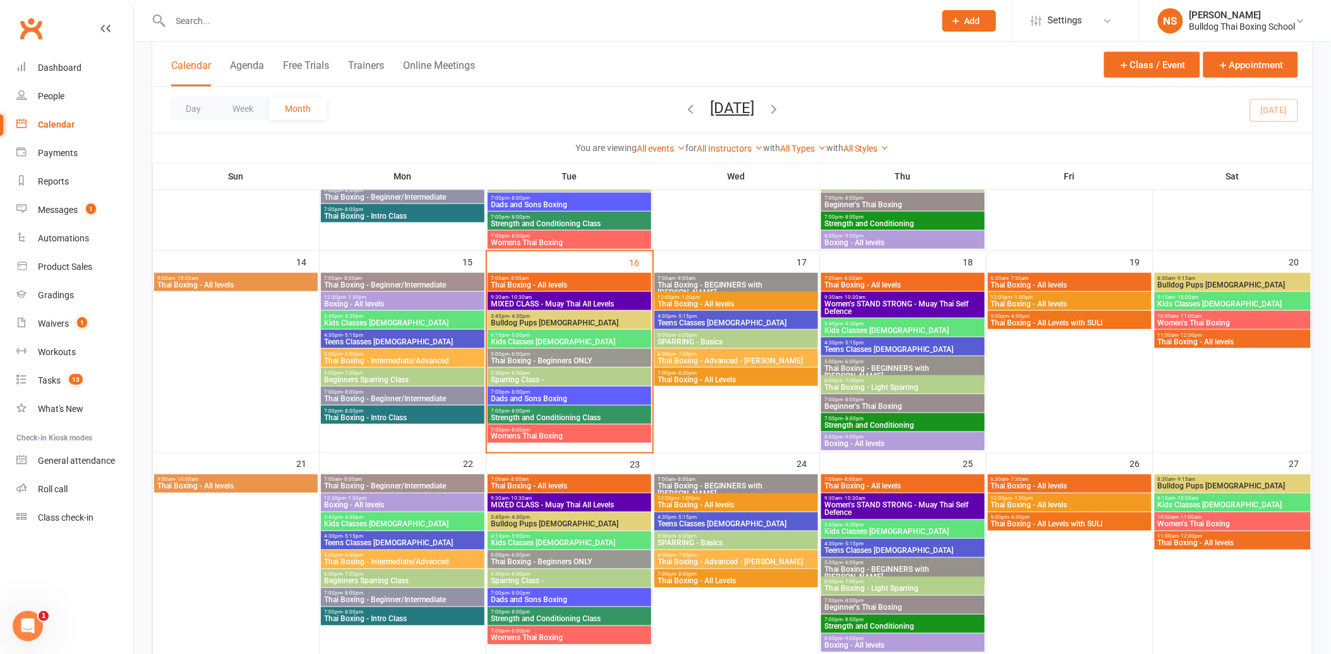
click at [529, 320] on span "Bulldog Pups [DEMOGRAPHIC_DATA]" at bounding box center [569, 323] width 159 height 8
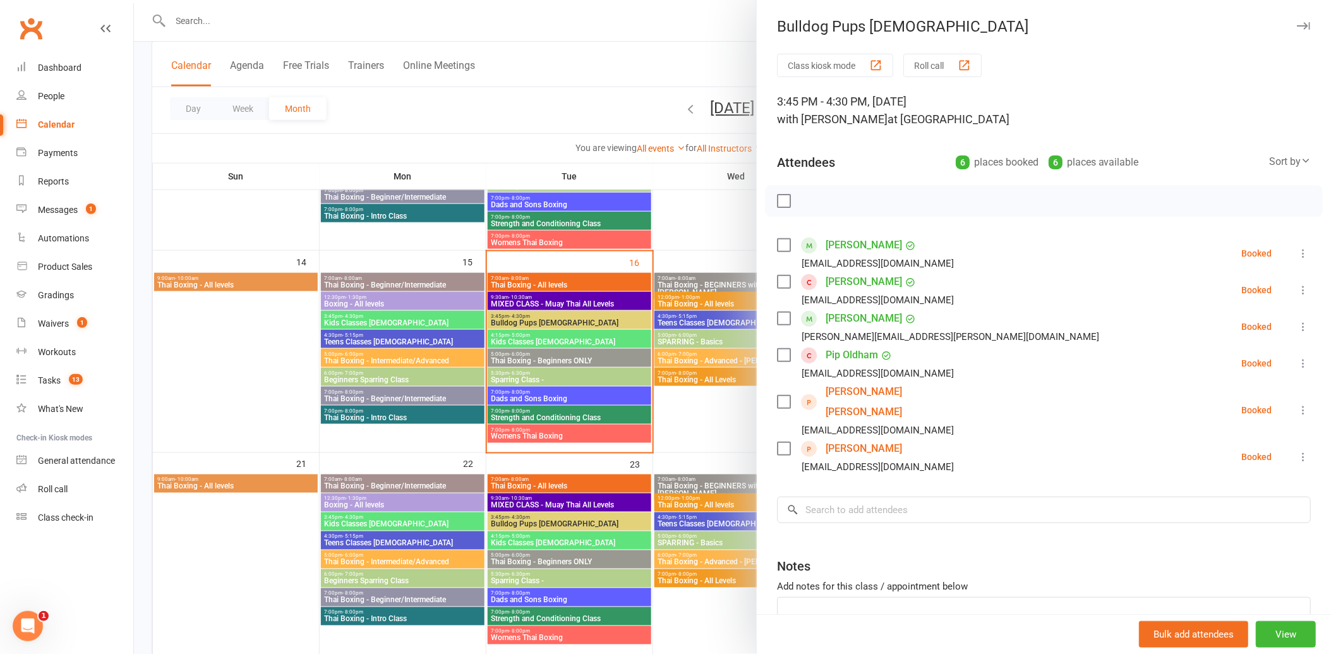
click at [678, 53] on div at bounding box center [732, 327] width 1197 height 654
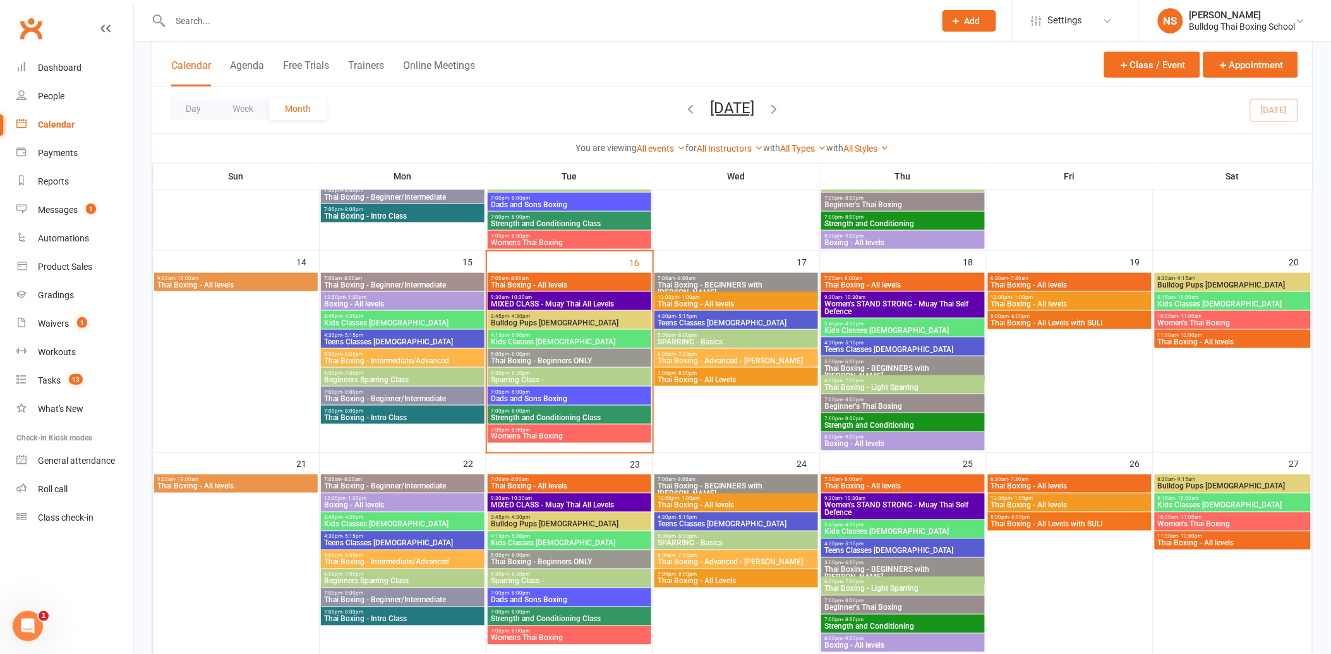
click at [558, 338] on span "Kids Classes [DEMOGRAPHIC_DATA]" at bounding box center [569, 342] width 159 height 8
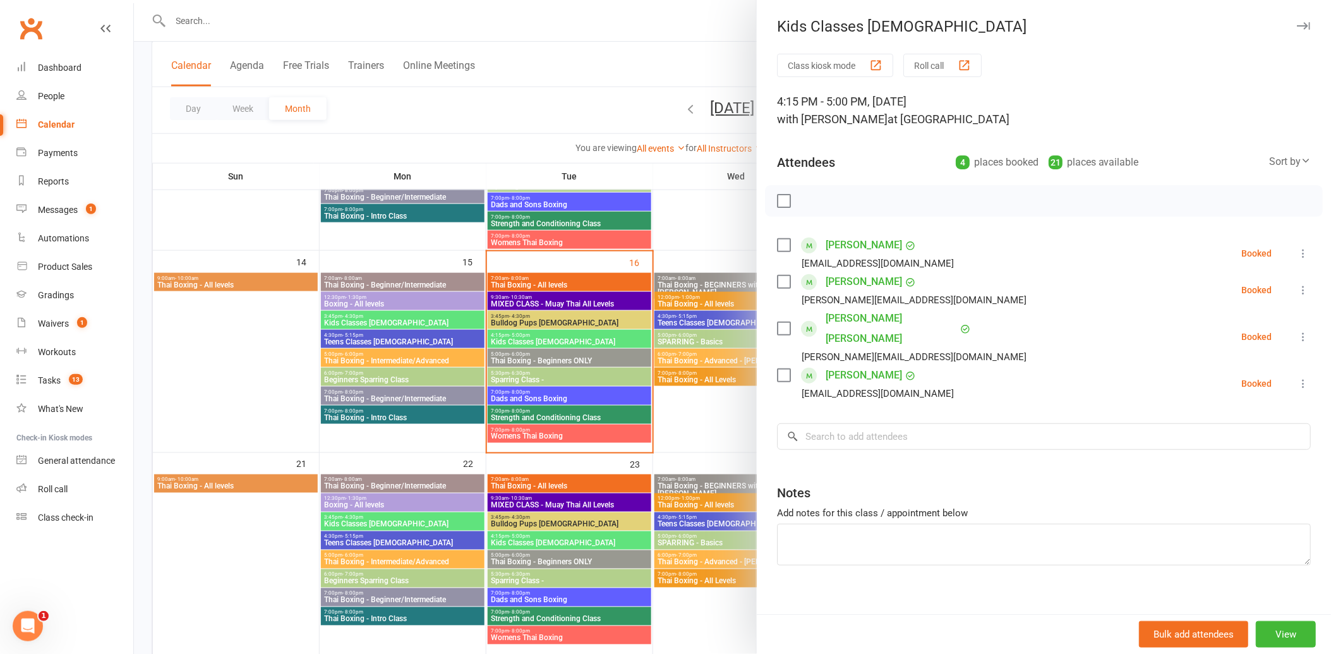
click at [596, 45] on div at bounding box center [732, 327] width 1197 height 654
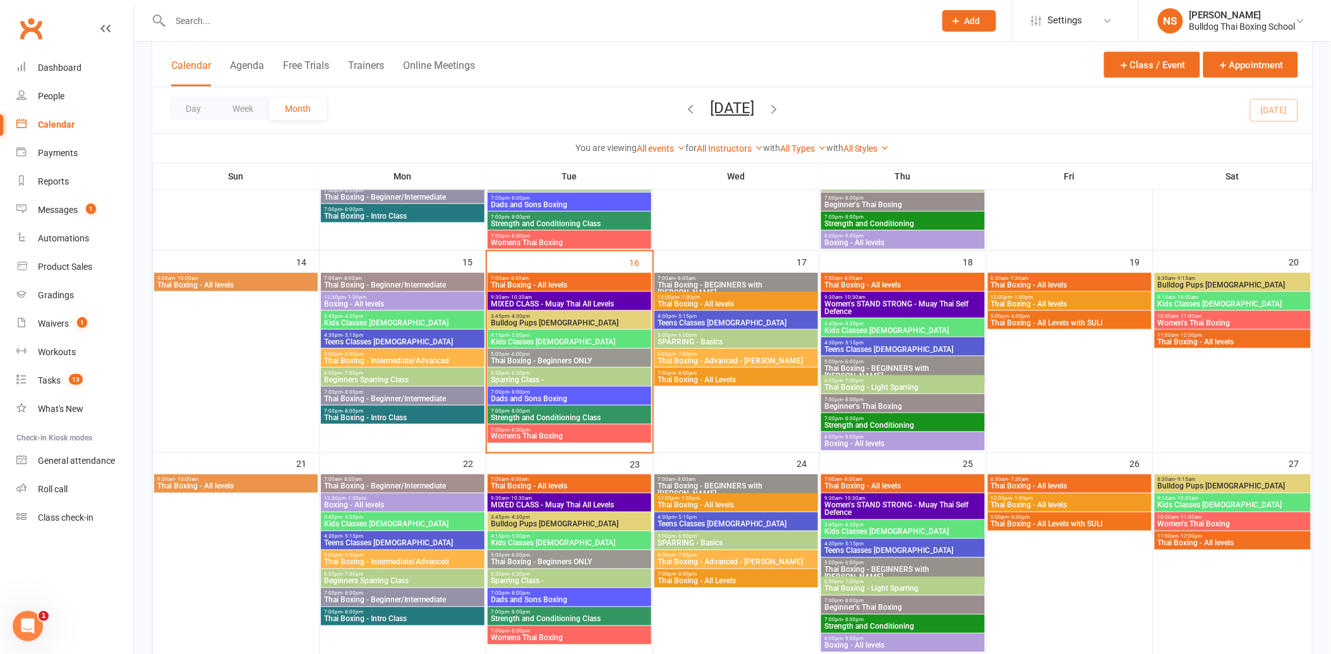
click at [231, 17] on input "text" at bounding box center [547, 21] width 760 height 18
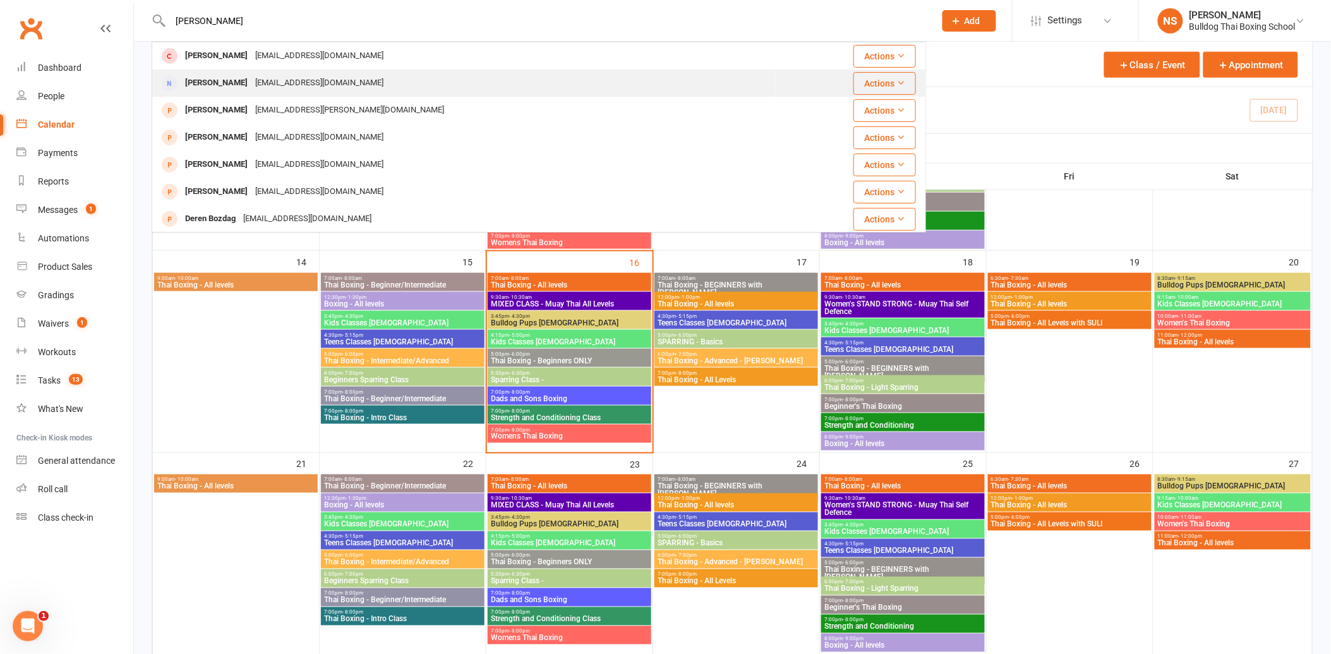
click at [279, 79] on div "[EMAIL_ADDRESS][DOMAIN_NAME]" at bounding box center [320, 83] width 136 height 18
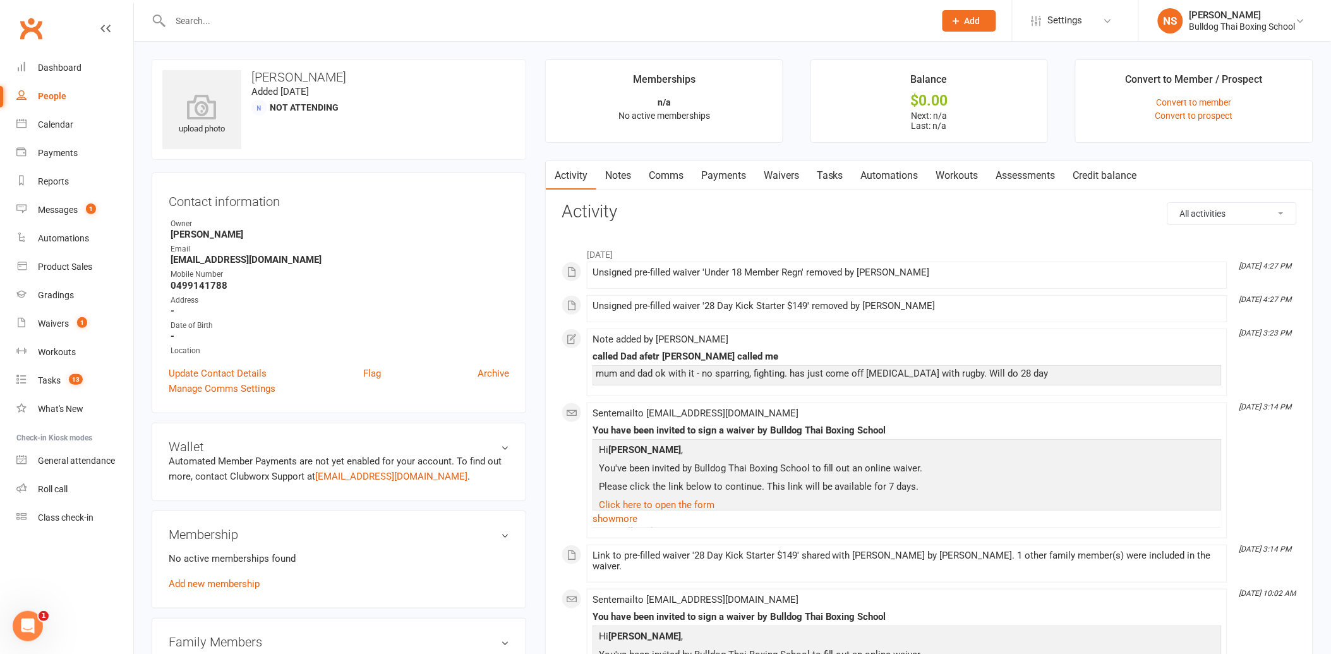
click at [669, 177] on link "Comms" at bounding box center [666, 175] width 52 height 29
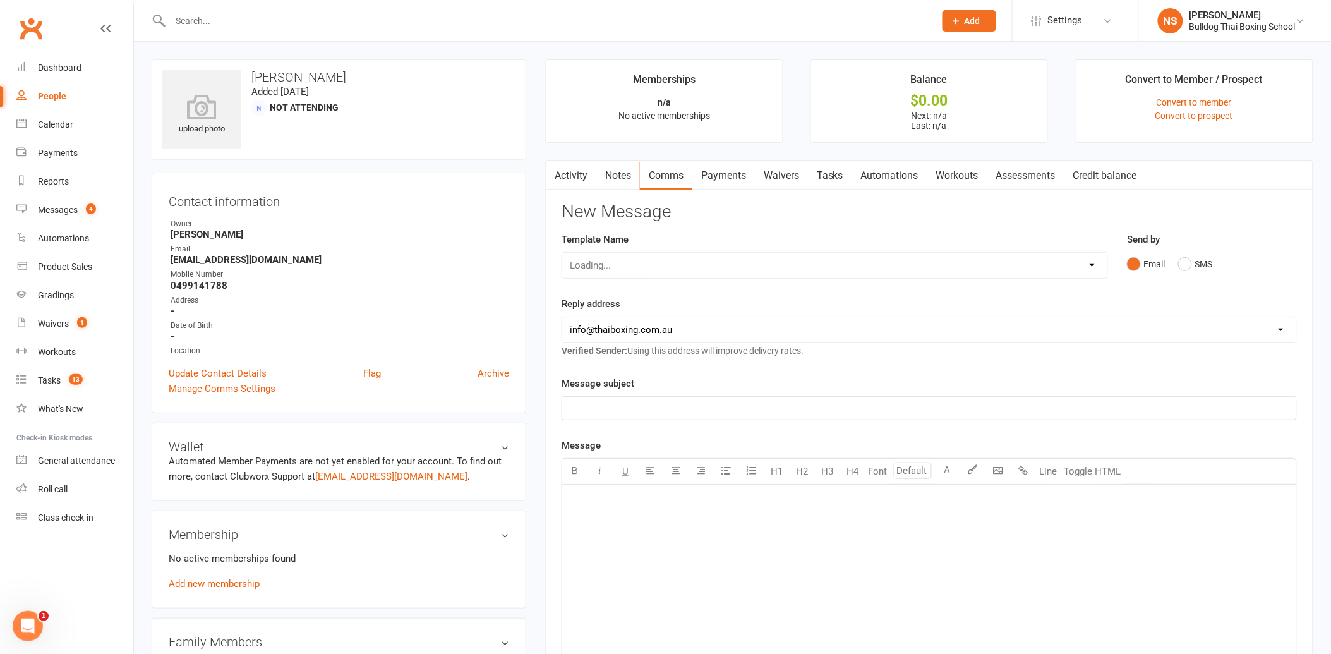
click at [661, 174] on link "Comms" at bounding box center [666, 175] width 52 height 29
click at [715, 260] on select "Select Template [Email] Price Increase 28 Day Kick starter [SMS] 10 Pass Check …" at bounding box center [834, 265] width 545 height 25
select select "70"
click at [562, 253] on select "Select Template [Email] Price Increase 28 Day Kick starter [SMS] 10 Pass Check …" at bounding box center [834, 265] width 545 height 25
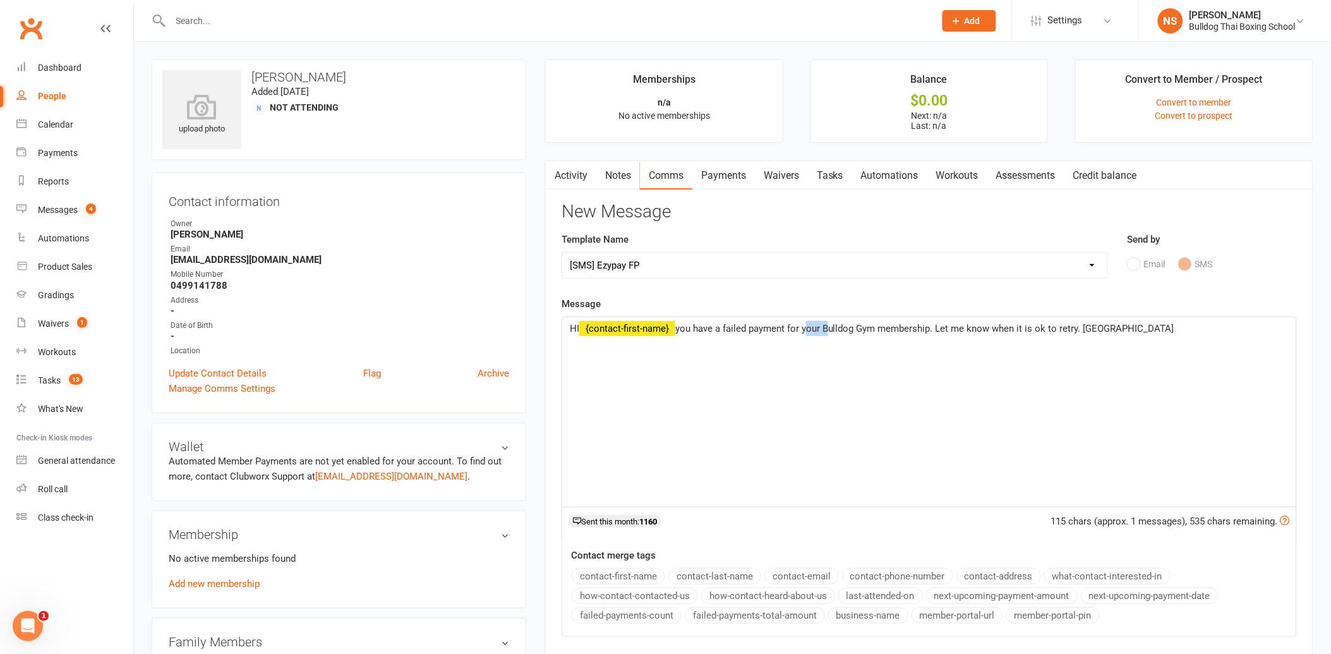
drag, startPoint x: 830, startPoint y: 327, endPoint x: 807, endPoint y: 327, distance: 22.8
click at [807, 327] on span "you have a failed payment for your Bulldog Gym membership. Let me know when it …" at bounding box center [925, 328] width 499 height 11
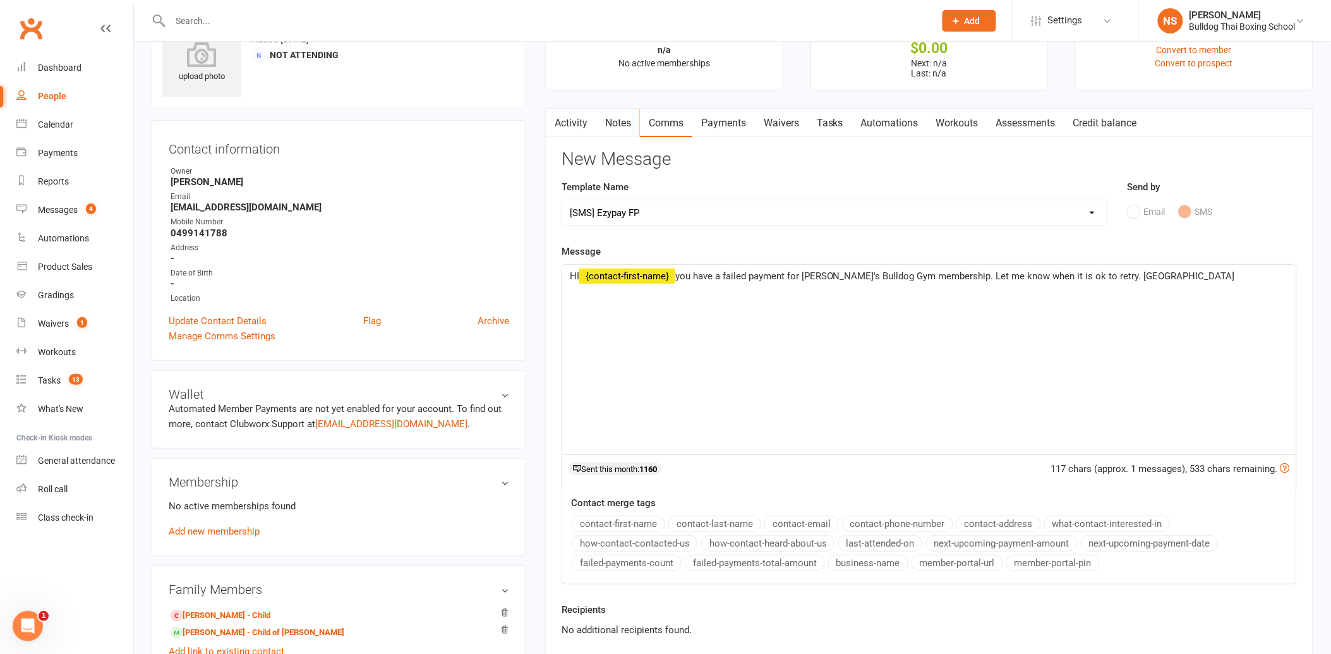
scroll to position [210, 0]
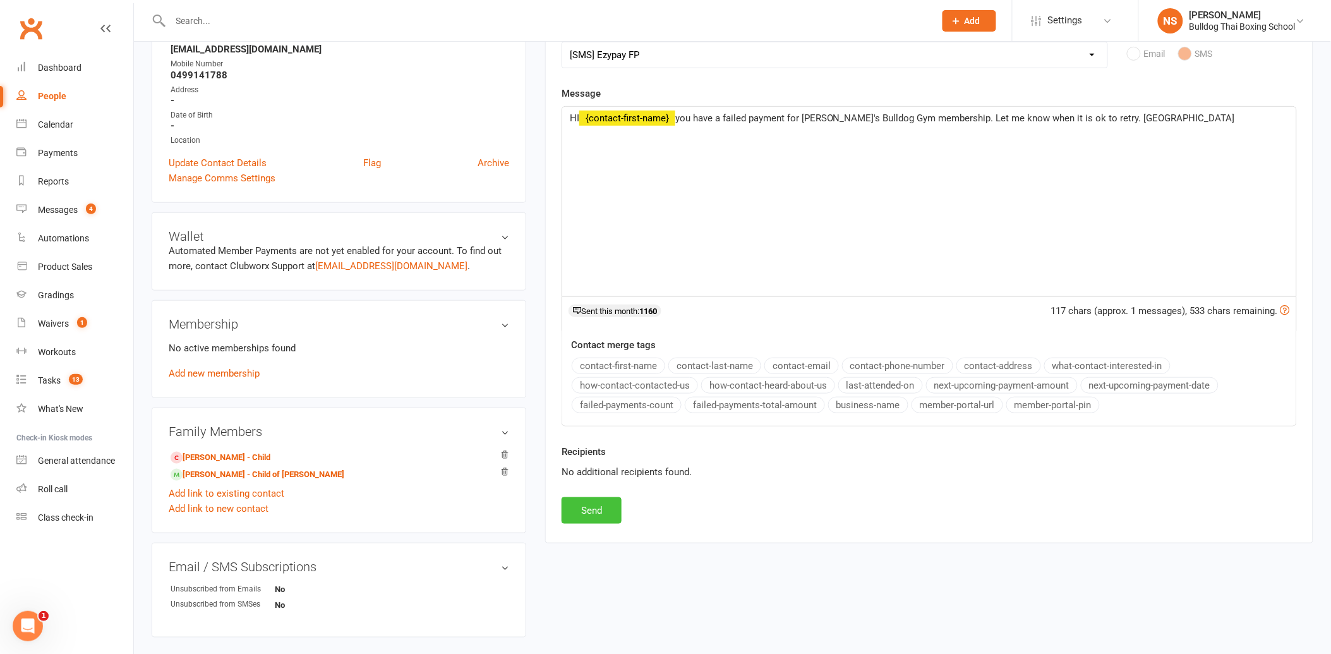
click at [591, 507] on button "Send" at bounding box center [592, 510] width 60 height 27
select select
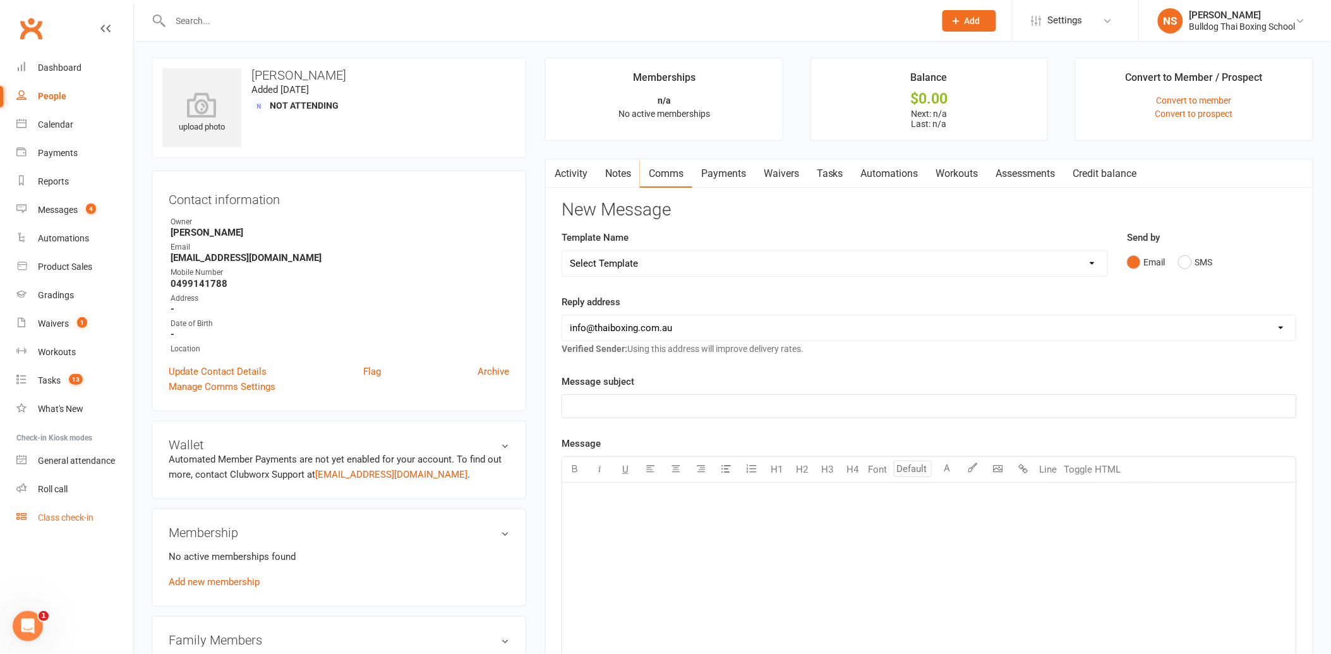
scroll to position [0, 0]
click at [837, 174] on link "Tasks" at bounding box center [830, 175] width 44 height 29
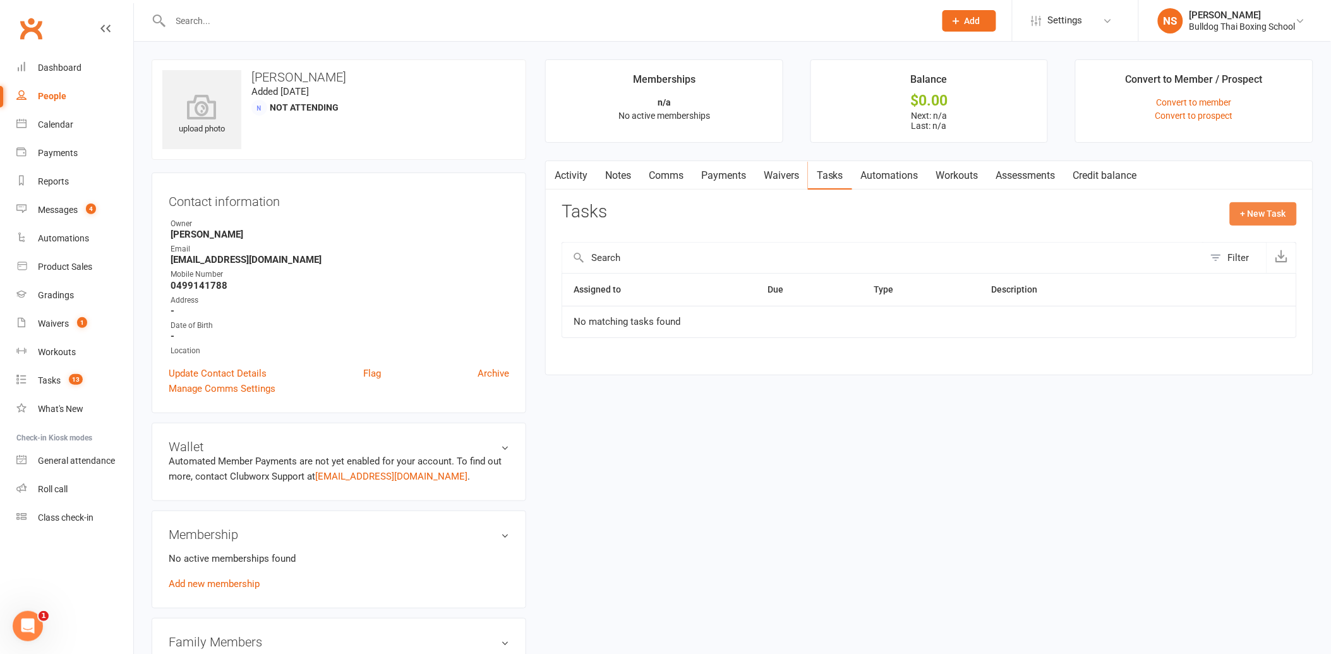
click at [1264, 210] on button "+ New Task" at bounding box center [1263, 213] width 67 height 23
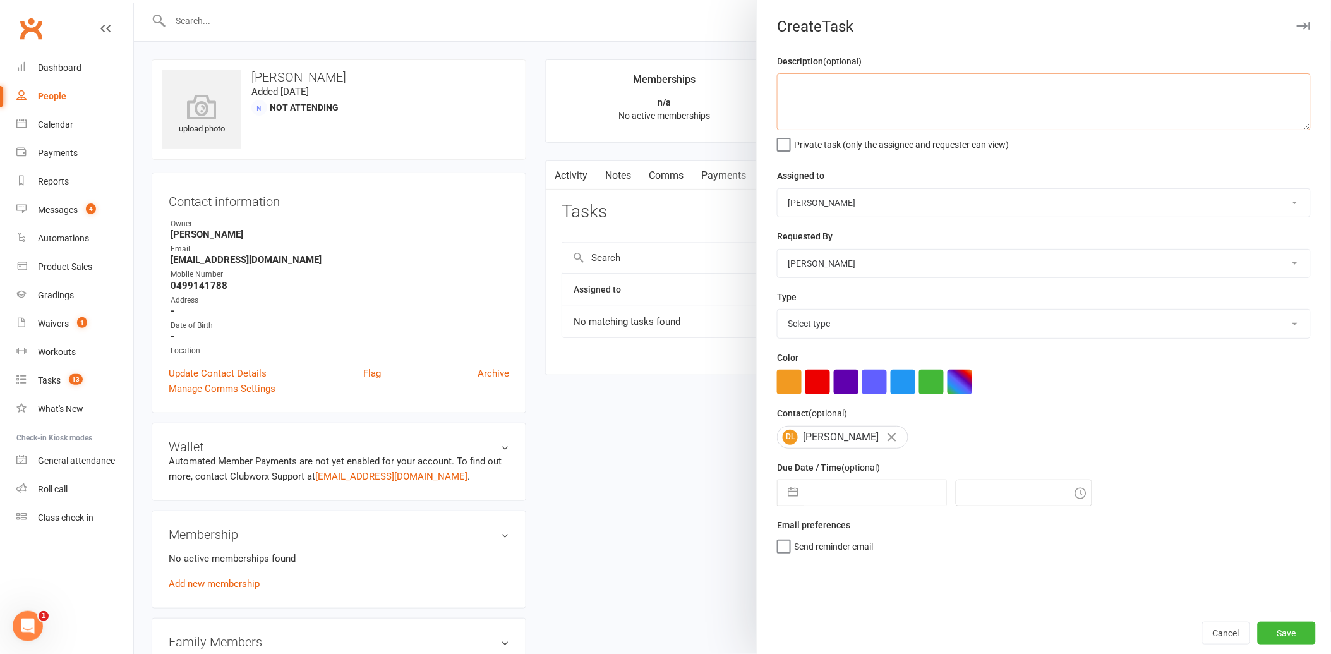
click at [828, 118] on textarea at bounding box center [1044, 101] width 534 height 57
type textarea "add to next apyment"
click at [616, 83] on div at bounding box center [732, 327] width 1197 height 654
click at [831, 494] on input "text" at bounding box center [875, 492] width 142 height 25
select select "7"
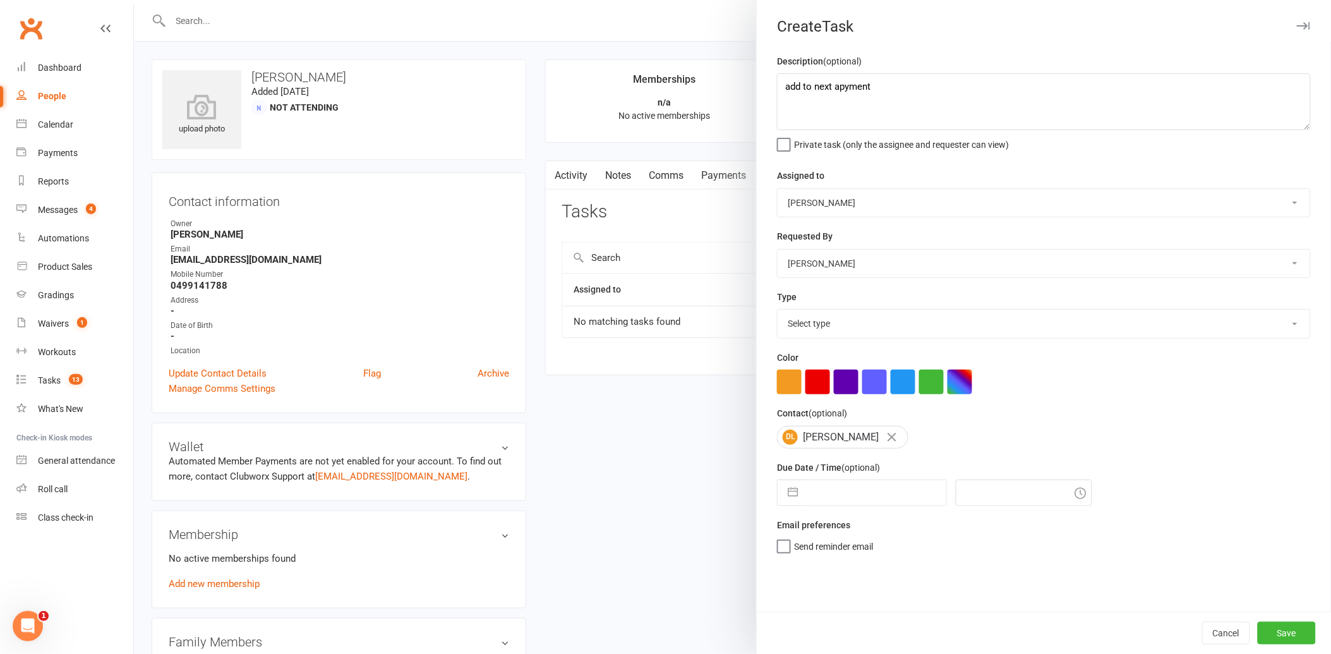
select select "2025"
select select "8"
select select "2025"
select select "9"
select select "2025"
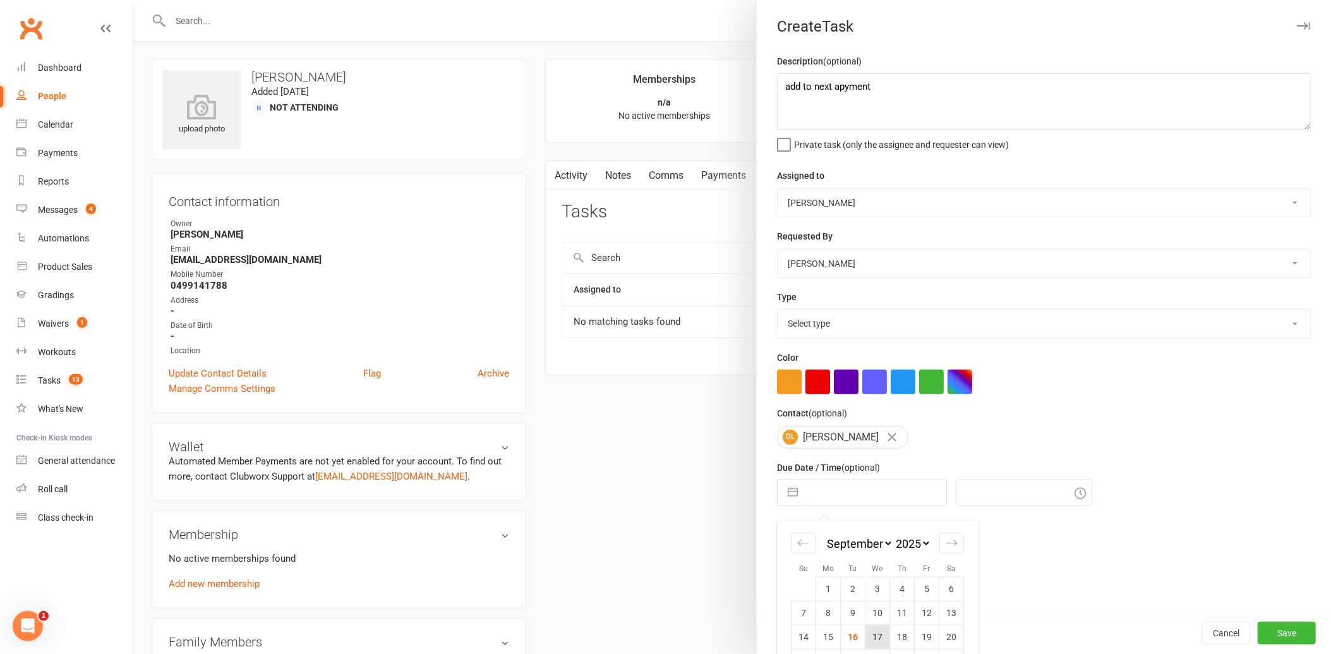
click at [874, 640] on td "17" at bounding box center [878, 637] width 25 height 24
type input "17 Sep 2025"
type input "1:45pm"
click at [1280, 634] on button "Save" at bounding box center [1287, 633] width 58 height 23
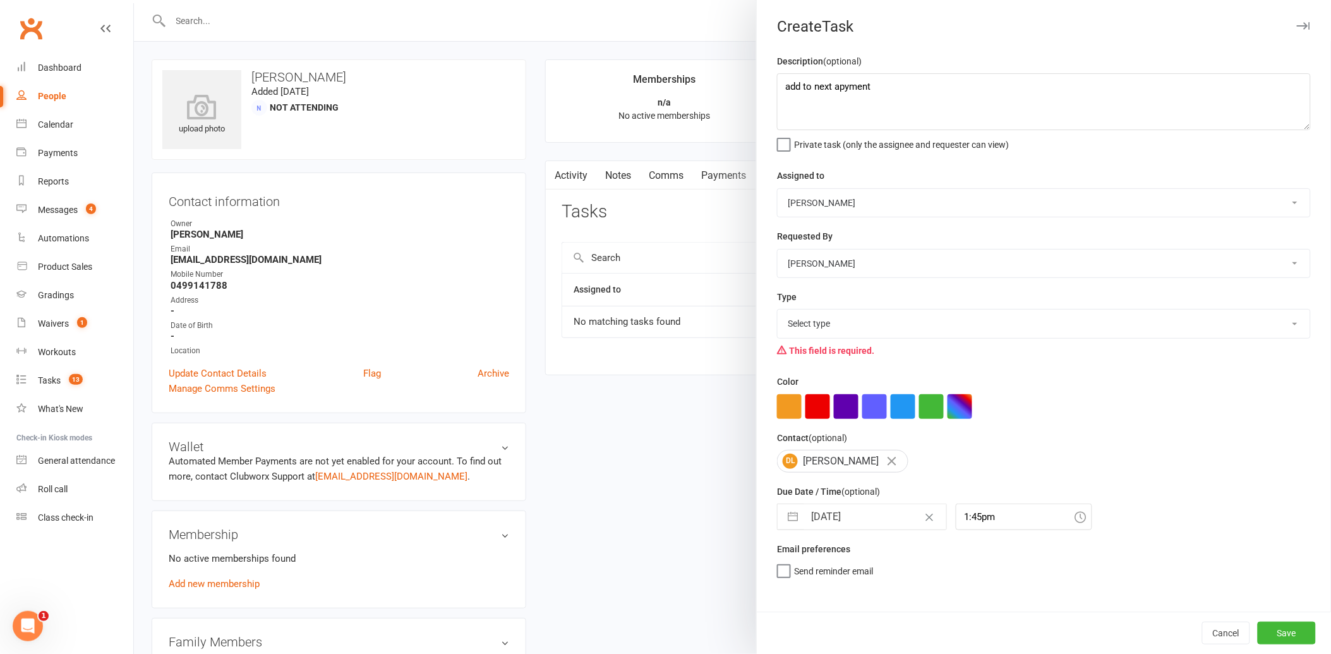
drag, startPoint x: 826, startPoint y: 330, endPoint x: 823, endPoint y: 339, distance: 9.4
click at [823, 339] on div "Type Select type Action E-mail Meeting Phone call Text Add new task type This f…" at bounding box center [1044, 325] width 534 height 73
select select "26436"
click at [778, 310] on select "Select type Action E-mail Meeting Phone call Text Add new task type" at bounding box center [1044, 324] width 533 height 28
click at [1271, 627] on button "Save" at bounding box center [1287, 633] width 58 height 23
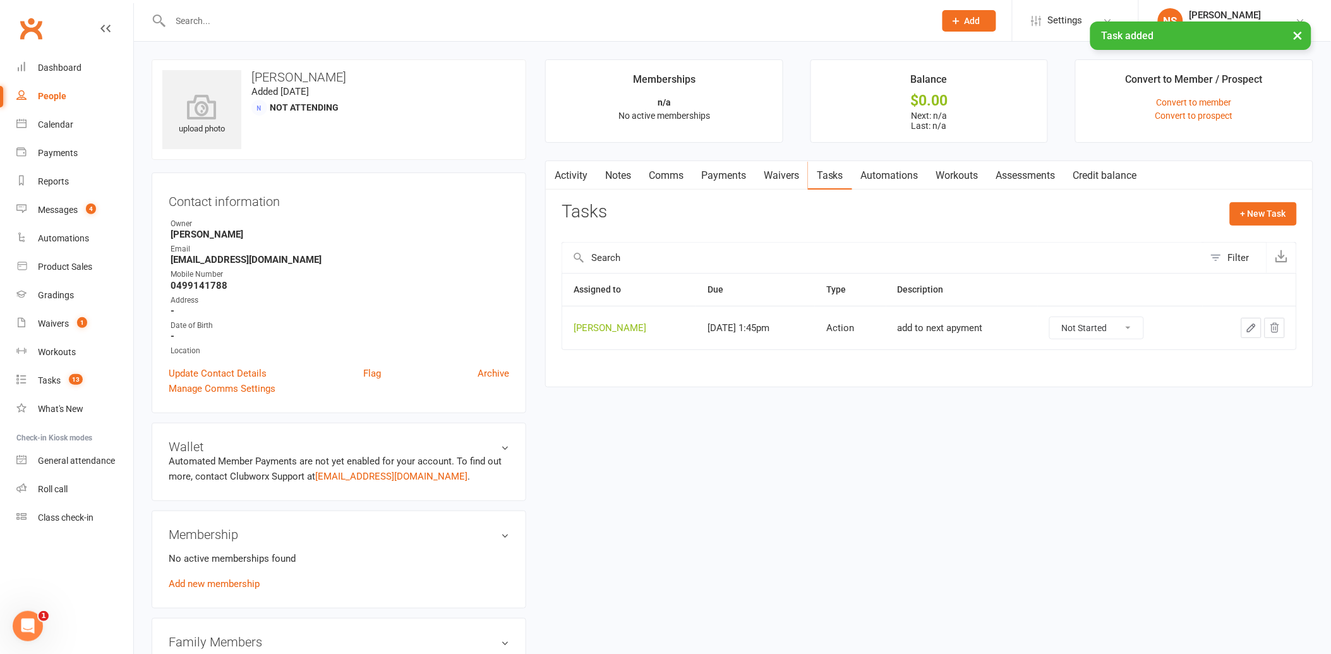
click at [300, 21] on div "× Task added" at bounding box center [657, 21] width 1315 height 0
click at [215, 5] on div at bounding box center [539, 20] width 775 height 41
click at [210, 23] on input "text" at bounding box center [547, 21] width 760 height 18
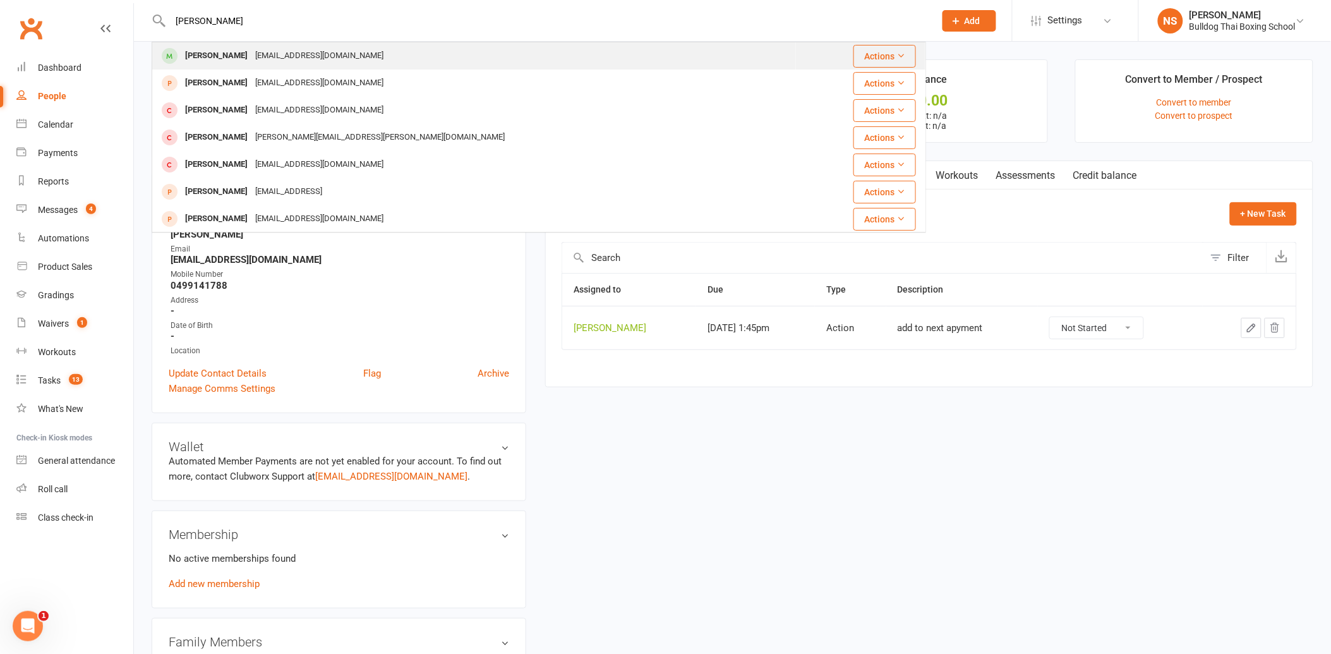
type input "tom hearne"
click at [252, 54] on div "thomashearne95@gmail.com" at bounding box center [320, 56] width 136 height 18
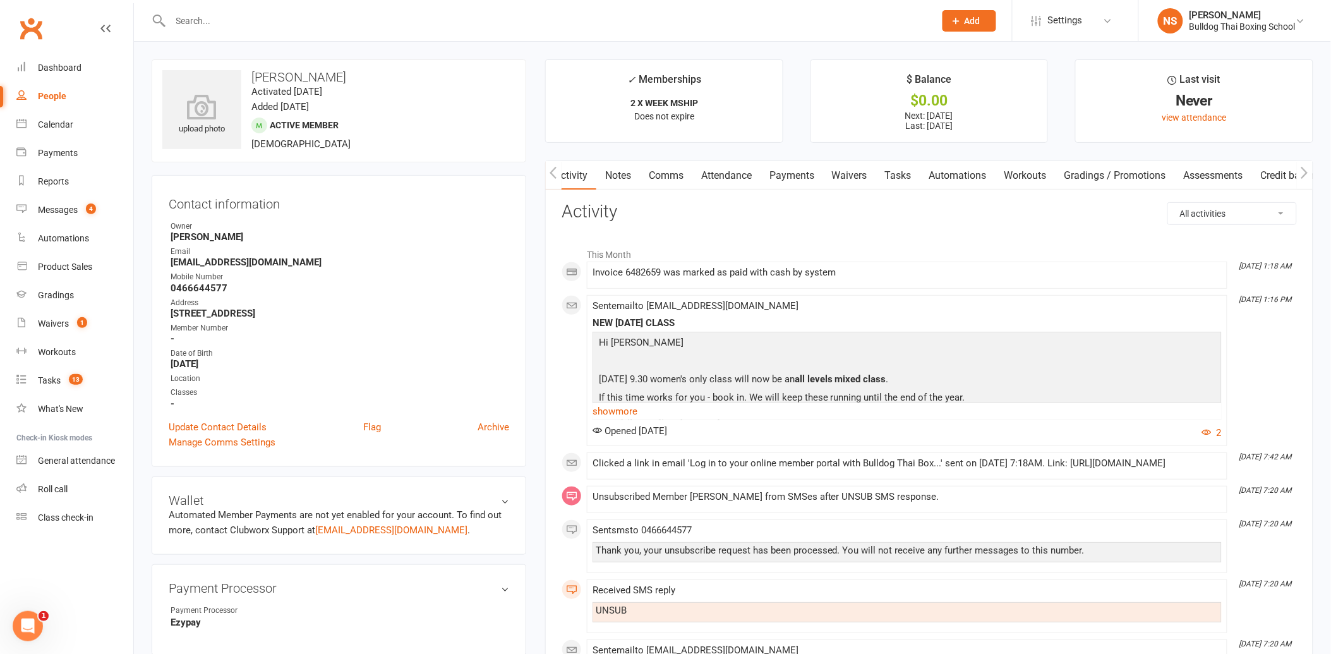
scroll to position [0, 1]
click at [617, 178] on link "Notes" at bounding box center [618, 175] width 44 height 29
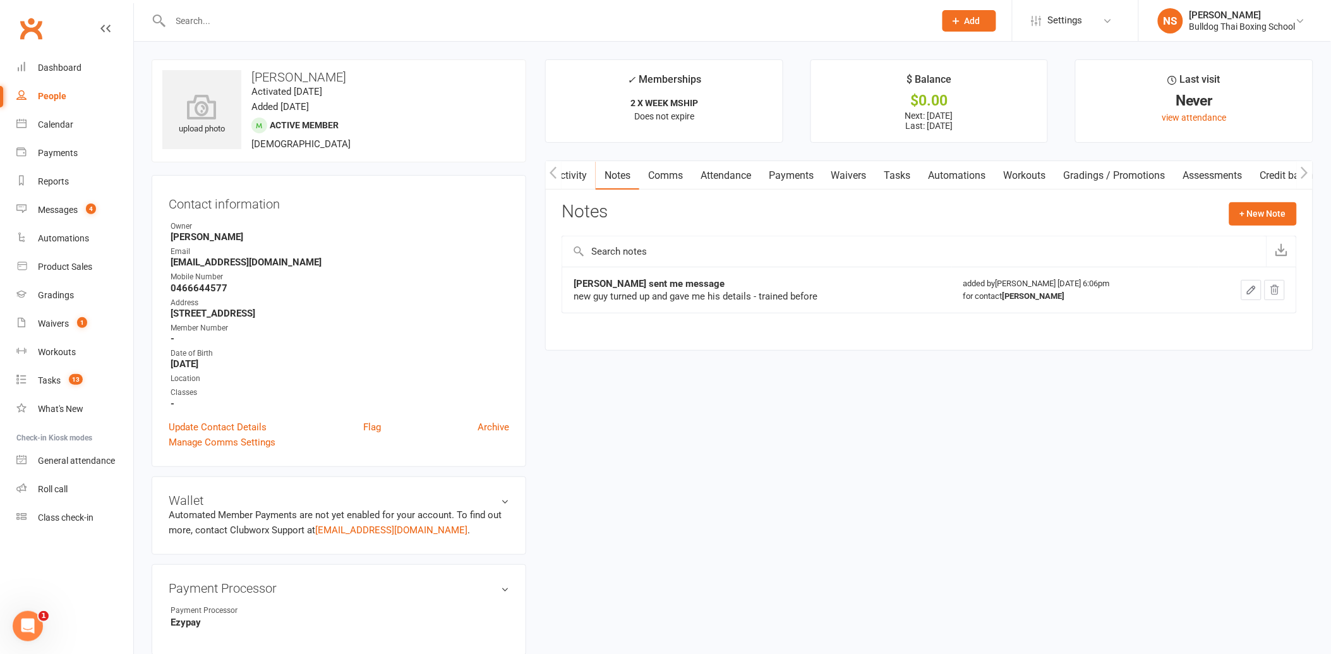
click at [571, 171] on link "Activity" at bounding box center [570, 175] width 51 height 29
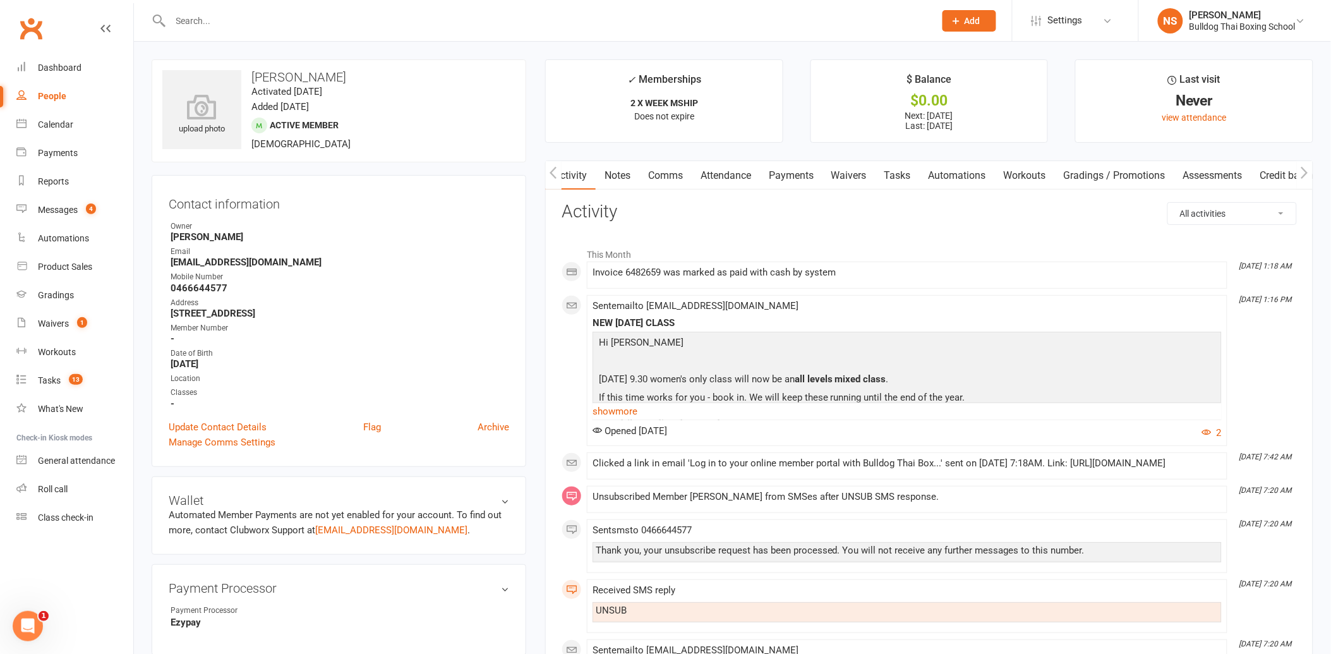
click at [901, 169] on link "Tasks" at bounding box center [898, 175] width 44 height 29
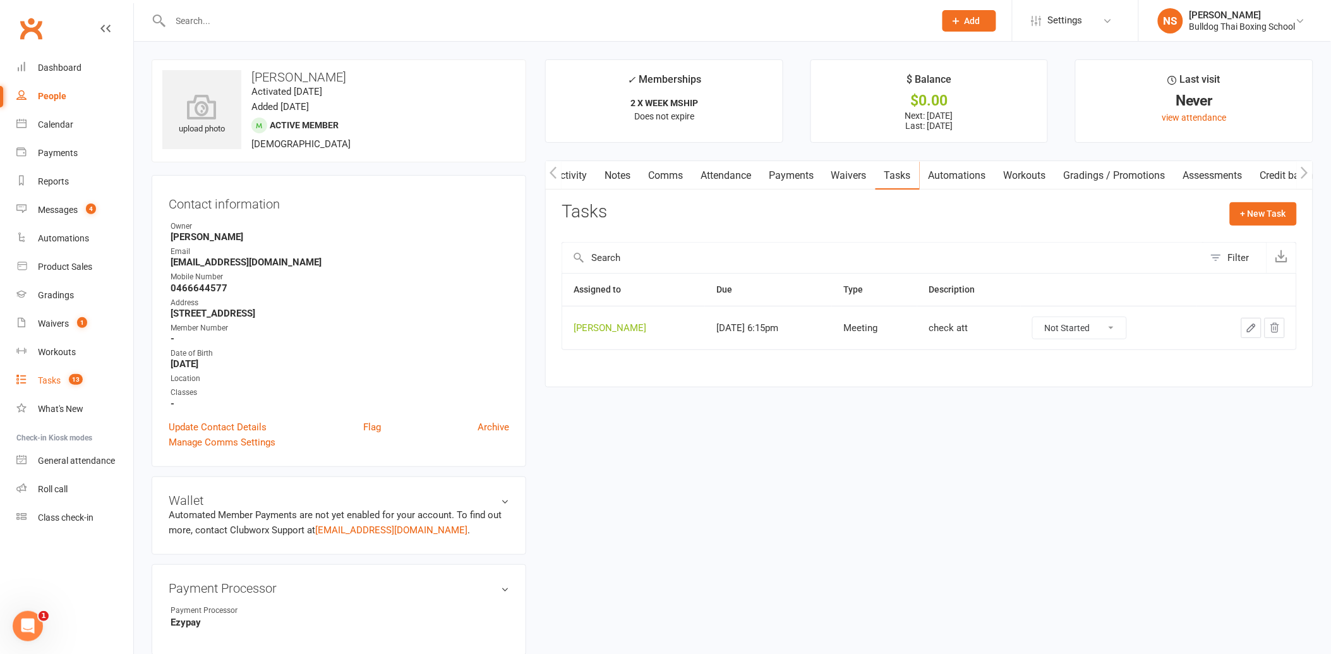
click at [40, 378] on div "Tasks" at bounding box center [49, 380] width 23 height 10
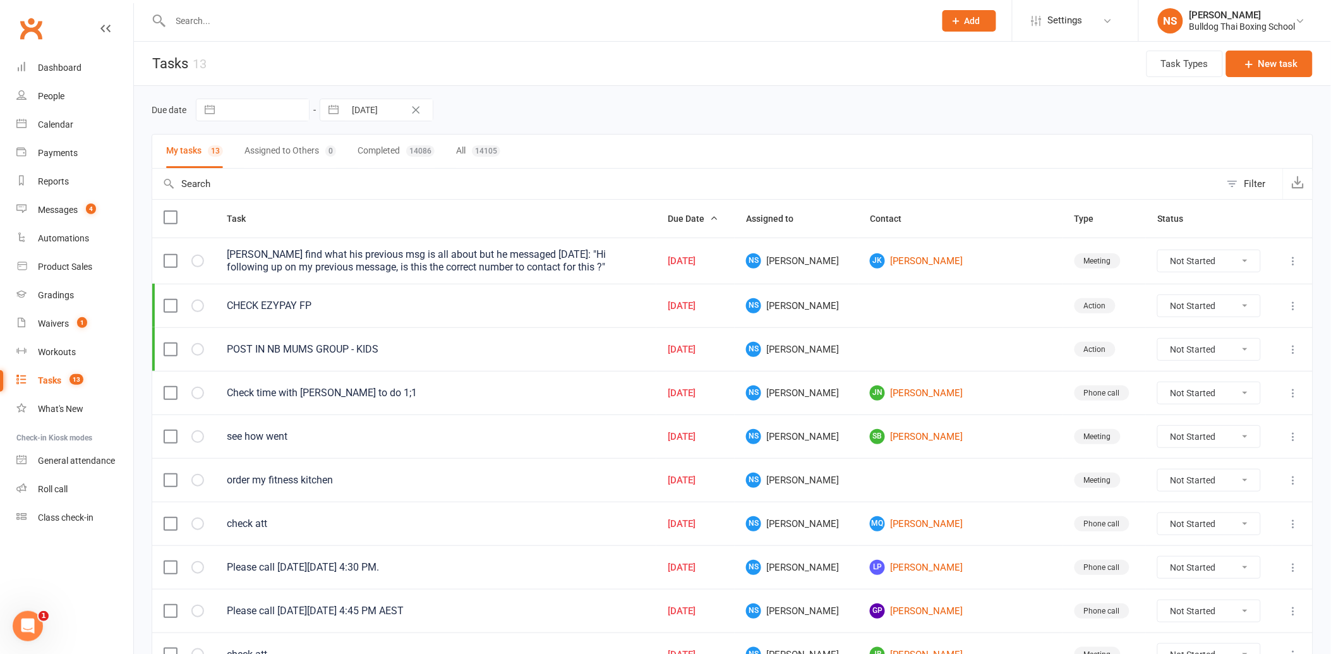
click at [1297, 306] on icon at bounding box center [1294, 306] width 13 height 13
click at [1213, 354] on link "Edit" at bounding box center [1228, 356] width 125 height 25
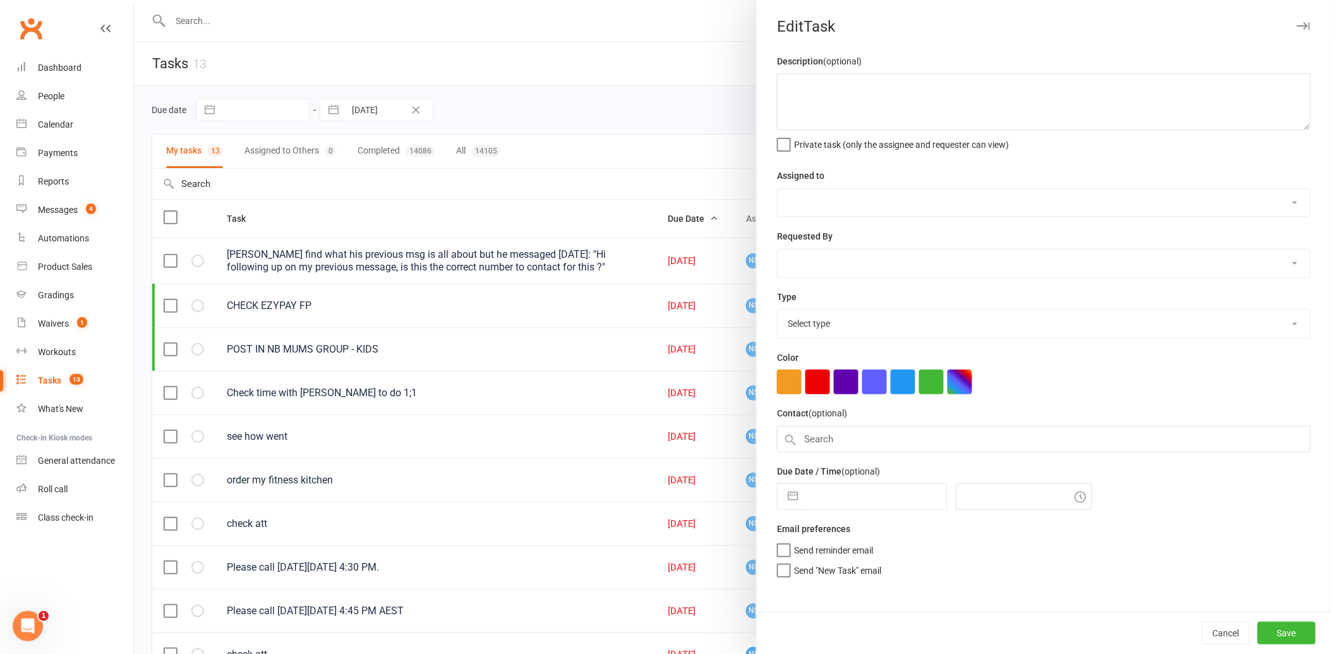
type textarea "CHECK EZYPAY FP"
select select "12940"
type input "[DATE]"
type input "12:45am"
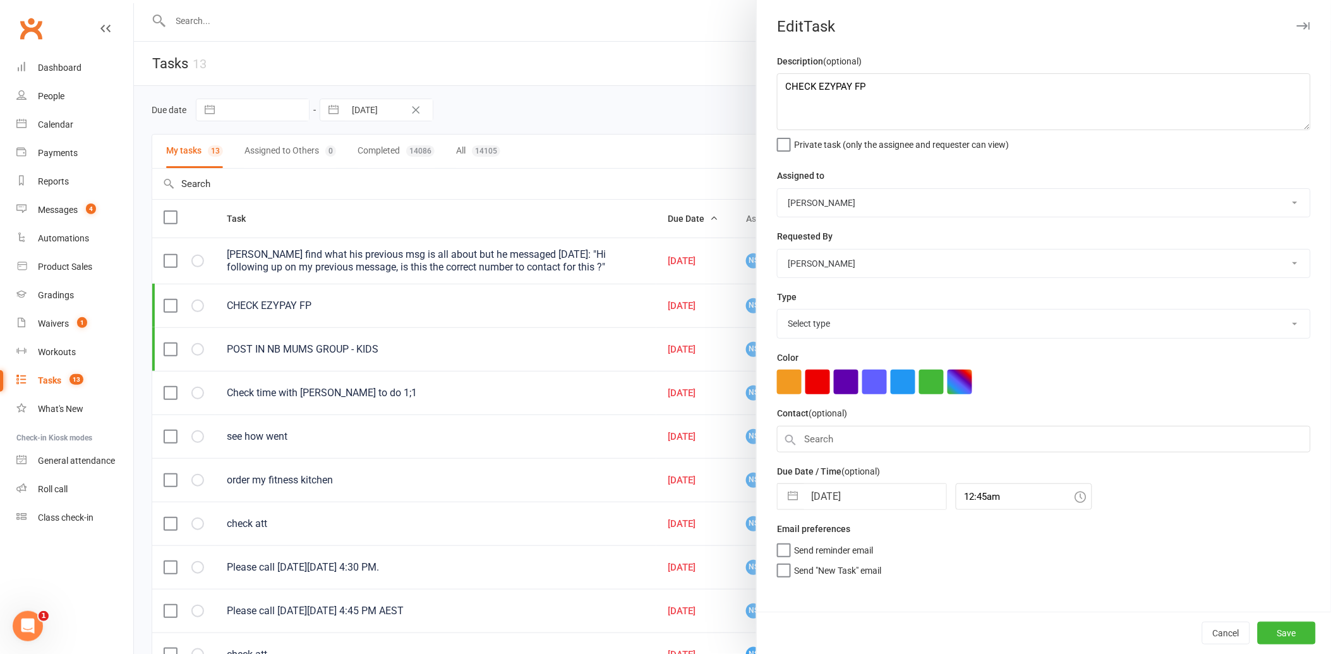
select select "26436"
select select "7"
select select "2025"
select select "8"
select select "2025"
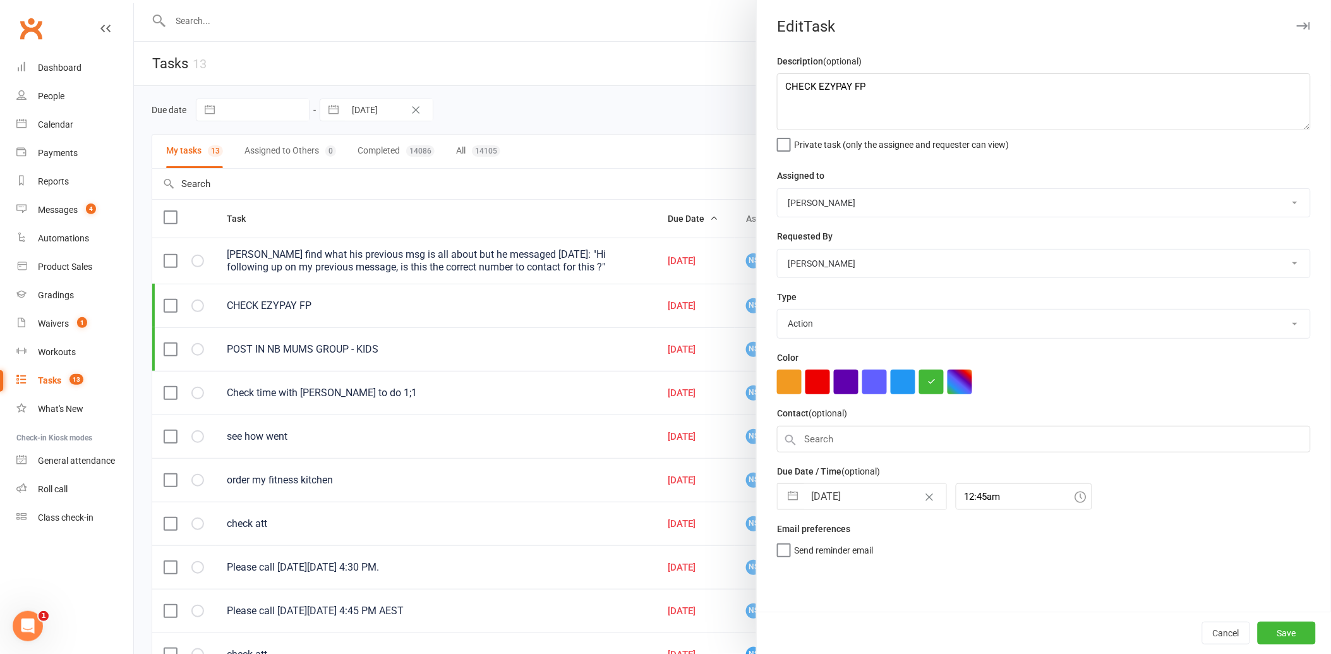
select select "9"
select select "2025"
click at [869, 494] on input "[DATE]" at bounding box center [875, 496] width 142 height 25
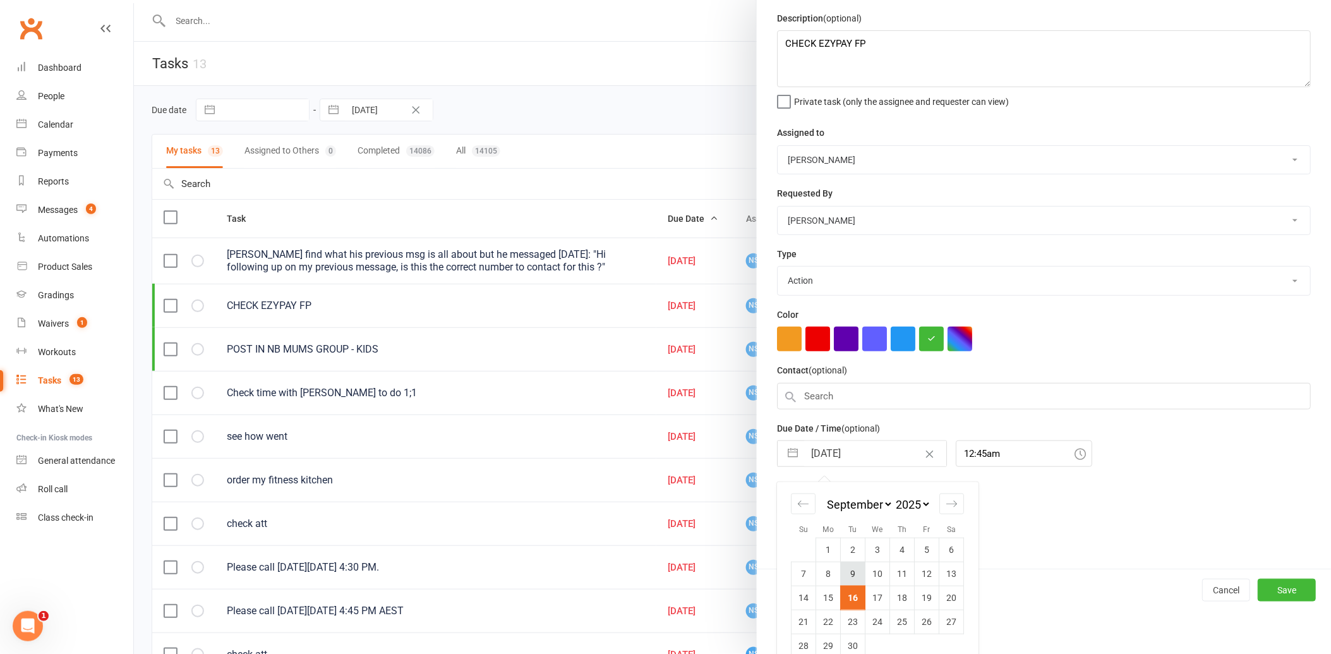
scroll to position [62, 0]
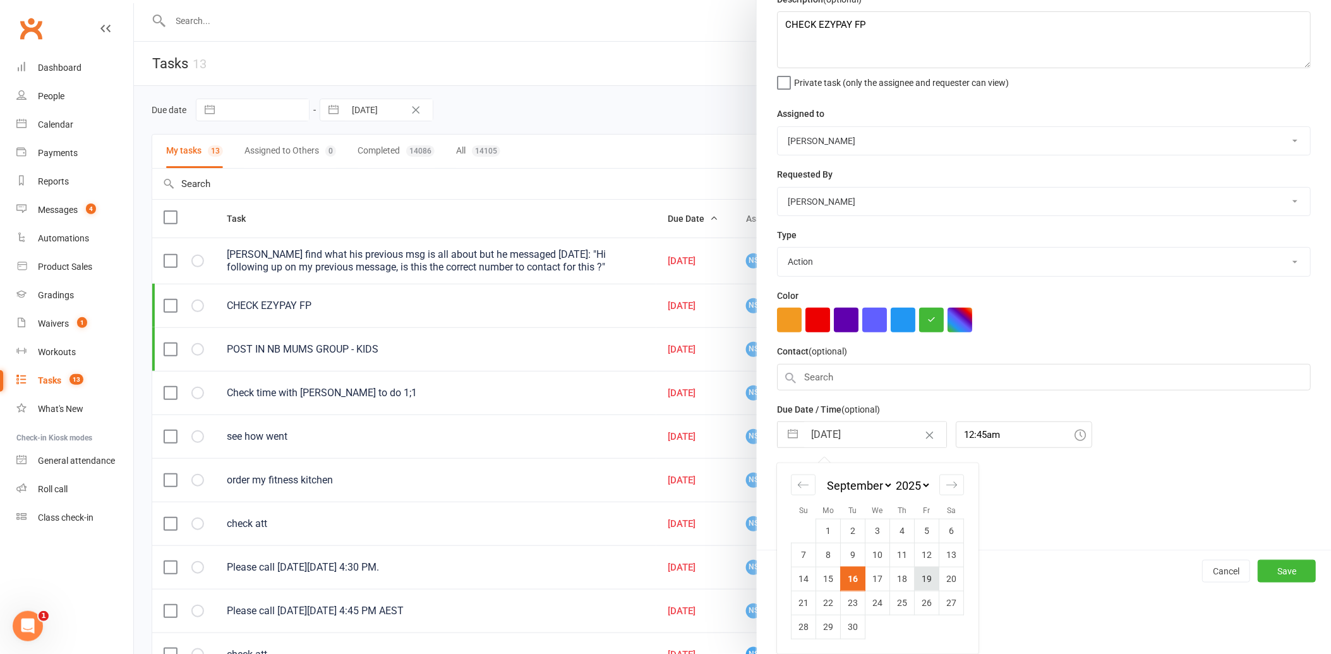
click at [919, 579] on td "19" at bounding box center [927, 579] width 25 height 24
type input "[DATE]"
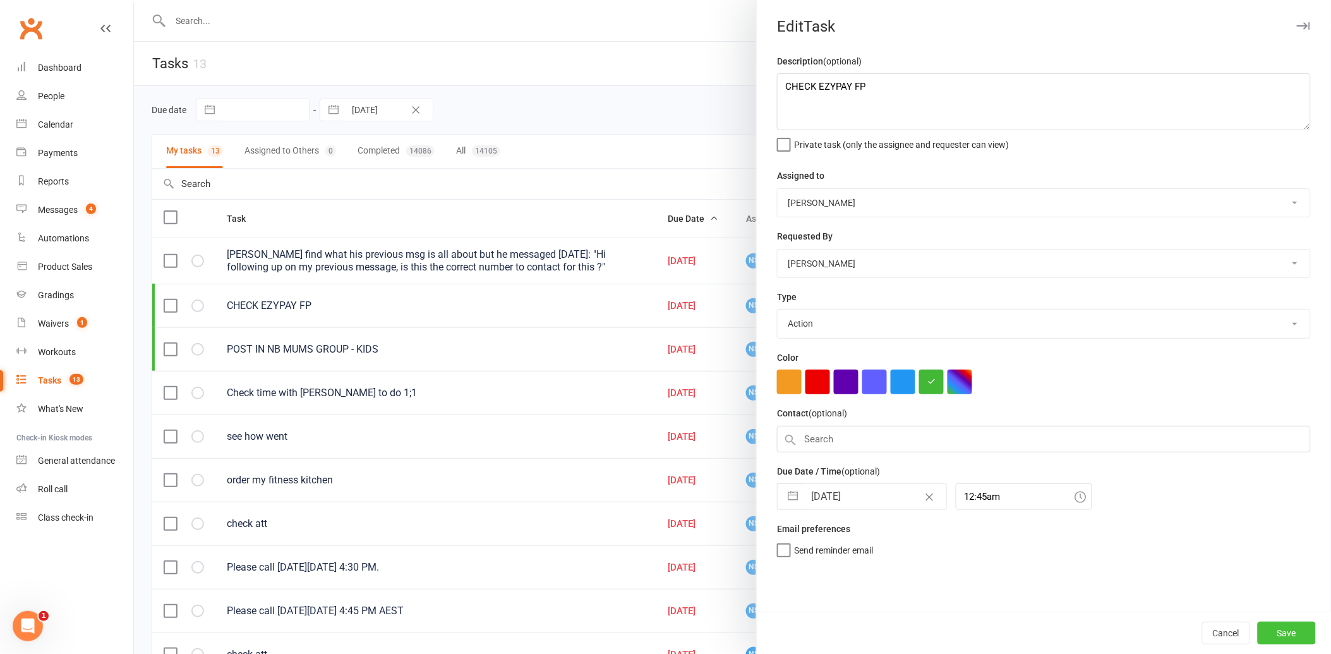
drag, startPoint x: 1278, startPoint y: 636, endPoint x: 1274, endPoint y: 614, distance: 21.9
click at [1278, 635] on button "Save" at bounding box center [1287, 633] width 58 height 23
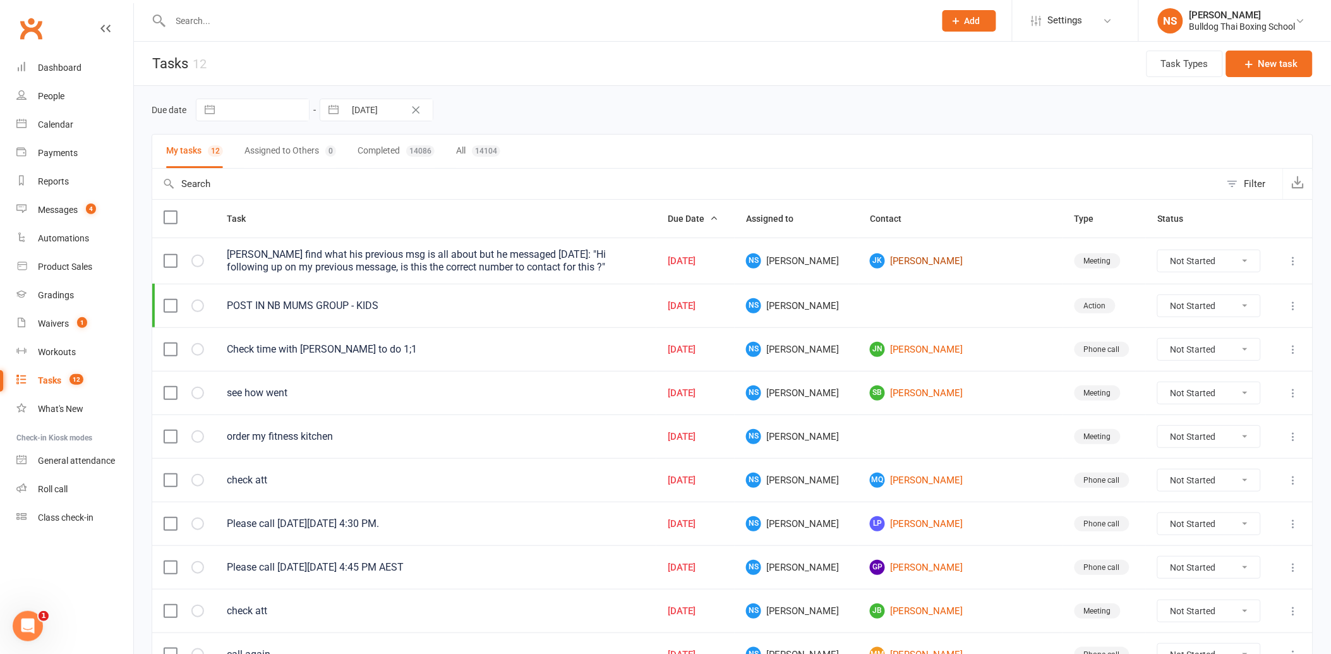
click at [924, 263] on link "JK Jack Kelly" at bounding box center [960, 260] width 181 height 15
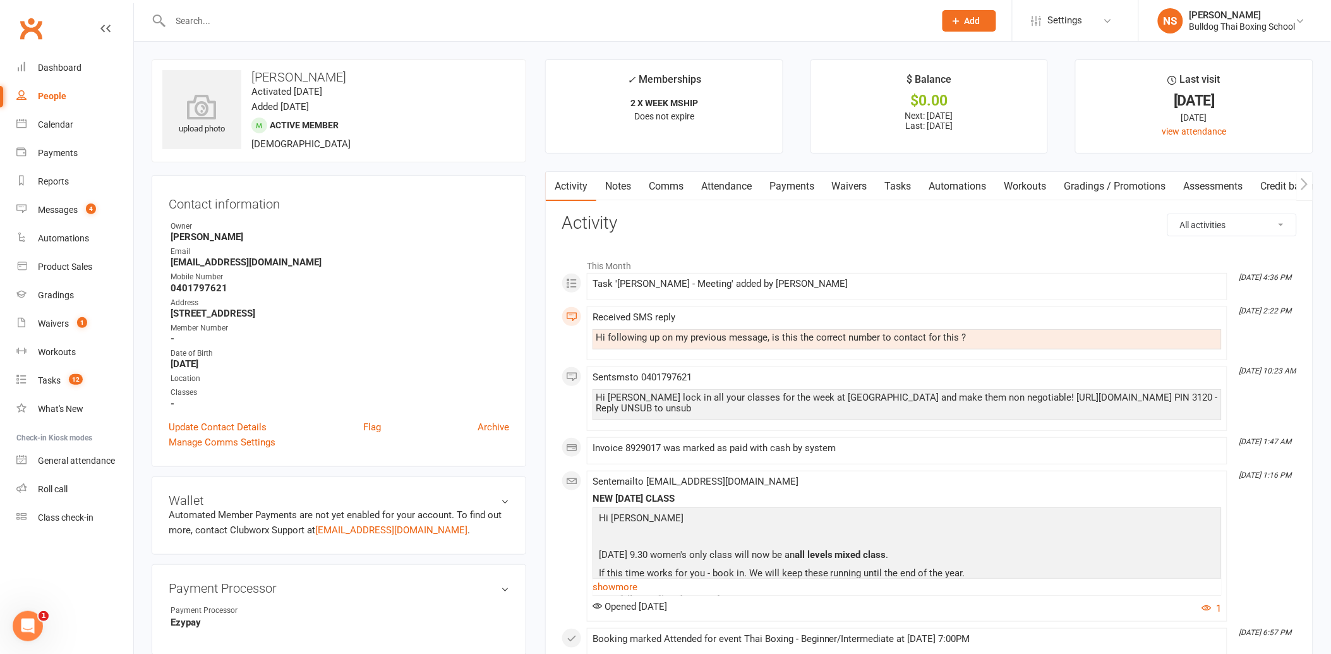
click at [675, 186] on link "Comms" at bounding box center [666, 186] width 52 height 29
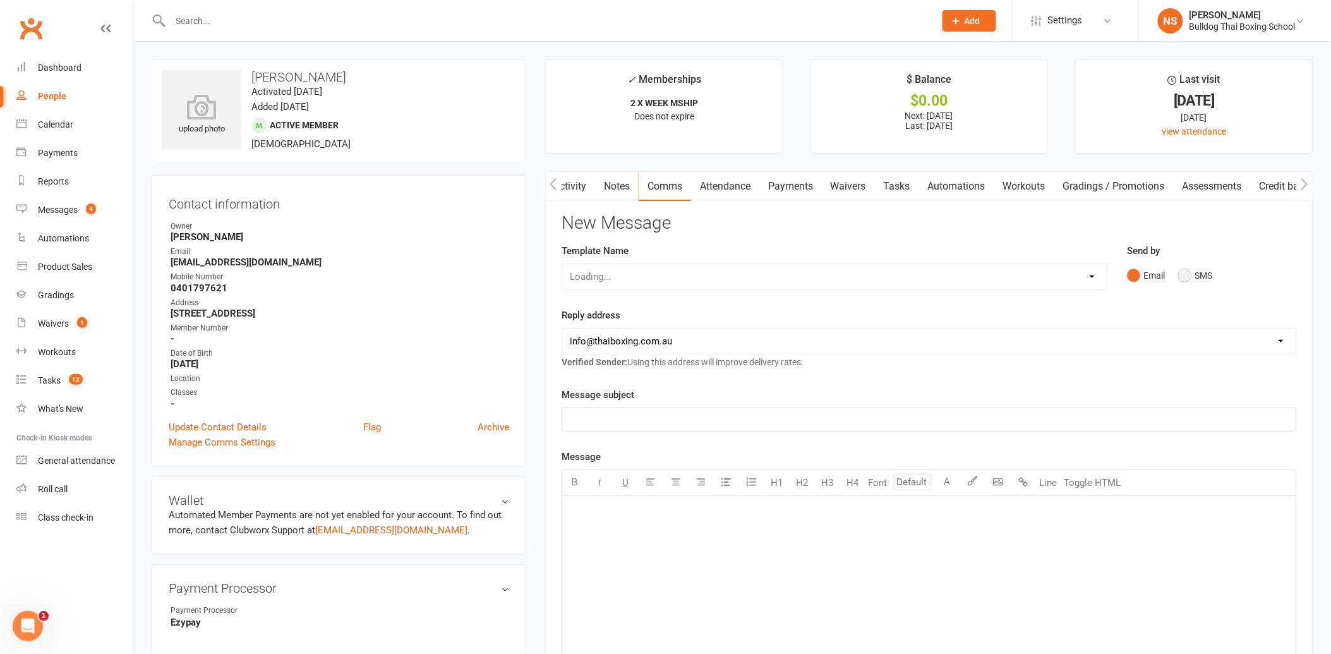
drag, startPoint x: 1189, startPoint y: 274, endPoint x: 1170, endPoint y: 281, distance: 21.0
click at [1179, 276] on button "SMS" at bounding box center [1196, 276] width 34 height 24
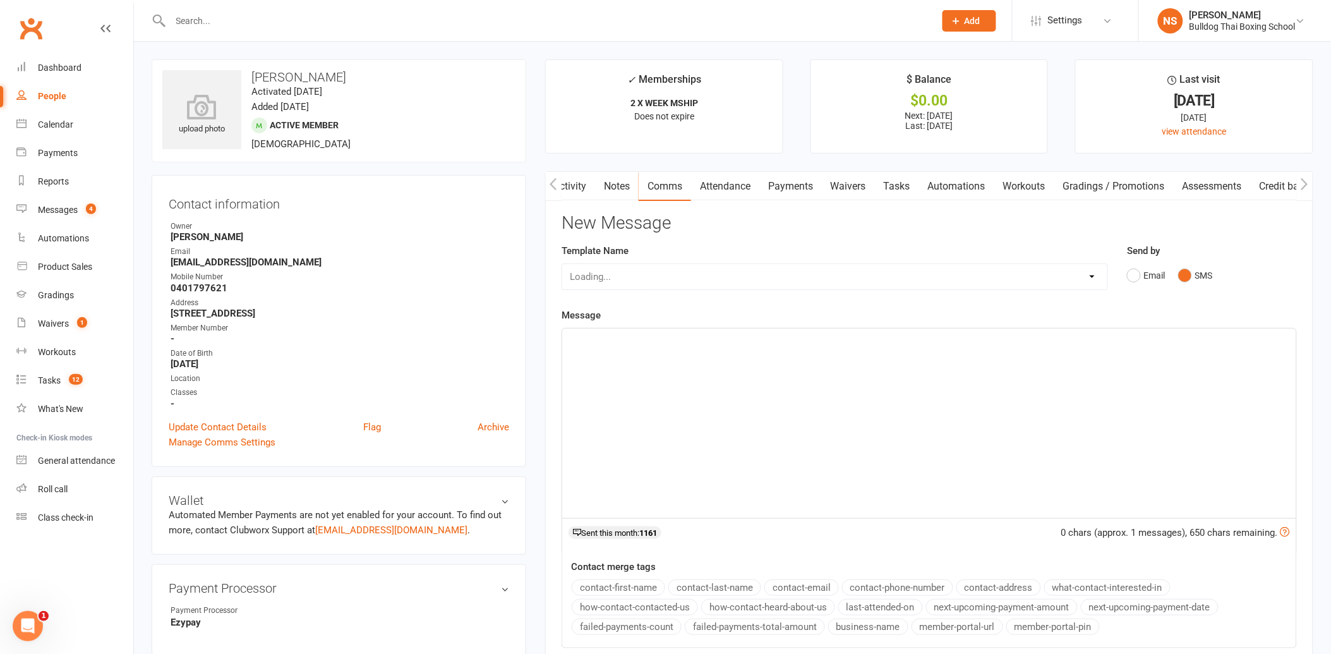
click at [684, 346] on p "﻿" at bounding box center [929, 339] width 719 height 15
drag, startPoint x: 691, startPoint y: 341, endPoint x: 692, endPoint y: 317, distance: 24.0
click at [690, 335] on span "Hi Jack,we don't normally do a 1xweek mebership" at bounding box center [701, 339] width 262 height 11
drag, startPoint x: 603, startPoint y: 344, endPoint x: 592, endPoint y: 377, distance: 34.2
click at [581, 377] on div "Hi Jack,we don't offer a 1xweek membership" at bounding box center [929, 424] width 734 height 190
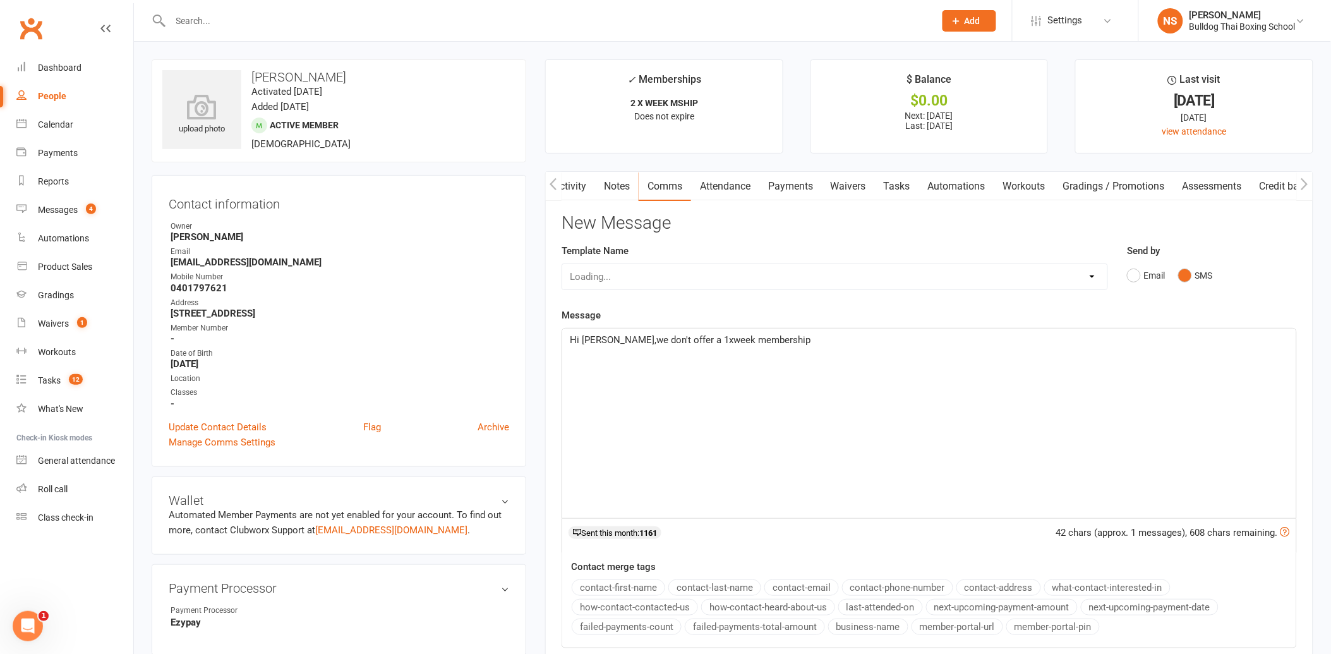
click at [607, 338] on span "Hi Jack,we don't offer a 1xweek membership" at bounding box center [690, 339] width 241 height 11
click at [780, 350] on div "Hi Jack, we don't offer a 1xweek membership" at bounding box center [929, 424] width 734 height 190
click at [773, 341] on p "Hi Jack, we don't offer a 1xweek membership" at bounding box center [929, 339] width 719 height 15
click at [773, 338] on p "Hi Jack, we don't offer a 1xweek membership" at bounding box center [929, 339] width 719 height 15
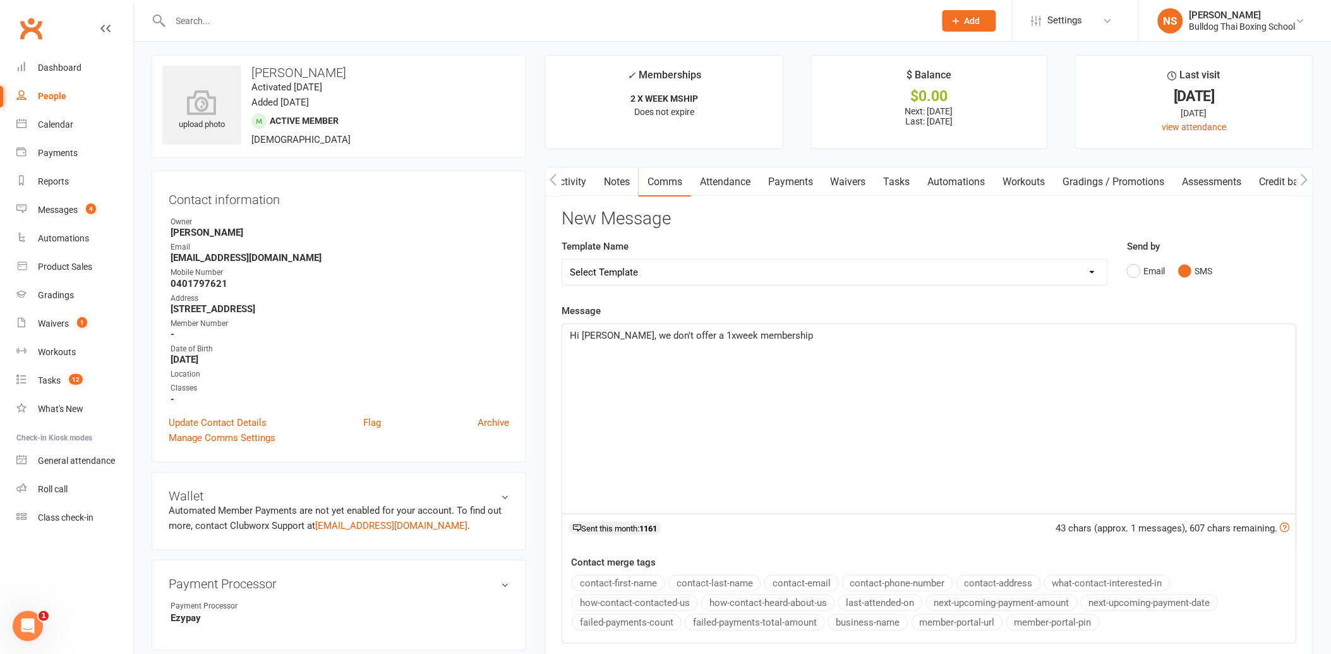
scroll to position [0, 0]
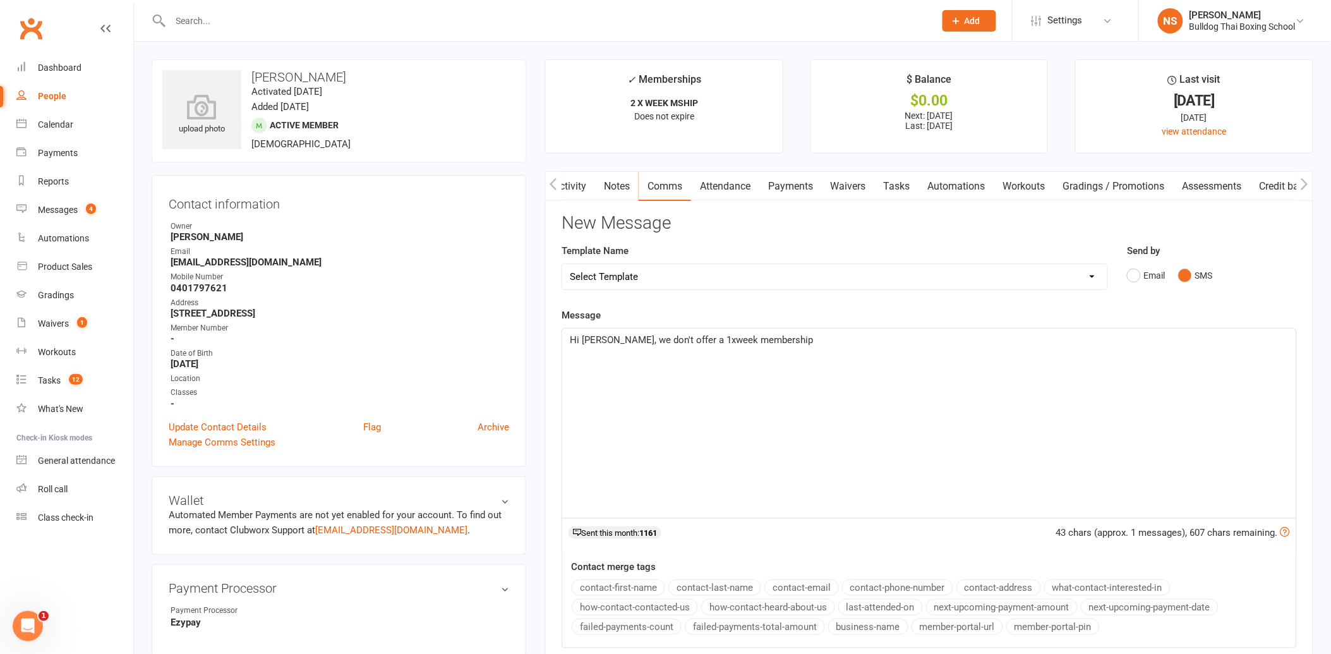
drag, startPoint x: 619, startPoint y: 335, endPoint x: 627, endPoint y: 327, distance: 11.2
click at [619, 334] on span "Hi Jack, we don't offer a 1xweek membership" at bounding box center [691, 339] width 243 height 11
click at [820, 343] on p "Hi Jack, we normally don't offer a 1xweek membership" at bounding box center [929, 339] width 719 height 15
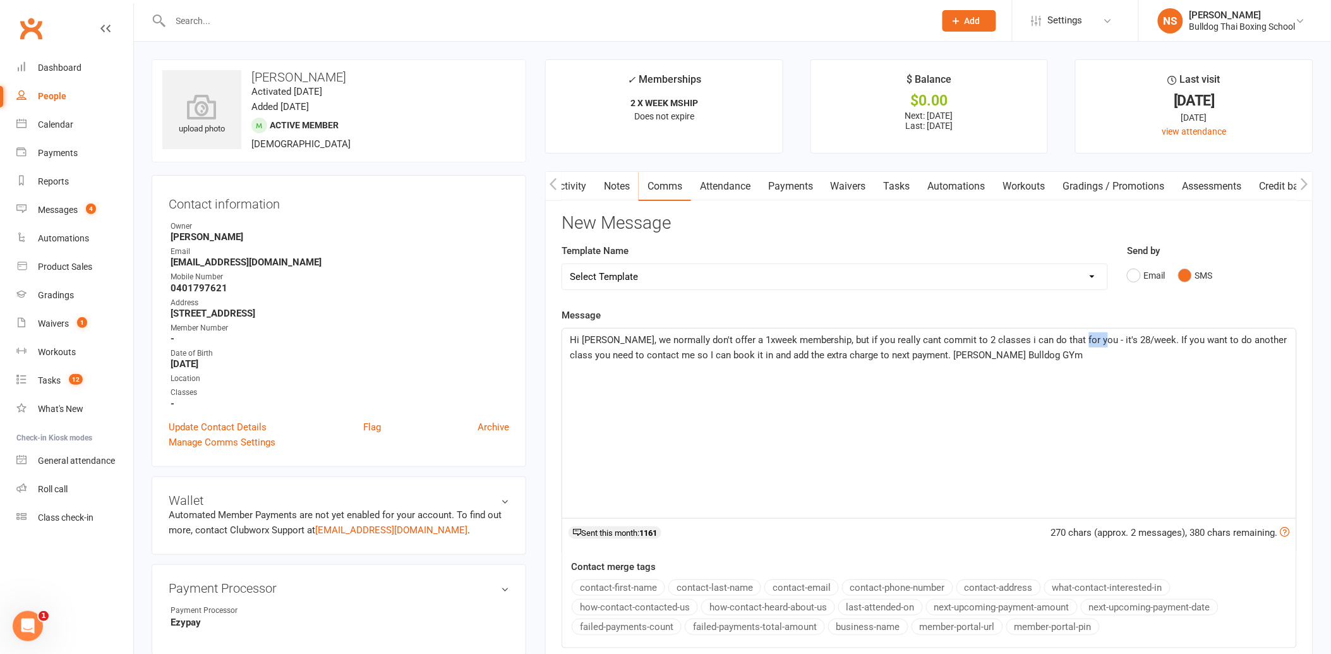
drag, startPoint x: 1081, startPoint y: 340, endPoint x: 1067, endPoint y: 342, distance: 14.7
click at [1067, 342] on span "Hi Jack, we normally don't offer a 1xweek membership, but if you really cant co…" at bounding box center [930, 347] width 720 height 27
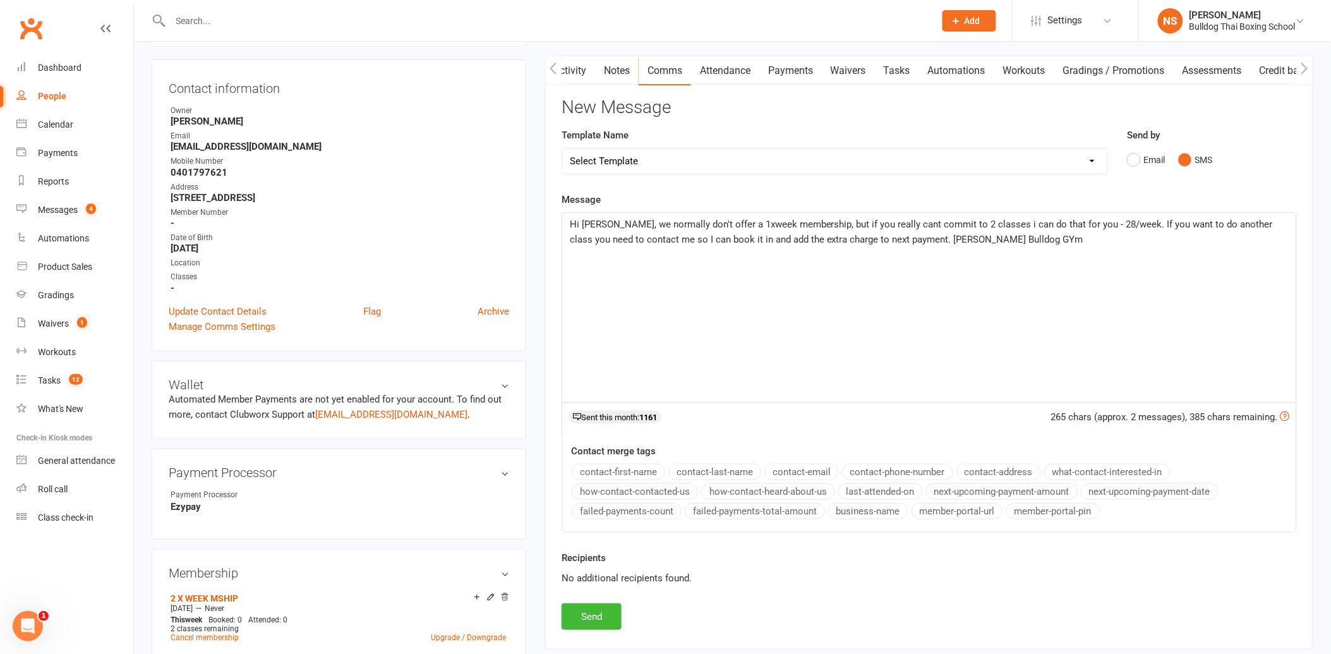
scroll to position [140, 0]
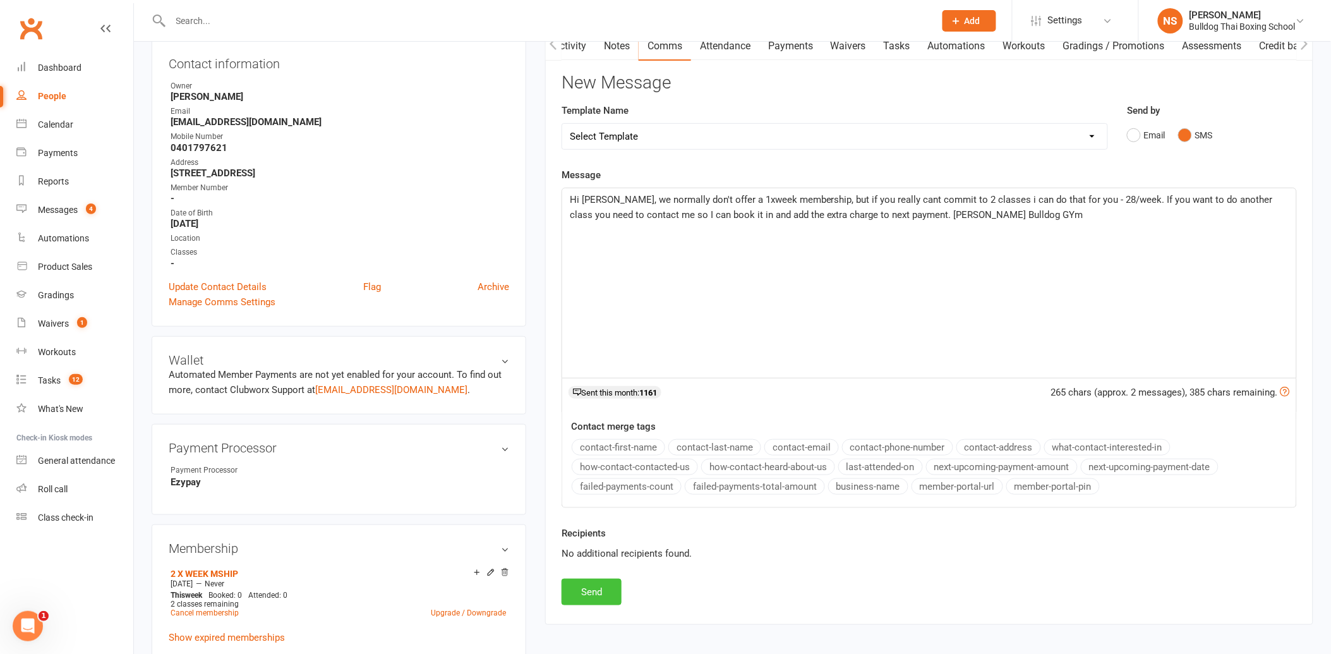
click at [590, 590] on button "Send" at bounding box center [592, 592] width 60 height 27
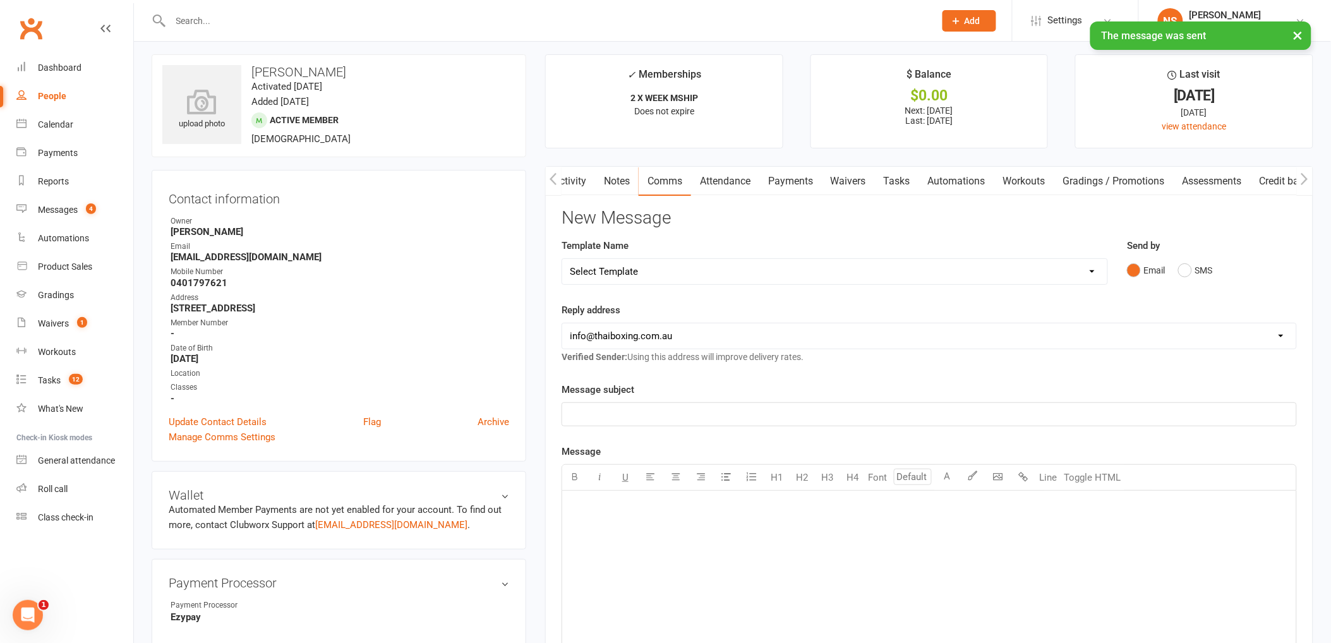
scroll to position [0, 0]
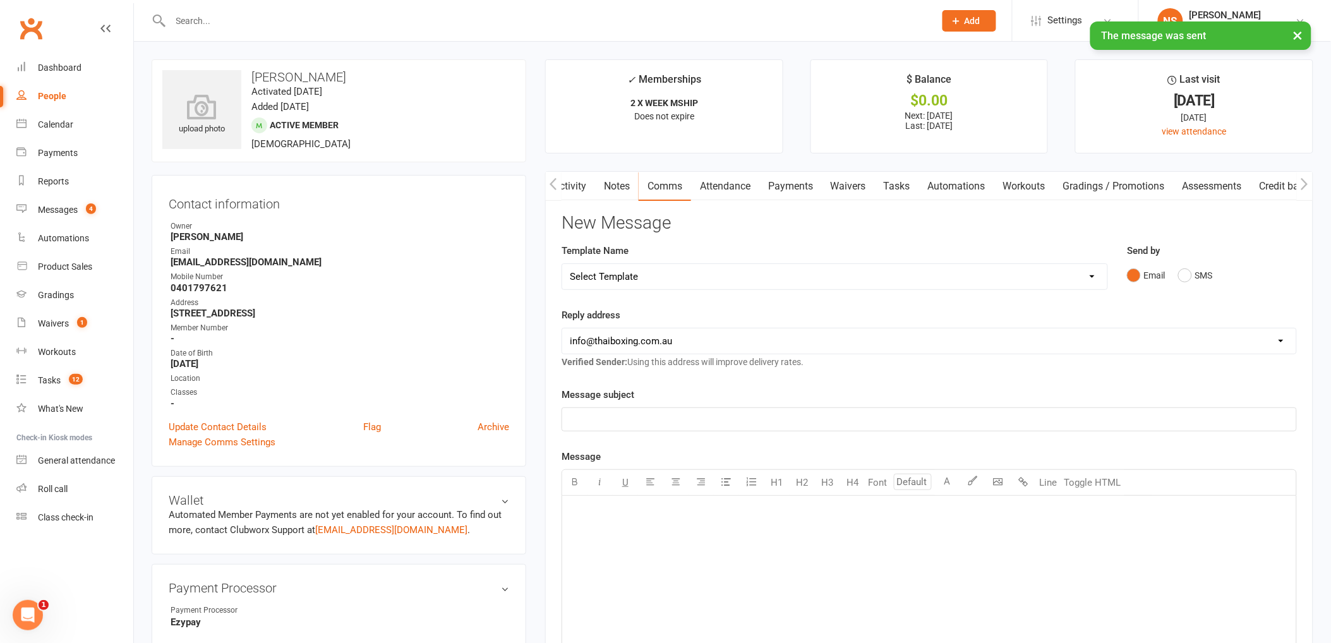
click at [894, 184] on link "Tasks" at bounding box center [897, 186] width 44 height 29
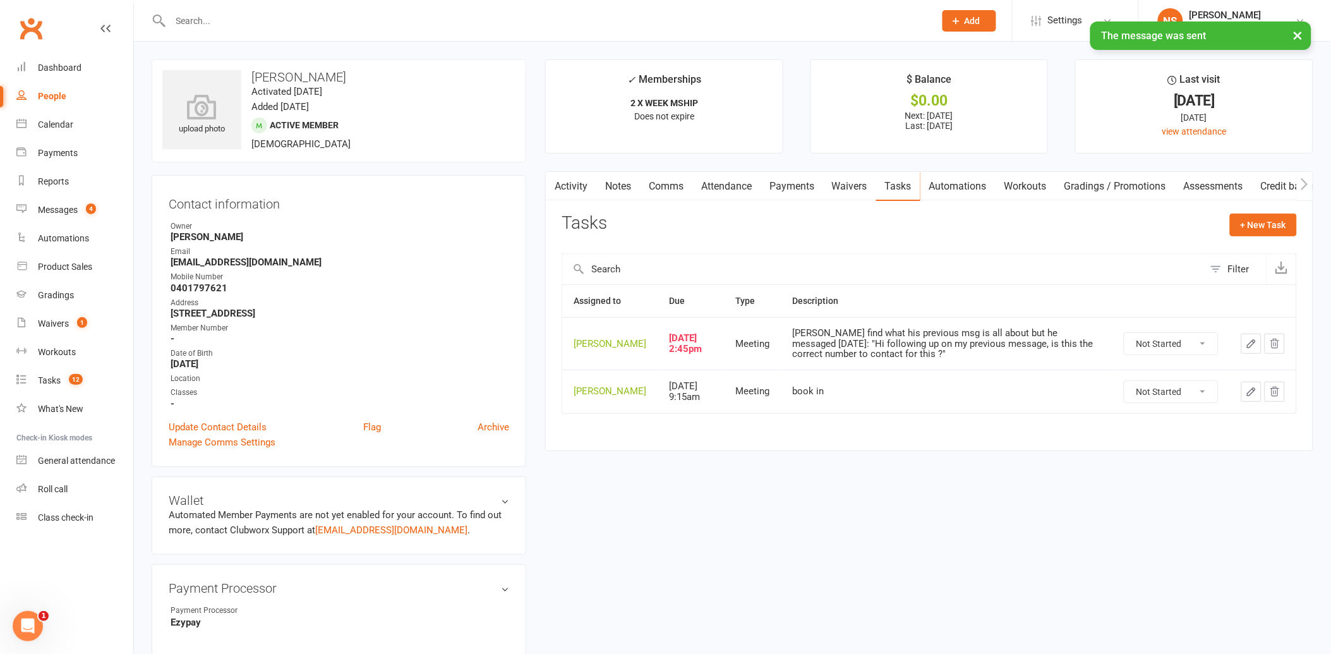
click at [1208, 352] on select "Not Started In Progress Waiting Complete" at bounding box center [1172, 343] width 94 height 21
click at [1125, 343] on select "Not Started In Progress Waiting Complete" at bounding box center [1172, 343] width 94 height 21
select select "unstarted"
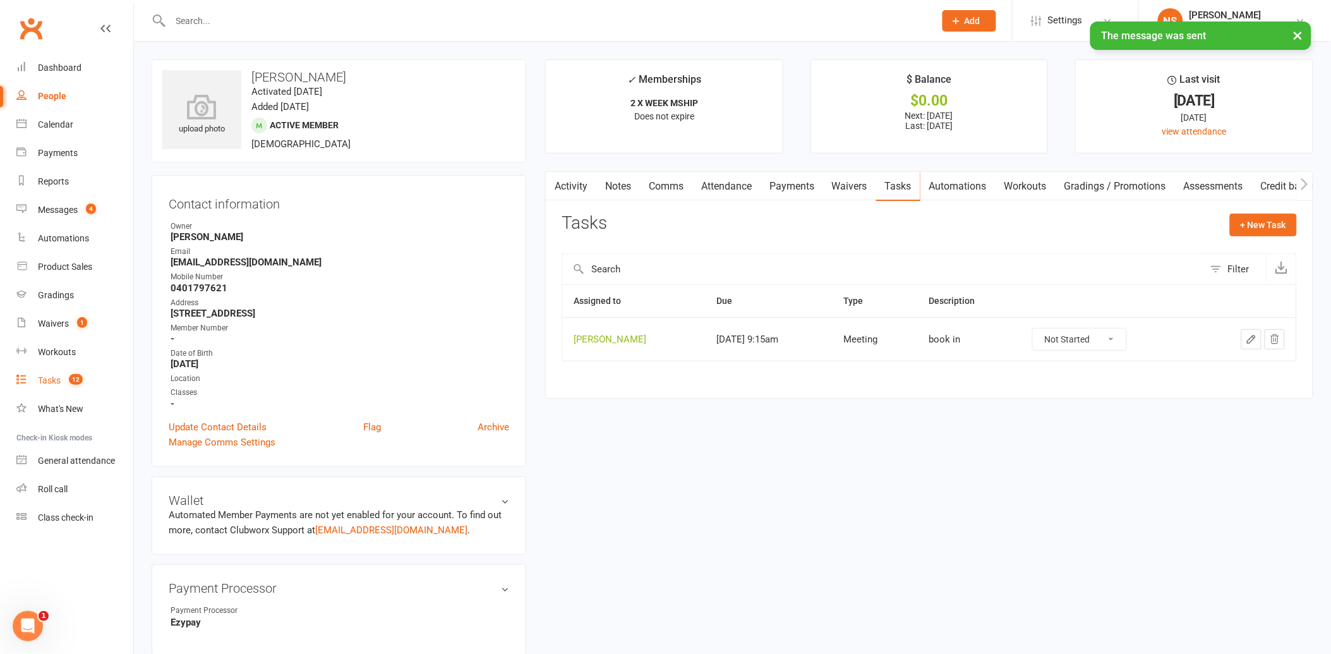
click at [51, 380] on div "Tasks" at bounding box center [49, 380] width 23 height 10
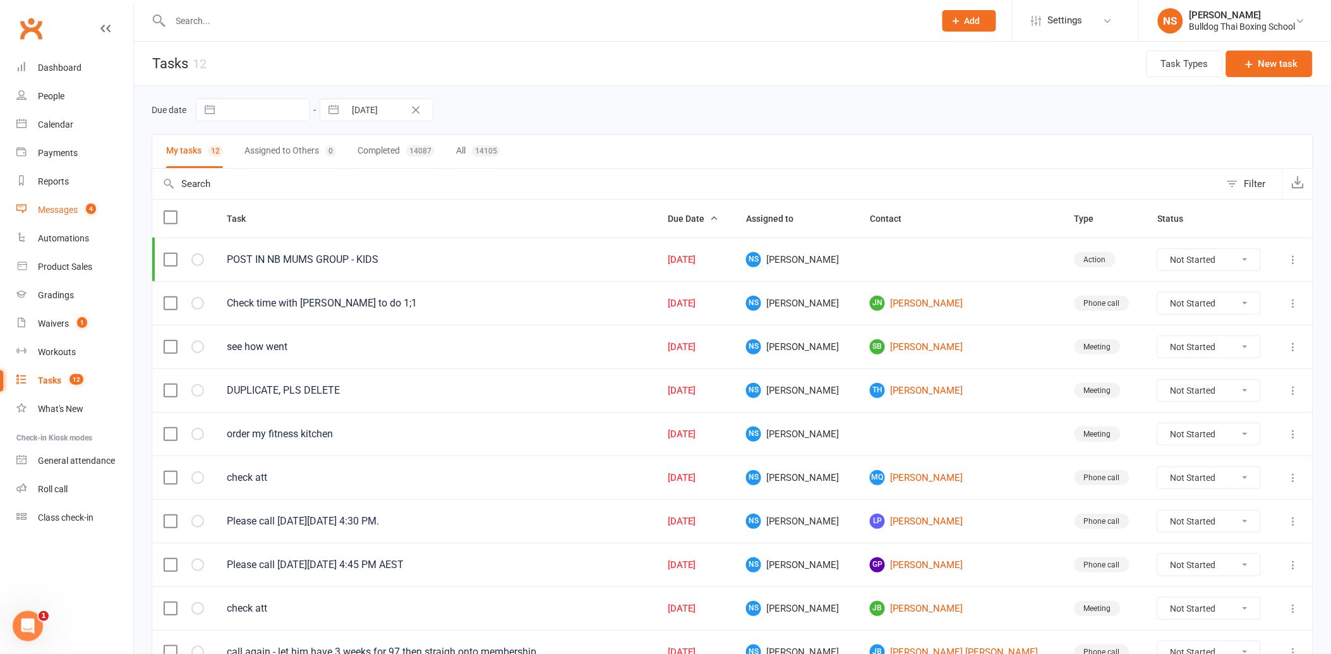
click at [68, 209] on div "Messages" at bounding box center [58, 210] width 40 height 10
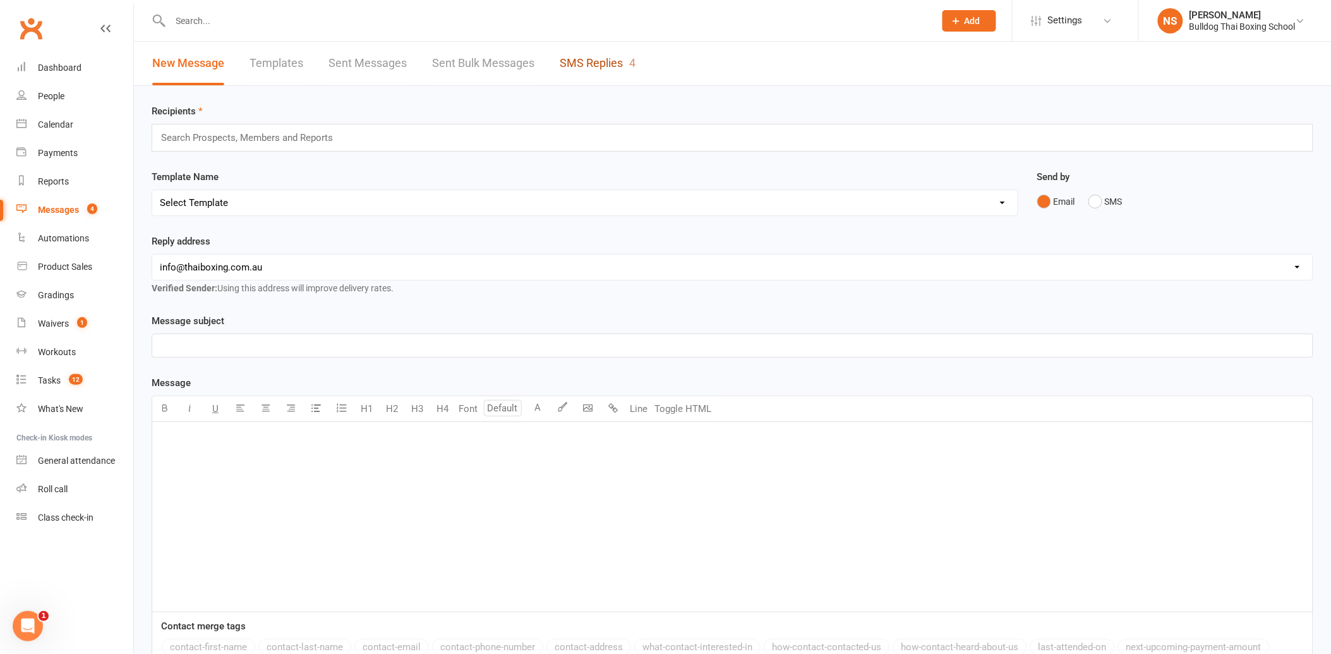
drag, startPoint x: 582, startPoint y: 68, endPoint x: 591, endPoint y: 64, distance: 10.0
click at [584, 68] on link "SMS Replies 4" at bounding box center [598, 64] width 76 height 44
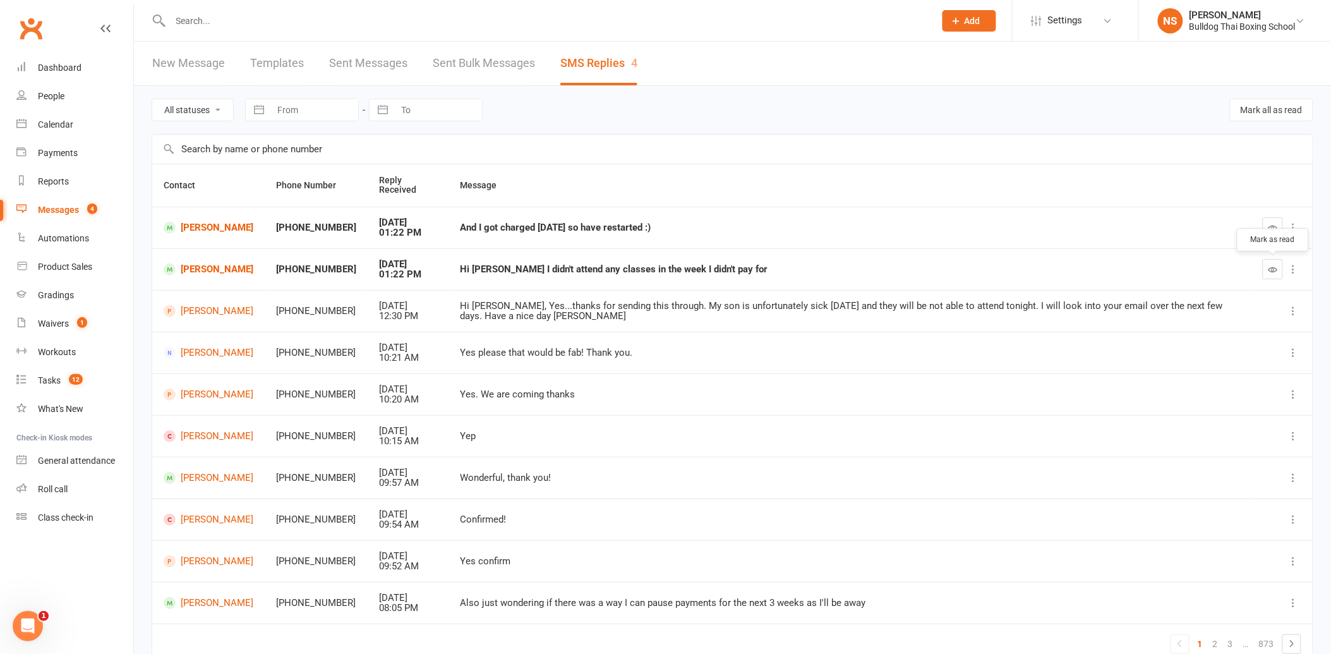
drag, startPoint x: 1280, startPoint y: 264, endPoint x: 742, endPoint y: 41, distance: 582.2
click at [1279, 264] on button "button" at bounding box center [1273, 269] width 20 height 20
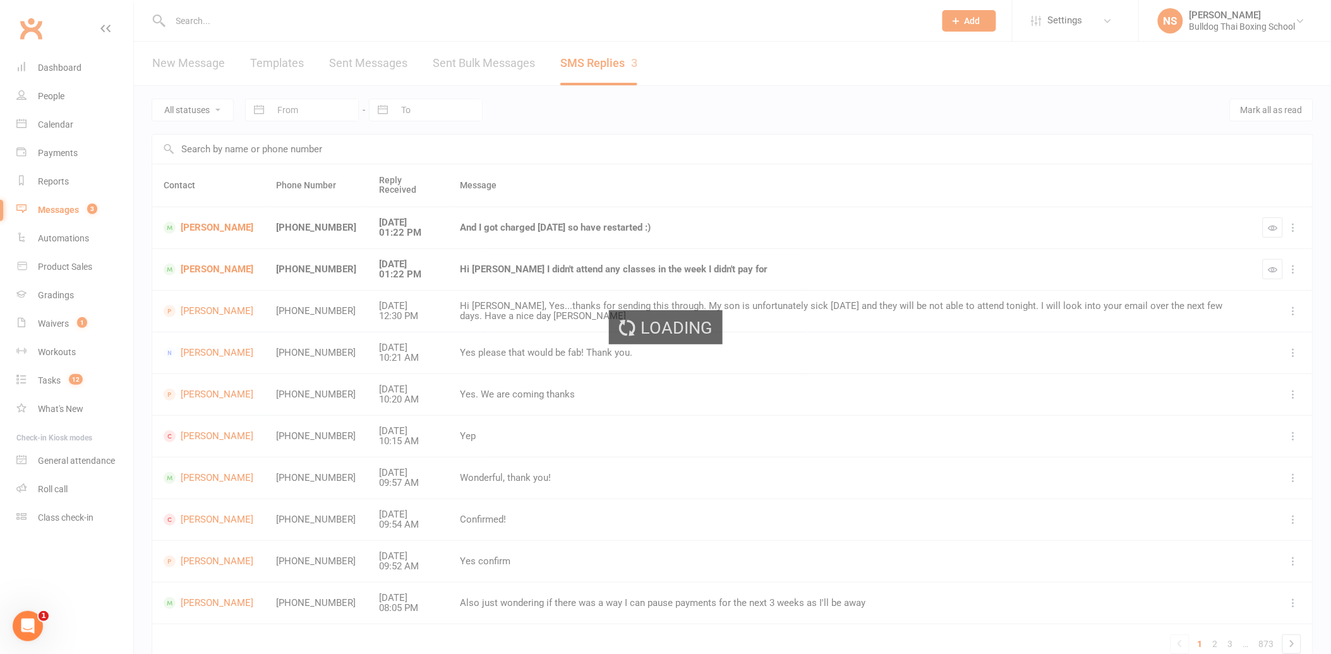
click at [1272, 229] on div "Loading" at bounding box center [665, 327] width 1331 height 654
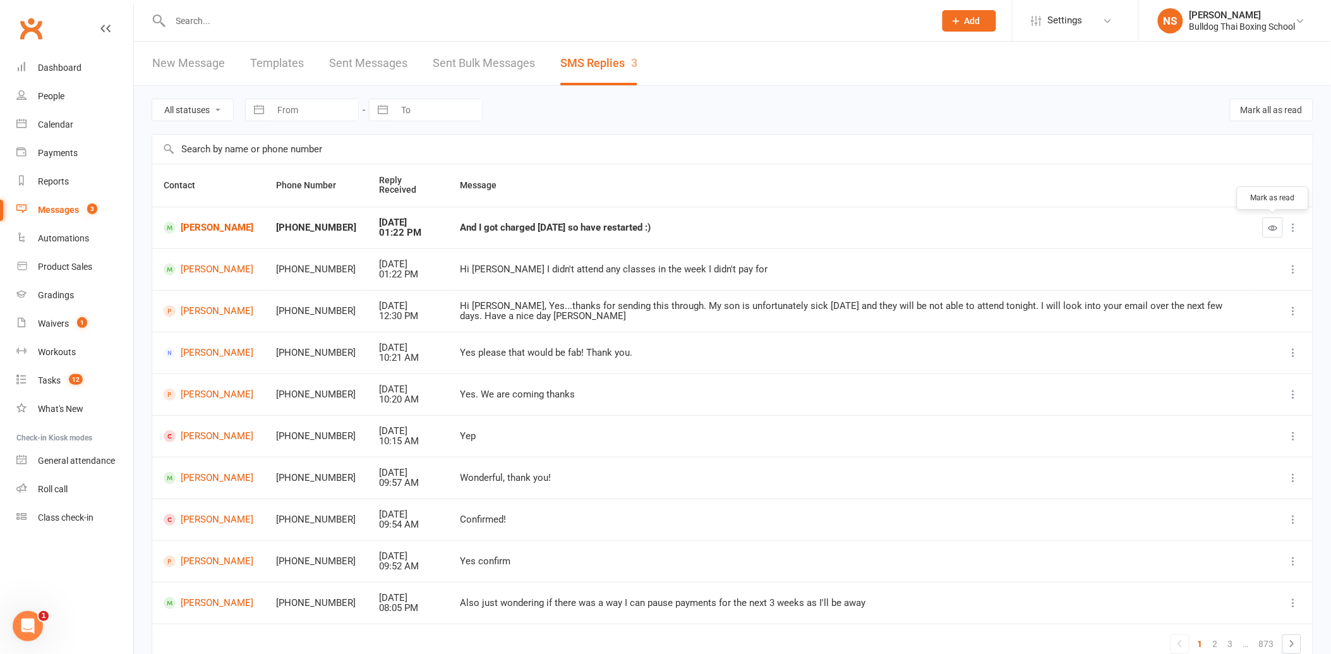
drag, startPoint x: 1275, startPoint y: 229, endPoint x: 737, endPoint y: 42, distance: 568.8
click at [1273, 228] on icon "button" at bounding box center [1273, 227] width 9 height 9
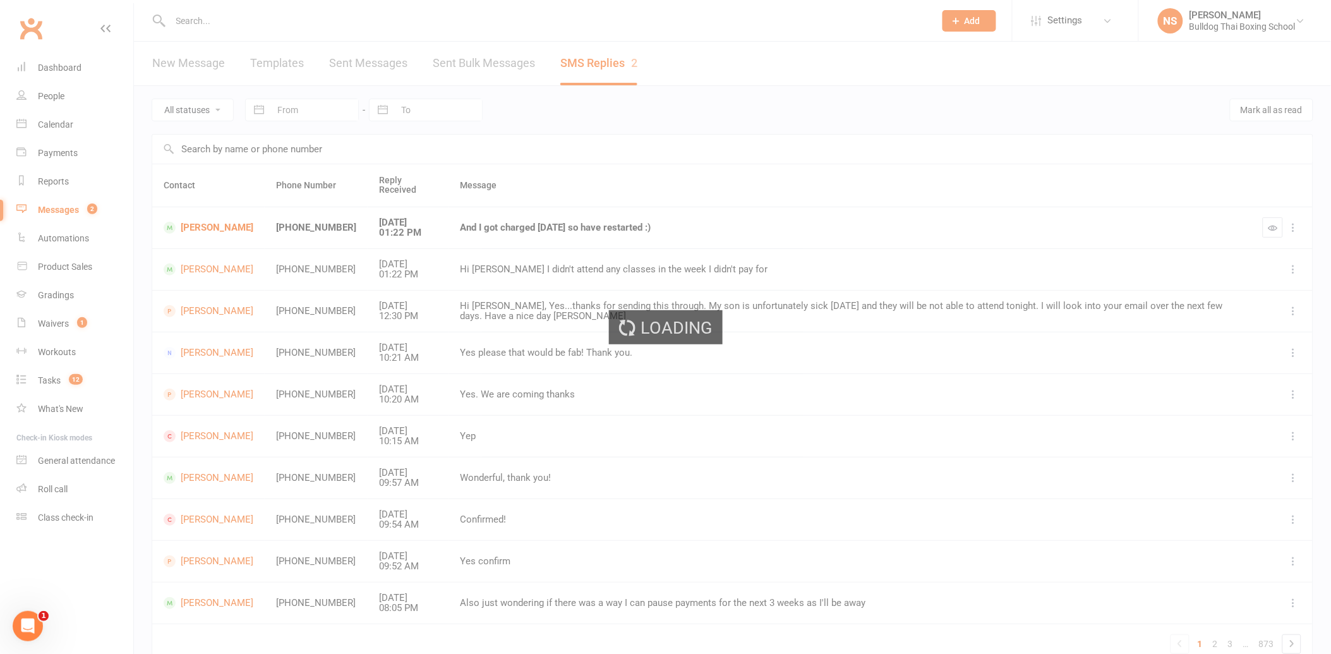
drag, startPoint x: 205, startPoint y: 227, endPoint x: 198, endPoint y: 232, distance: 8.2
click at [204, 227] on div "Loading" at bounding box center [665, 327] width 1331 height 654
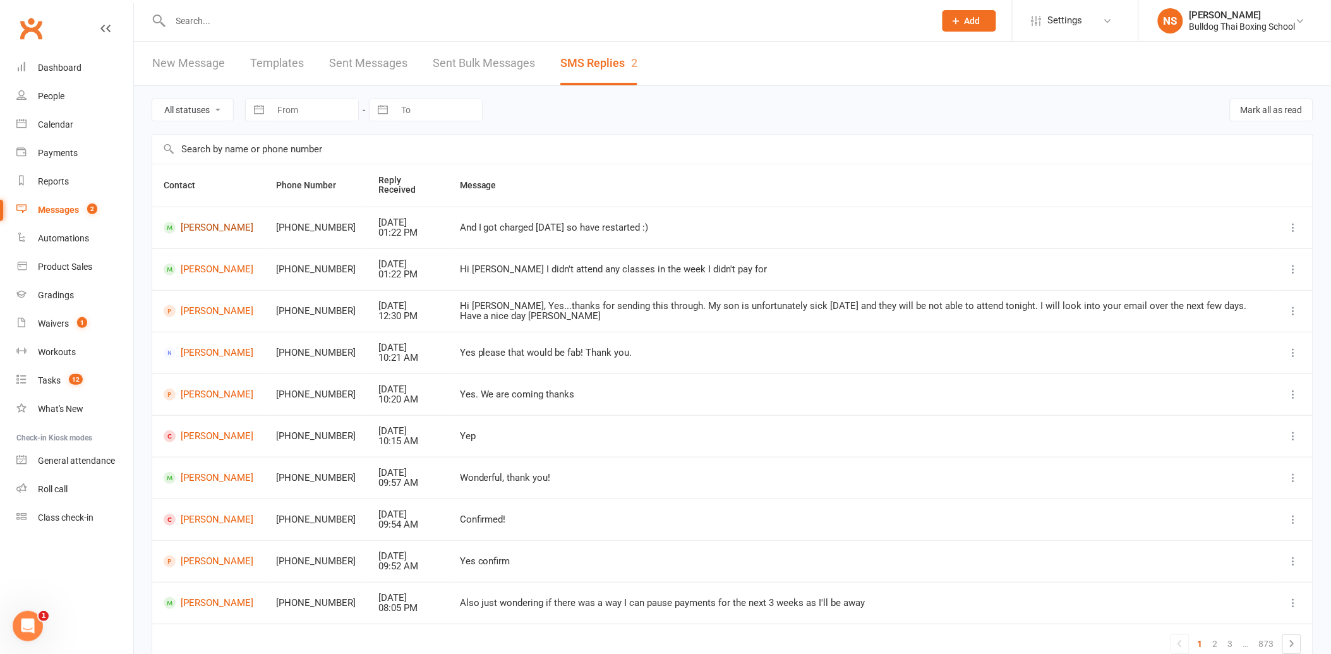
click at [186, 222] on link "[PERSON_NAME]" at bounding box center [209, 228] width 90 height 12
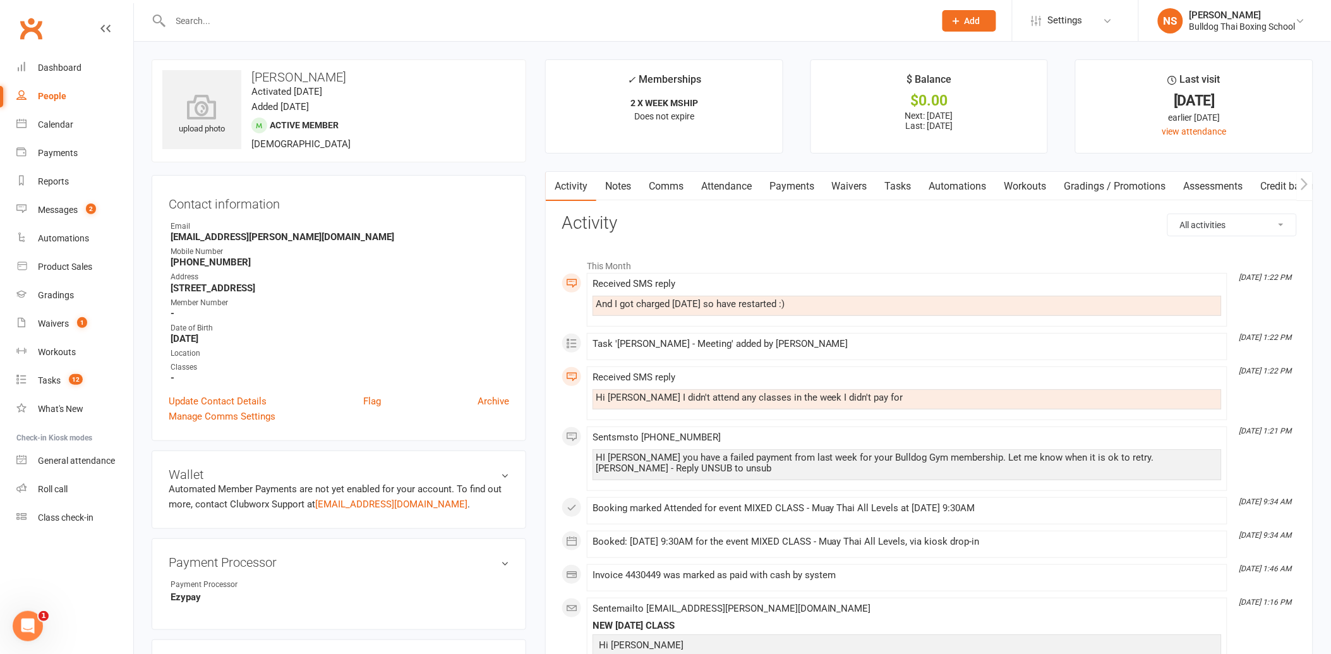
click at [674, 186] on link "Comms" at bounding box center [666, 186] width 52 height 29
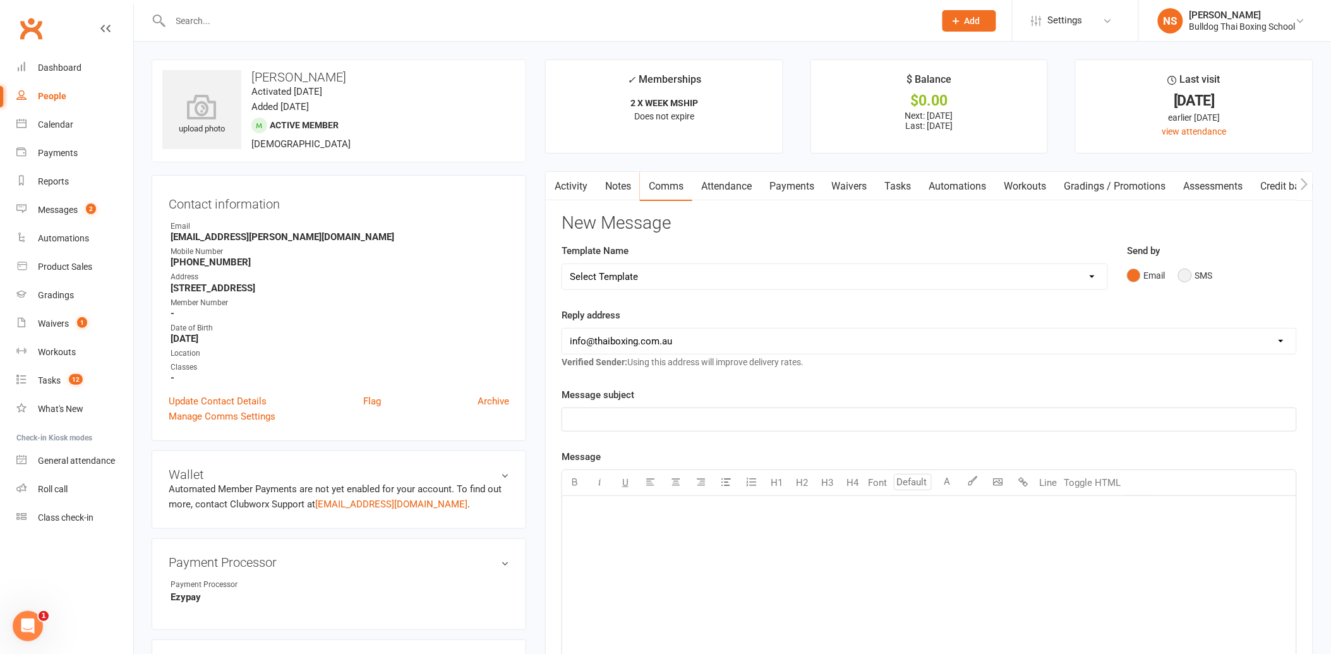
click at [1184, 279] on button "SMS" at bounding box center [1196, 276] width 34 height 24
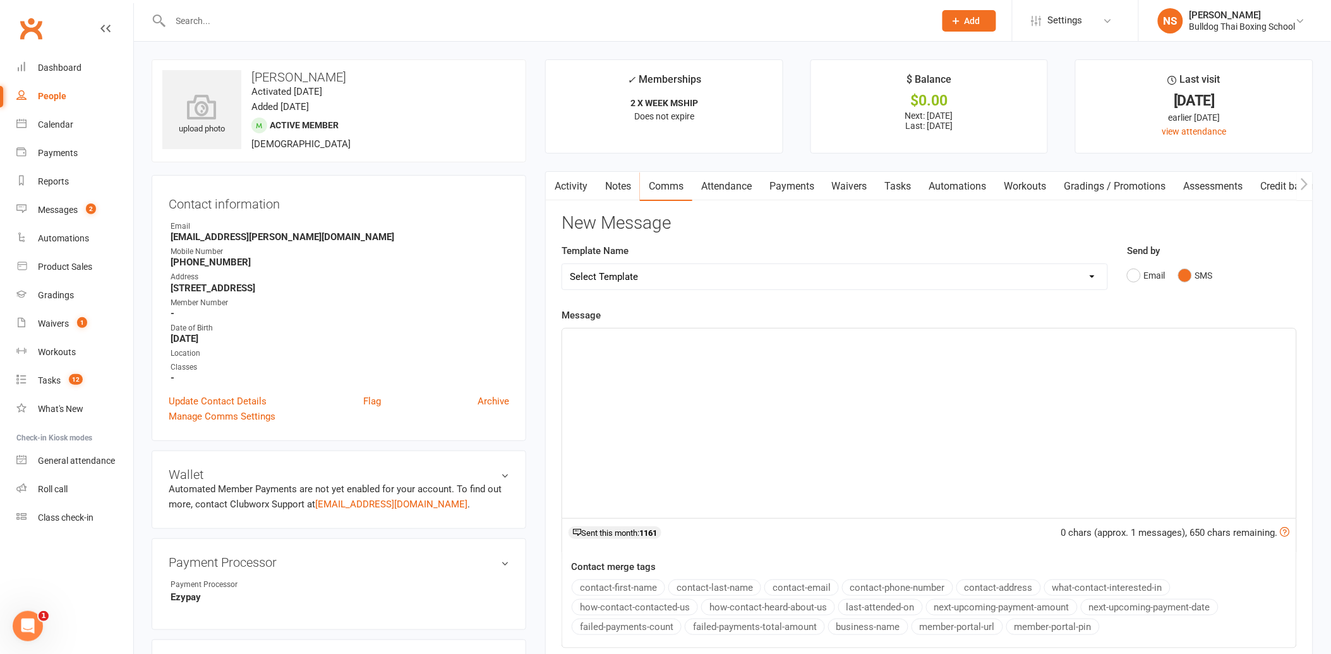
click at [616, 363] on div "﻿" at bounding box center [929, 424] width 734 height 190
drag, startPoint x: 696, startPoint y: 339, endPoint x: 680, endPoint y: 360, distance: 27.0
click at [674, 365] on div "Hi, unfortunately you're on a mebership and it doesnt work that way - Ezypay ch…" at bounding box center [929, 424] width 734 height 190
drag, startPoint x: 862, startPoint y: 343, endPoint x: 870, endPoint y: 335, distance: 11.6
click at [866, 339] on span "Hi, unfortunately you're on a membership and it doesn't work that way - Ezypay …" at bounding box center [814, 339] width 488 height 11
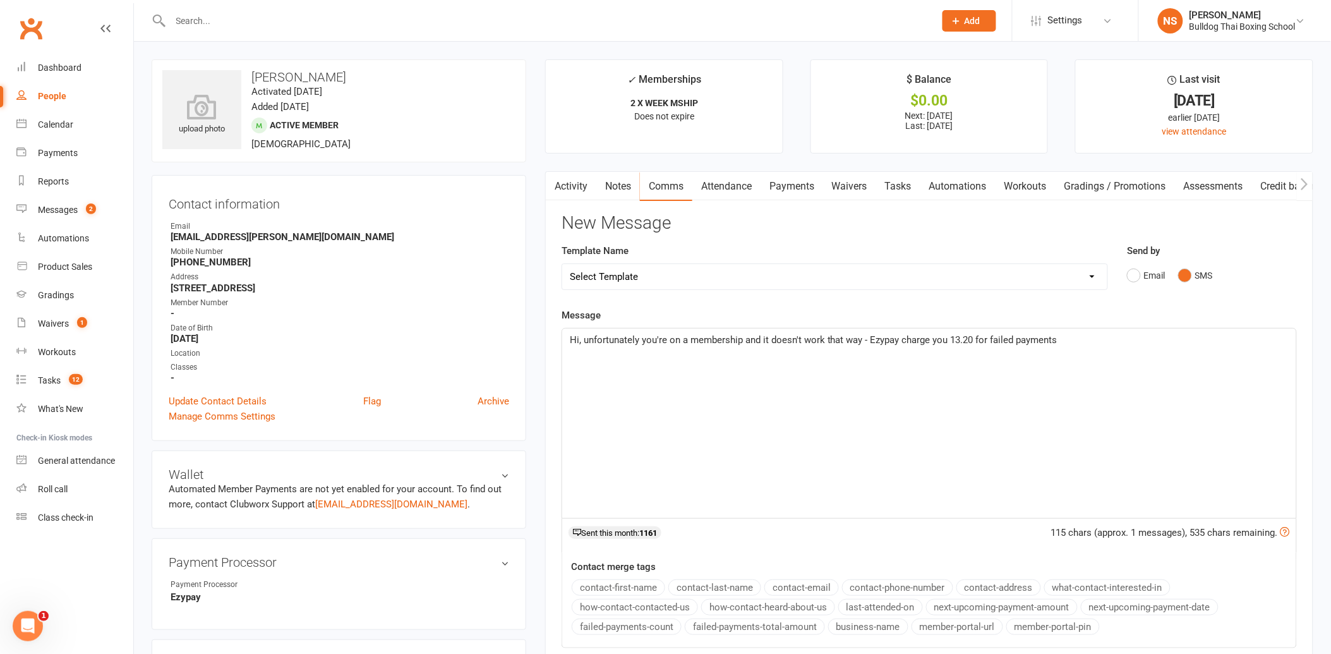
click at [1064, 343] on p "Hi, unfortunately you're on a membership and it doesn't work that way - Ezypay …" at bounding box center [929, 339] width 719 height 15
click at [1184, 341] on span "Hi, unfortunately you're on a membership and it doesn't work that way - Ezypay …" at bounding box center [915, 347] width 691 height 27
click at [757, 361] on p "Hi, unfortunately you're on a membership and it doesn't work that way - Ezypay …" at bounding box center [929, 347] width 719 height 30
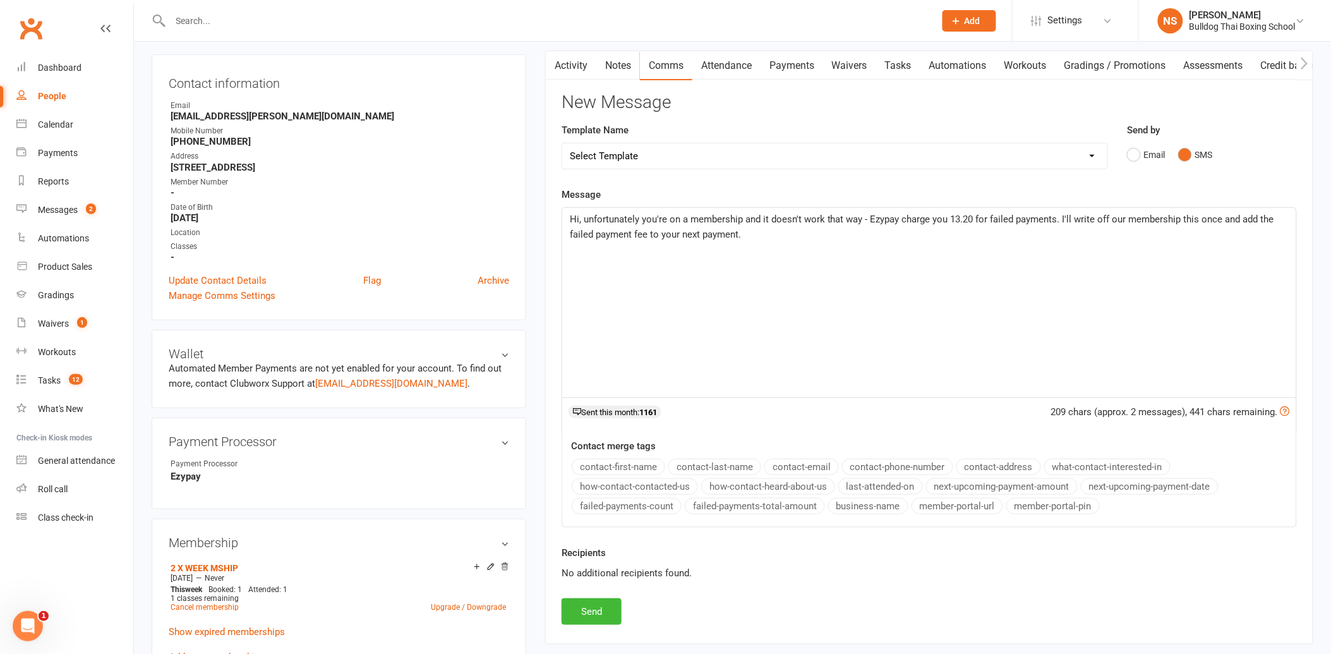
scroll to position [140, 0]
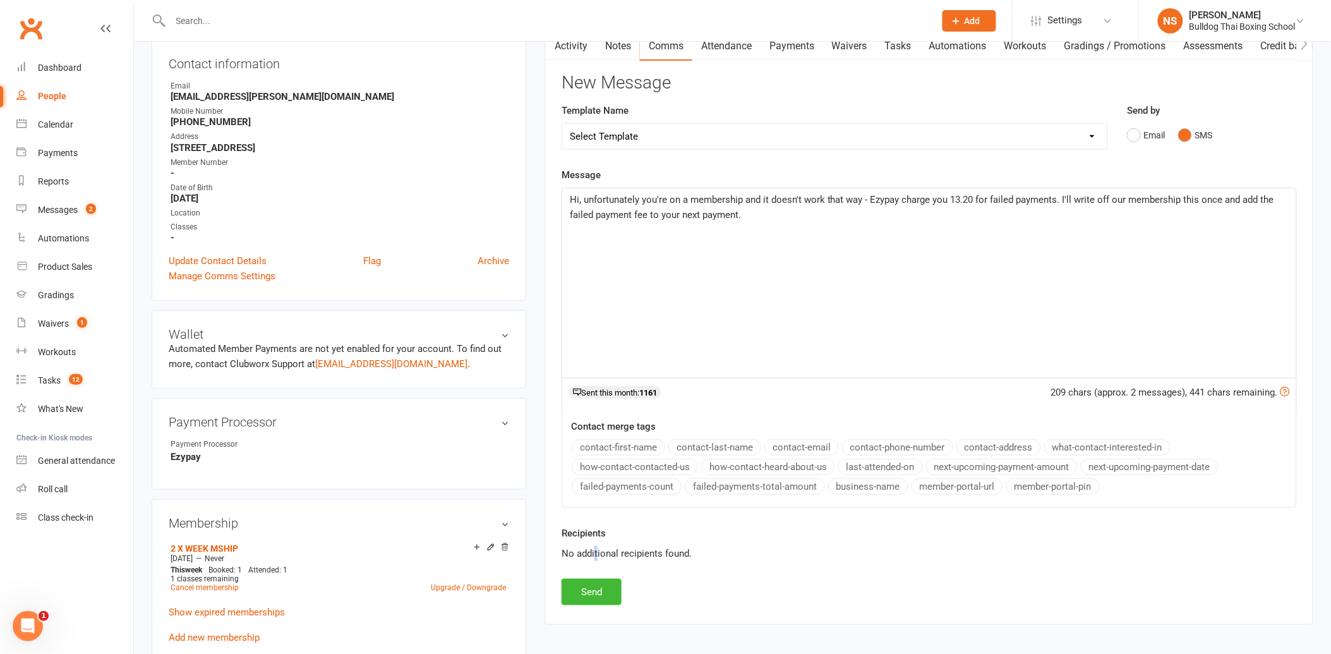
click at [597, 579] on div "Recipients No additional recipients found." at bounding box center [929, 552] width 755 height 53
click at [754, 204] on span "Hi, unfortunately you're on a membership and it doesn't work that way - Ezypay …" at bounding box center [923, 207] width 707 height 27
drag, startPoint x: 752, startPoint y: 221, endPoint x: 755, endPoint y: 213, distance: 8.6
click at [753, 215] on p "Hi, unfortunately you're on a membership and it doesn't work that way - Ezypay …" at bounding box center [929, 207] width 719 height 30
click at [591, 598] on button "Send" at bounding box center [592, 592] width 60 height 27
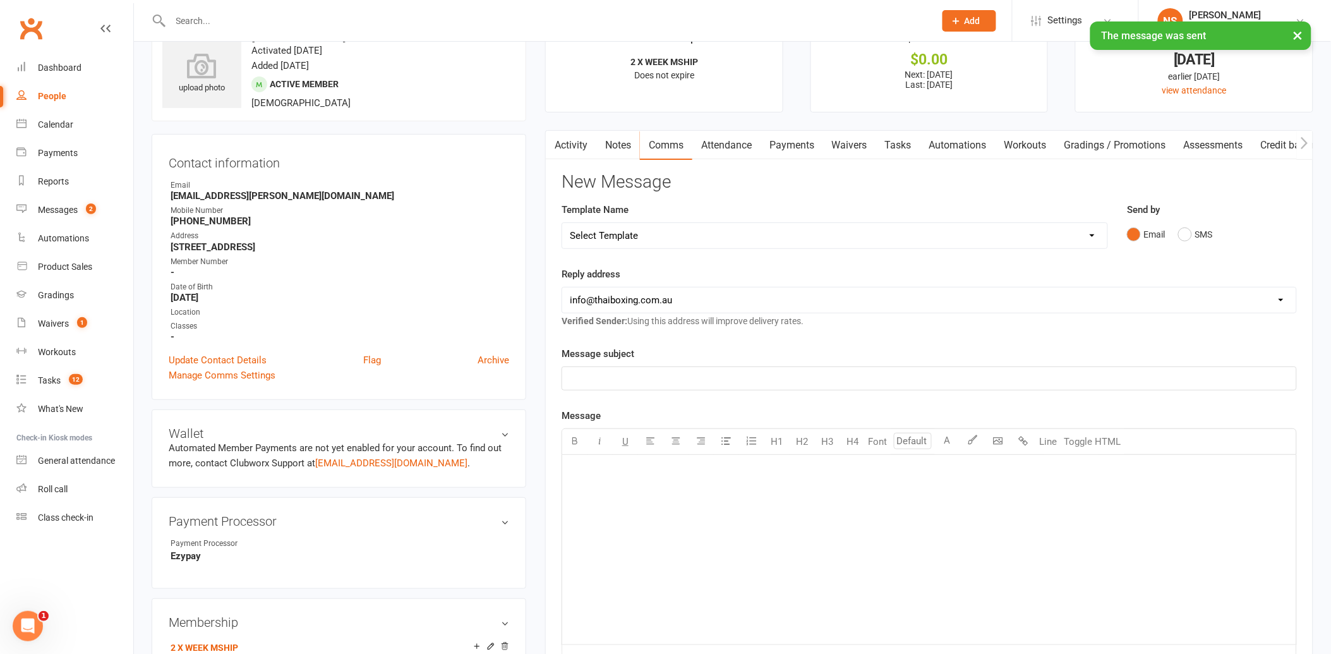
scroll to position [0, 0]
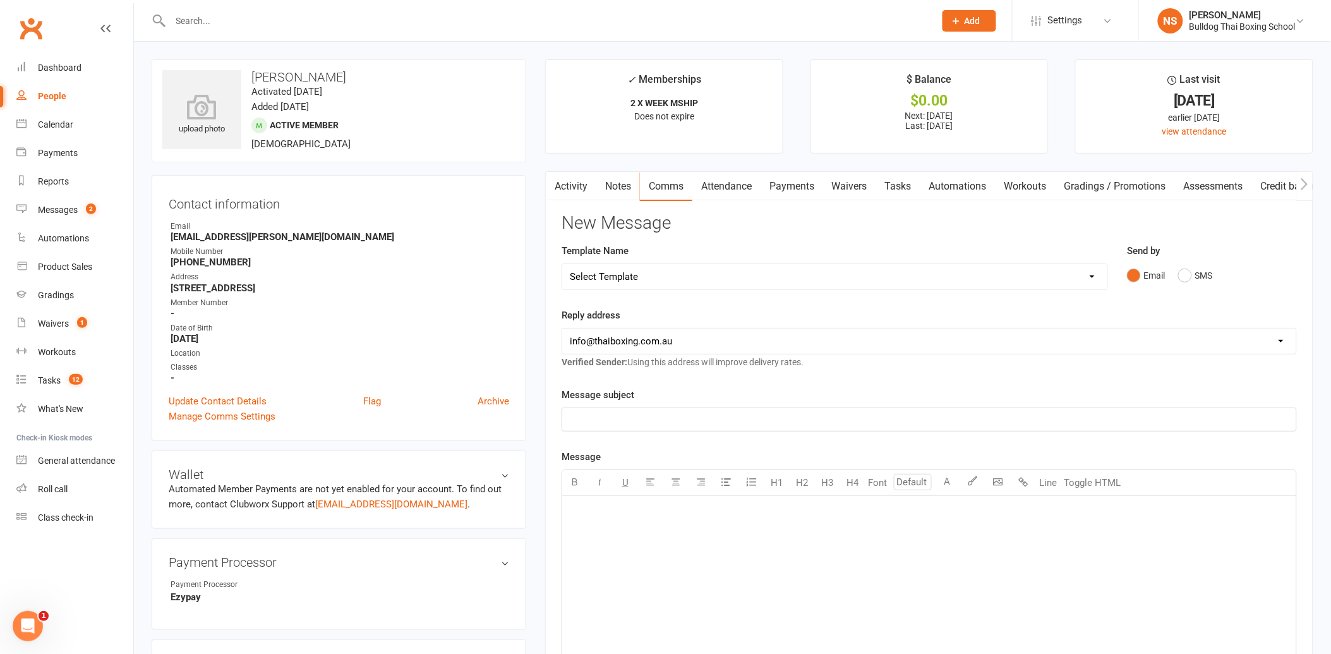
click at [570, 175] on link "Activity" at bounding box center [571, 186] width 51 height 29
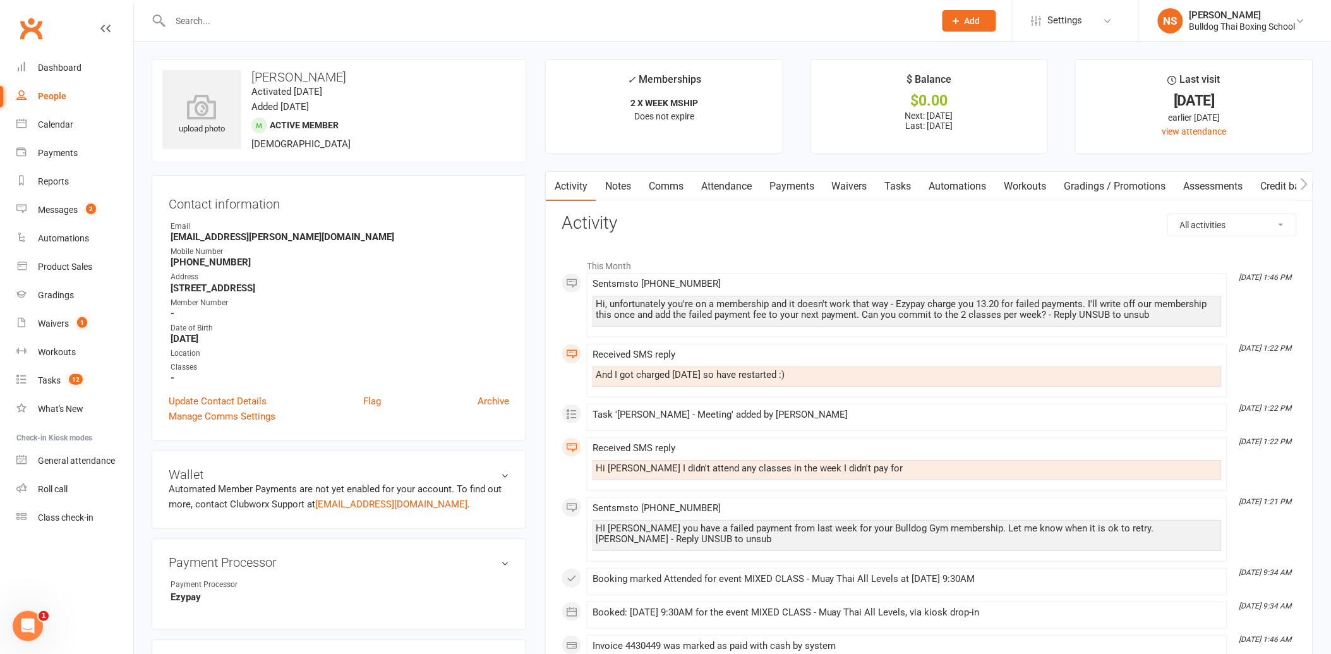
click at [973, 21] on span "Add" at bounding box center [973, 21] width 16 height 10
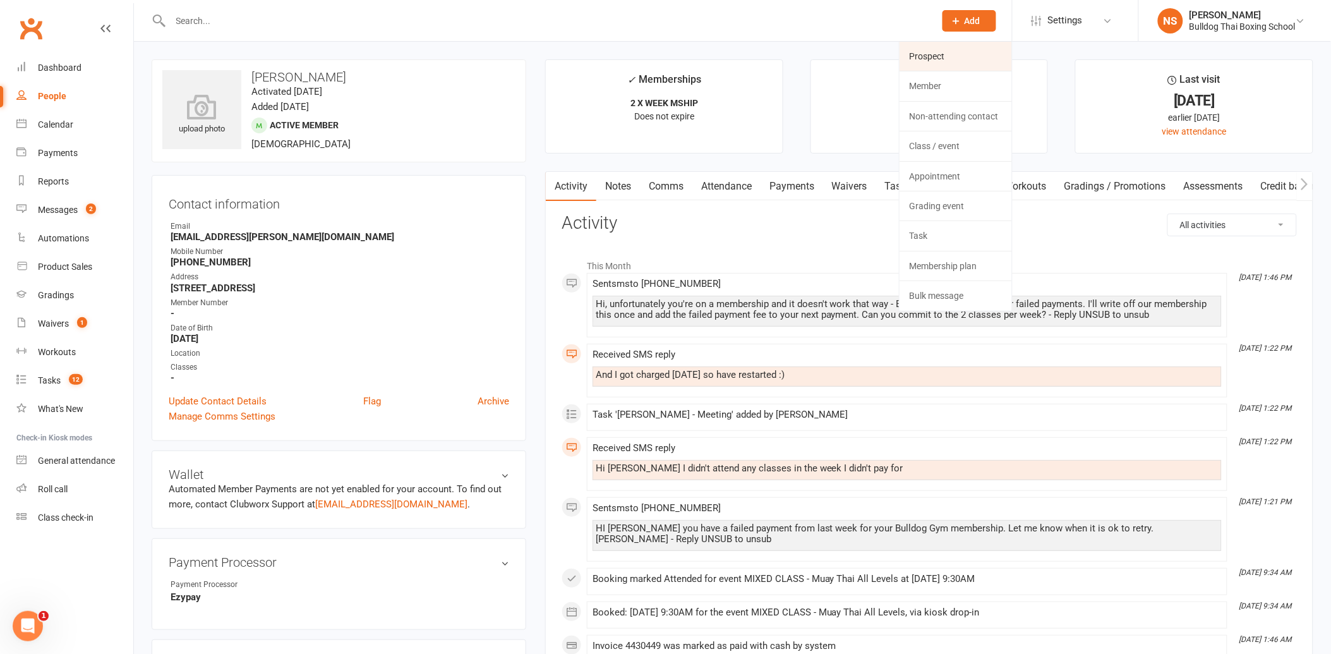
click at [948, 57] on link "Prospect" at bounding box center [956, 56] width 112 height 29
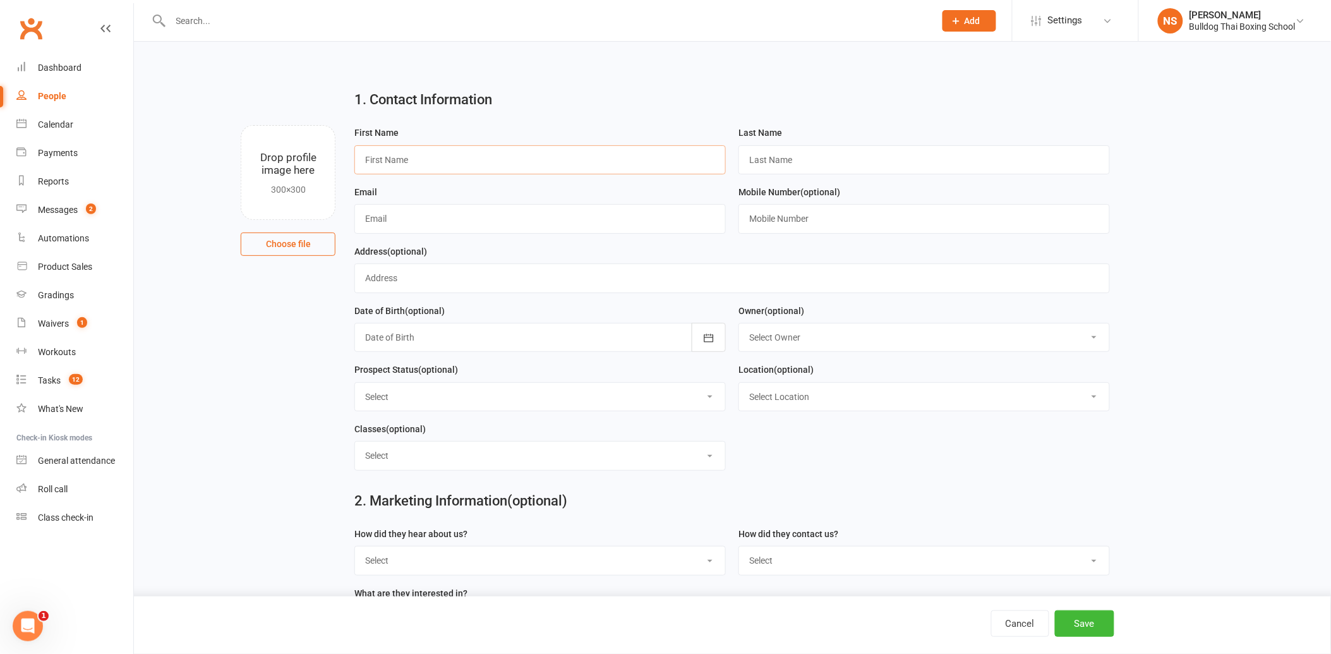
click at [532, 164] on input "text" at bounding box center [541, 159] width 372 height 29
type input "Joel"
click at [773, 162] on input "text" at bounding box center [925, 159] width 372 height 29
type input "Neich"
click at [413, 221] on input "text" at bounding box center [541, 218] width 372 height 29
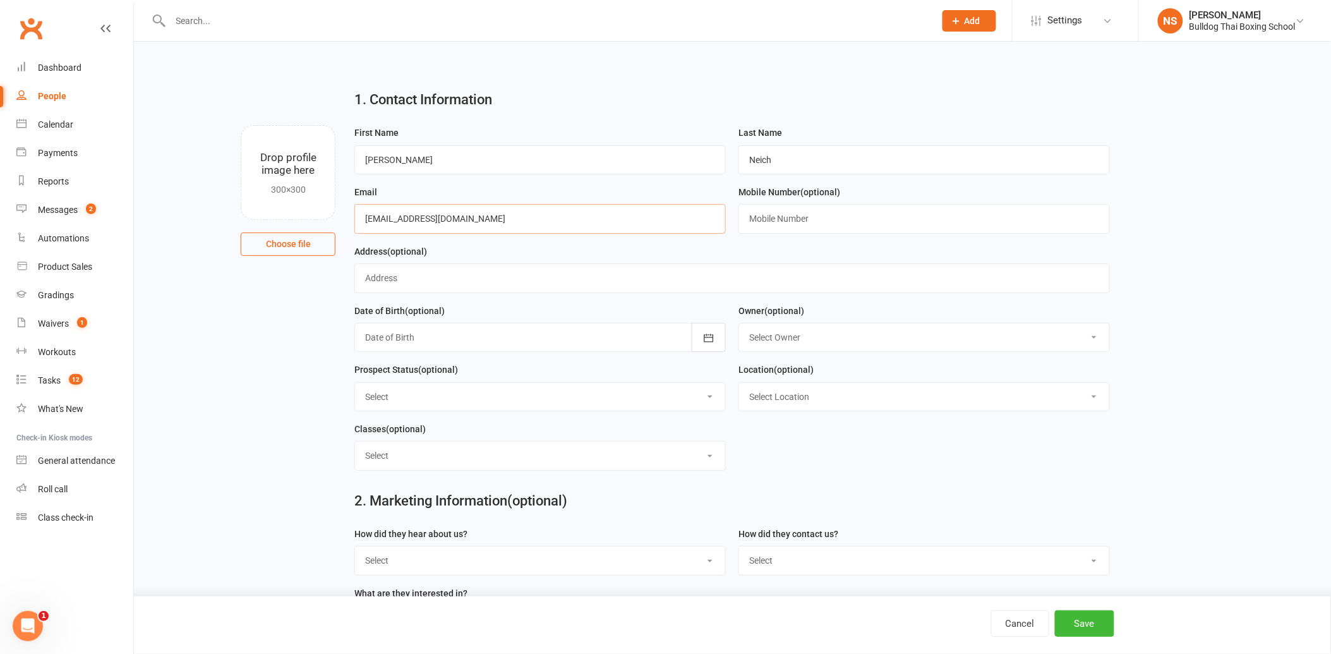
type input "joelneich@gmail.com"
click at [779, 205] on input "text" at bounding box center [925, 218] width 372 height 29
type input "0424262194"
click at [1072, 617] on button "Save" at bounding box center [1084, 623] width 59 height 27
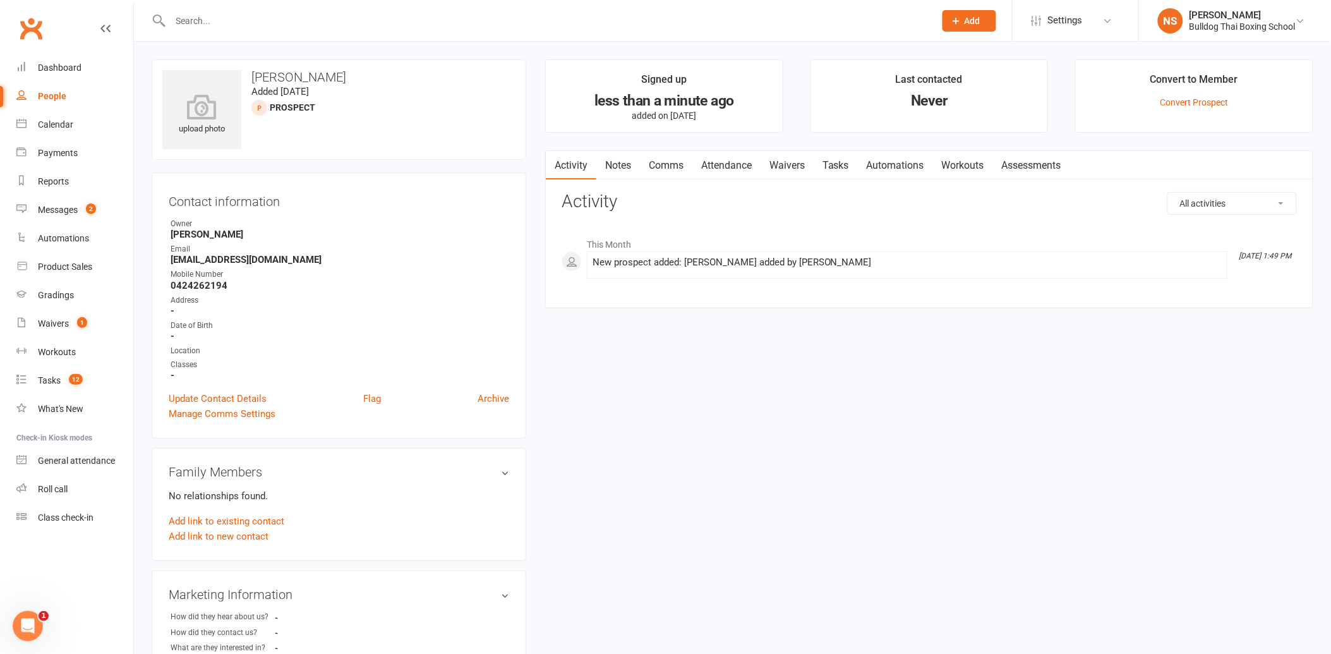
click at [624, 163] on link "Notes" at bounding box center [619, 165] width 44 height 29
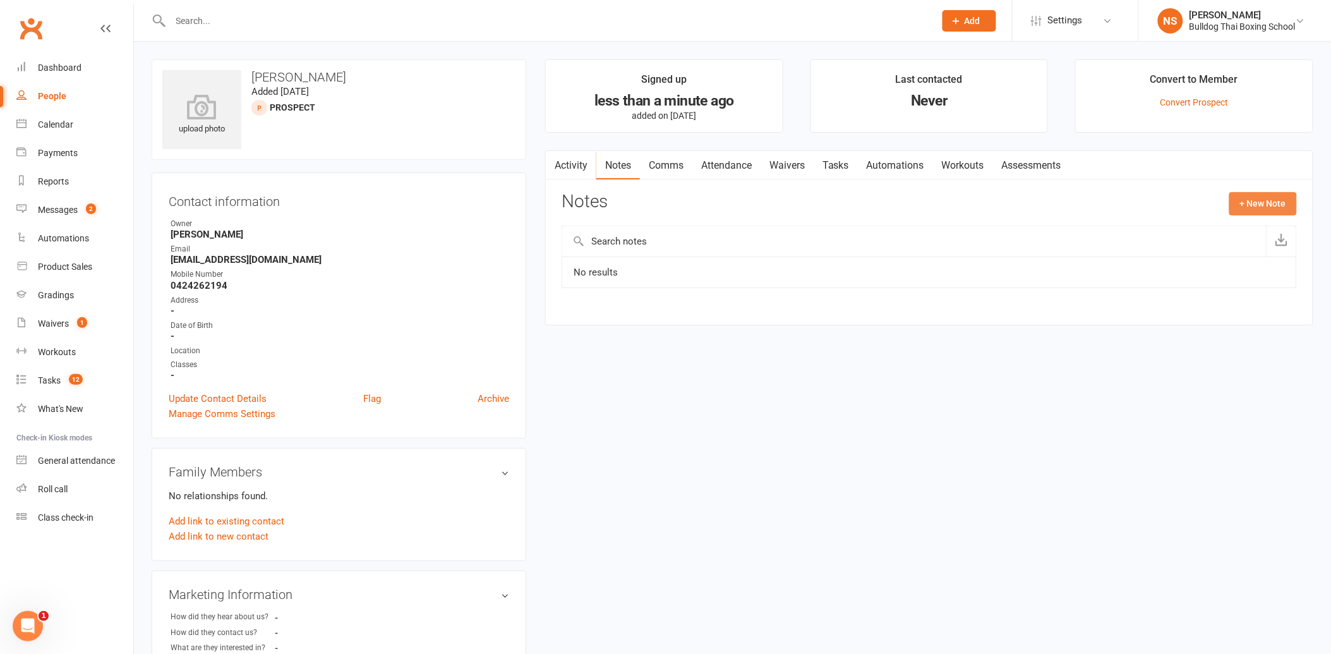
click at [1259, 204] on button "+ New Note" at bounding box center [1264, 203] width 68 height 23
click at [666, 255] on input "text" at bounding box center [930, 255] width 736 height 27
type input "called me"
click at [602, 304] on div "Body" at bounding box center [930, 317] width 736 height 62
click at [607, 313] on textarea at bounding box center [930, 327] width 736 height 42
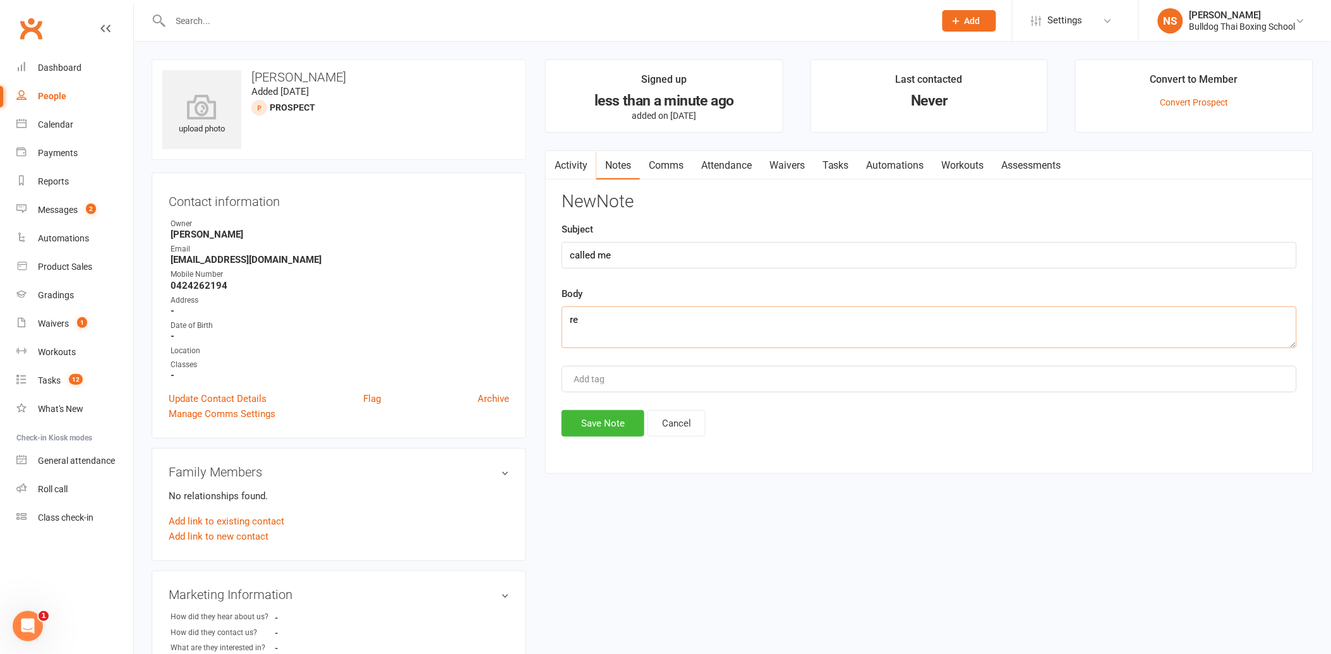
type textarea "r"
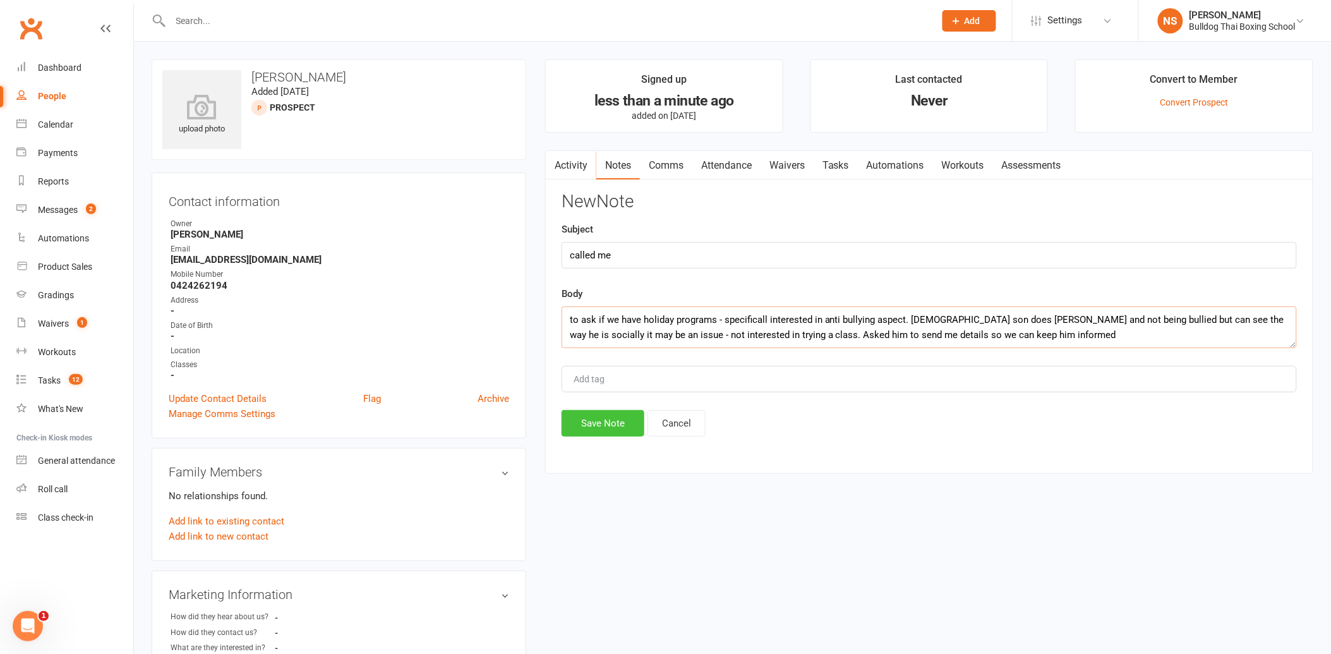
type textarea "to ask if we have holiday programs - specificall interested in anti bullying as…"
click at [613, 432] on button "Save Note" at bounding box center [603, 423] width 83 height 27
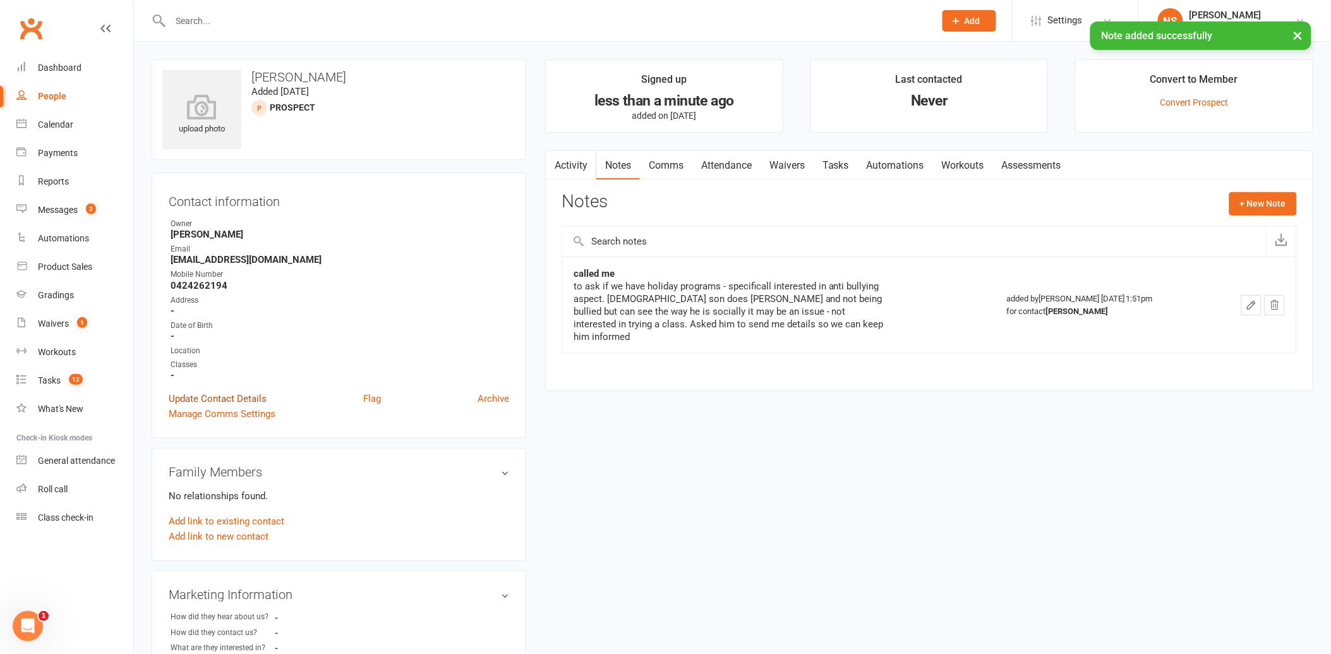
click at [239, 395] on link "Update Contact Details" at bounding box center [218, 398] width 98 height 15
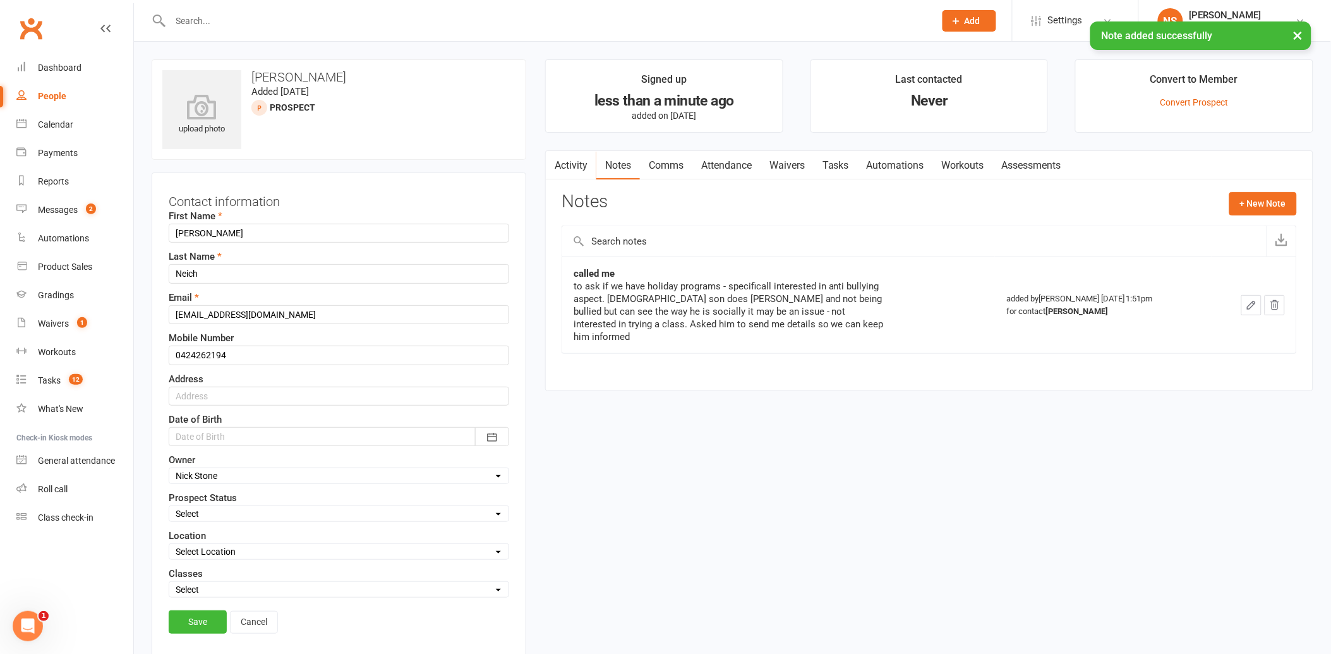
scroll to position [59, 0]
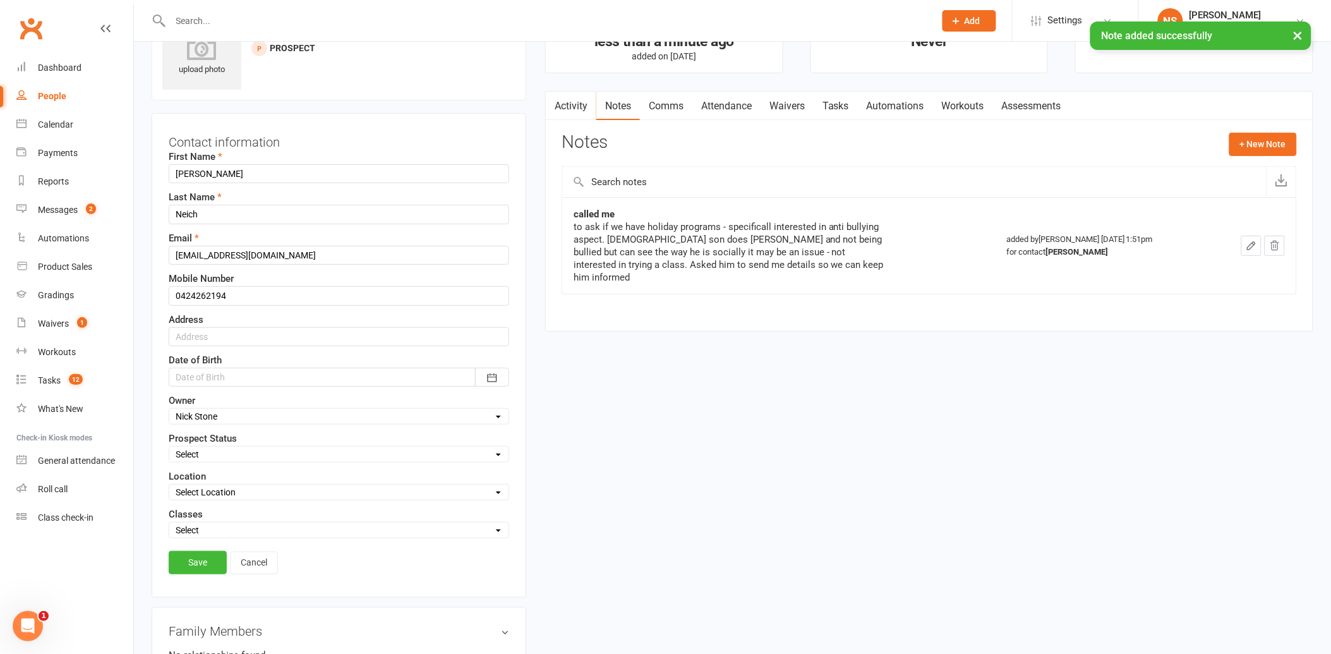
click at [216, 455] on select "Select Initial Contact Follow-up Call Follow-up Email Almost Ready Not Ready No…" at bounding box center [338, 454] width 339 height 14
select select "KIDS LEAD"
click at [169, 448] on select "Select Initial Contact Follow-up Call Follow-up Email Almost Ready Not Ready No…" at bounding box center [338, 454] width 339 height 14
click at [202, 533] on select "Select Kids Mens Womens Teens Pups Kids Holiday Progrm" at bounding box center [338, 530] width 339 height 14
select select "Kids Holiday Progrm"
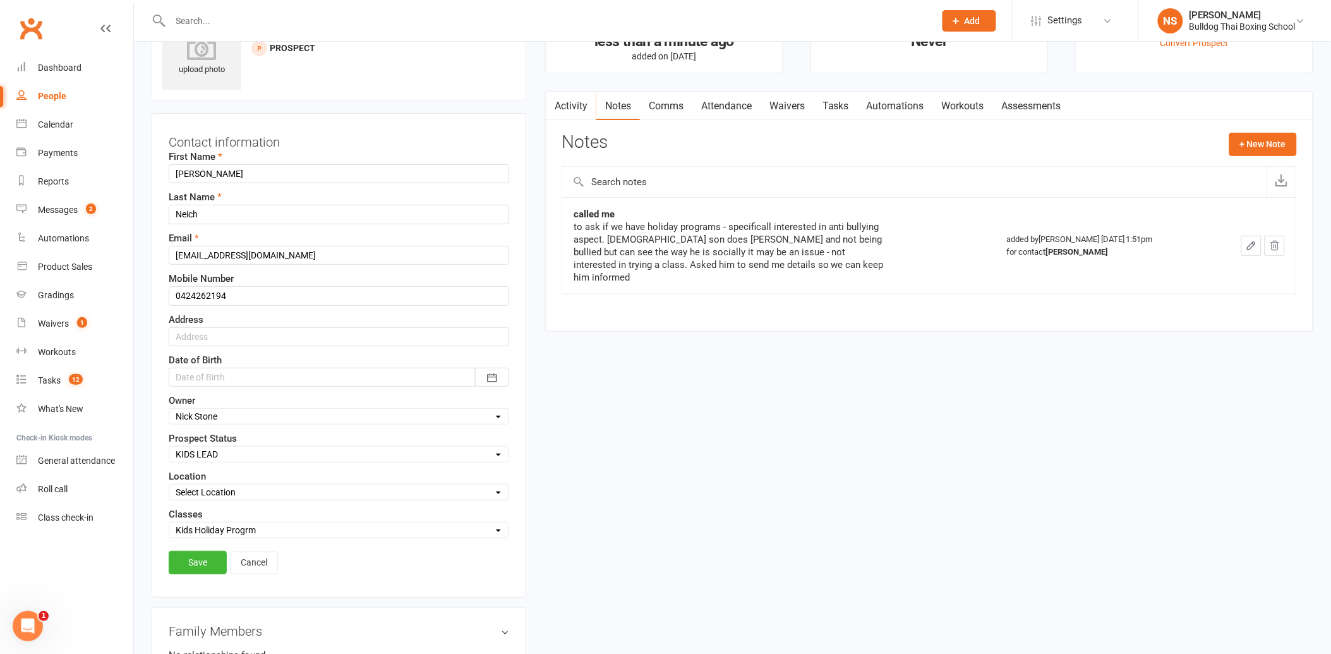
click at [169, 524] on select "Select Kids Mens Womens Teens Pups Kids Holiday Progrm" at bounding box center [338, 530] width 339 height 14
click at [206, 494] on select "Select Location Gym" at bounding box center [338, 492] width 339 height 14
select select "0"
click at [169, 486] on select "Select Location Gym" at bounding box center [338, 492] width 339 height 14
click at [196, 559] on link "Save" at bounding box center [198, 562] width 58 height 23
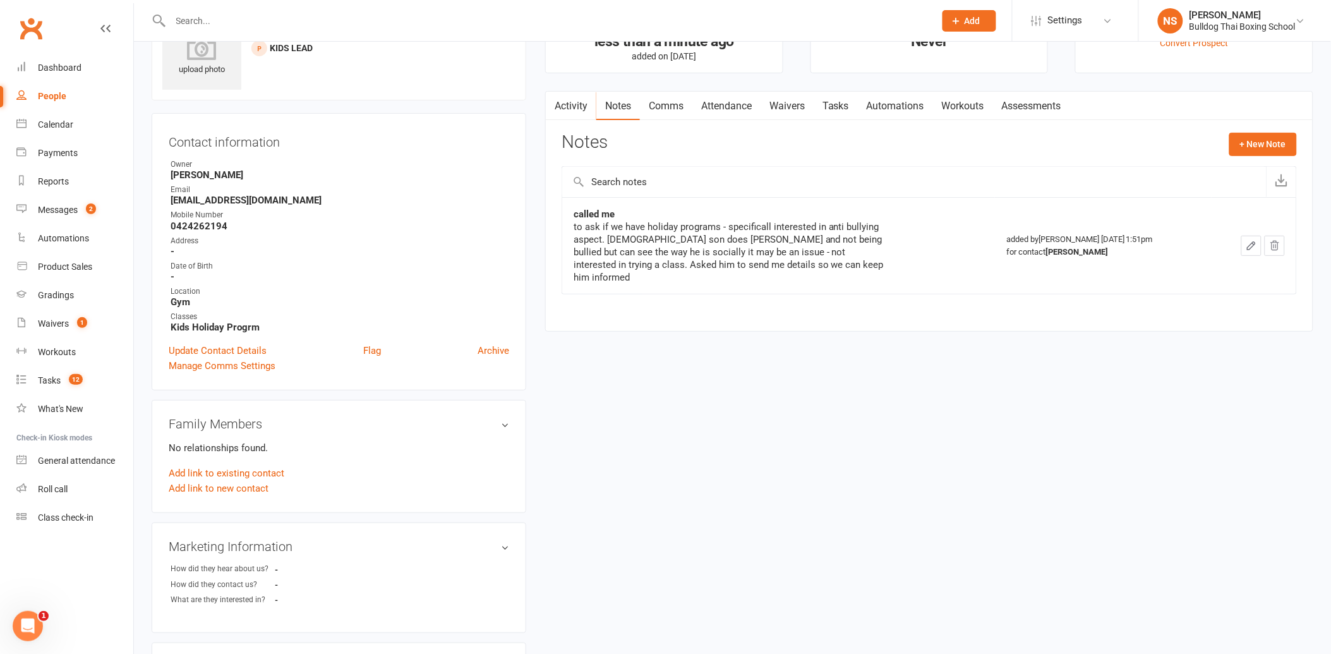
click at [832, 106] on link "Tasks" at bounding box center [836, 106] width 44 height 29
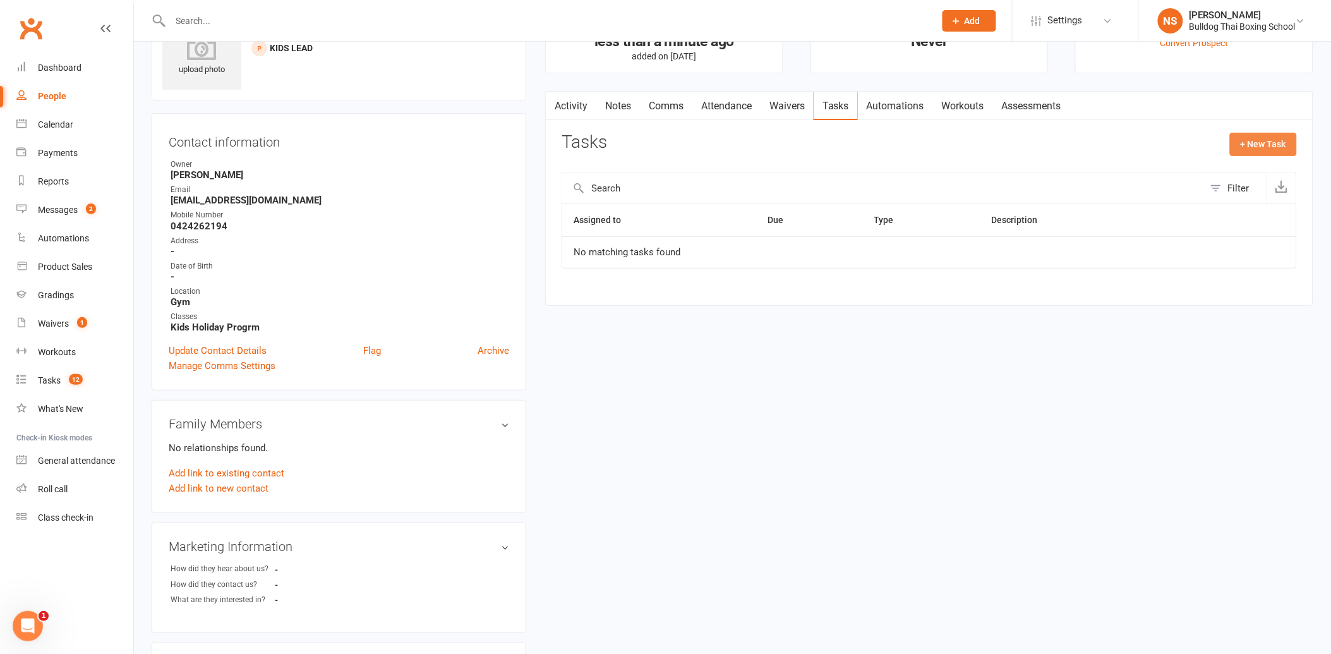
click at [1248, 138] on button "+ New Task" at bounding box center [1263, 144] width 67 height 23
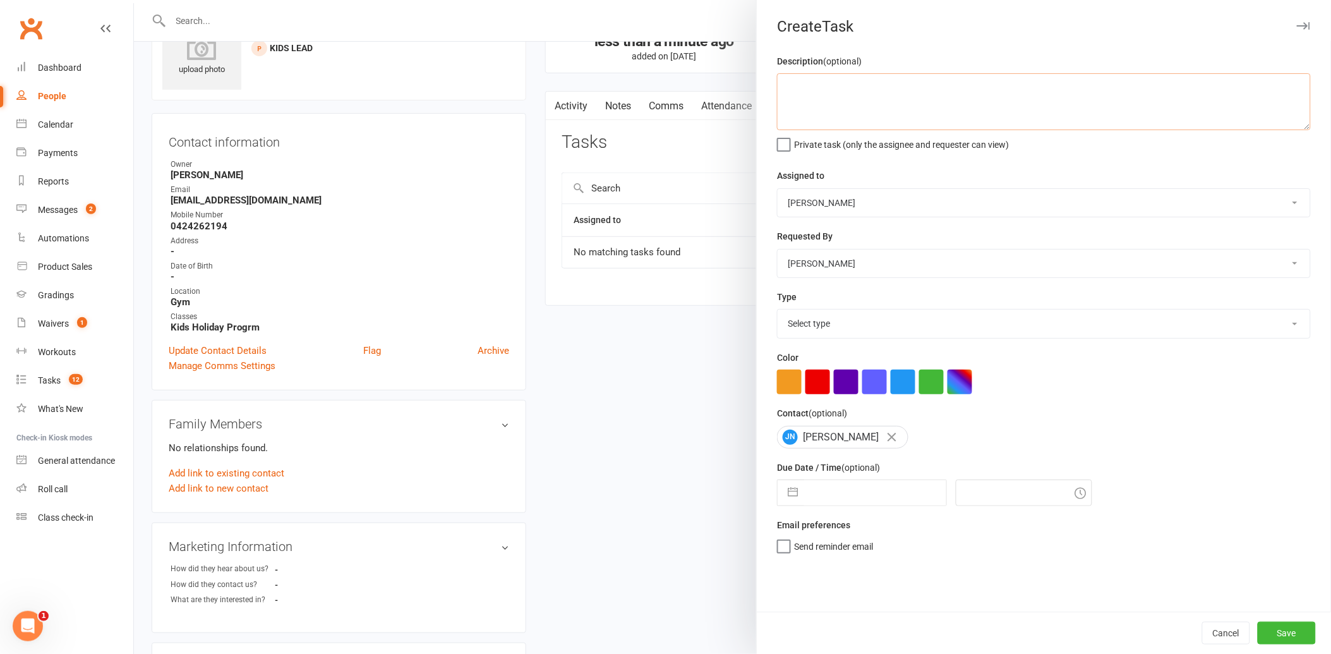
click at [808, 95] on textarea at bounding box center [1044, 101] width 534 height 57
type textarea "antibullying program - contact if w run one"
click at [813, 319] on select "Select type Action E-mail Meeting Phone call Text Add new task type" at bounding box center [1044, 324] width 533 height 28
select select "12049"
click at [778, 310] on select "Select type Action E-mail Meeting Phone call Text Add new task type" at bounding box center [1044, 324] width 533 height 28
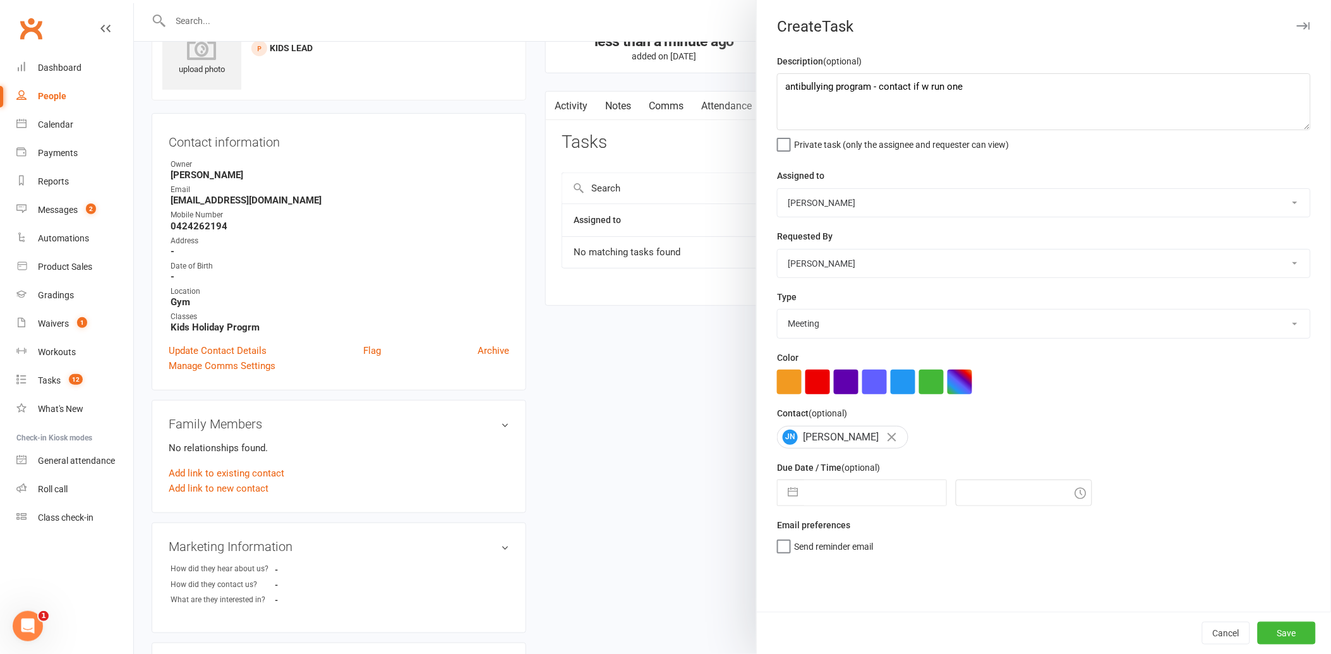
select select "7"
select select "2025"
select select "8"
select select "2025"
select select "9"
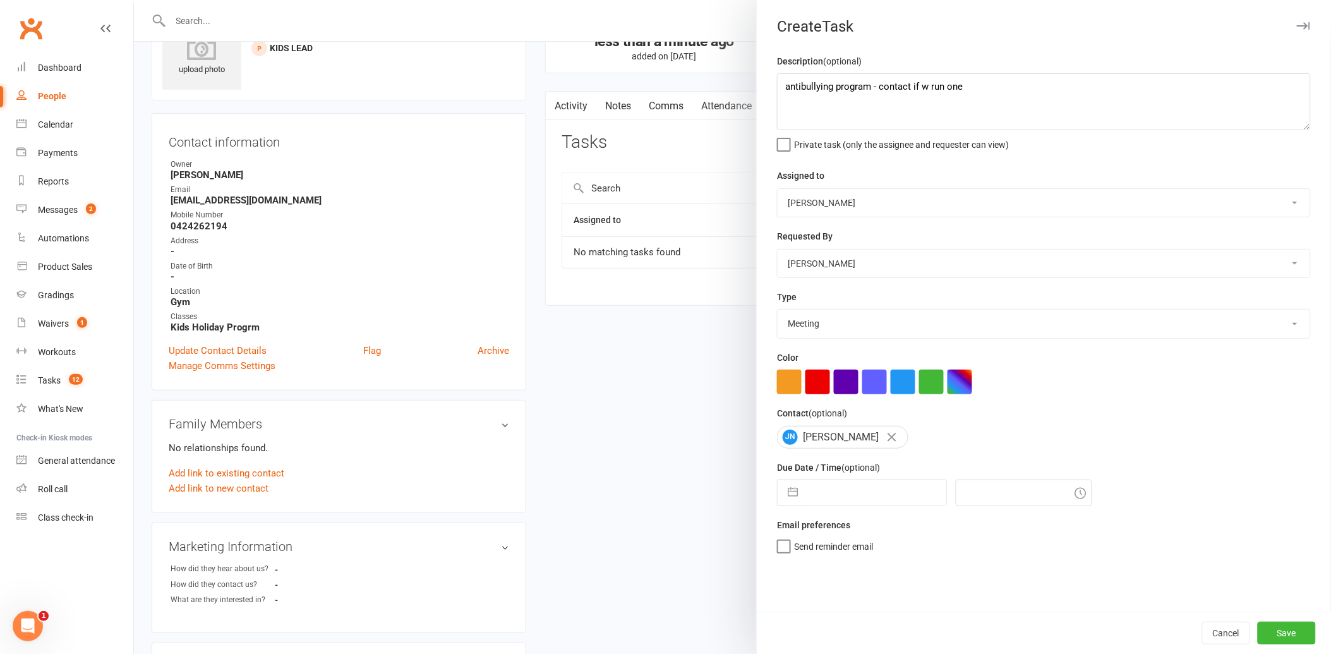
select select "2025"
click at [846, 489] on input "text" at bounding box center [875, 492] width 142 height 25
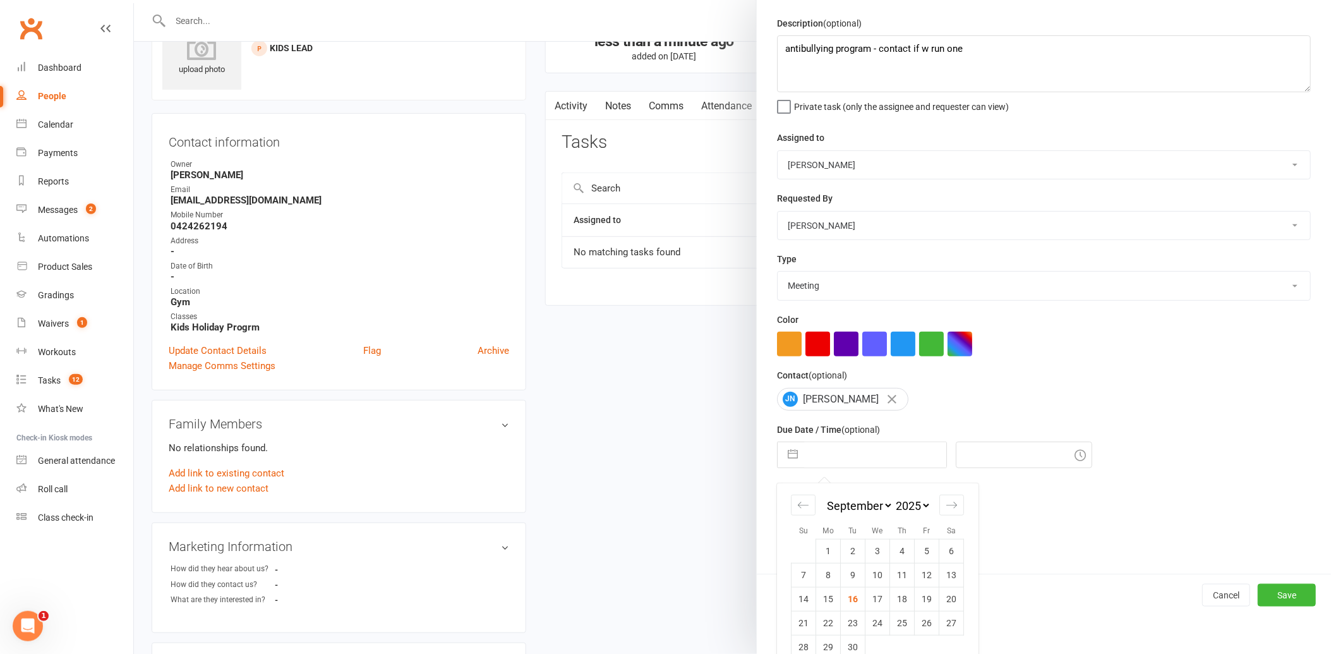
scroll to position [58, 0]
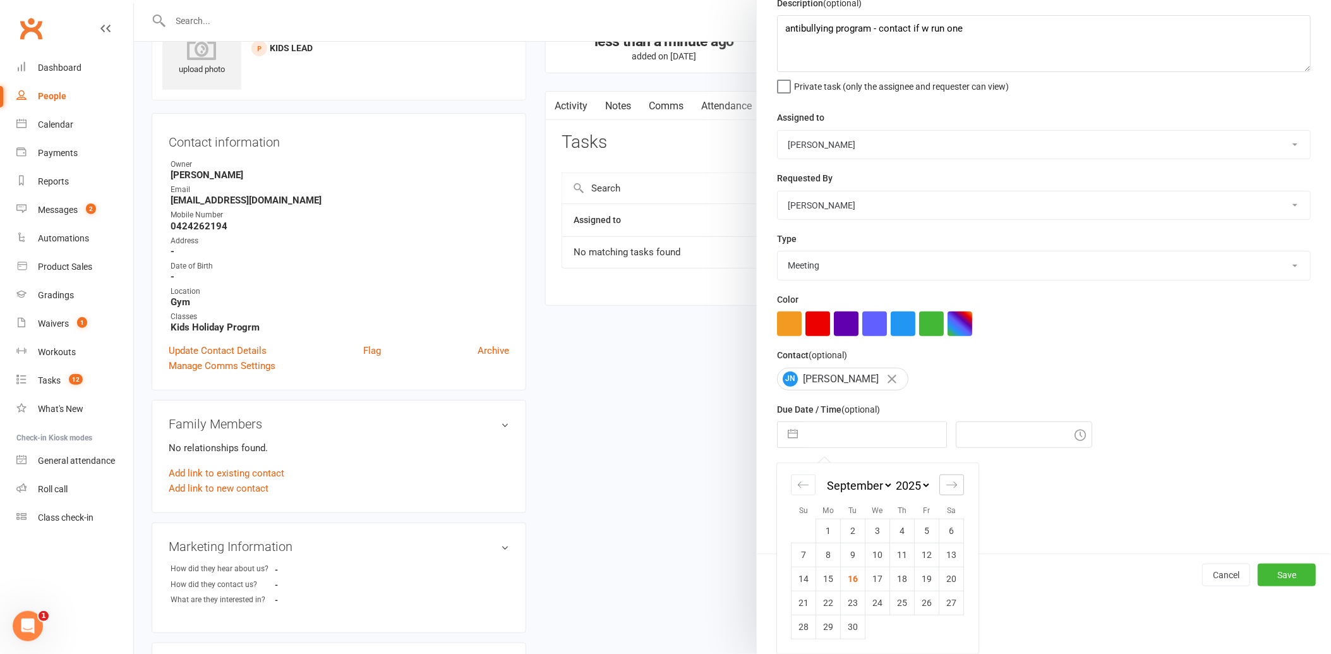
click at [948, 485] on icon "Move forward to switch to the next month." at bounding box center [952, 485] width 11 height 6
select select "10"
select select "2025"
click at [948, 485] on icon "Move forward to switch to the next month." at bounding box center [952, 485] width 11 height 6
select select "11"
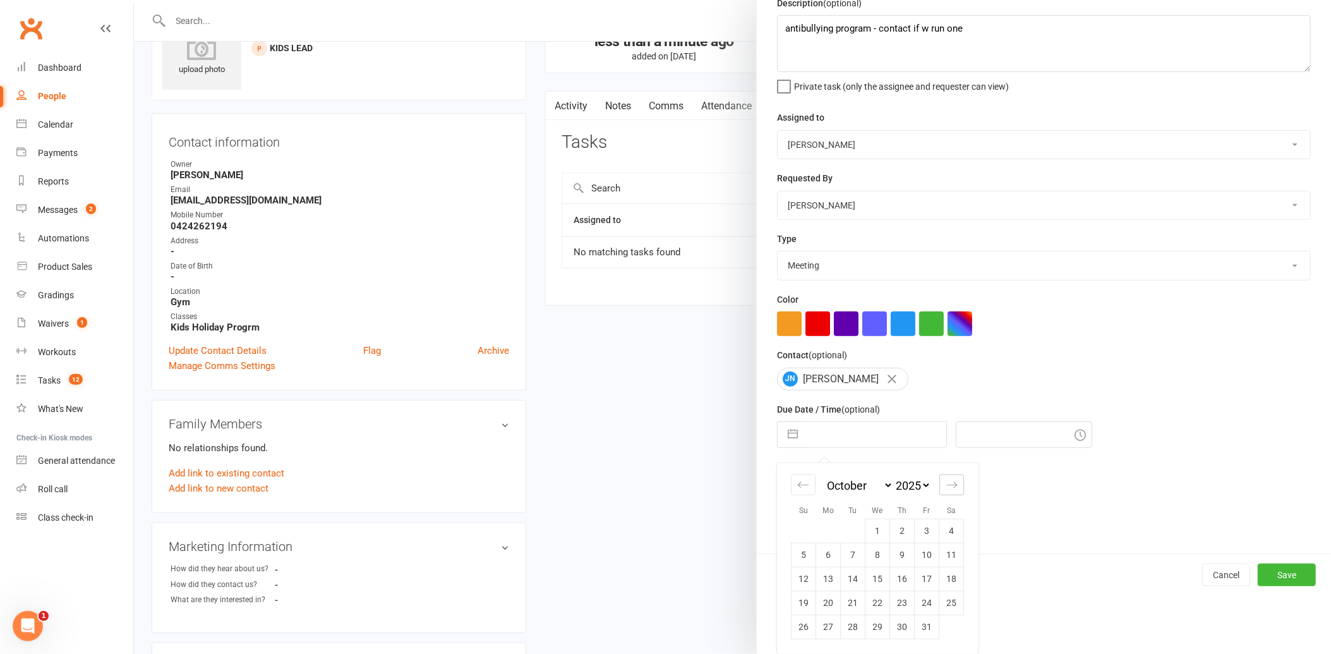
select select "2025"
click at [948, 485] on icon "Move forward to switch to the next month." at bounding box center [952, 485] width 11 height 6
select select "2026"
click at [946, 480] on icon "Move forward to switch to the next month." at bounding box center [952, 485] width 12 height 12
select select "1"
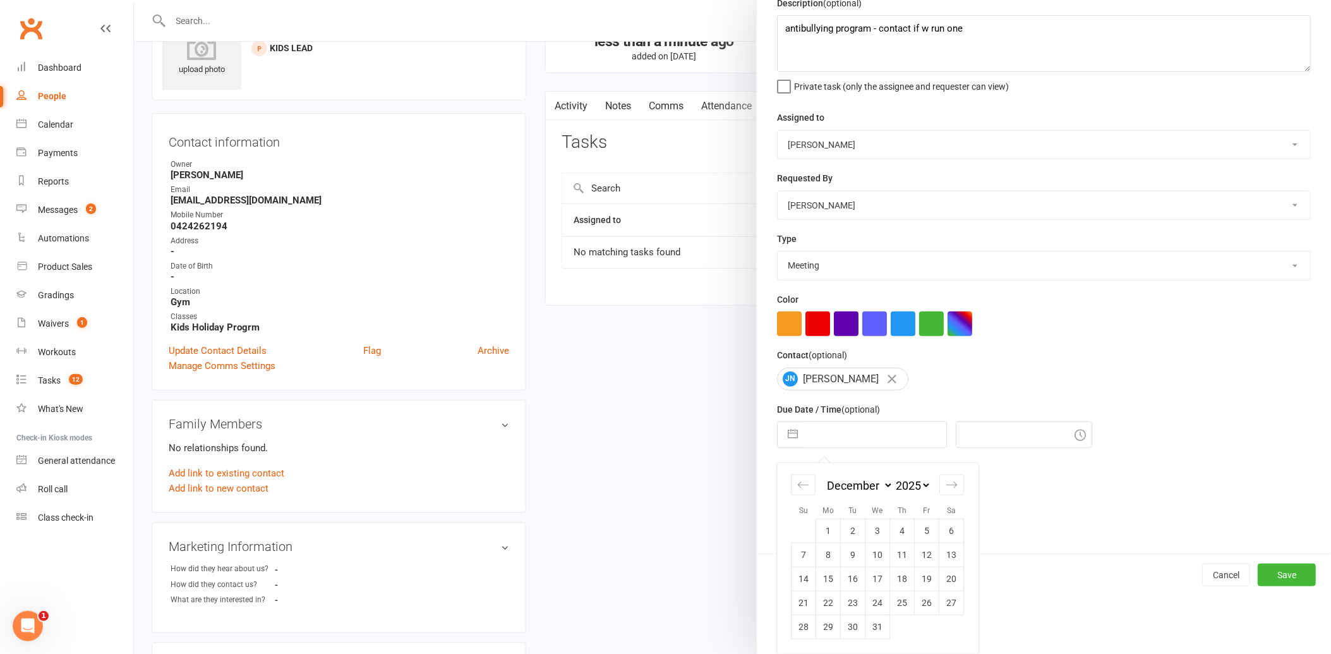
select select "2026"
click at [821, 574] on td "12" at bounding box center [828, 579] width 25 height 24
type input "12 Jan 2026"
type input "2:00pm"
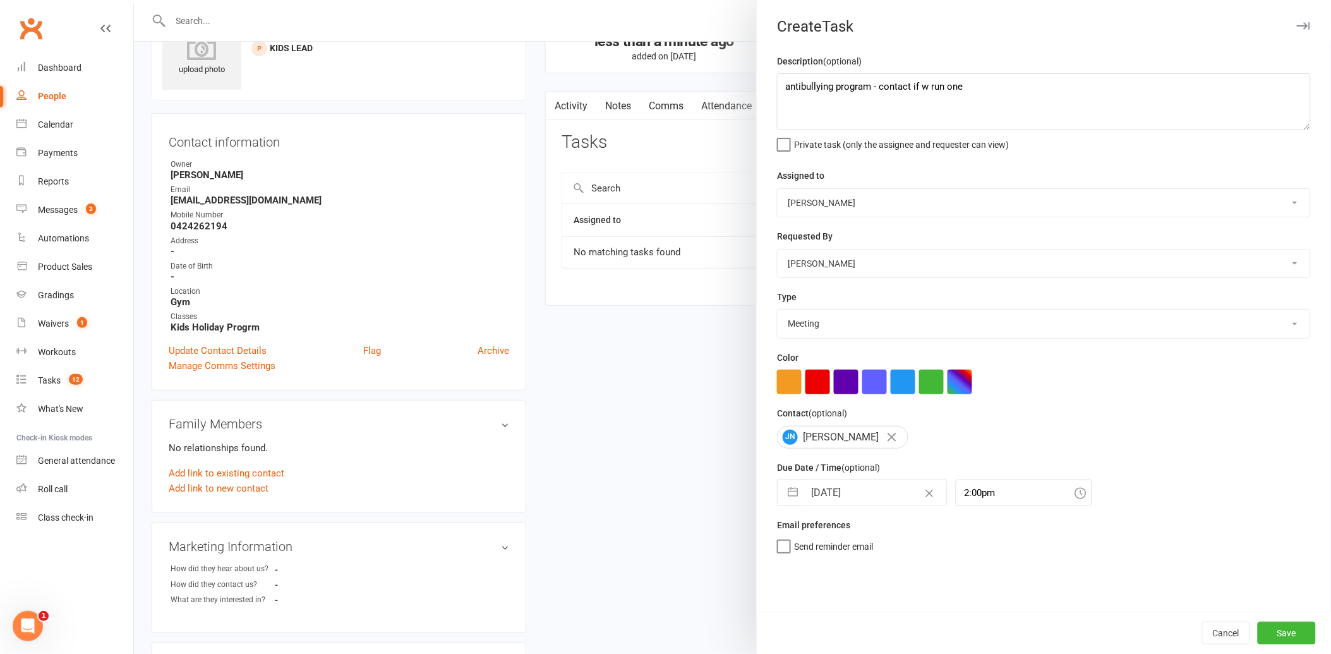
scroll to position [0, 0]
click at [856, 495] on input "12 Jan 2026" at bounding box center [875, 492] width 142 height 25
select select "11"
select select "2025"
select select "2026"
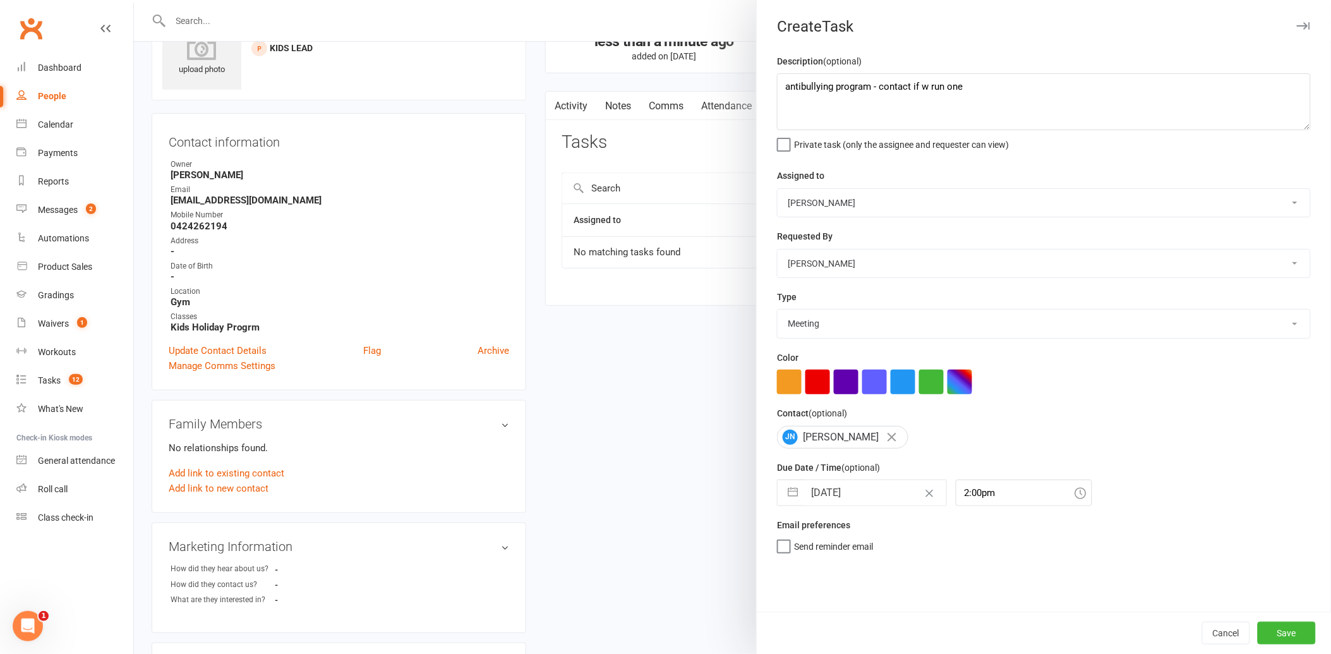
select select "1"
select select "2026"
click at [1258, 629] on button "Save" at bounding box center [1287, 633] width 58 height 23
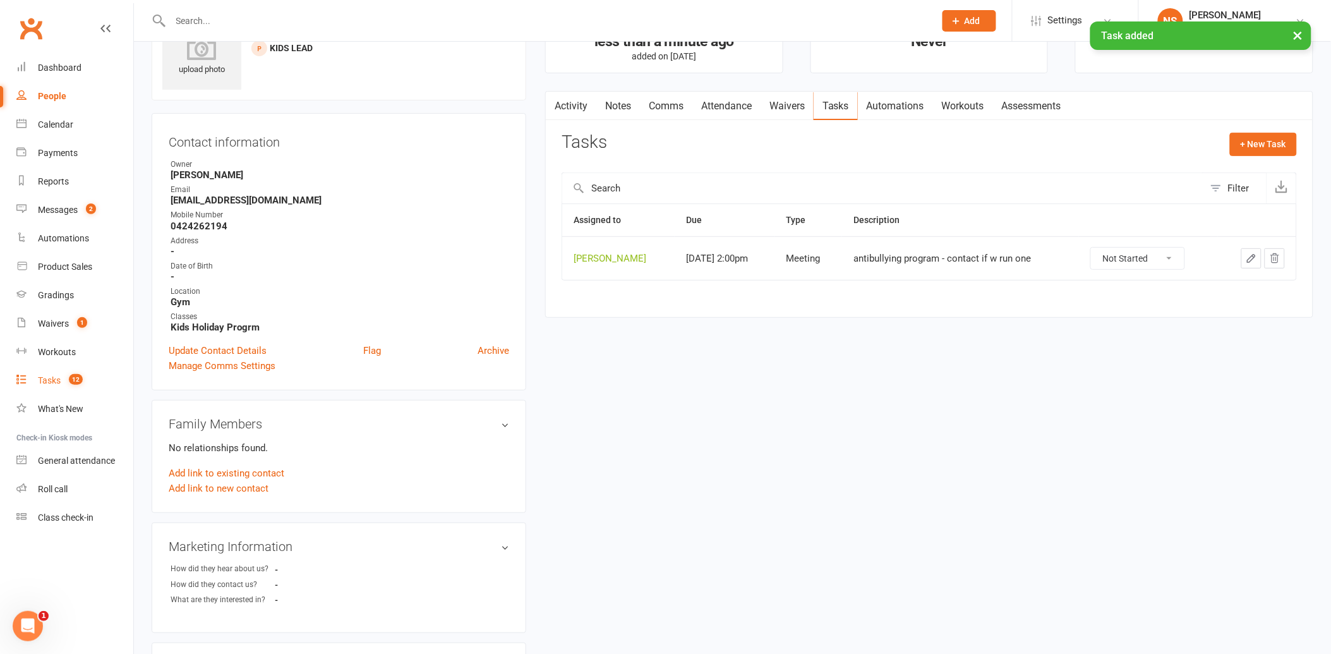
click at [44, 380] on div "Tasks" at bounding box center [49, 380] width 23 height 10
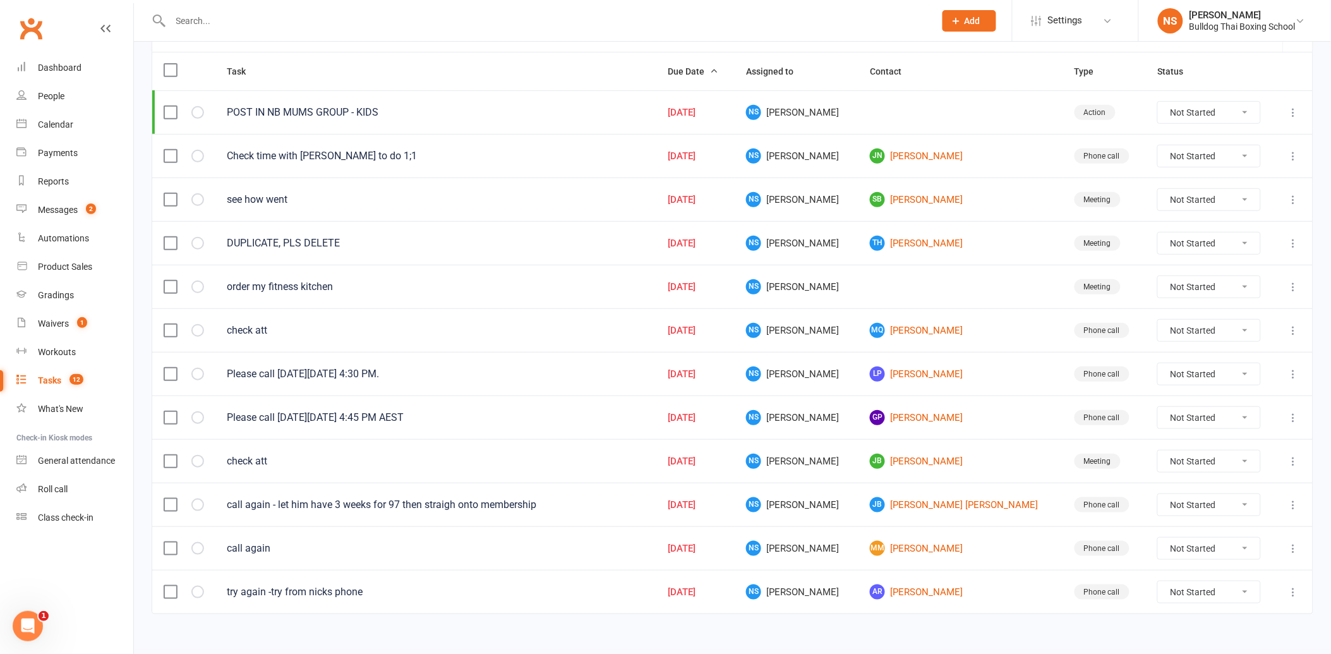
scroll to position [164, 0]
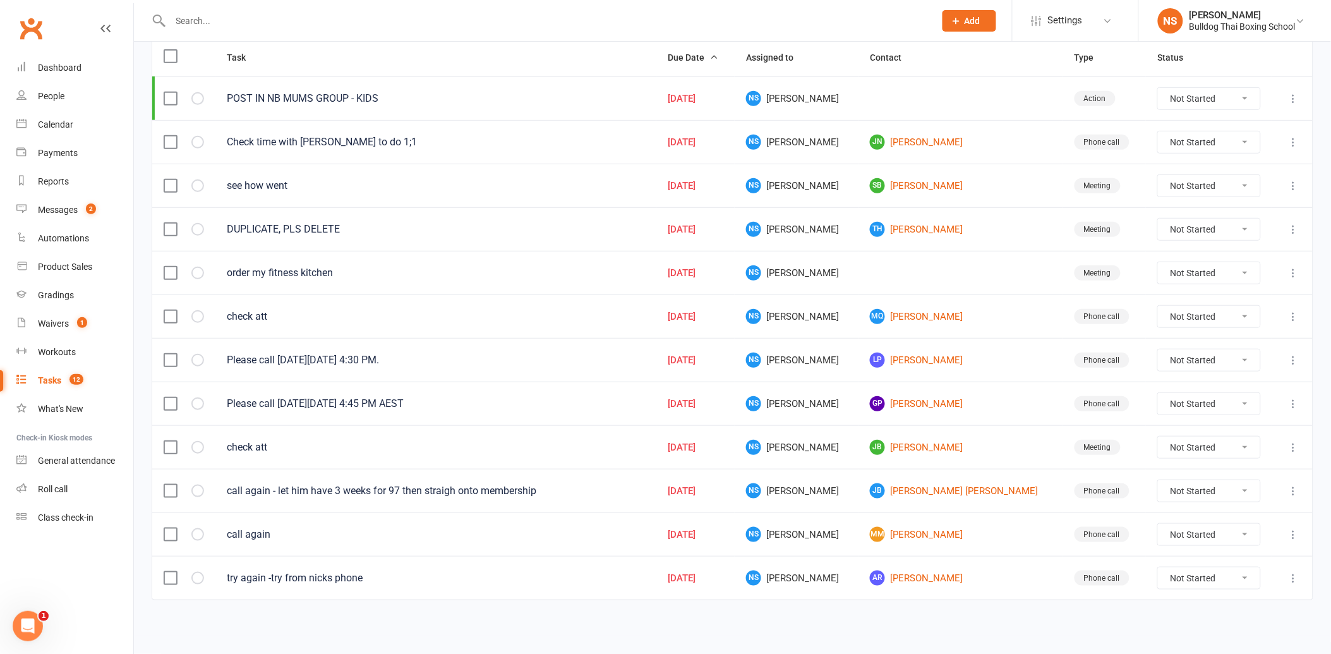
click at [45, 380] on div "Tasks" at bounding box center [49, 380] width 23 height 10
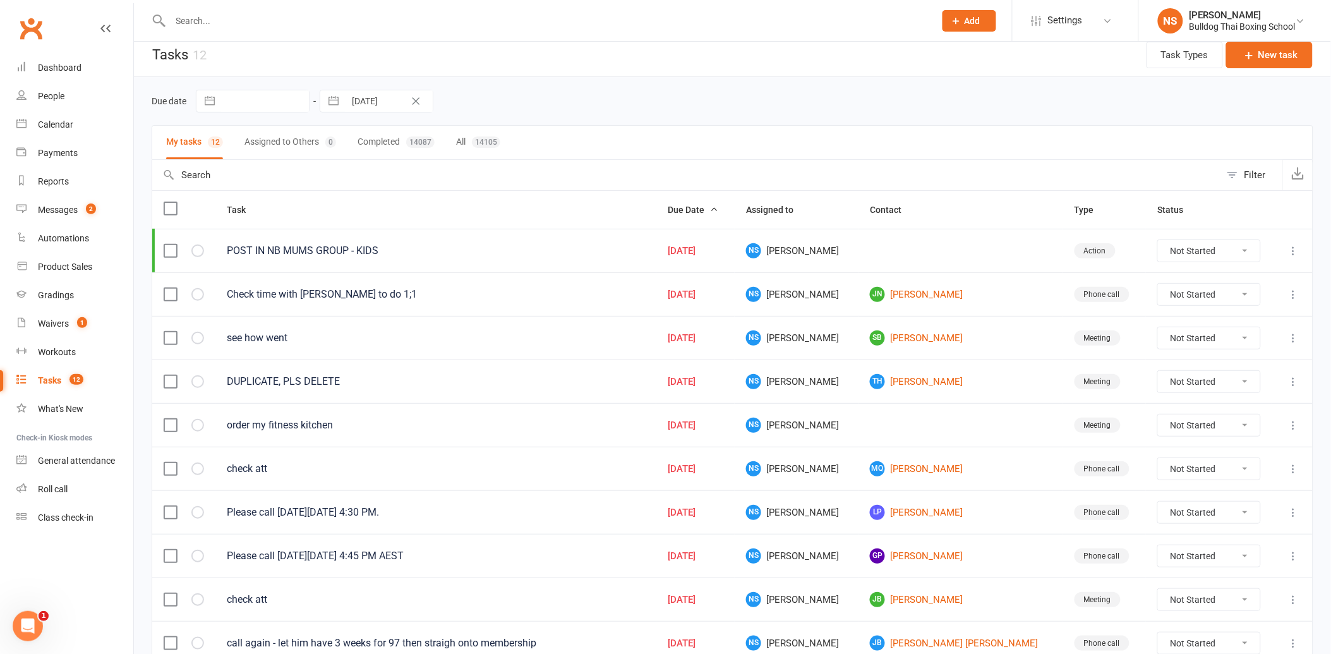
scroll to position [0, 0]
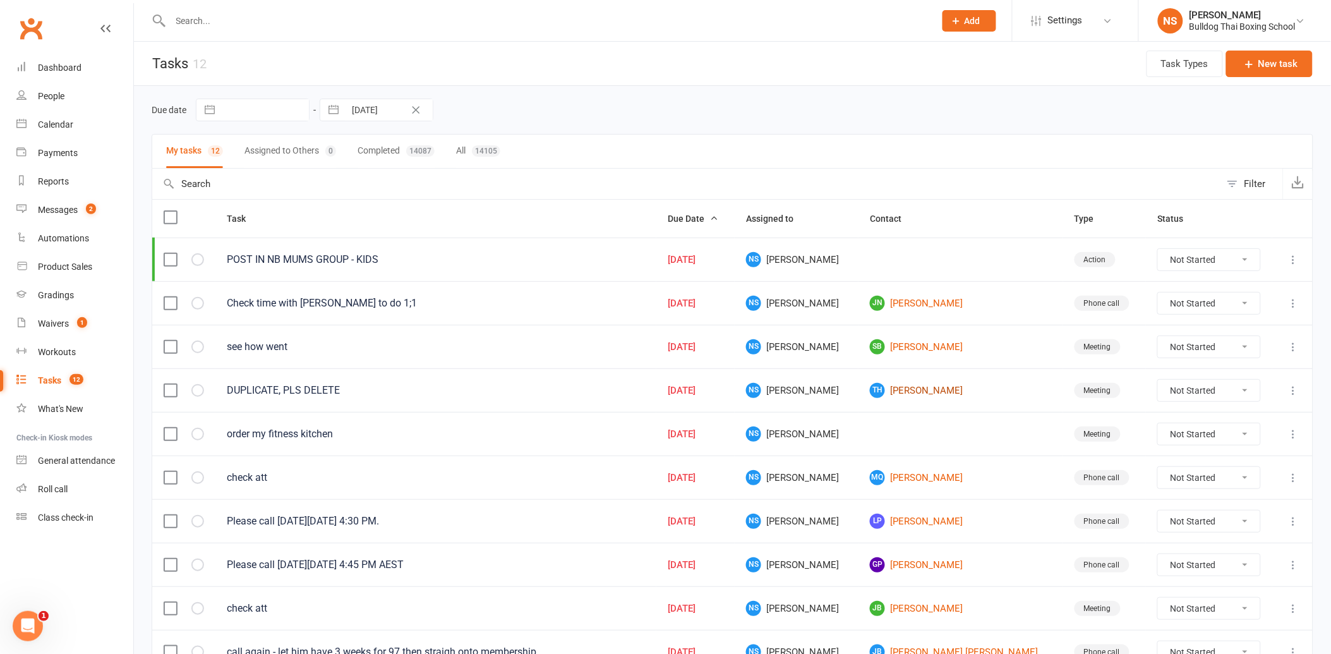
click at [942, 385] on link "TH Tom Hearne" at bounding box center [960, 390] width 181 height 15
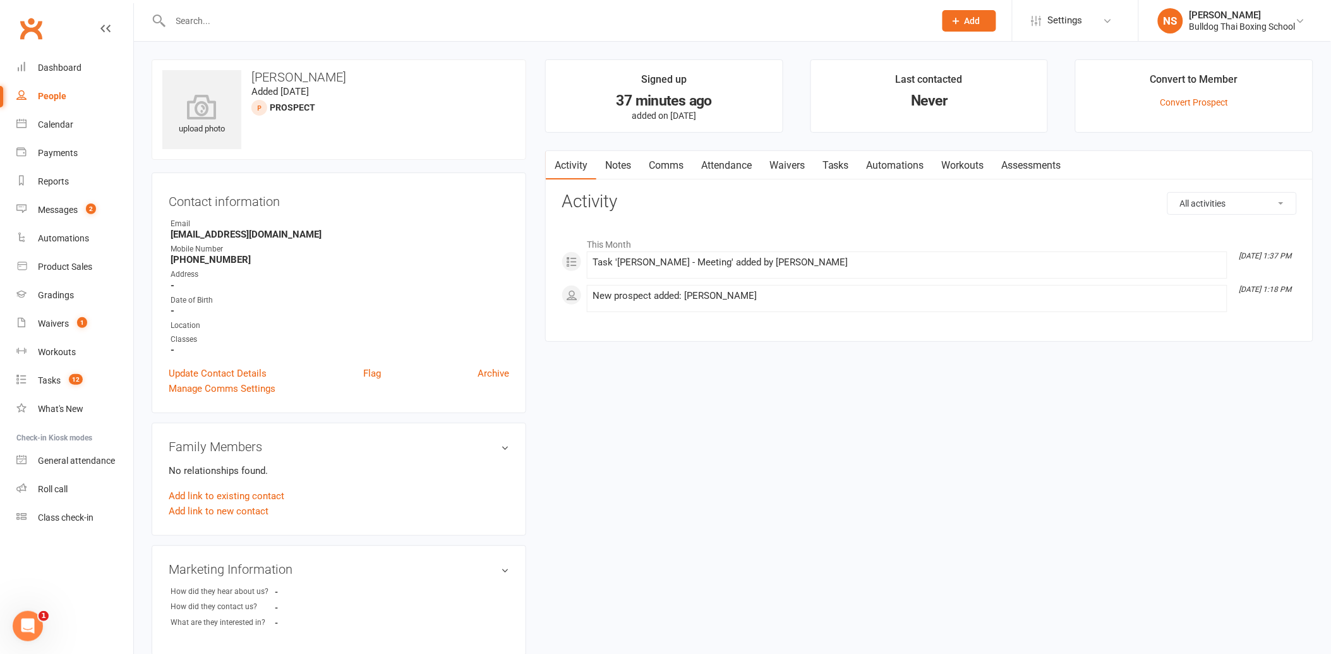
click at [493, 364] on div "Contact information Owner Email thomashearne95@gmail.com Mobile Number +6146664…" at bounding box center [339, 293] width 375 height 241
click at [500, 373] on link "Archive" at bounding box center [494, 373] width 32 height 15
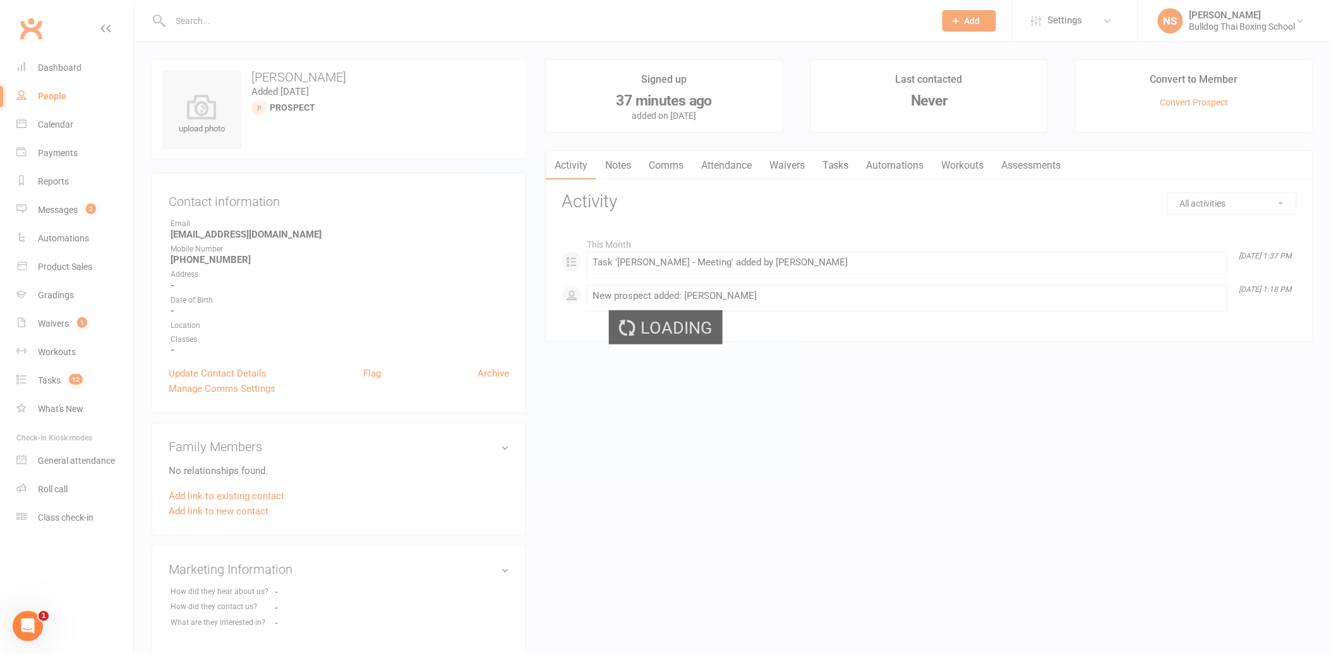
select select "100"
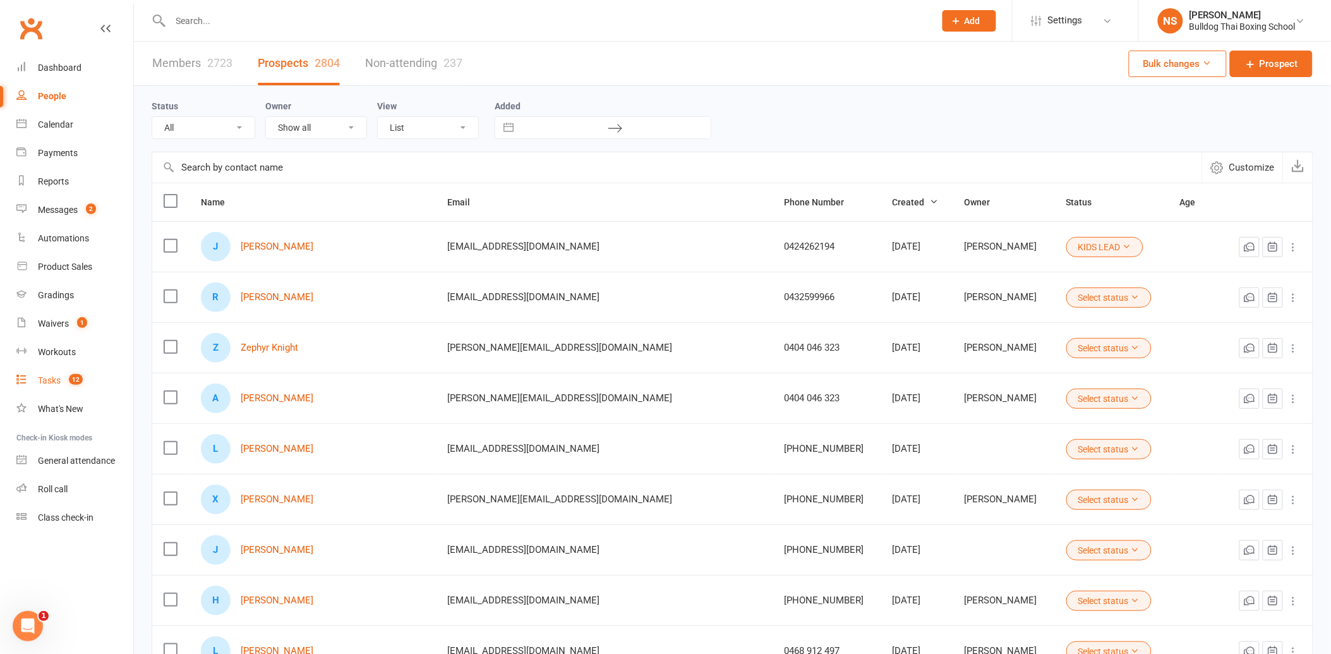
click at [53, 379] on div "Tasks" at bounding box center [49, 380] width 23 height 10
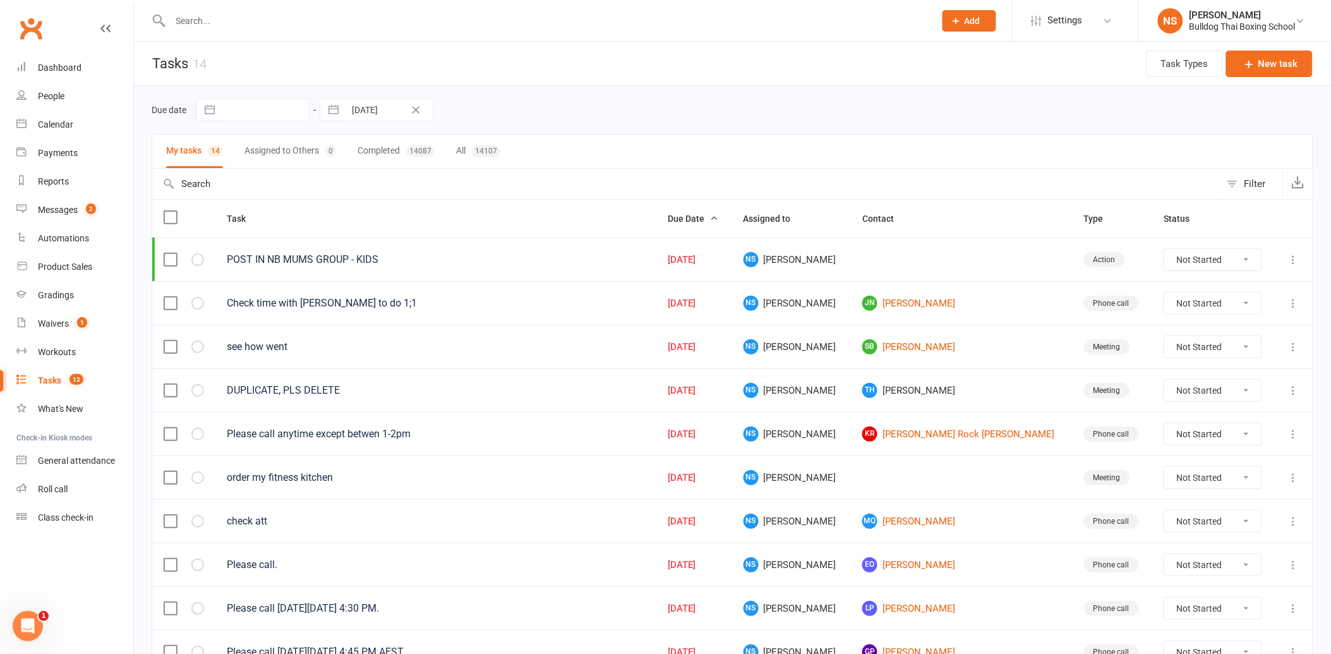
click at [1240, 392] on select "Not Started In Progress Waiting Complete" at bounding box center [1213, 390] width 97 height 21
click at [1165, 382] on select "Not Started In Progress Waiting Complete" at bounding box center [1213, 390] width 97 height 21
select select "unstarted"
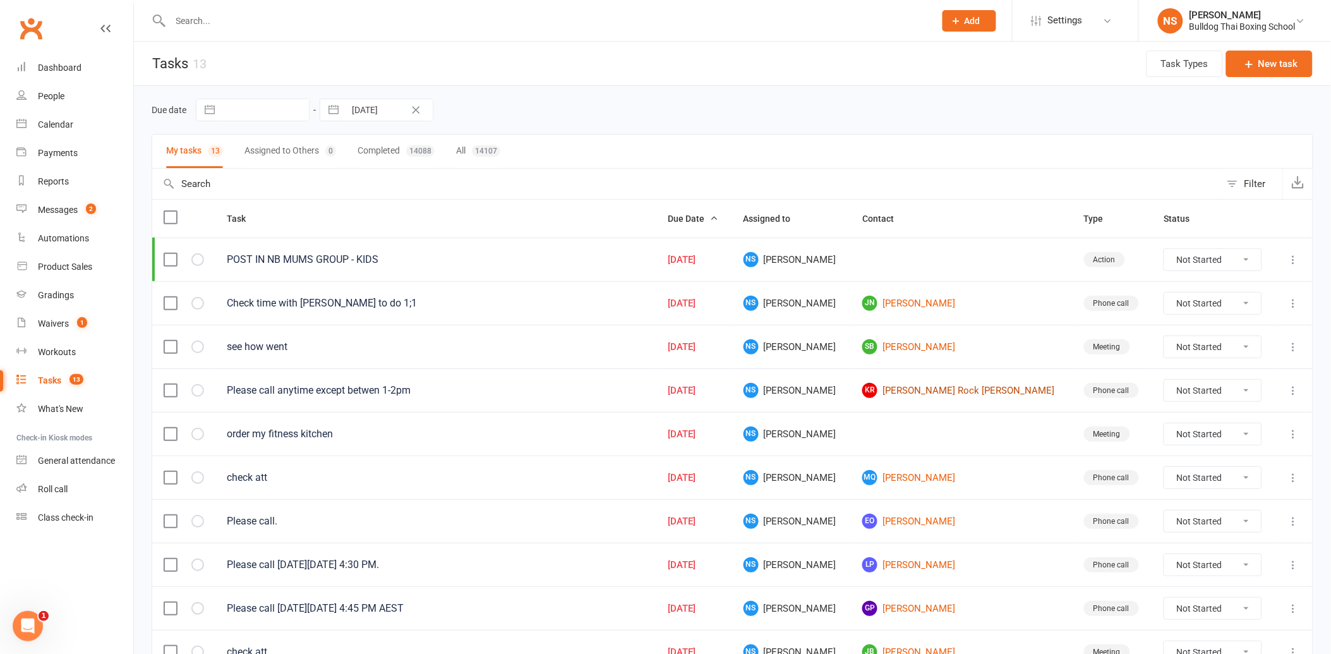
click at [917, 394] on link "KR Kane Rock Johnson Forrest" at bounding box center [962, 390] width 198 height 15
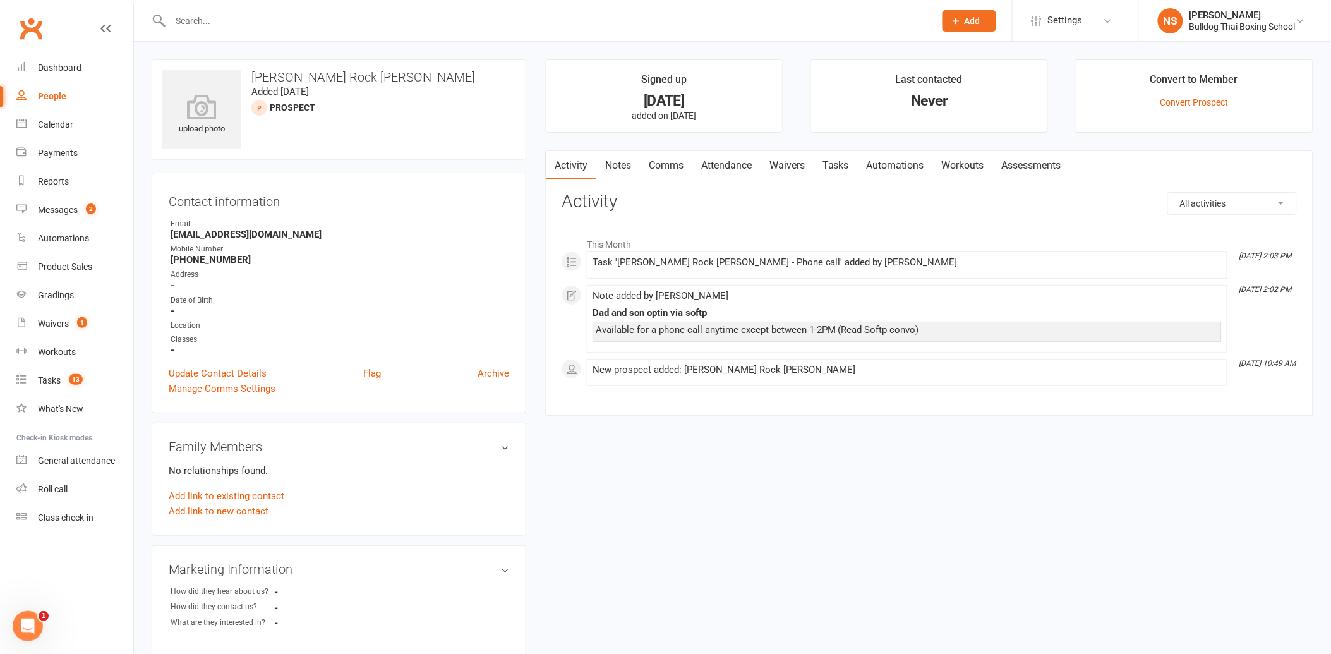
click at [416, 142] on div "upload photo Kane Rock Johnson Forrest Added 15 September, 2025 prospect" at bounding box center [339, 109] width 375 height 100
click at [665, 544] on div "upload photo Kane Rock Johnson Forrest Added 15 September, 2025 prospect Contac…" at bounding box center [732, 533] width 1181 height 948
click at [1001, 496] on div "upload photo Kane Rock Johnson Forrest Added 15 September, 2025 prospect Contac…" at bounding box center [732, 533] width 1181 height 948
click at [195, 21] on input "text" at bounding box center [547, 21] width 760 height 18
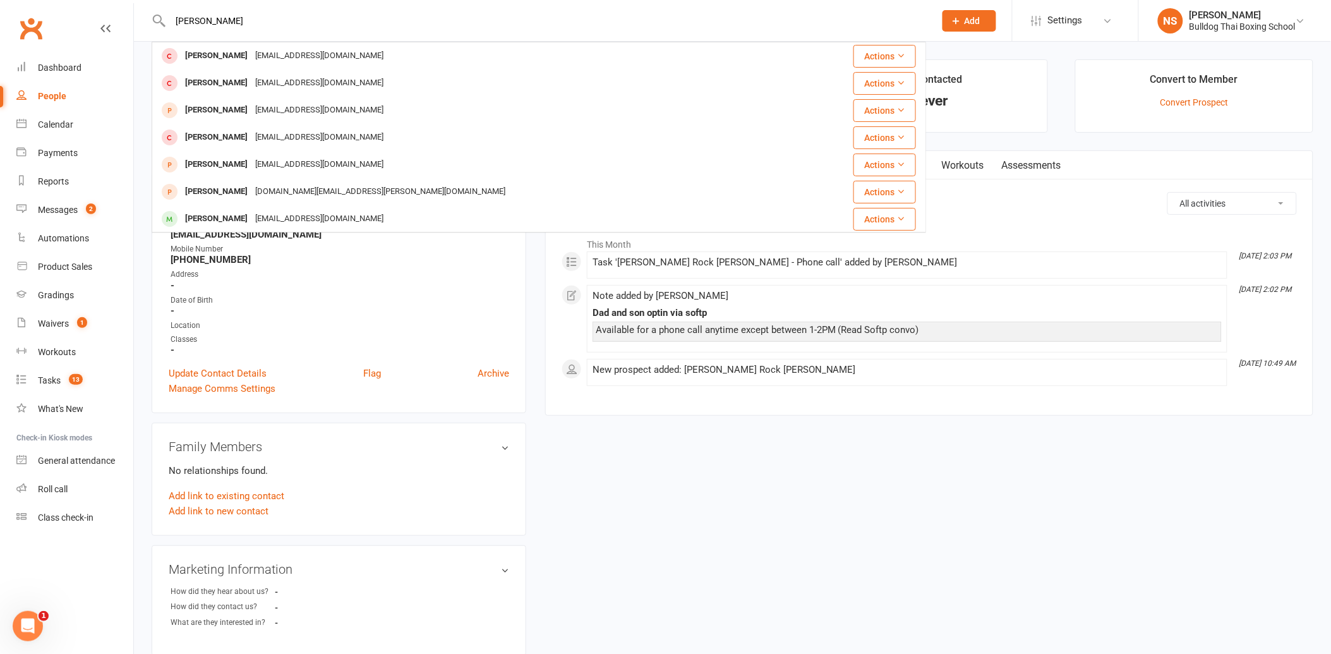
drag, startPoint x: 245, startPoint y: 21, endPoint x: 166, endPoint y: 18, distance: 79.1
click at [166, 19] on div "jordan sternberg Jordan Sternberg jordansternberg@outlook.com Actions Jamie Ste…" at bounding box center [539, 20] width 775 height 41
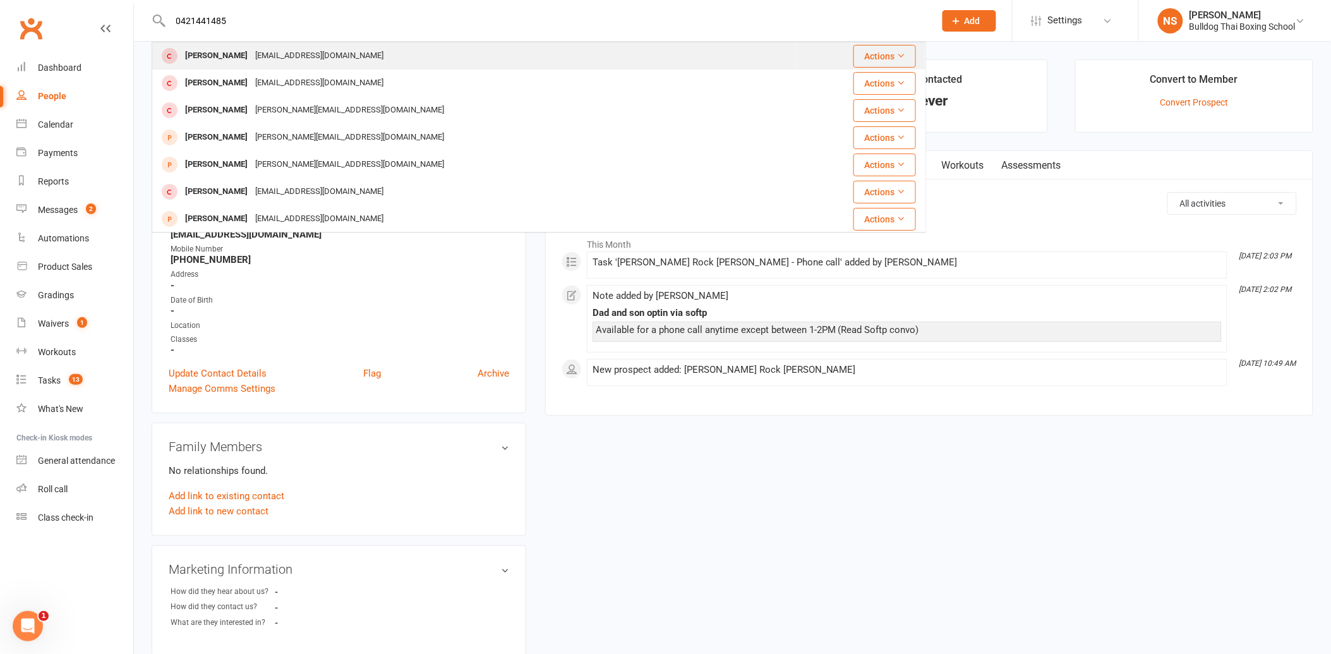
type input "0421441485"
click at [273, 58] on div "jordansternberg@outlook.com" at bounding box center [320, 56] width 136 height 18
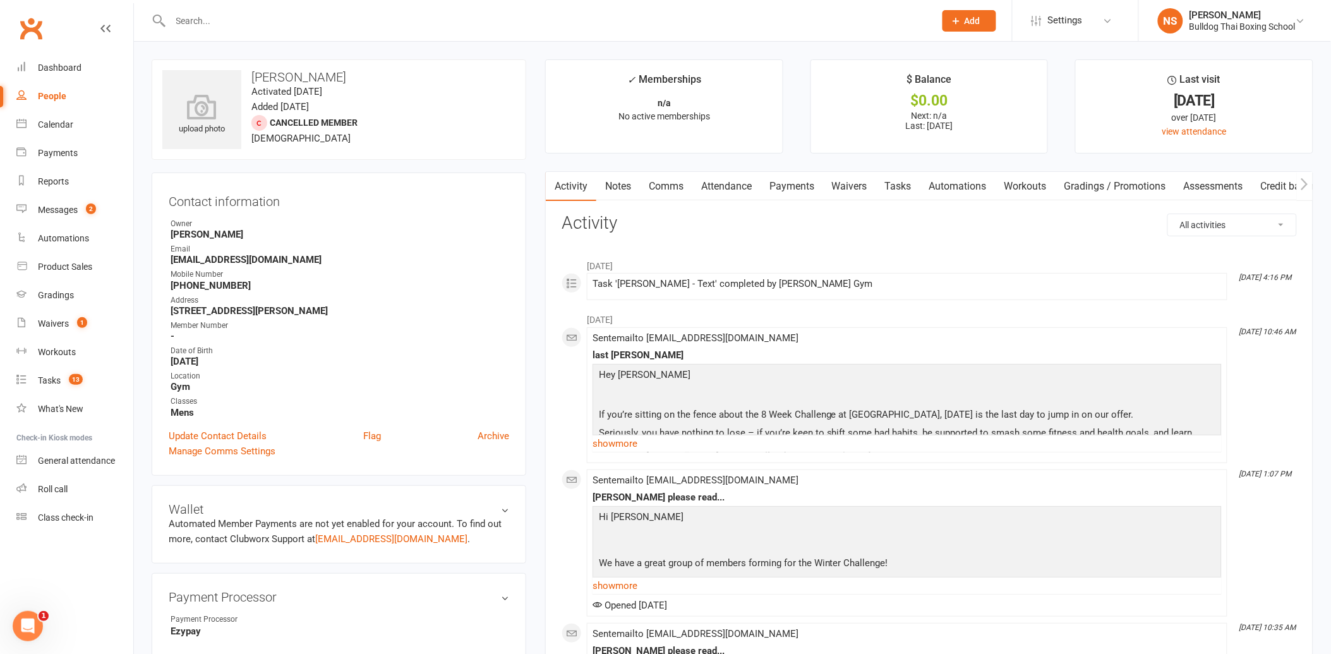
click at [614, 185] on link "Notes" at bounding box center [619, 186] width 44 height 29
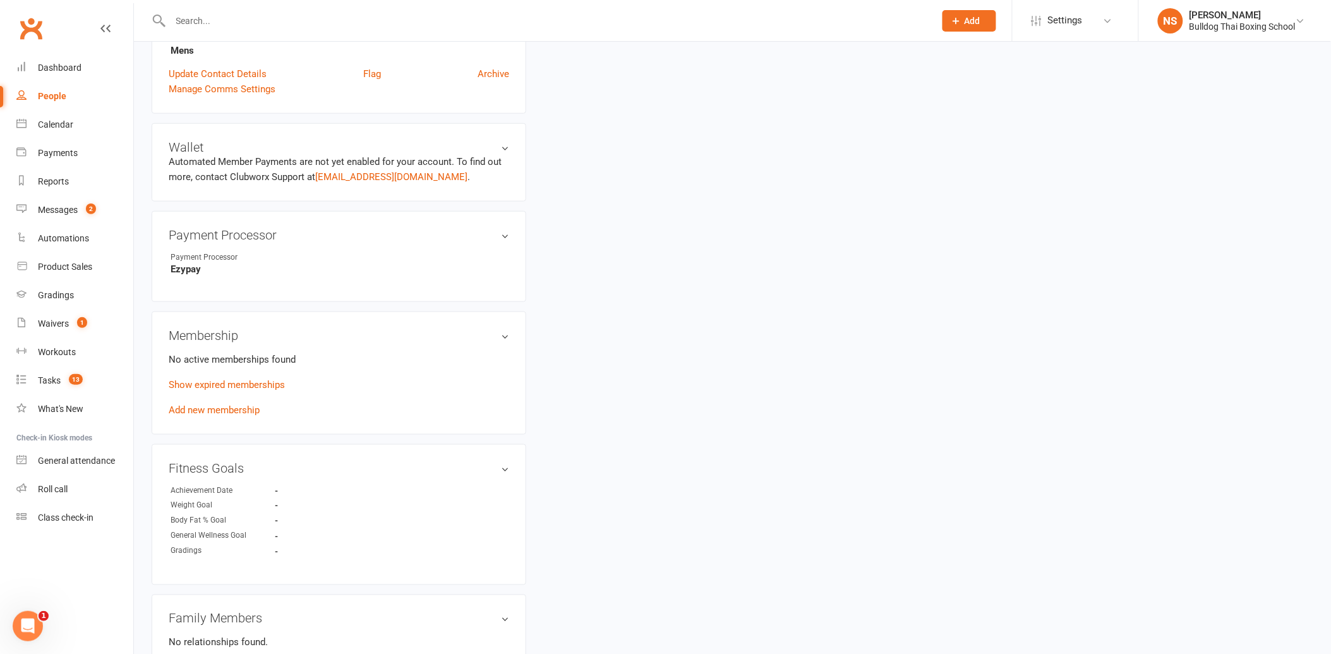
scroll to position [491, 0]
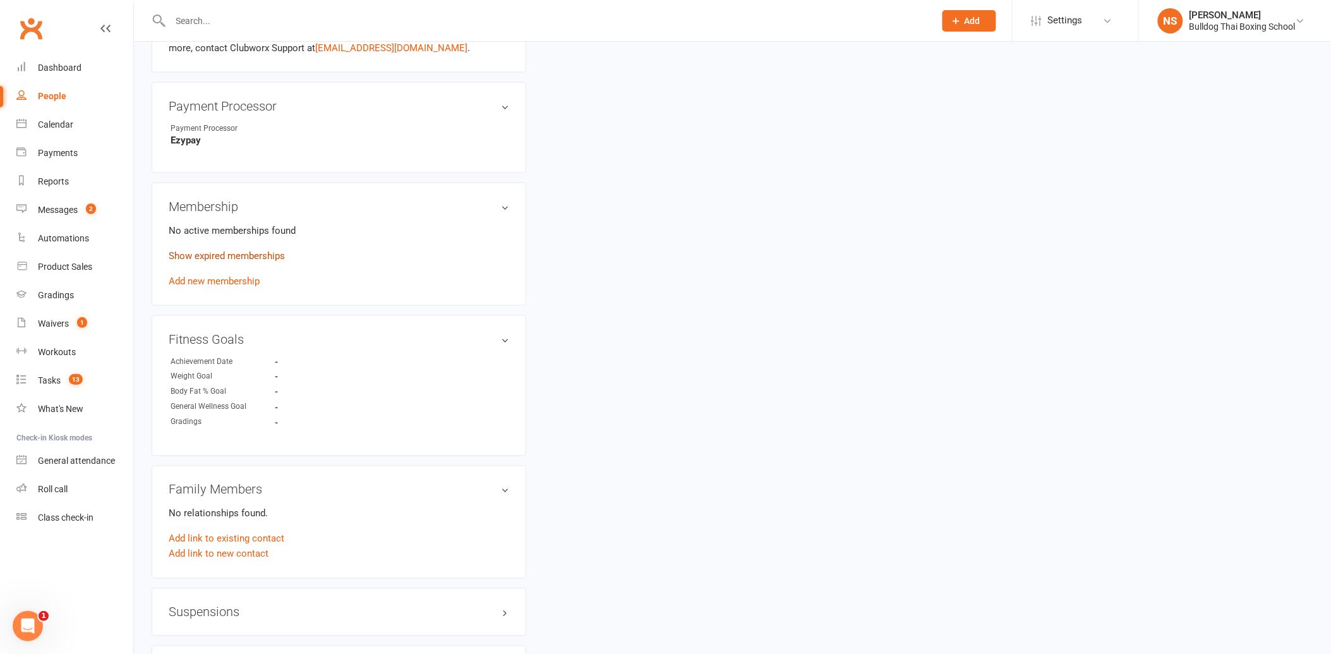
click at [280, 254] on link "Show expired memberships" at bounding box center [227, 255] width 116 height 11
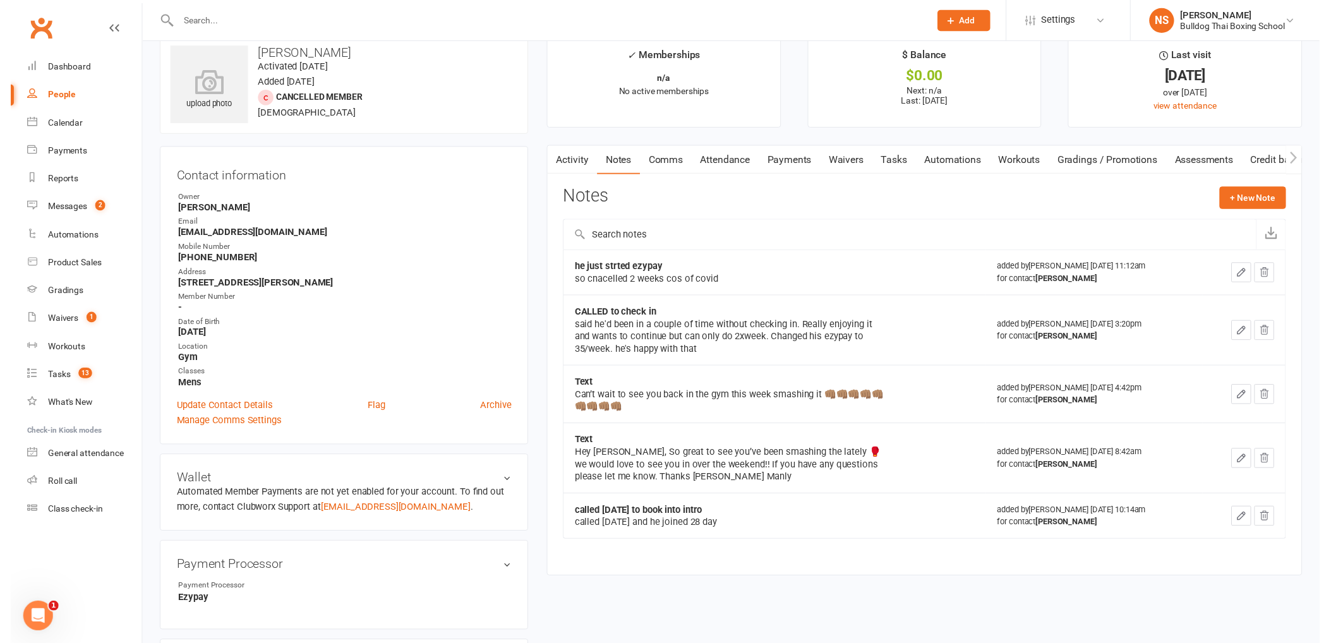
scroll to position [0, 0]
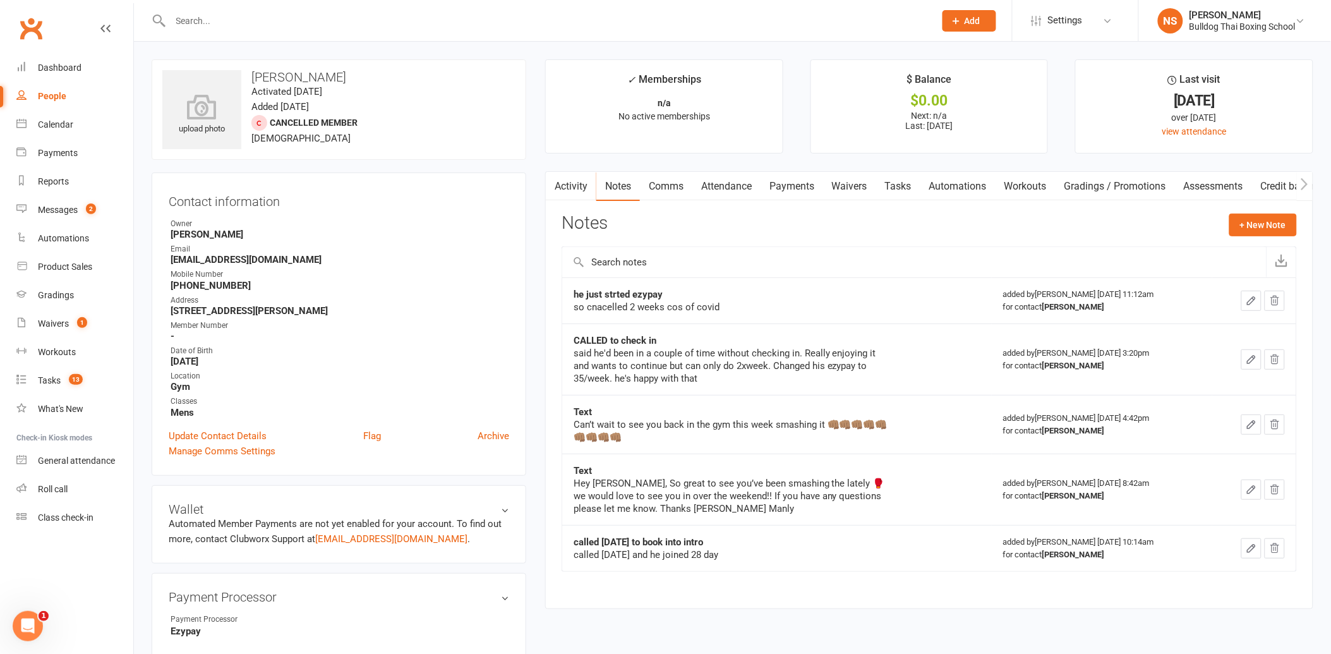
click at [740, 182] on link "Attendance" at bounding box center [727, 186] width 68 height 29
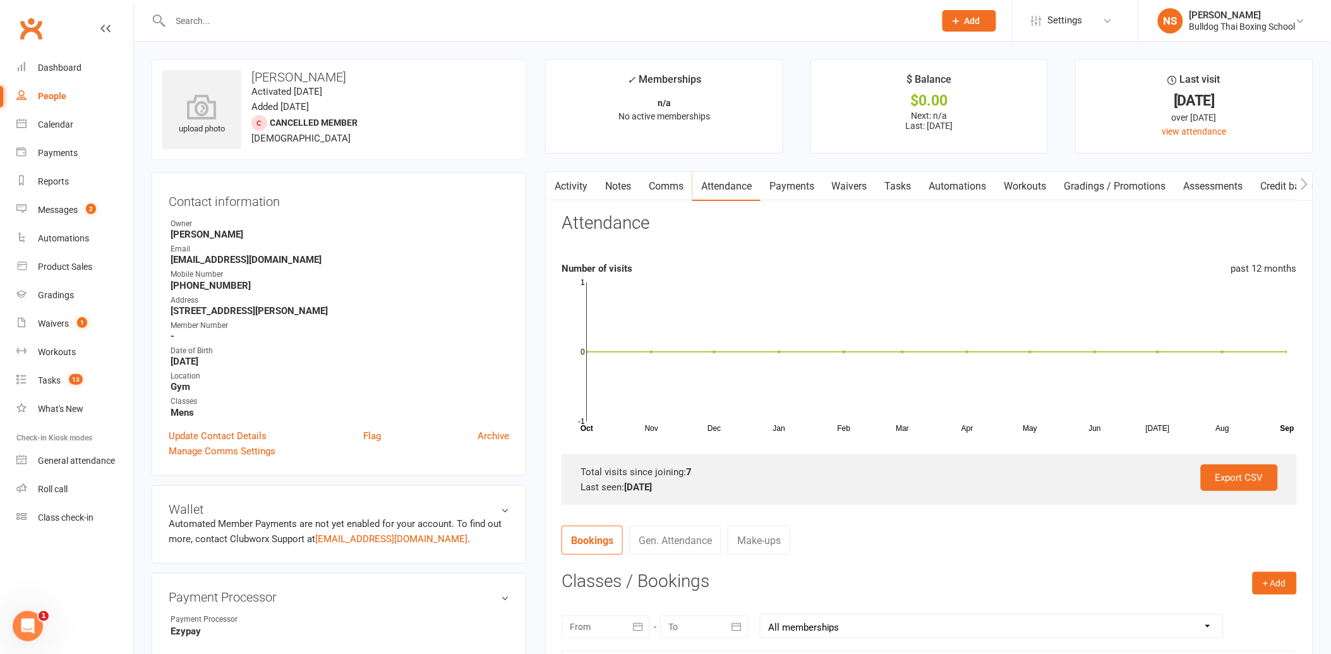
click at [619, 184] on link "Notes" at bounding box center [619, 186] width 44 height 29
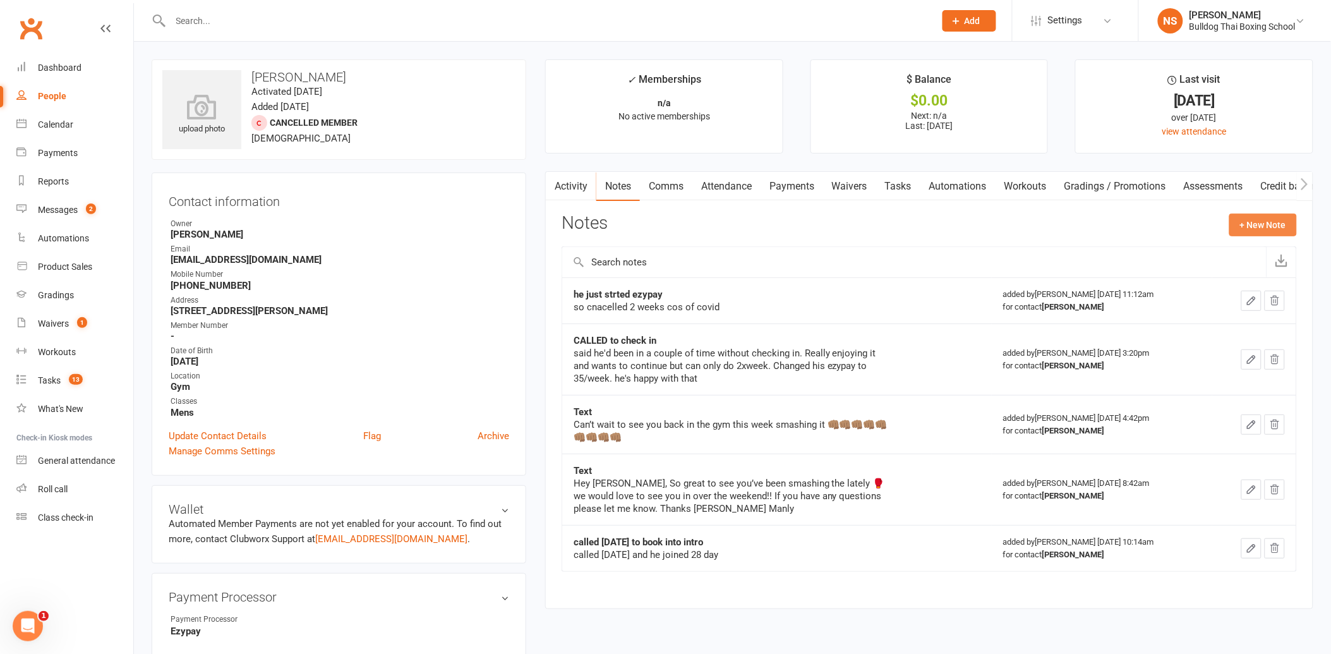
click at [1278, 219] on button "+ New Note" at bounding box center [1264, 225] width 68 height 23
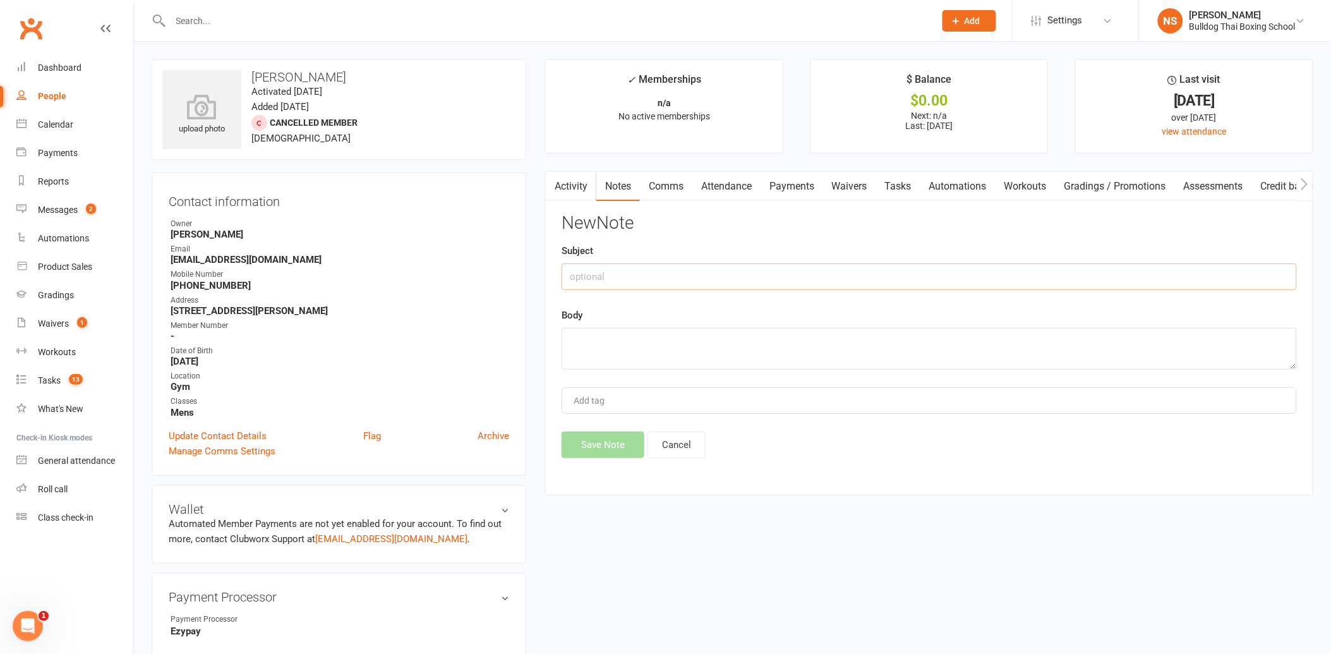
click at [674, 275] on input "text" at bounding box center [930, 277] width 736 height 27
type input "called me"
click at [593, 340] on textarea at bounding box center [930, 349] width 736 height 42
type textarea "to restart membership - 2 x week"
click at [585, 444] on button "Save Note" at bounding box center [603, 445] width 83 height 27
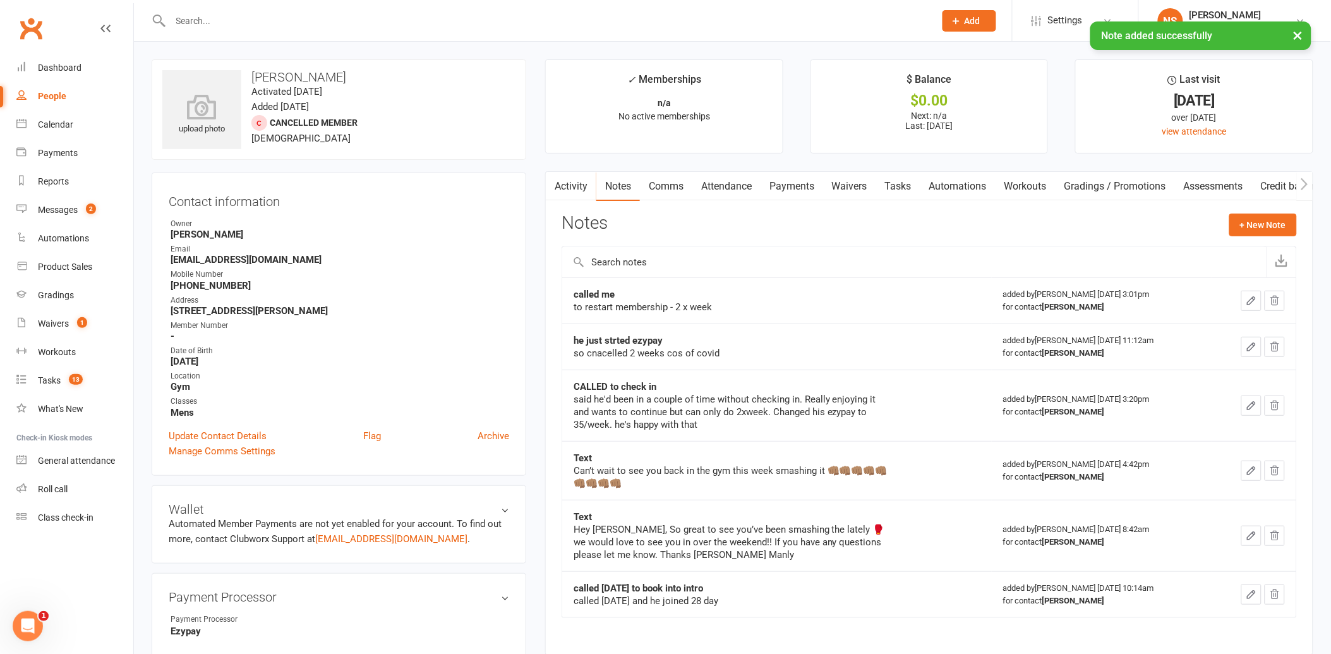
click at [864, 186] on link "Waivers" at bounding box center [849, 186] width 53 height 29
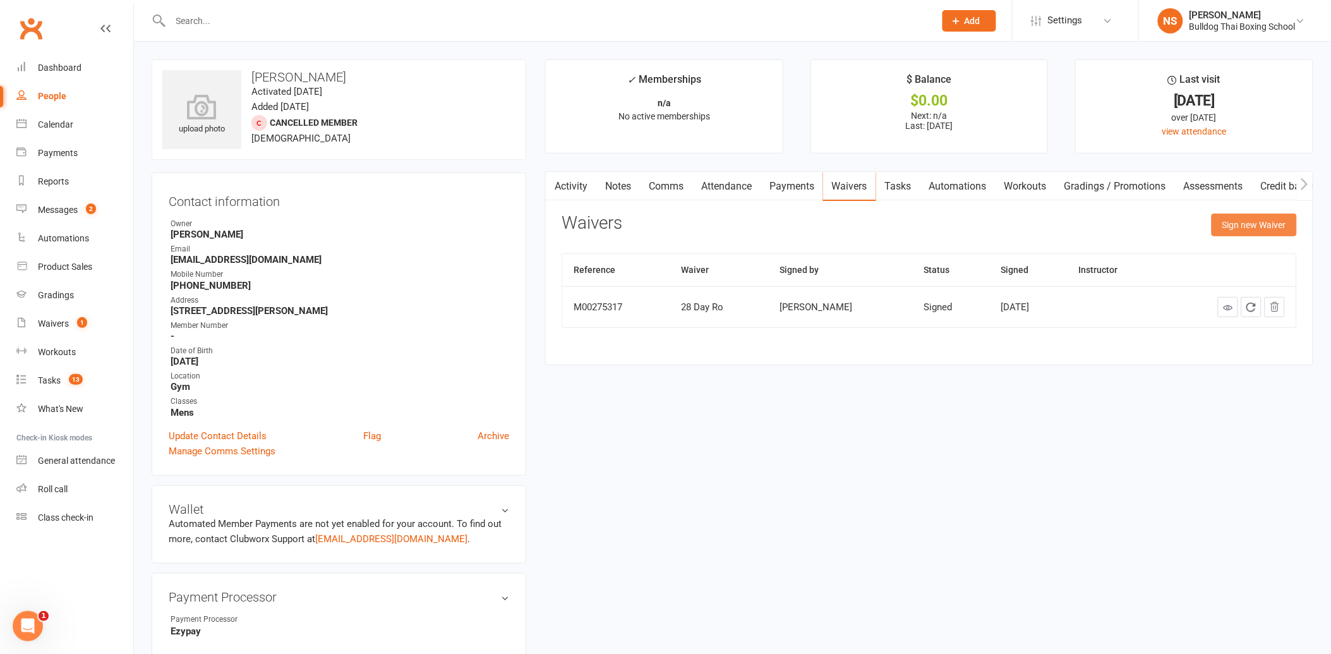
click at [1252, 221] on button "Sign new Waiver" at bounding box center [1254, 225] width 85 height 23
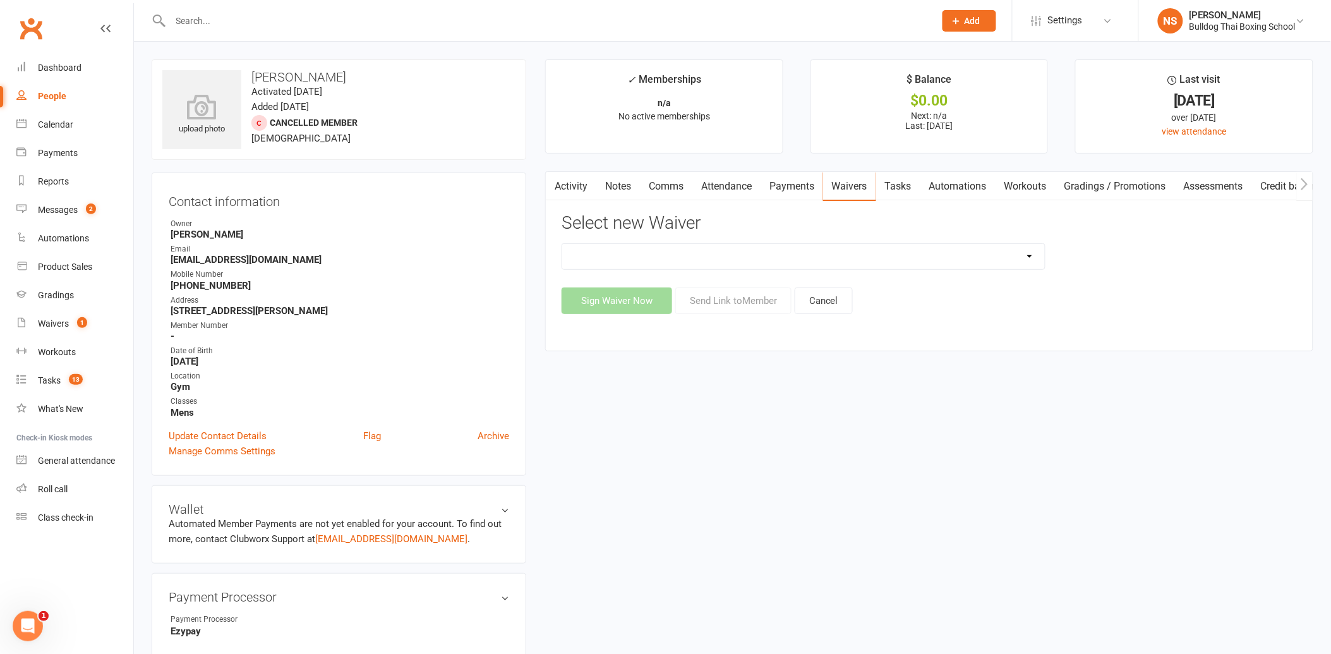
click at [598, 261] on select "12 Month Contract 14 Day Kick Off 21 Day Kick Starter 28 Day 99 and RO 35 28 Da…" at bounding box center [803, 256] width 483 height 25
select select "1374"
click at [562, 244] on select "12 Month Contract 14 Day Kick Off 21 Day Kick Starter 28 Day 99 and RO 35 28 Da…" at bounding box center [803, 256] width 483 height 25
click at [742, 300] on button "Send Link to Member" at bounding box center [734, 301] width 116 height 27
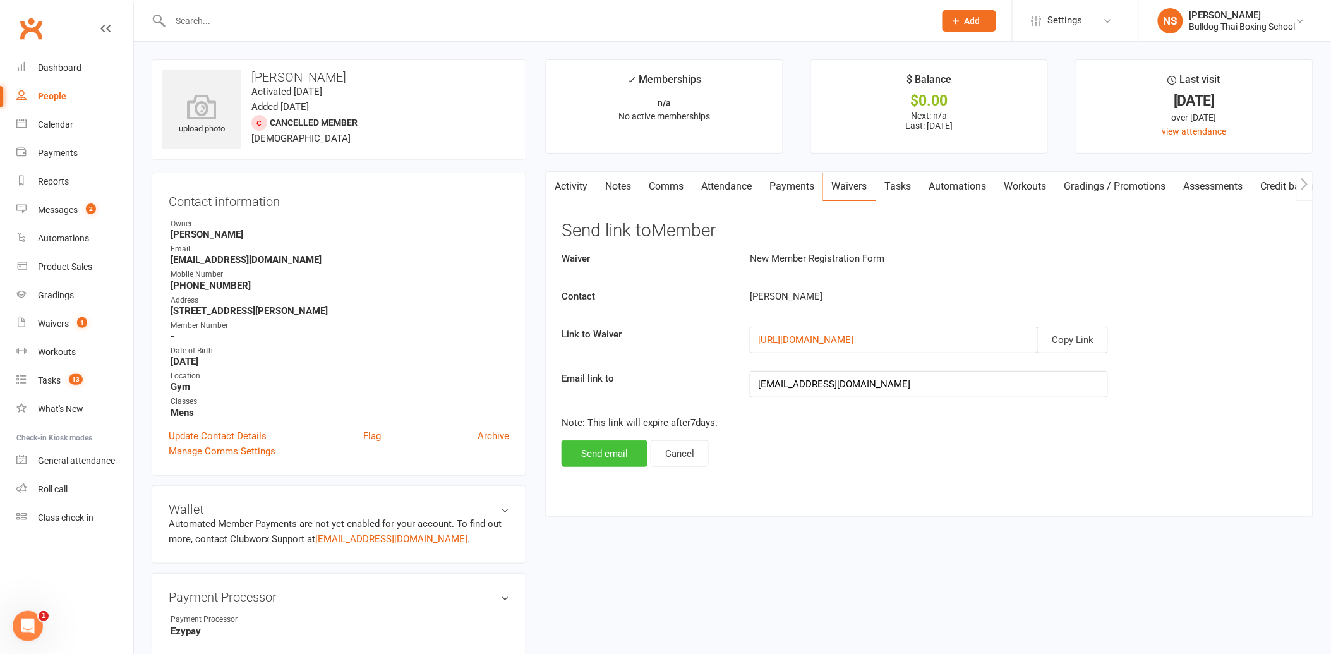
click at [611, 454] on button "Send email" at bounding box center [605, 453] width 86 height 27
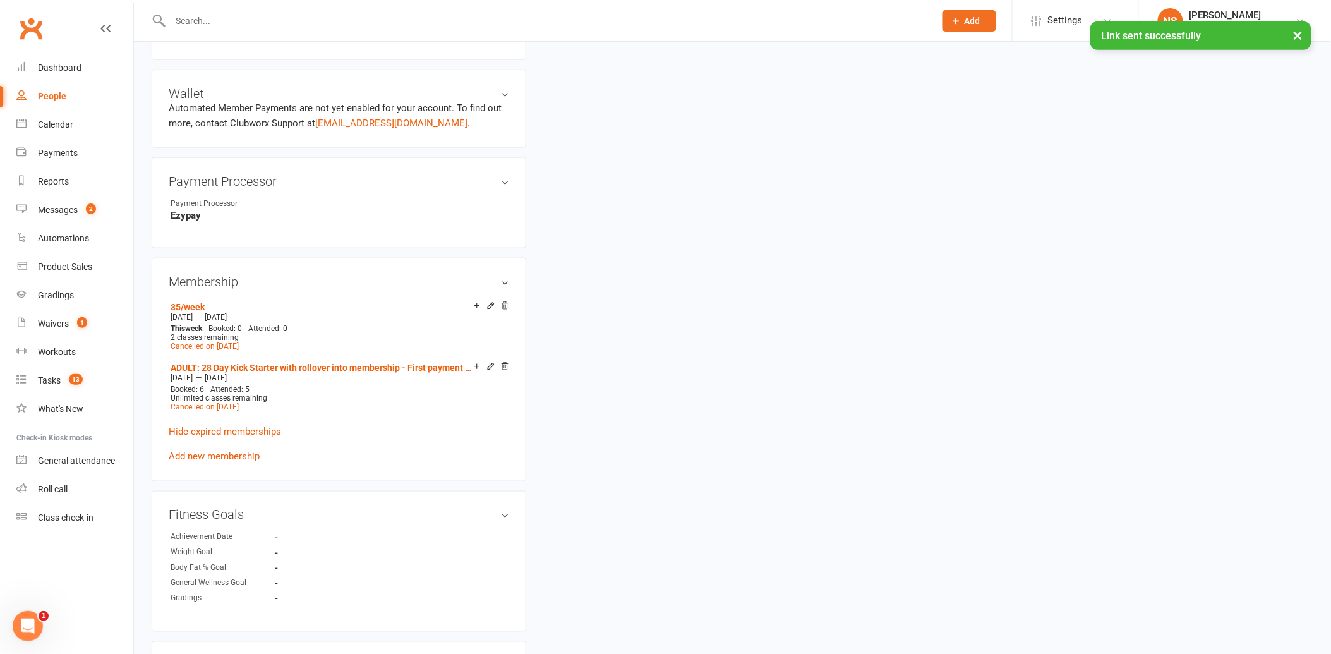
scroll to position [421, 0]
click at [236, 452] on link "Add new membership" at bounding box center [214, 451] width 91 height 11
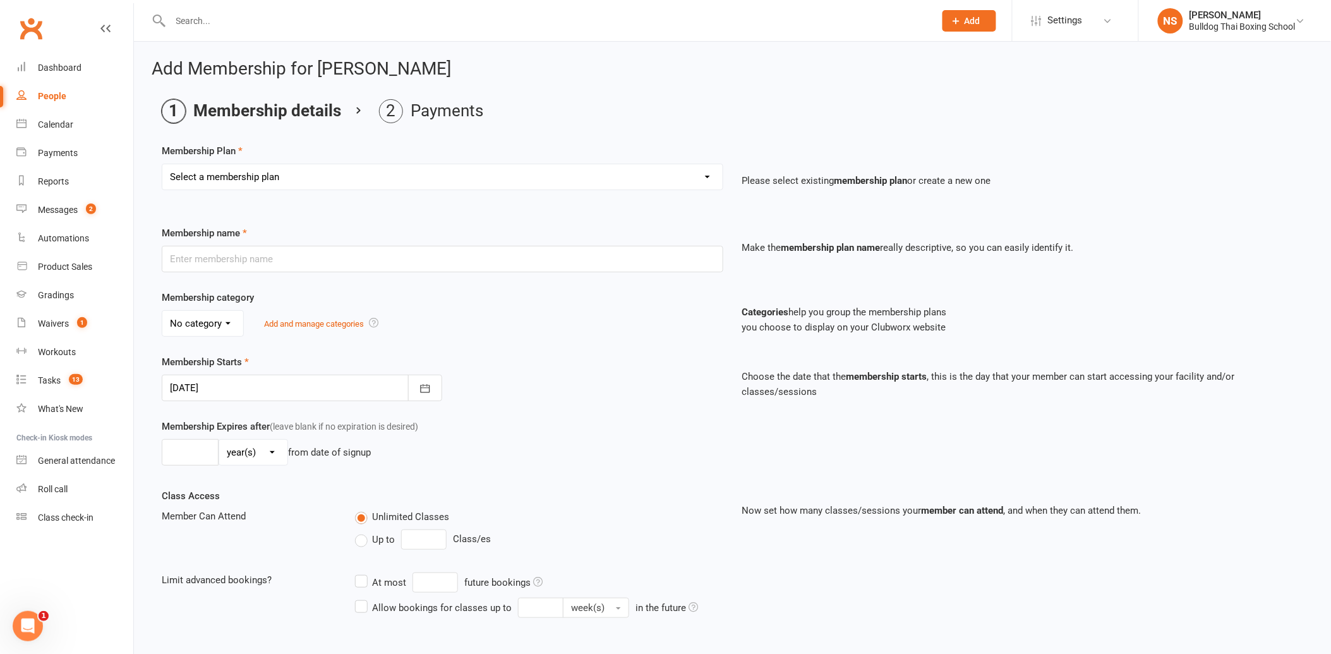
click at [324, 178] on select "Select a membership plan Create new Membership Plan 2 X WEEK MSHIP 1xWeek 25/we…" at bounding box center [442, 176] width 561 height 25
select select "1"
click at [162, 164] on select "Select a membership plan Create new Membership Plan 2 X WEEK MSHIP 1xWeek 25/we…" at bounding box center [442, 176] width 561 height 25
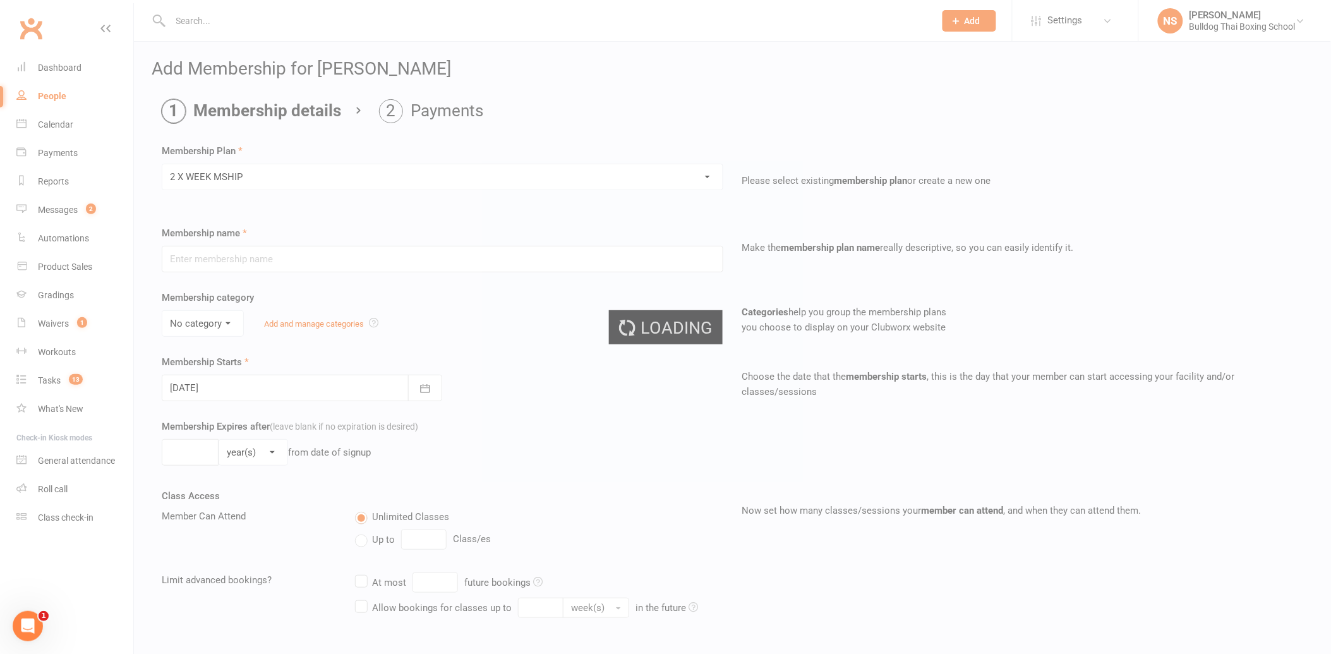
type input "2 X WEEK MSHIP"
select select "0"
type input "0"
type input "2"
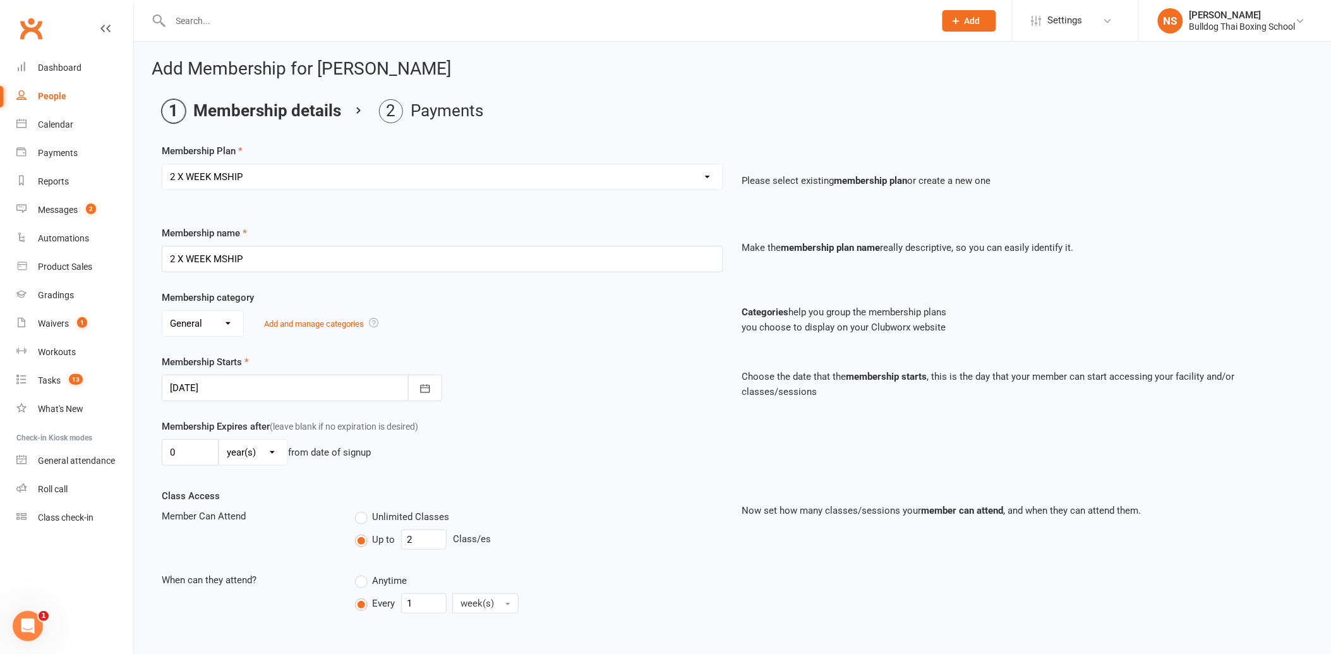
click at [253, 370] on div "Membership Starts 16 Sep 2025 September 2025 Sun Mon Tue Wed Thu Fri Sat 36 31 …" at bounding box center [442, 378] width 581 height 47
click at [241, 389] on div at bounding box center [302, 388] width 281 height 27
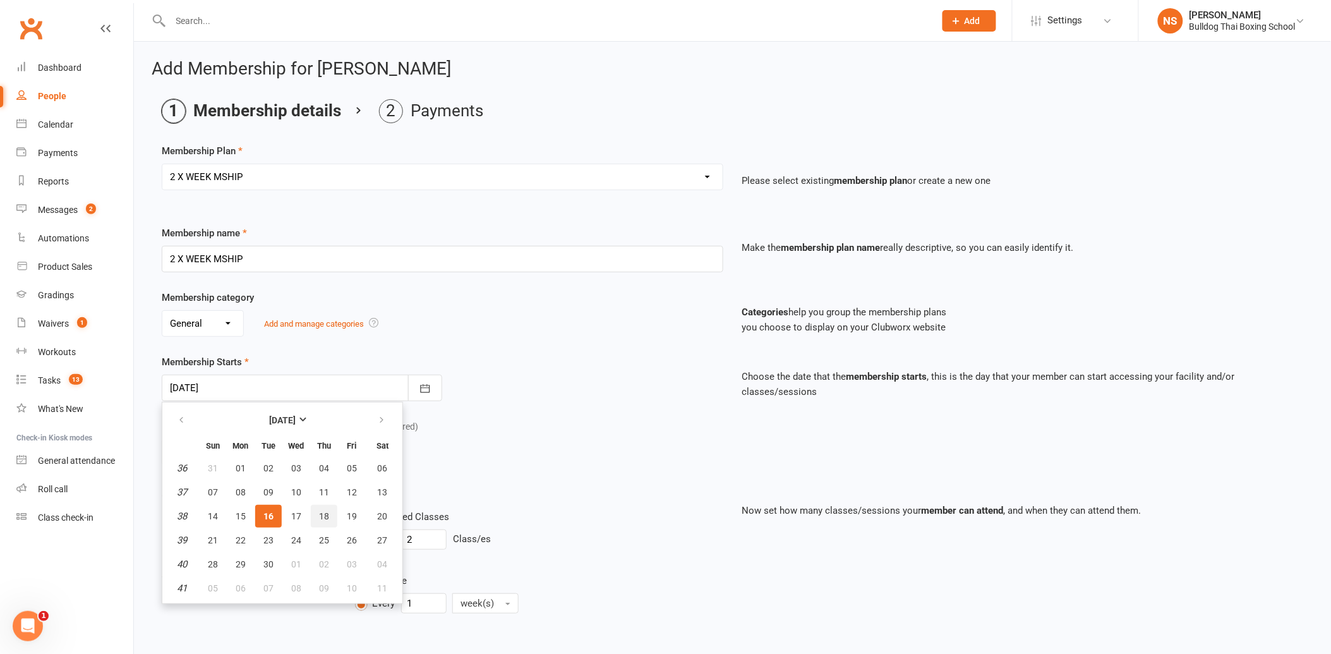
click at [319, 511] on span "18" at bounding box center [324, 516] width 10 height 10
type input "[DATE]"
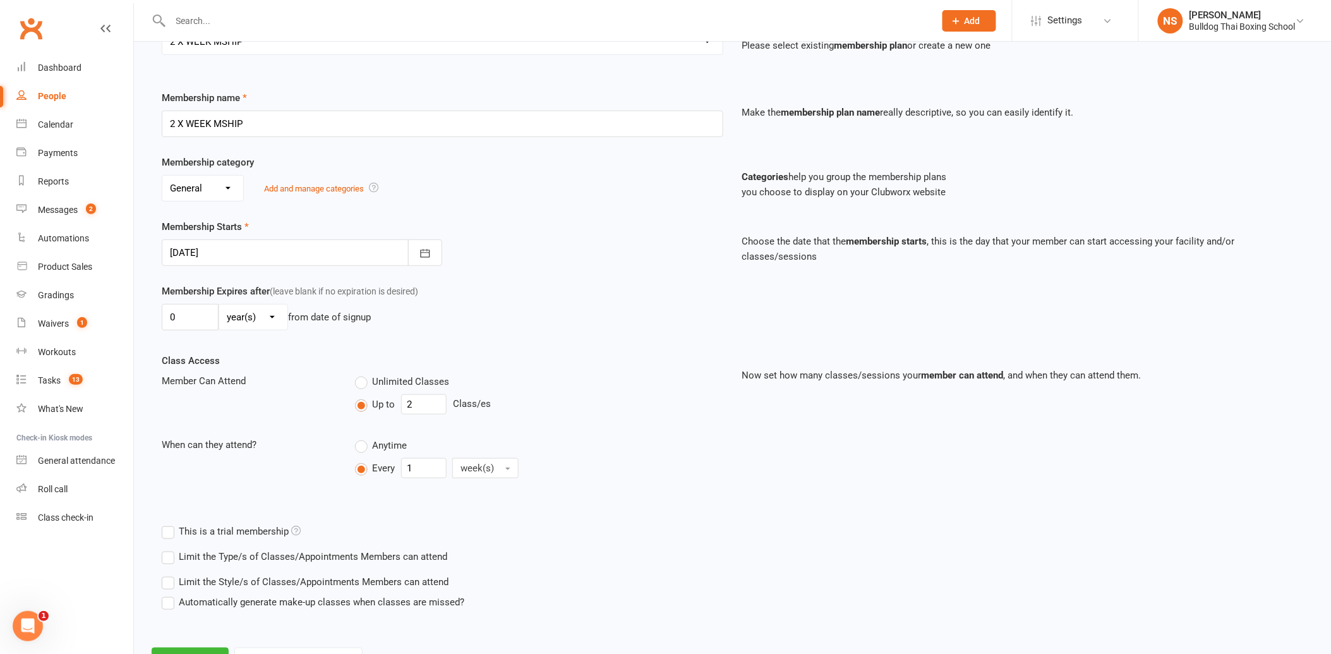
scroll to position [191, 0]
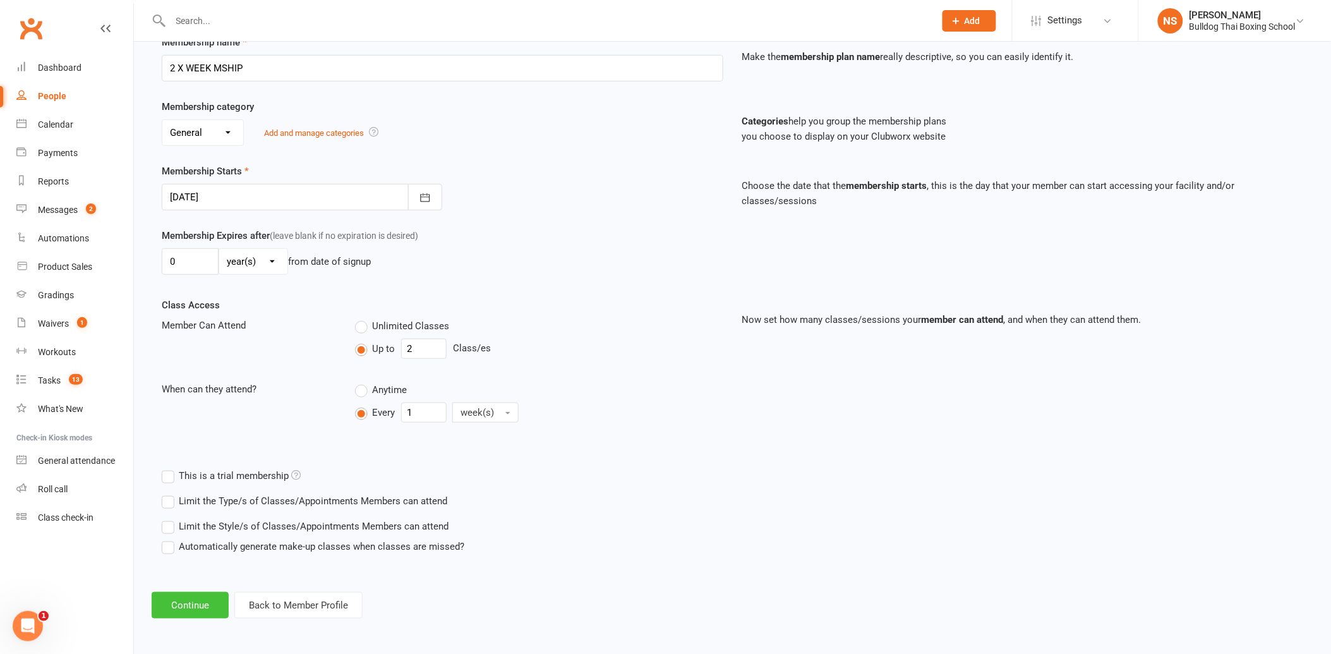
click at [181, 605] on button "Continue" at bounding box center [190, 605] width 77 height 27
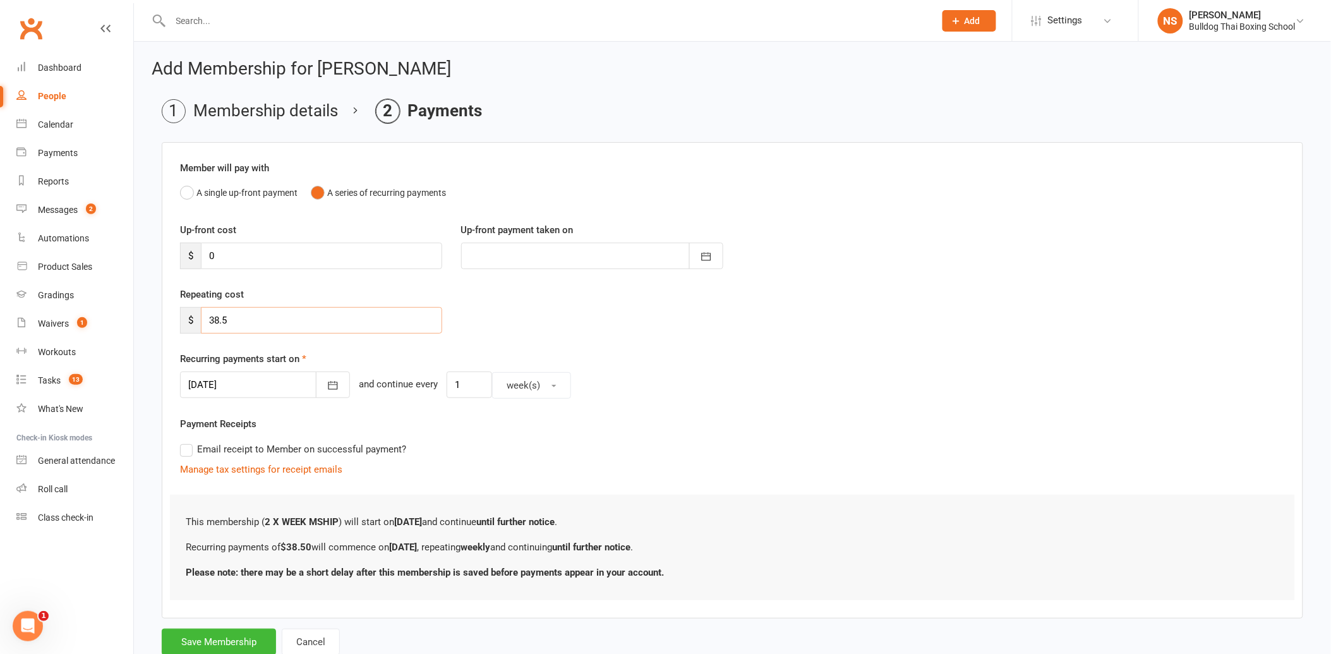
drag, startPoint x: 231, startPoint y: 320, endPoint x: 194, endPoint y: 318, distance: 36.7
click at [194, 318] on div "$ 38.5" at bounding box center [311, 320] width 262 height 27
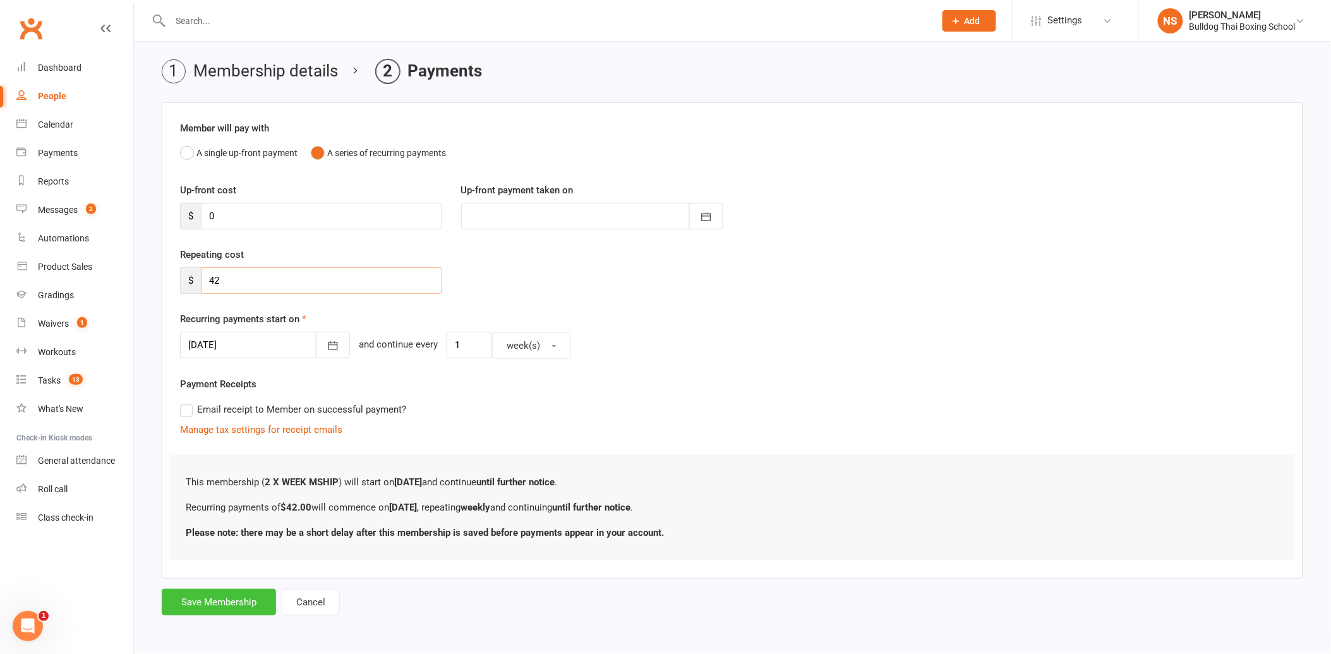
type input "42"
click at [232, 602] on button "Save Membership" at bounding box center [219, 602] width 114 height 27
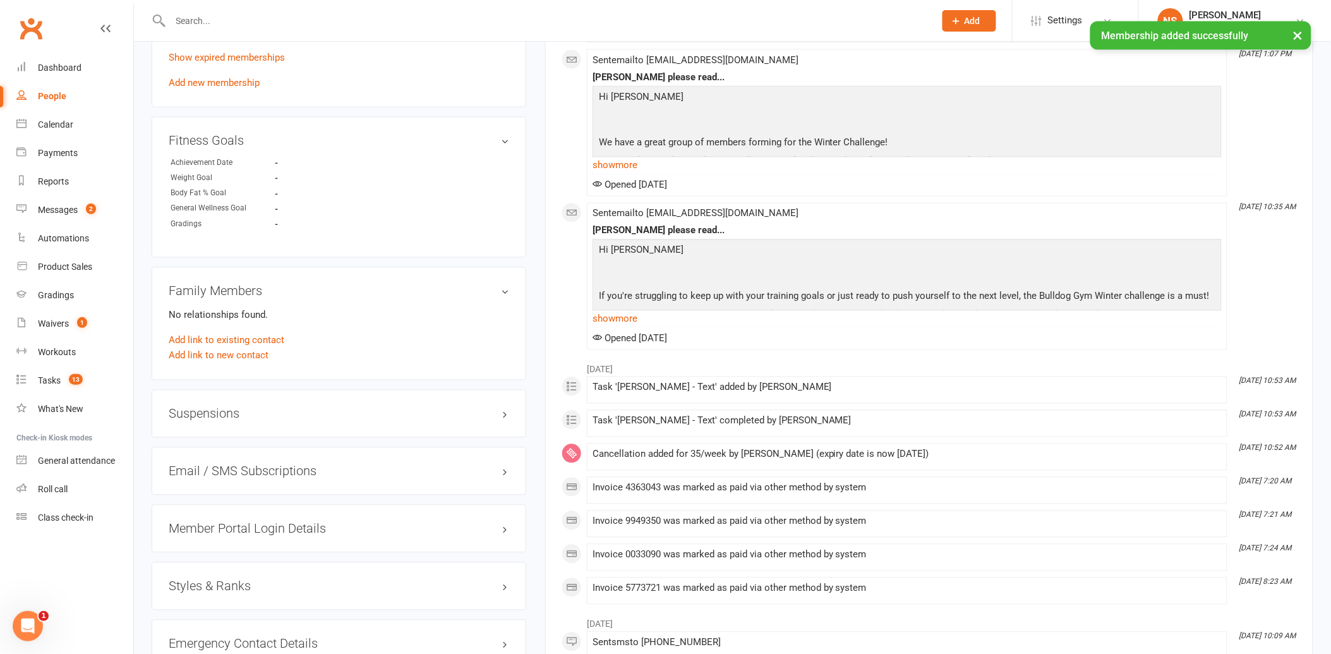
scroll to position [772, 0]
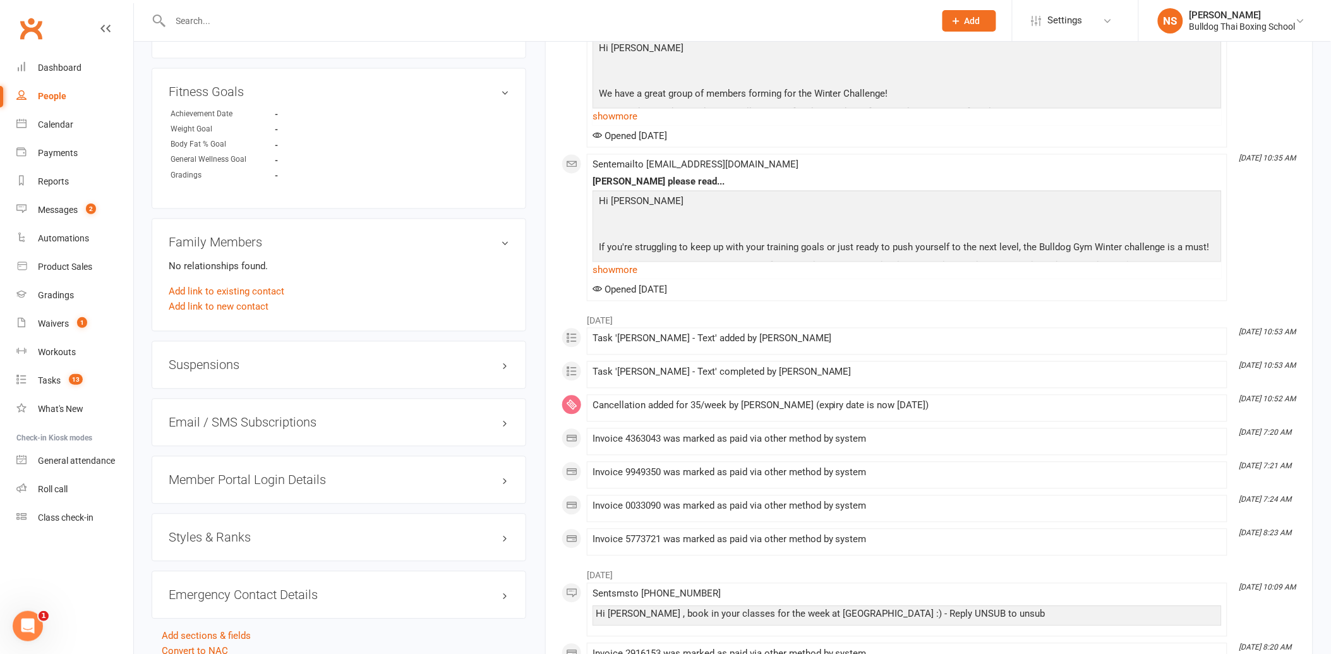
click at [248, 482] on h3 "Member Portal Login Details" at bounding box center [339, 480] width 341 height 14
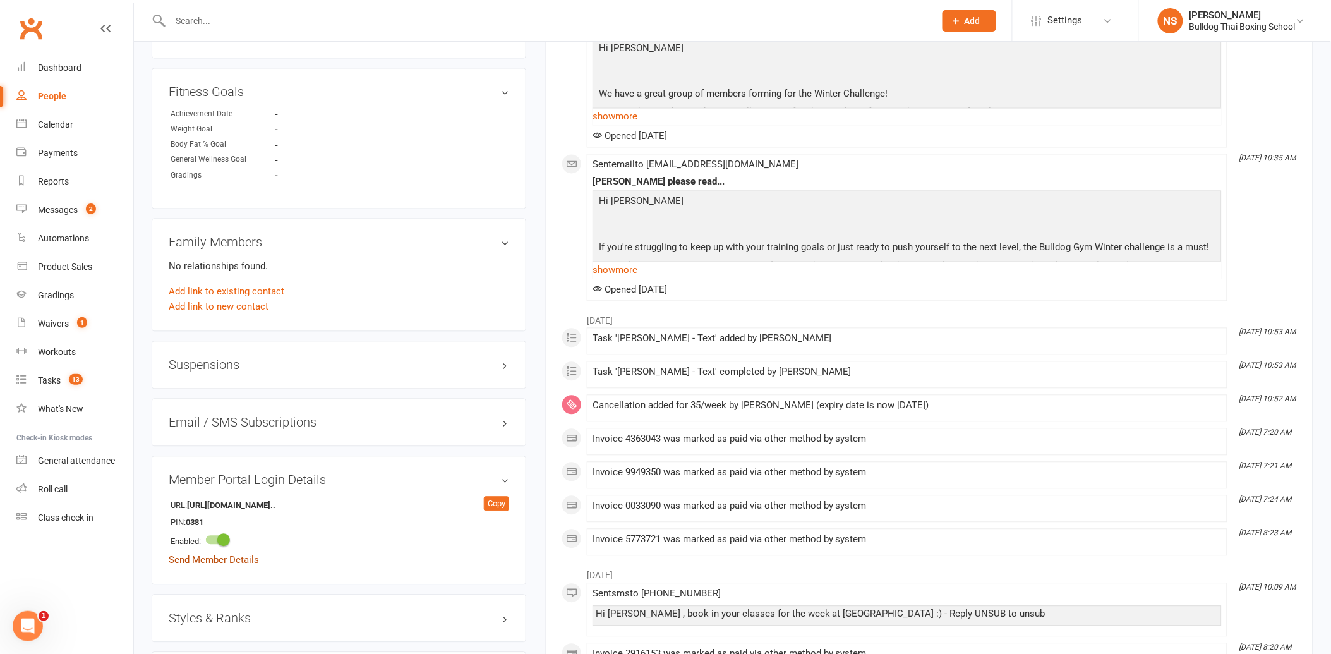
click at [244, 561] on link "Send Member Details" at bounding box center [214, 560] width 90 height 11
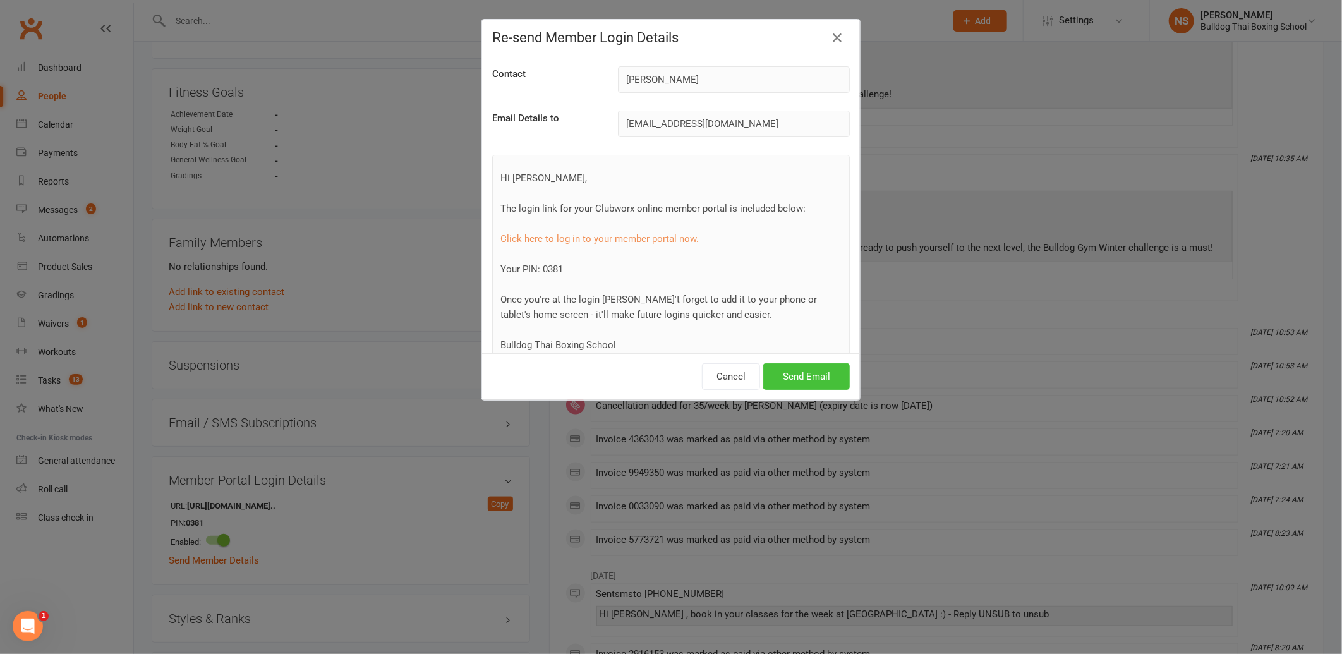
click at [800, 368] on button "Send Email" at bounding box center [806, 376] width 87 height 27
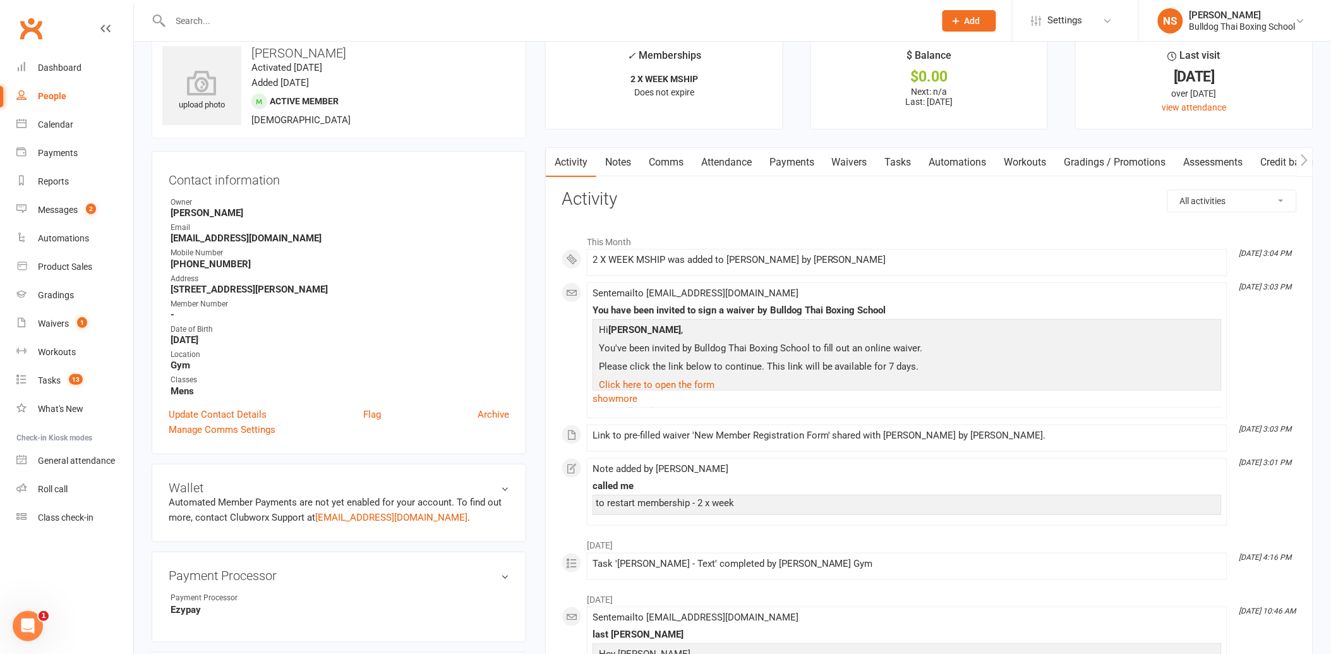
scroll to position [0, 0]
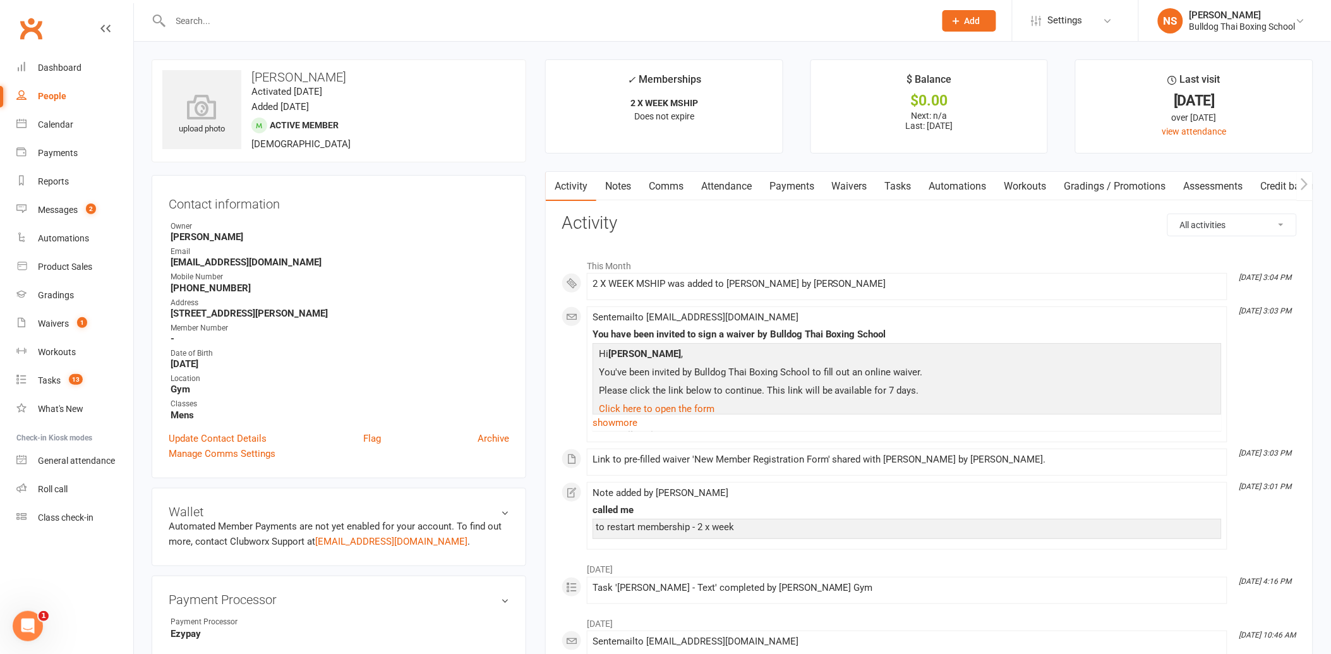
click at [904, 186] on link "Tasks" at bounding box center [898, 186] width 44 height 29
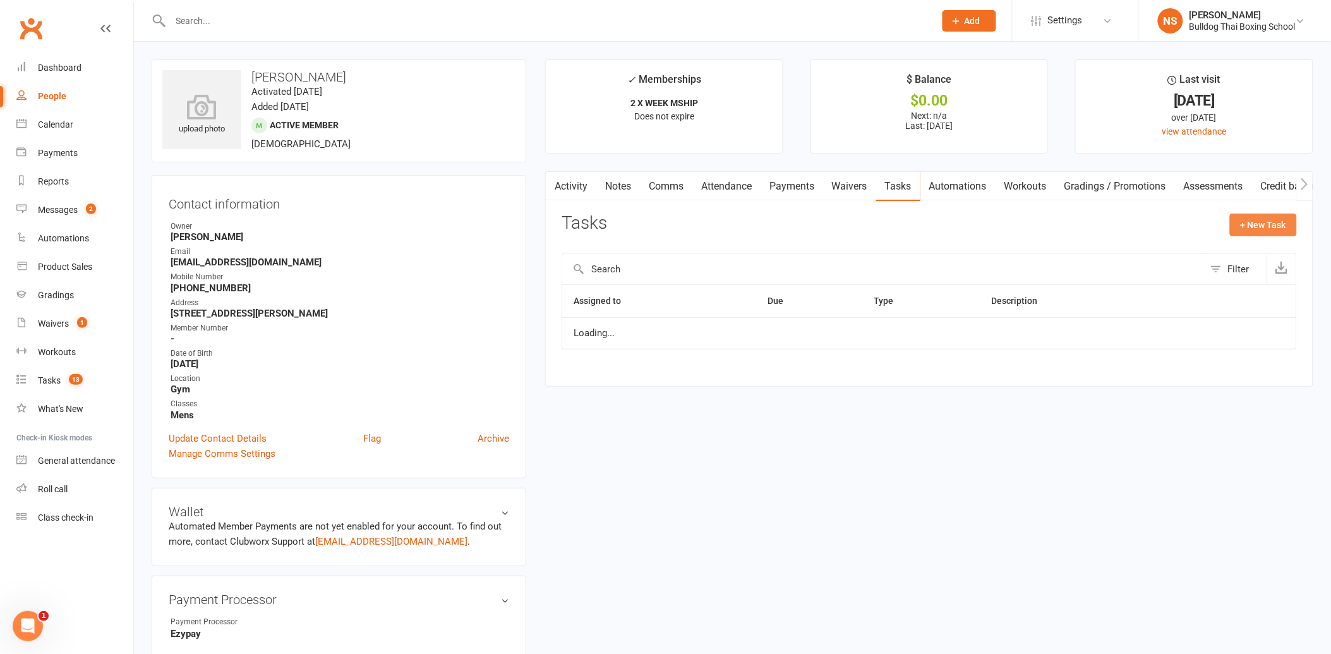
click at [1249, 224] on button "+ New Task" at bounding box center [1263, 225] width 67 height 23
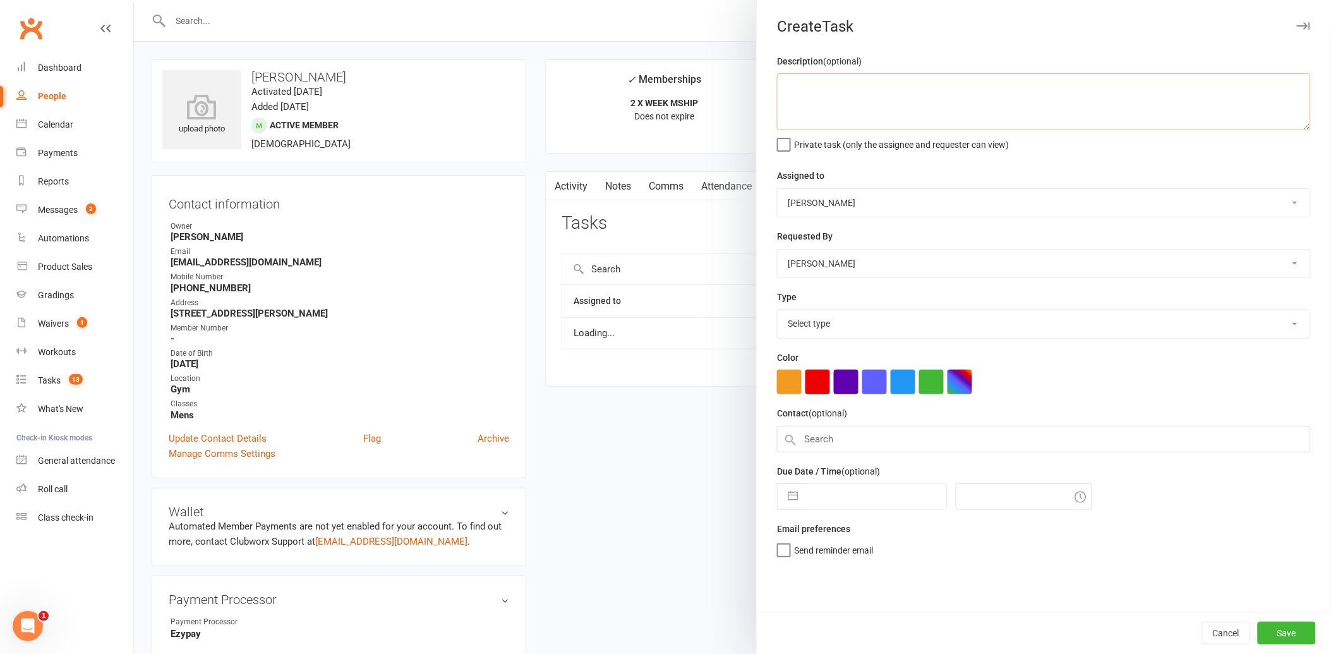
click at [821, 96] on textarea at bounding box center [1044, 101] width 534 height 57
type textarea "book in, mship active"
click at [791, 329] on select "Select type Action E-mail Meeting Phone call Text Add new task type" at bounding box center [1044, 324] width 533 height 28
select select "13825"
click at [778, 310] on select "Select type Action E-mail Meeting Phone call Text Add new task type" at bounding box center [1044, 324] width 533 height 28
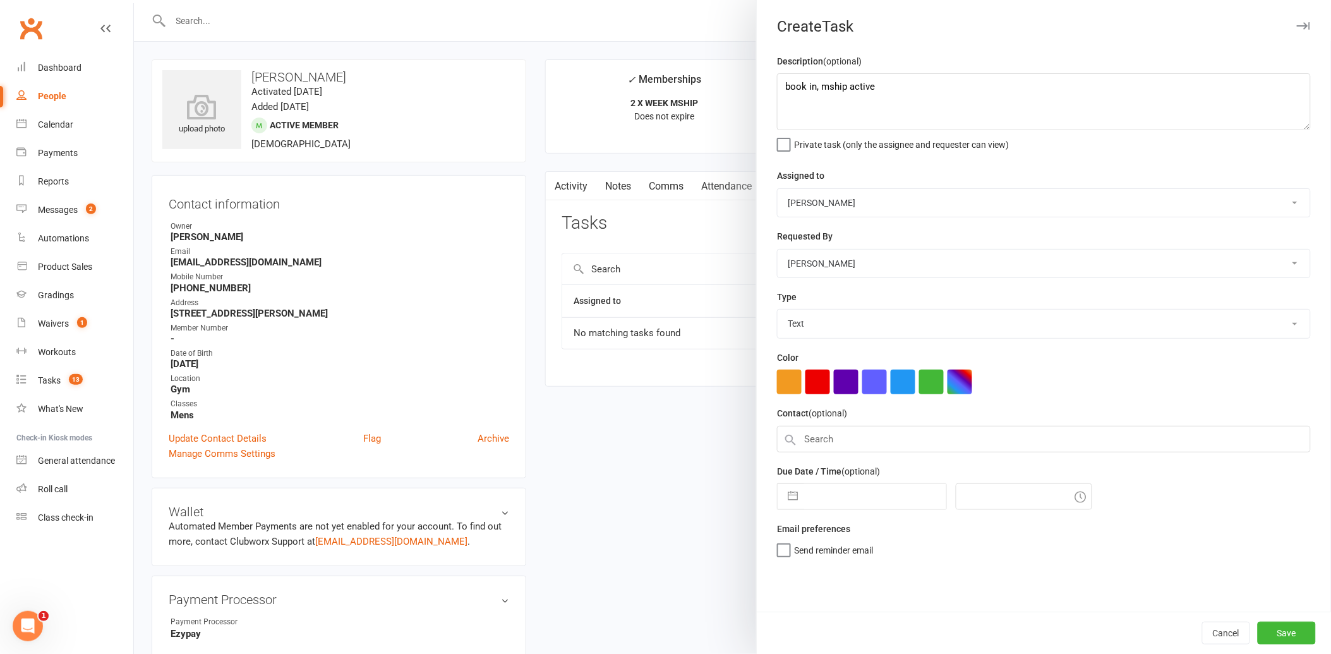
click at [818, 495] on input "text" at bounding box center [875, 496] width 142 height 25
select select "7"
select select "2025"
select select "8"
select select "2025"
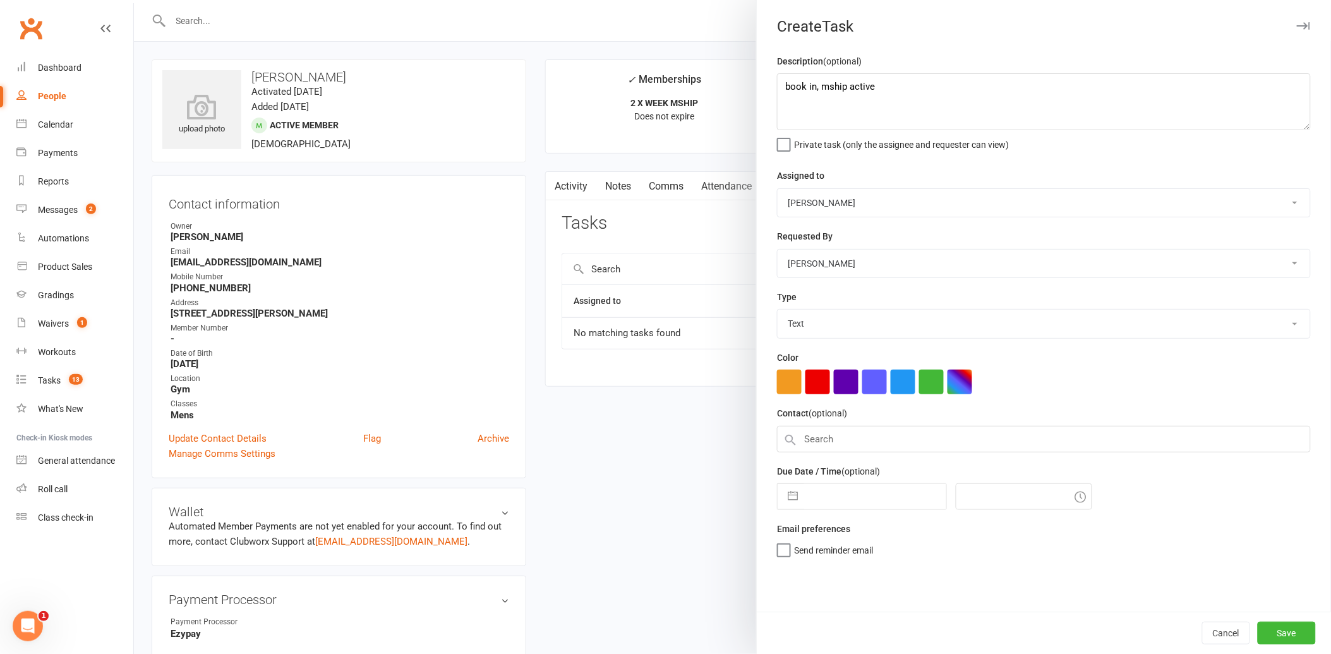
select select "9"
select select "2025"
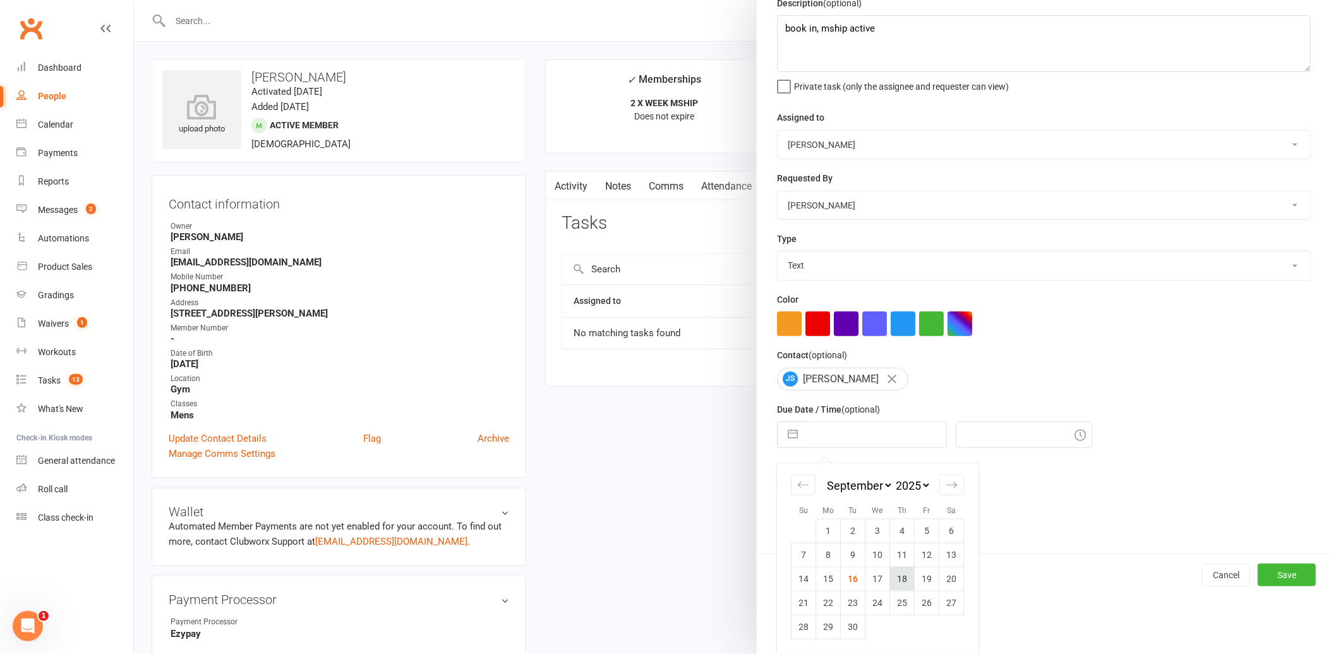
click at [902, 576] on td "18" at bounding box center [902, 579] width 25 height 24
type input "[DATE]"
type input "3:15pm"
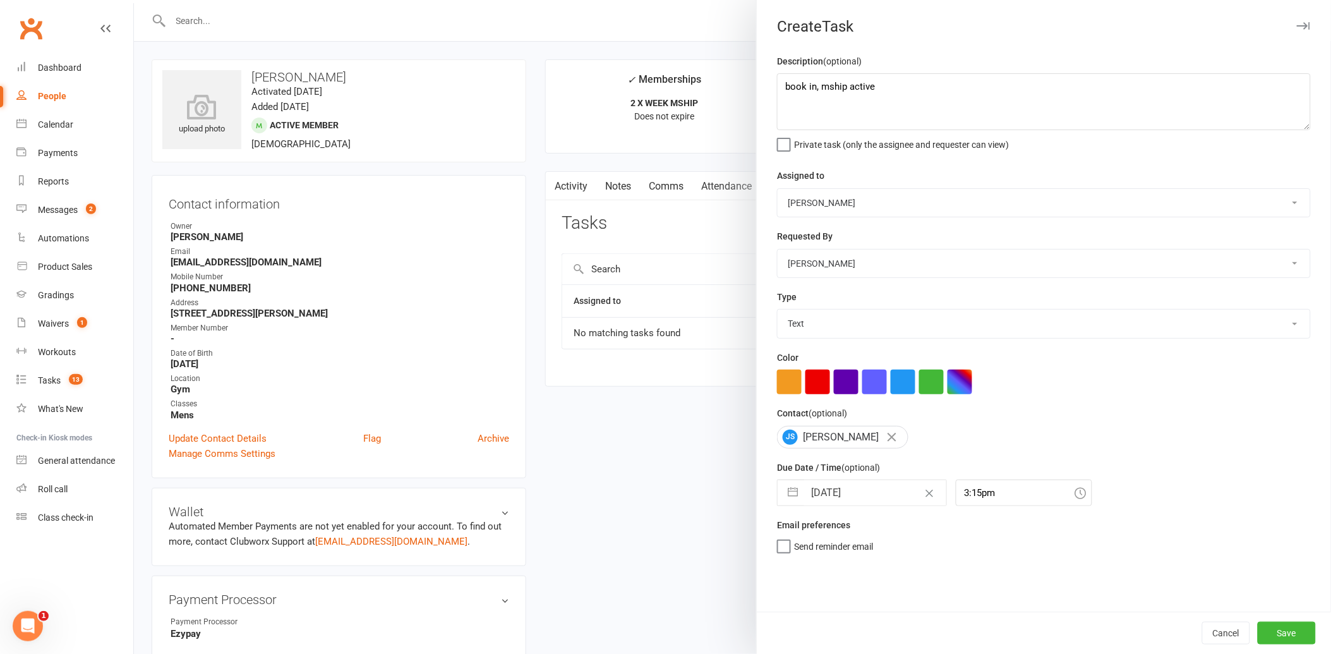
scroll to position [0, 0]
click at [1261, 633] on button "Save" at bounding box center [1287, 633] width 58 height 23
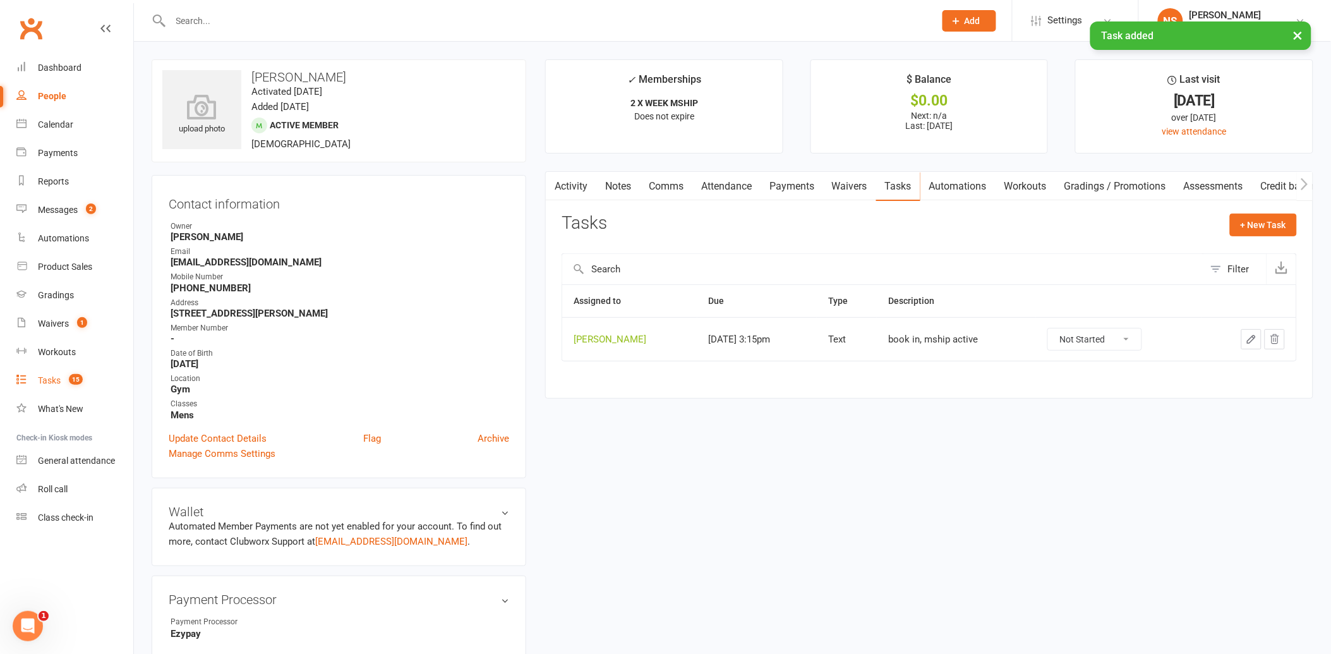
click at [55, 374] on link "Tasks 15" at bounding box center [74, 381] width 117 height 28
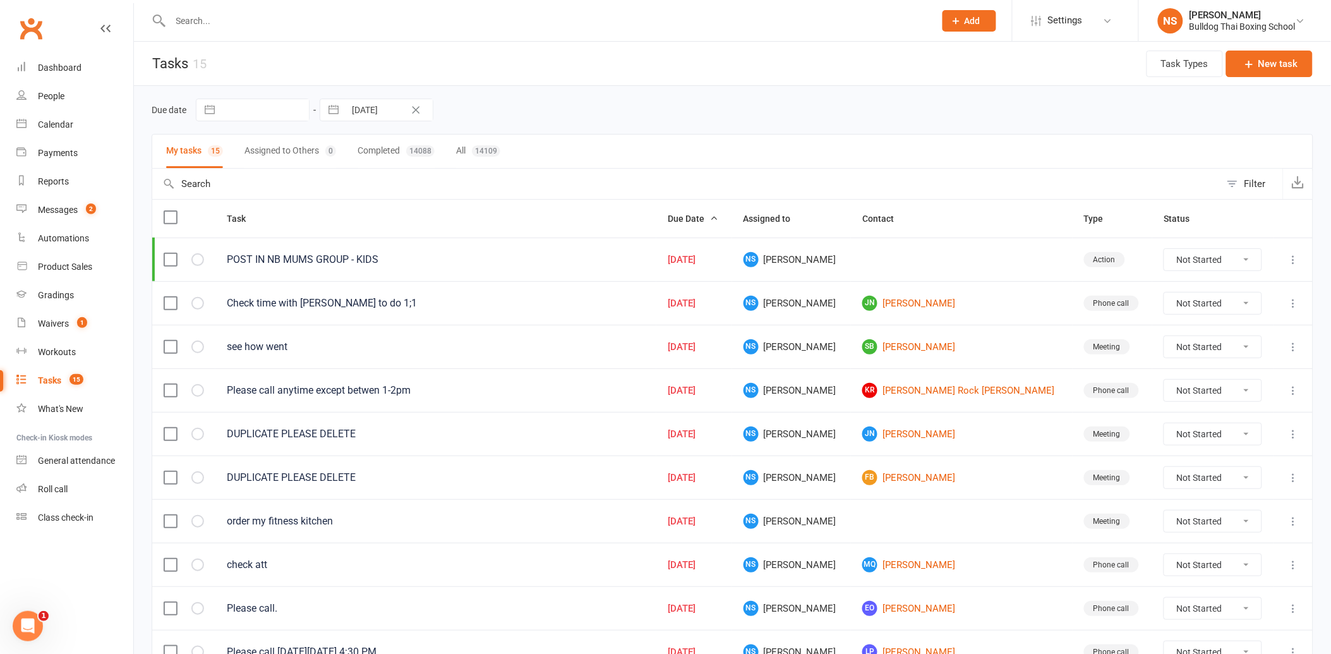
click at [1243, 432] on select "Not Started In Progress Waiting Complete" at bounding box center [1213, 433] width 97 height 21
click at [900, 432] on link "JN Joel Neich" at bounding box center [962, 434] width 198 height 15
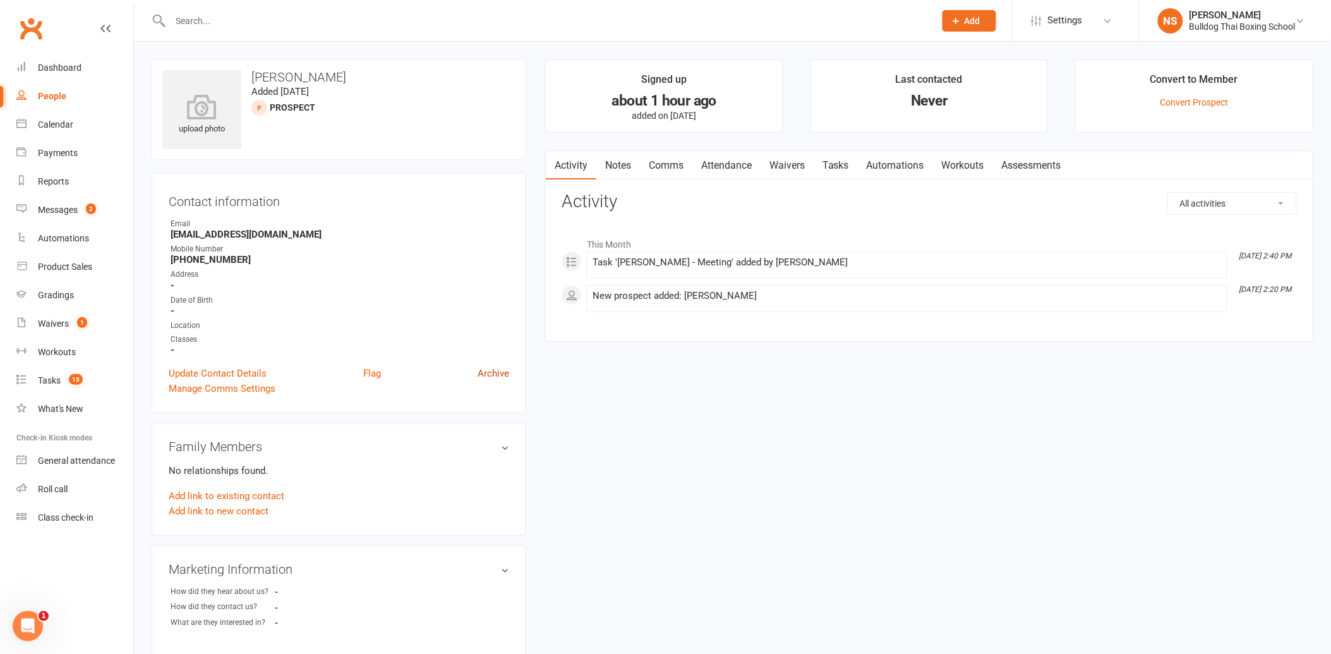
click at [499, 377] on link "Archive" at bounding box center [494, 373] width 32 height 15
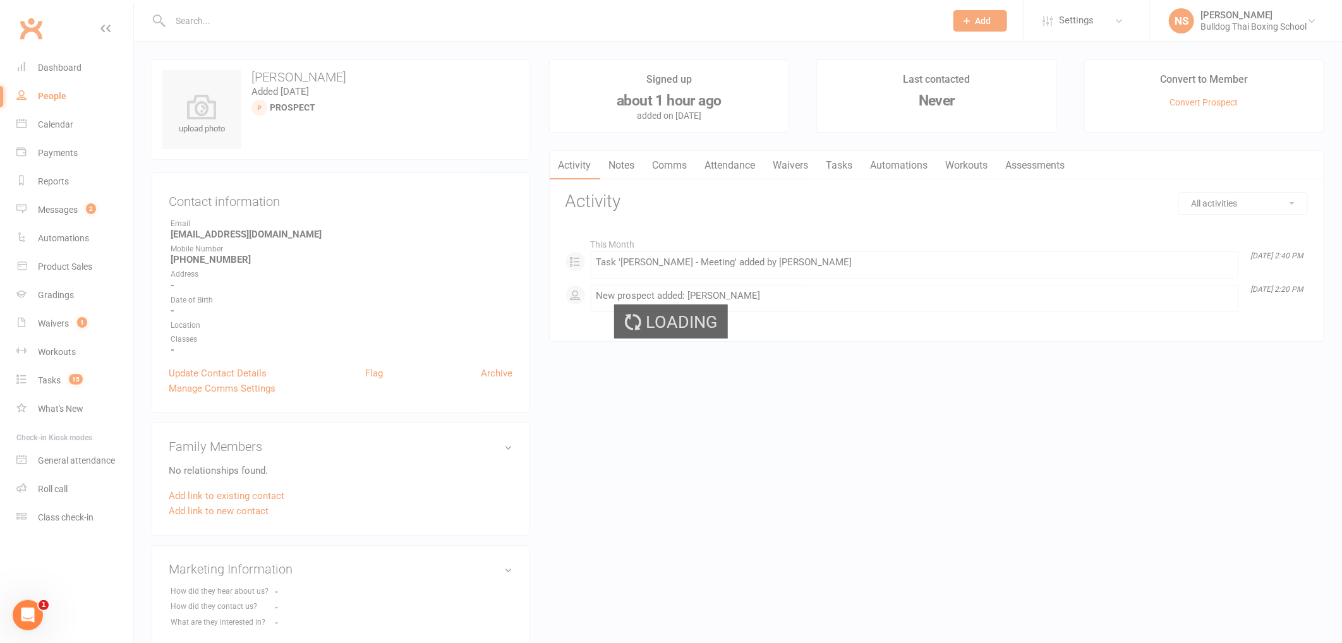
select select "100"
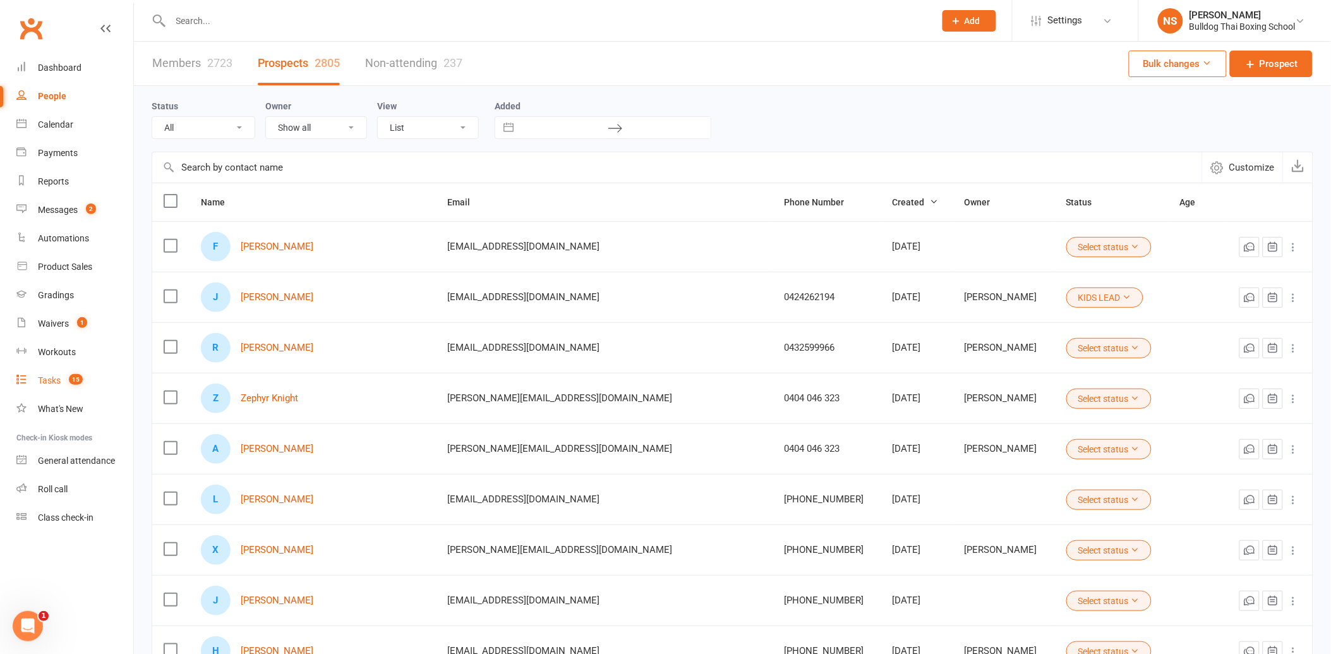
click at [49, 383] on div "Tasks" at bounding box center [49, 380] width 23 height 10
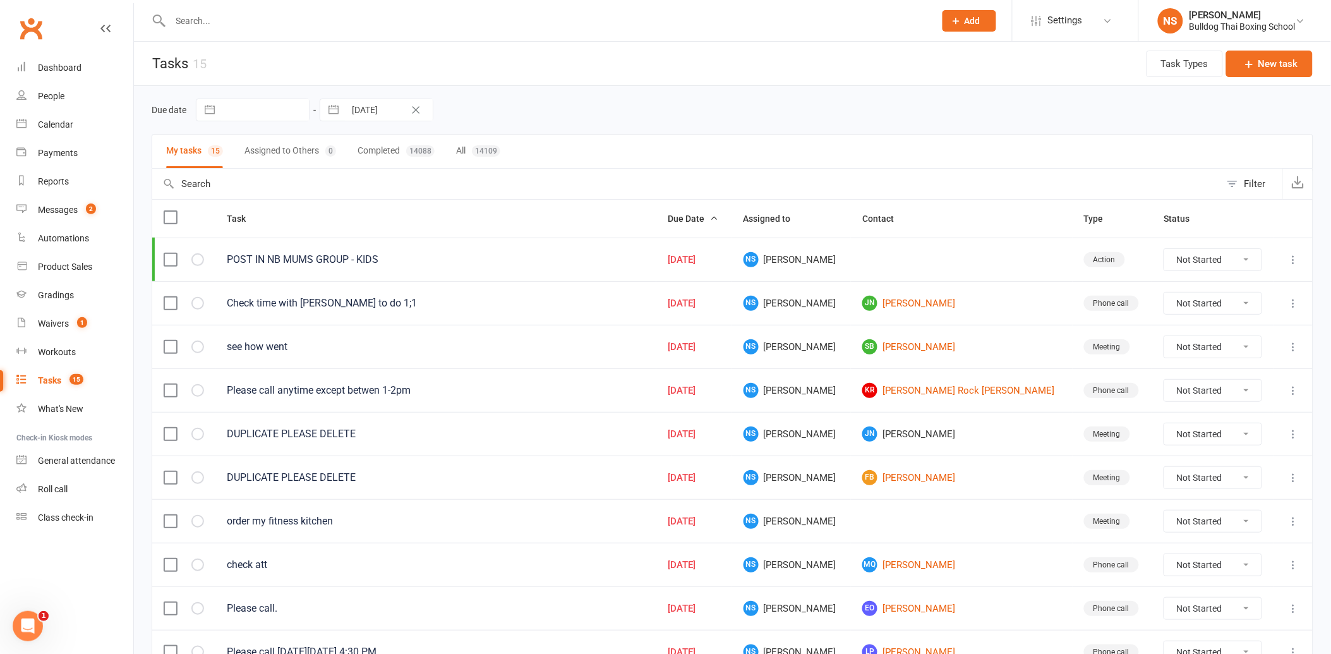
click at [1239, 432] on select "Not Started In Progress Waiting Complete" at bounding box center [1213, 433] width 97 height 21
click at [1165, 425] on select "Not Started In Progress Waiting Complete" at bounding box center [1213, 433] width 97 height 21
select select "unstarted"
click at [929, 481] on link "FB Fred Brennan" at bounding box center [962, 477] width 198 height 15
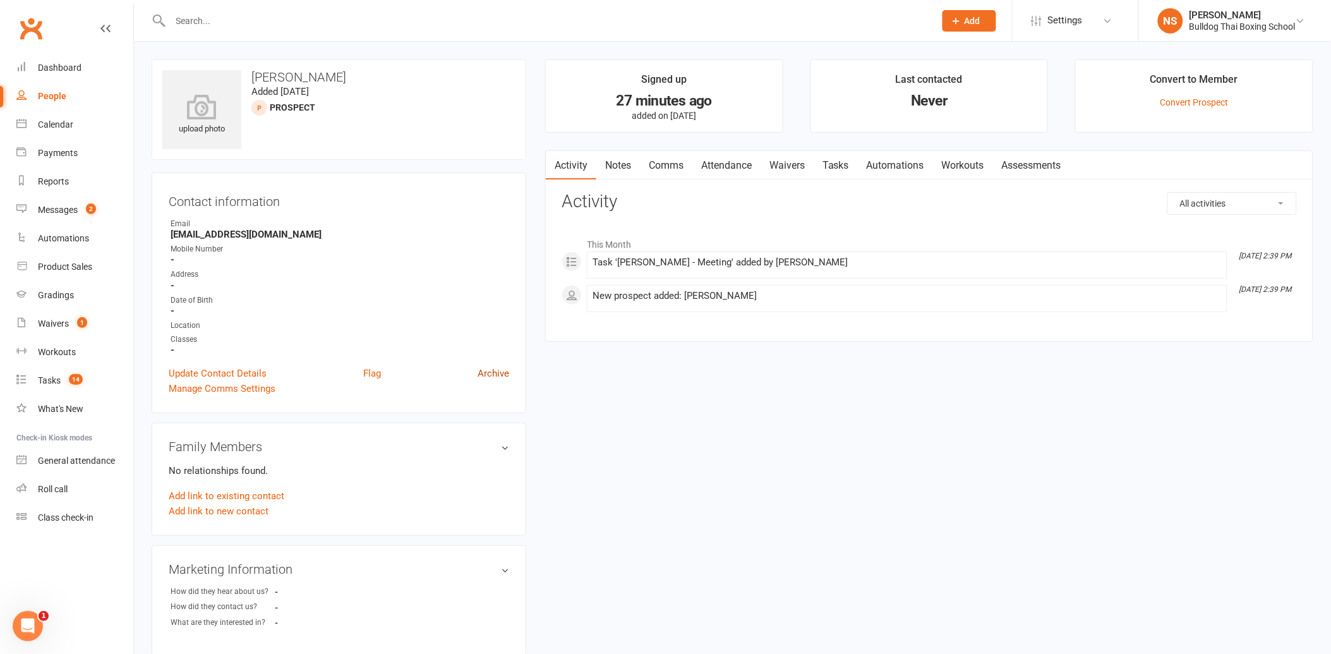
click at [500, 375] on link "Archive" at bounding box center [494, 373] width 32 height 15
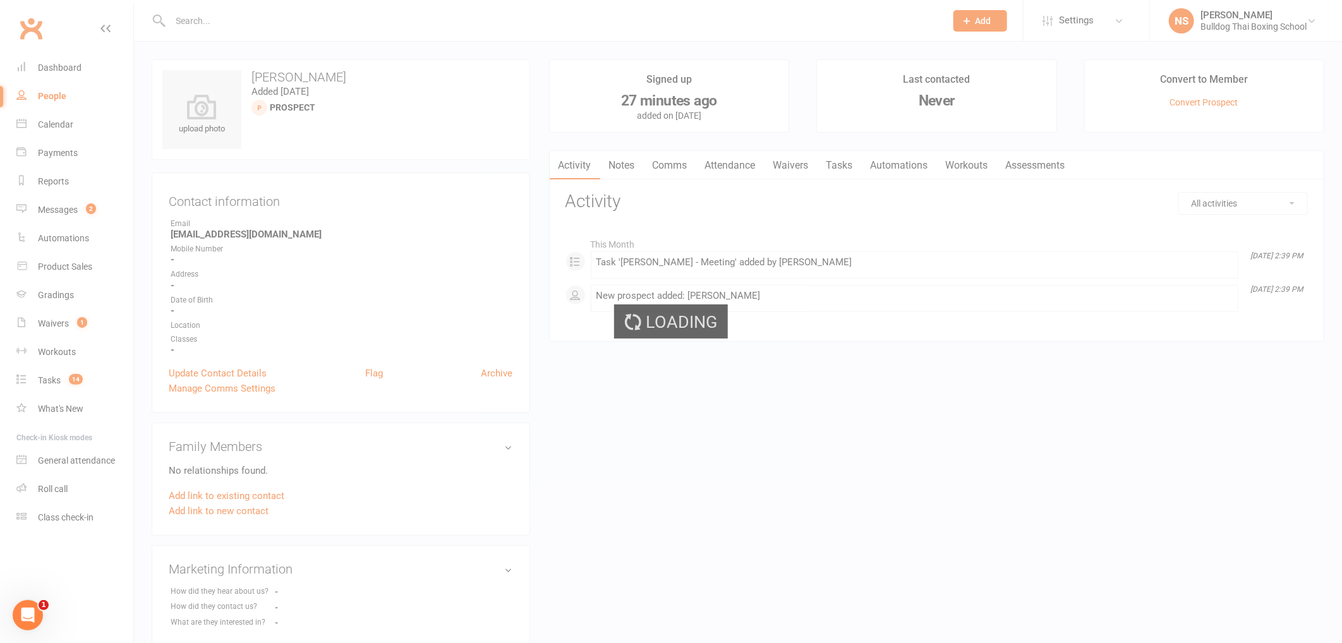
select select "100"
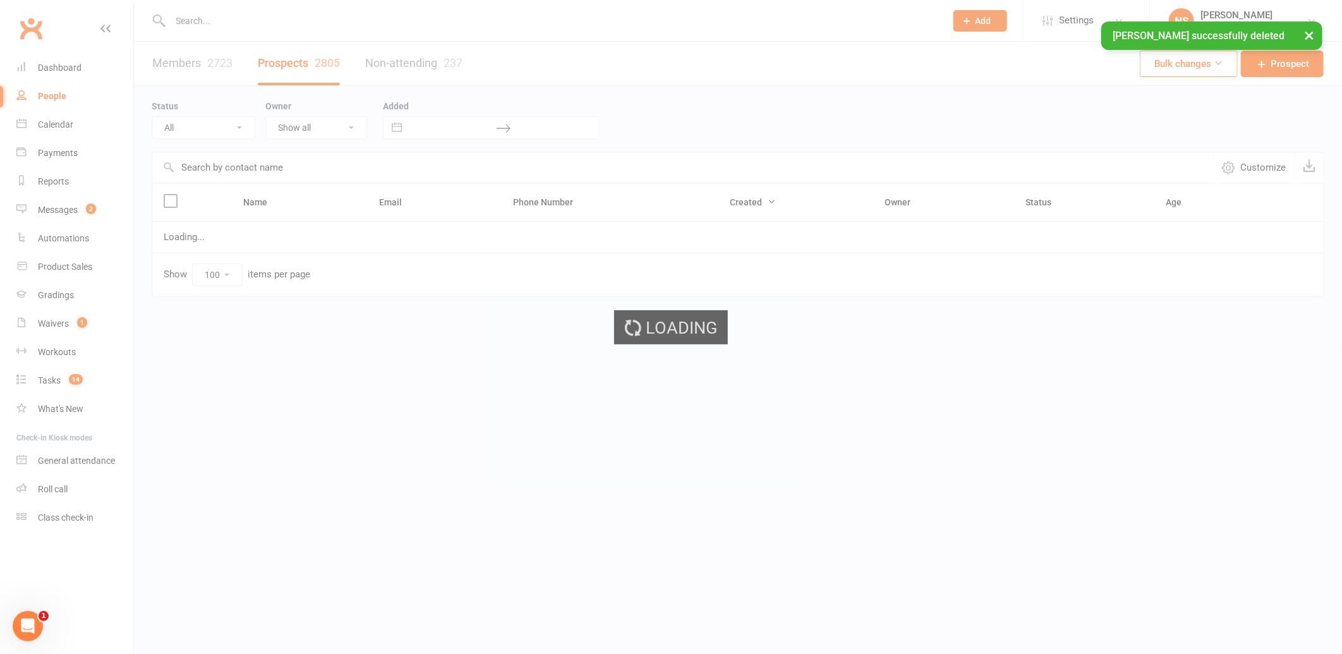
click at [45, 386] on div "Loading" at bounding box center [671, 327] width 1342 height 654
click at [51, 380] on div "Loading" at bounding box center [671, 327] width 1342 height 654
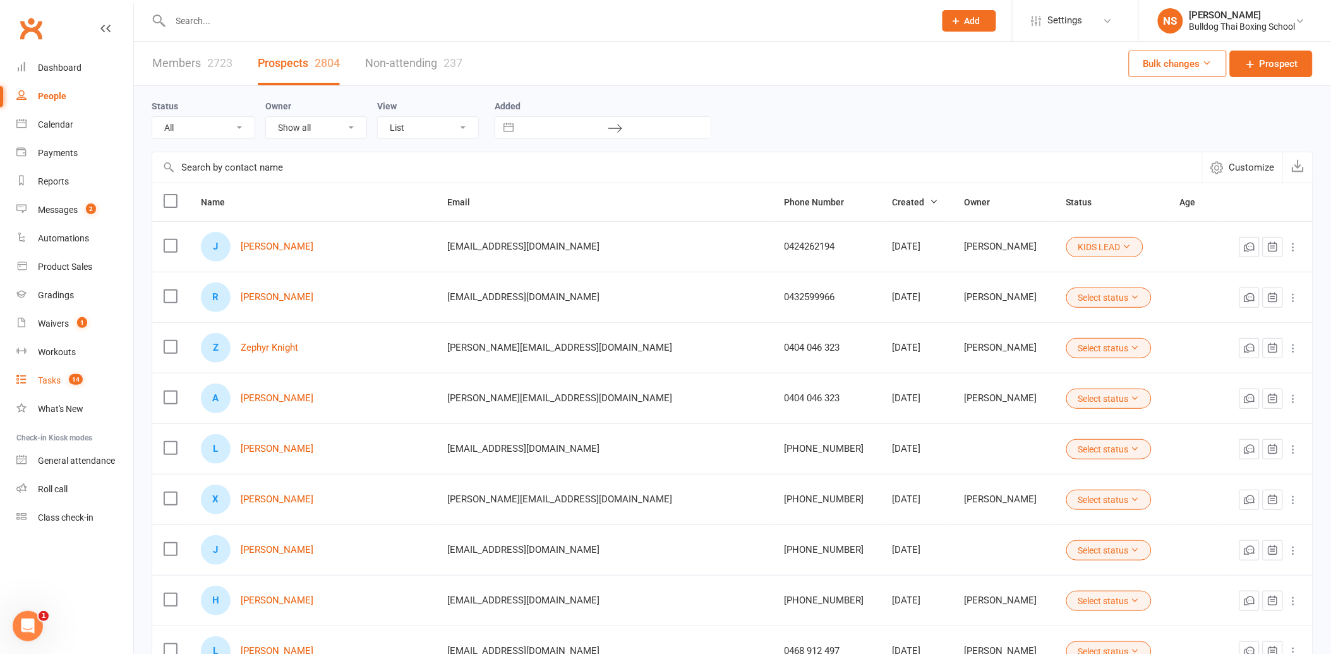
click at [45, 378] on div "Tasks" at bounding box center [49, 380] width 23 height 10
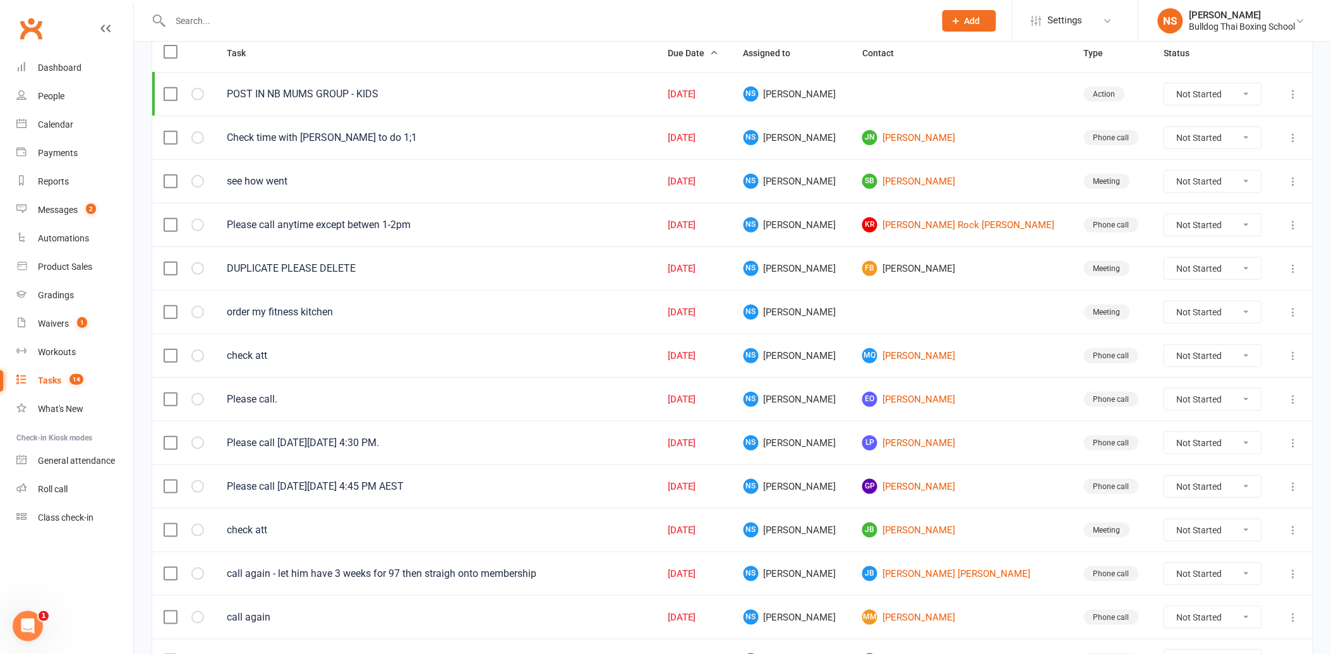
scroll to position [210, 0]
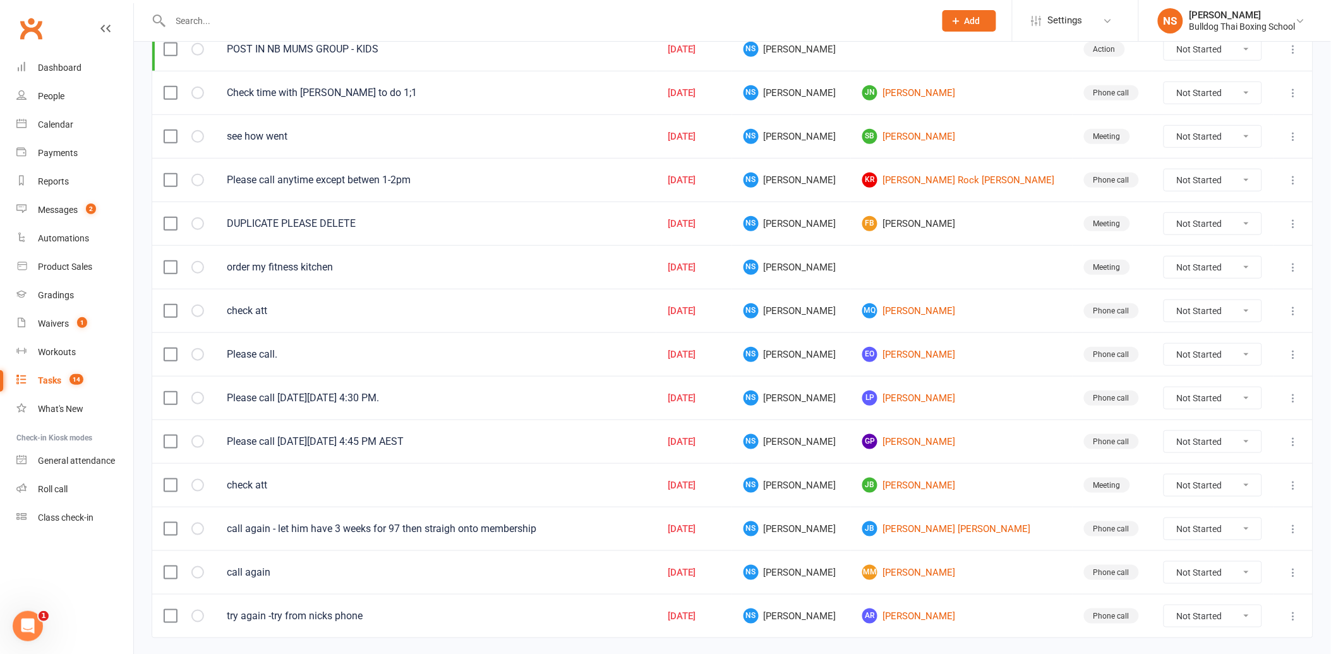
click at [1239, 226] on select "Not Started In Progress Waiting Complete" at bounding box center [1213, 223] width 97 height 21
click at [1165, 215] on select "Not Started In Progress Waiting Complete" at bounding box center [1213, 223] width 97 height 21
select select "unstarted"
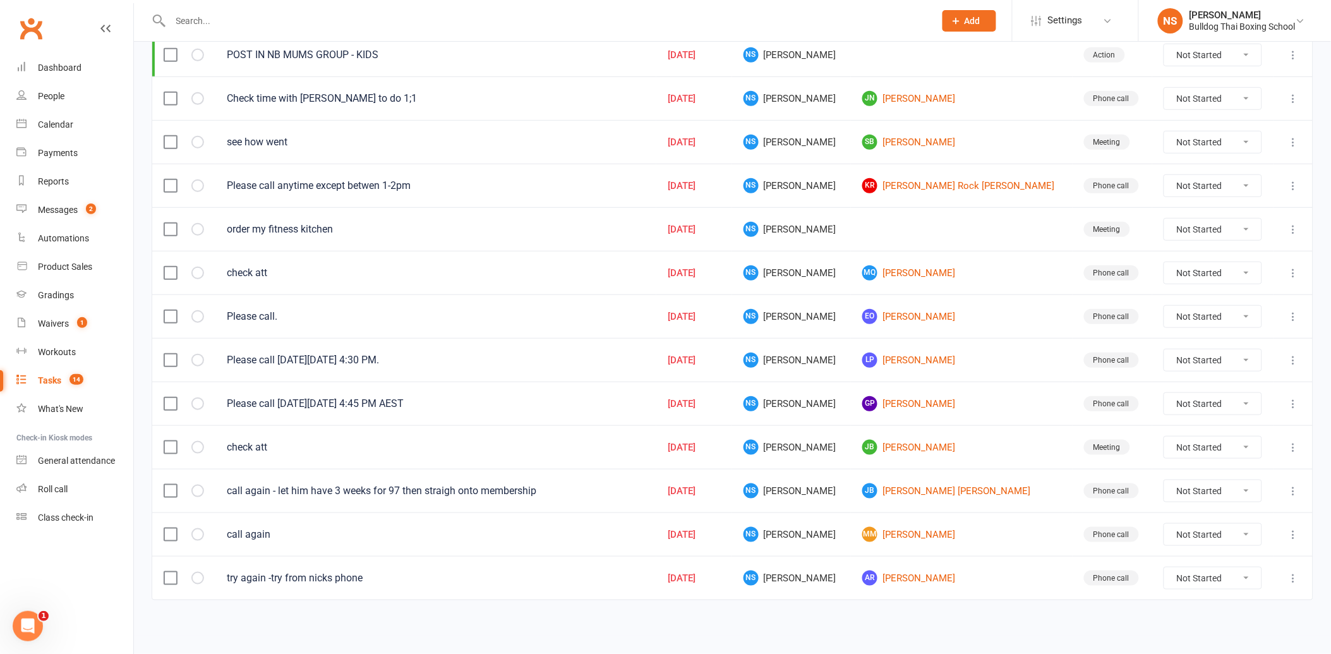
scroll to position [209, 0]
click at [1291, 229] on icon at bounding box center [1294, 229] width 13 height 13
click at [1220, 276] on link "Edit" at bounding box center [1228, 281] width 125 height 25
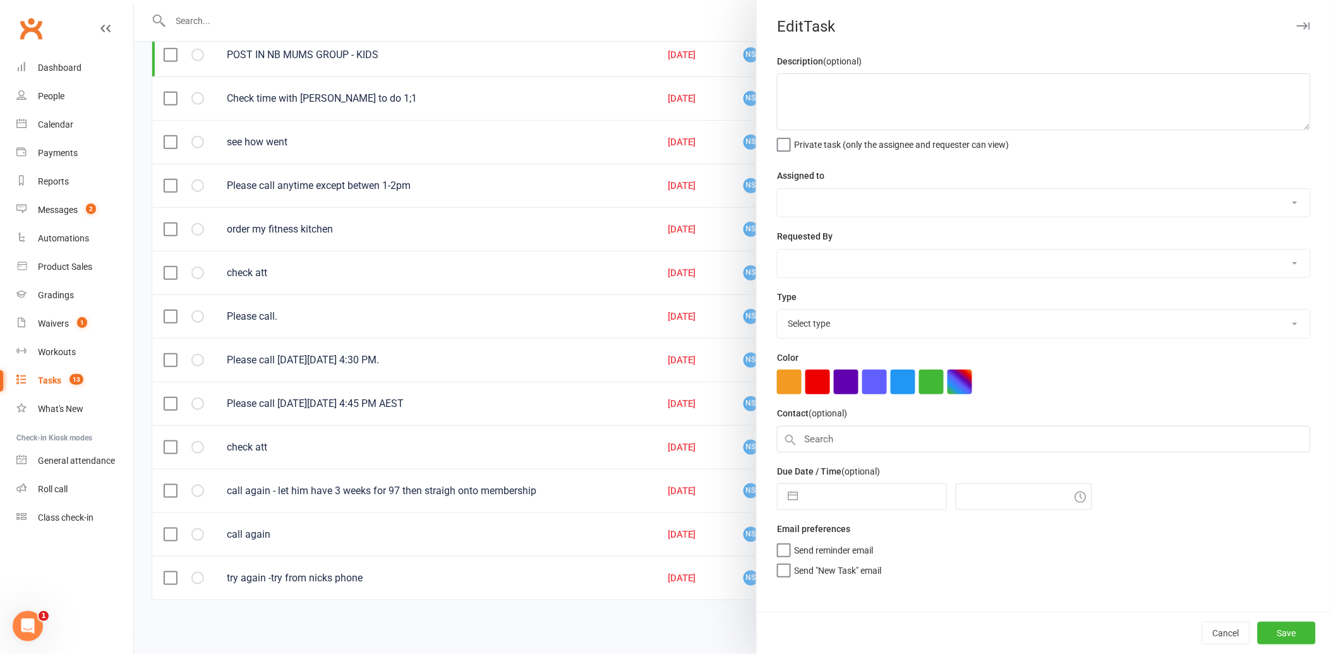
type textarea "order my fitness kitchen"
select select "12940"
type input "[DATE]"
type input "1:15pm"
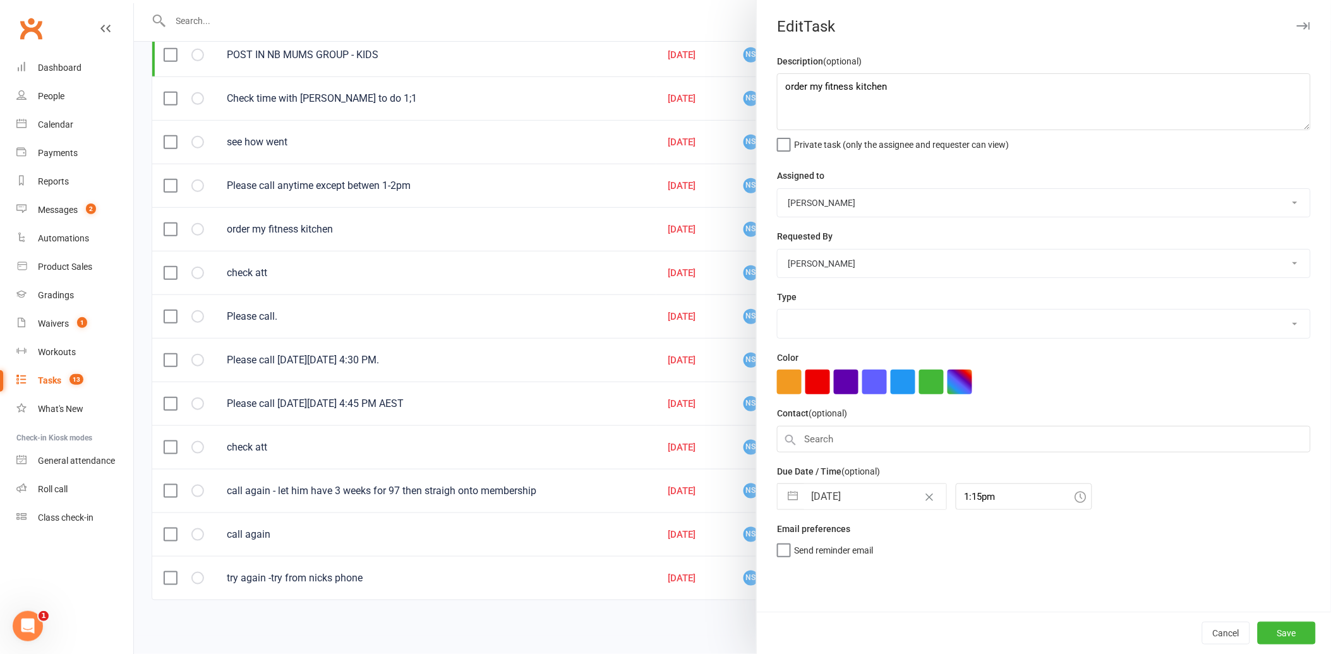
select select "12049"
click at [863, 499] on input "[DATE]" at bounding box center [875, 496] width 142 height 25
select select "7"
select select "2025"
select select "8"
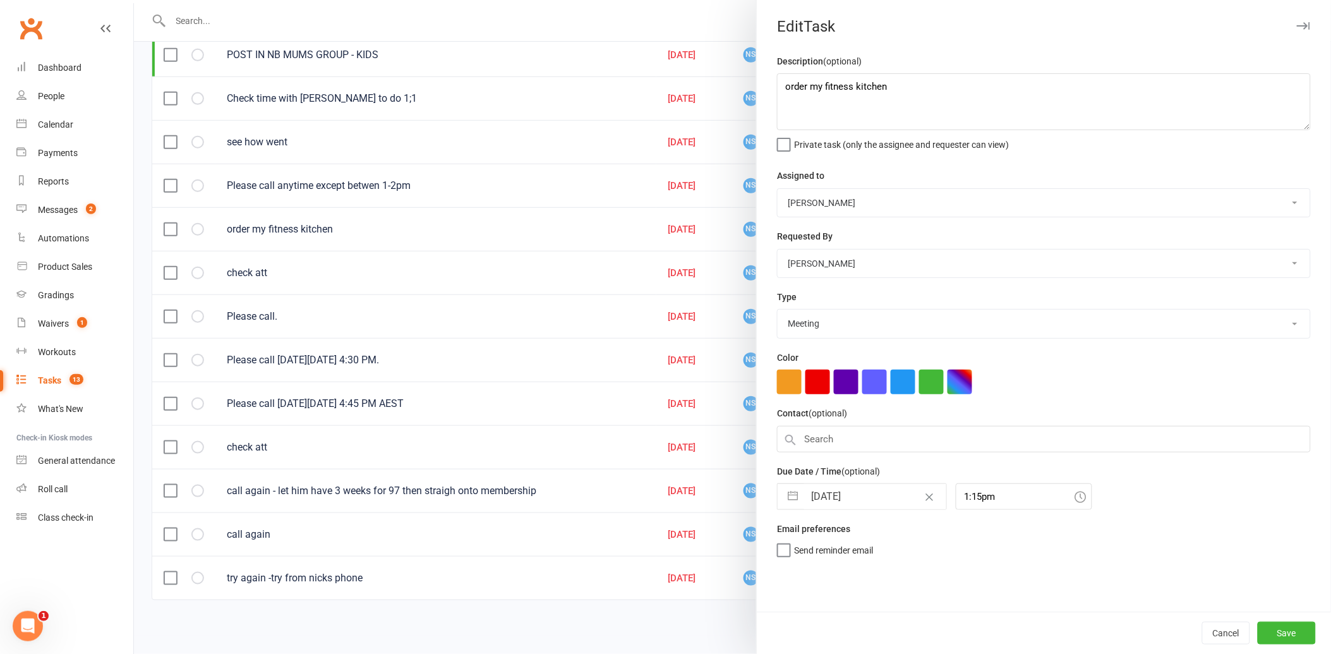
select select "2025"
select select "9"
select select "2025"
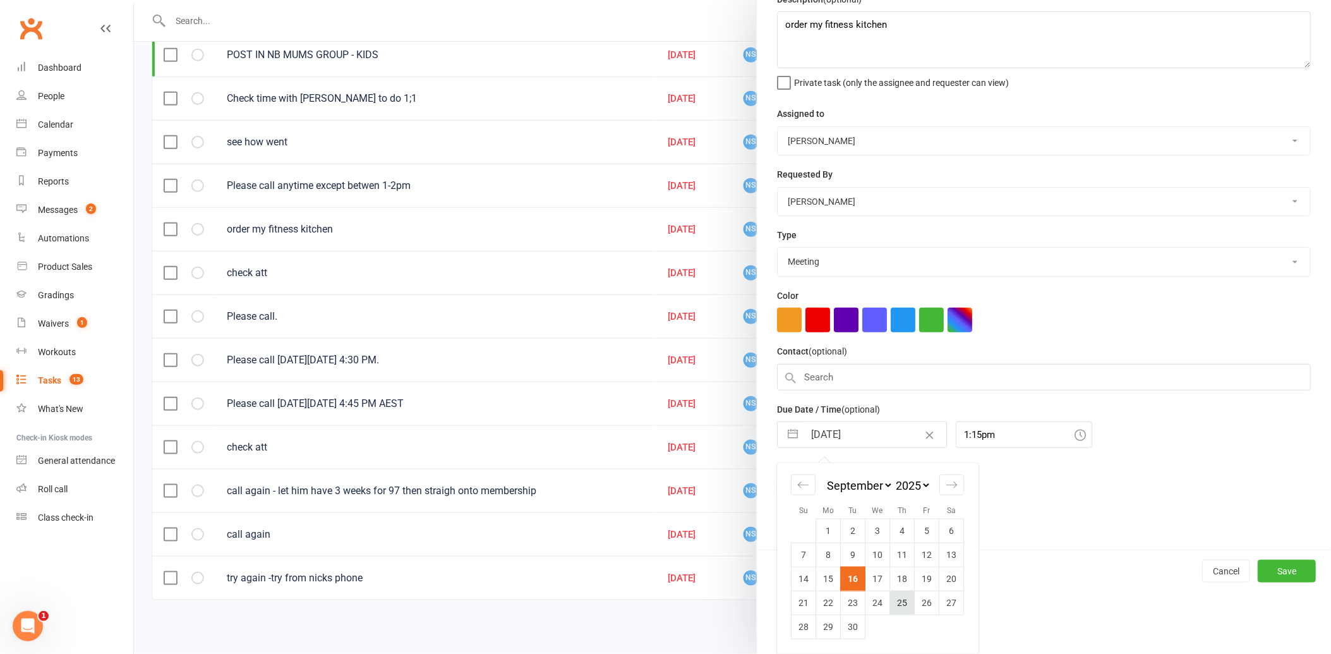
click at [890, 603] on td "25" at bounding box center [902, 603] width 25 height 24
type input "25 Sep 2025"
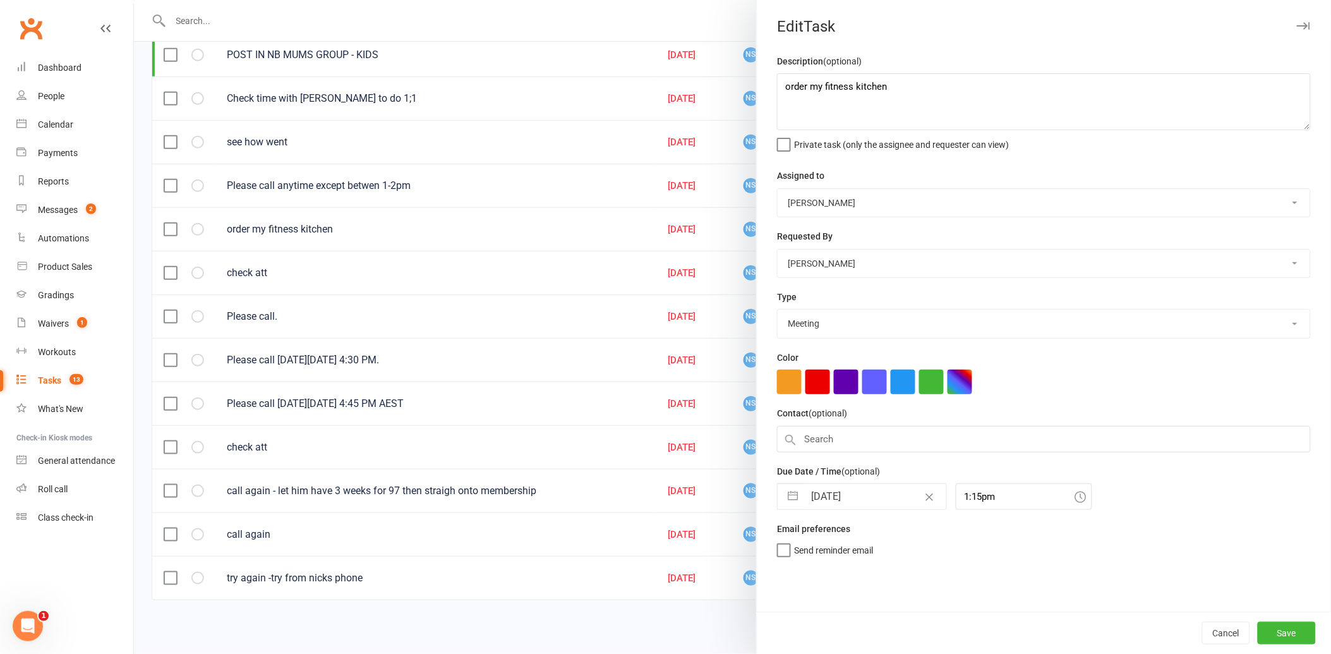
scroll to position [0, 0]
click at [892, 89] on textarea "order my fitness kitchen" at bounding box center [1044, 101] width 534 height 57
type textarea "order my fitness kitchen - for tues delivery"
click at [861, 493] on input "25 Sep 2025" at bounding box center [875, 496] width 142 height 25
select select "7"
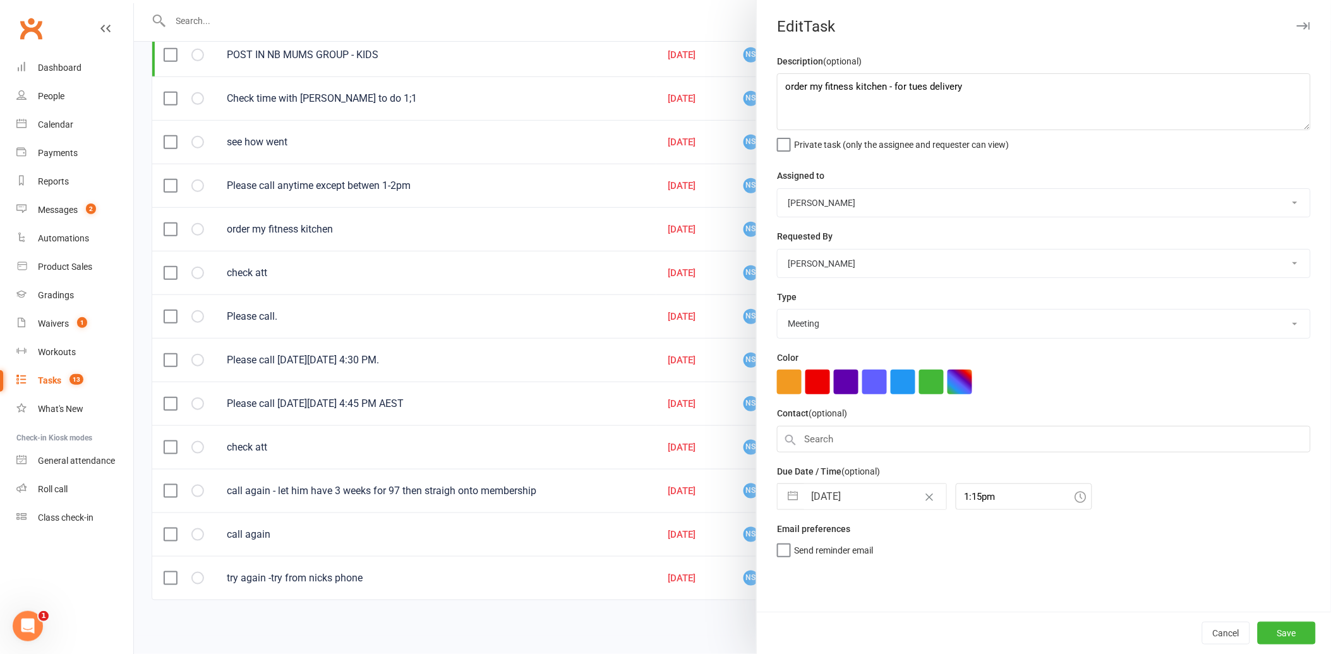
select select "2025"
select select "8"
select select "2025"
select select "9"
select select "2025"
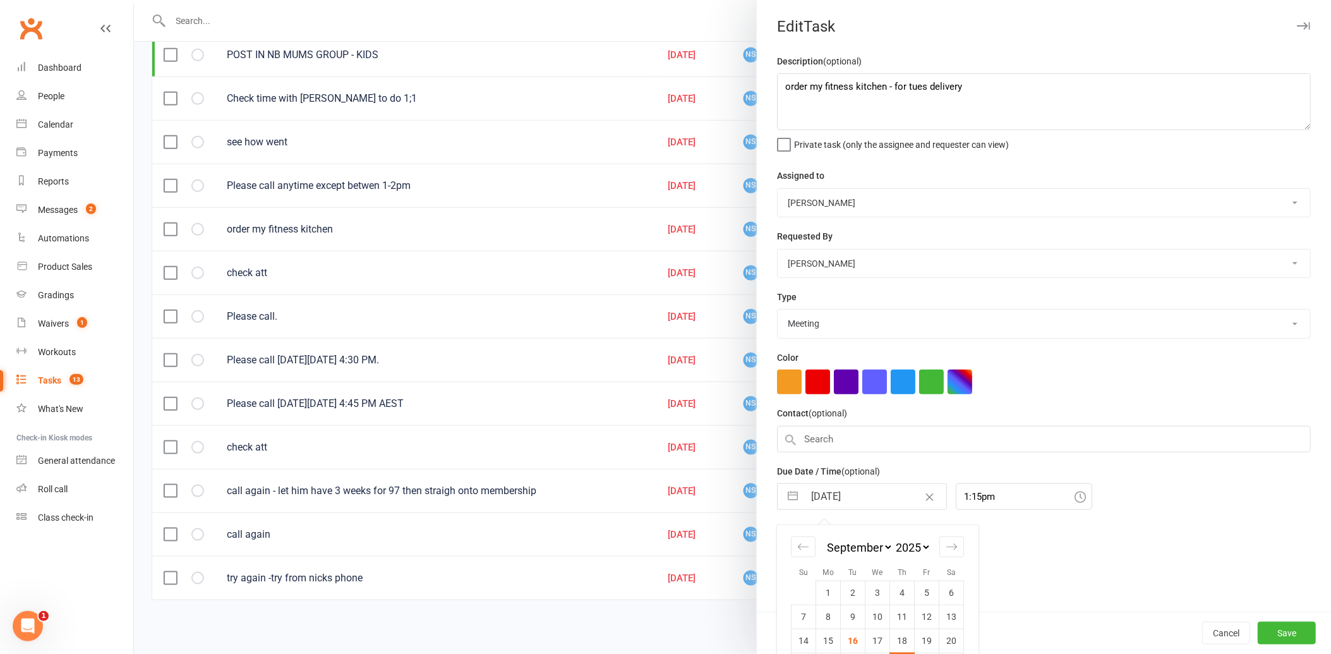
scroll to position [62, 0]
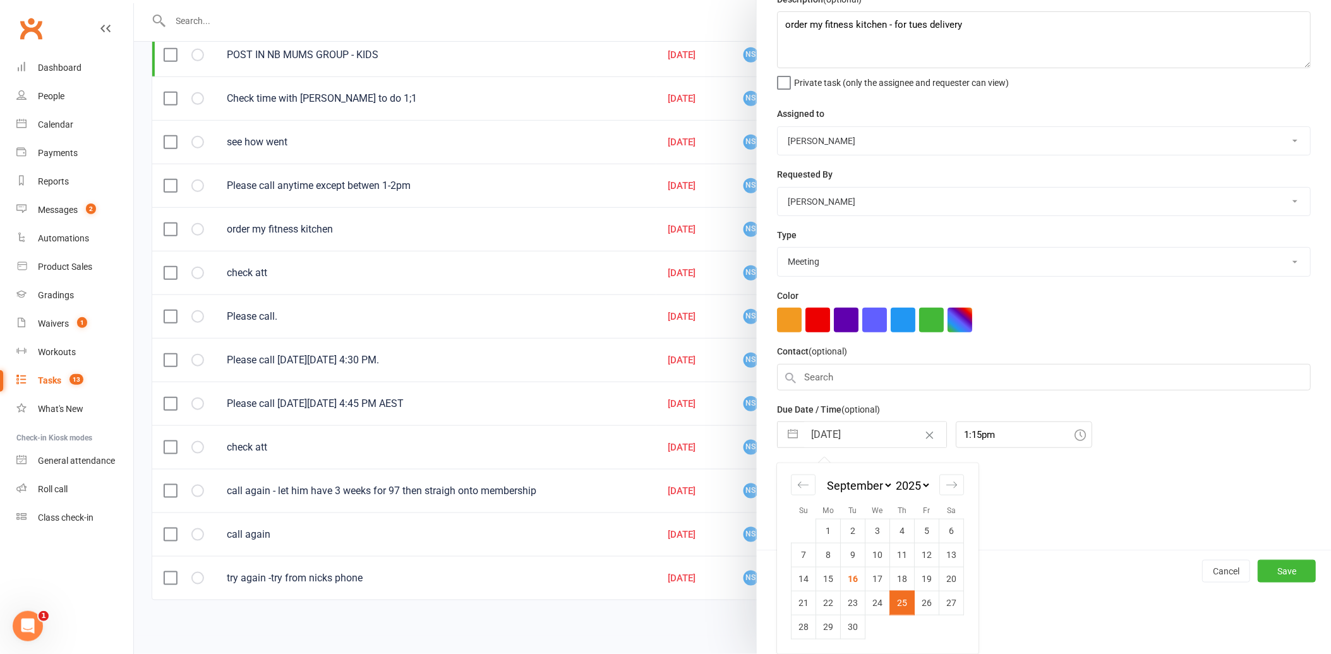
click at [896, 602] on td "25" at bounding box center [902, 603] width 25 height 24
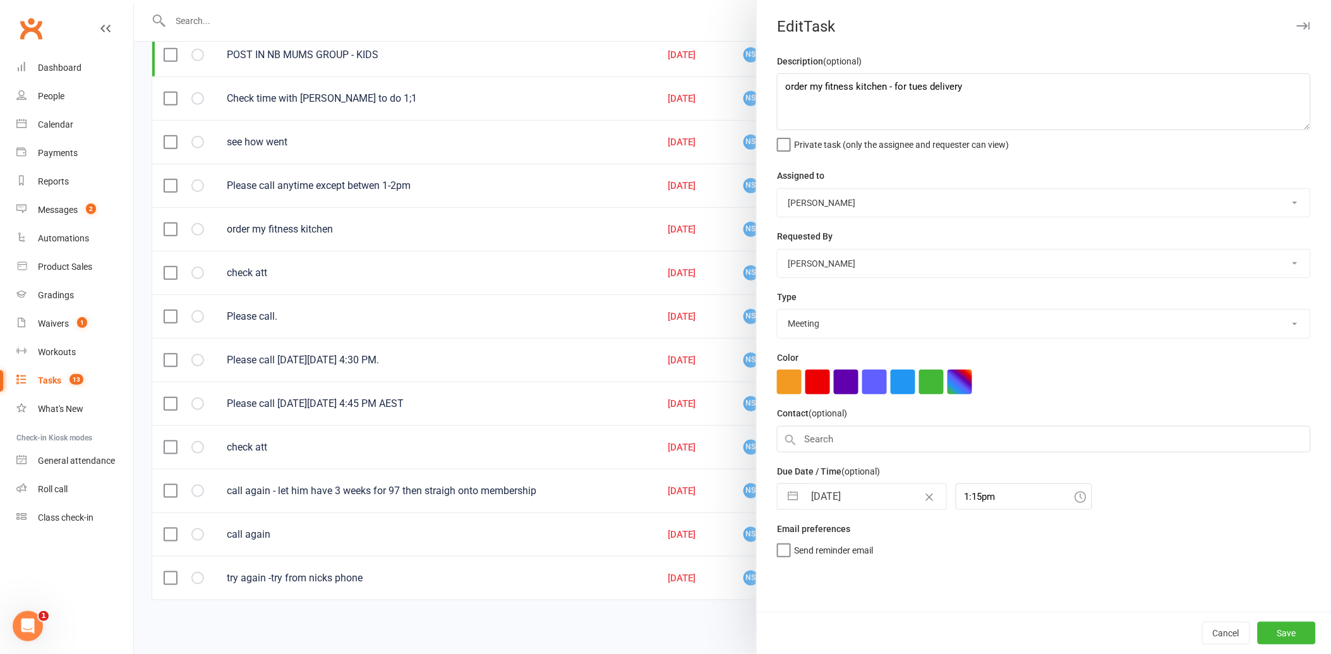
scroll to position [0, 0]
drag, startPoint x: 1266, startPoint y: 629, endPoint x: 1251, endPoint y: 624, distance: 15.2
click at [1265, 629] on button "Save" at bounding box center [1287, 633] width 58 height 23
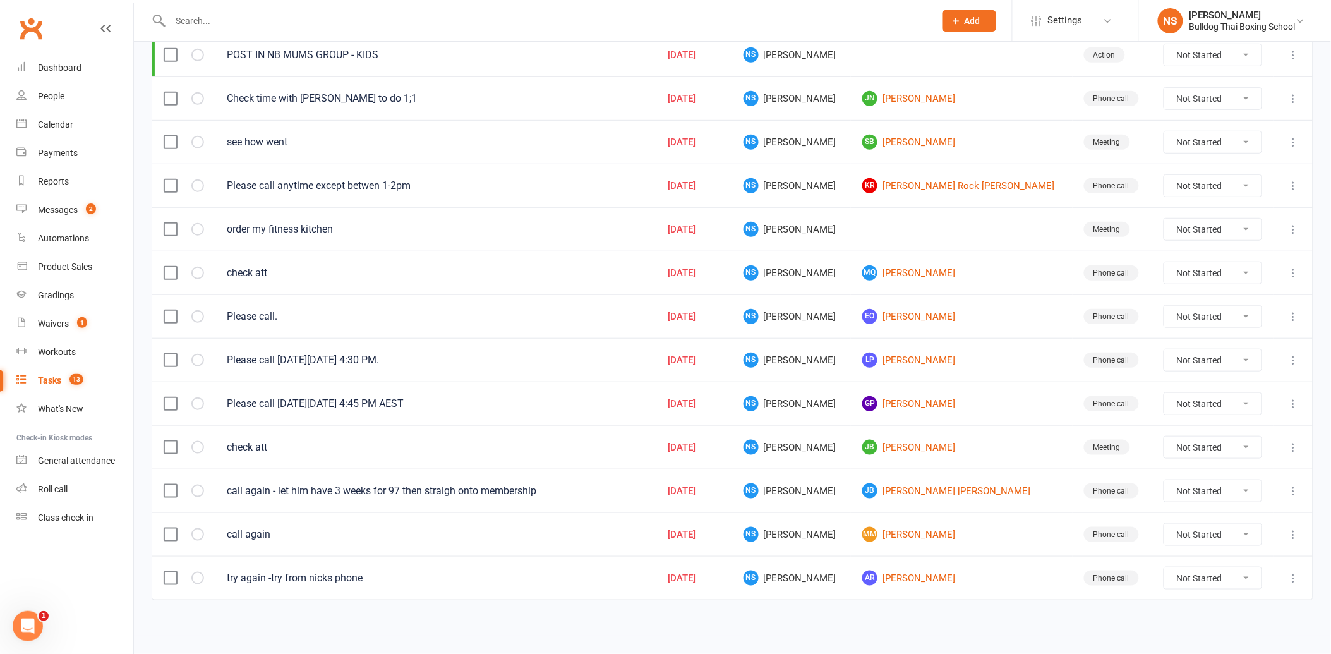
scroll to position [164, 0]
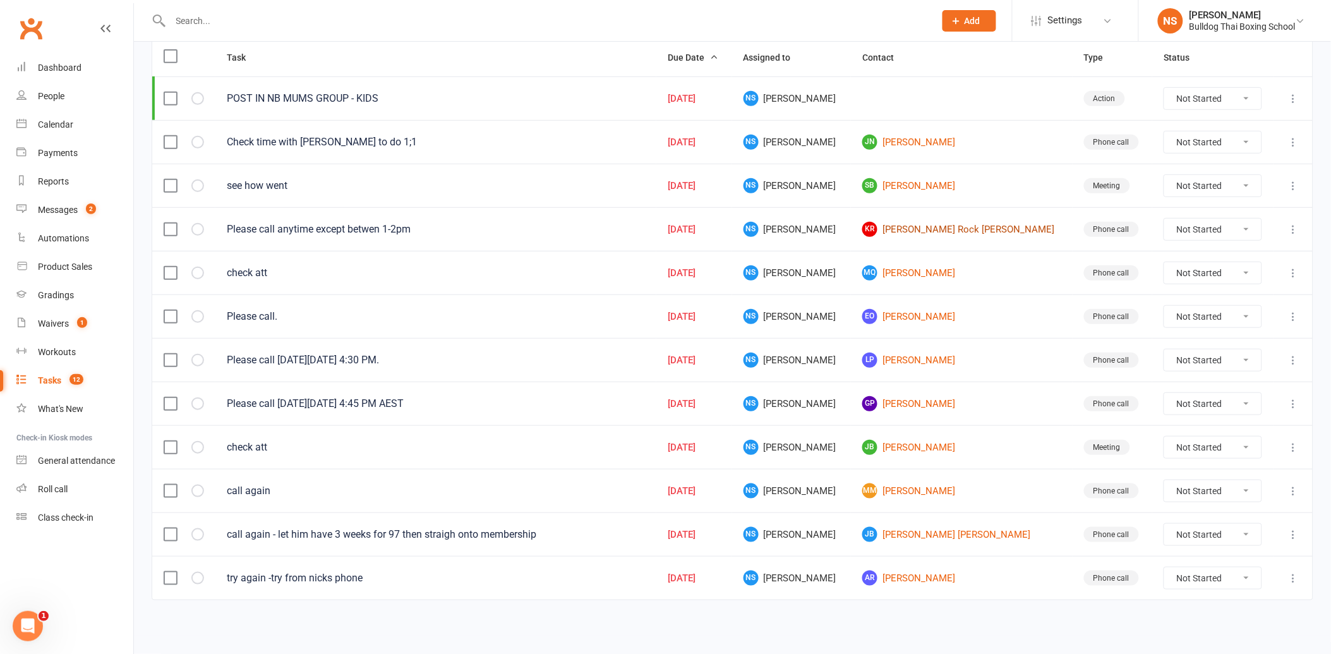
click at [905, 226] on link "KR Kane Rock Johnson Forrest" at bounding box center [962, 229] width 198 height 15
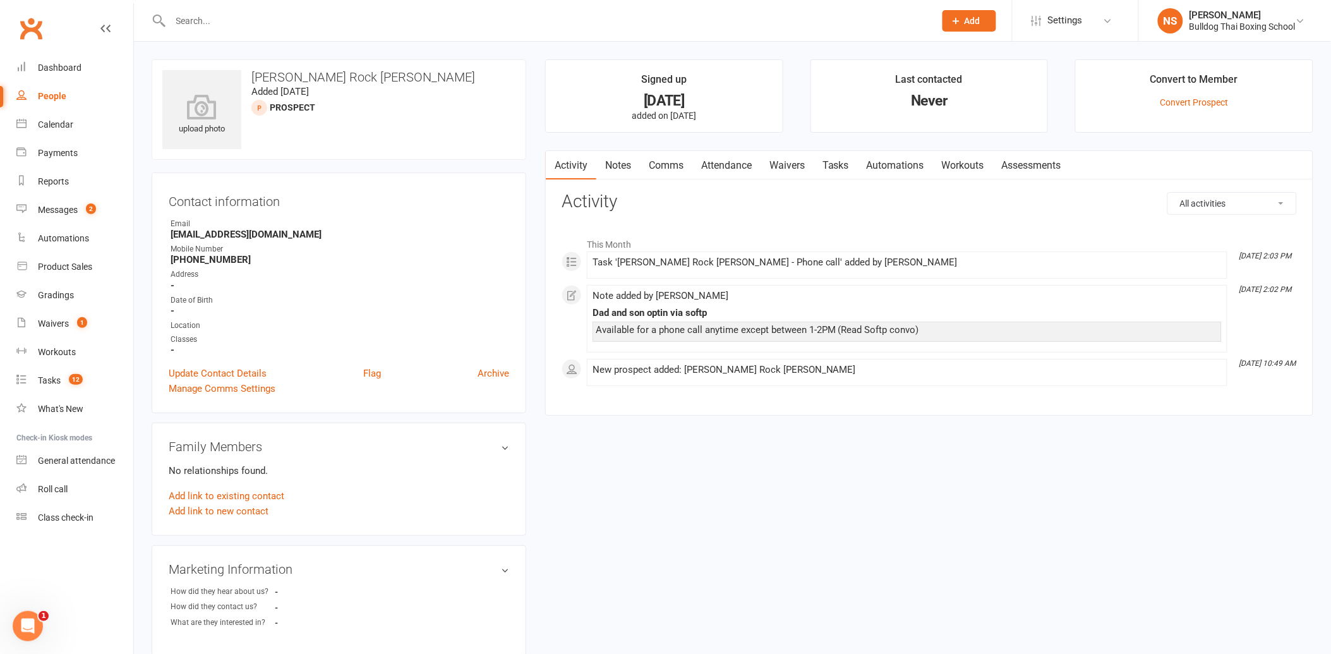
click at [836, 162] on link "Tasks" at bounding box center [836, 165] width 44 height 29
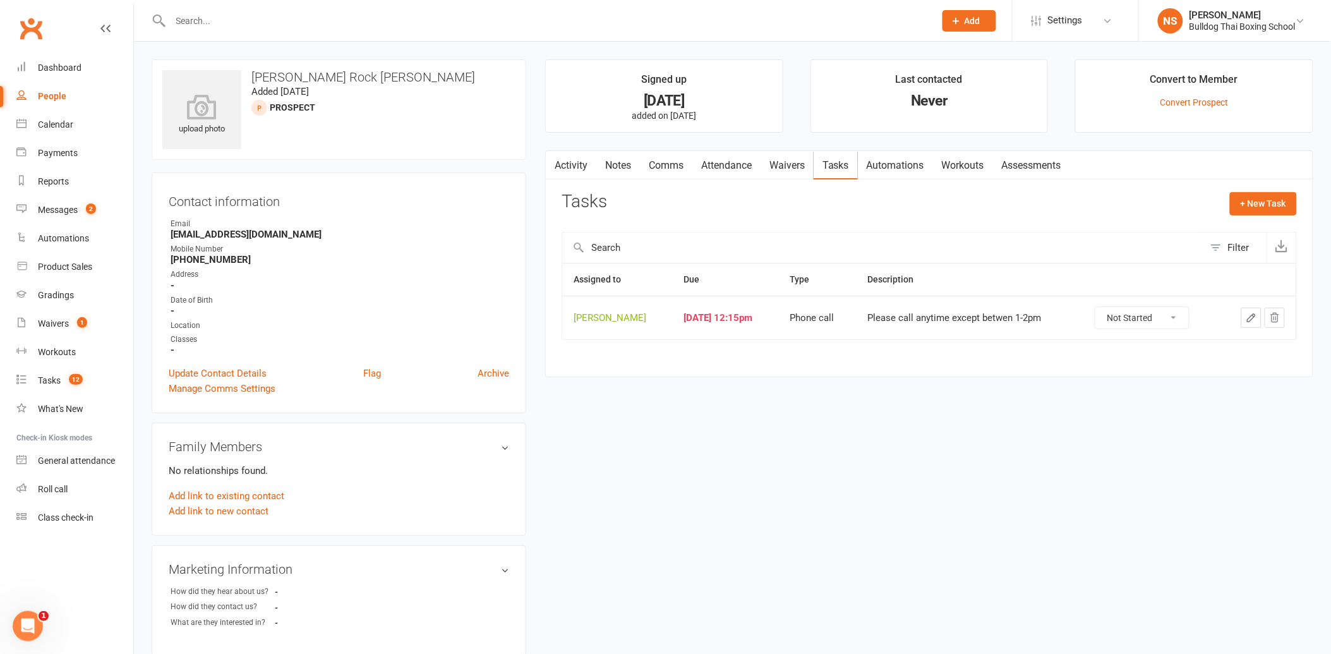
click at [1253, 316] on icon "button" at bounding box center [1252, 318] width 8 height 8
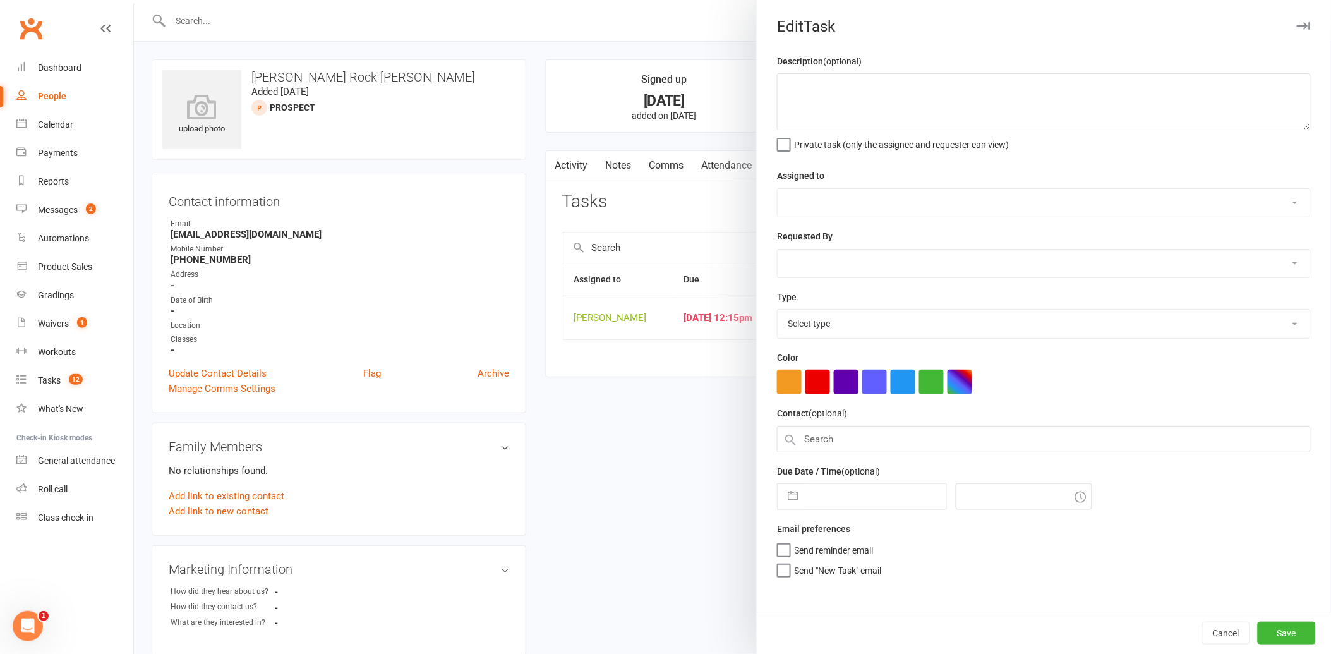
type textarea "Please call anytime except betwen 1-2pm"
select select "12940"
select select "45795"
type input "[DATE]"
type input "12:15pm"
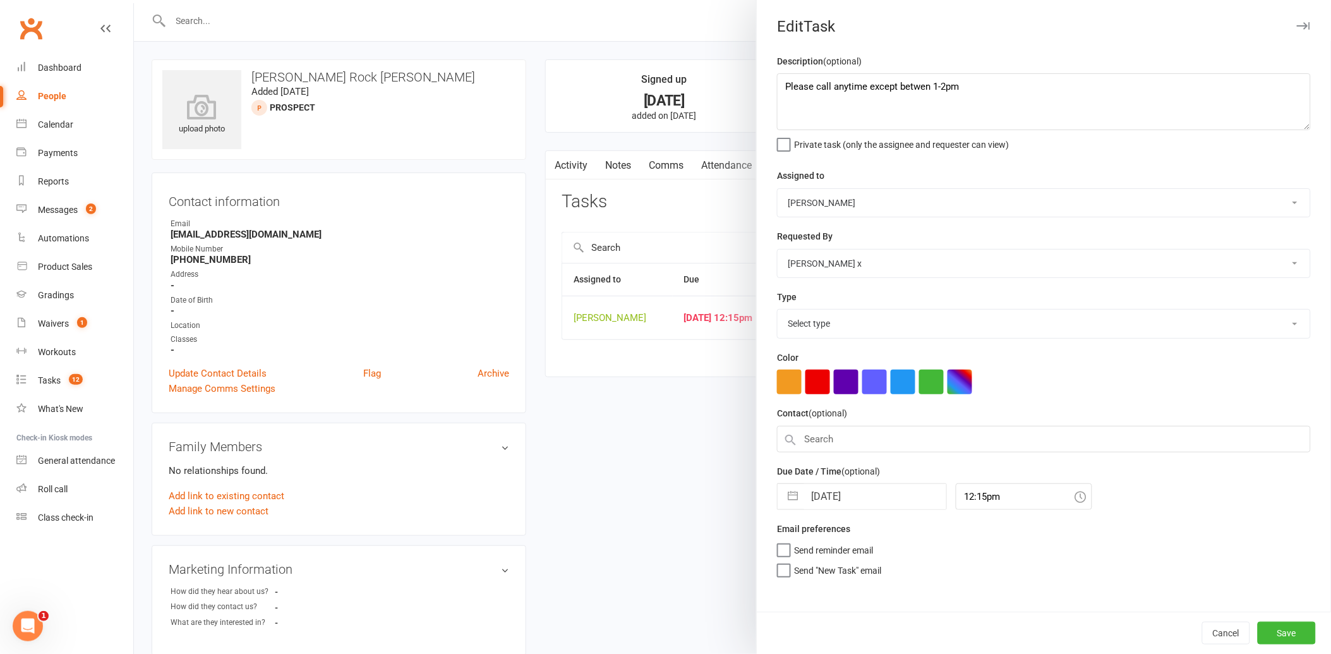
select select "12048"
drag, startPoint x: 984, startPoint y: 89, endPoint x: 773, endPoint y: 84, distance: 210.5
click at [777, 84] on textarea "Please call anytime except betwen 1-2pm" at bounding box center [1044, 101] width 534 height 57
type textarea "response?"
click at [857, 495] on input "[DATE]" at bounding box center [875, 492] width 142 height 25
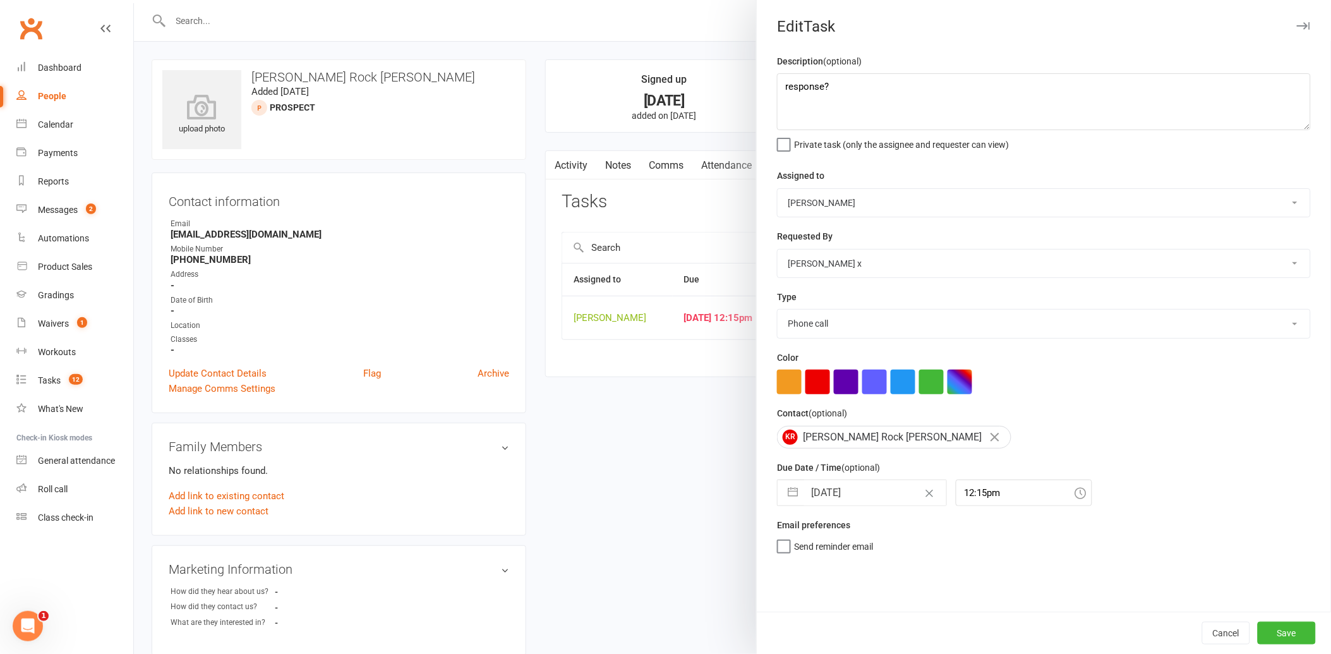
select select "7"
select select "2025"
select select "8"
select select "2025"
select select "9"
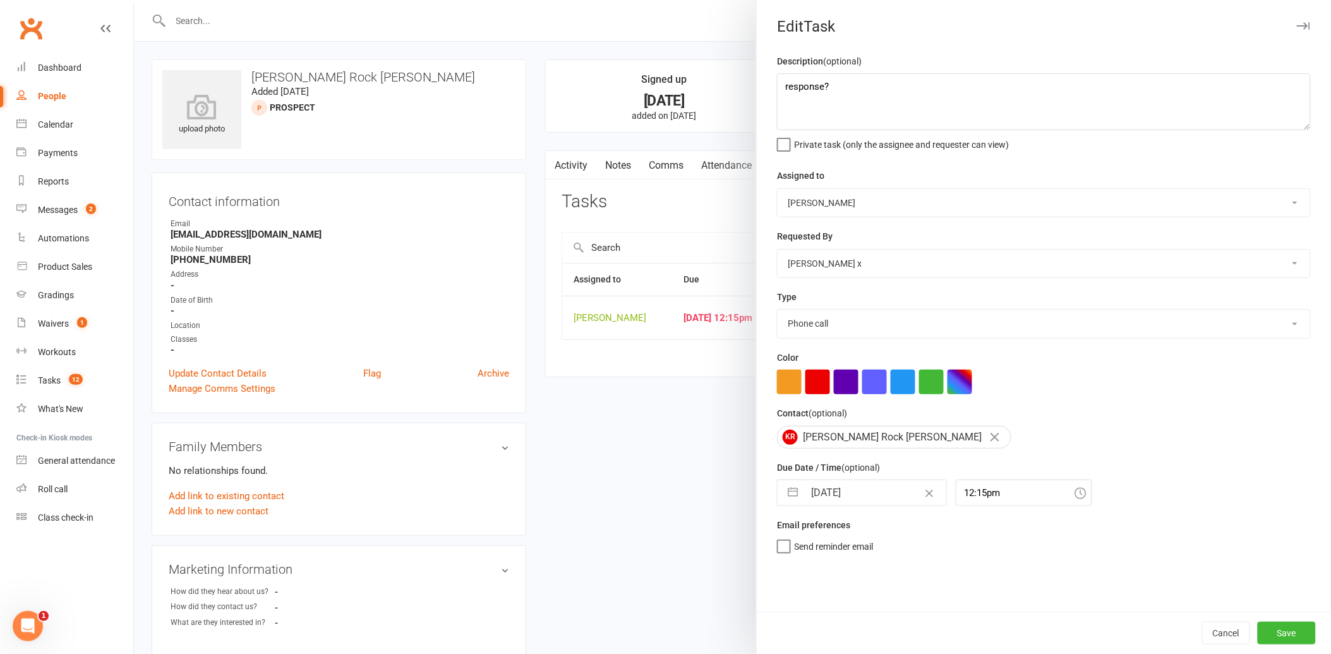
select select "2025"
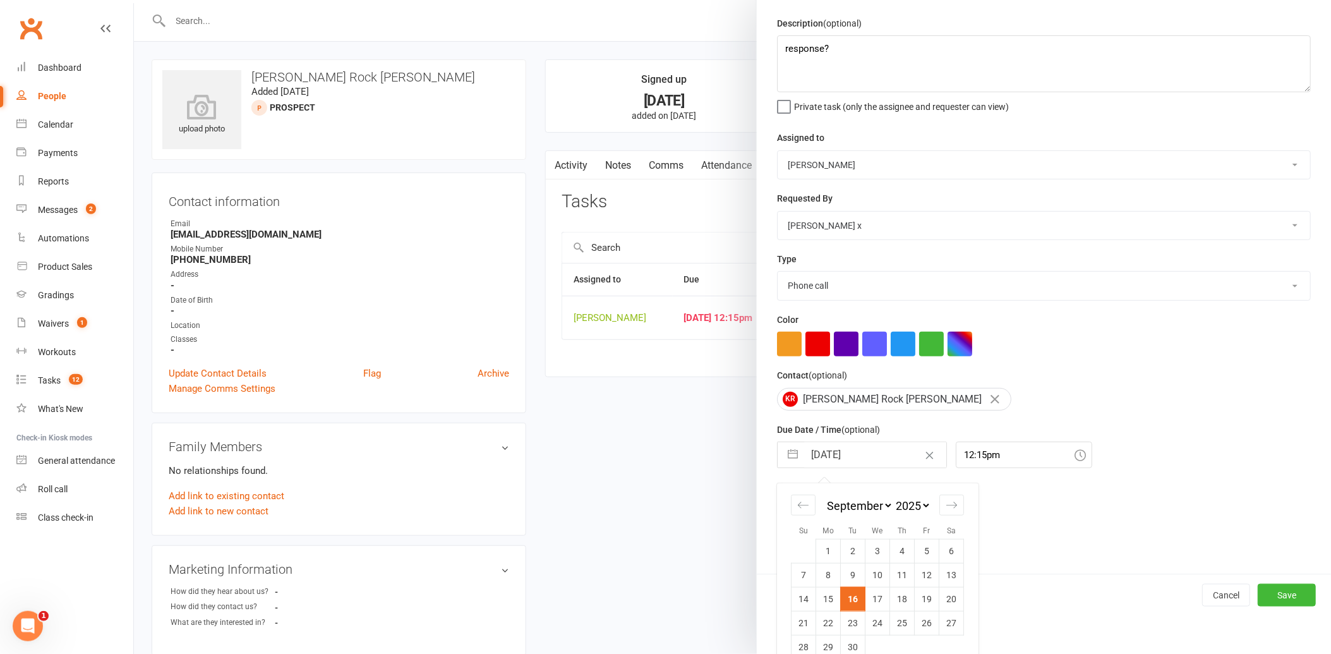
scroll to position [58, 0]
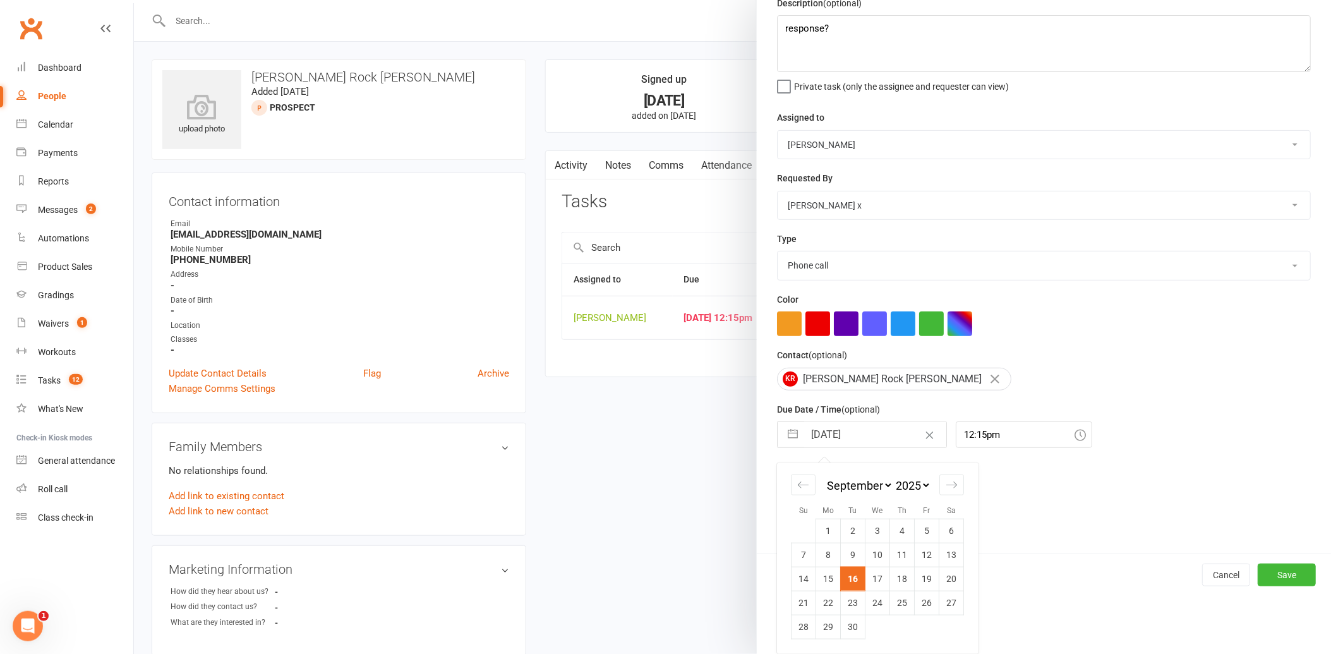
click at [846, 583] on td "16" at bounding box center [853, 579] width 25 height 24
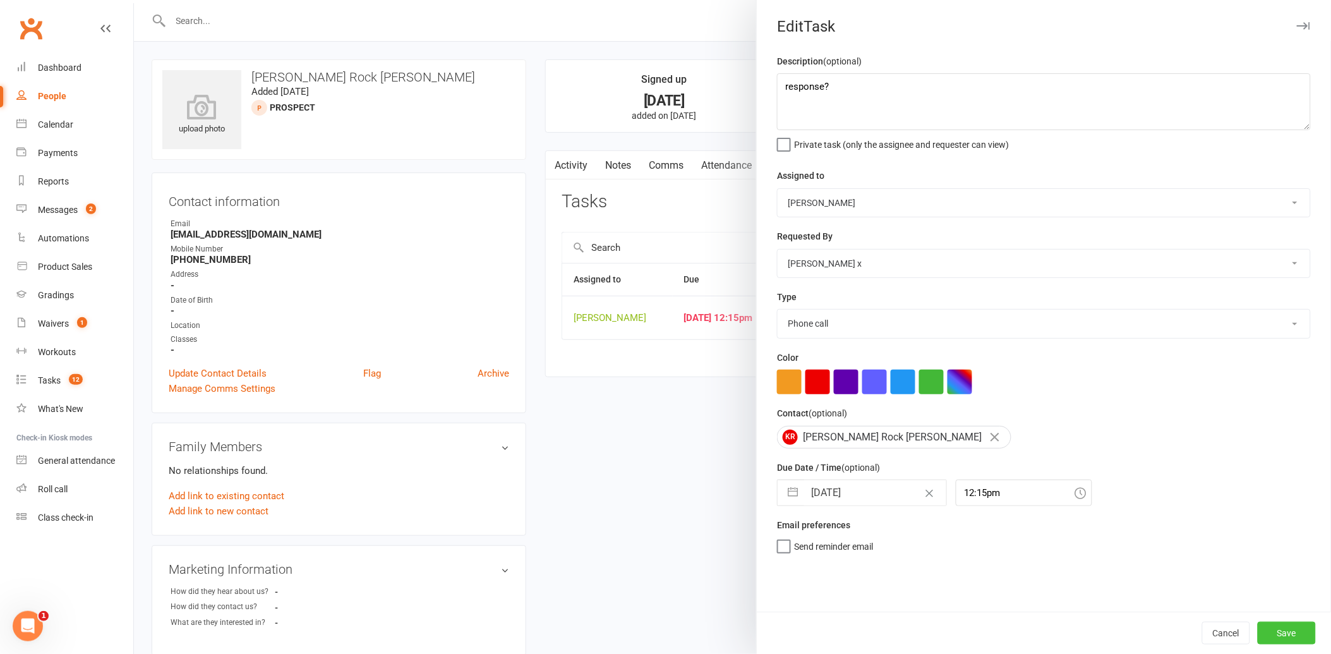
drag, startPoint x: 1283, startPoint y: 635, endPoint x: 1227, endPoint y: 615, distance: 59.2
click at [1274, 630] on button "Save" at bounding box center [1287, 633] width 58 height 23
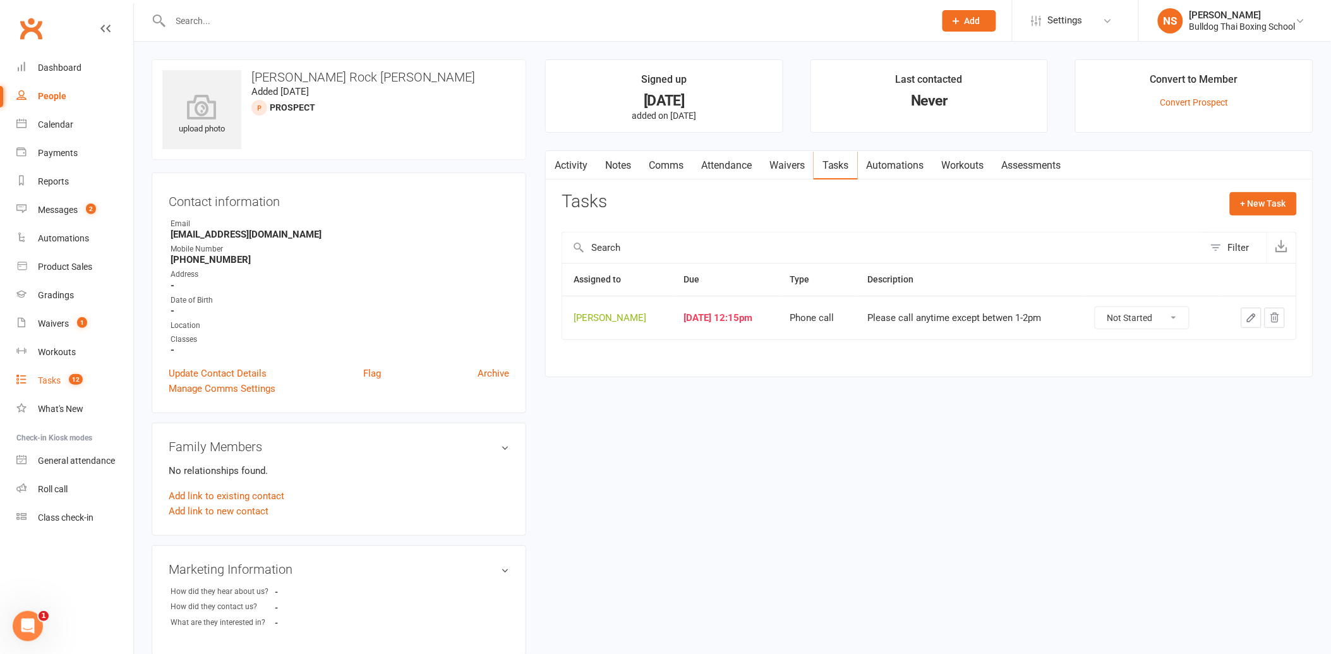
click at [45, 383] on div "Tasks" at bounding box center [49, 380] width 23 height 10
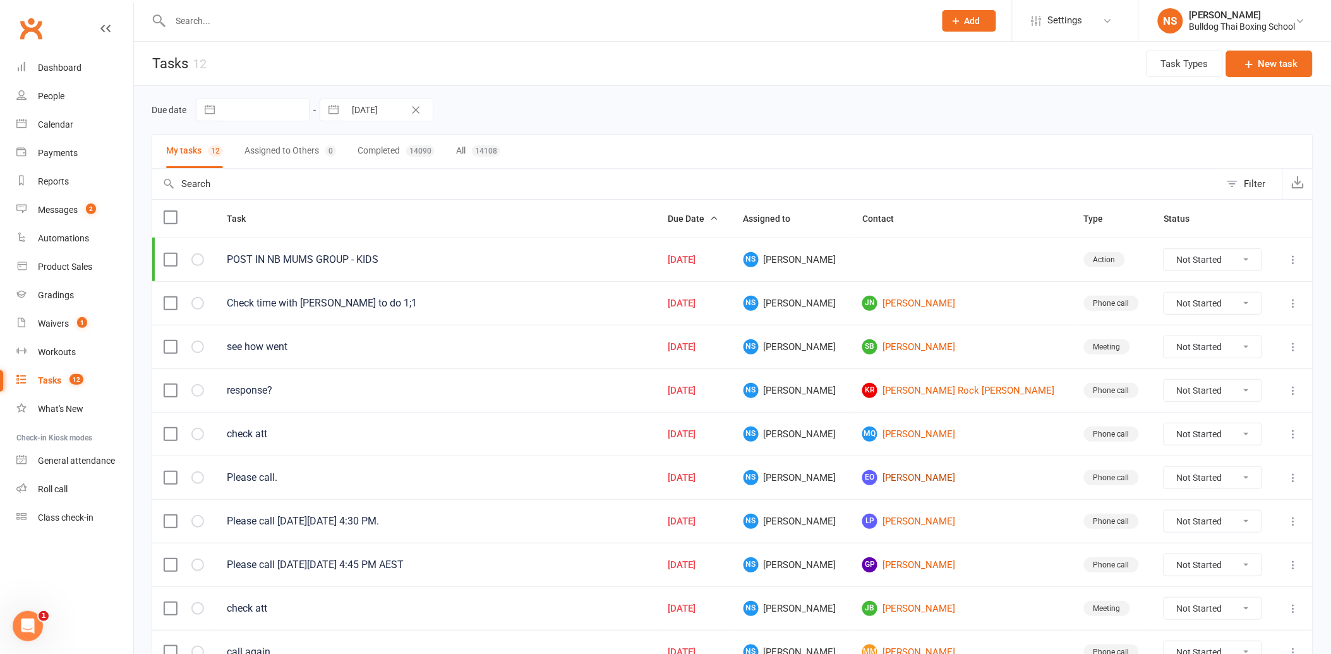
click at [915, 475] on link "EO Emma O'Halloran" at bounding box center [962, 477] width 198 height 15
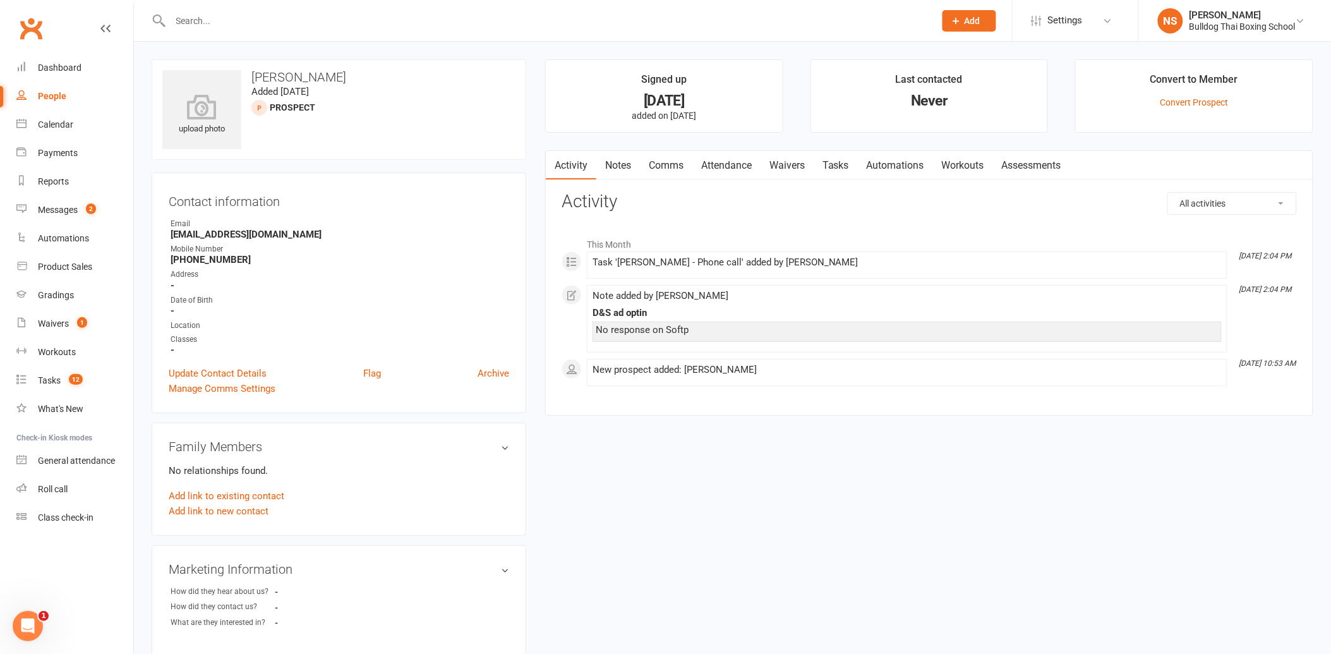
click at [848, 162] on link "Tasks" at bounding box center [836, 165] width 44 height 29
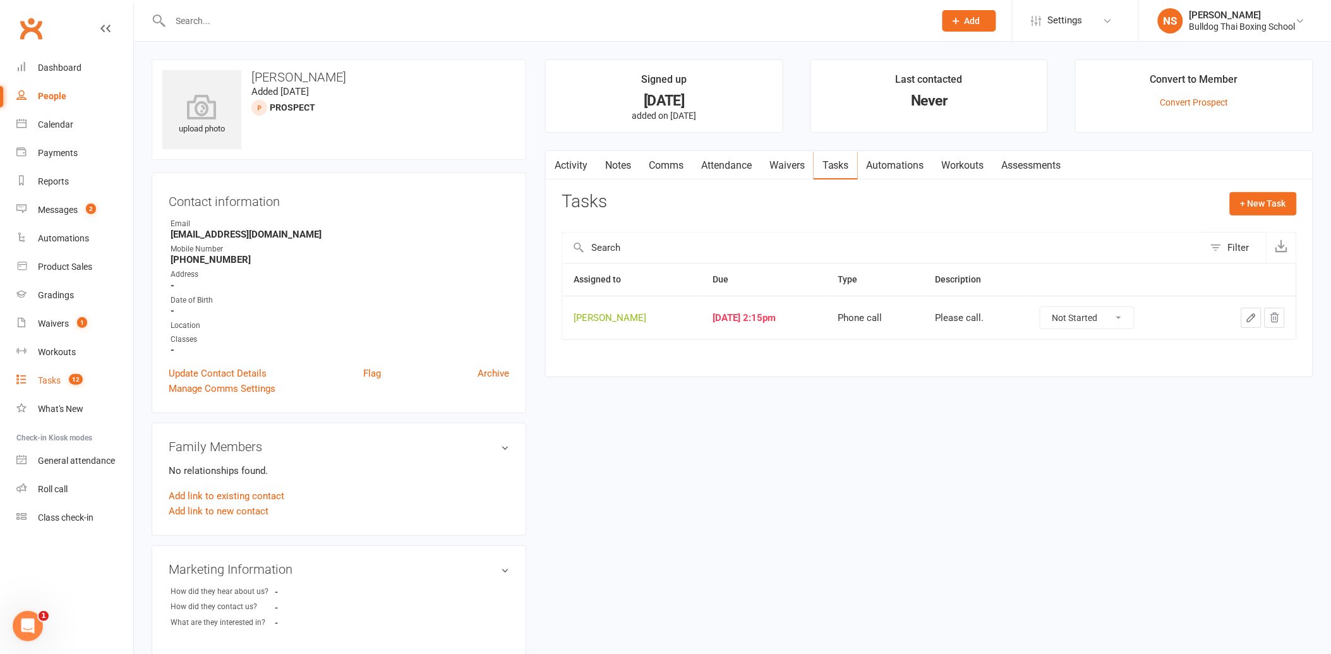
click at [54, 376] on div "Tasks" at bounding box center [49, 380] width 23 height 10
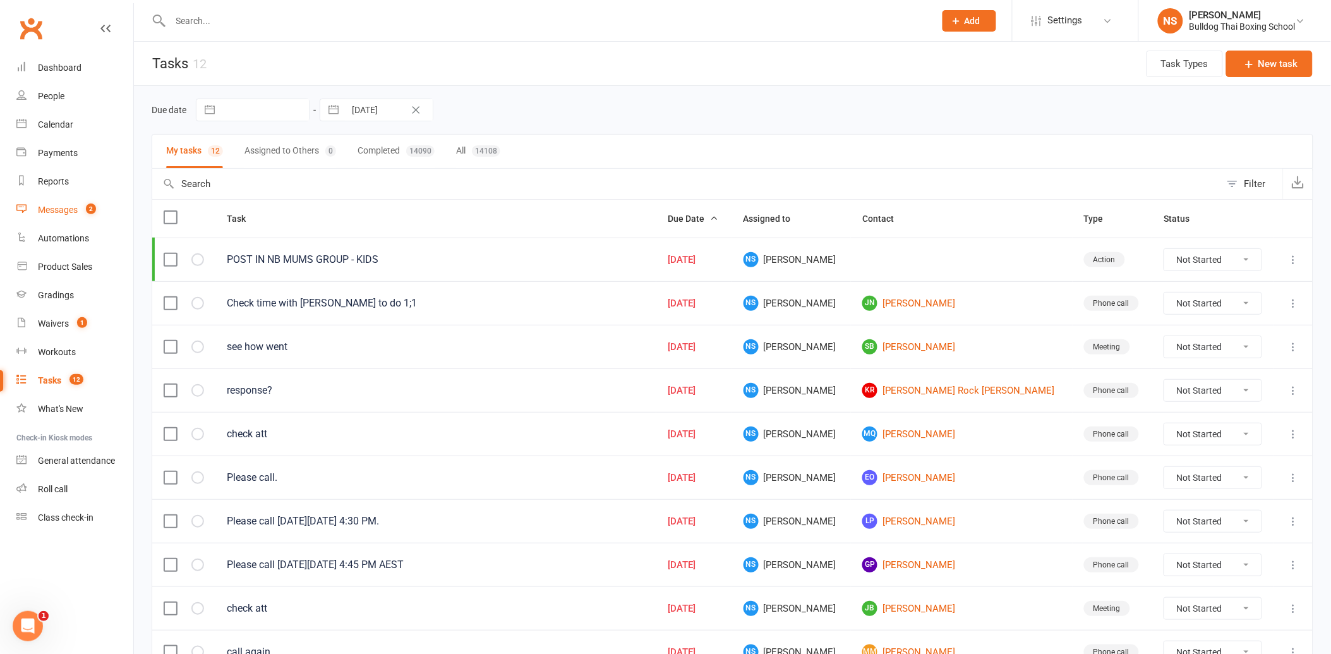
click at [66, 212] on div "Messages" at bounding box center [58, 210] width 40 height 10
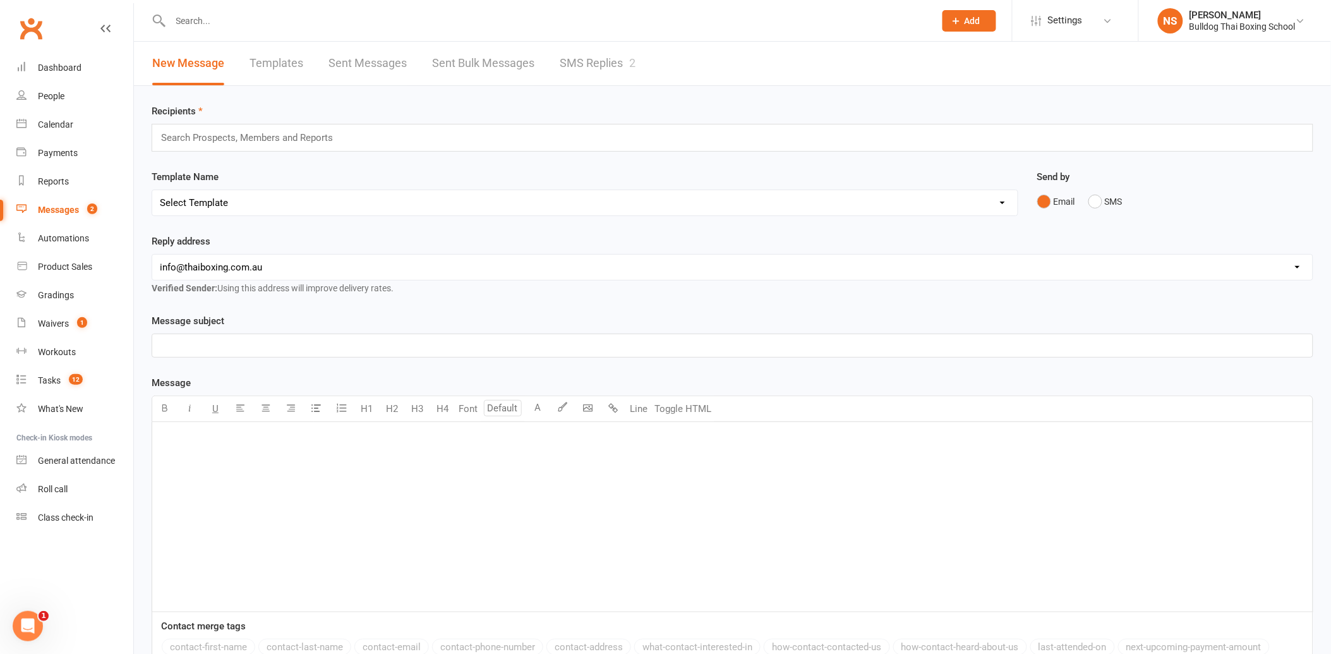
click at [573, 58] on link "SMS Replies 2" at bounding box center [598, 64] width 76 height 44
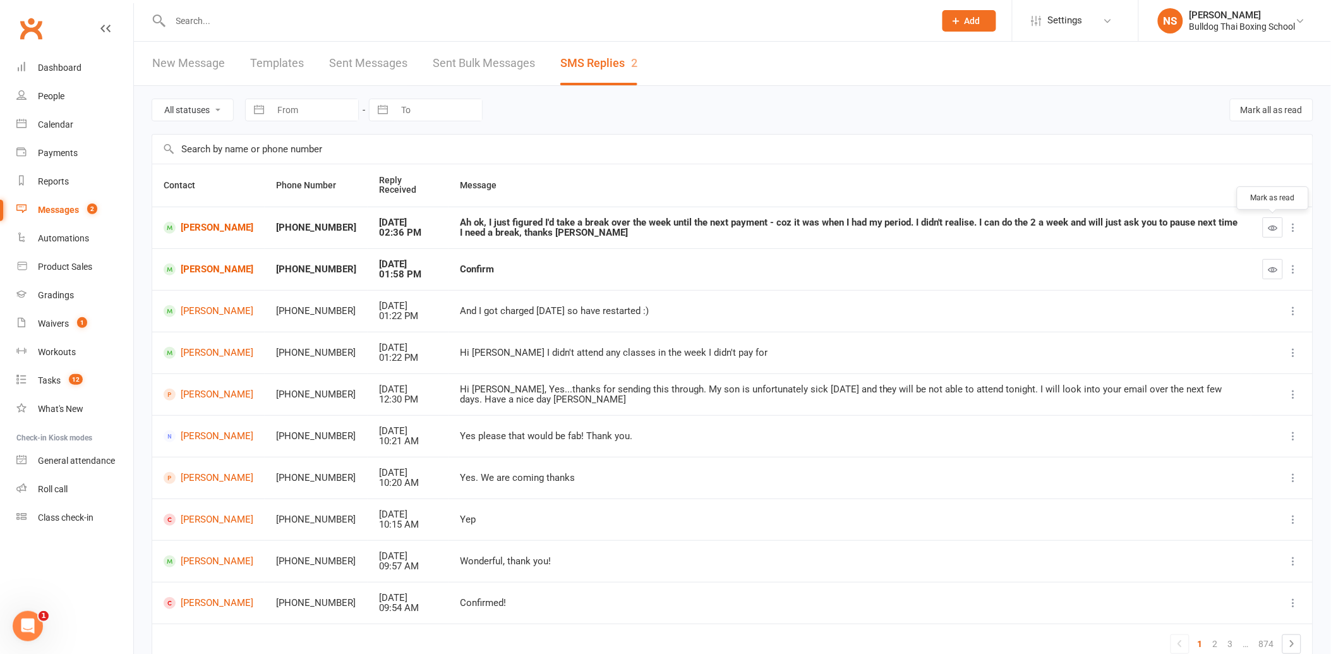
click at [1269, 226] on icon "button" at bounding box center [1273, 227] width 9 height 9
click at [1276, 225] on icon "button" at bounding box center [1273, 227] width 9 height 9
click at [1273, 270] on icon "button" at bounding box center [1273, 269] width 9 height 9
